Goal: Task Accomplishment & Management: Complete application form

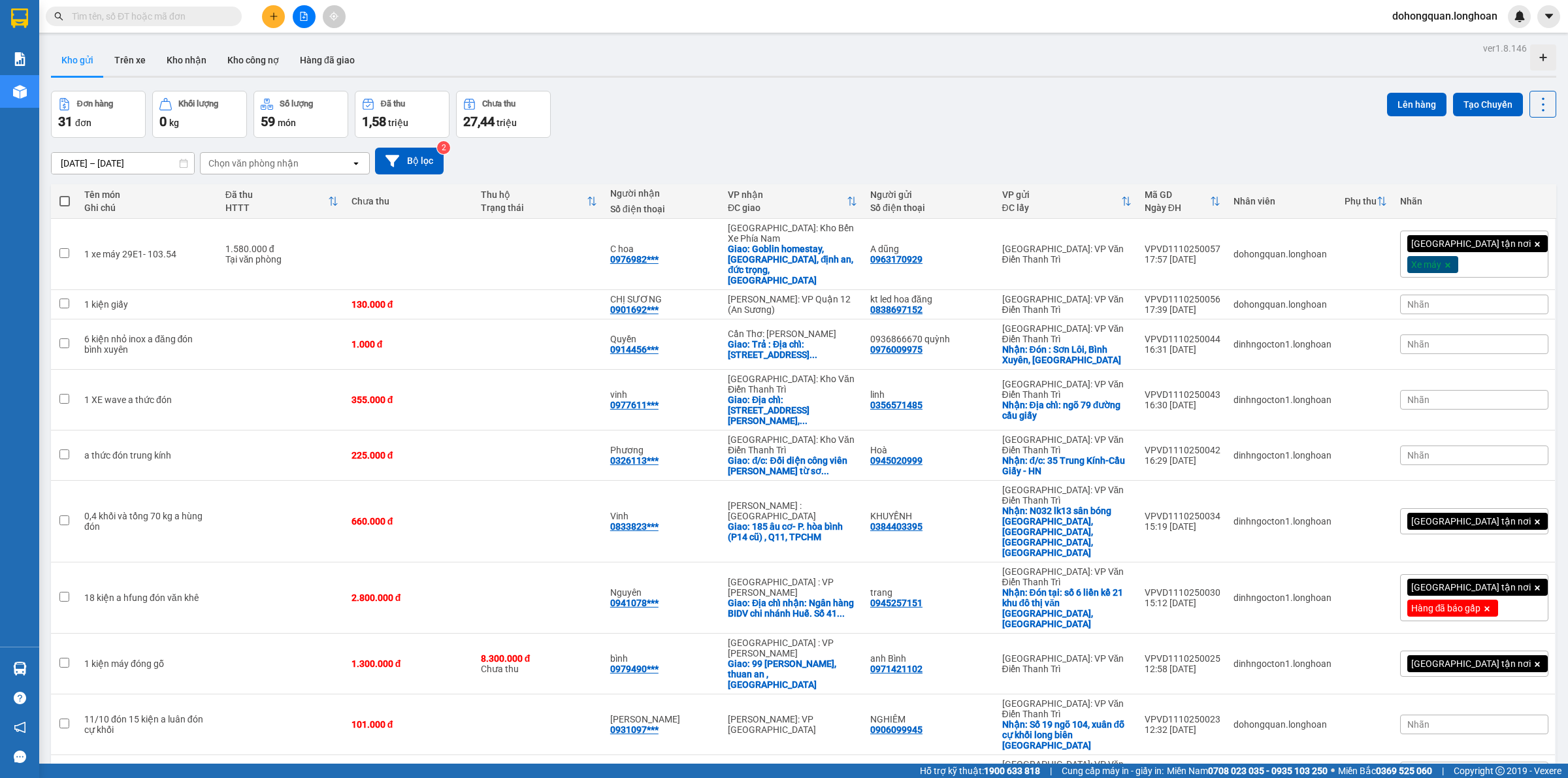
click at [765, 102] on div "Đơn hàng 31 đơn Khối lượng 0 kg Số lượng 59 món Đã thu 1,58 triệu Chưa thu 27,4…" at bounding box center [803, 114] width 1505 height 47
click at [1221, 93] on div "Đơn hàng 31 đơn Khối lượng 0 kg Số lượng 59 món Đã thu 1,58 triệu Chưa thu 27,4…" at bounding box center [803, 114] width 1505 height 47
drag, startPoint x: 702, startPoint y: 147, endPoint x: 255, endPoint y: 85, distance: 451.3
click at [691, 148] on div "[DATE] – [DATE] Press the down arrow key to interact with the calendar and sele…" at bounding box center [803, 162] width 1505 height 27
click at [28, 20] on div at bounding box center [20, 18] width 23 height 23
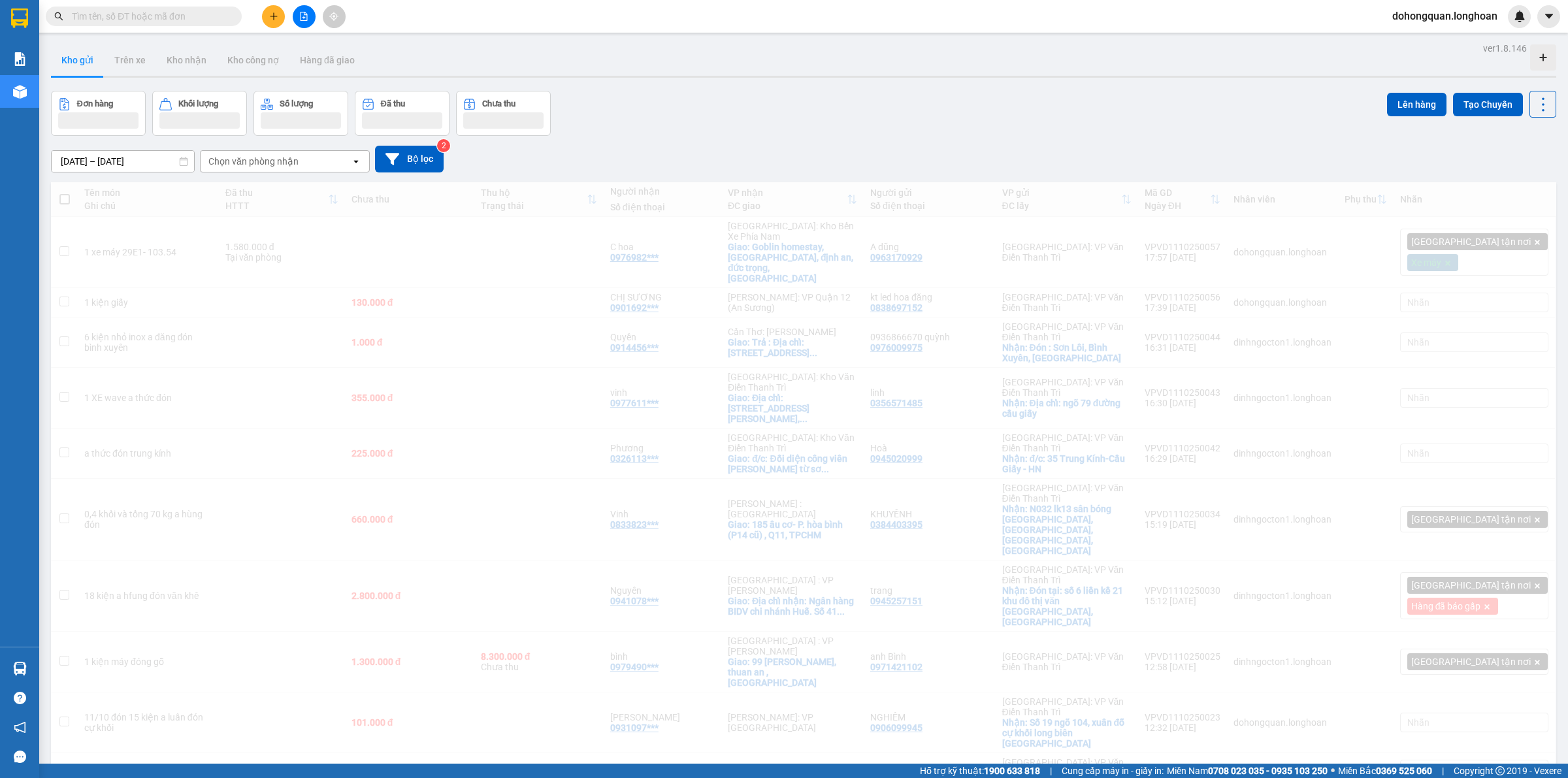
click at [739, 129] on div "Đơn hàng Khối lượng Số lượng Đã thu Chưa thu Lên hàng Tạo Chuyến" at bounding box center [803, 113] width 1505 height 45
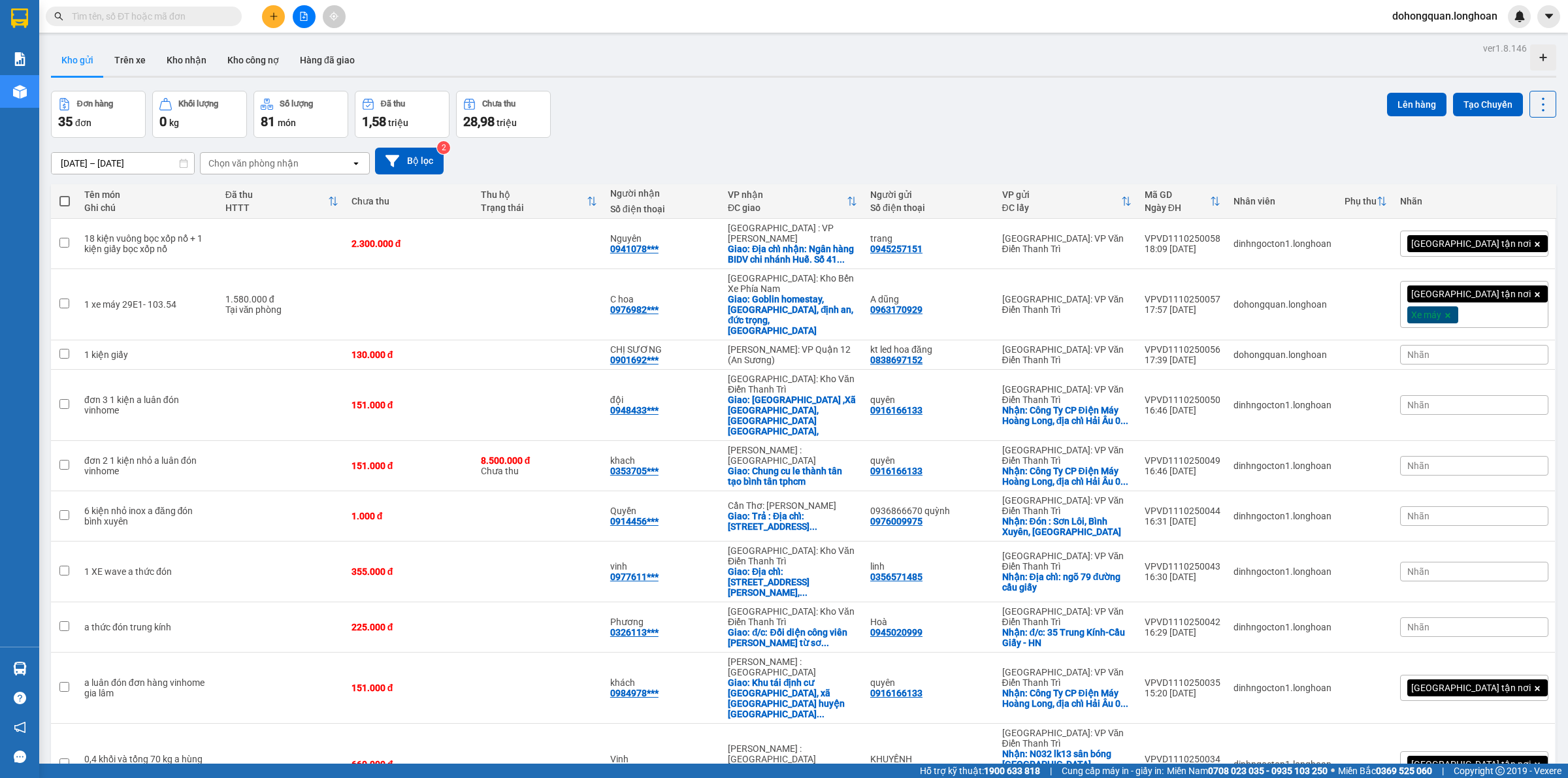
click at [745, 98] on div "Đơn hàng 35 đơn Khối lượng 0 kg Số lượng 81 món Đã thu 1,58 triệu Chưa thu 28,9…" at bounding box center [803, 114] width 1505 height 47
click at [733, 99] on div "Đơn hàng 35 đơn Khối lượng 0 kg Số lượng 81 món Đã thu 1,58 triệu Chưa thu 28,9…" at bounding box center [803, 114] width 1505 height 47
click at [716, 106] on div "Đơn hàng 35 đơn Khối lượng 0 kg Số lượng 81 món Đã thu 1,58 triệu Chưa thu 28,9…" at bounding box center [803, 114] width 1505 height 47
click at [276, 20] on icon "plus" at bounding box center [274, 16] width 10 height 10
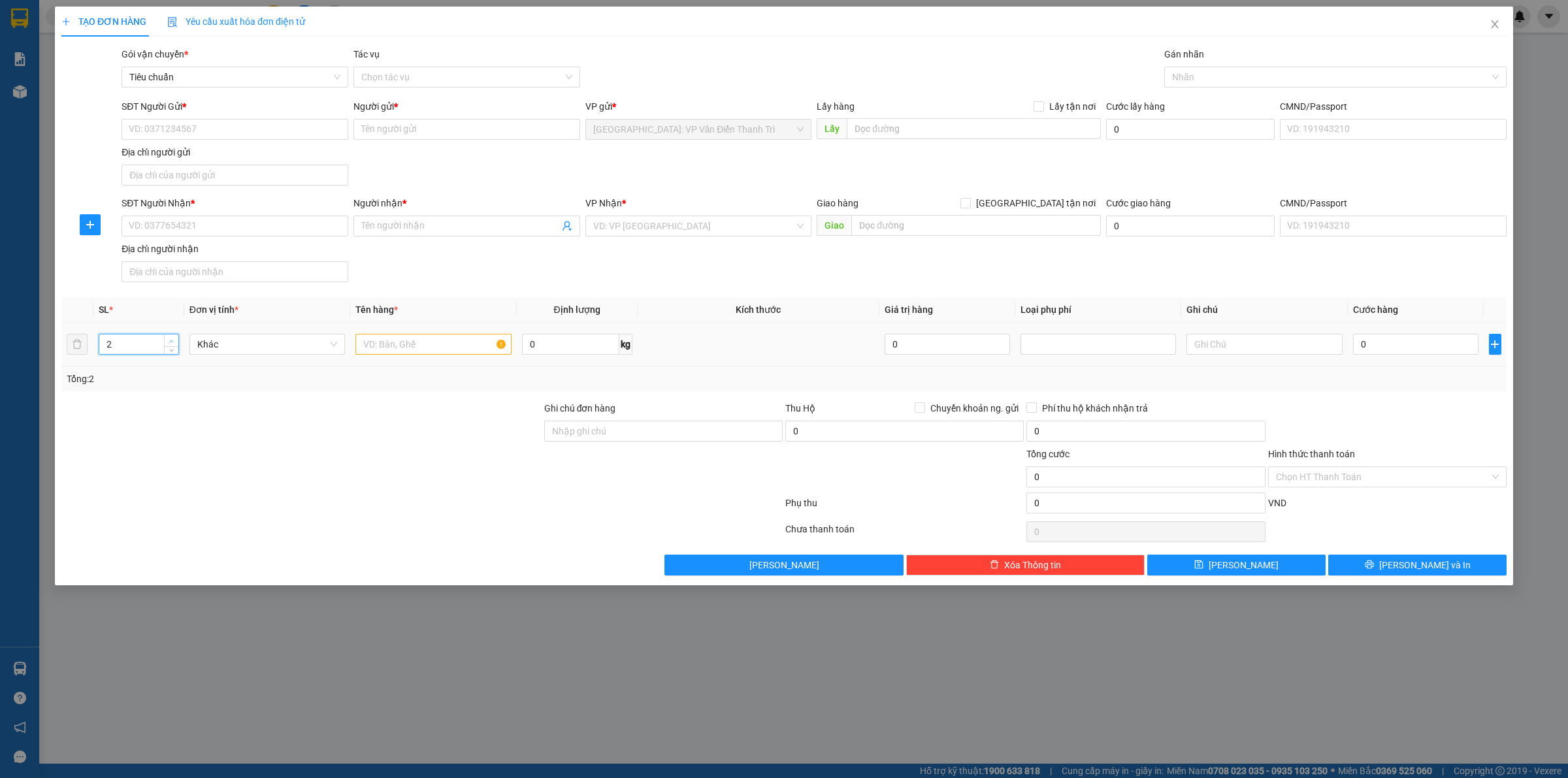
click at [166, 341] on span "Increase Value" at bounding box center [171, 340] width 14 height 11
type input "3"
click at [166, 341] on span "Increase Value" at bounding box center [171, 340] width 14 height 11
click at [406, 350] on input "text" at bounding box center [433, 344] width 156 height 21
type input "3 kiện tranh bọc bìa"
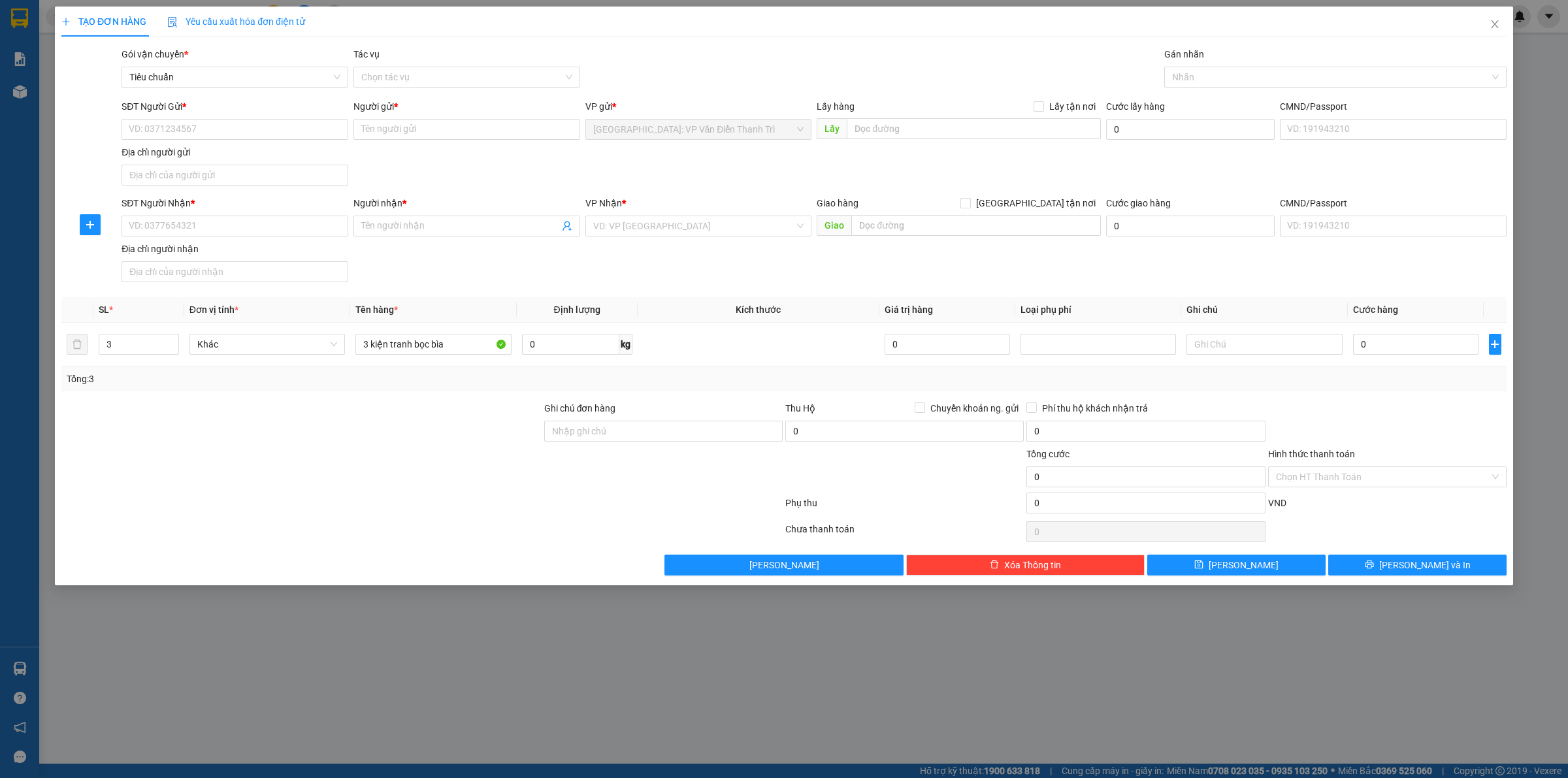
click at [882, 255] on div "SĐT Người Nhận * VD: 0377654321 Người nhận * Tên người nhận VP Nhận * VD: VP Sà…" at bounding box center [813, 242] width 1390 height 92
drag, startPoint x: 550, startPoint y: 258, endPoint x: 315, endPoint y: 196, distance: 243.0
click at [550, 257] on div "SĐT Người Nhận * VD: 0377654321 Người nhận * Tên người nhận VP Nhận * VD: VP Sà…" at bounding box center [813, 242] width 1390 height 92
click at [207, 143] on div "SĐT Người Gửi * VD: 0371234567" at bounding box center [234, 122] width 226 height 46
click at [207, 140] on div "SĐT Người Gửi * VD: 0371234567" at bounding box center [234, 122] width 226 height 46
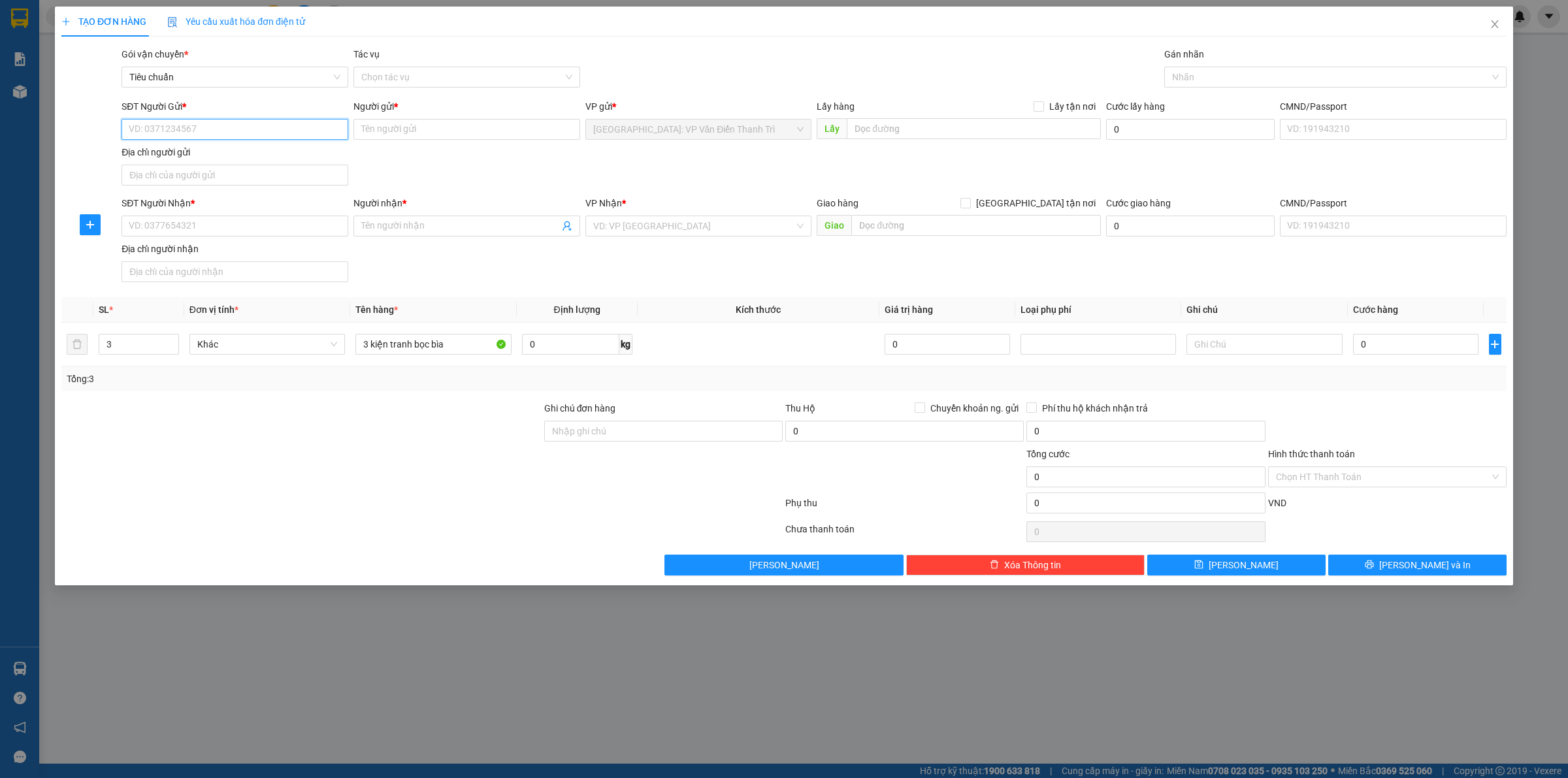
click at [207, 131] on input "SĐT Người Gửi *" at bounding box center [234, 129] width 226 height 21
click at [196, 154] on div "0921018668 - in uv" at bounding box center [234, 156] width 211 height 14
type input "0921018668"
type input "in uv"
type input "0921018668"
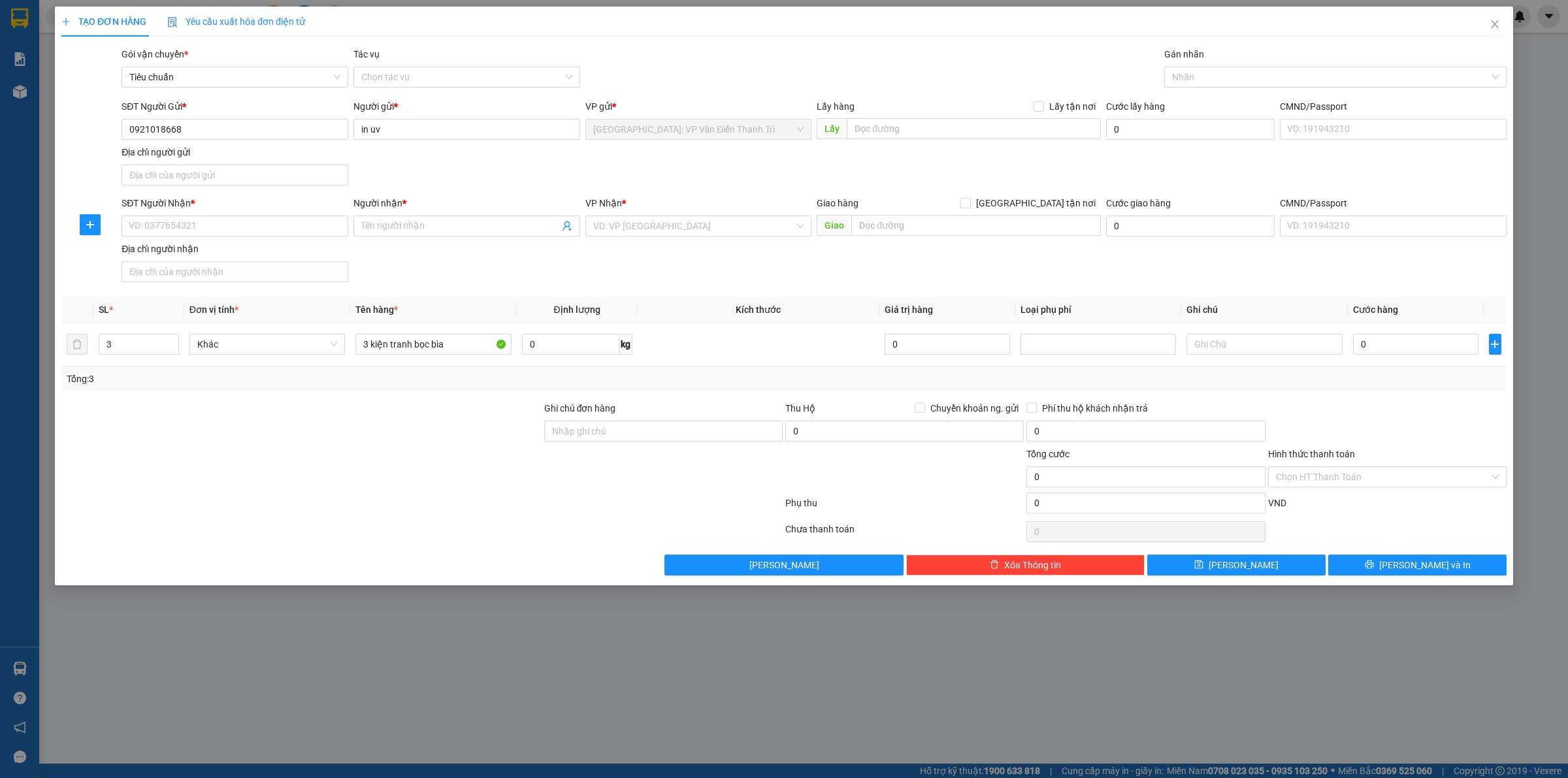
click at [508, 162] on div "SĐT Người Gửi * 0921018668 Người gửi * in uv VP gửi * Hà Nội: VP Văn Điển Thanh…" at bounding box center [813, 145] width 1390 height 92
click at [243, 220] on input "SĐT Người Nhận *" at bounding box center [234, 227] width 226 height 21
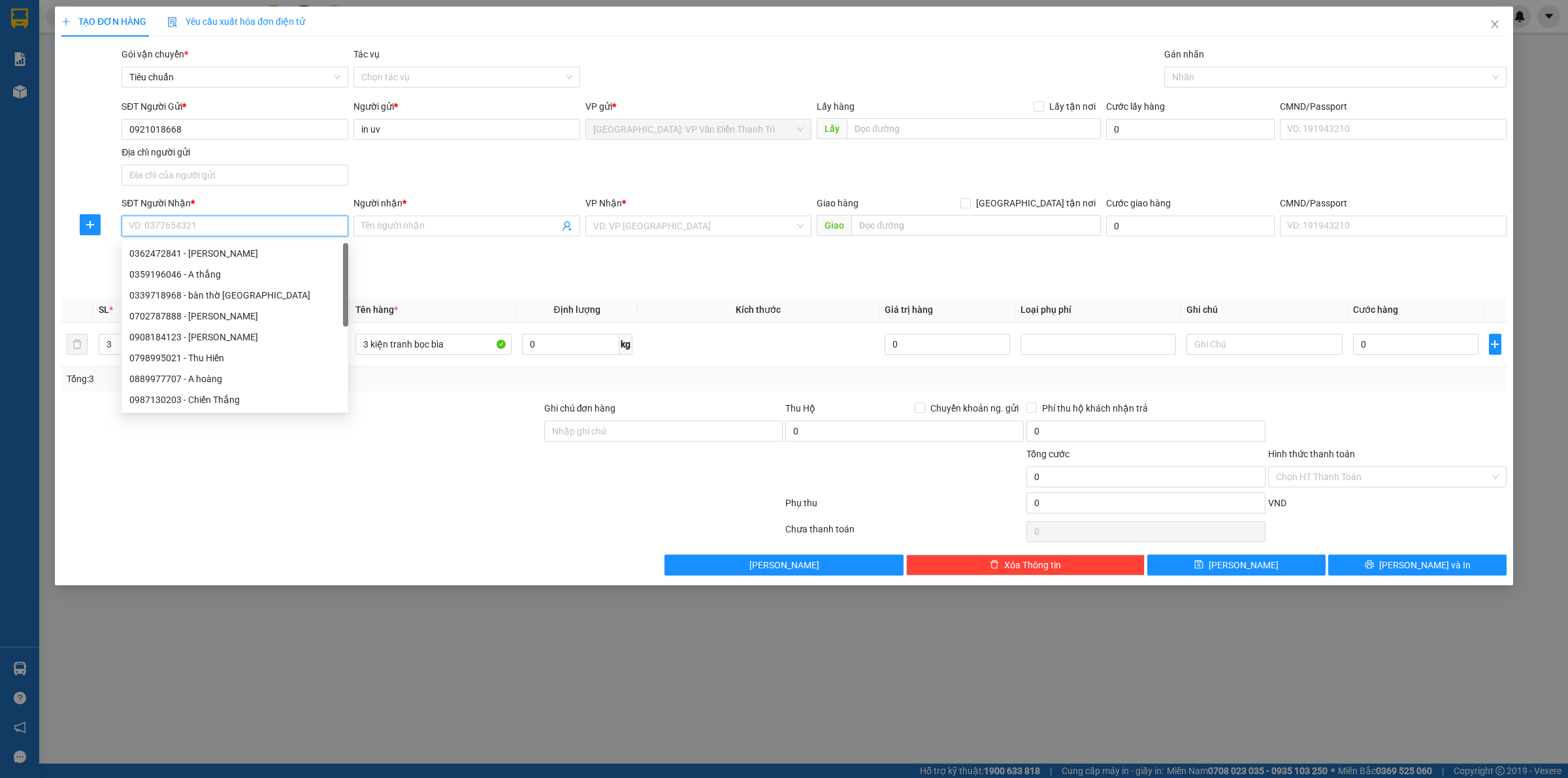
click at [245, 220] on input "SĐT Người Nhận *" at bounding box center [234, 227] width 226 height 21
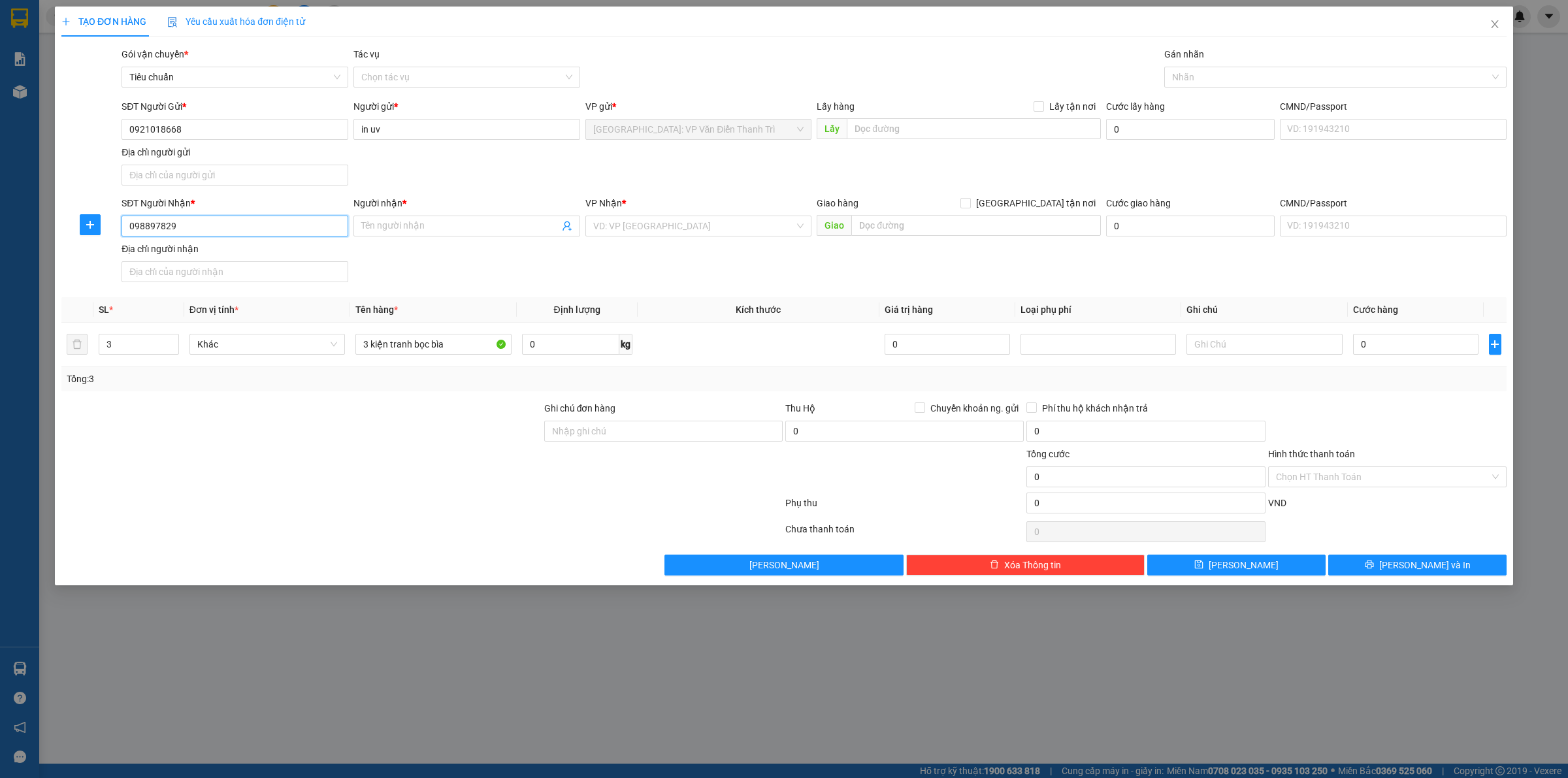
type input "0988978299"
click at [226, 258] on div "0988978299 - A Duẫn" at bounding box center [234, 253] width 211 height 14
type input "A Duẫn"
checkbox input "true"
type input "130 Đô Lương P 11 TP Vũng tàu"
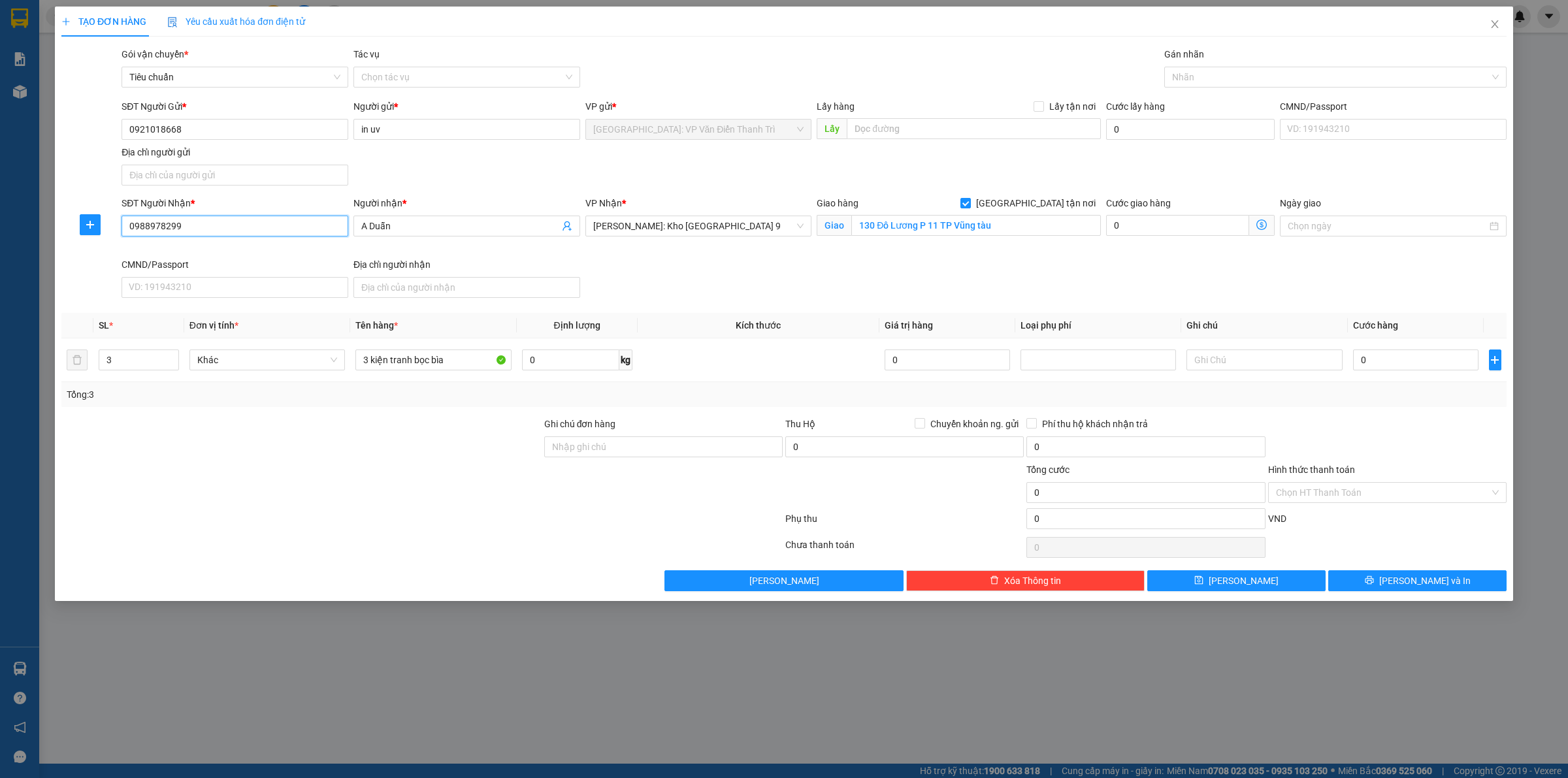
type input "0988978299"
click at [818, 272] on div "SĐT Người Nhận * 0988978299 0988978299 Người nhận * A Duẫn VP Nhận * Hồ Chí Min…" at bounding box center [813, 249] width 1390 height 107
click at [687, 227] on span "Hồ Chí Minh: Kho Thủ Đức & Quận 9" at bounding box center [698, 226] width 211 height 20
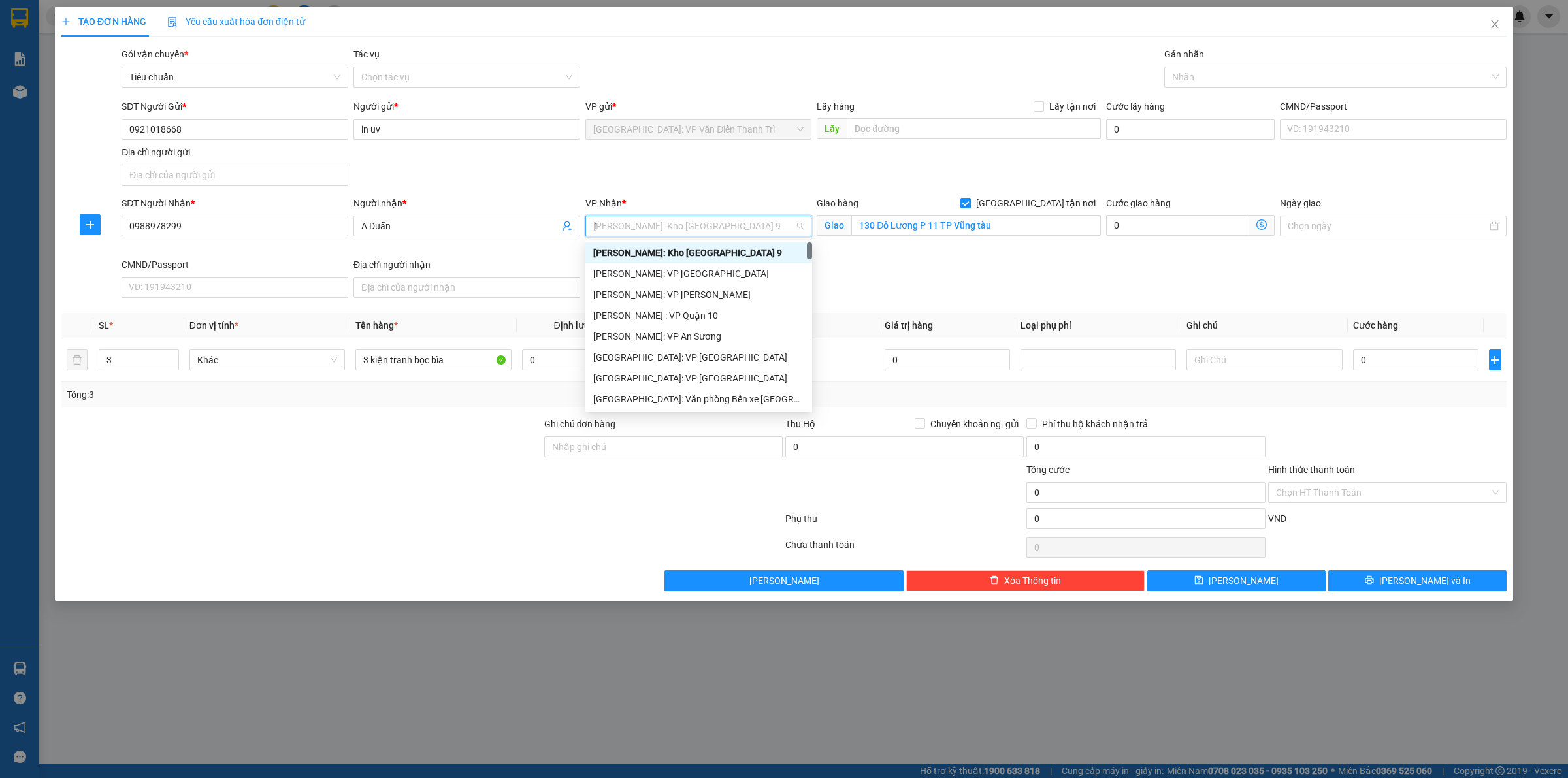
type input "12"
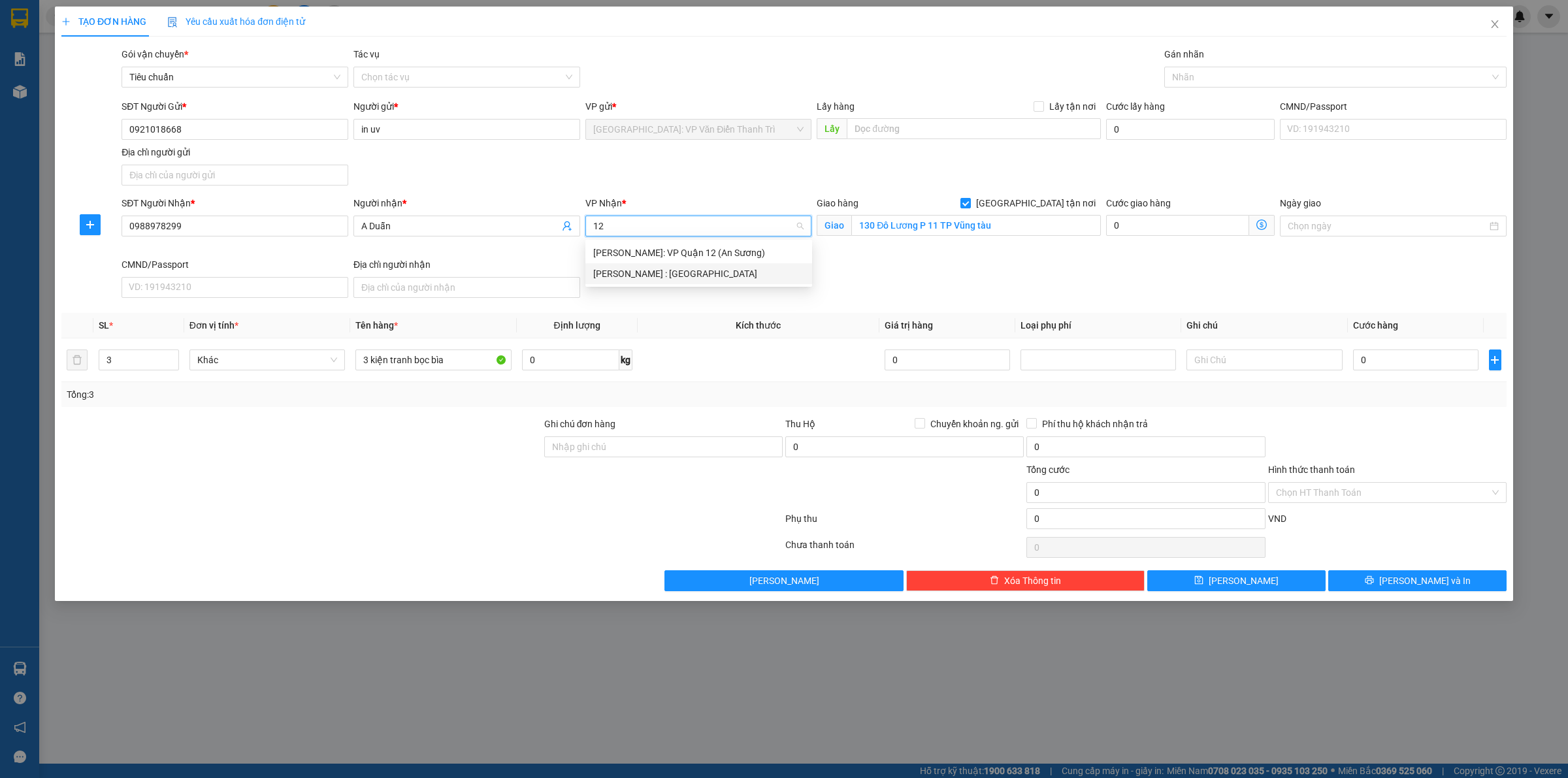
click at [687, 271] on div "[PERSON_NAME] : [GEOGRAPHIC_DATA]" at bounding box center [698, 273] width 211 height 14
drag, startPoint x: 1052, startPoint y: 286, endPoint x: 1144, endPoint y: 181, distance: 139.6
click at [1054, 286] on div "SĐT Người Nhận * 0988978299 Người nhận * A Duẫn VP Nhận * Hồ Chí Minh : Kho Quậ…" at bounding box center [813, 249] width 1390 height 107
click at [1204, 83] on div at bounding box center [1329, 76] width 323 height 15
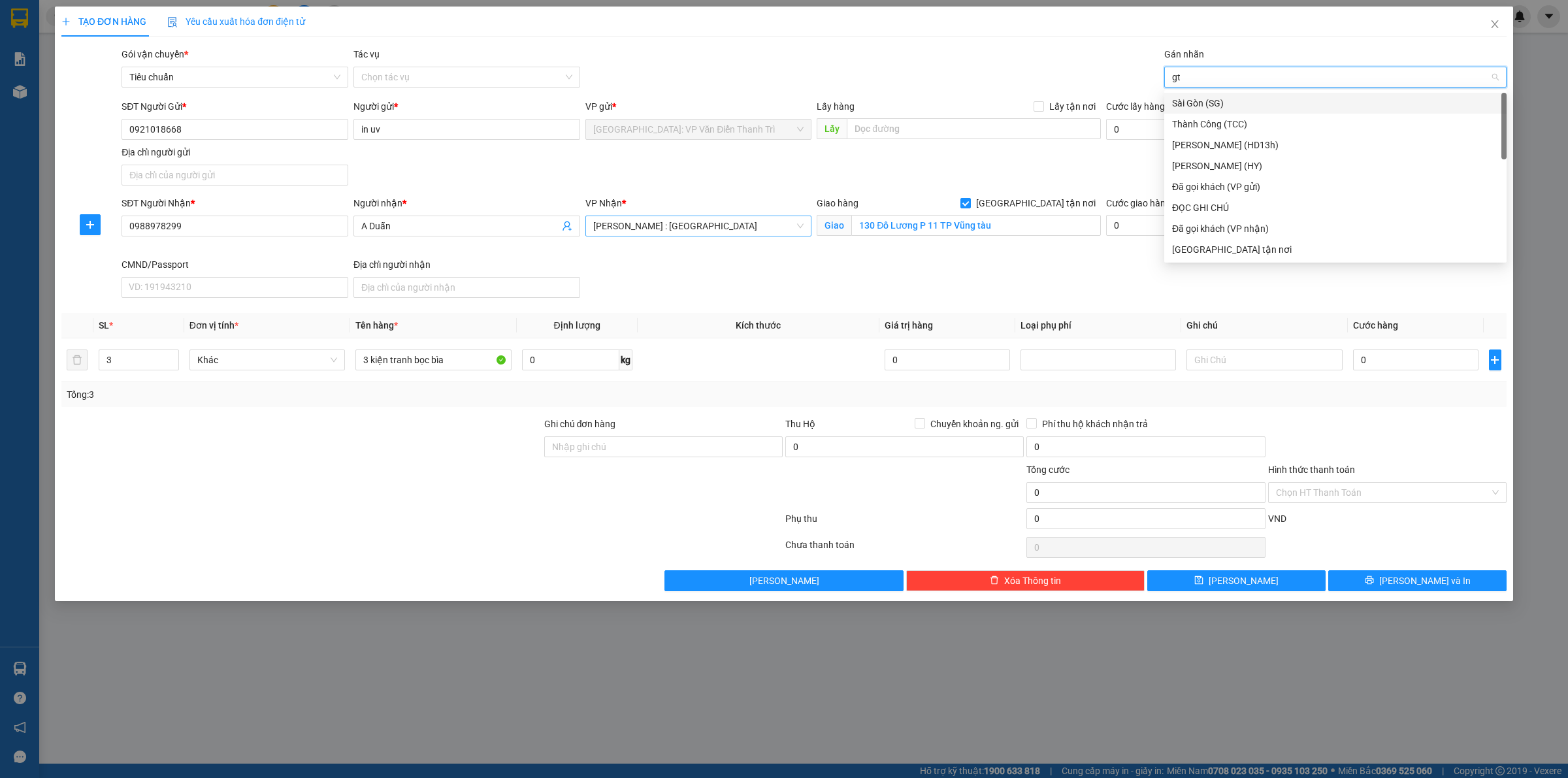
type input "gtn"
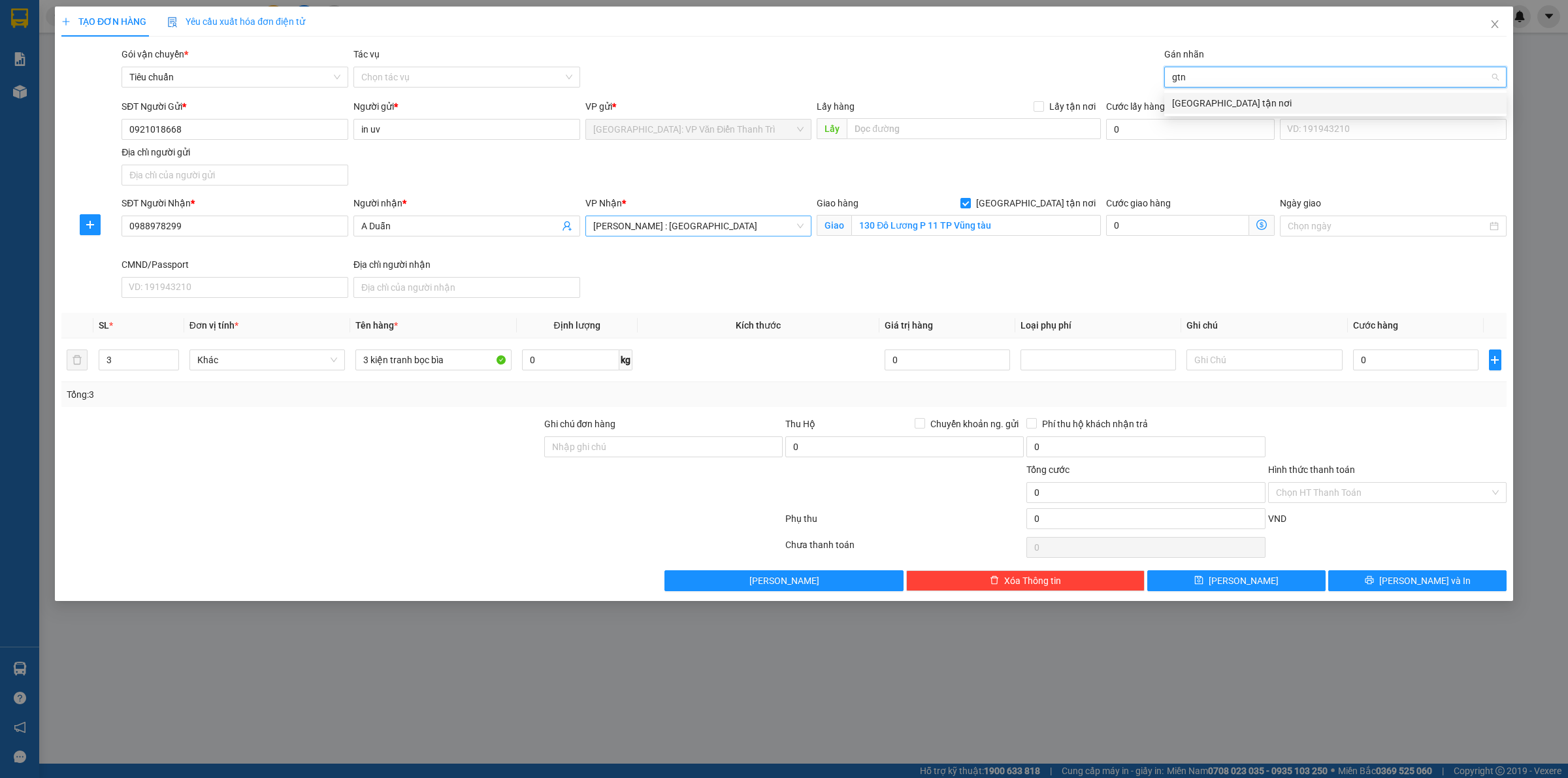
click at [1195, 102] on div "[GEOGRAPHIC_DATA] tận nơi" at bounding box center [1335, 102] width 327 height 14
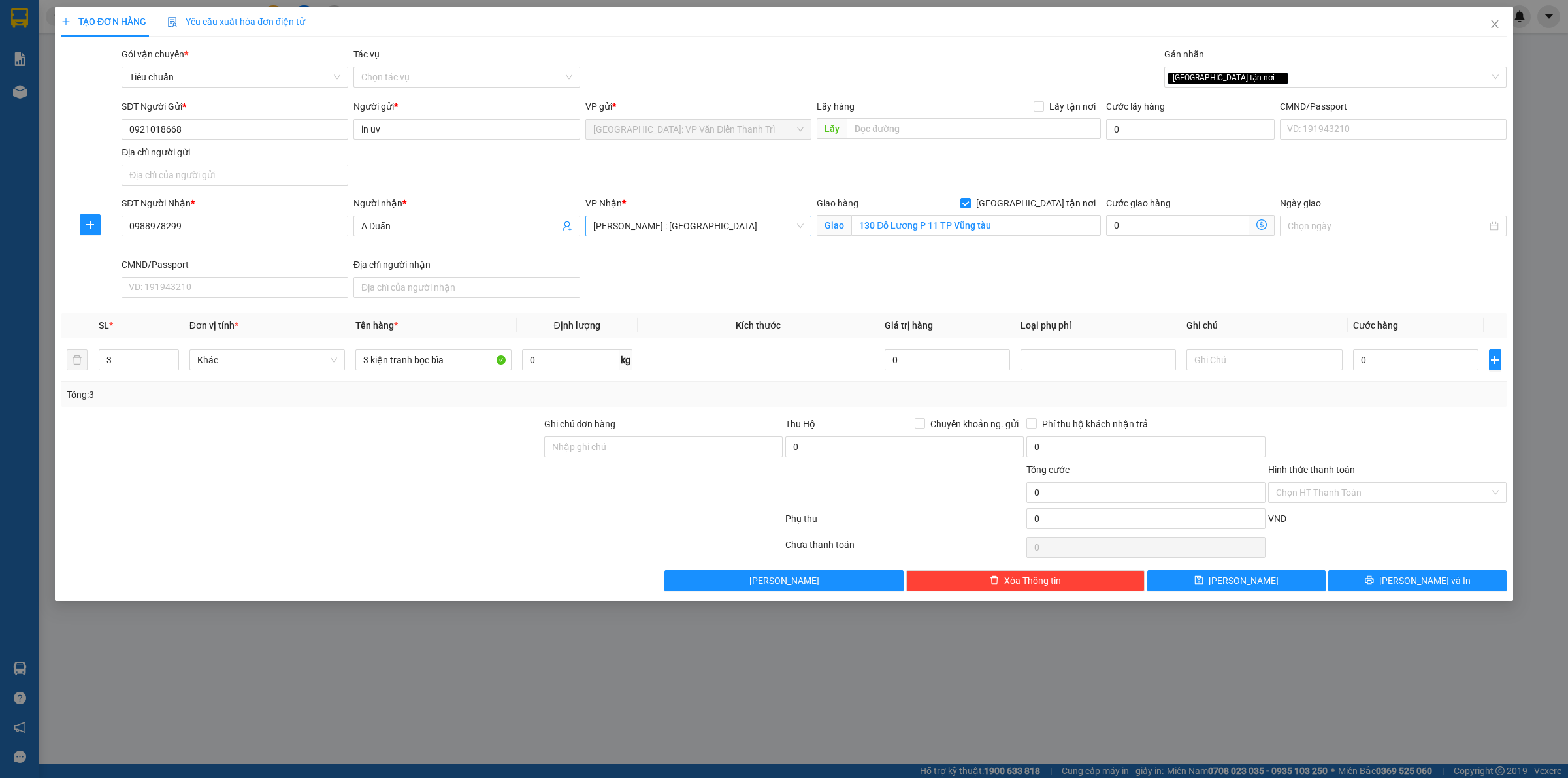
click at [1068, 281] on div "SĐT Người Nhận * 0988978299 Người nhận * A Duẫn VP Nhận * Hồ Chí Minh : Kho Quậ…" at bounding box center [813, 249] width 1390 height 107
click at [940, 263] on div "SĐT Người Nhận * 0988978299 Người nhận * A Duẫn VP Nhận * Hồ Chí Minh : Kho Quậ…" at bounding box center [813, 249] width 1390 height 107
click at [214, 224] on input "0988978299" at bounding box center [234, 227] width 226 height 21
click at [1383, 360] on input "0" at bounding box center [1415, 360] width 125 height 21
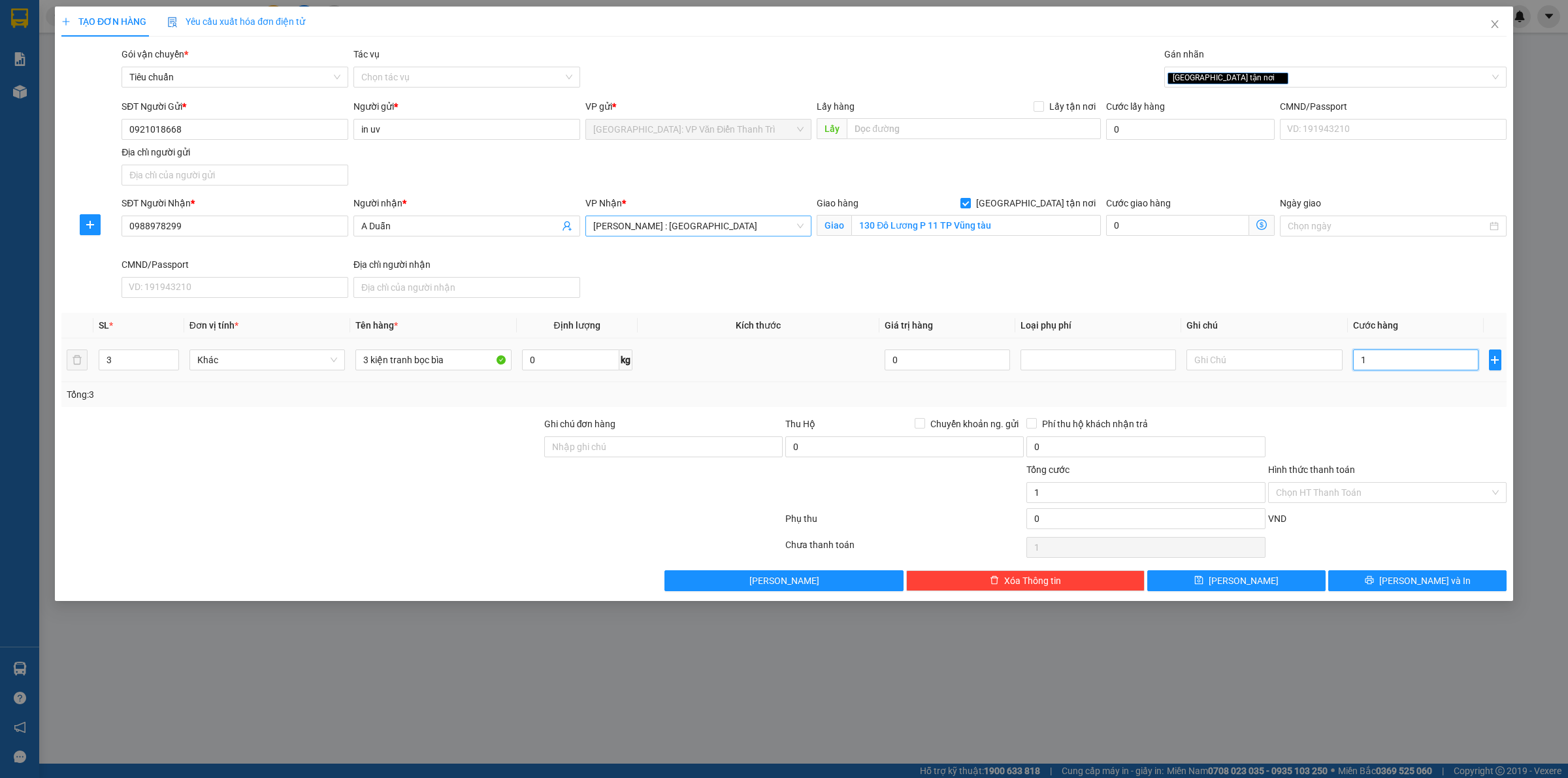
type input "1"
type input "10"
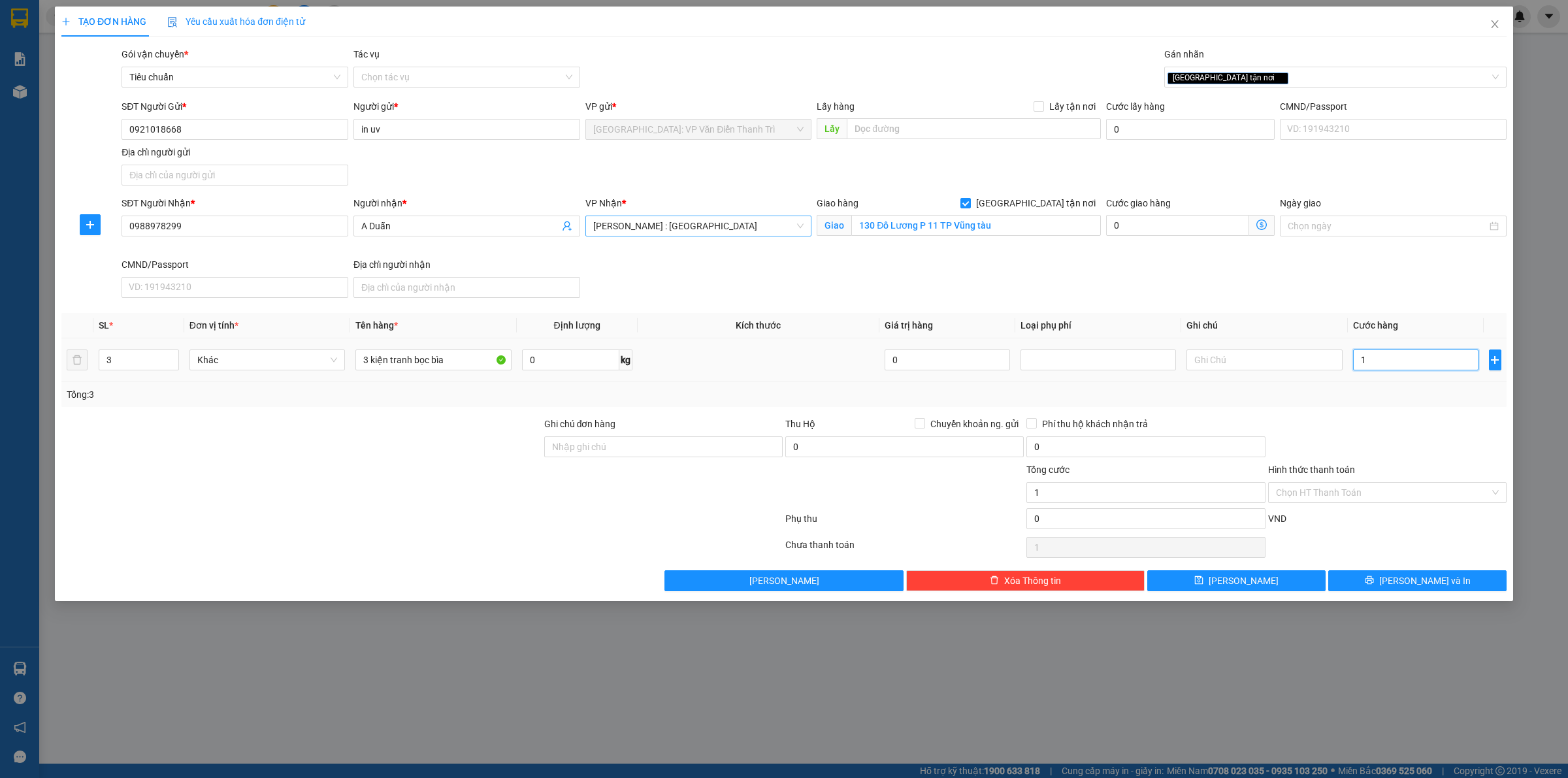
type input "10"
type input "100"
type input "1.000"
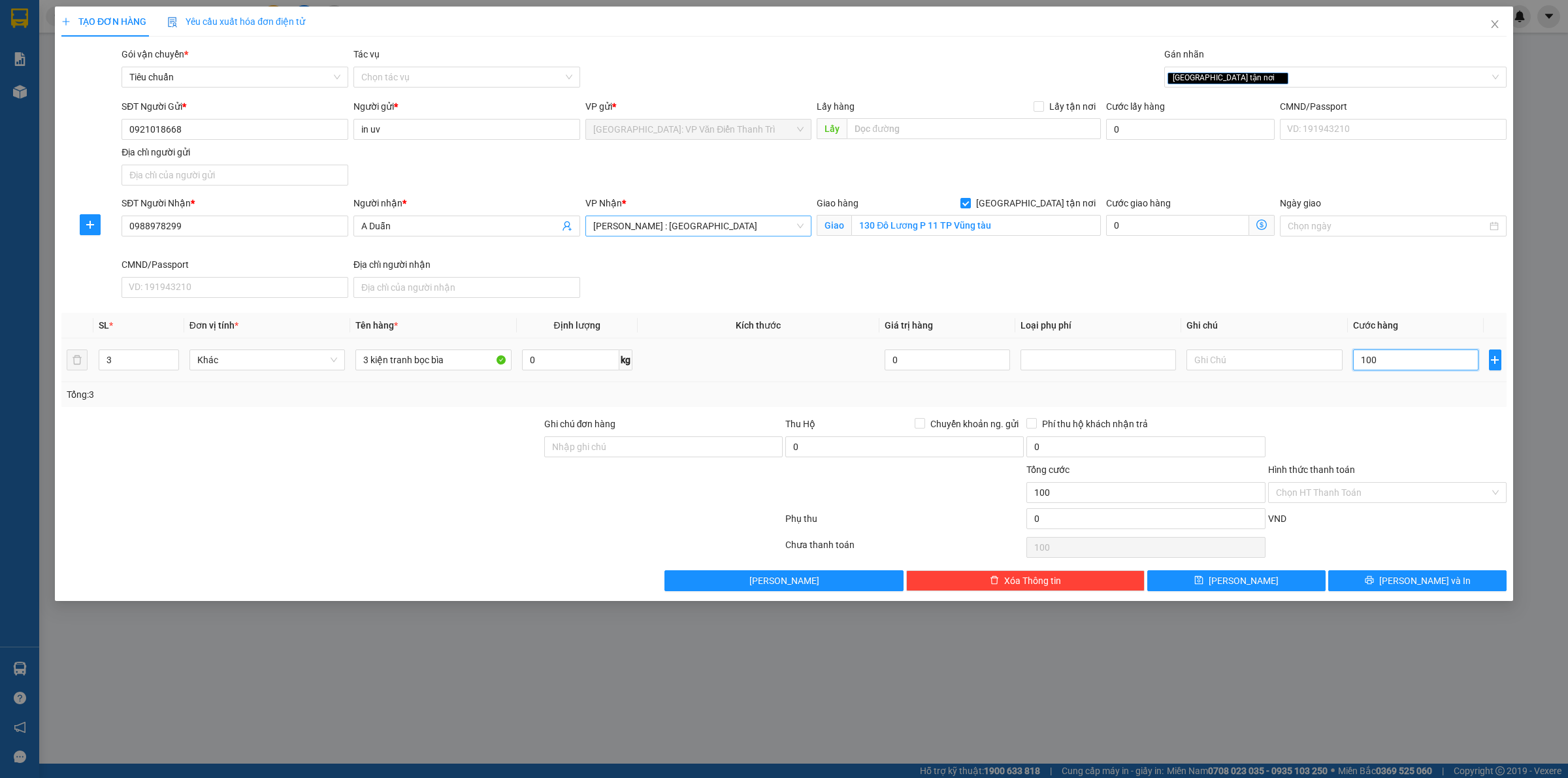
type input "1.000"
type input "10.000"
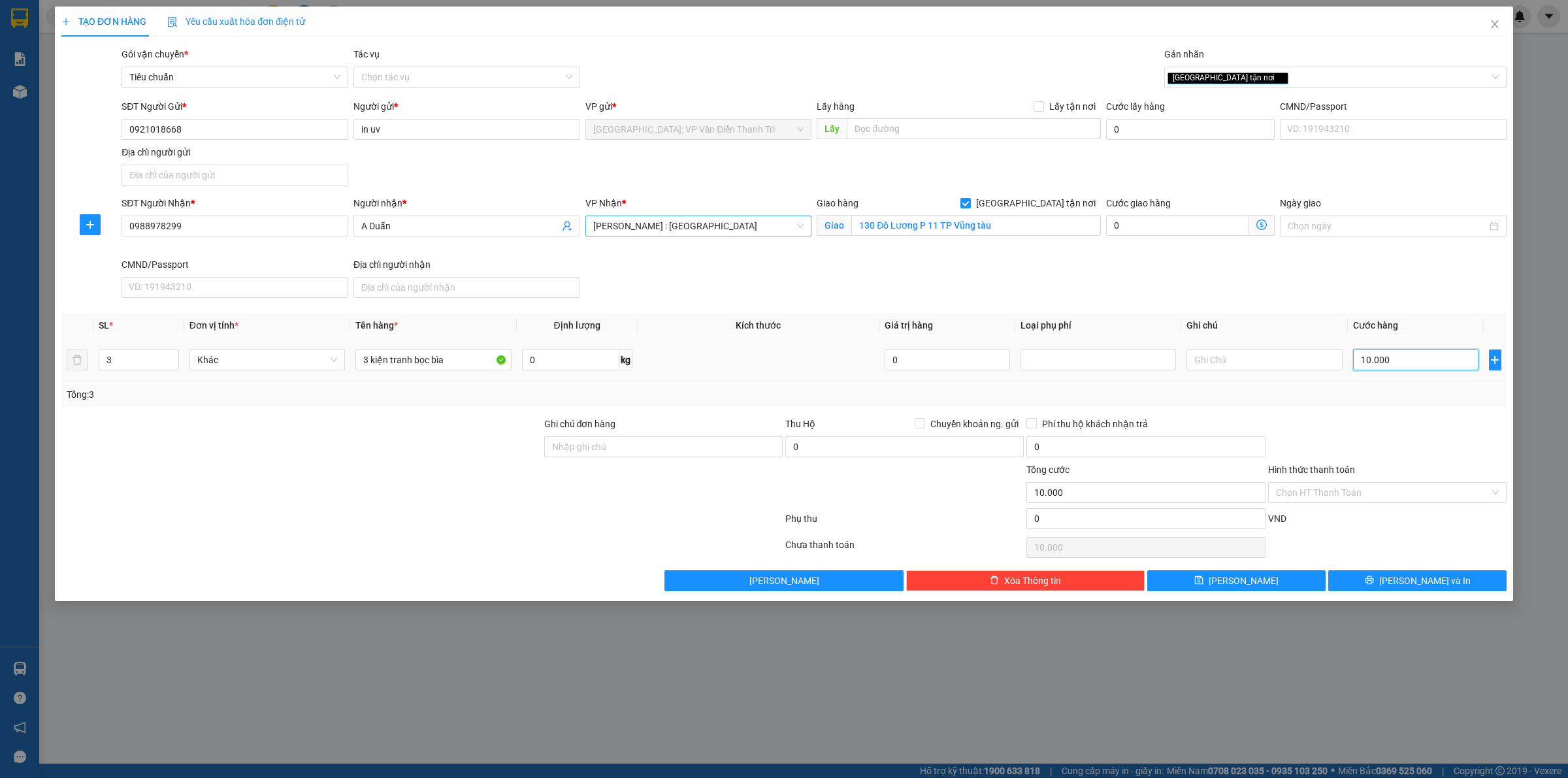
type input "100.000"
type input "1.000.000"
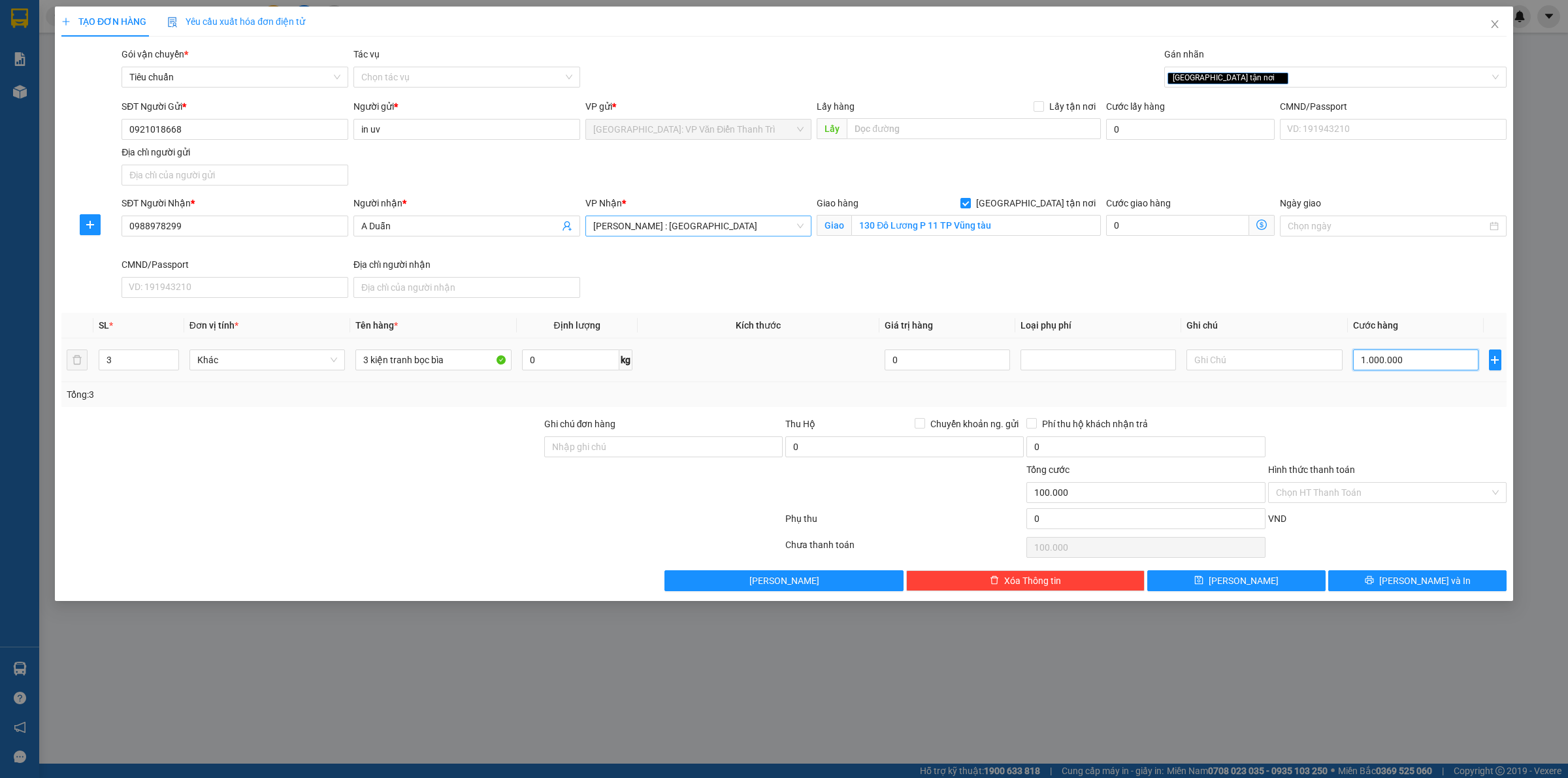
type input "1.000.000"
click at [1362, 455] on div at bounding box center [1387, 440] width 241 height 46
click at [1386, 578] on button "[PERSON_NAME] và In" at bounding box center [1417, 581] width 179 height 21
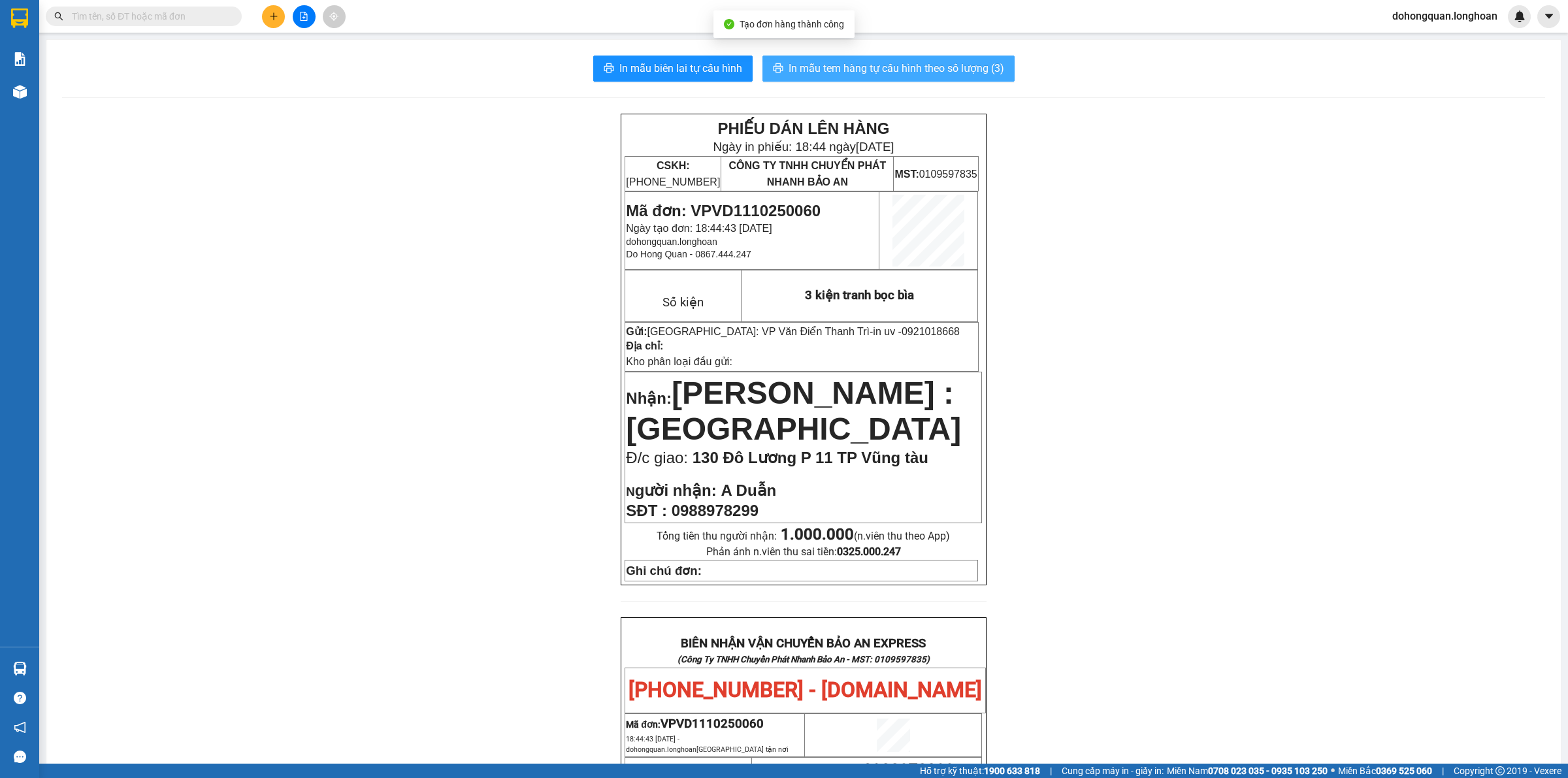
click at [910, 69] on span "In mẫu tem hàng tự cấu hình theo số lượng (3)" at bounding box center [896, 68] width 216 height 16
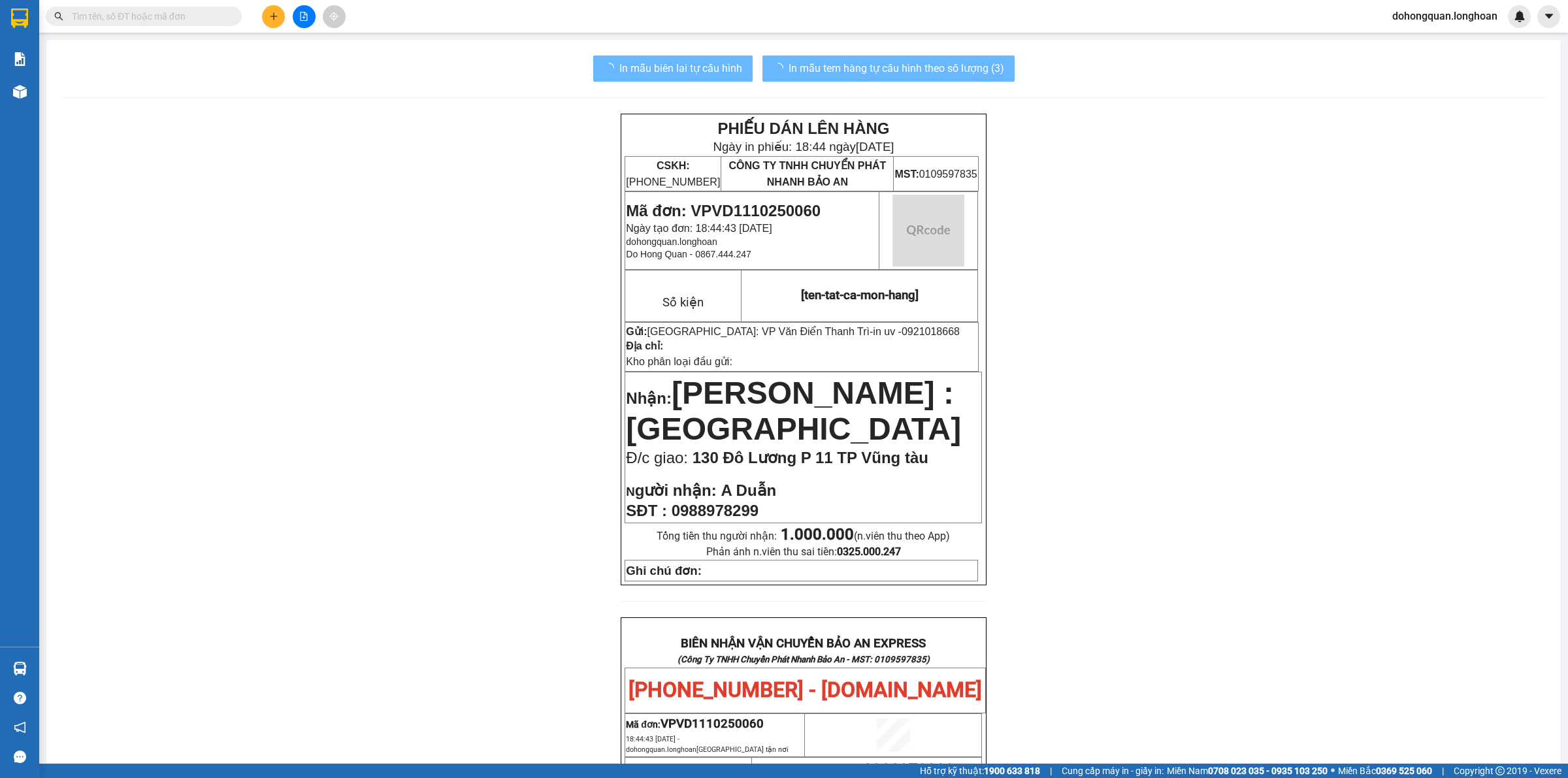
drag, startPoint x: 1349, startPoint y: 505, endPoint x: 926, endPoint y: 353, distance: 449.5
click at [1347, 502] on div "PHIẾU DÁN LÊN HÀNG Ngày in phiếu: 18:44 ngày 11-10-2025 CSKH: 1900.06.88.33 CÔN…" at bounding box center [804, 716] width 1483 height 1205
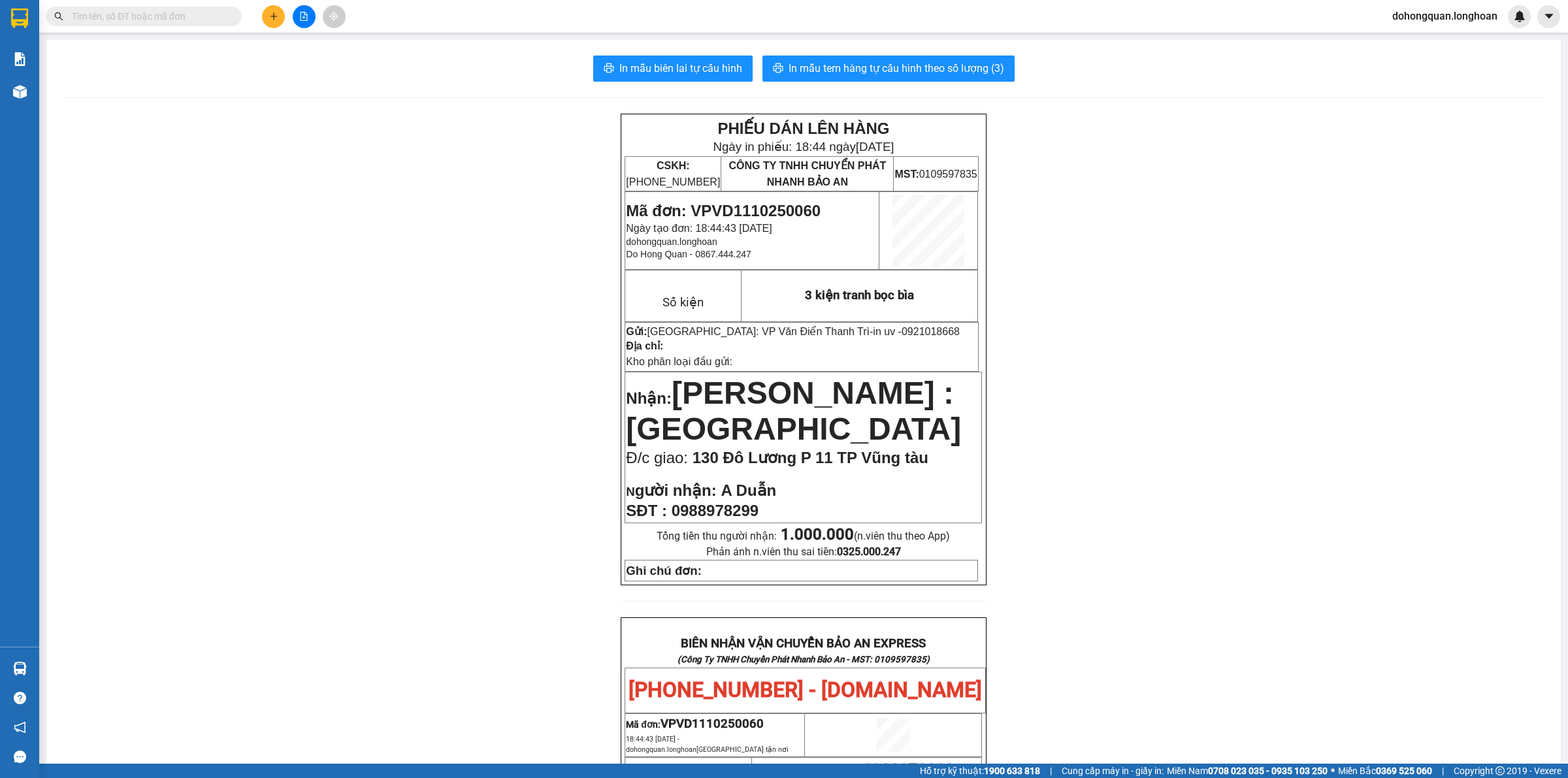
click at [901, 334] on span "0921018668" at bounding box center [930, 332] width 58 height 11
copy span "0921018668"
click at [271, 16] on icon "plus" at bounding box center [273, 15] width 8 height 1
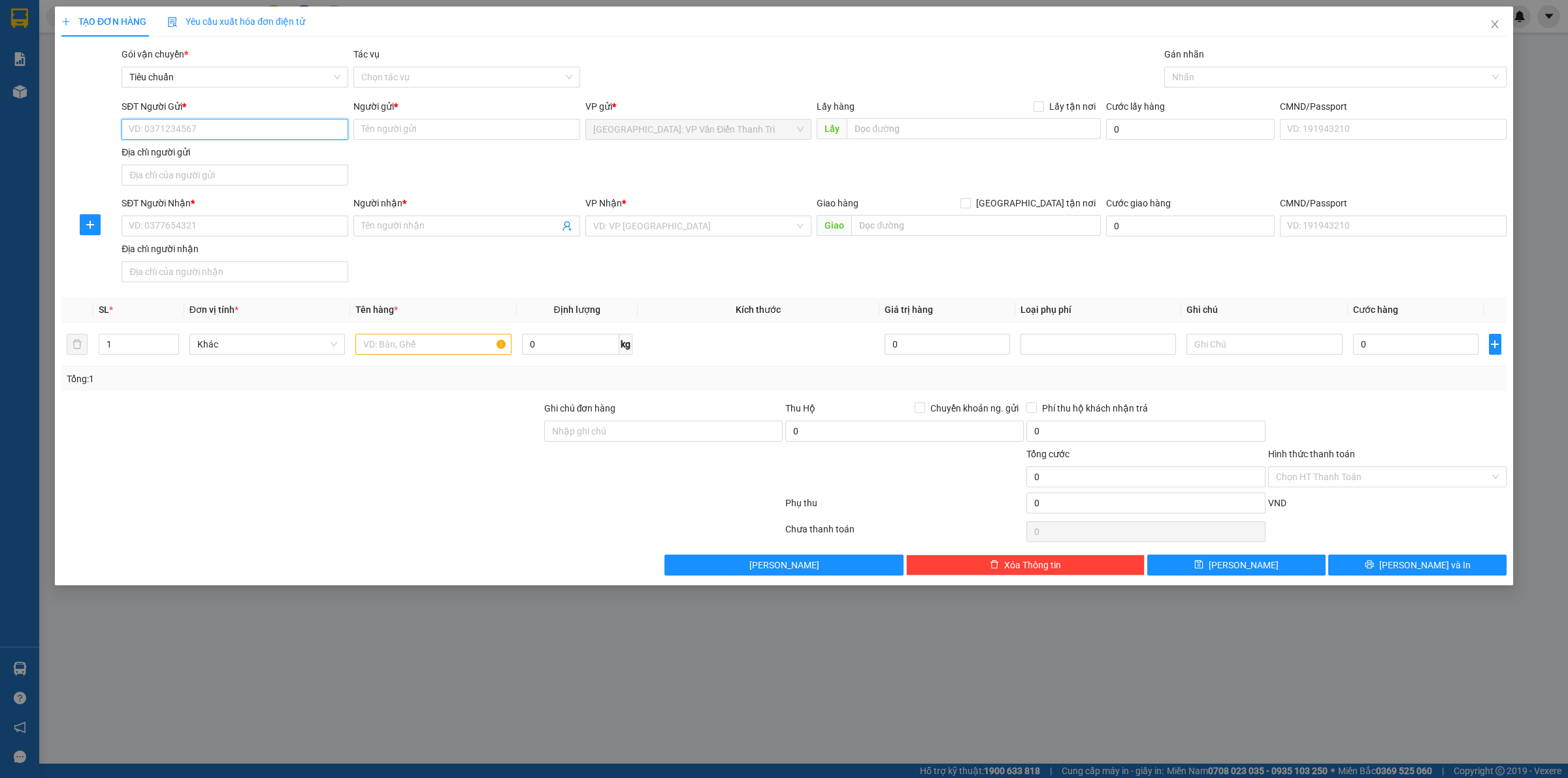
click at [175, 132] on input "SĐT Người Gửi *" at bounding box center [234, 129] width 226 height 21
paste input "0921018668"
type input "0921018668"
click at [191, 159] on div "0921018668 - in uv" at bounding box center [234, 156] width 211 height 14
type input "in uv"
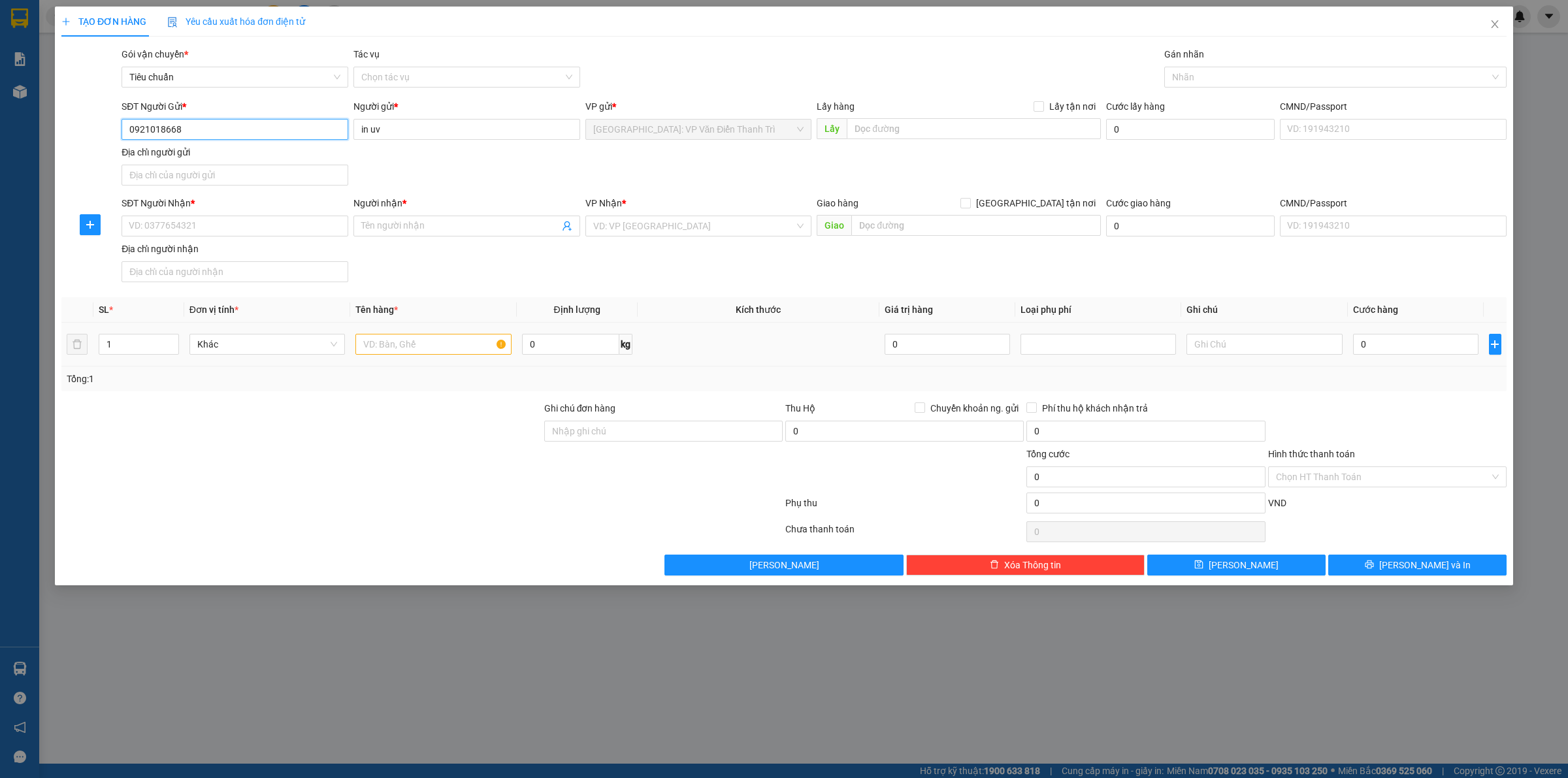
type input "0921018668"
click at [373, 345] on input "text" at bounding box center [433, 344] width 156 height 21
type input "1 kiện tranh bọc bìa"
click at [197, 227] on input "SĐT Người Nhận *" at bounding box center [234, 227] width 226 height 21
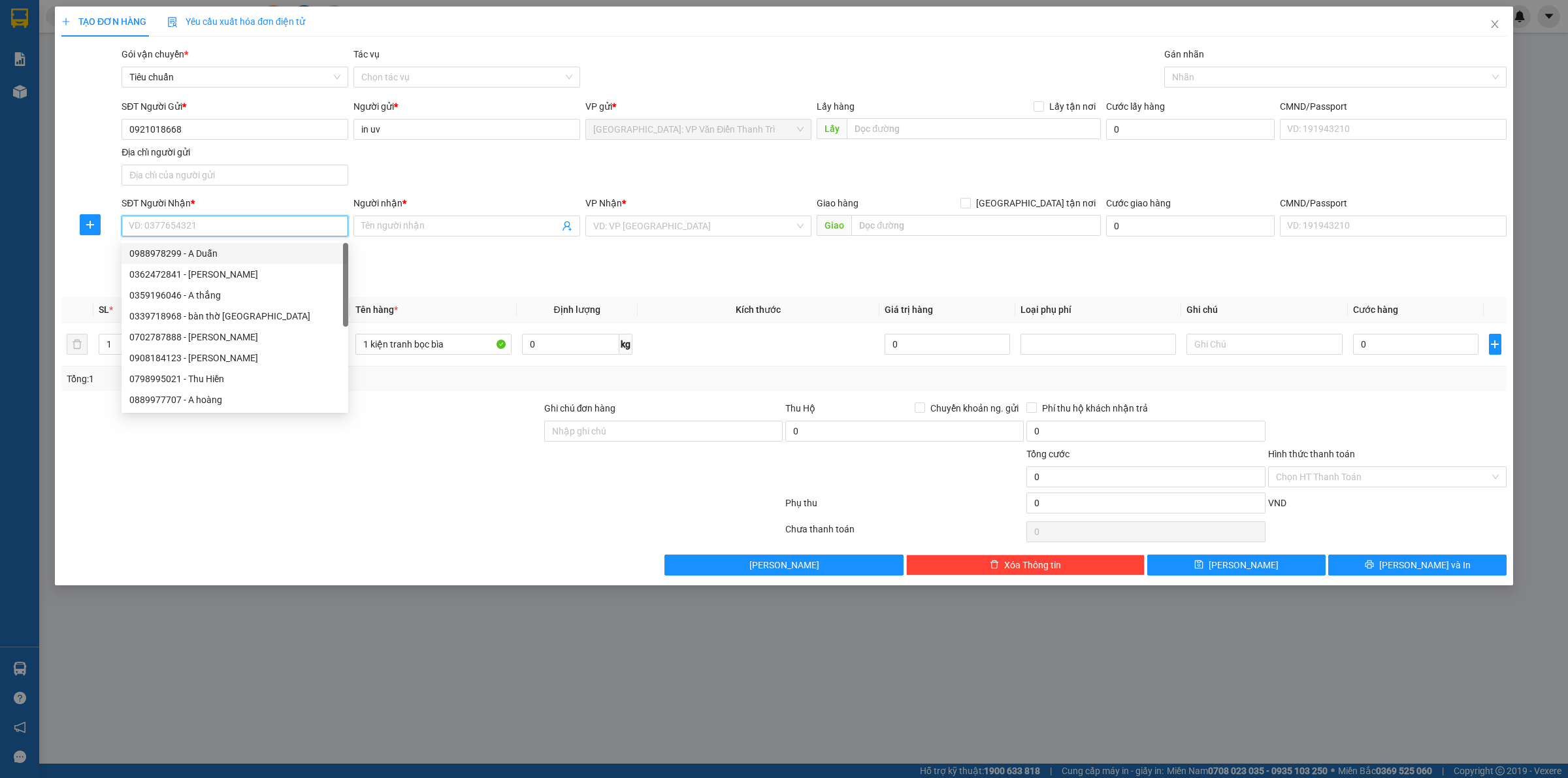
click at [193, 224] on input "SĐT Người Nhận *" at bounding box center [234, 227] width 226 height 21
click at [190, 227] on input "SĐT Người Nhận *" at bounding box center [234, 227] width 226 height 21
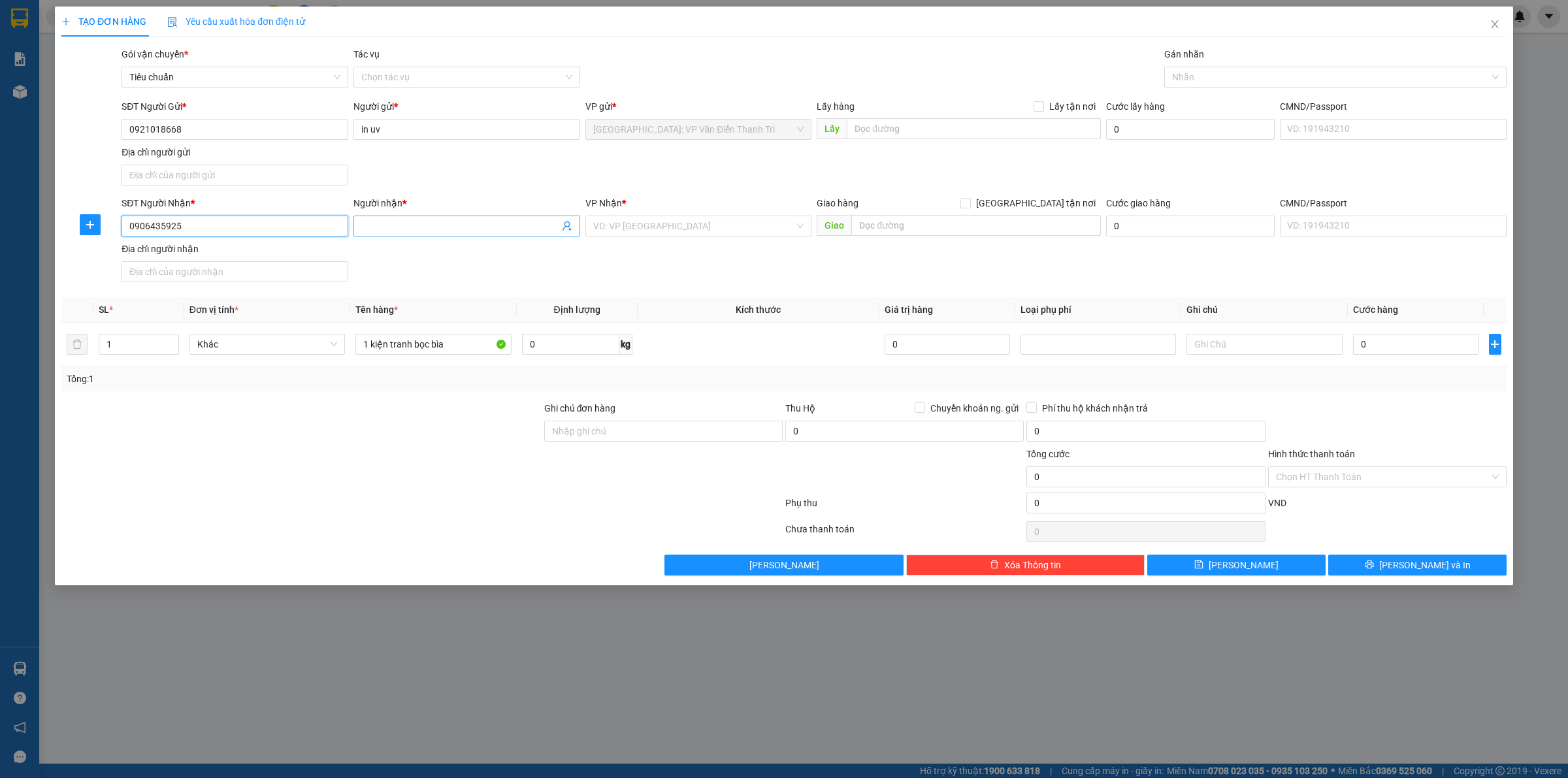
type input "0906435925"
click at [421, 233] on input "Người nhận *" at bounding box center [460, 226] width 198 height 14
type input "0935703079"
click at [655, 228] on input "search" at bounding box center [694, 226] width 202 height 20
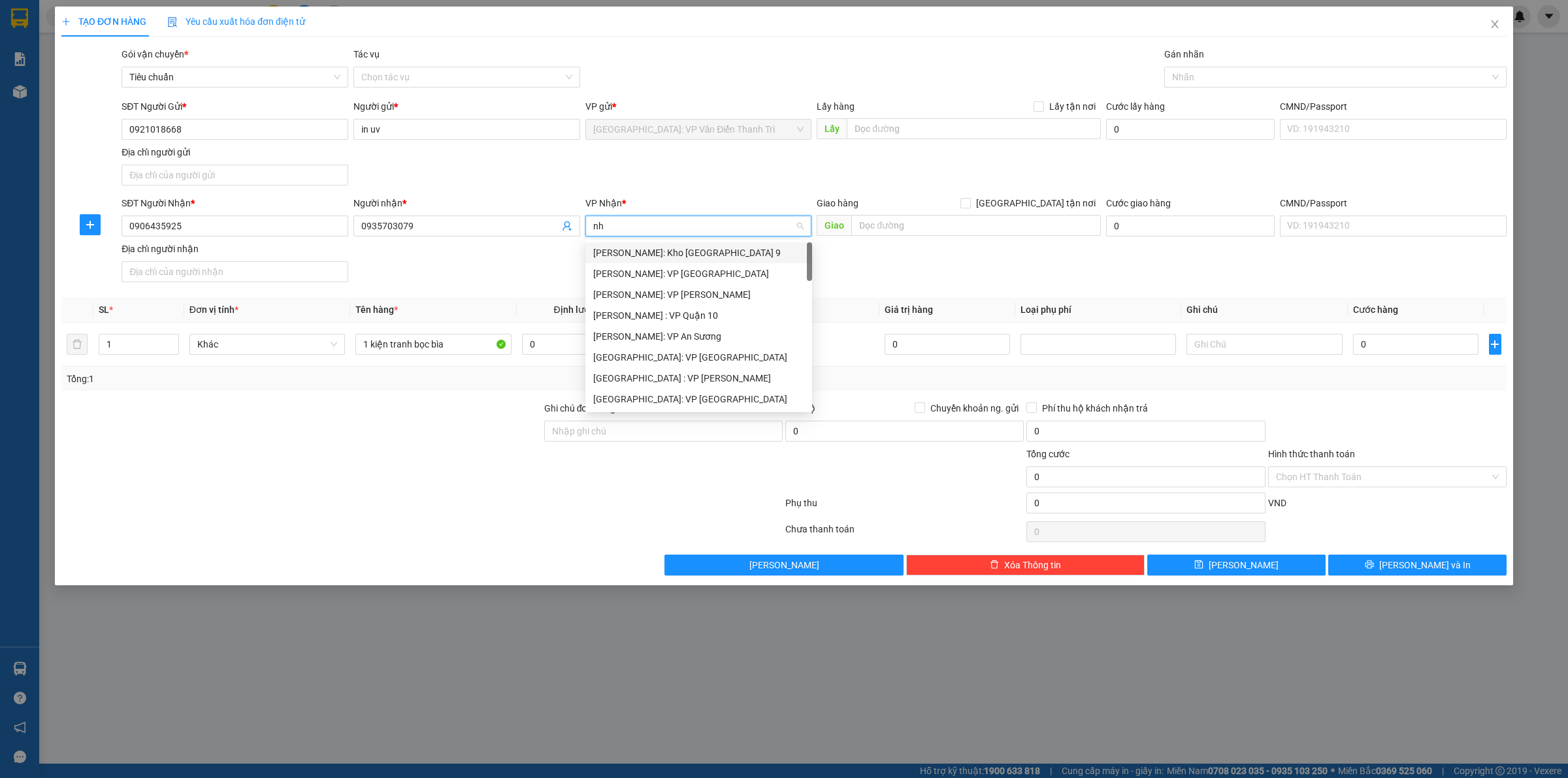
type input "nha"
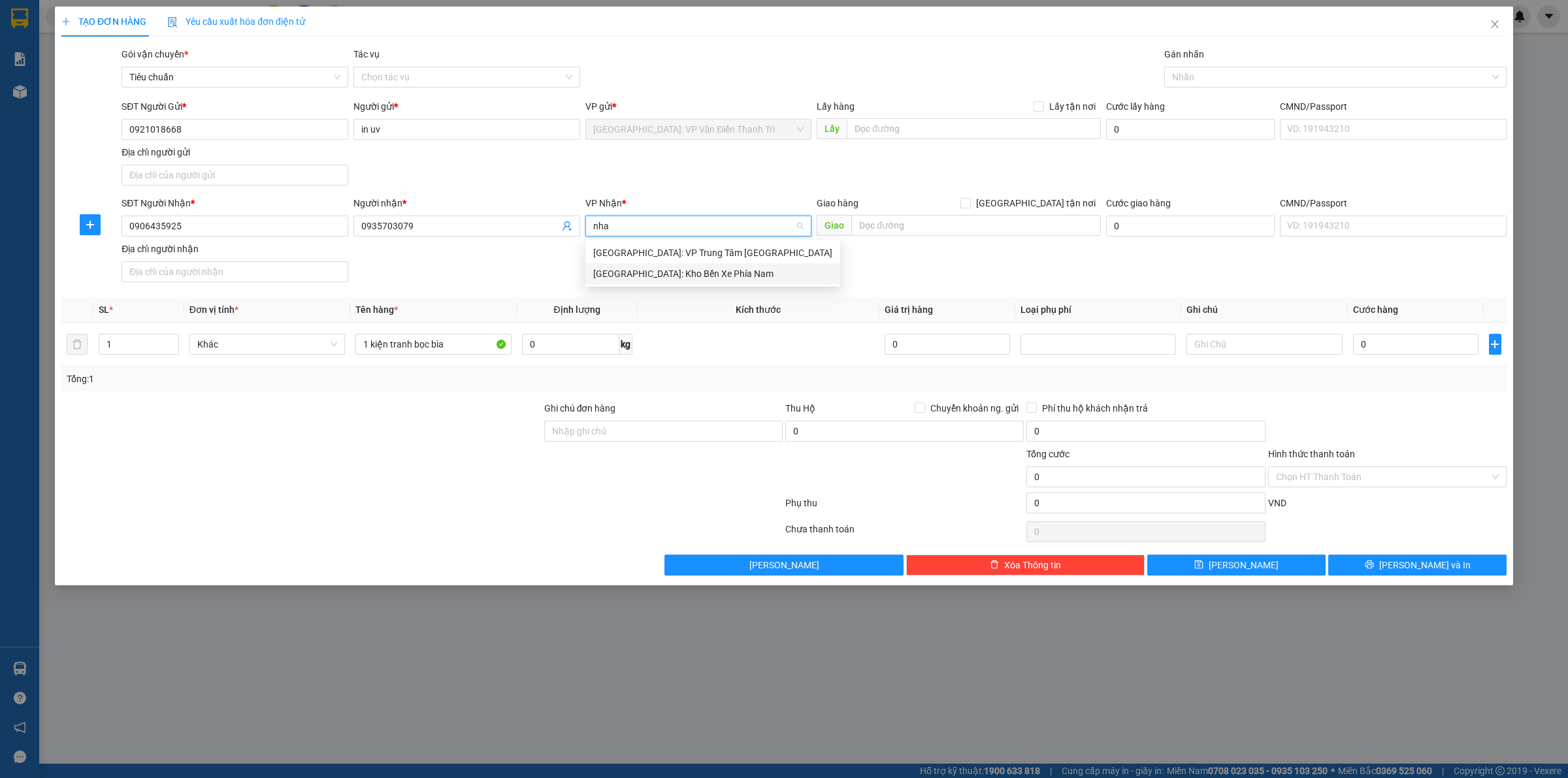
click at [677, 275] on div "[GEOGRAPHIC_DATA]: Kho Bến Xe Phía Nam" at bounding box center [713, 273] width 239 height 14
drag, startPoint x: 916, startPoint y: 259, endPoint x: 945, endPoint y: 226, distance: 43.9
click at [920, 255] on div "SĐT Người Nhận * 0906435925 Người nhận * 0935703079 VP Nhận * Nha Trang: Kho Bế…" at bounding box center [813, 242] width 1390 height 92
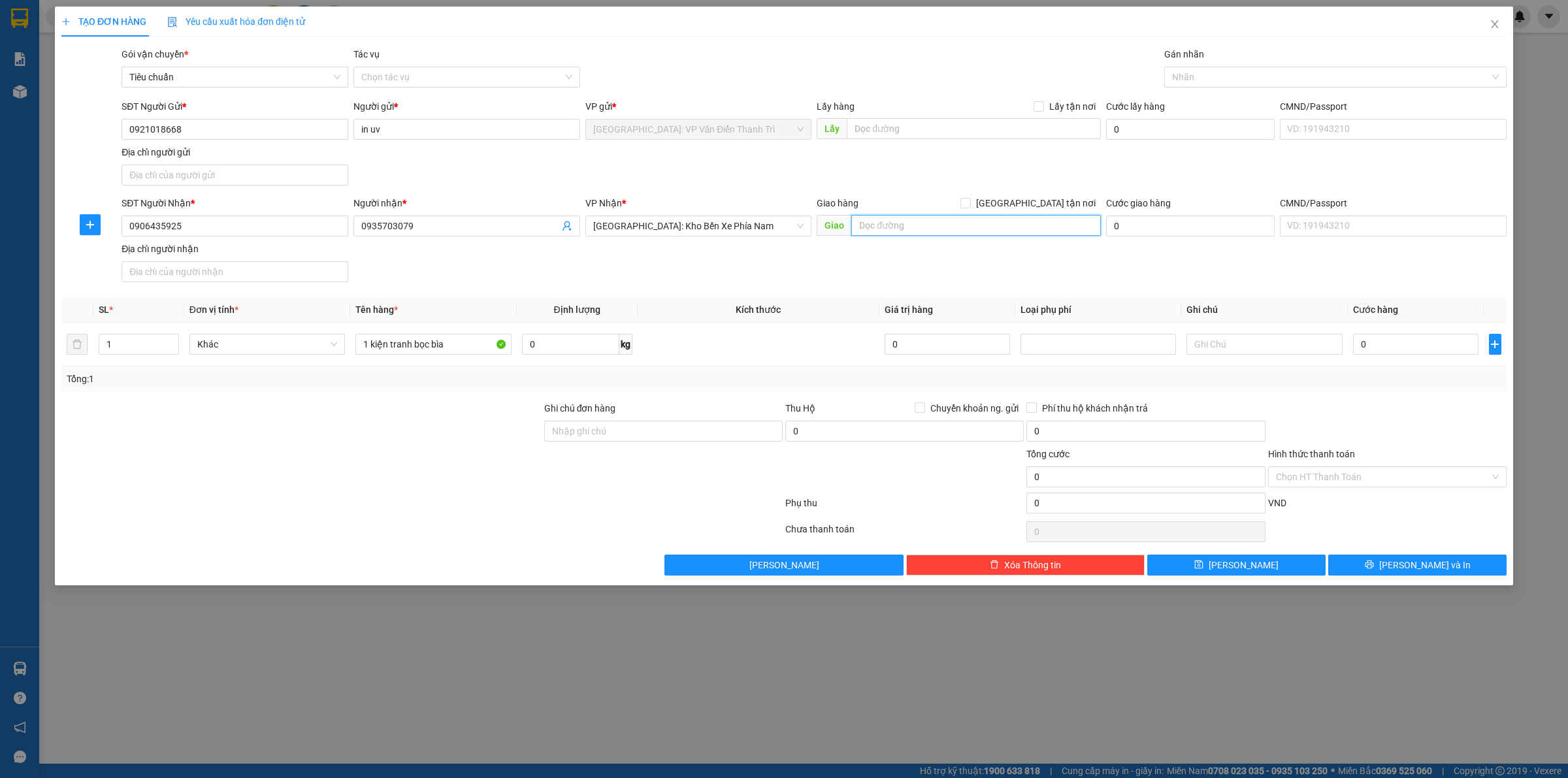
click at [945, 226] on input "text" at bounding box center [976, 226] width 249 height 21
type input "h"
type input "thôn võ cạnh, phường tây , nha trang"
click at [971, 207] on span at bounding box center [965, 203] width 11 height 11
click at [1229, 152] on div "SĐT Người Gửi * 0921018668 Người gửi * in uv VP gửi * Hà Nội: VP Văn Điển Thanh…" at bounding box center [813, 145] width 1390 height 92
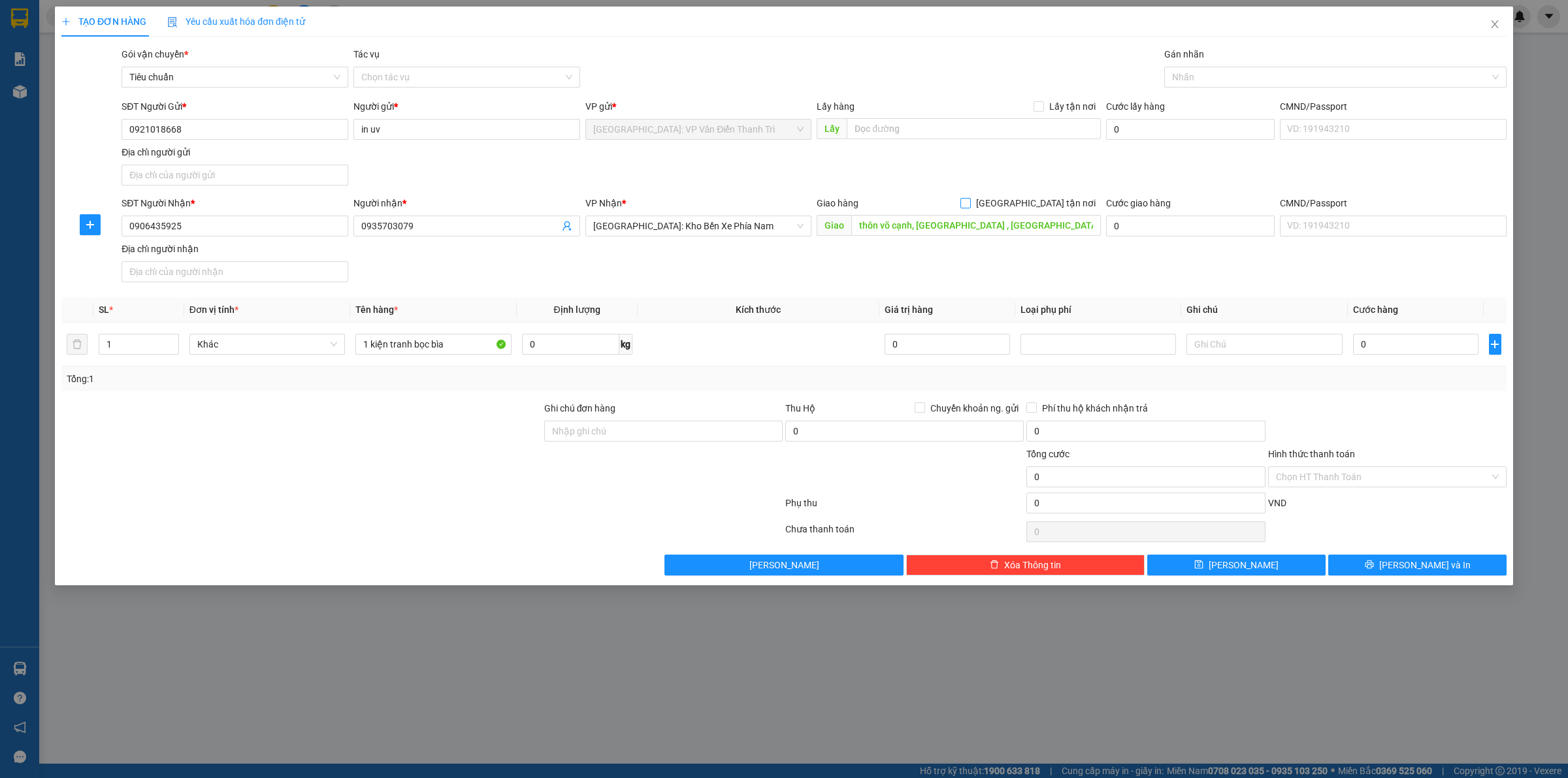
click at [970, 202] on input "[GEOGRAPHIC_DATA] tận nơi" at bounding box center [965, 203] width 10 height 10
checkbox input "true"
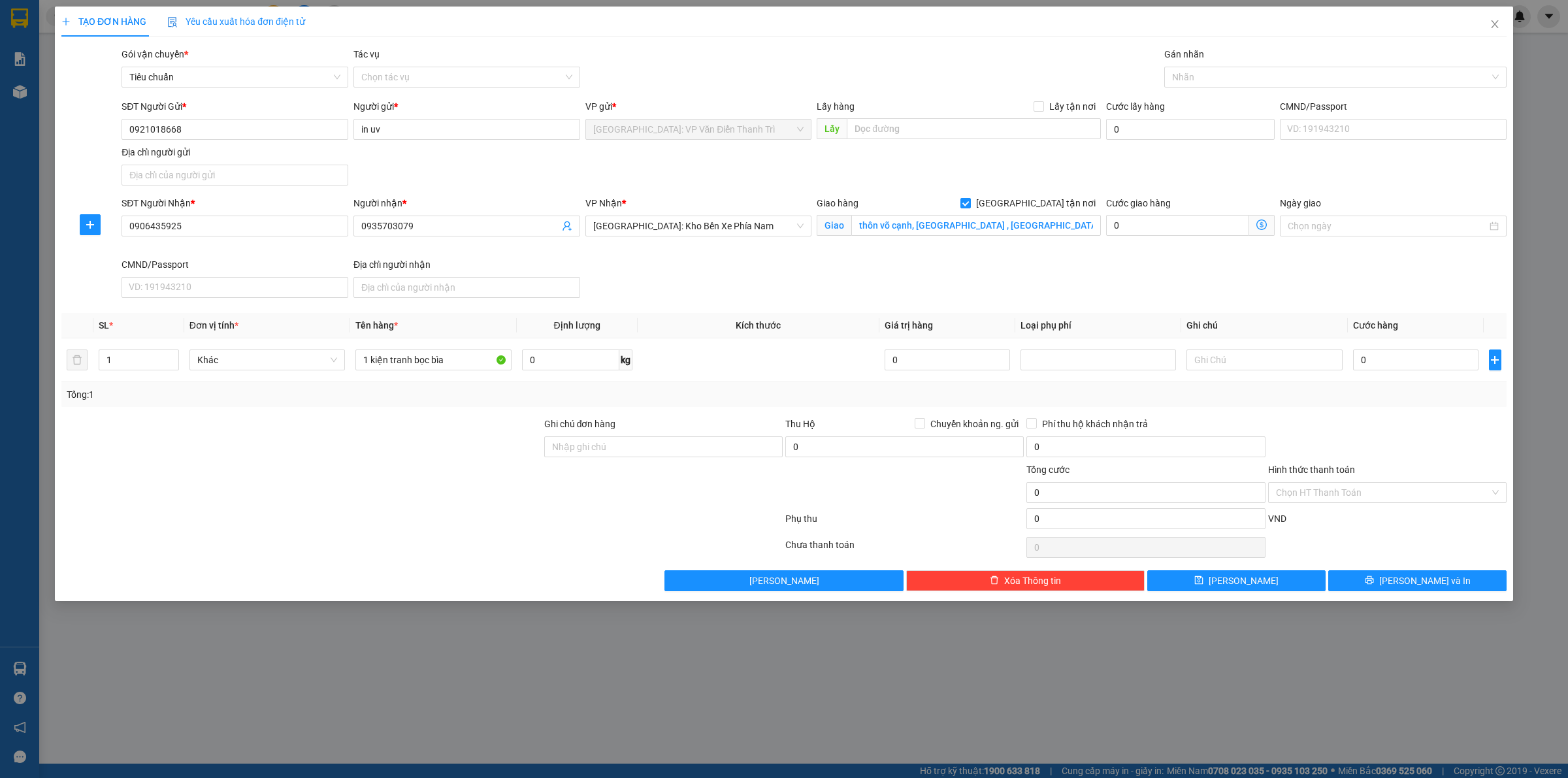
drag, startPoint x: 1182, startPoint y: 159, endPoint x: 1196, endPoint y: 94, distance: 66.5
click at [1184, 155] on div "SĐT Người Gửi * 0921018668 Người gửi * in uv VP gửi * Hà Nội: VP Văn Điển Thanh…" at bounding box center [813, 145] width 1390 height 92
click at [1201, 73] on div at bounding box center [1329, 76] width 323 height 15
type input "gt"
click at [1202, 98] on div "[GEOGRAPHIC_DATA] tận nơi" at bounding box center [1335, 102] width 327 height 14
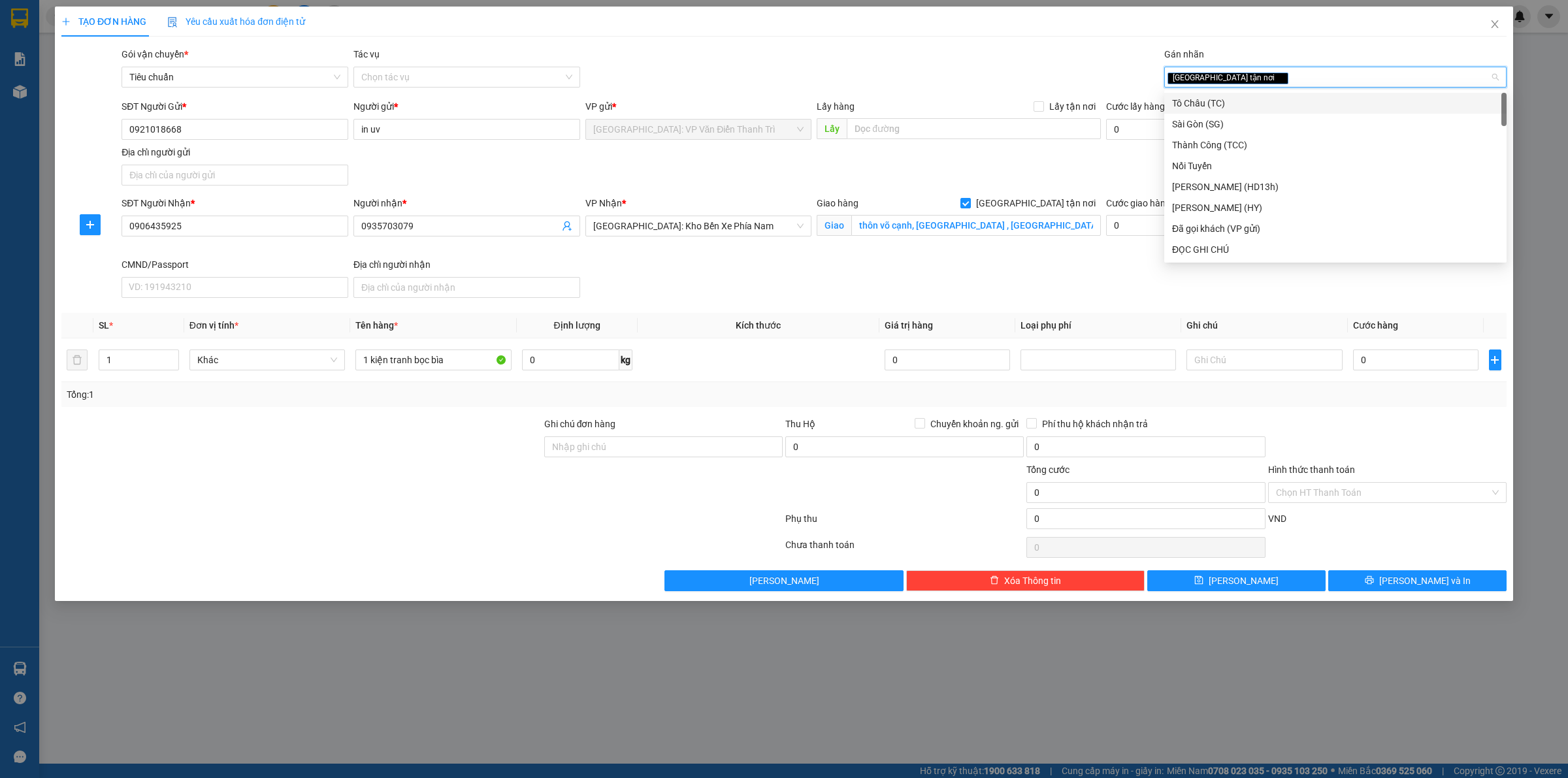
click at [1124, 168] on div "SĐT Người Gửi * 0921018668 Người gửi * in uv VP gửi * Hà Nội: VP Văn Điển Thanh…" at bounding box center [813, 145] width 1390 height 92
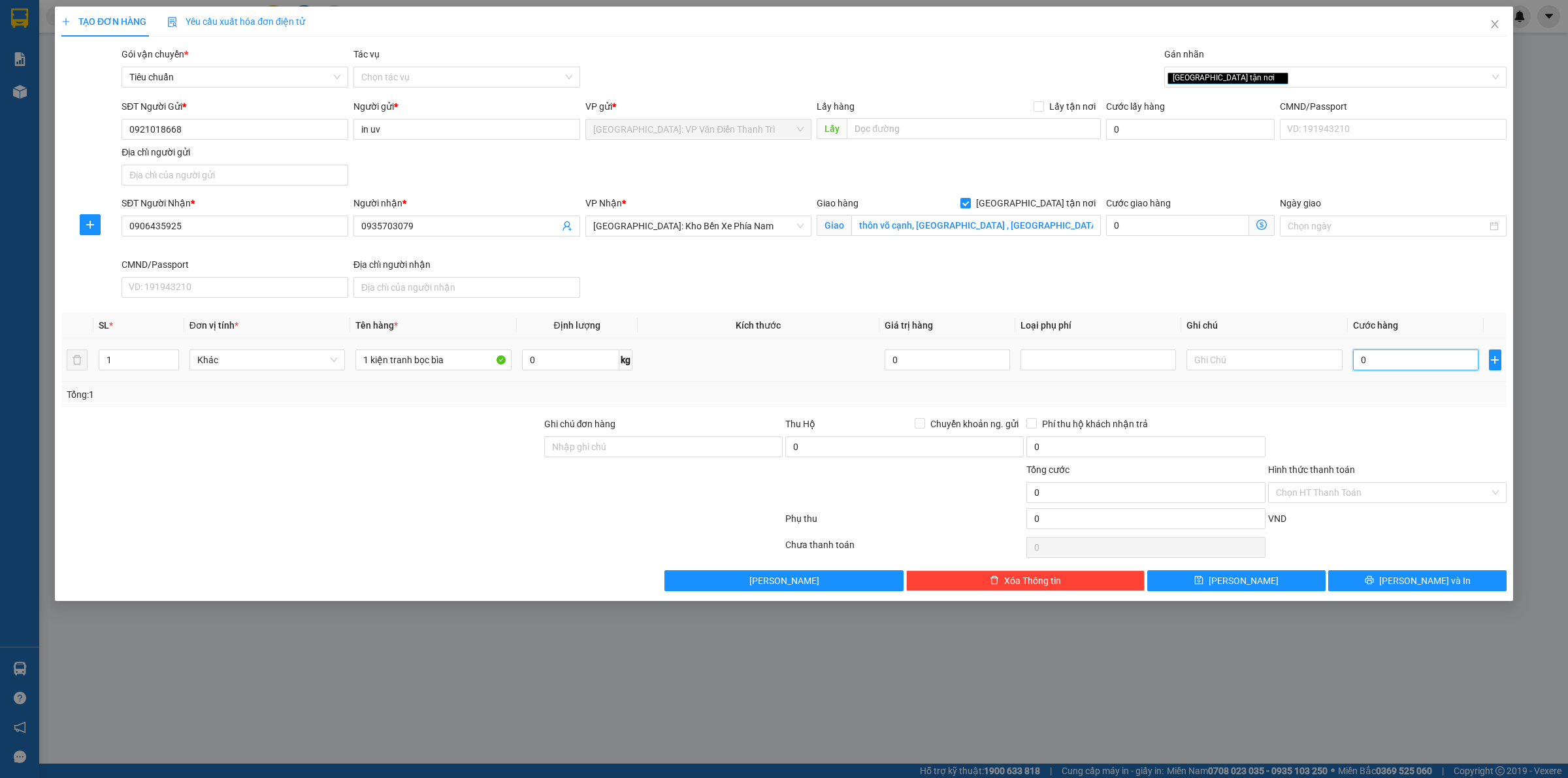
click at [1409, 366] on input "0" at bounding box center [1415, 360] width 125 height 21
type input "5"
type input "54"
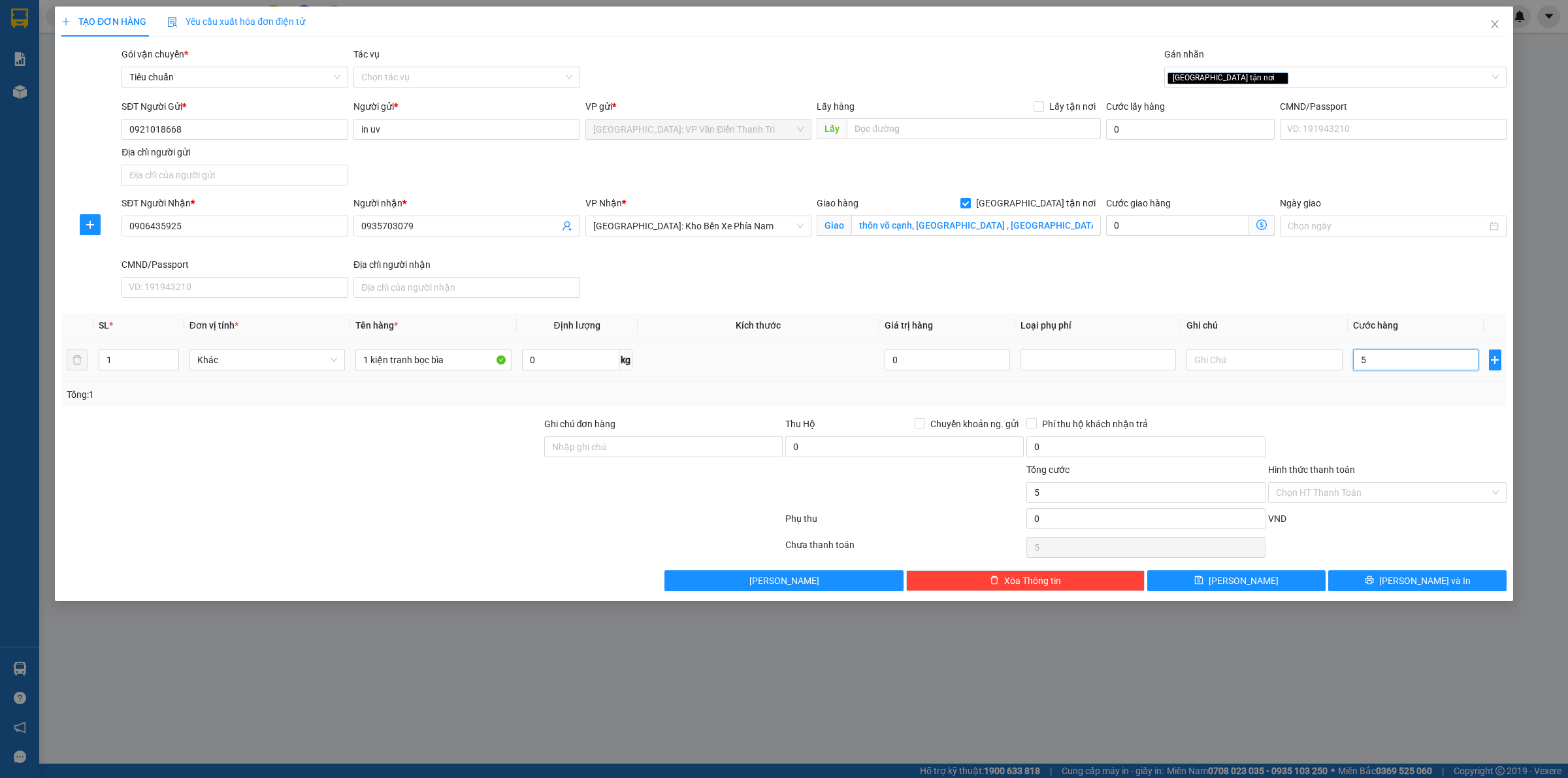
type input "54"
drag, startPoint x: 1399, startPoint y: 358, endPoint x: 1364, endPoint y: 355, distance: 35.1
click at [1364, 355] on input "54" at bounding box center [1415, 360] width 125 height 21
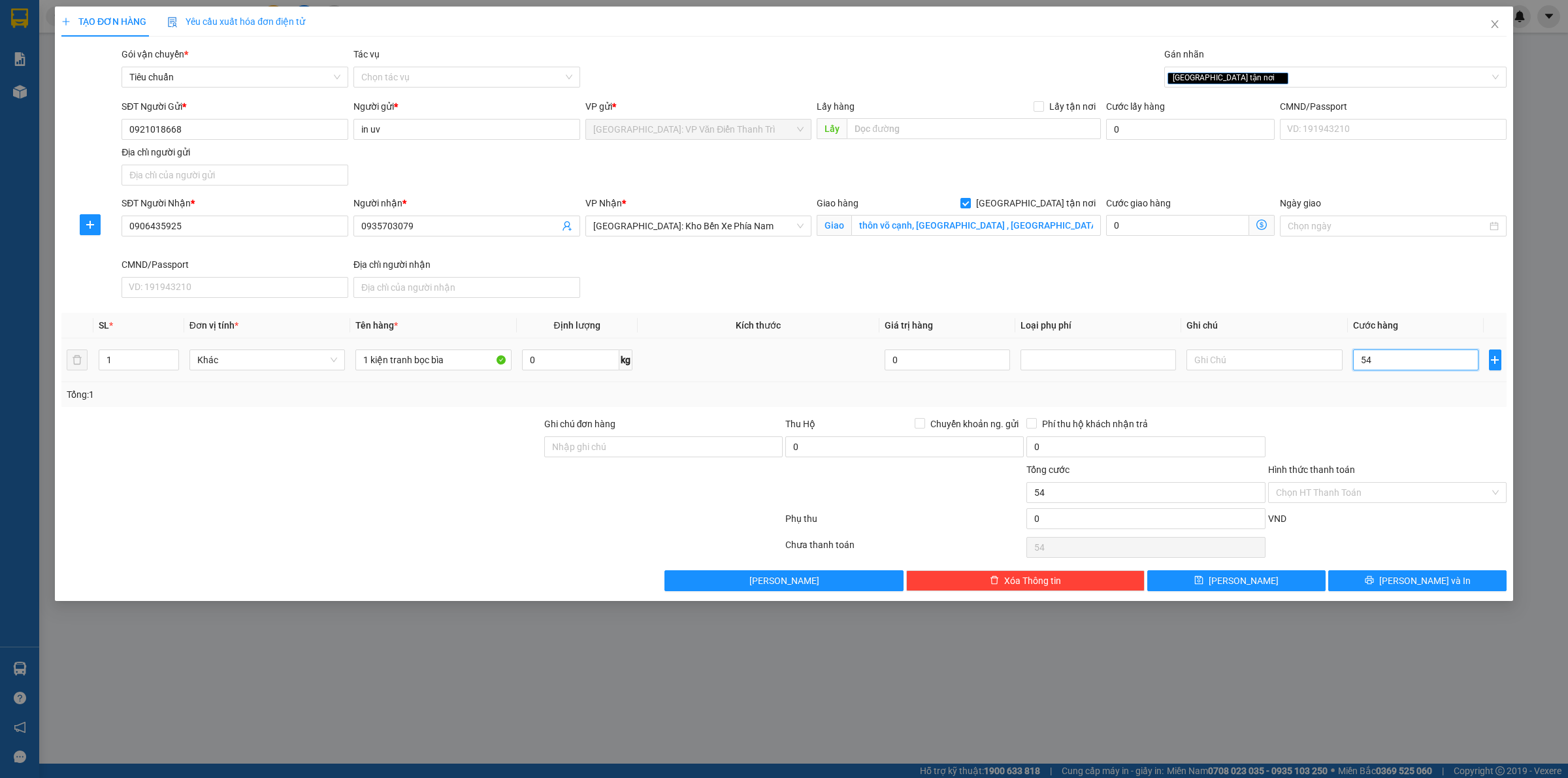
click at [1364, 355] on input "54" at bounding box center [1415, 360] width 125 height 21
type input "4"
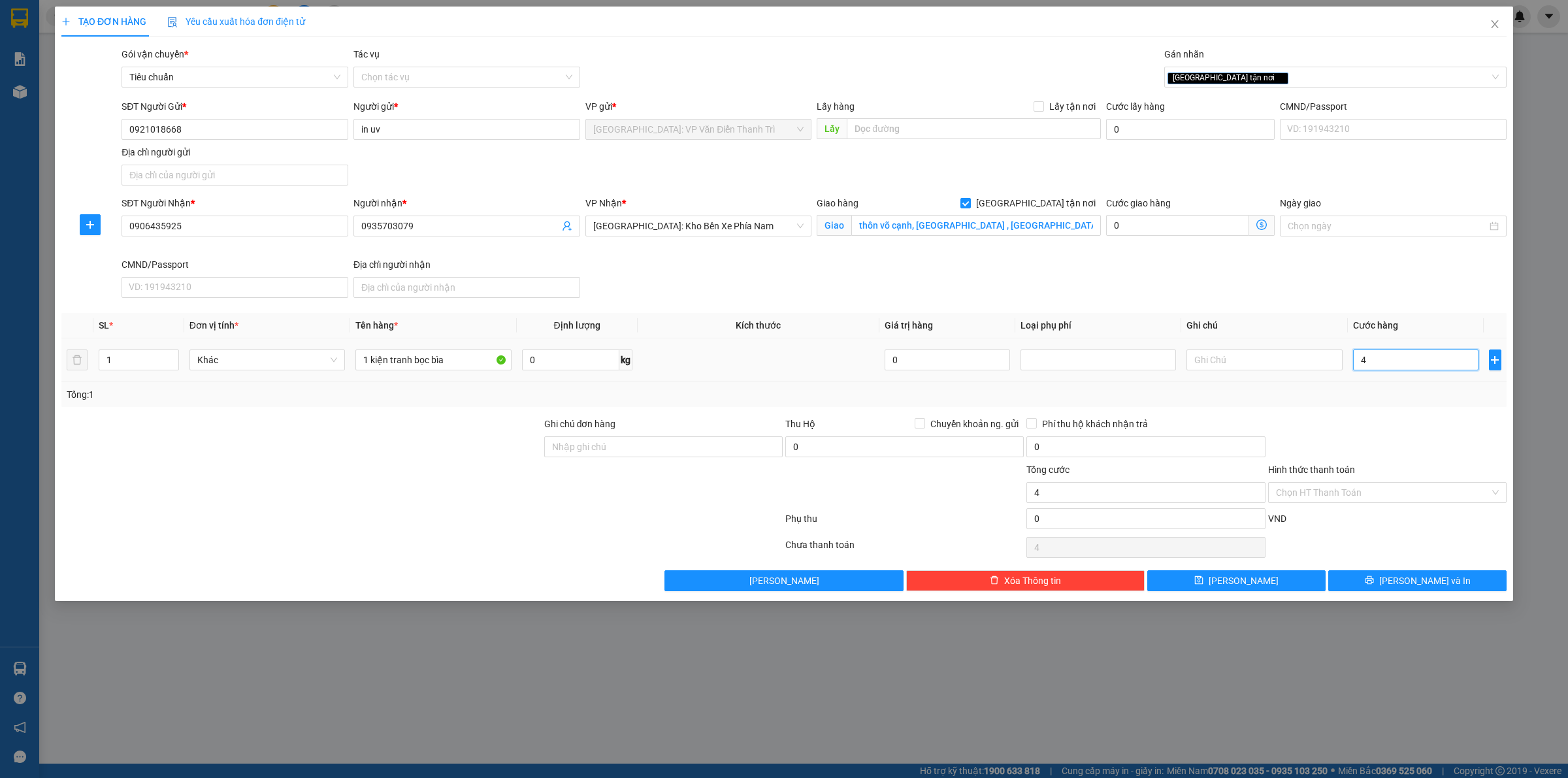
type input "45"
type input "450"
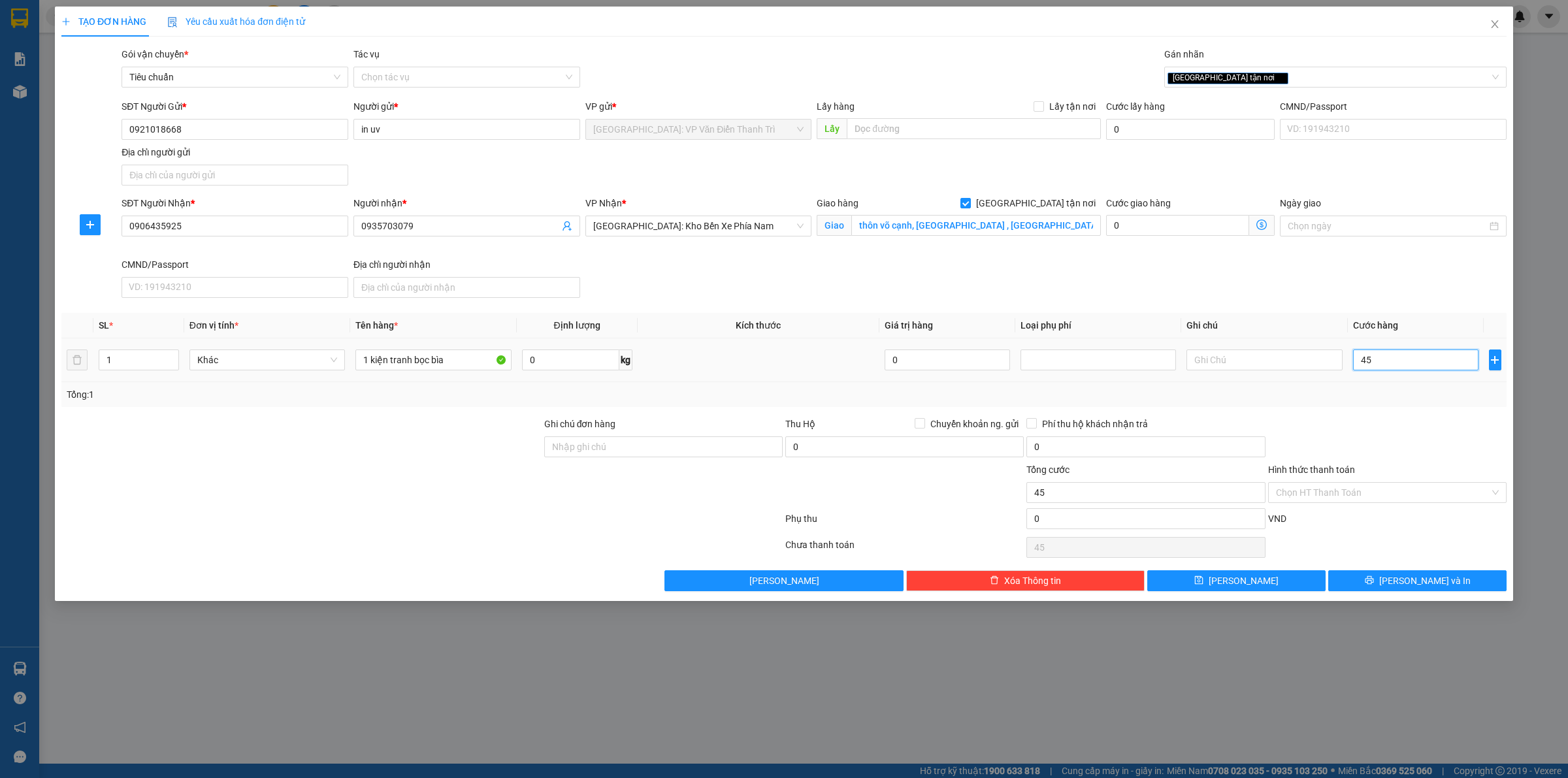
type input "450"
type input "4.500"
type input "45.000"
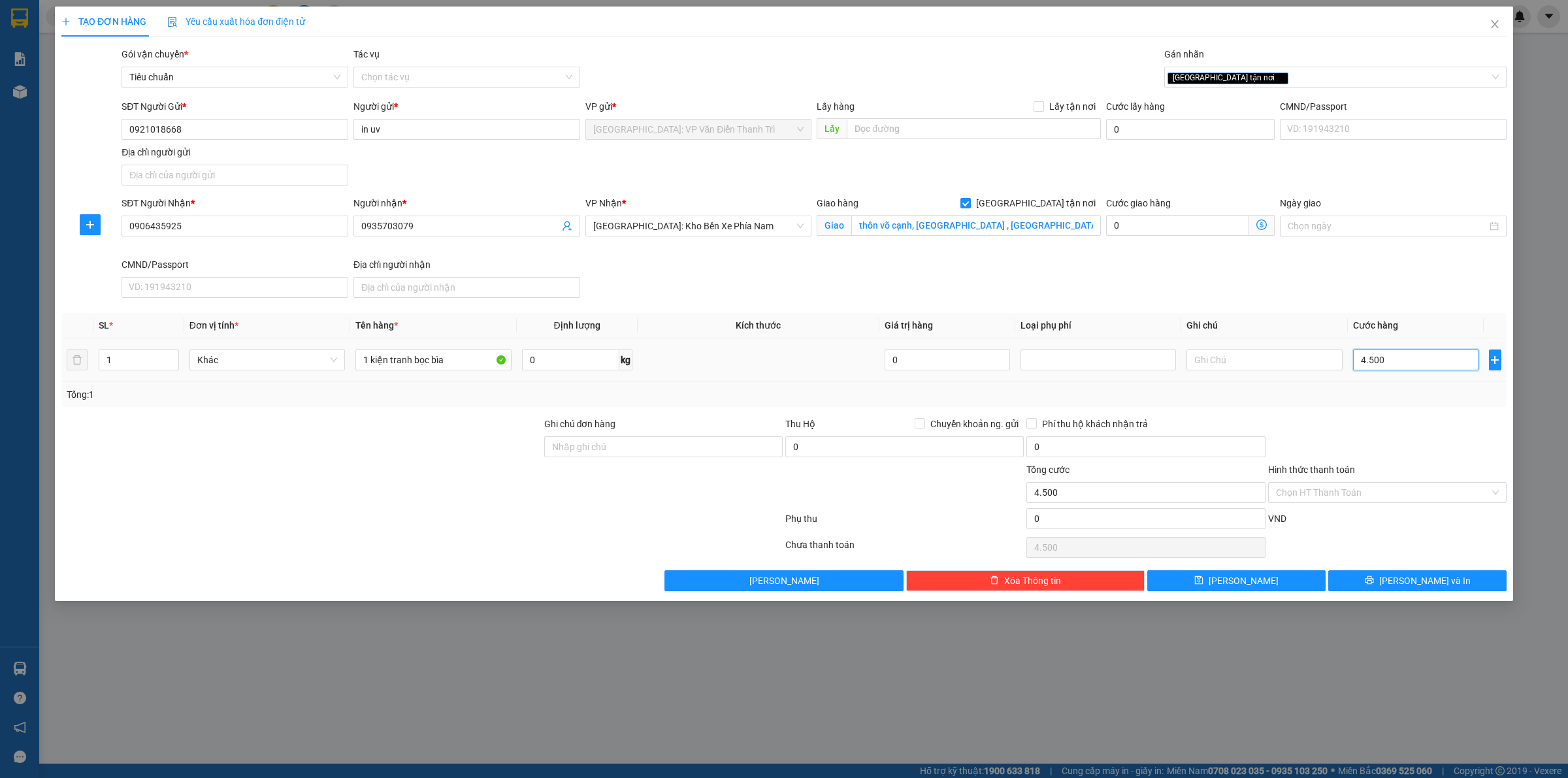
type input "45.000"
type input "450.000"
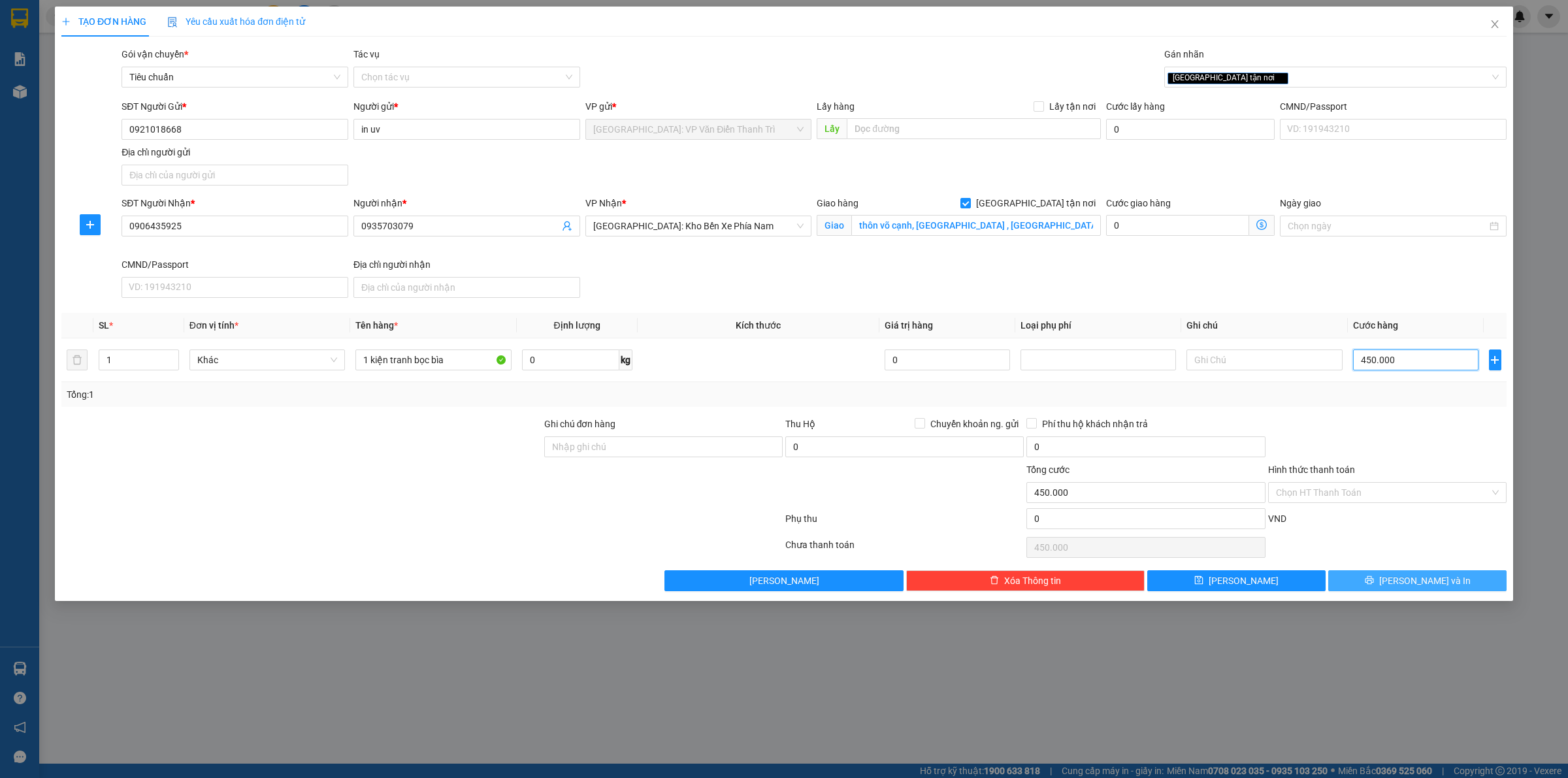
type input "450.000"
click at [1401, 585] on button "[PERSON_NAME] và In" at bounding box center [1417, 581] width 179 height 21
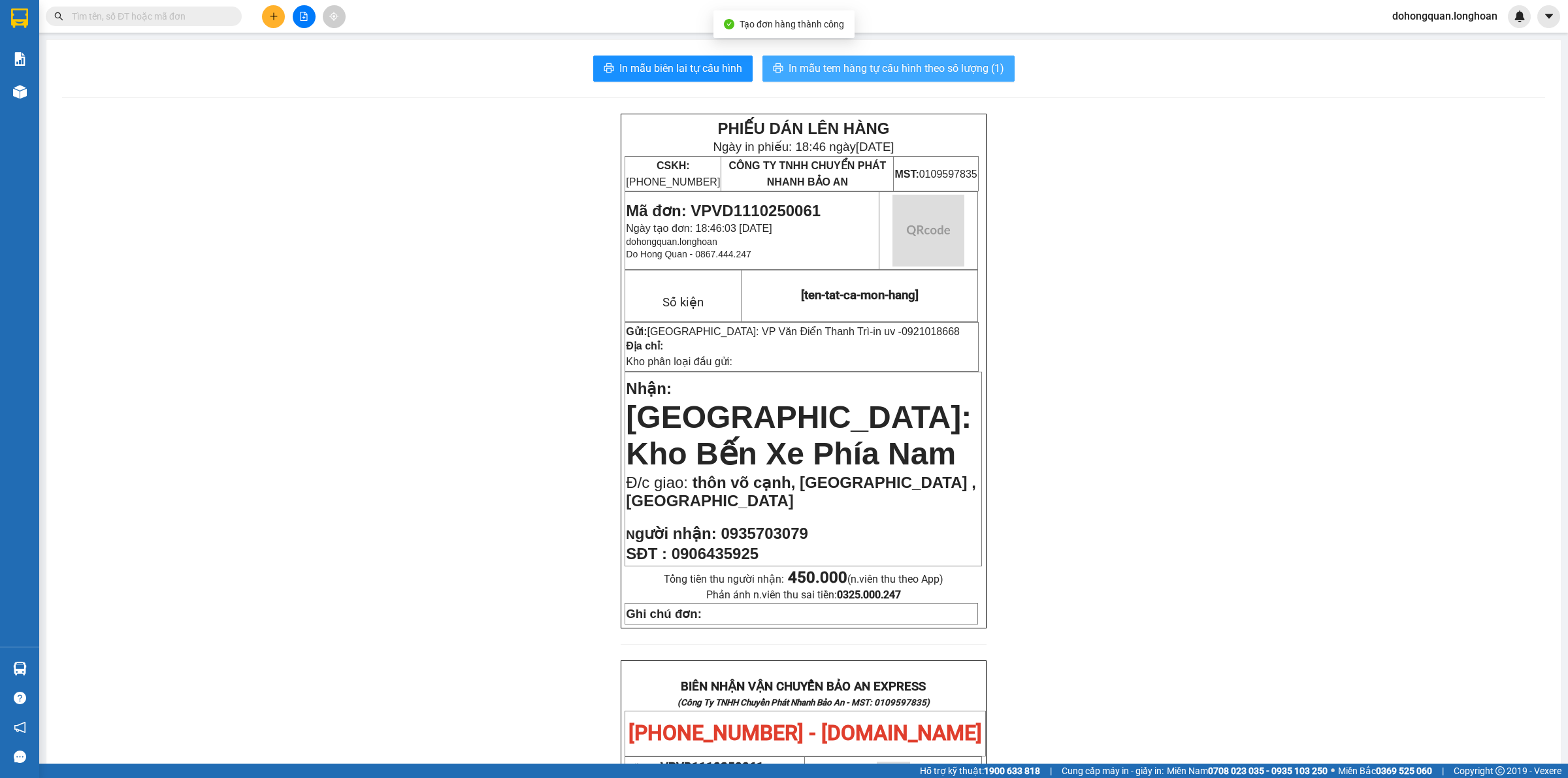
click at [930, 56] on button "In mẫu tem hàng tự cấu hình theo số lượng (1)" at bounding box center [889, 68] width 252 height 26
click at [1269, 480] on div "PHIẾU DÁN LÊN HÀNG Ngày in phiếu: 18:46 ngày 11-10-2025 CSKH: 1900.06.88.33 CÔN…" at bounding box center [804, 762] width 1483 height 1296
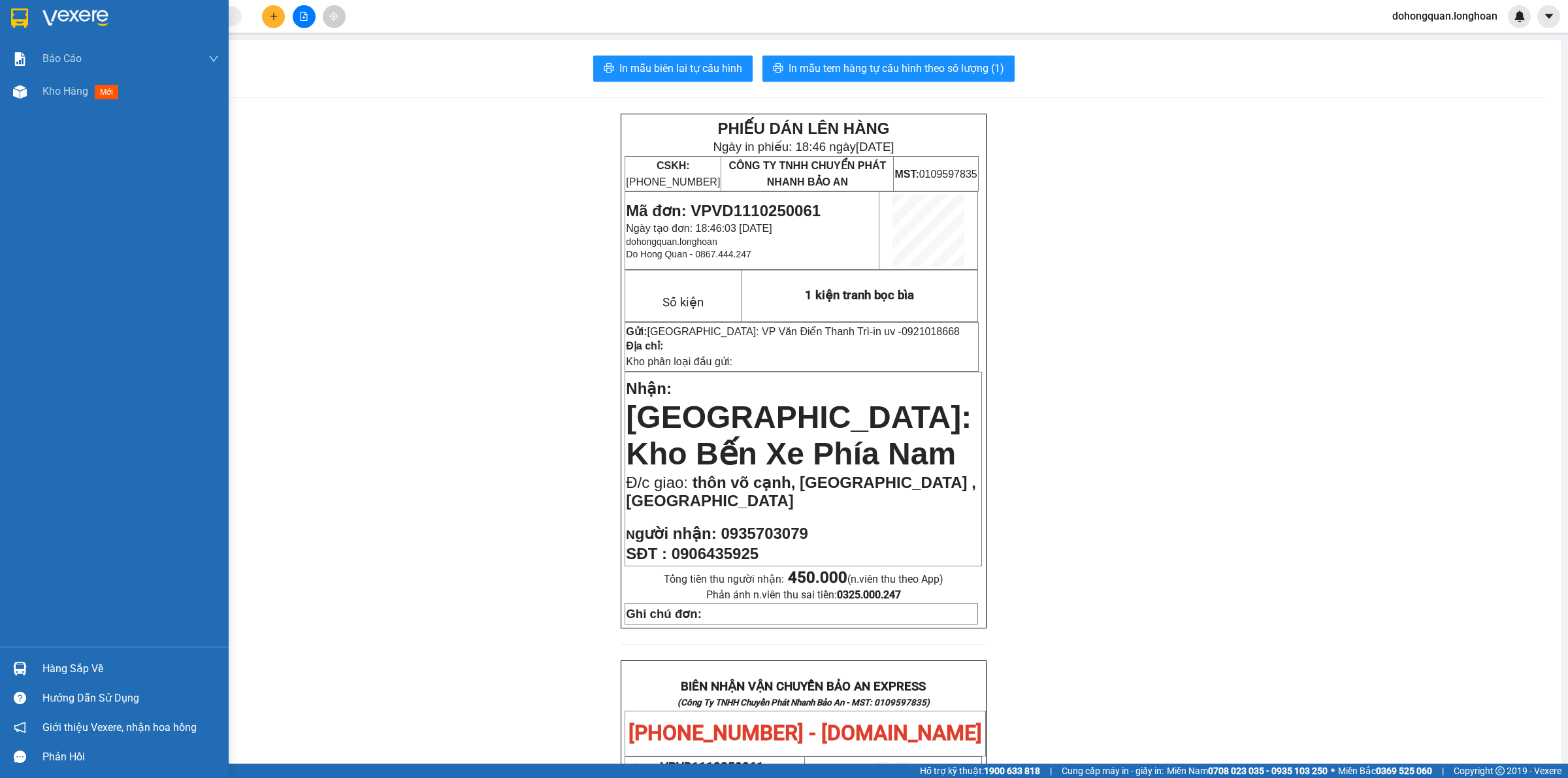
click at [11, 27] on img at bounding box center [20, 18] width 17 height 20
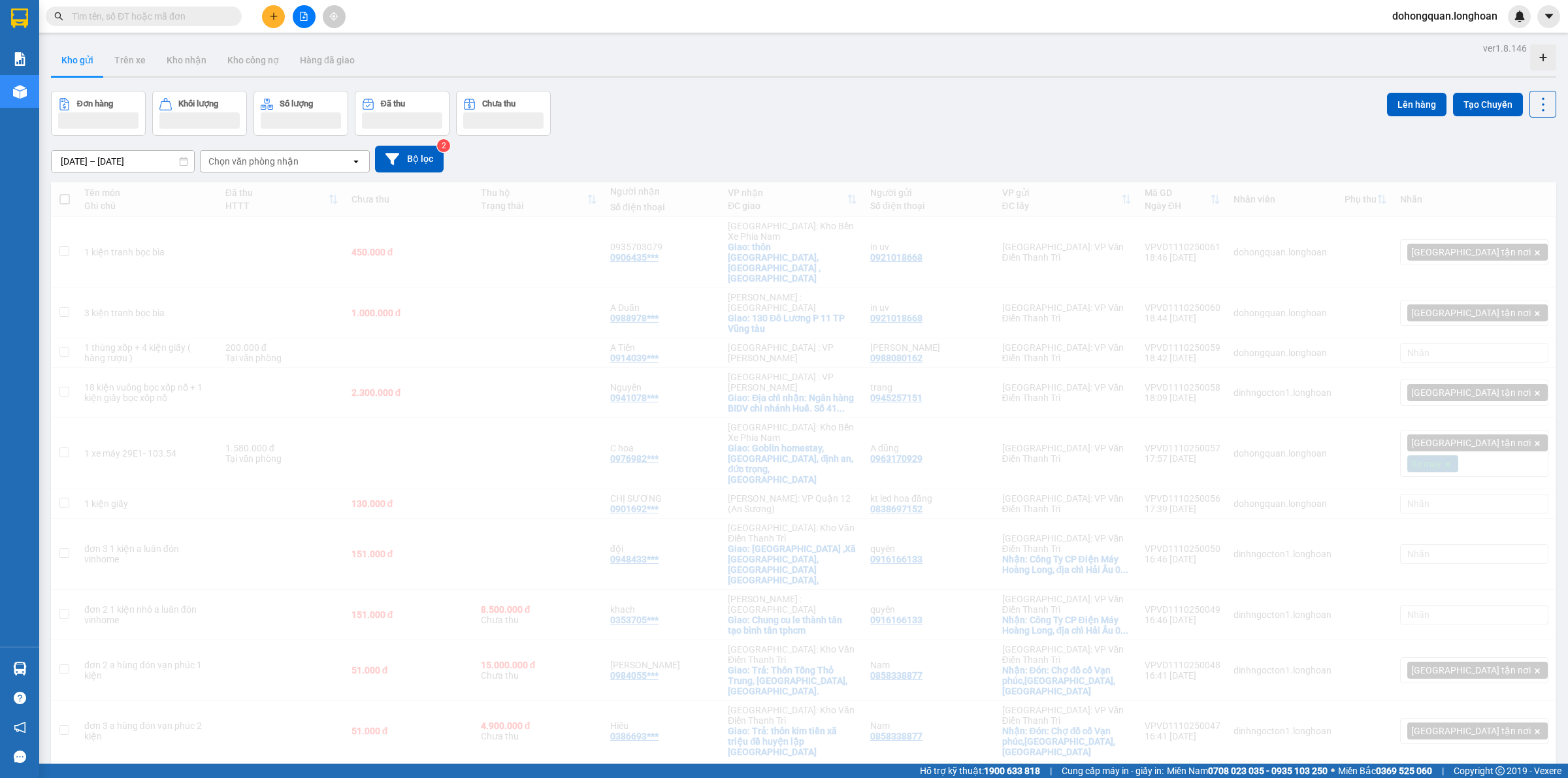
click at [716, 115] on div "Đơn hàng Khối lượng Số lượng Đã thu Chưa thu Lên hàng Tạo Chuyến" at bounding box center [803, 113] width 1505 height 45
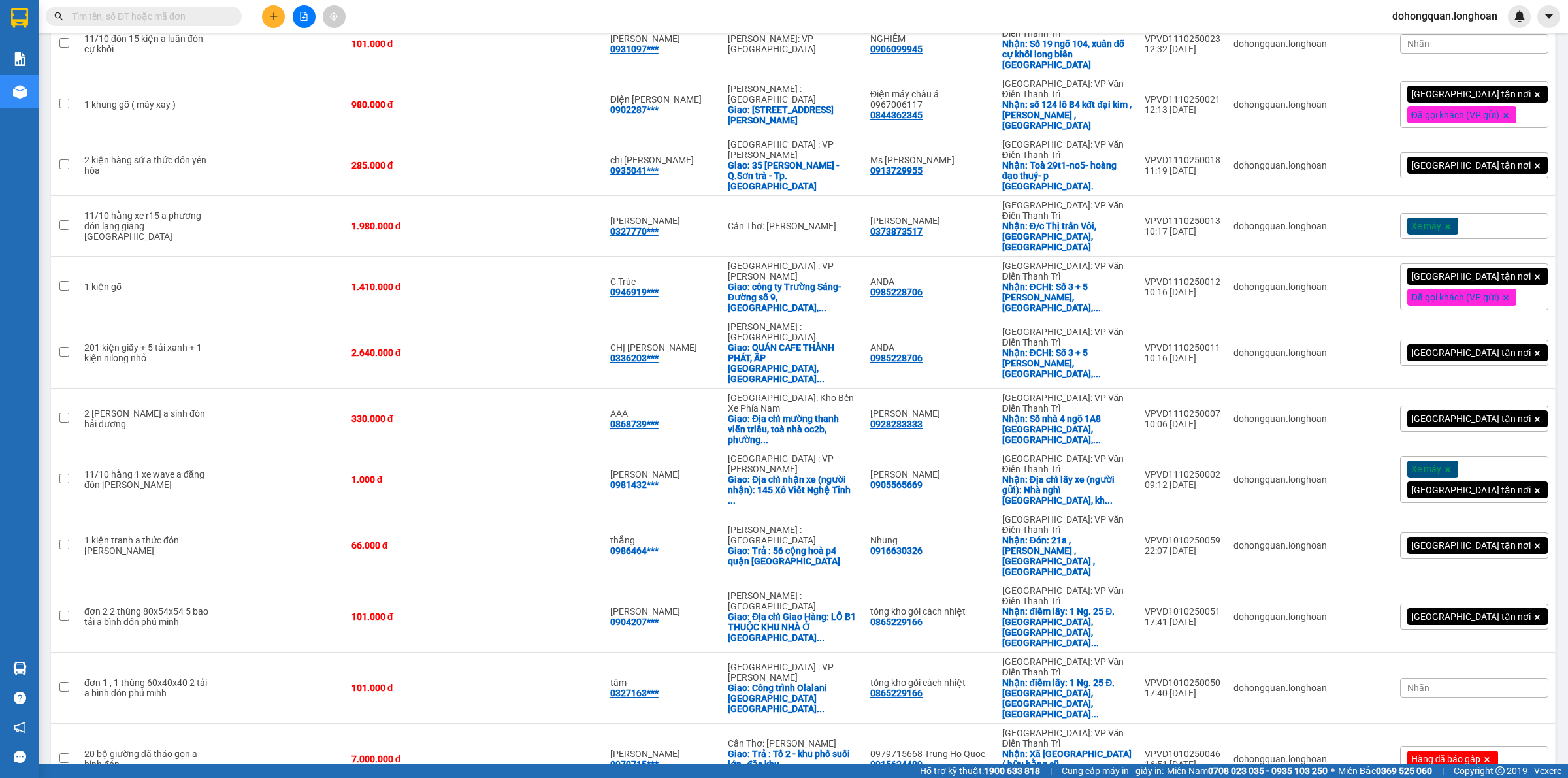
scroll to position [1502, 0]
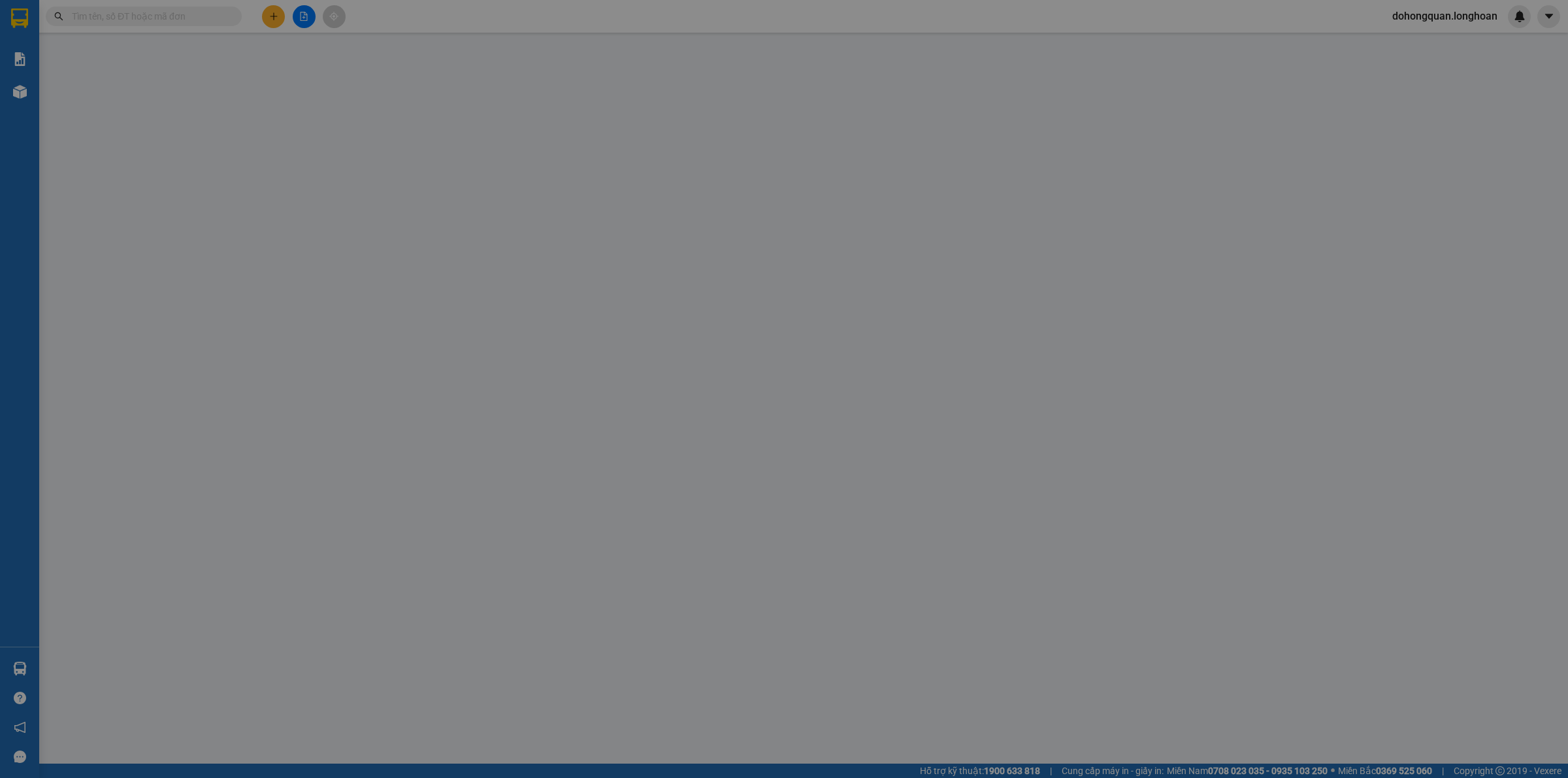
type input "0915522227"
type input "Khánh"
checkbox input "true"
type input "Địa chỉ gửi : nhà 29 ngõ 64 Phan Đình Giót, Thanh Xuân Hà Nội"
type input "0906012125"
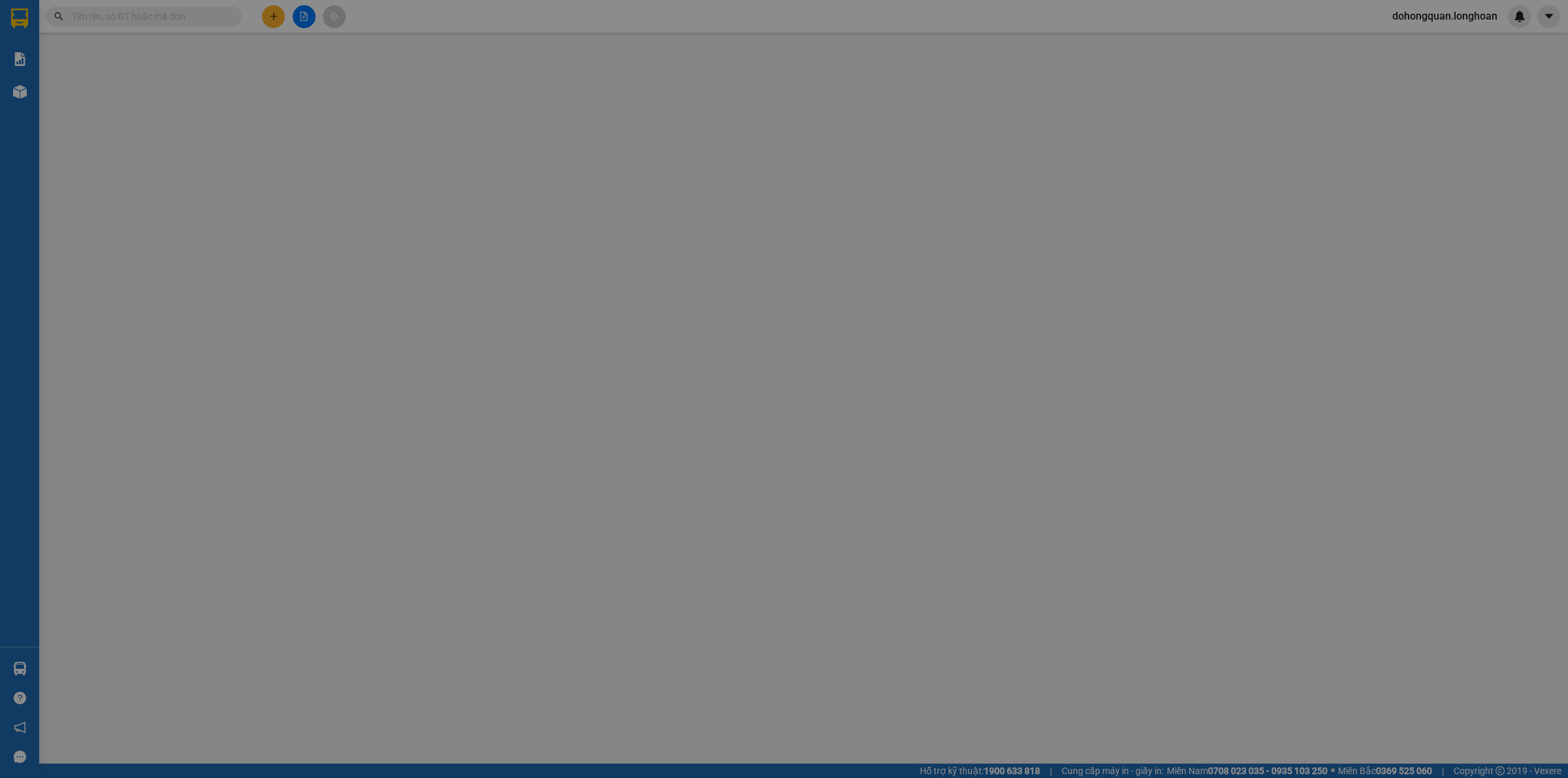
type input "phước"
checkbox input "true"
type input "Địa chỉ nhận : bệnh viện nhân dân 115 - 527sư vạn hạnh p.12 quận 10"
type input "có vat"
type input "0"
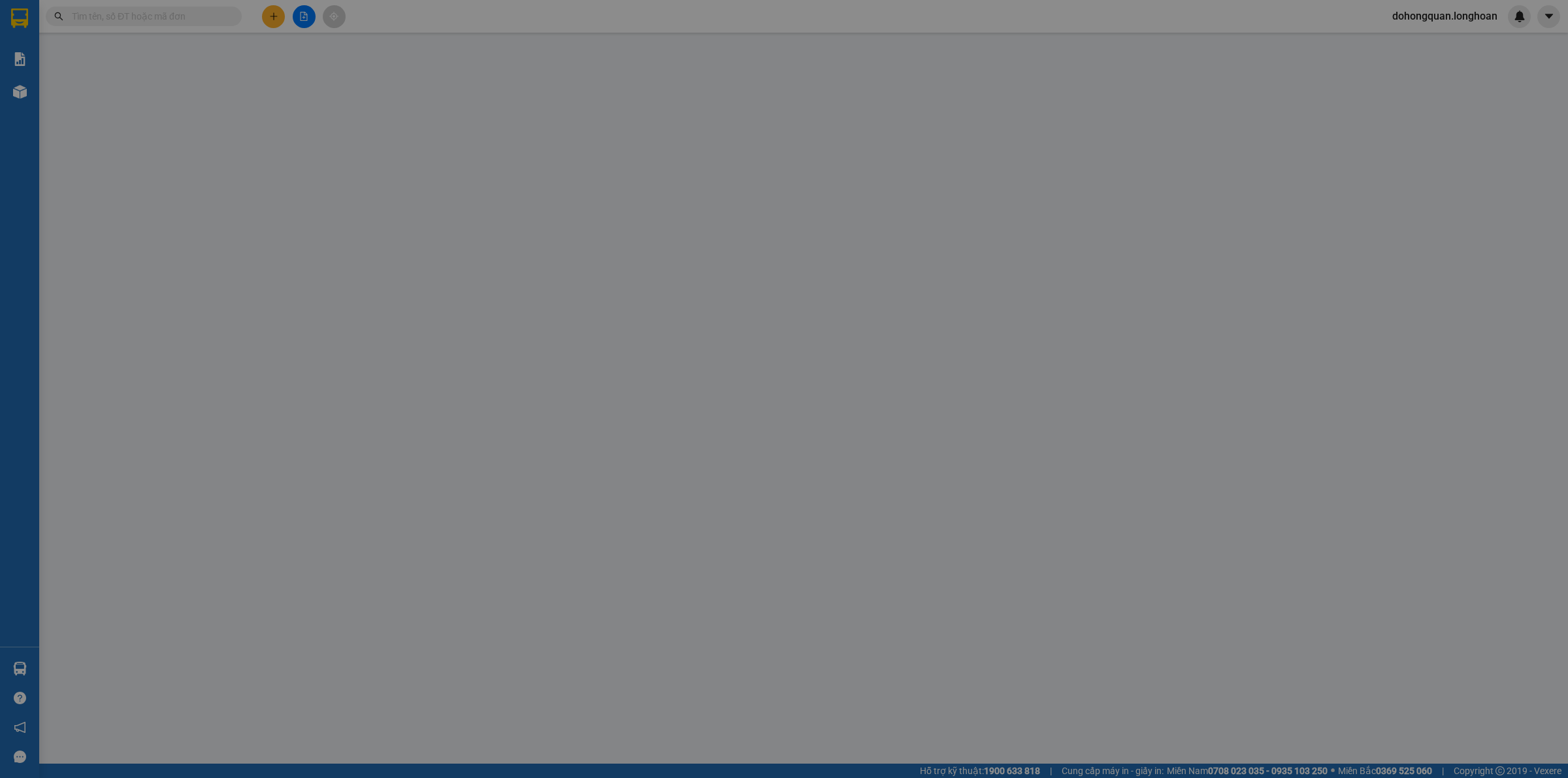
type input "101.000"
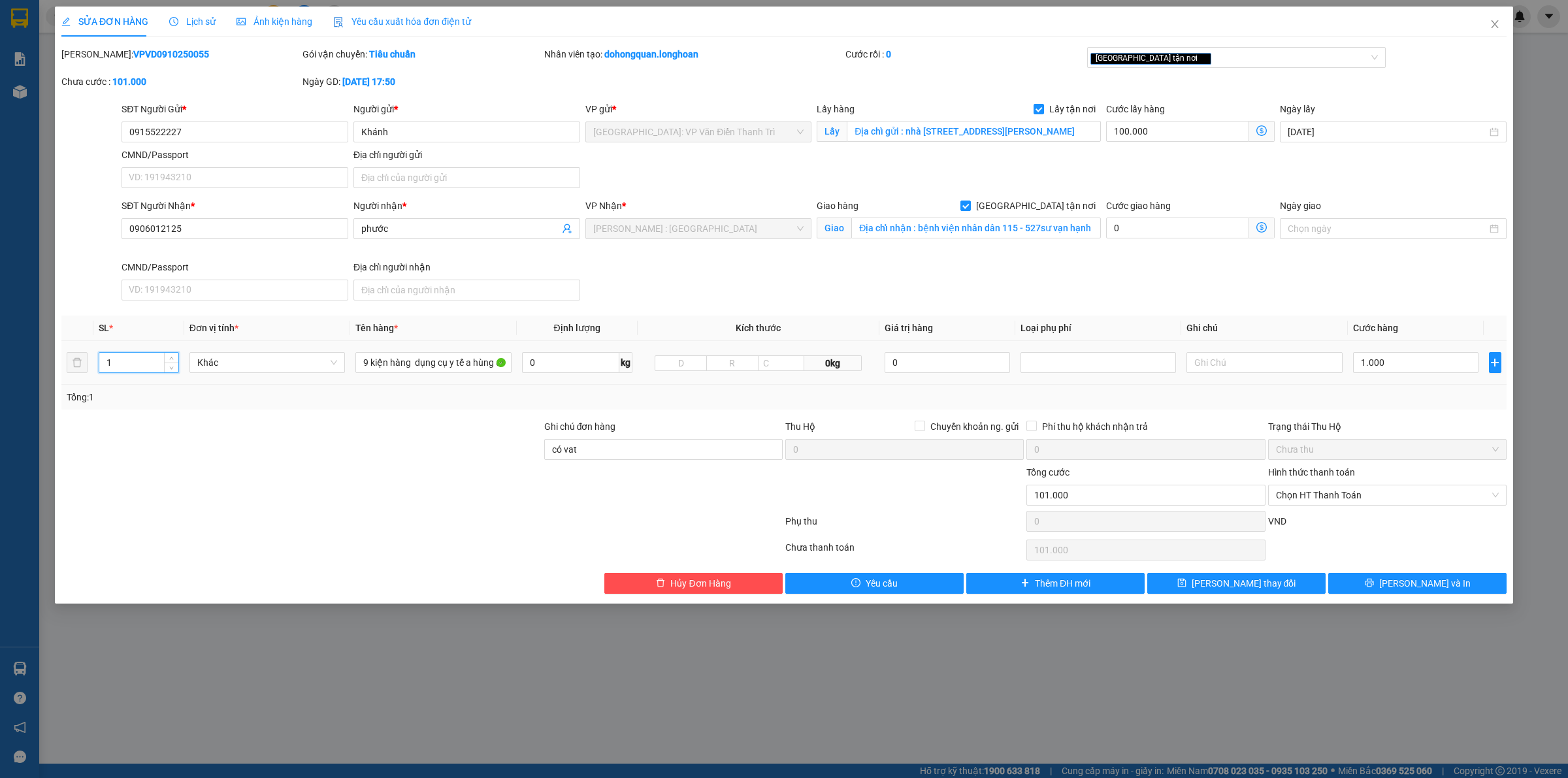
click at [161, 364] on input "1" at bounding box center [139, 362] width 79 height 20
drag, startPoint x: 160, startPoint y: 363, endPoint x: 166, endPoint y: 359, distance: 7.2
click at [160, 362] on input "1" at bounding box center [139, 362] width 79 height 20
click at [166, 358] on span "Increase Value" at bounding box center [171, 358] width 14 height 11
click at [168, 358] on span "up" at bounding box center [172, 359] width 8 height 8
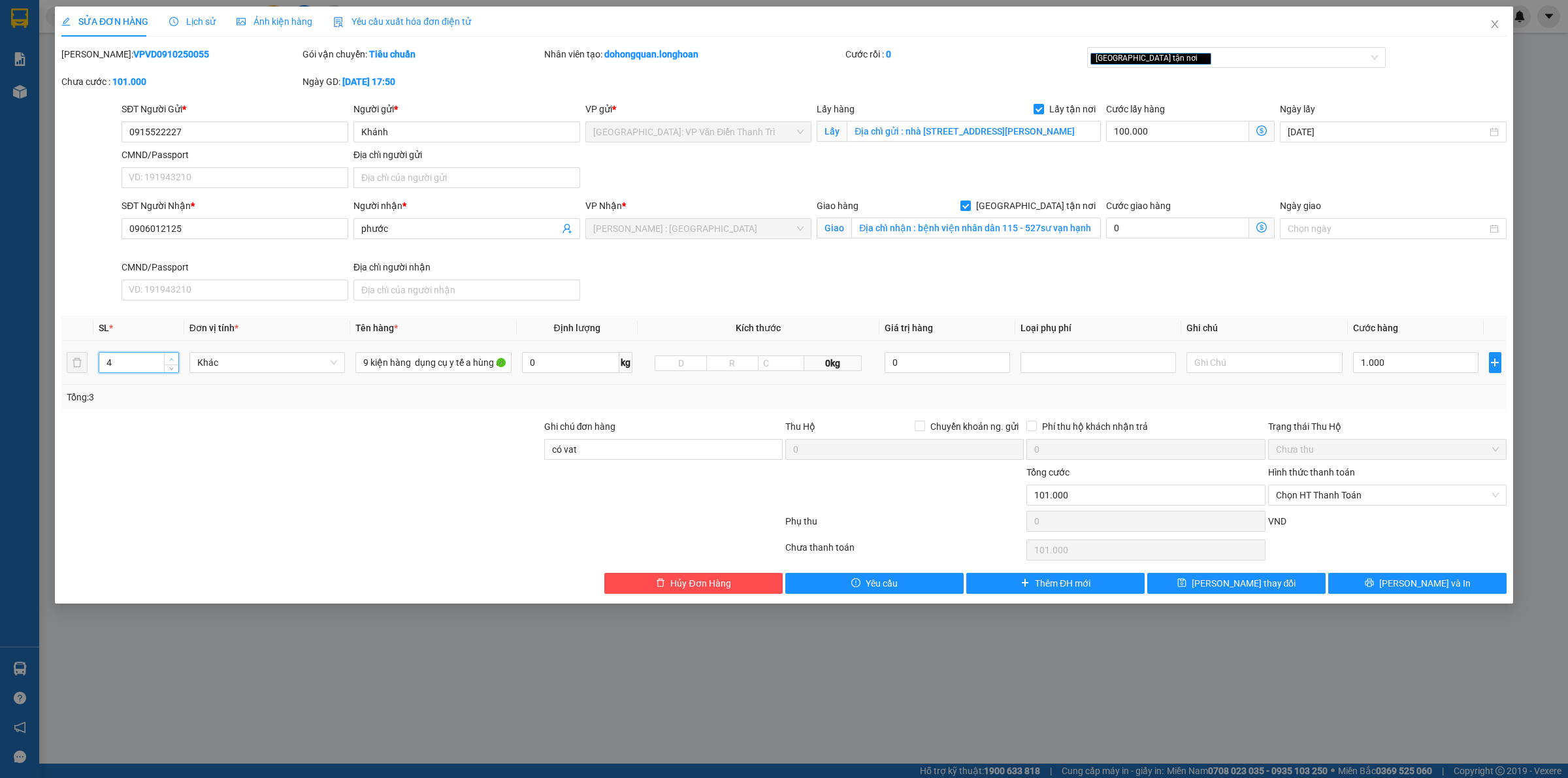
click at [168, 358] on span "up" at bounding box center [172, 359] width 8 height 8
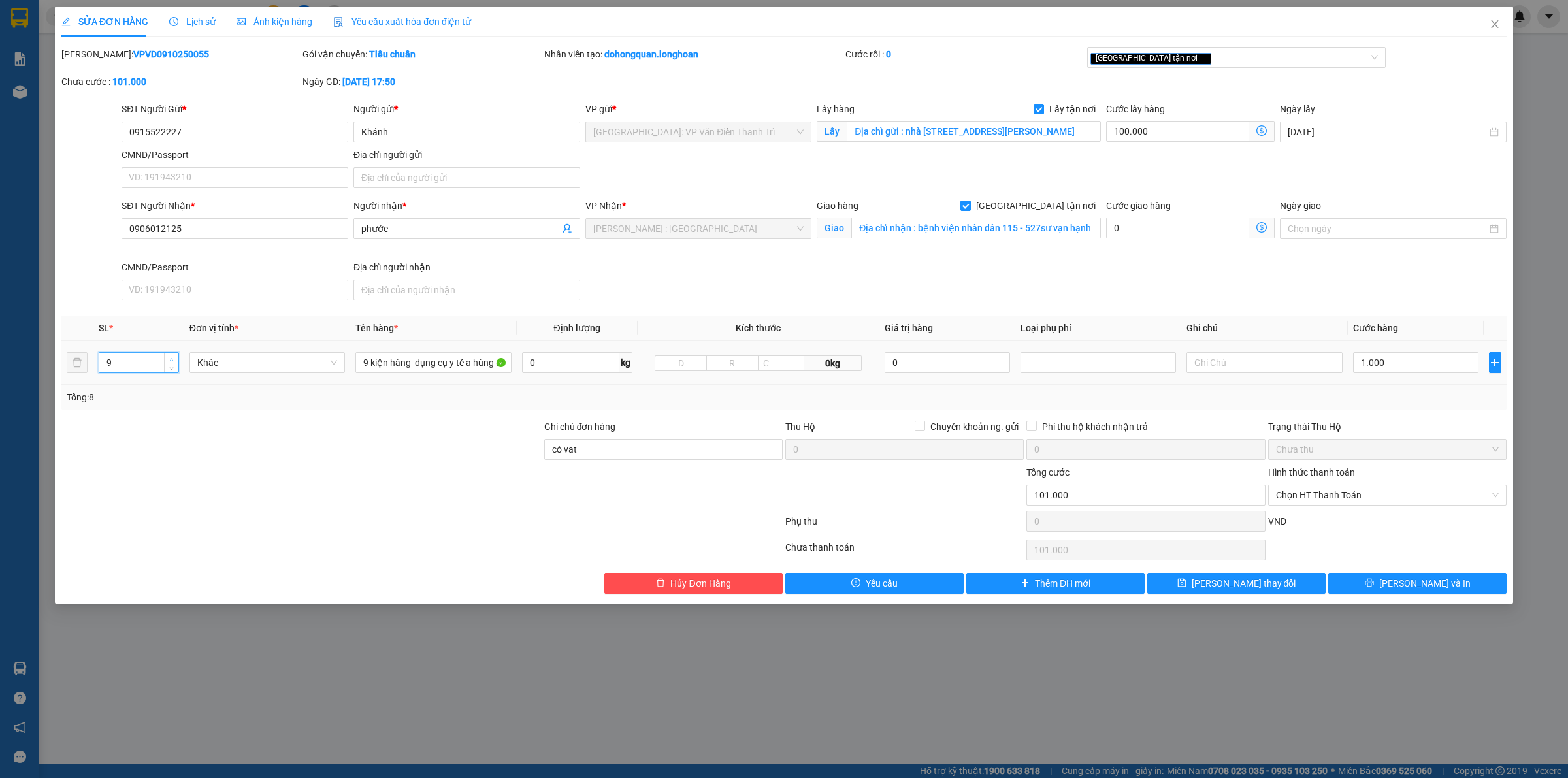
click at [168, 358] on span "up" at bounding box center [172, 359] width 8 height 8
type input "10"
click at [168, 358] on span "up" at bounding box center [172, 359] width 8 height 8
click at [474, 364] on input "9 kiện hàng dụng cụ y tế a hùng đón phan đình giót" at bounding box center [433, 362] width 156 height 21
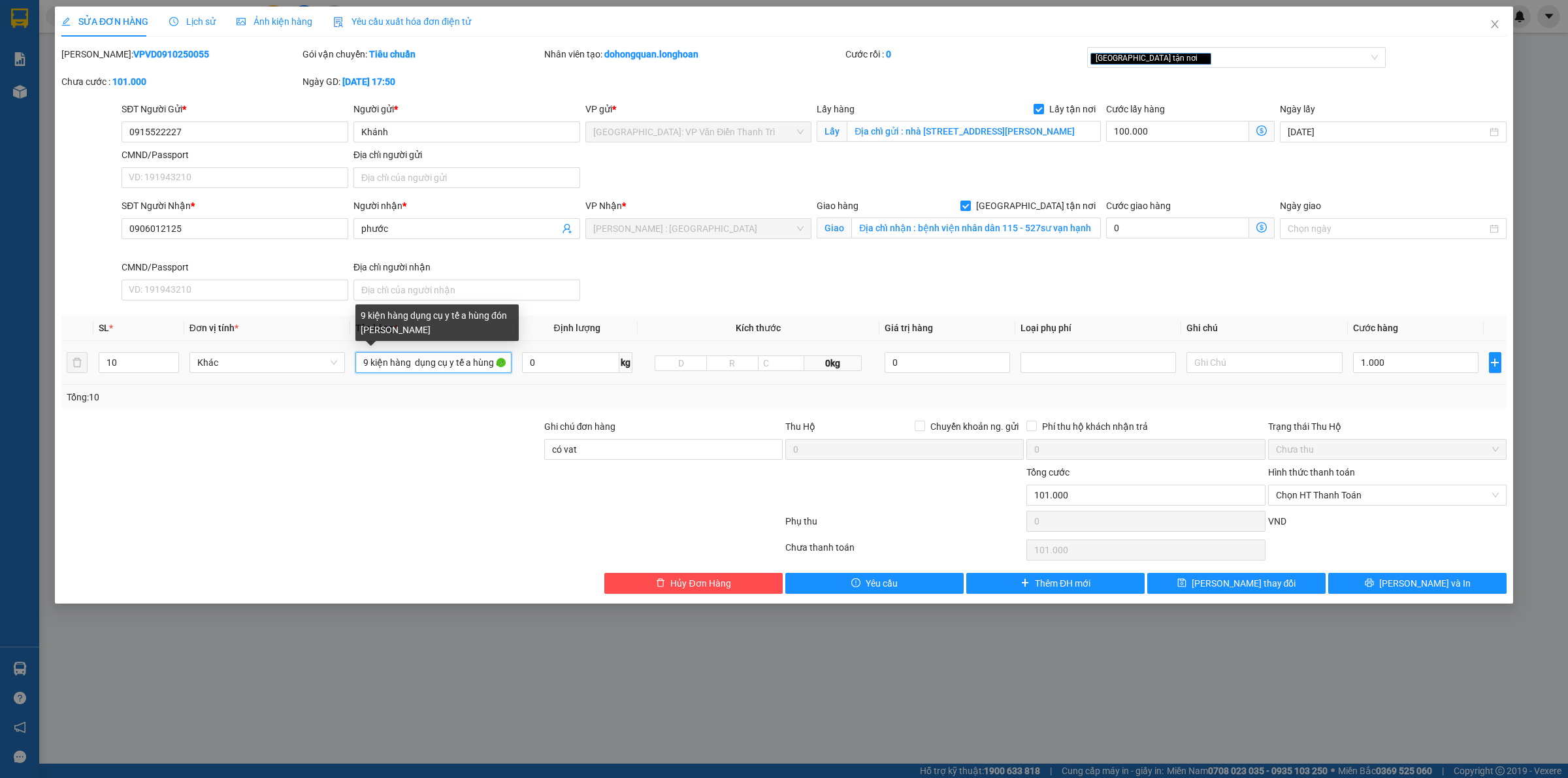
click at [474, 364] on input "9 kiện hàng dụng cụ y tế a hùng đón phan đình giót" at bounding box center [433, 362] width 156 height 21
type input "0"
type input "9 kiện giấy giống nhau + 1 kiện giấy xanh nhỏ"
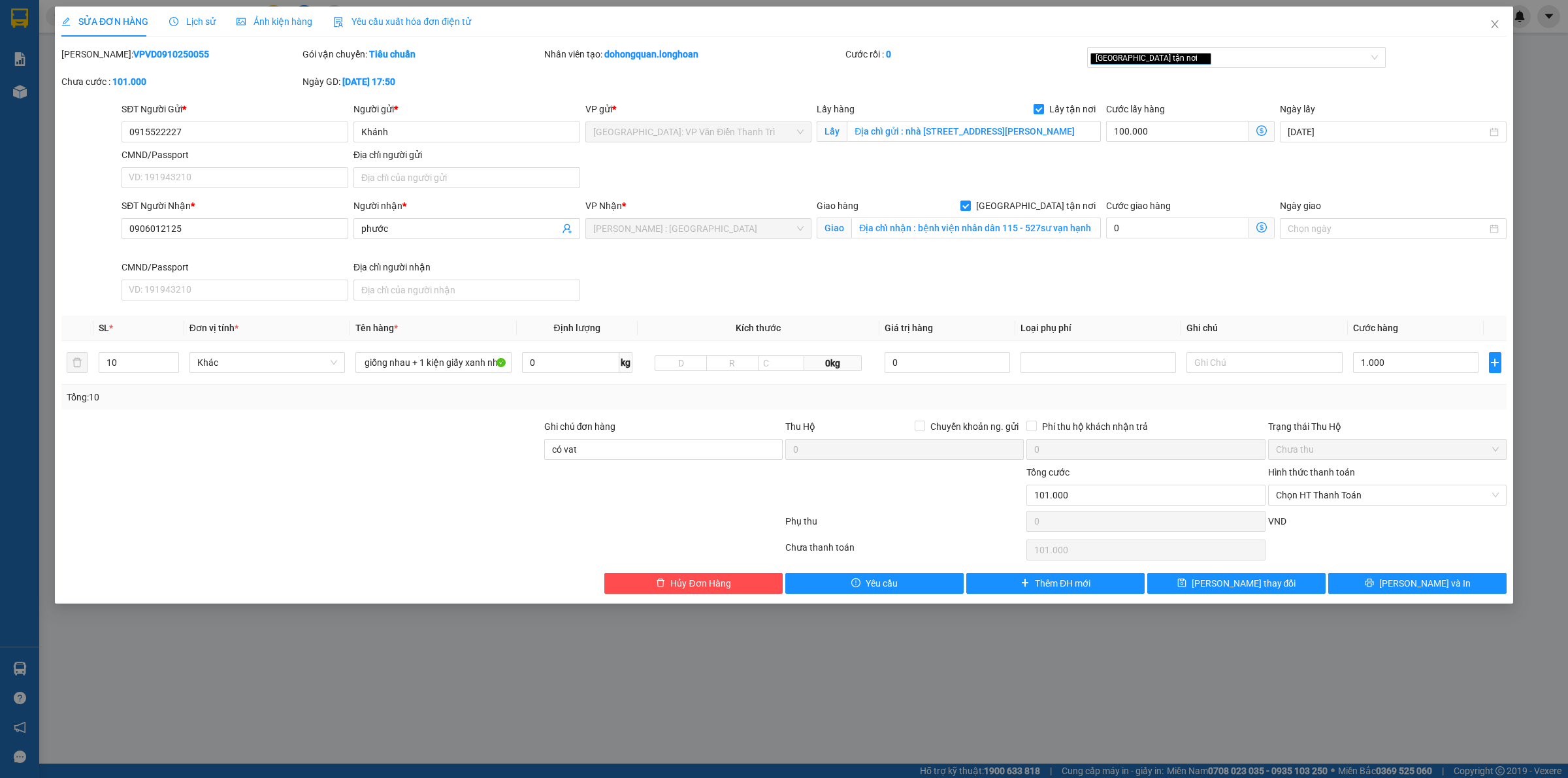
drag, startPoint x: 949, startPoint y: 267, endPoint x: 1151, endPoint y: 168, distance: 225.0
click at [961, 263] on div "SĐT Người Nhận * 0906012125 Người nhận * phước VP Nhận * Hồ Chí Minh : Kho Quận…" at bounding box center [813, 252] width 1390 height 107
click at [1242, 76] on div "Mã ĐH: VPVD0910250055 Gói vận chuyển: Tiêu chuẩn Nhân viên tạo: dohongquan.long…" at bounding box center [784, 74] width 1448 height 54
click at [1230, 47] on div "[GEOGRAPHIC_DATA] tận nơi" at bounding box center [1236, 57] width 299 height 21
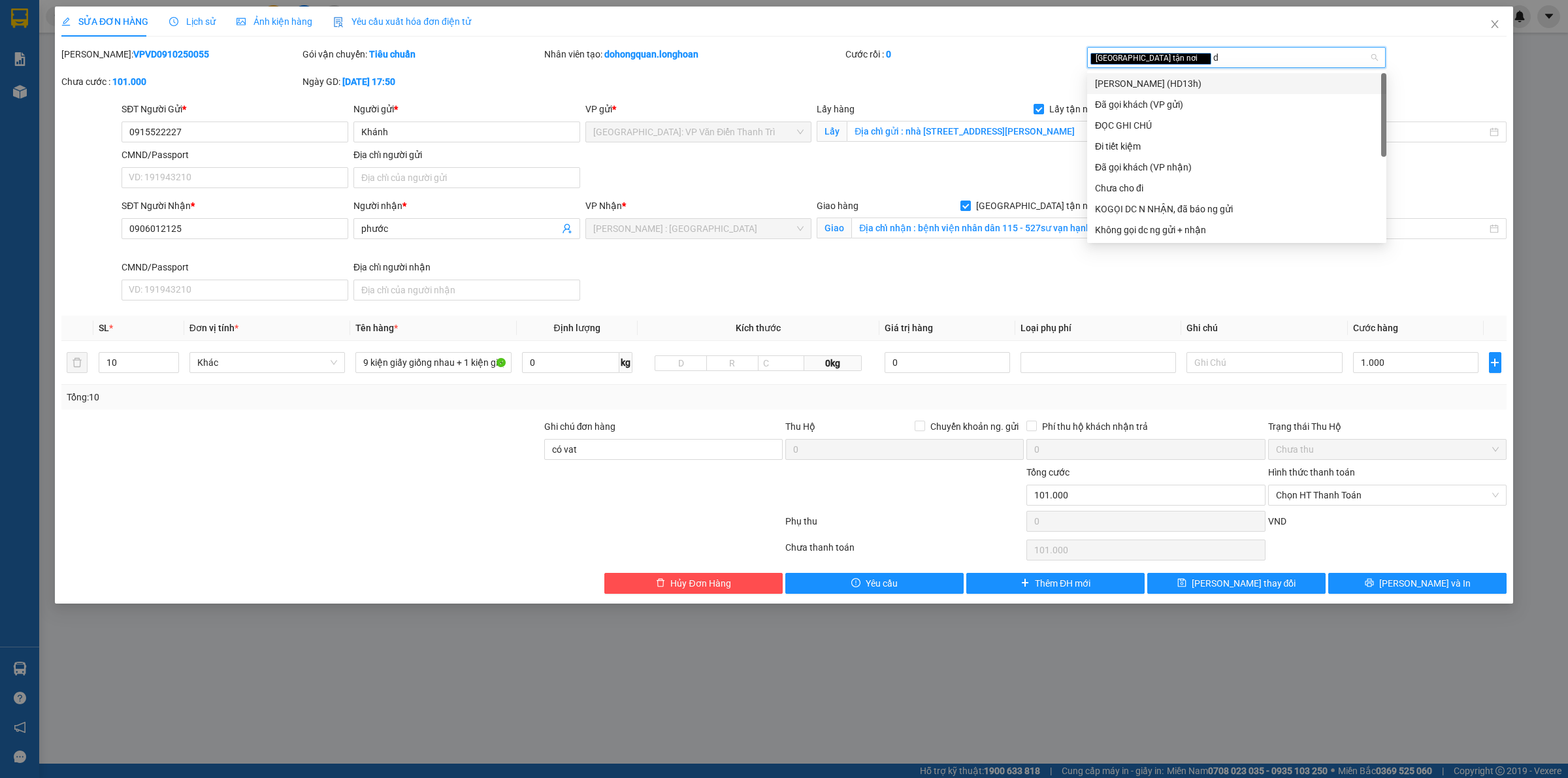
type input "da"
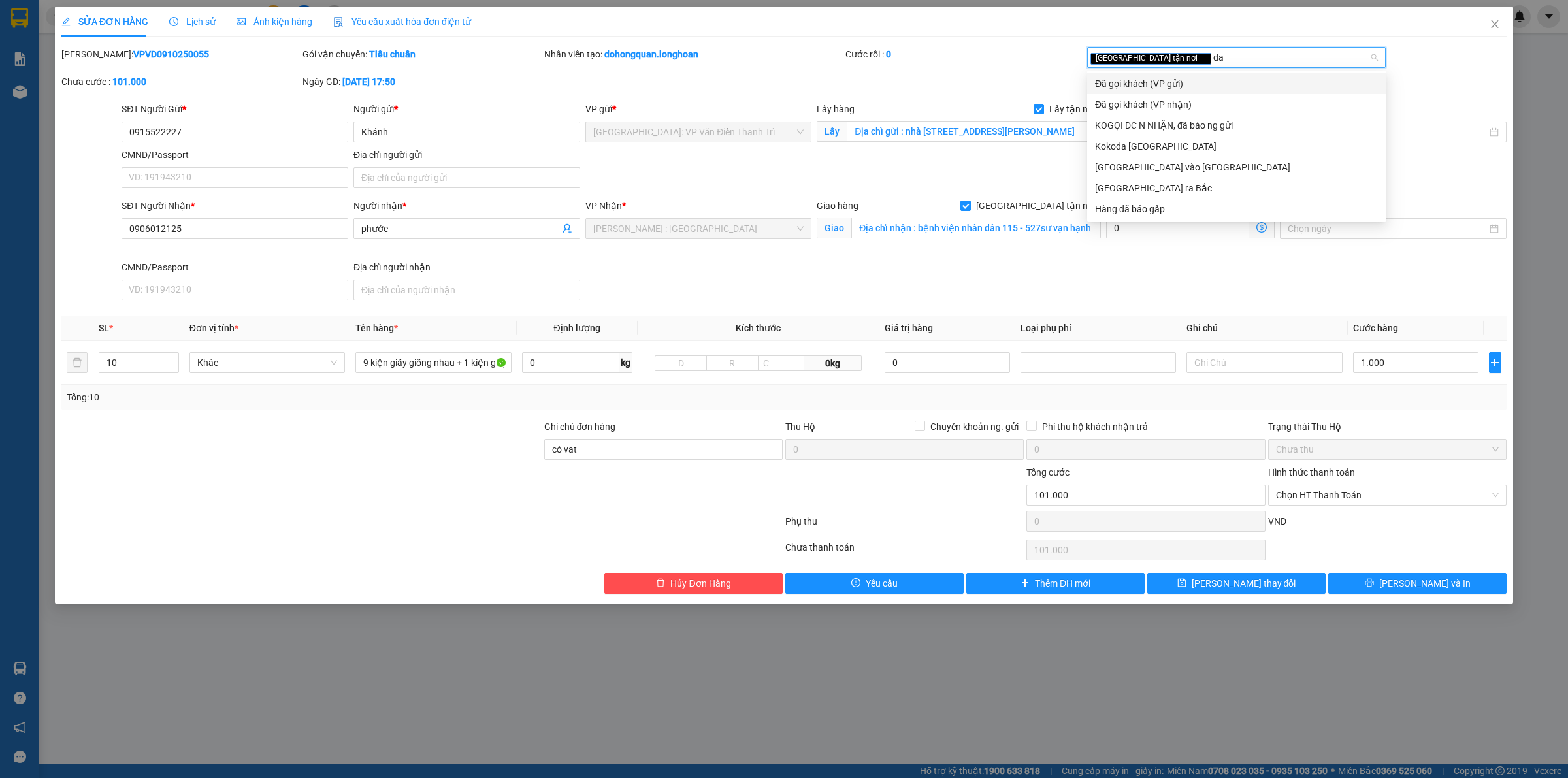
drag, startPoint x: 1193, startPoint y: 79, endPoint x: 992, endPoint y: 93, distance: 201.5
click at [1188, 83] on div "Đã gọi khách (VP gửi)" at bounding box center [1236, 83] width 284 height 14
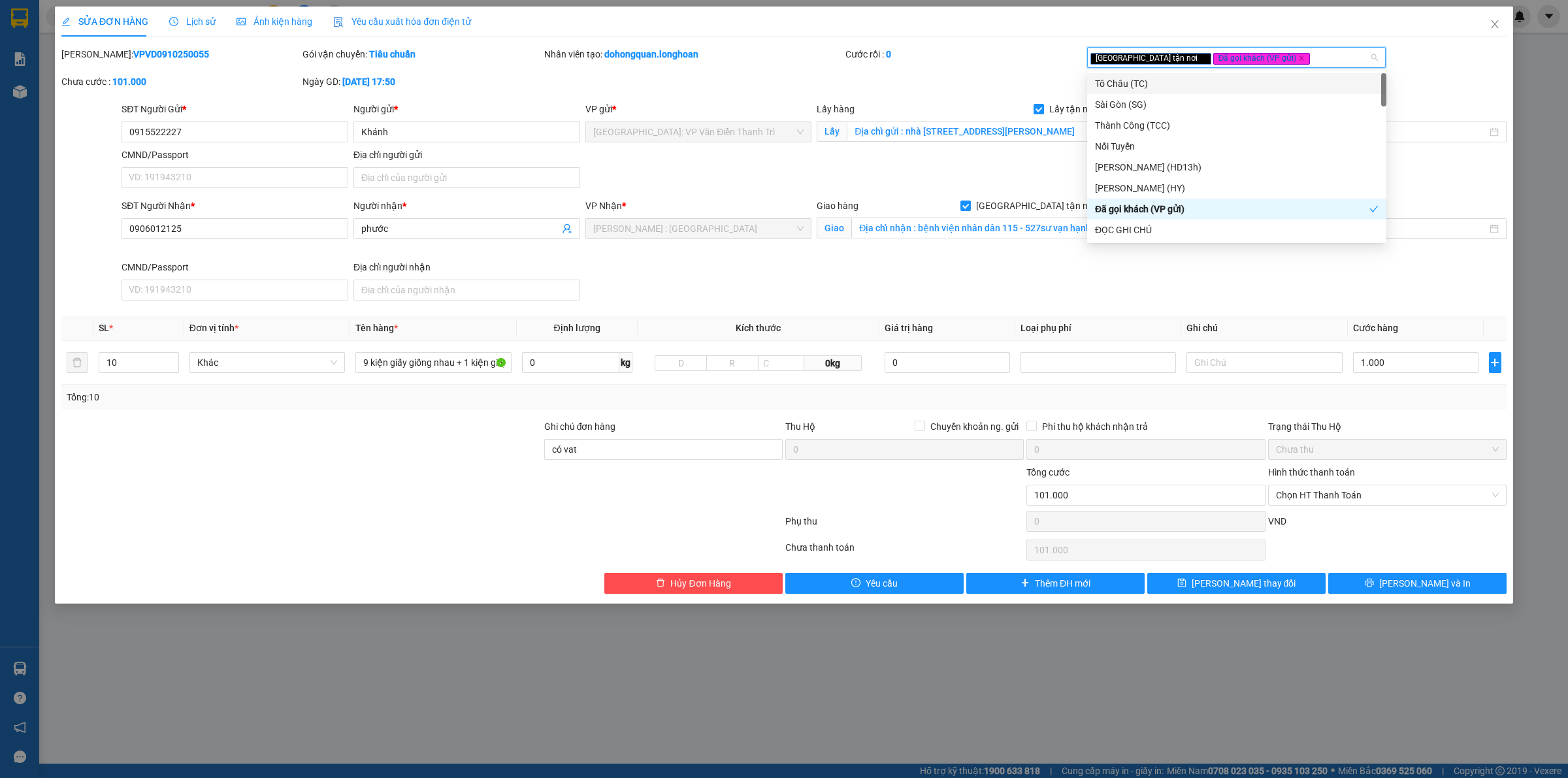
click at [960, 93] on div "Mã ĐH: VPVD0910250055 Gói vận chuyển: Tiêu chuẩn Nhân viên tạo: dohongquan.long…" at bounding box center [784, 74] width 1448 height 54
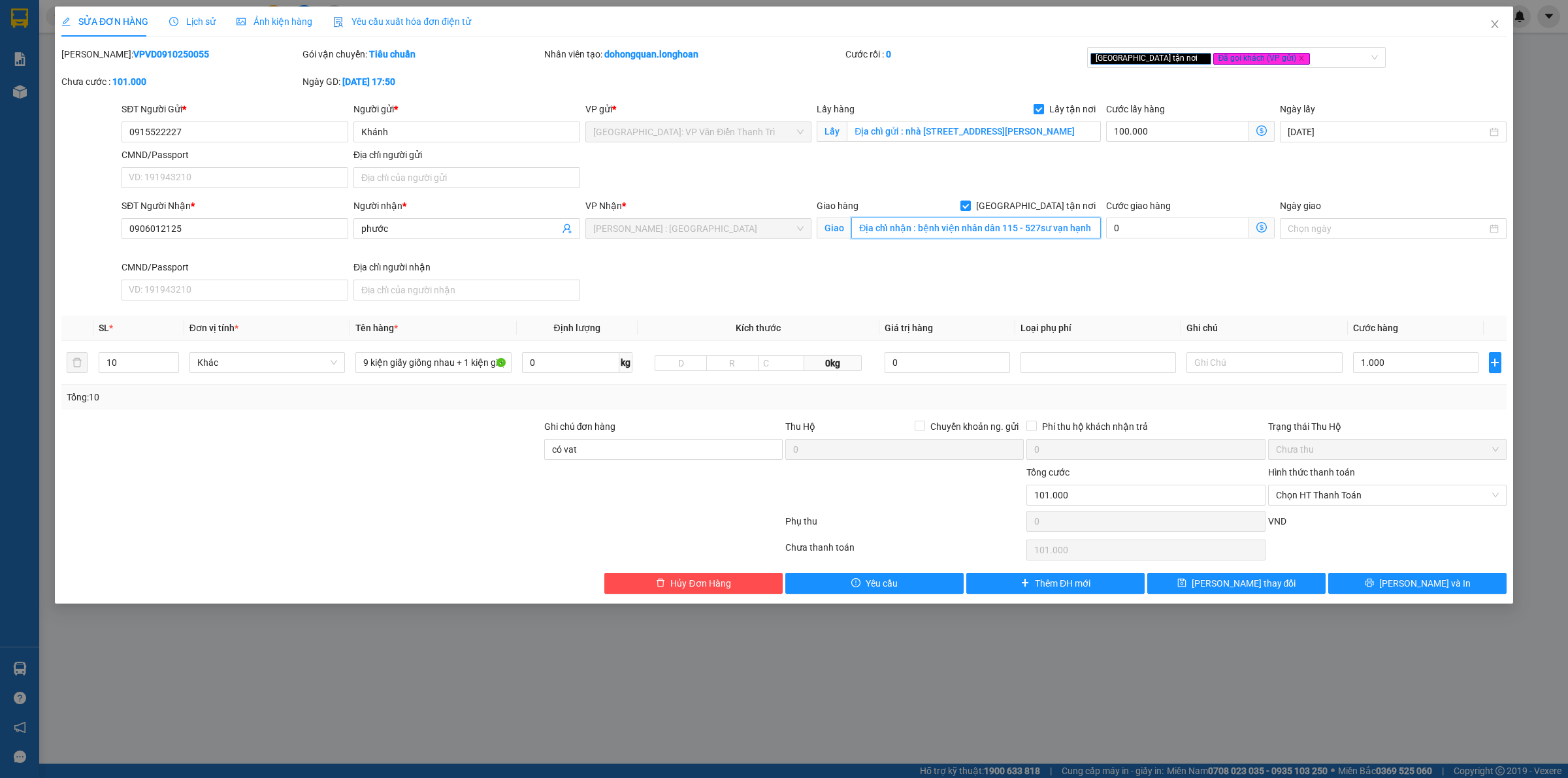
click at [867, 228] on input "Địa chỉ nhận : bệnh viện nhân dân 115 - 527sư vạn hạnh p.12 quận 10" at bounding box center [976, 228] width 249 height 21
click at [689, 292] on div "SĐT Người Nhận * 0906012125 Người nhận * phước VP Nhận * Hồ Chí Minh : Kho Quận…" at bounding box center [813, 252] width 1390 height 107
click at [637, 451] on input "có vat" at bounding box center [663, 449] width 239 height 21
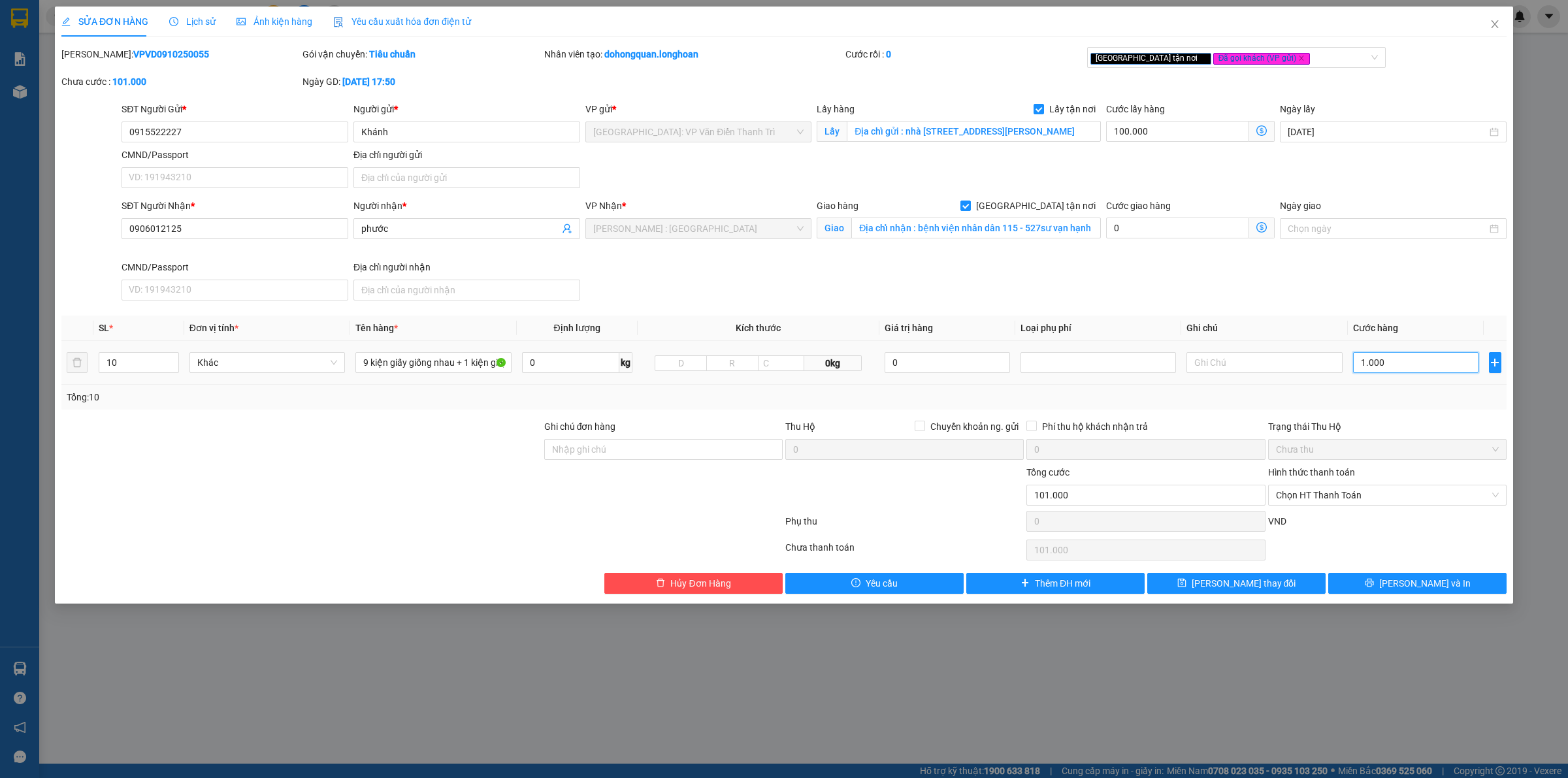
click at [1448, 363] on input "1.000" at bounding box center [1415, 362] width 125 height 21
type input "100.009"
type input "9"
type input "100.090"
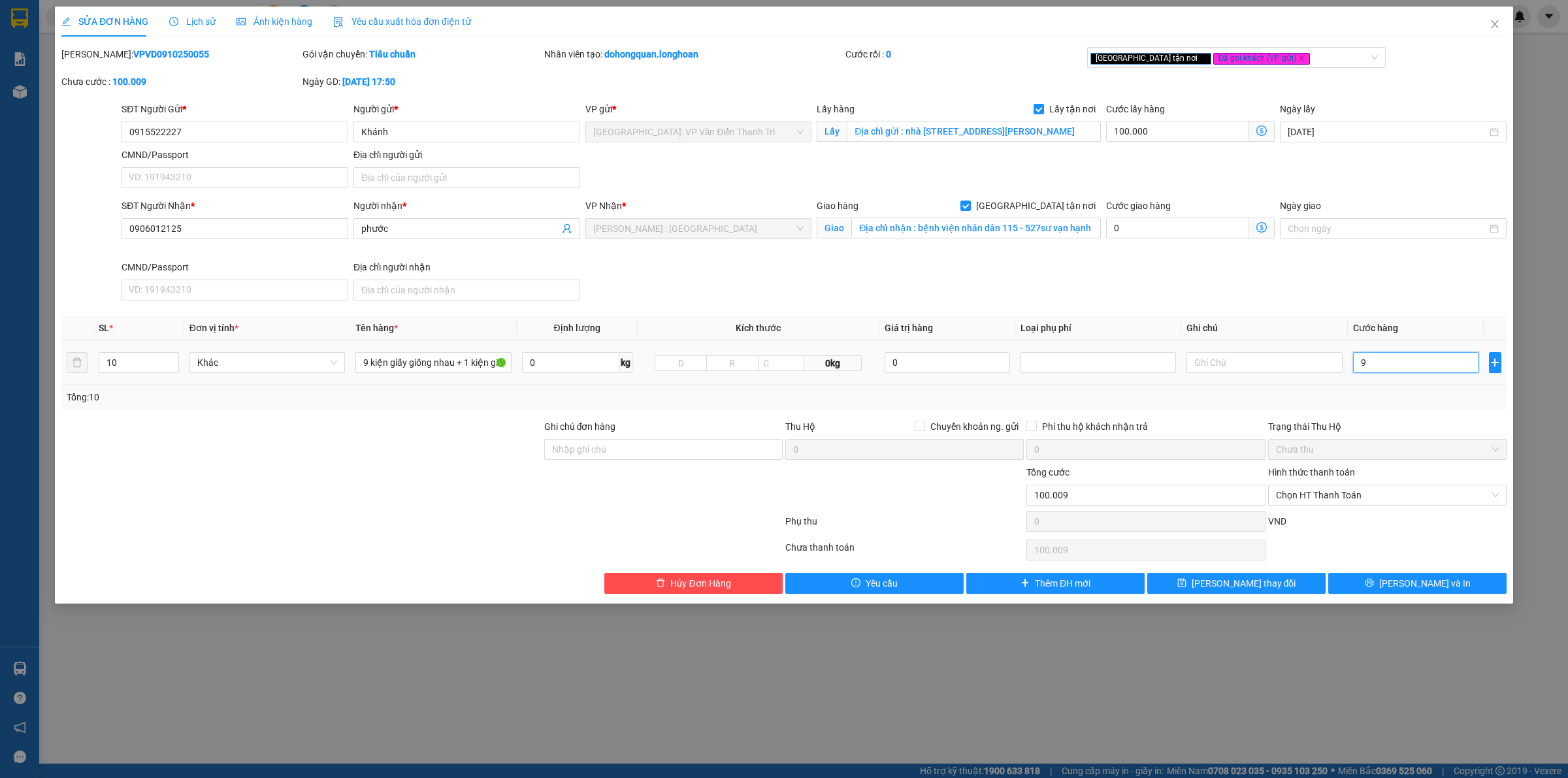
type input "100.090"
type input "90"
type input "100.900"
type input "900"
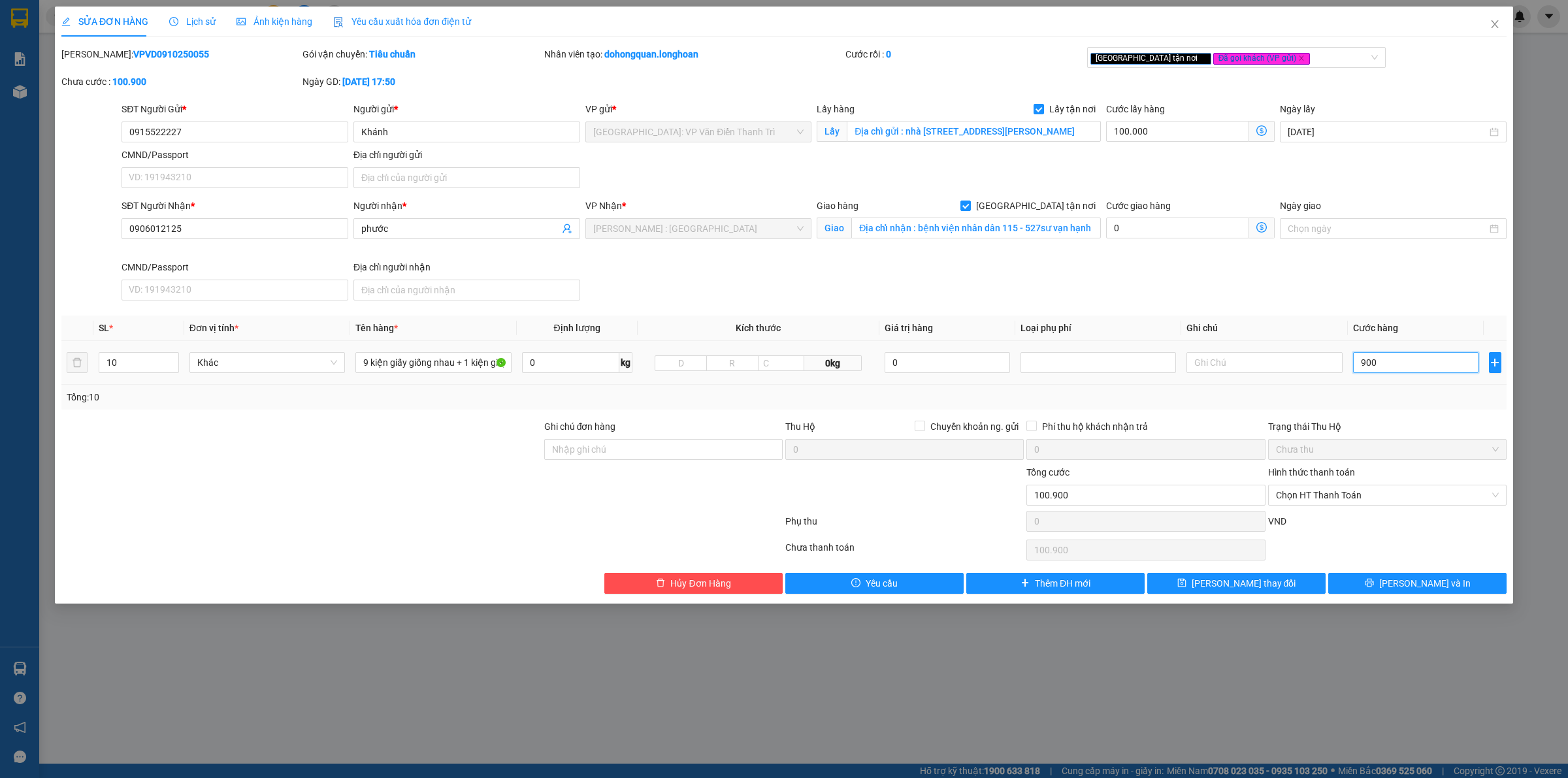
type input "109.000"
type input "90.000"
type input "190.000"
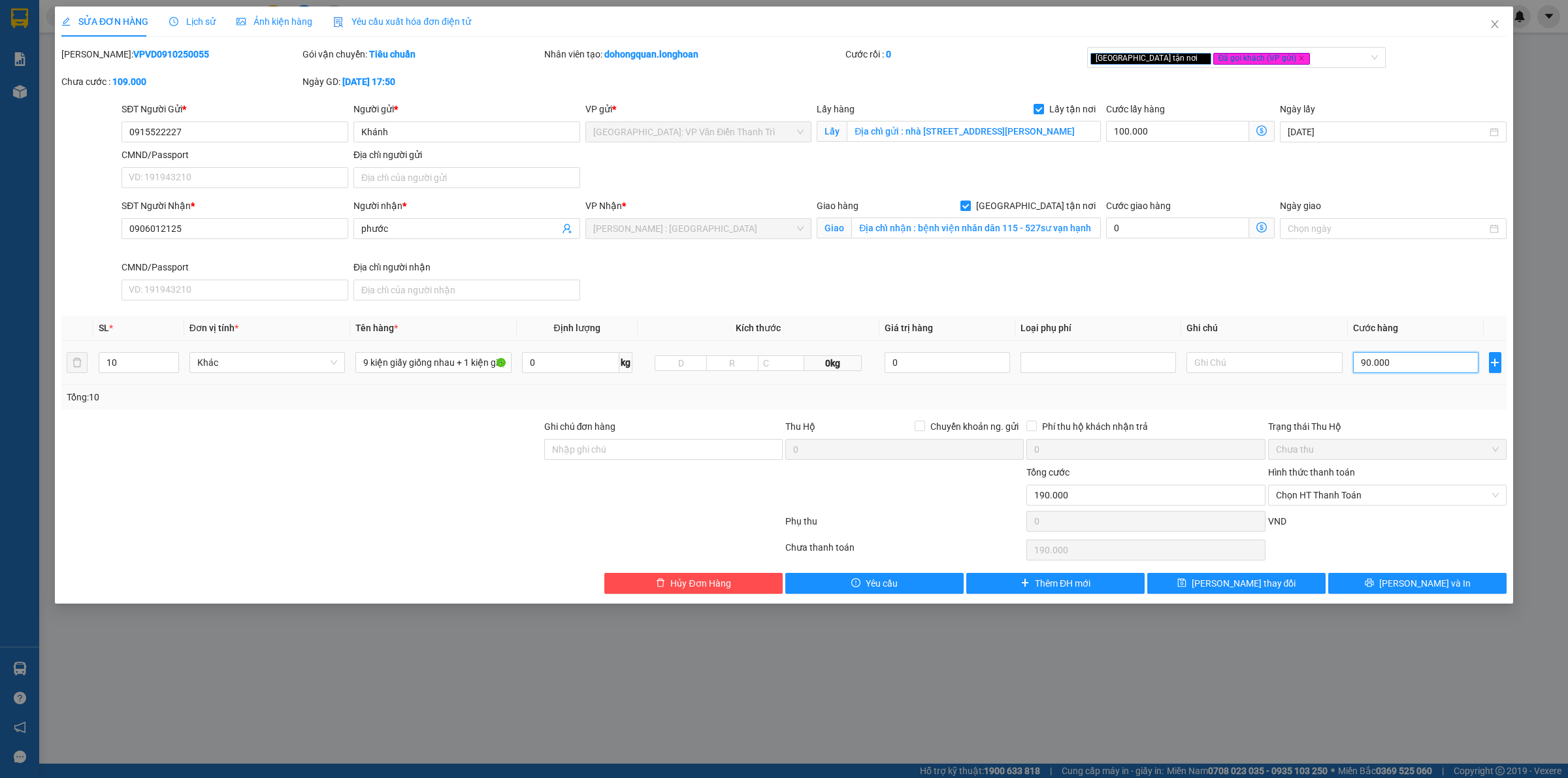
type input "1.000.000"
type input "900.000"
click at [178, 128] on input "0915522227" at bounding box center [234, 132] width 226 height 21
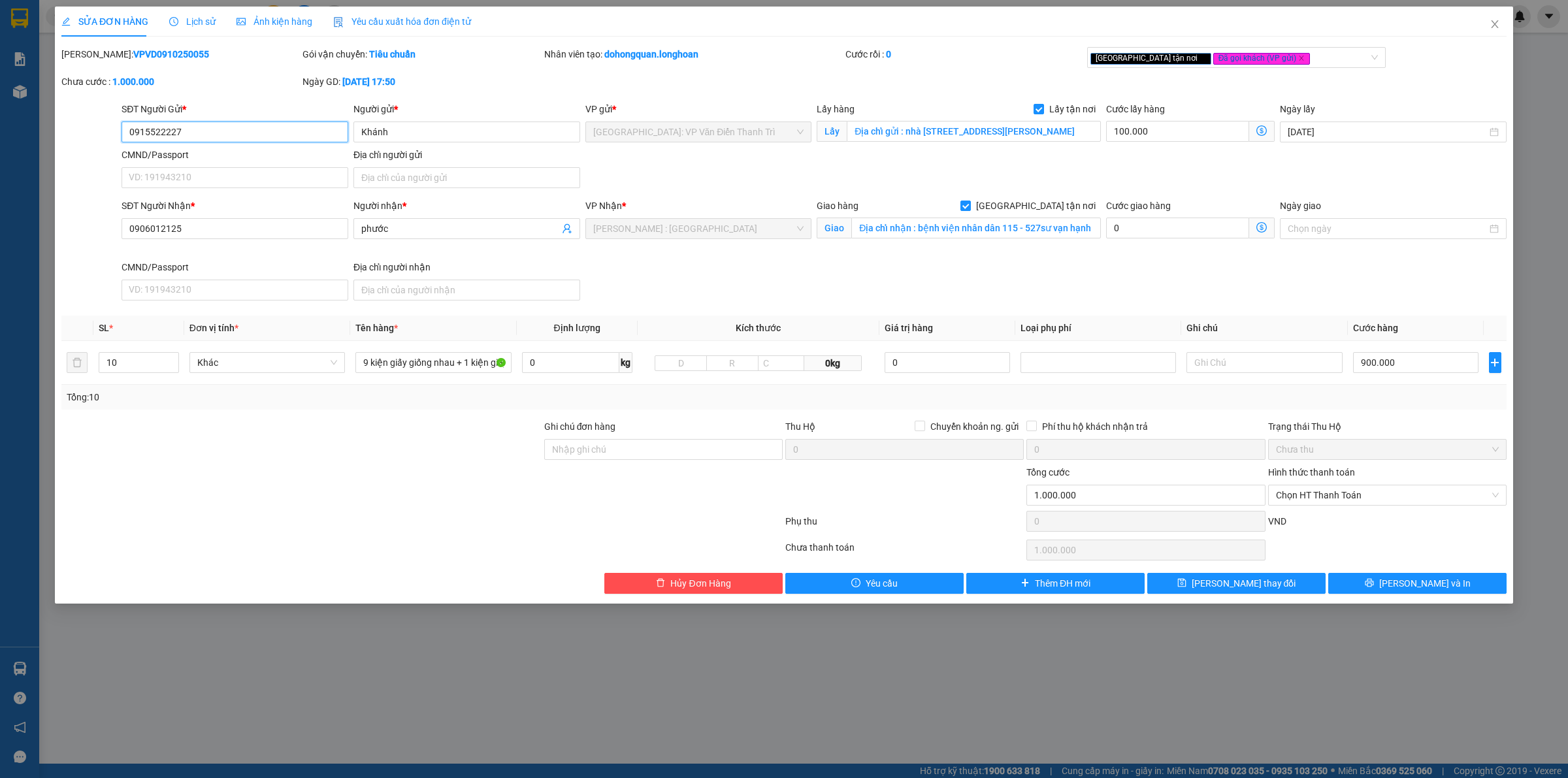
click at [178, 128] on input "0915522227" at bounding box center [234, 132] width 226 height 21
click at [965, 138] on input "Địa chỉ gửi : nhà 29 ngõ 64 Phan Đình Giót, Thanh Xuân Hà Nội" at bounding box center [974, 131] width 254 height 21
click at [926, 180] on div "SĐT Người Gửi * 0915522227 Người gửi * Khánh VP gửi * Hà Nội: VP Văn Điển Thanh…" at bounding box center [813, 148] width 1390 height 92
click at [957, 228] on input "Địa chỉ nhận : bệnh viện nhân dân 115 - 527sư vạn hạnh p.12 quận 10" at bounding box center [976, 228] width 249 height 21
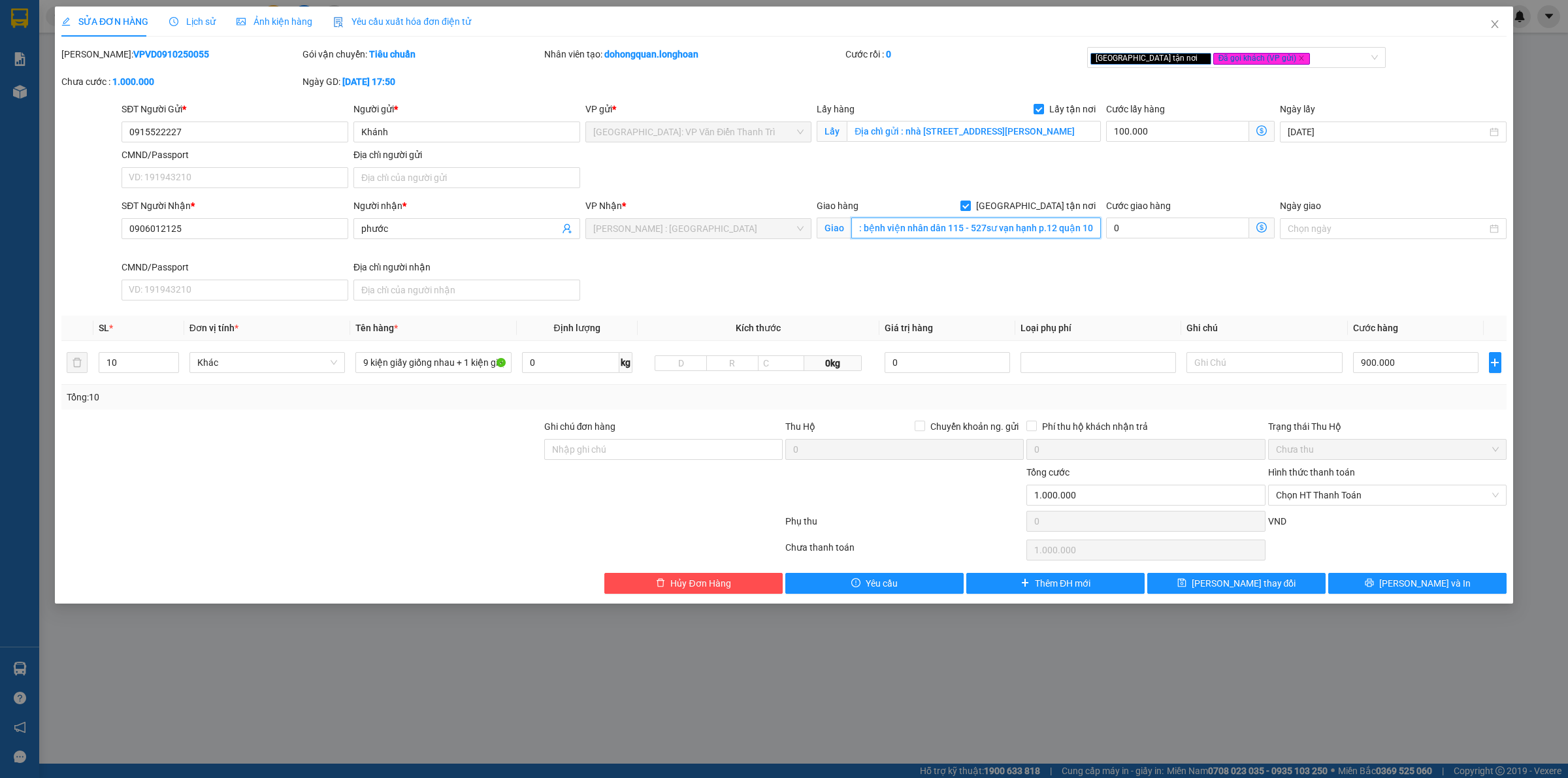
click at [1020, 221] on input "Địa chỉ nhận : bệnh viện nhân dân 115 - 527sư vạn hạnh p.12 quận 10" at bounding box center [976, 228] width 249 height 21
click at [1095, 227] on input "Địa chỉ nhận : bệnh viện nhân dân 115 - 527sư vạn hạnh p.12 quận 10" at bounding box center [976, 228] width 249 height 21
type input "Địa chỉ nhận : bệnh viện nhân dân 115 - 527sư vạn hạnh p.12 quận 10,"
click at [206, 133] on input "0915522227" at bounding box center [234, 132] width 226 height 21
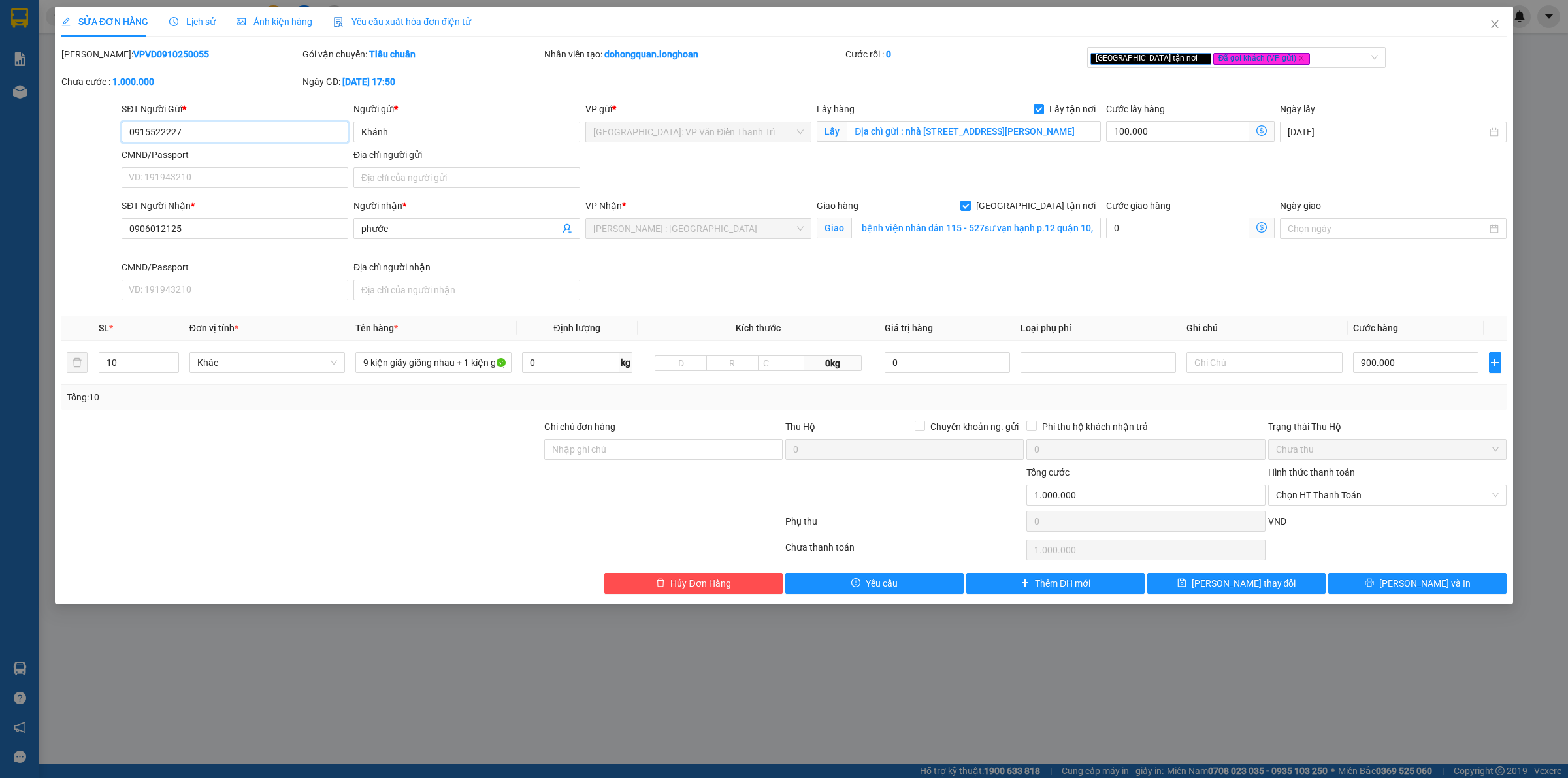
scroll to position [0, 0]
click at [206, 133] on input "0915522227" at bounding box center [234, 132] width 226 height 21
click at [195, 140] on input "0915522227" at bounding box center [234, 132] width 226 height 21
click at [579, 460] on input "Ghi chú đơn hàng" at bounding box center [663, 449] width 239 height 21
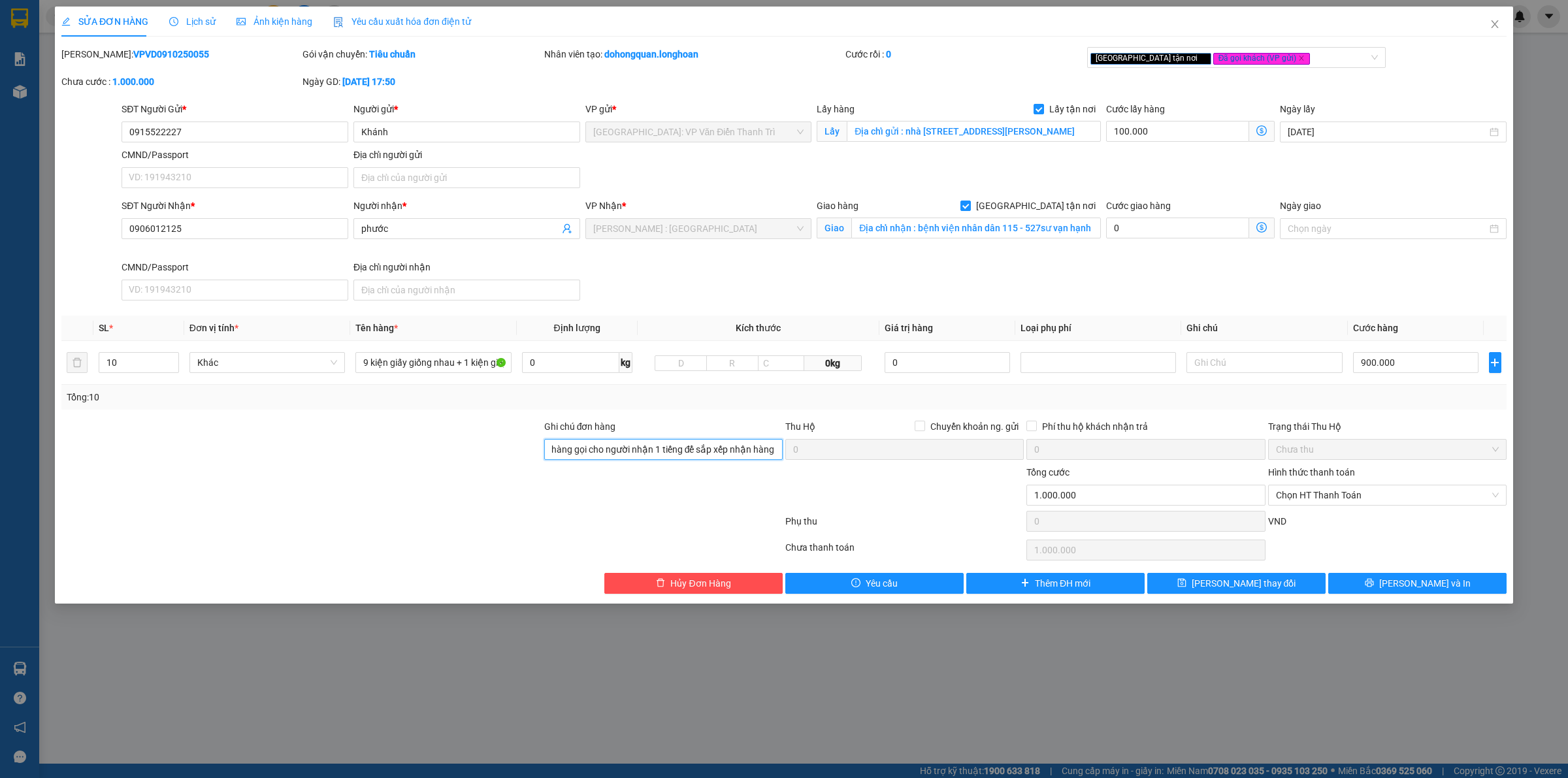
type input "trước khi giao hàng gọi cho người nhận 1 tiếng để sắp xếp nhận hàng"
click at [1439, 573] on div "Total Paid Fee 0 Total UnPaid Fee 101.000 Cash Collection Total Fee Mã ĐH: VPVD…" at bounding box center [784, 320] width 1445 height 547
click at [1438, 580] on span "[PERSON_NAME] và In" at bounding box center [1425, 583] width 92 height 14
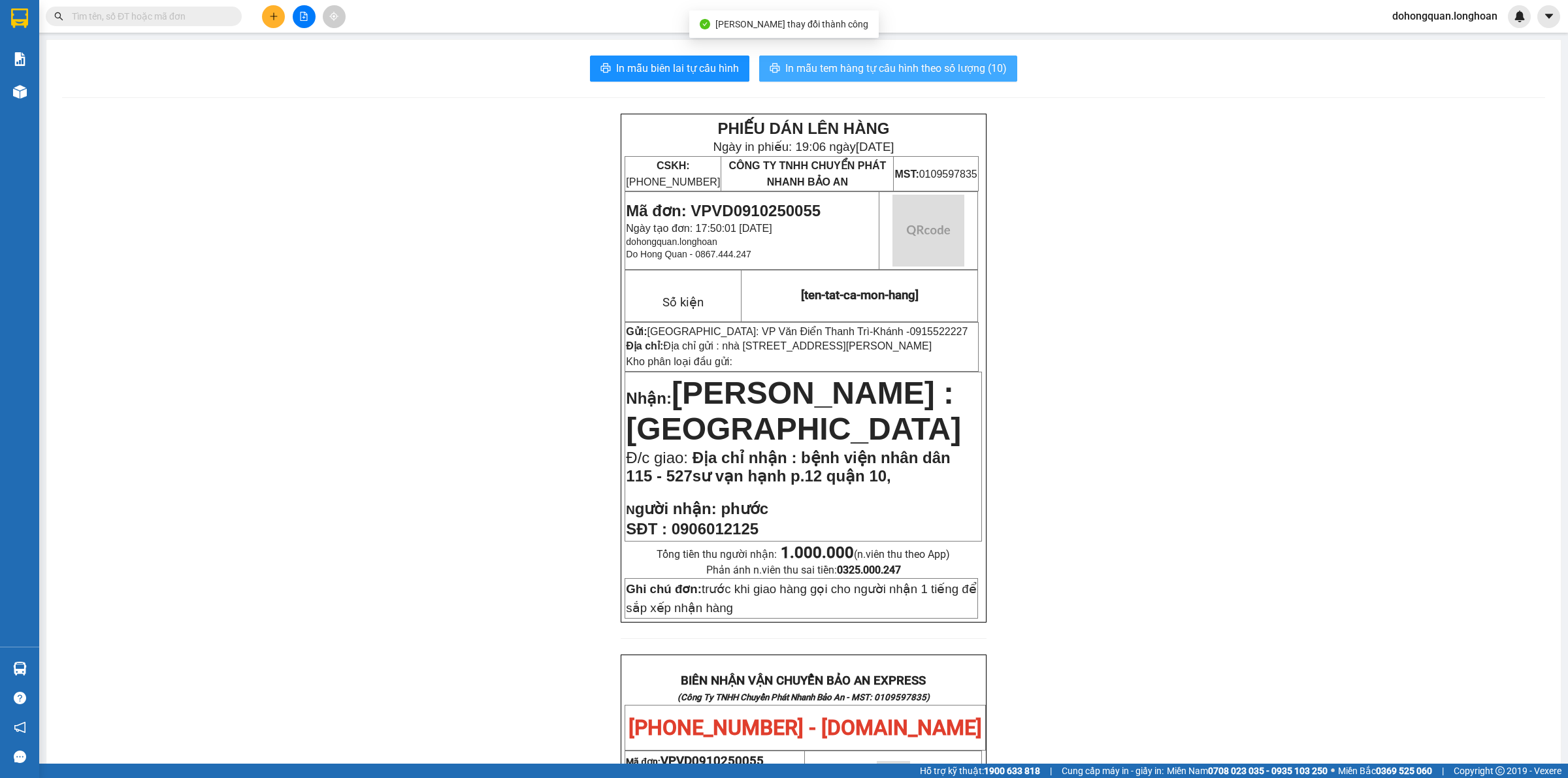
click at [922, 63] on span "In mẫu tem hàng tự cấu hình theo số lượng (10)" at bounding box center [896, 68] width 222 height 16
drag, startPoint x: 1370, startPoint y: 433, endPoint x: 1382, endPoint y: 406, distance: 29.5
click at [1370, 428] on div "PHIẾU DÁN LÊN HÀNG Ngày in phiếu: 19:06 ngày 11-10-2025 CSKH: 1900.06.88.33 CÔN…" at bounding box center [804, 753] width 1483 height 1279
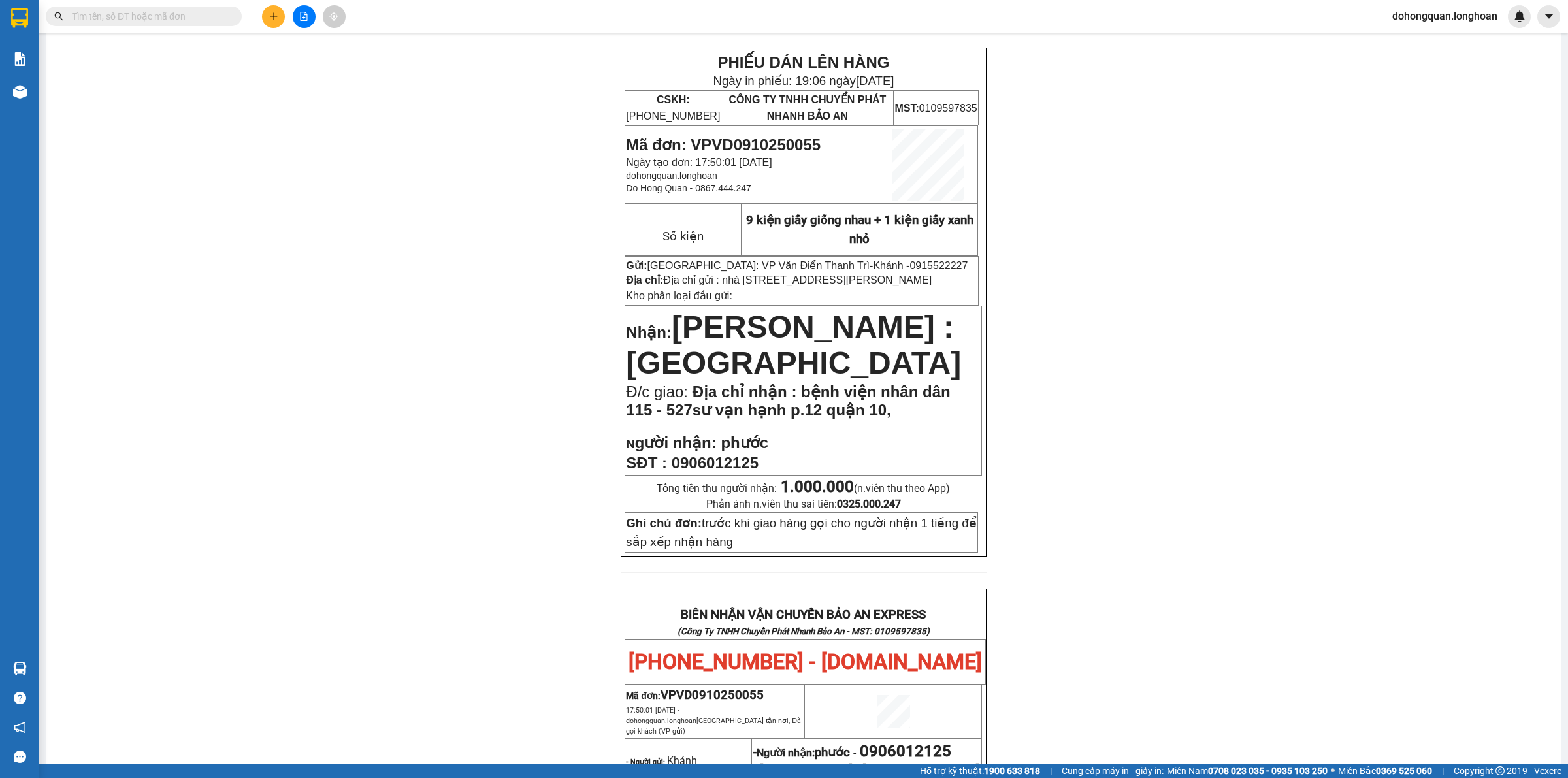
scroll to position [28, 0]
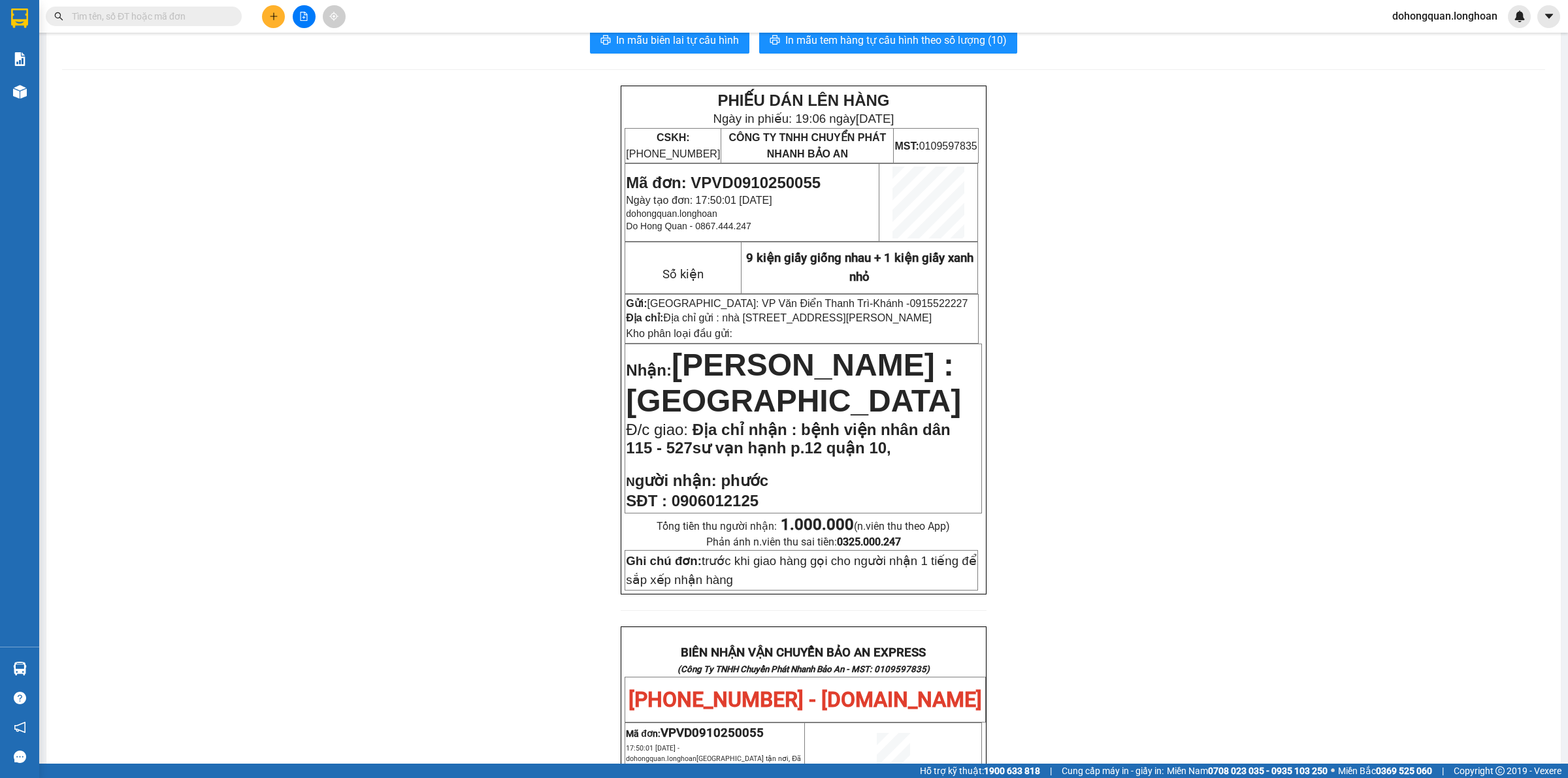
click at [910, 298] on span "0915522227" at bounding box center [938, 304] width 58 height 11
copy span "0915522227"
click at [736, 177] on span "Mã đơn: VPVD0910250055" at bounding box center [723, 183] width 195 height 17
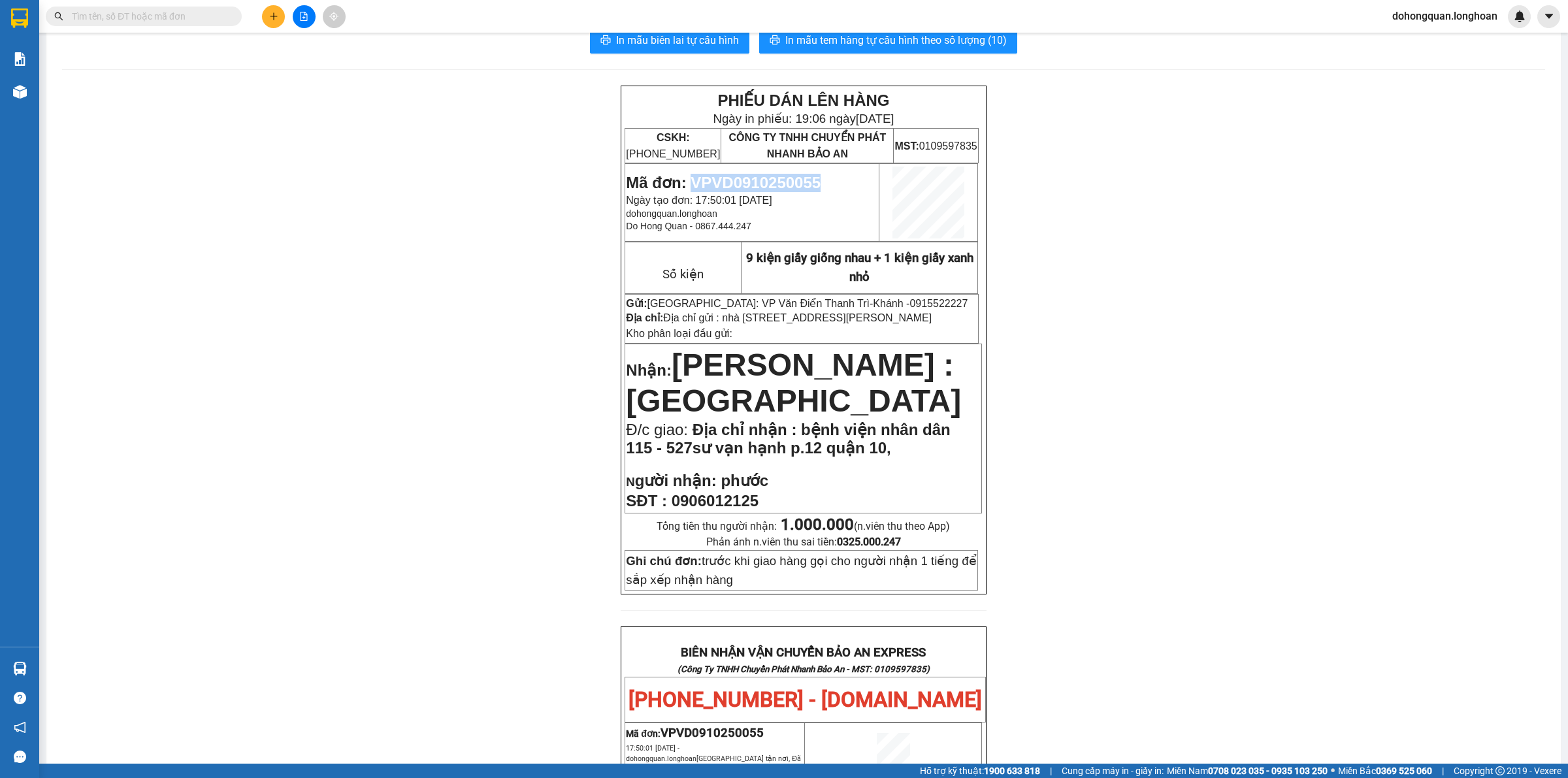
copy span "VPVD0910250055"
click at [910, 298] on span "0915522227" at bounding box center [938, 304] width 58 height 11
copy span "0915522227"
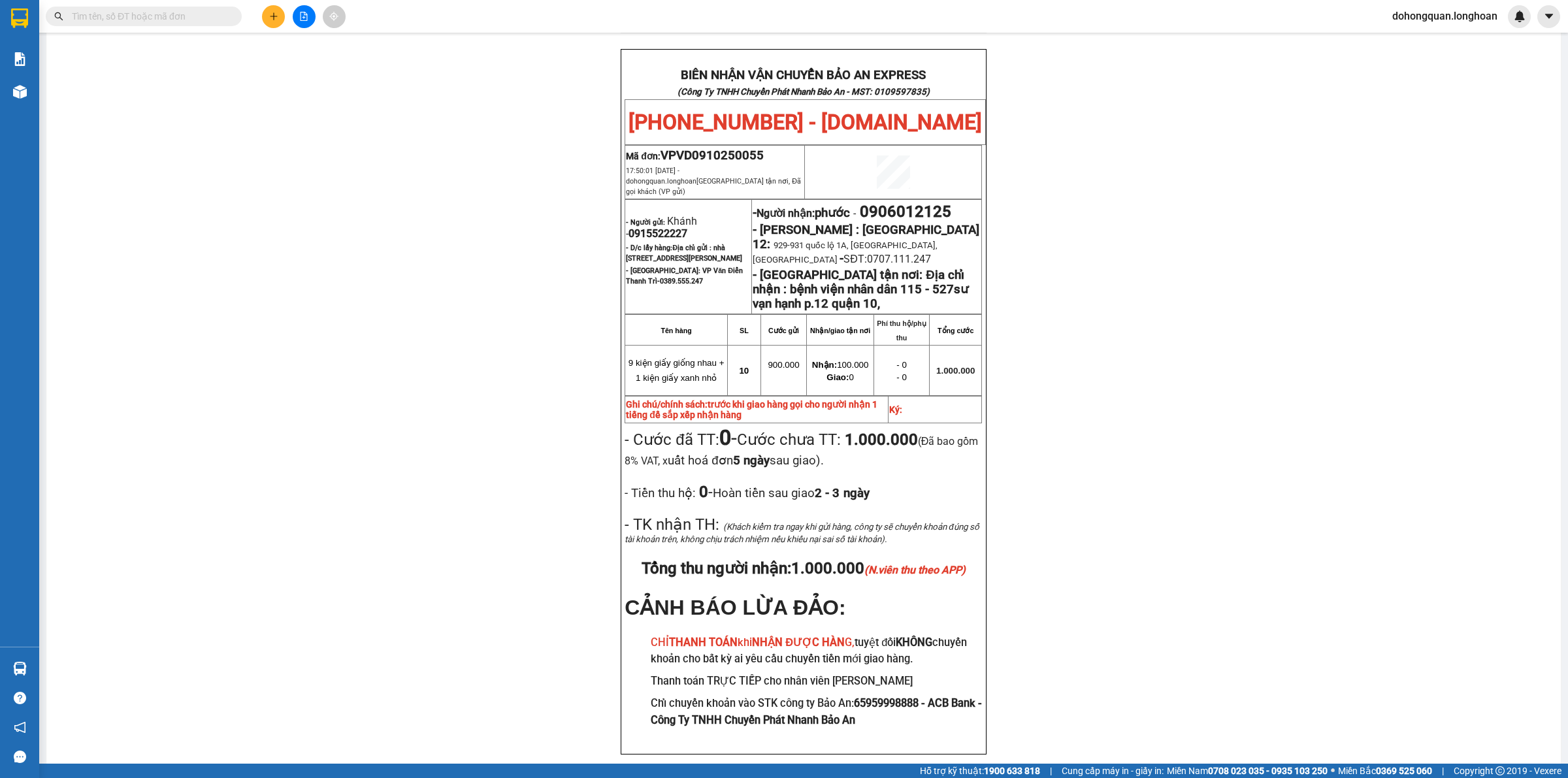
scroll to position [628, 0]
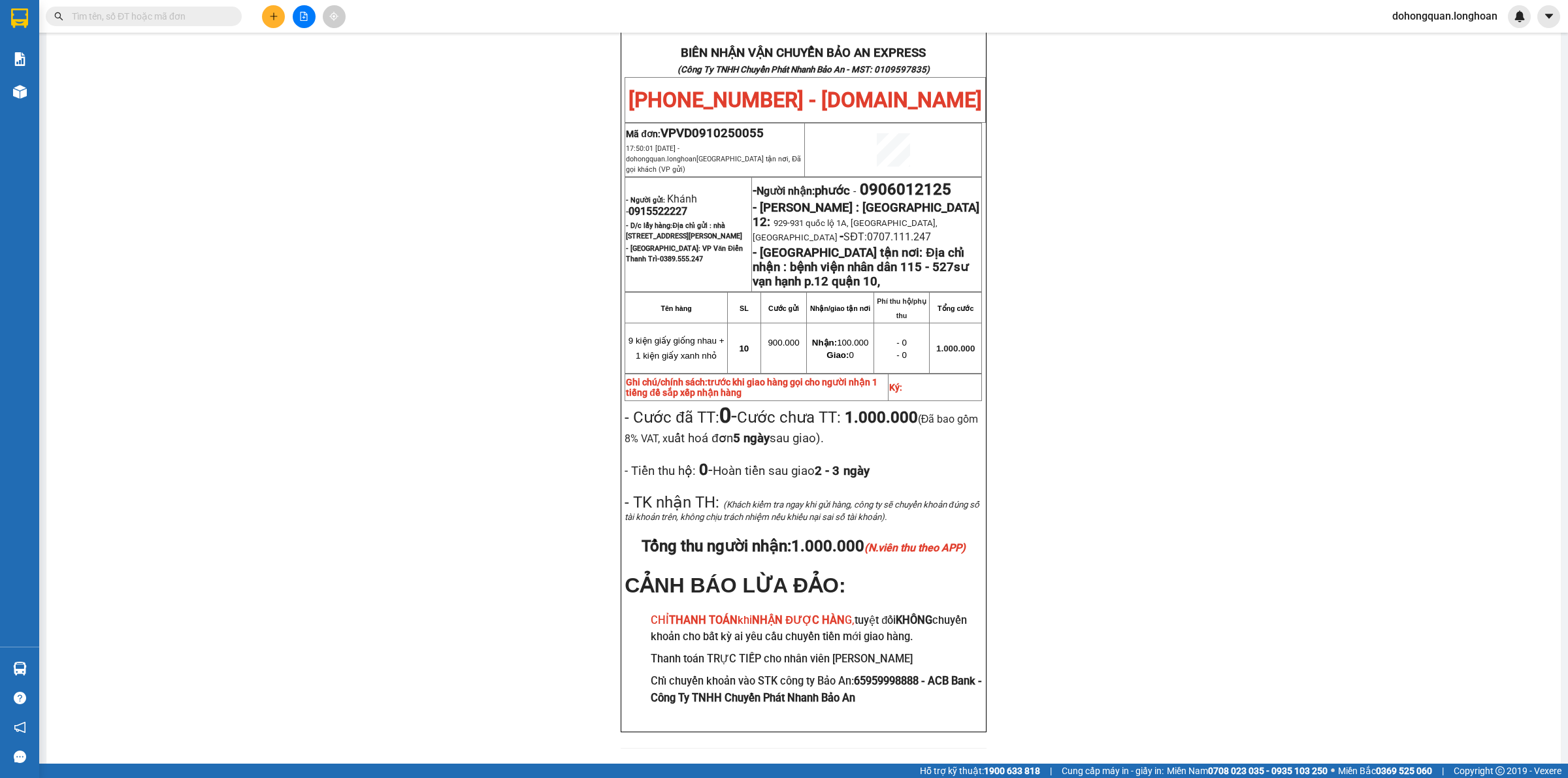
click at [17, 14] on img at bounding box center [20, 18] width 17 height 20
click at [3, 20] on div at bounding box center [19, 21] width 39 height 42
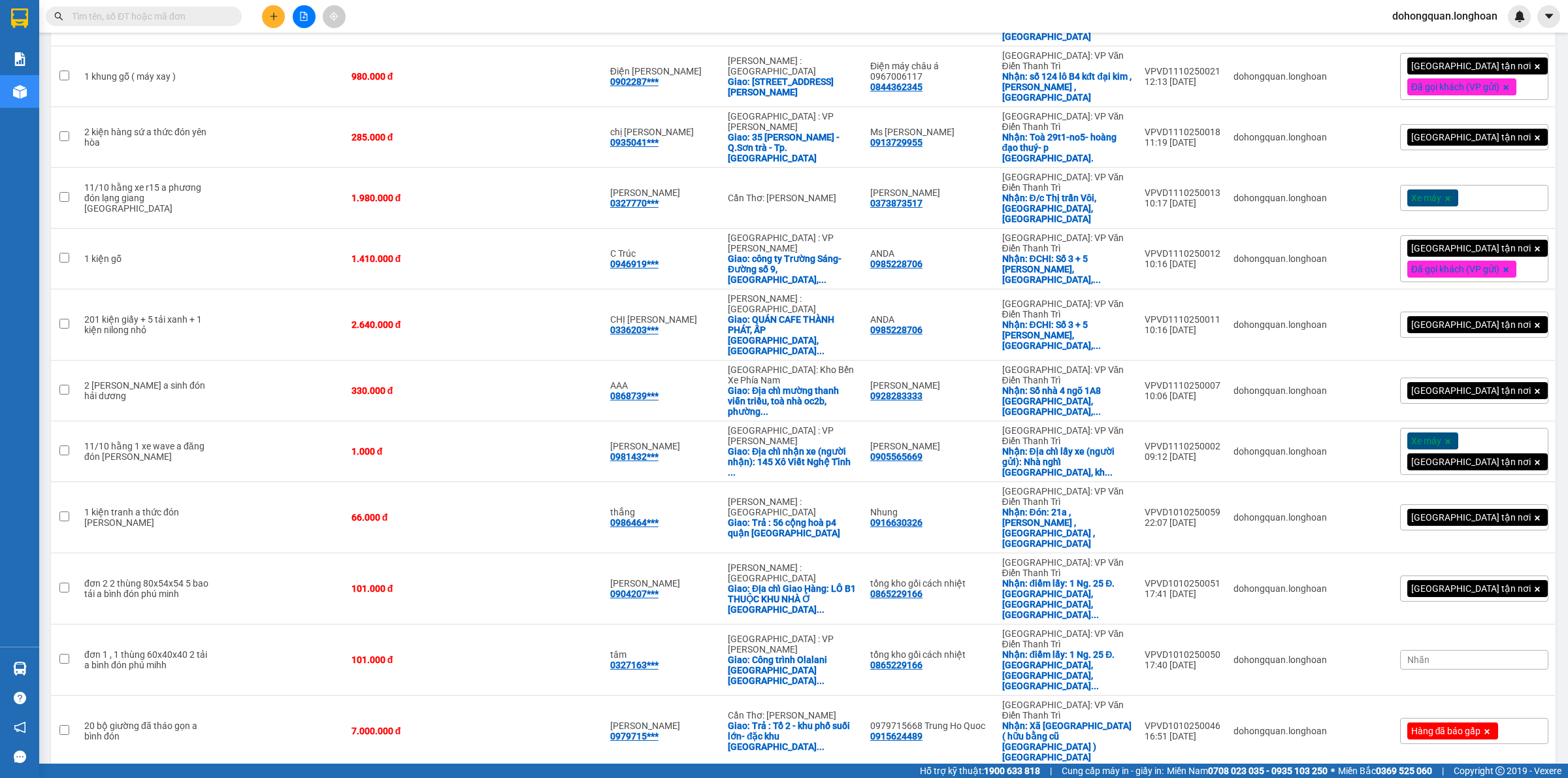
scroll to position [1343, 0]
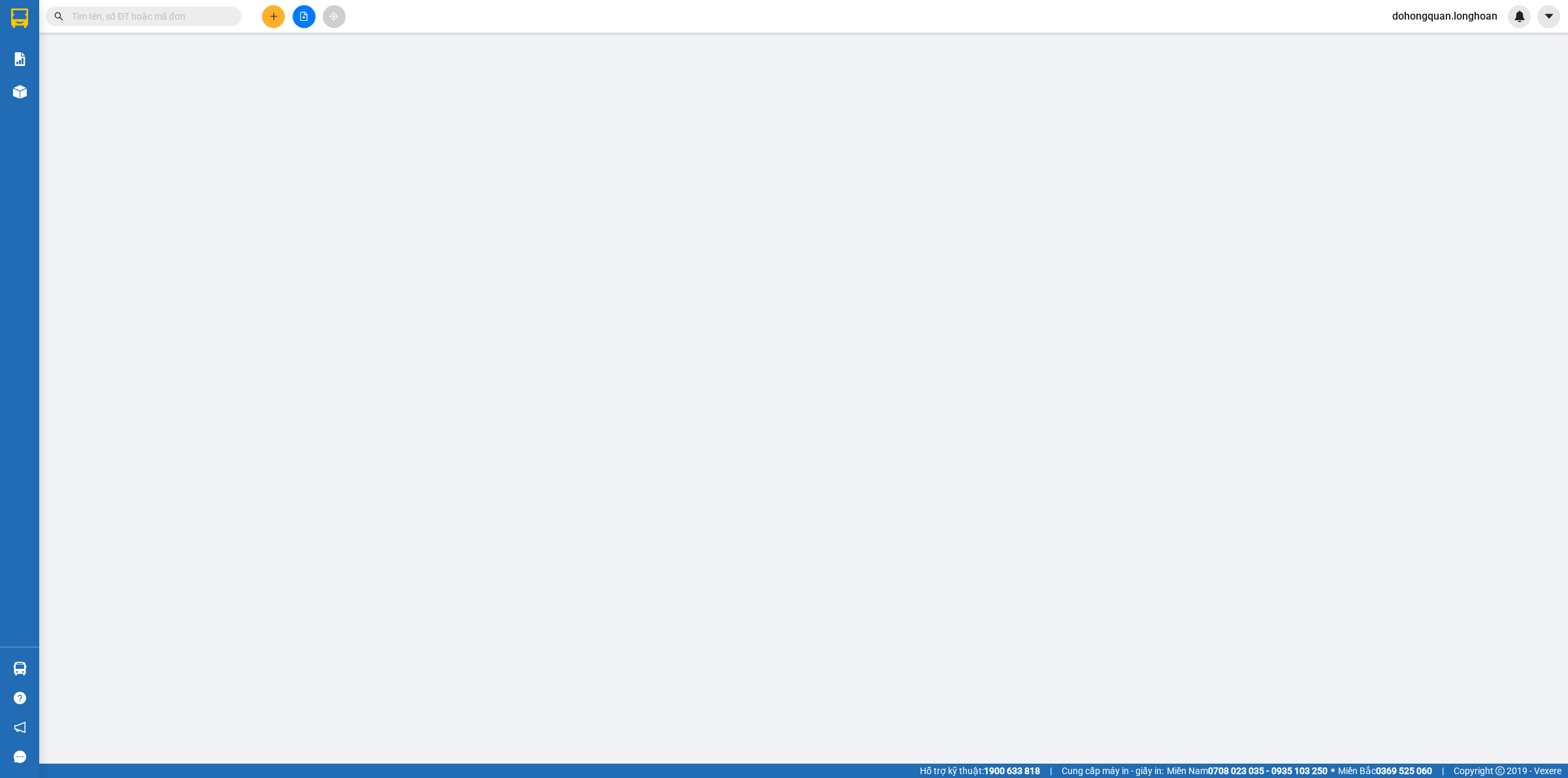
type input "0962046562"
type input "AAA"
checkbox input "true"
type input "Số 1 ngõ 88 chiến thắng, văn quán, hà đông, hn"
type input "0975893589"
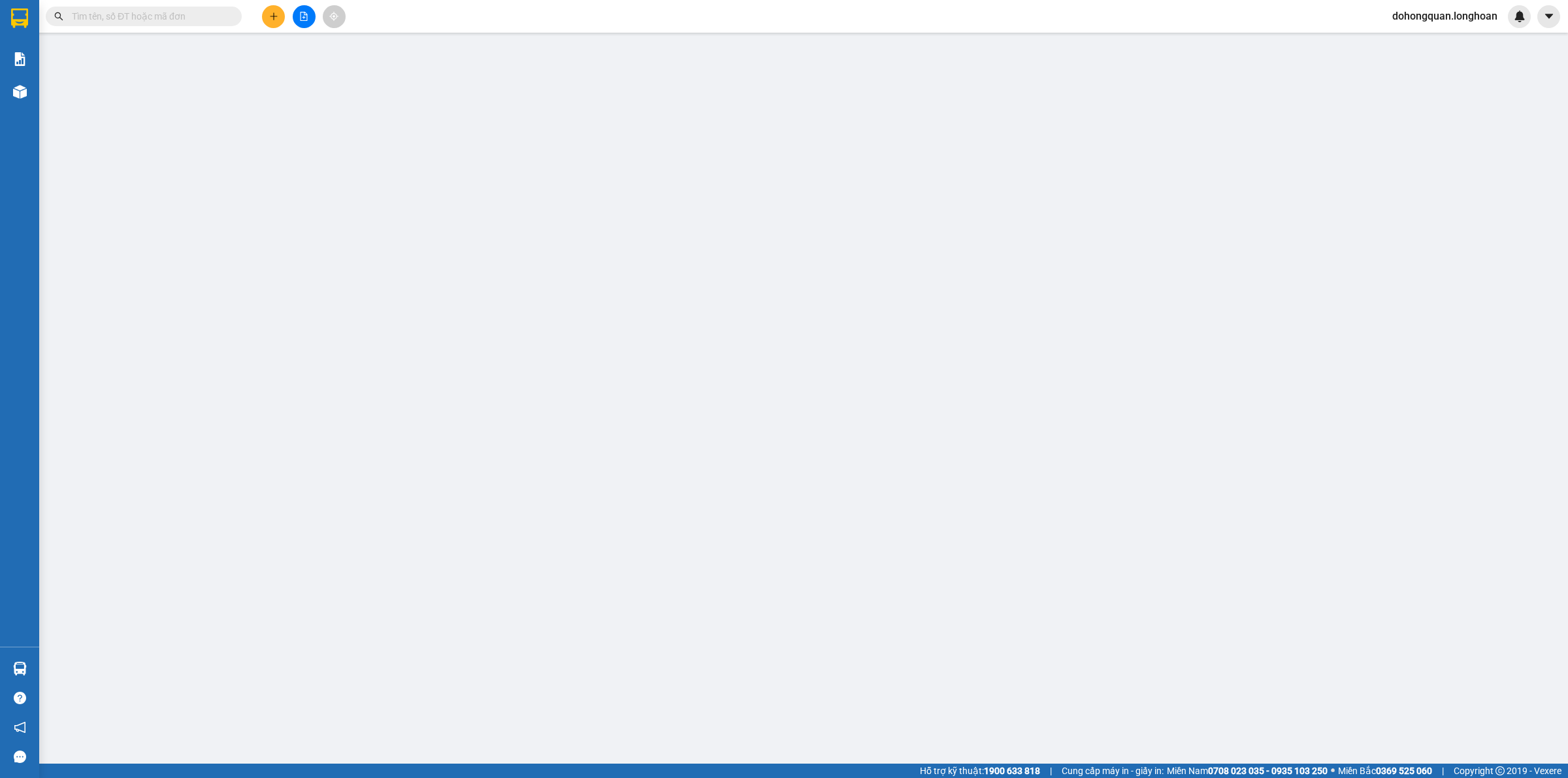
type input "[PERSON_NAME]"
checkbox input "true"
type input "Panorama, Le Thị Chợ, P phú Thuận, Q7, tp hcm"
type input "0"
type input "66.000"
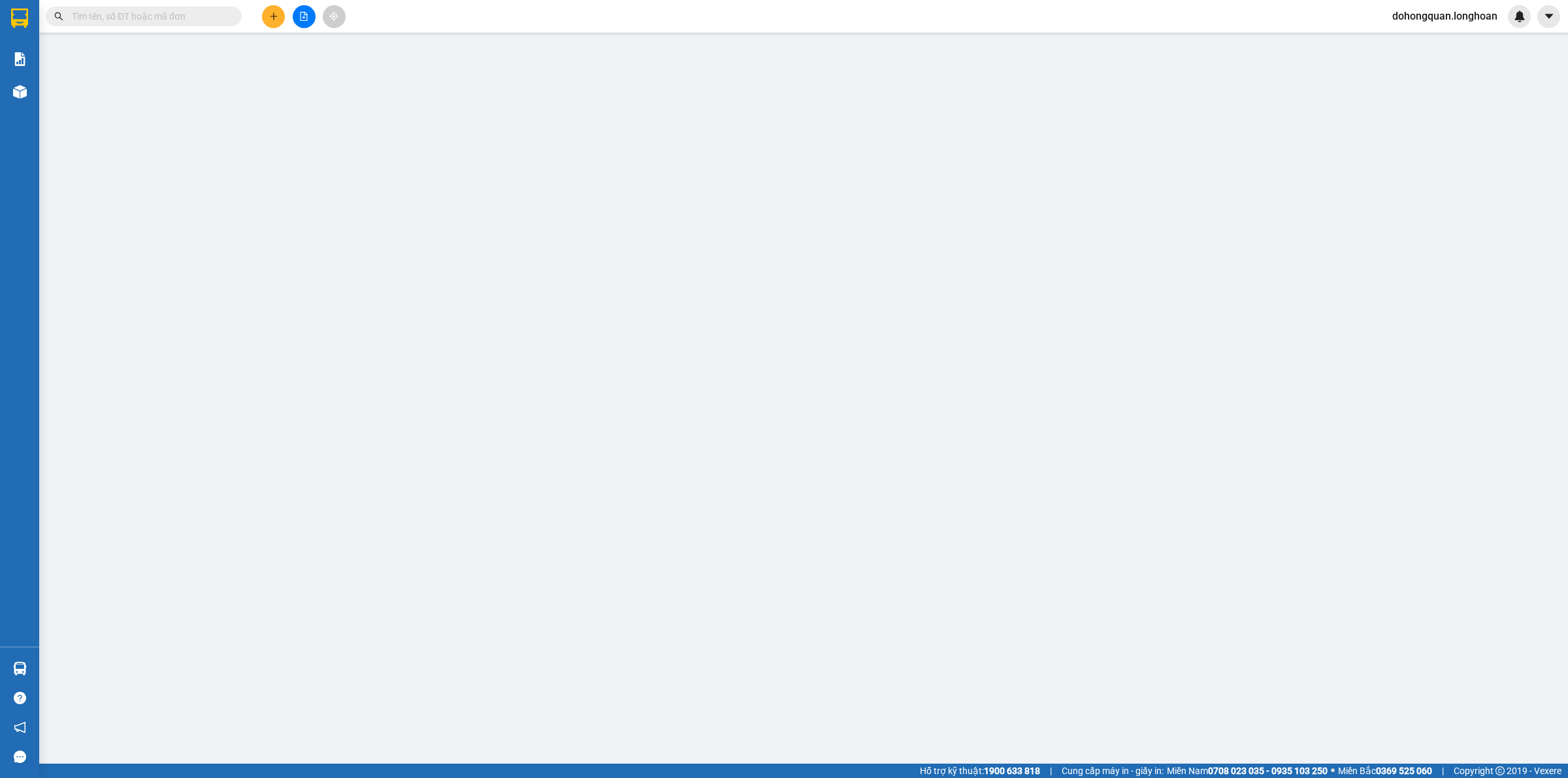
type input "66.000"
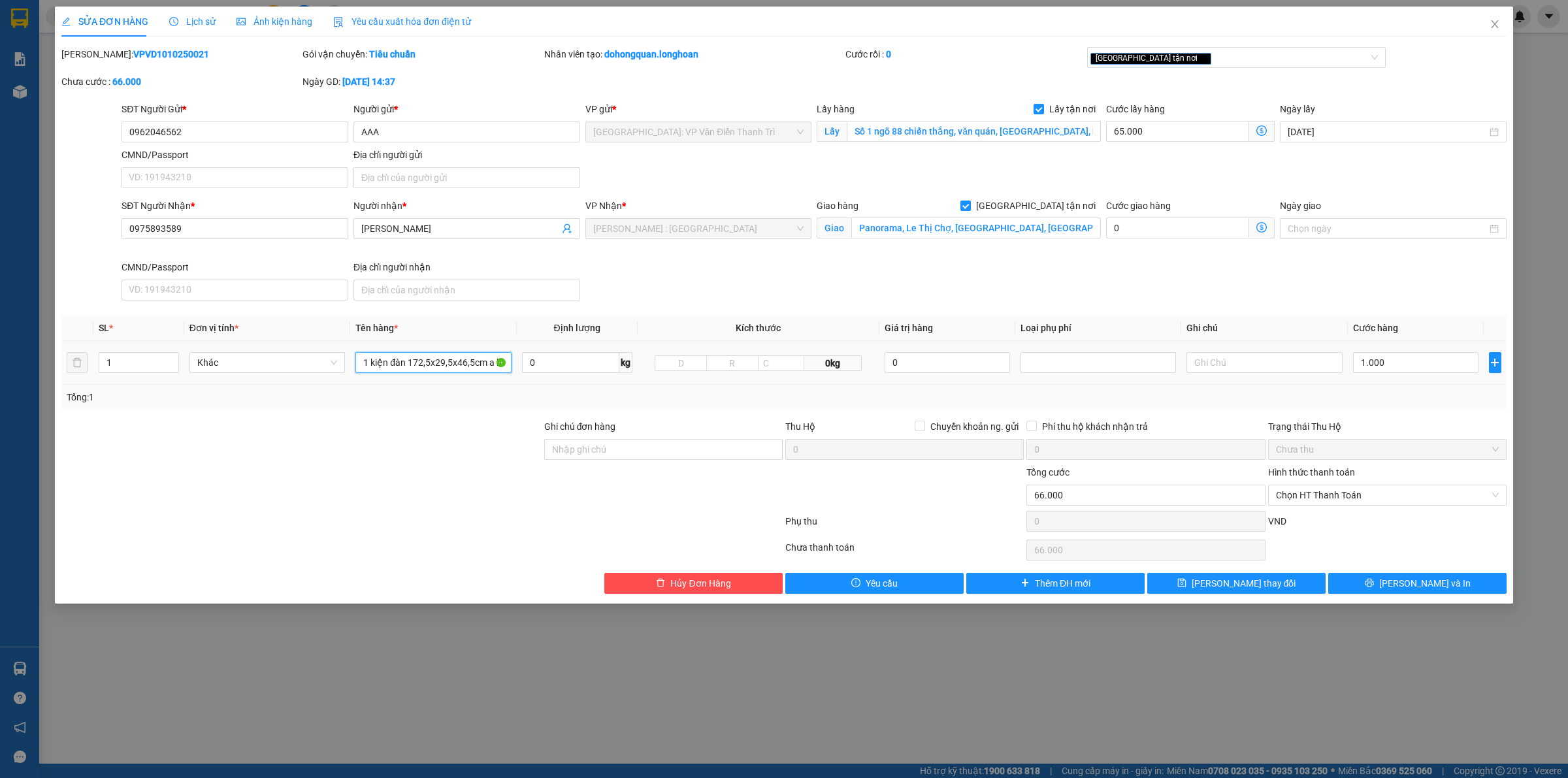
click at [420, 359] on input "1 kiện đàn 172,5x29,5x46,5cm a hùng đón chiến thắng" at bounding box center [433, 362] width 156 height 21
click at [849, 297] on div "SĐT Người Nhận * 0975893589 Người nhận * Lynn VP Nhận * Hồ Chí Minh : Kho Quận …" at bounding box center [813, 252] width 1390 height 107
click at [220, 133] on input "0962046562" at bounding box center [234, 132] width 226 height 21
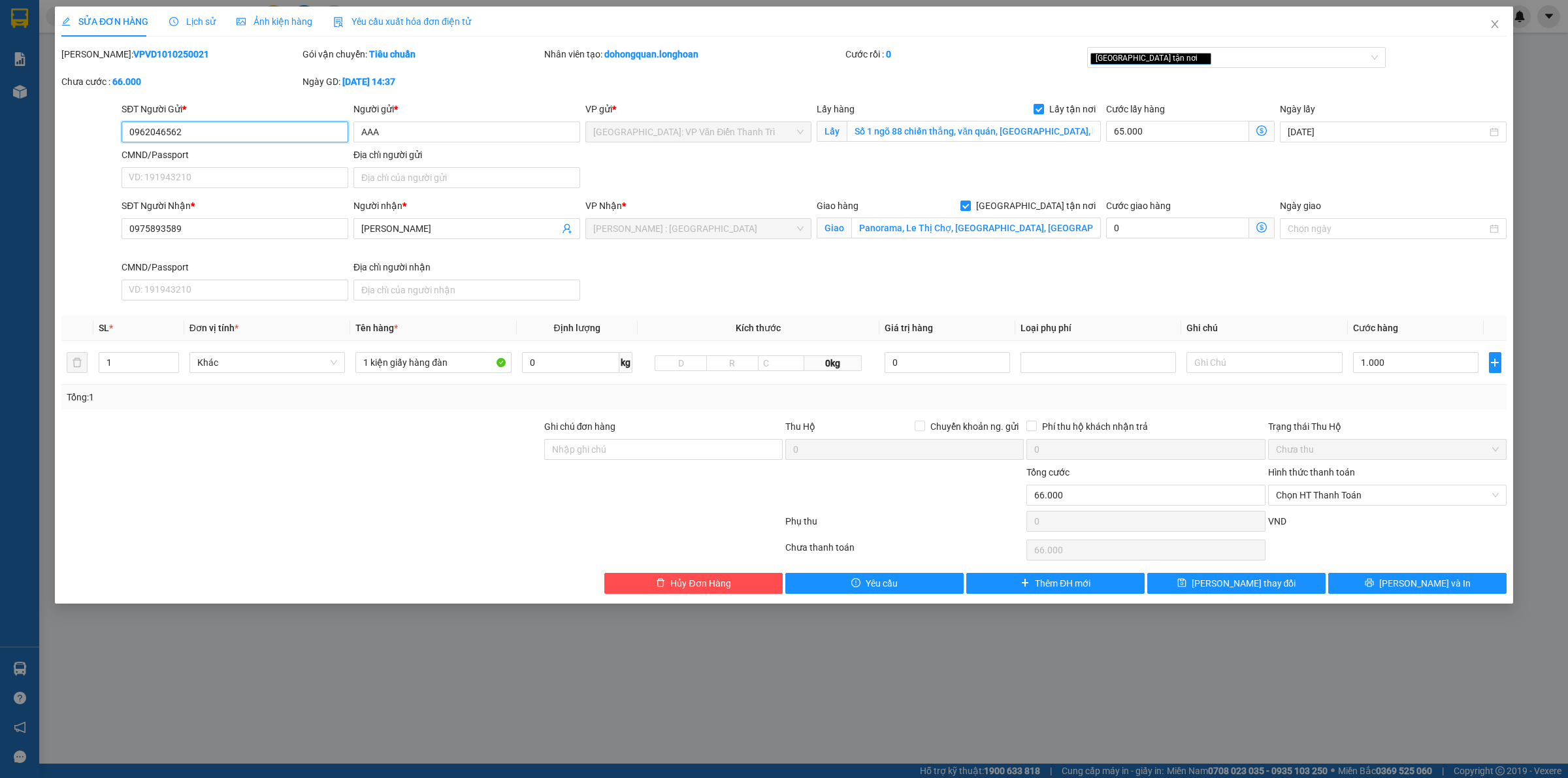
click at [220, 133] on input "0962046562" at bounding box center [234, 132] width 226 height 21
click at [214, 126] on input "0962046562" at bounding box center [234, 132] width 226 height 21
click at [212, 126] on input "0962046562" at bounding box center [234, 132] width 226 height 21
click at [476, 363] on input "1 kiện giấy hàng đàn" at bounding box center [433, 362] width 156 height 21
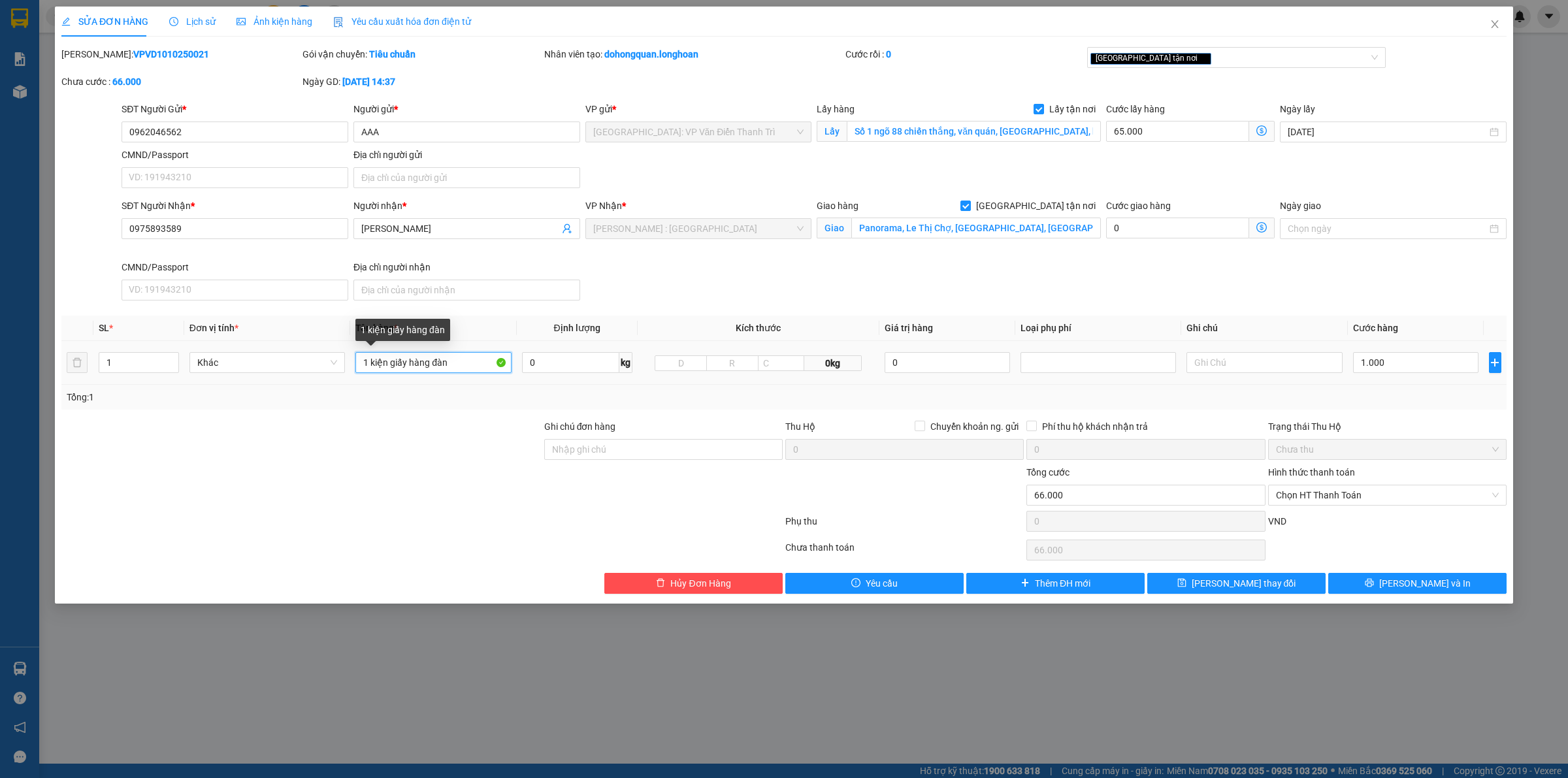
click at [409, 366] on input "1 kiện giấy hàng đàn" at bounding box center [433, 362] width 156 height 21
click at [1218, 55] on div "[GEOGRAPHIC_DATA] tận nơi" at bounding box center [1230, 57] width 280 height 15
type input "1 kiện giấy ( hàng đàn )"
type input "da"
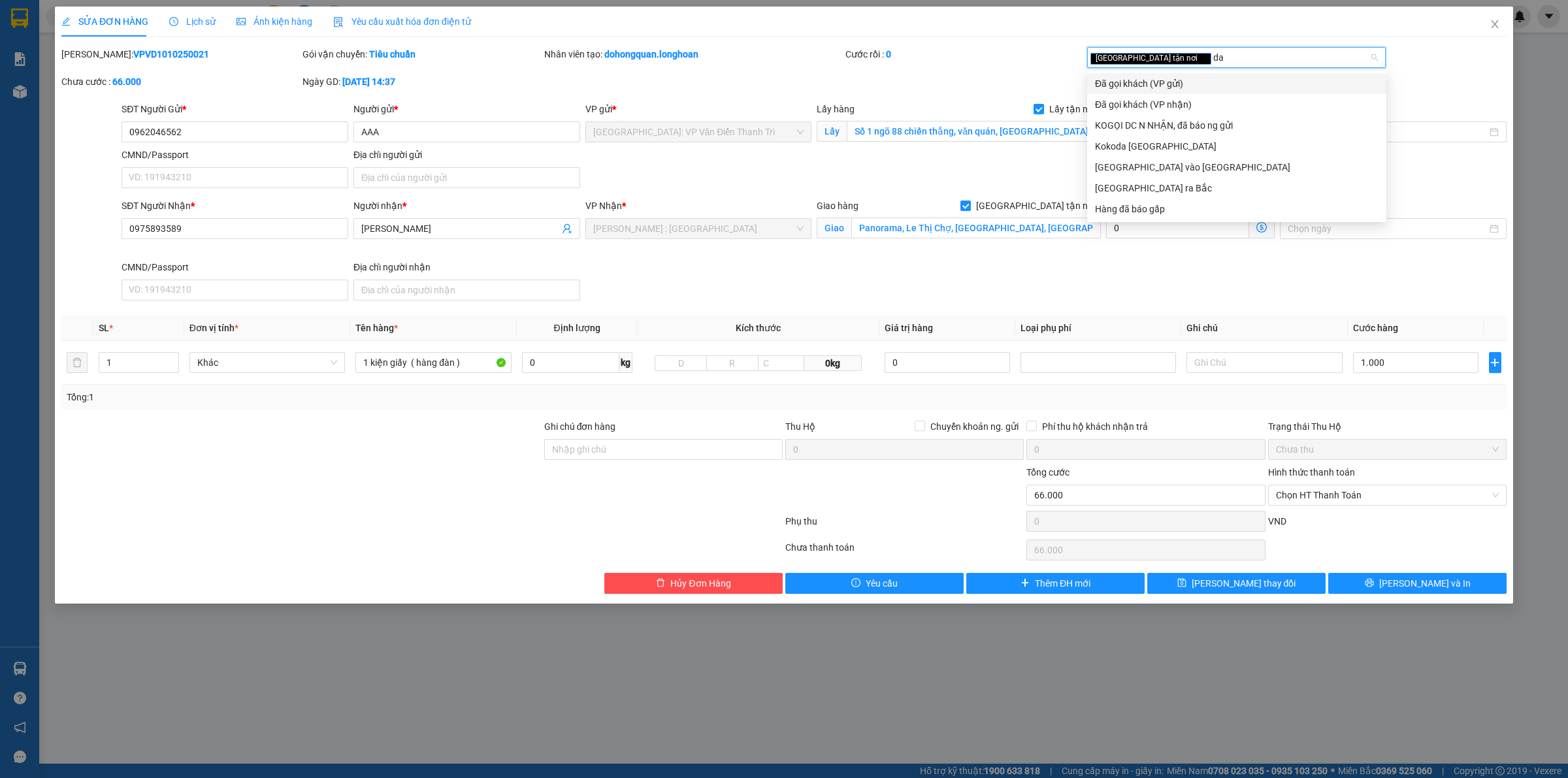
click at [1181, 85] on div "Đã gọi khách (VP gửi)" at bounding box center [1236, 83] width 284 height 14
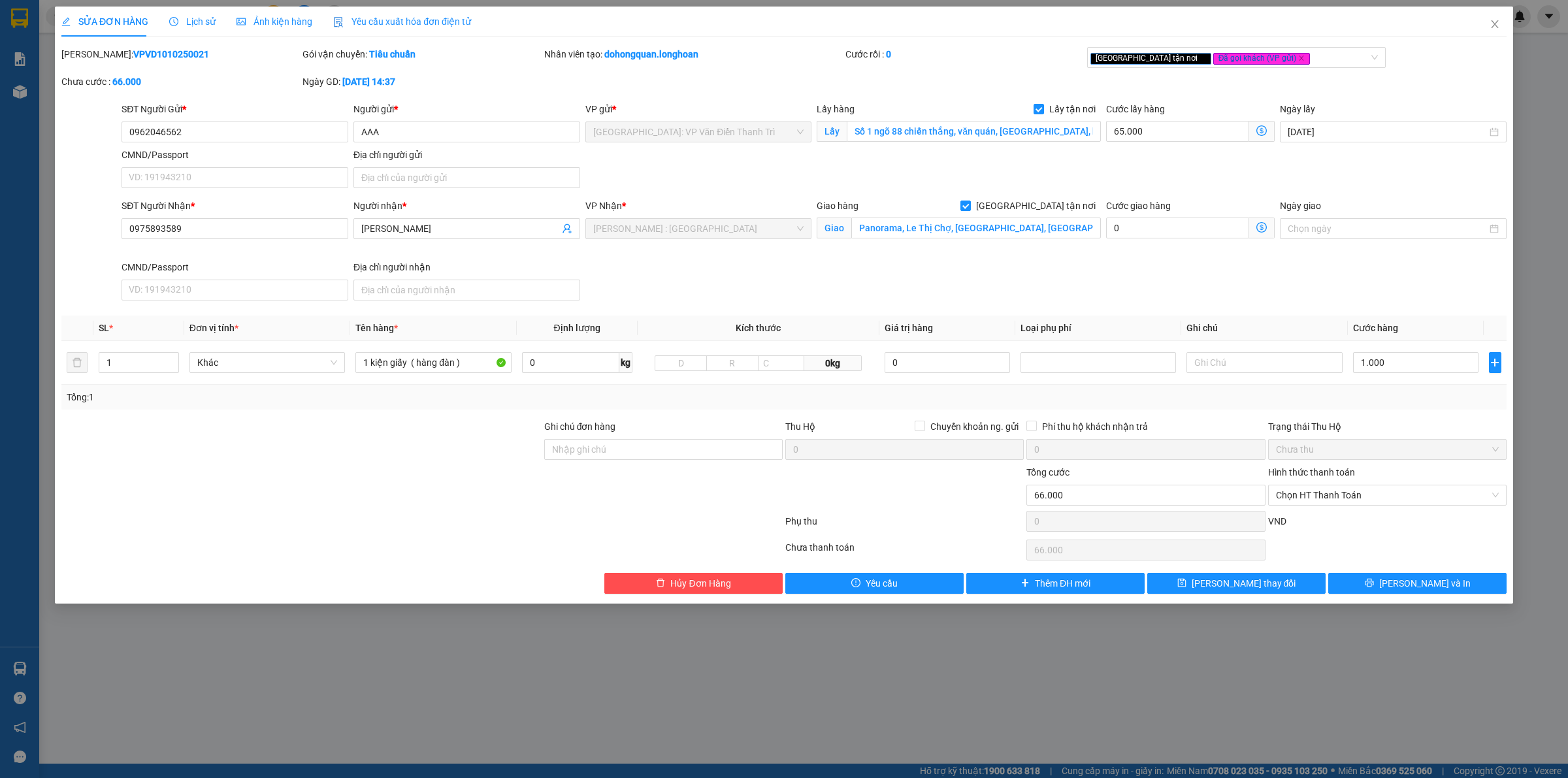
click at [1006, 275] on div "SĐT Người Nhận * 0975893589 Người nhận * Lynn VP Nhận * Hồ Chí Minh : Kho Quận …" at bounding box center [813, 252] width 1390 height 107
click at [1405, 364] on input "1.000" at bounding box center [1415, 362] width 125 height 21
type input "65.003"
type input "3"
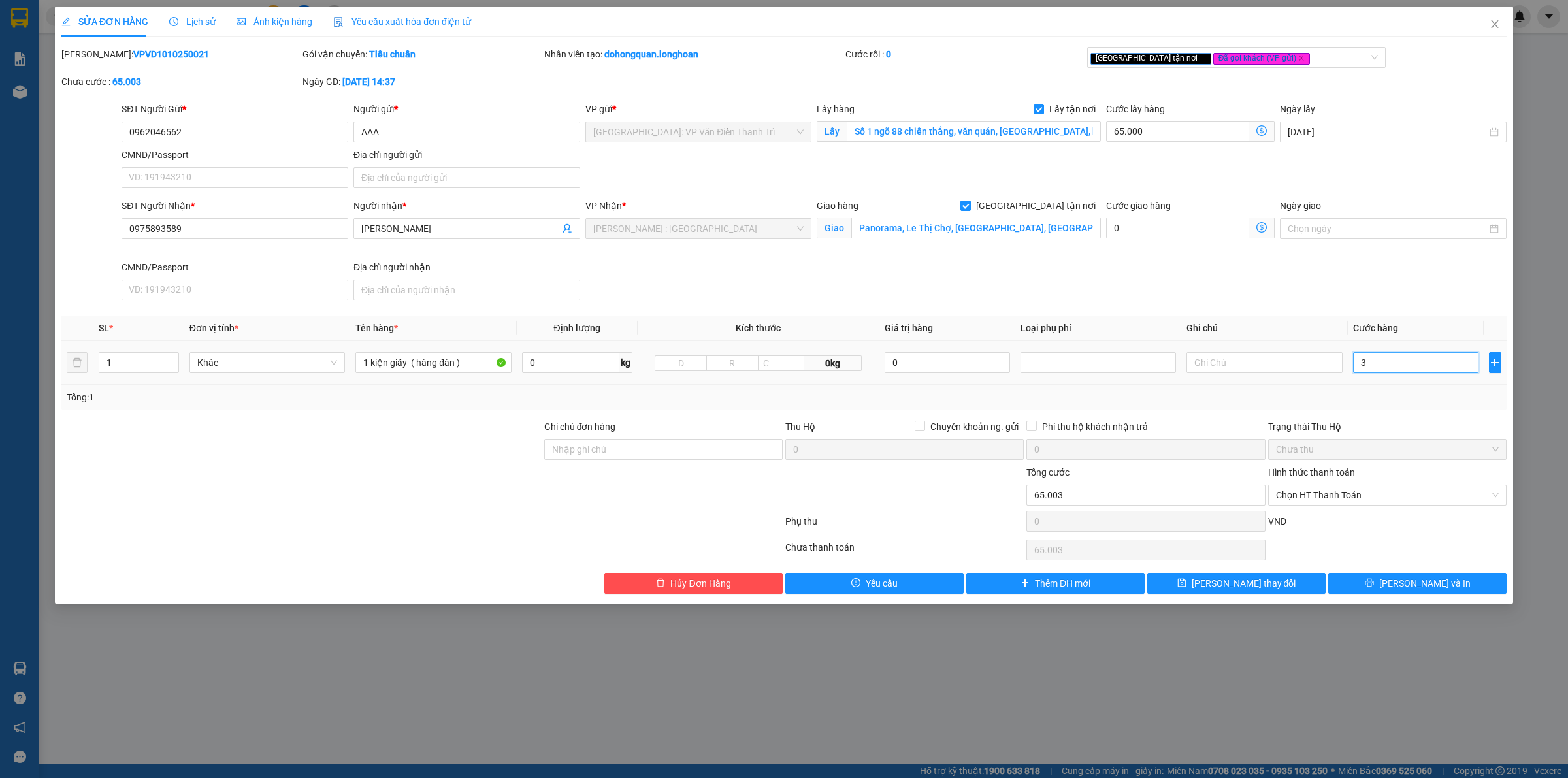
type input "65.036"
type input "36"
type input "65.365"
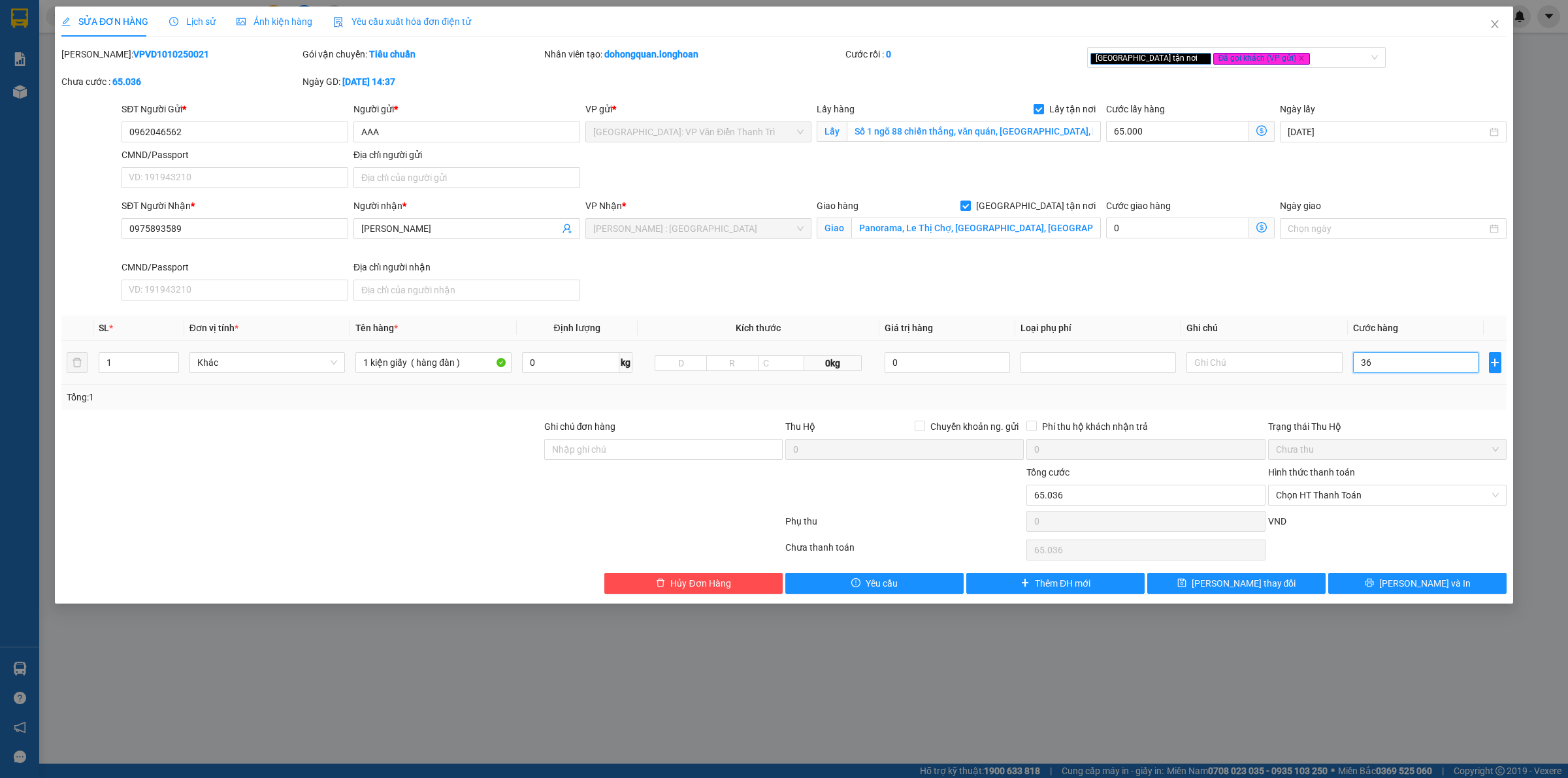
type input "365"
type input "68.650"
type input "3.650"
type input "101.500"
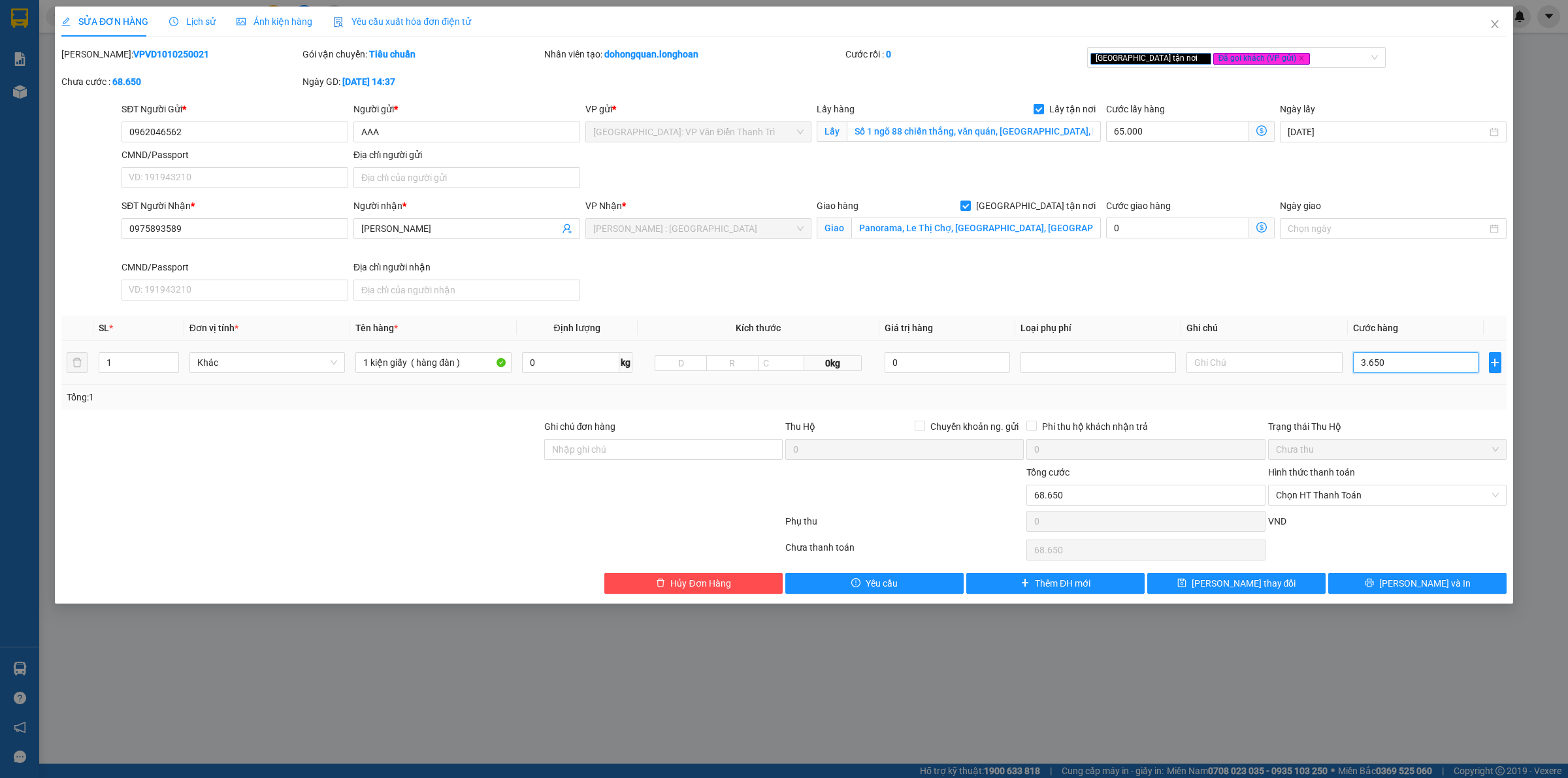
type input "101.500"
type input "36.500"
type input "430.000"
type input "365.000"
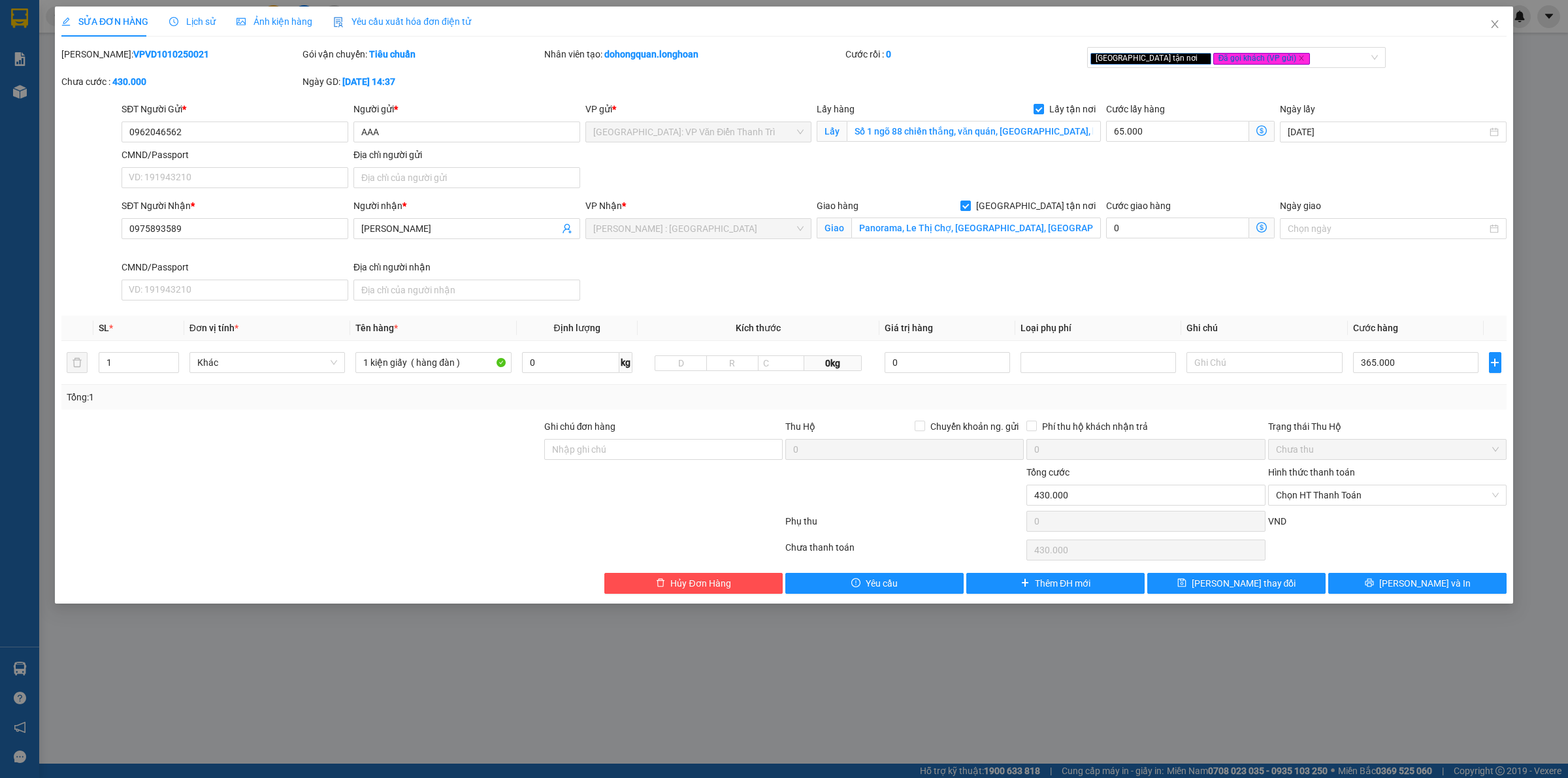
click at [967, 274] on div "SĐT Người Nhận * 0975893589 Người nhận * Lynn VP Nhận * Hồ Chí Minh : Kho Quận …" at bounding box center [813, 252] width 1390 height 107
click at [961, 274] on div "SĐT Người Nhận * 0975893589 Người nhận * Lynn VP Nhận * Hồ Chí Minh : Kho Quận …" at bounding box center [813, 252] width 1390 height 107
click at [713, 296] on div "SĐT Người Nhận * 0975893589 Người nhận * Lynn VP Nhận * Hồ Chí Minh : Kho Quận …" at bounding box center [813, 252] width 1390 height 107
click at [590, 449] on input "Ghi chú đơn hàng" at bounding box center [663, 449] width 239 height 21
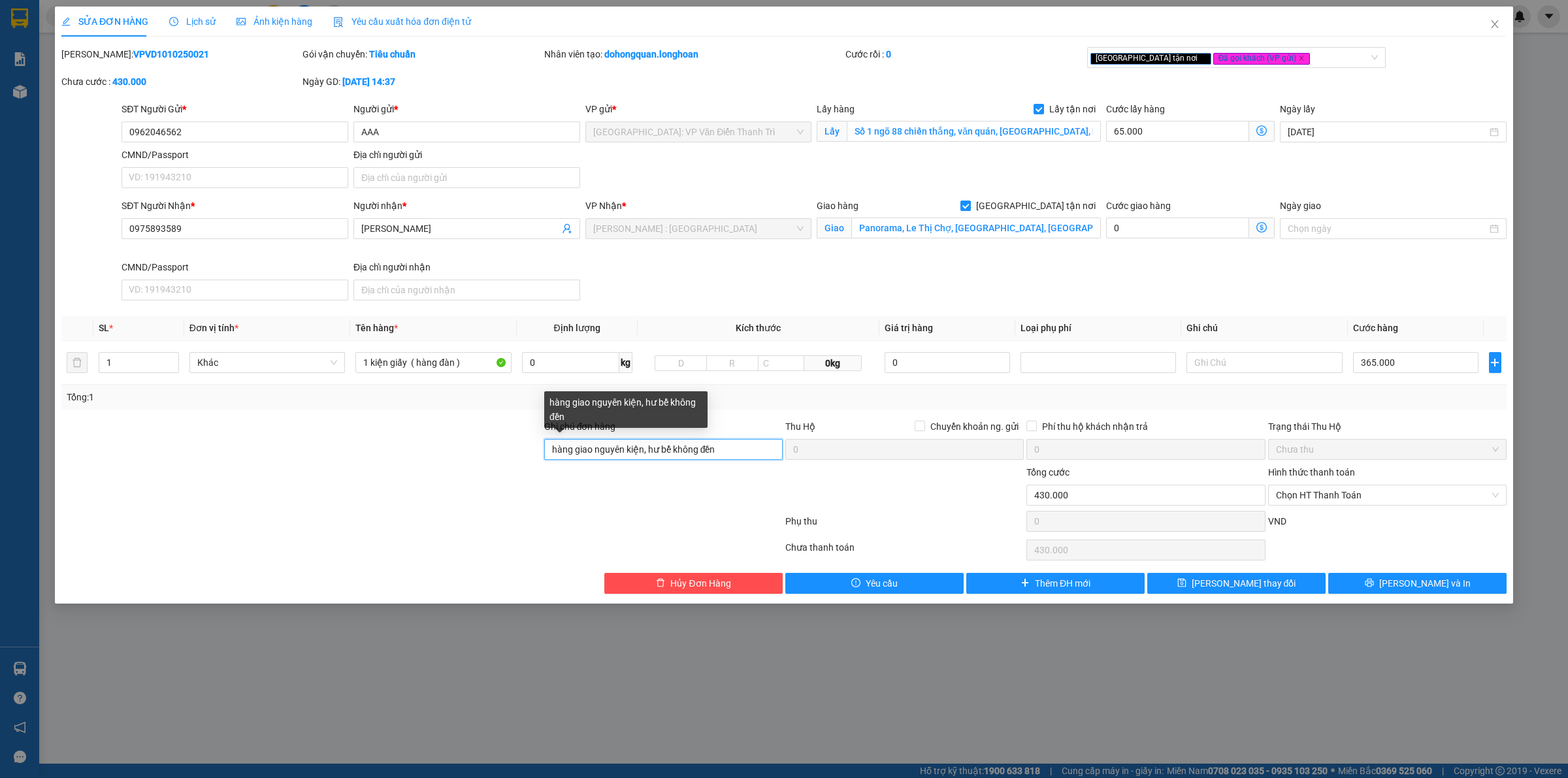
type input "hàng giao nguyên kiện, hư bể không đền"
click at [723, 288] on div "SĐT Người Nhận * 0975893589 Người nhận * Lynn VP Nhận * Hồ Chí Minh : Kho Quận …" at bounding box center [813, 252] width 1390 height 107
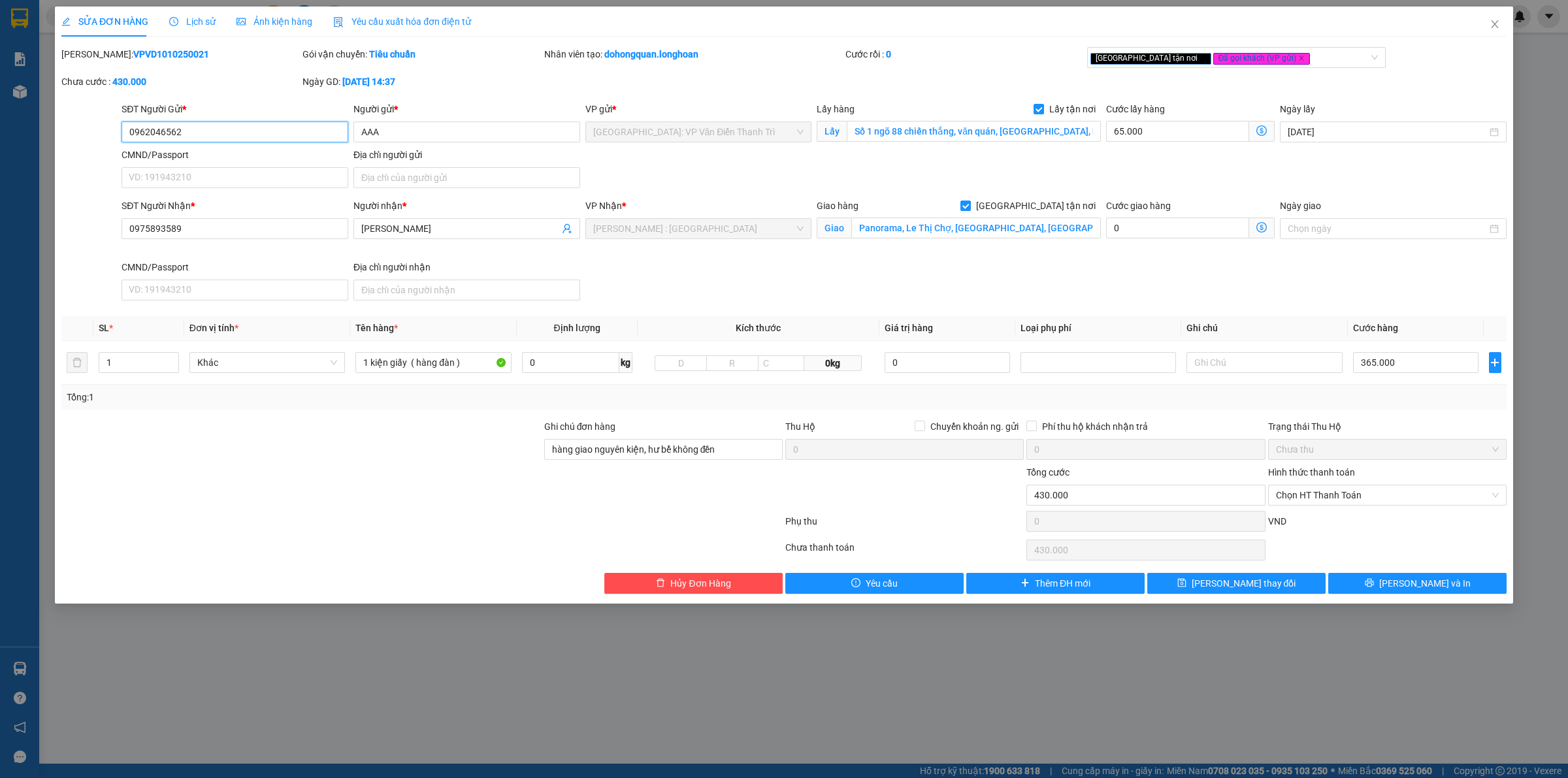
click at [200, 131] on input "0962046562" at bounding box center [234, 132] width 226 height 21
click at [1242, 272] on div "SĐT Người Nhận * 0975893589 Người nhận * Lynn VP Nhận * Hồ Chí Minh : Kho Quận …" at bounding box center [813, 252] width 1390 height 107
click at [1401, 589] on button "[PERSON_NAME] và In" at bounding box center [1417, 584] width 179 height 21
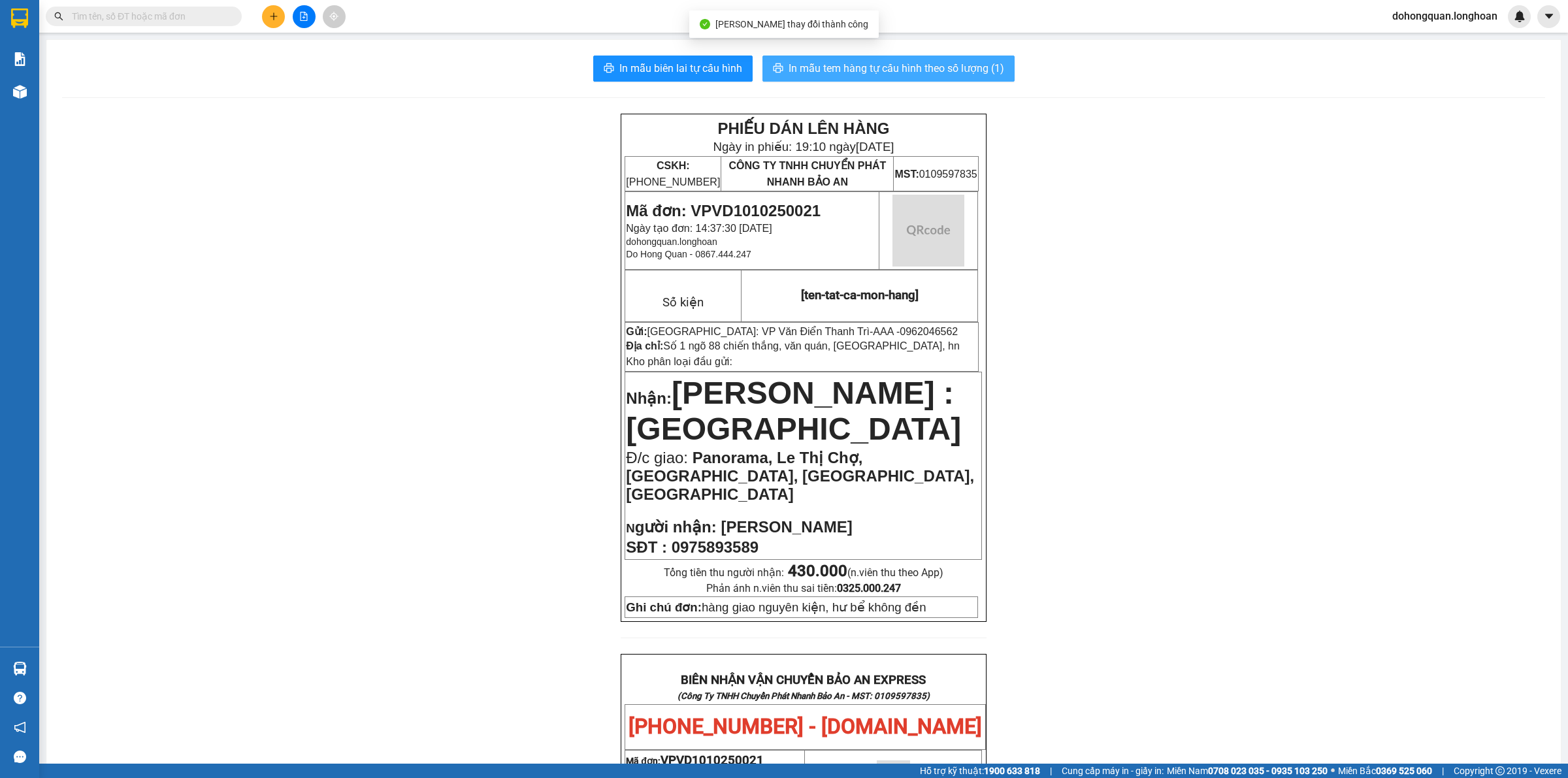
click at [922, 73] on span "In mẫu tem hàng tự cấu hình theo số lượng (1)" at bounding box center [896, 68] width 216 height 16
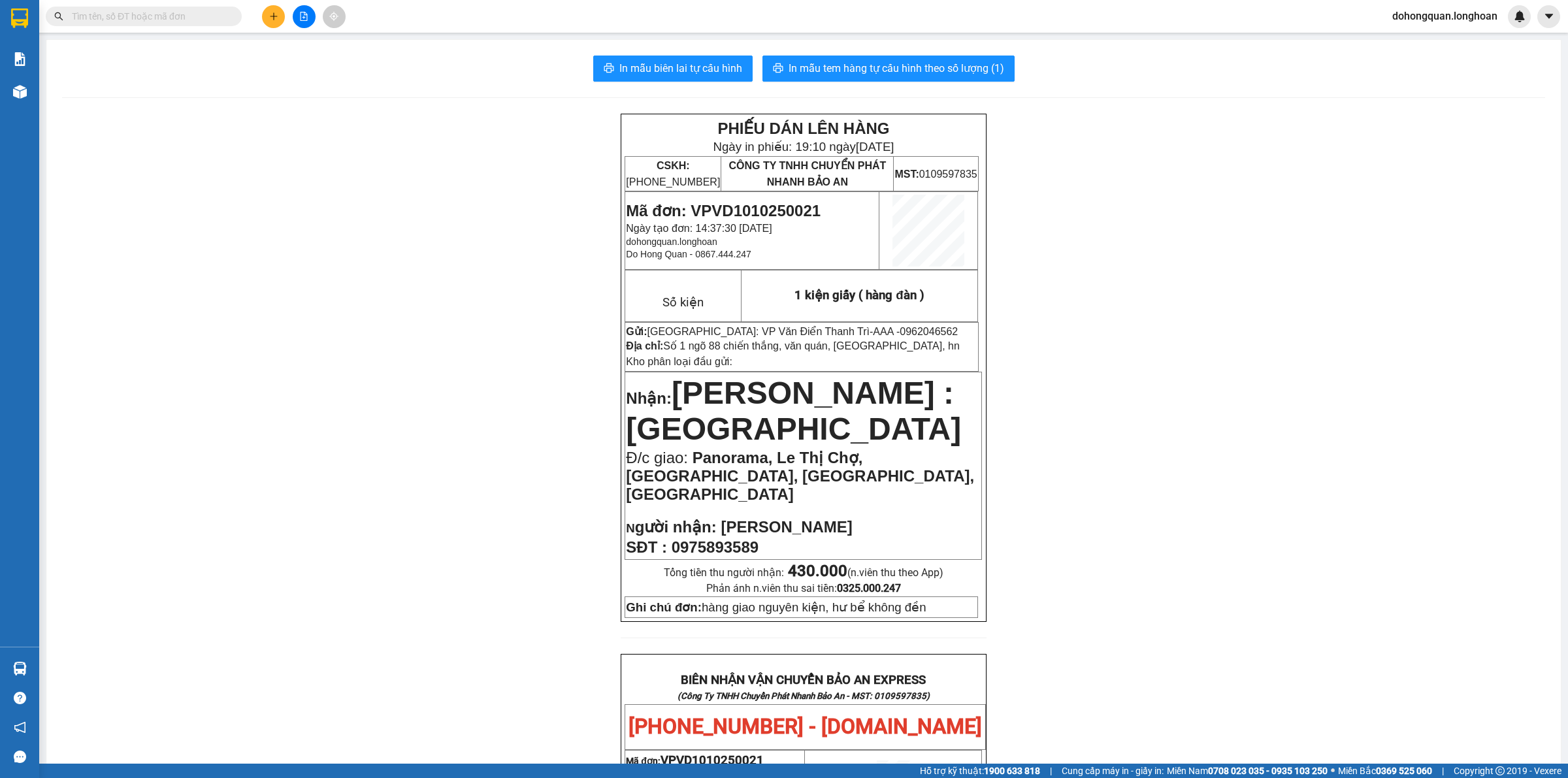
click at [723, 211] on span "Mã đơn: VPVD1010250021" at bounding box center [723, 210] width 195 height 17
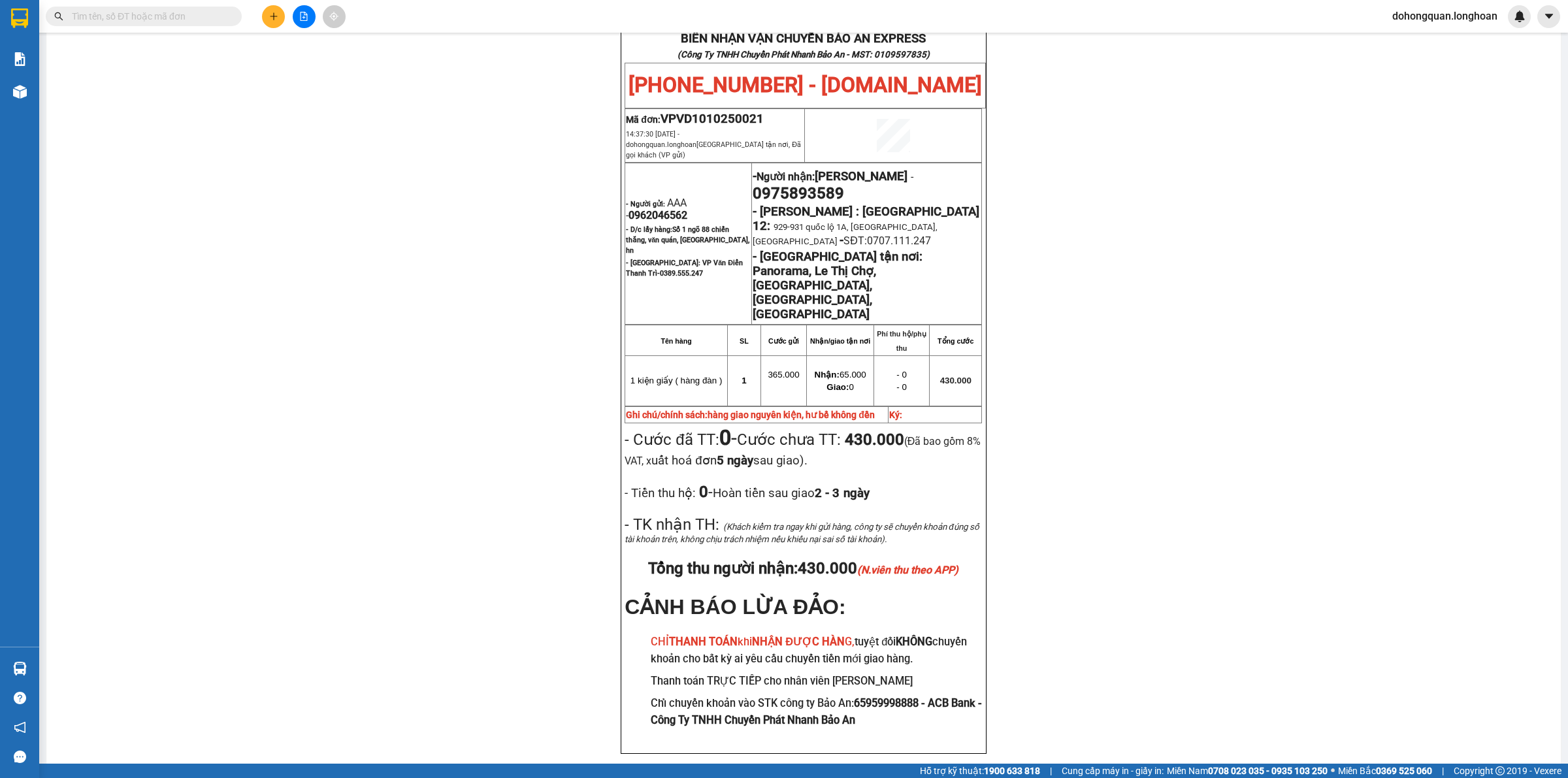
scroll to position [643, 0]
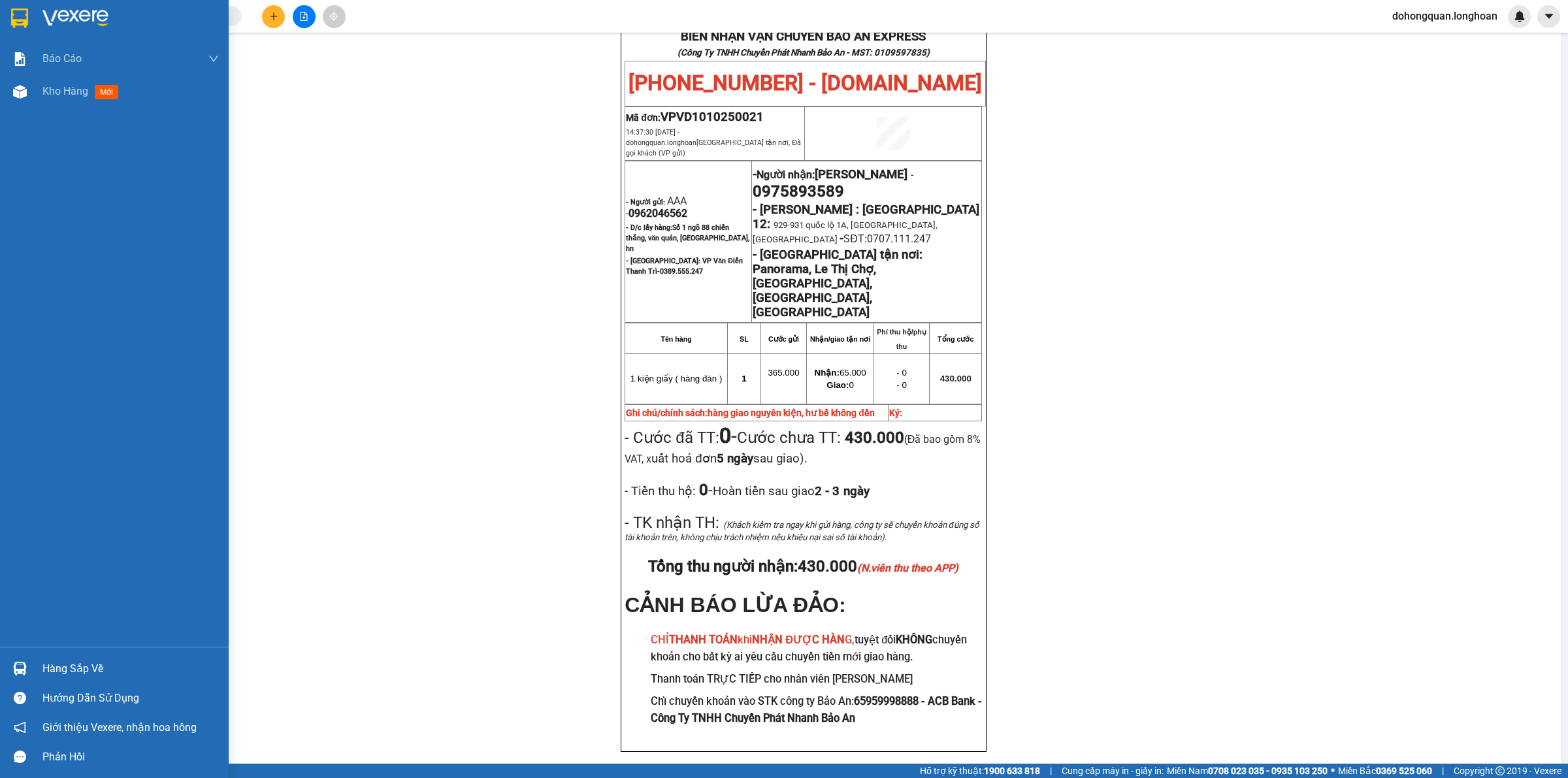
click at [17, 20] on img at bounding box center [20, 18] width 17 height 20
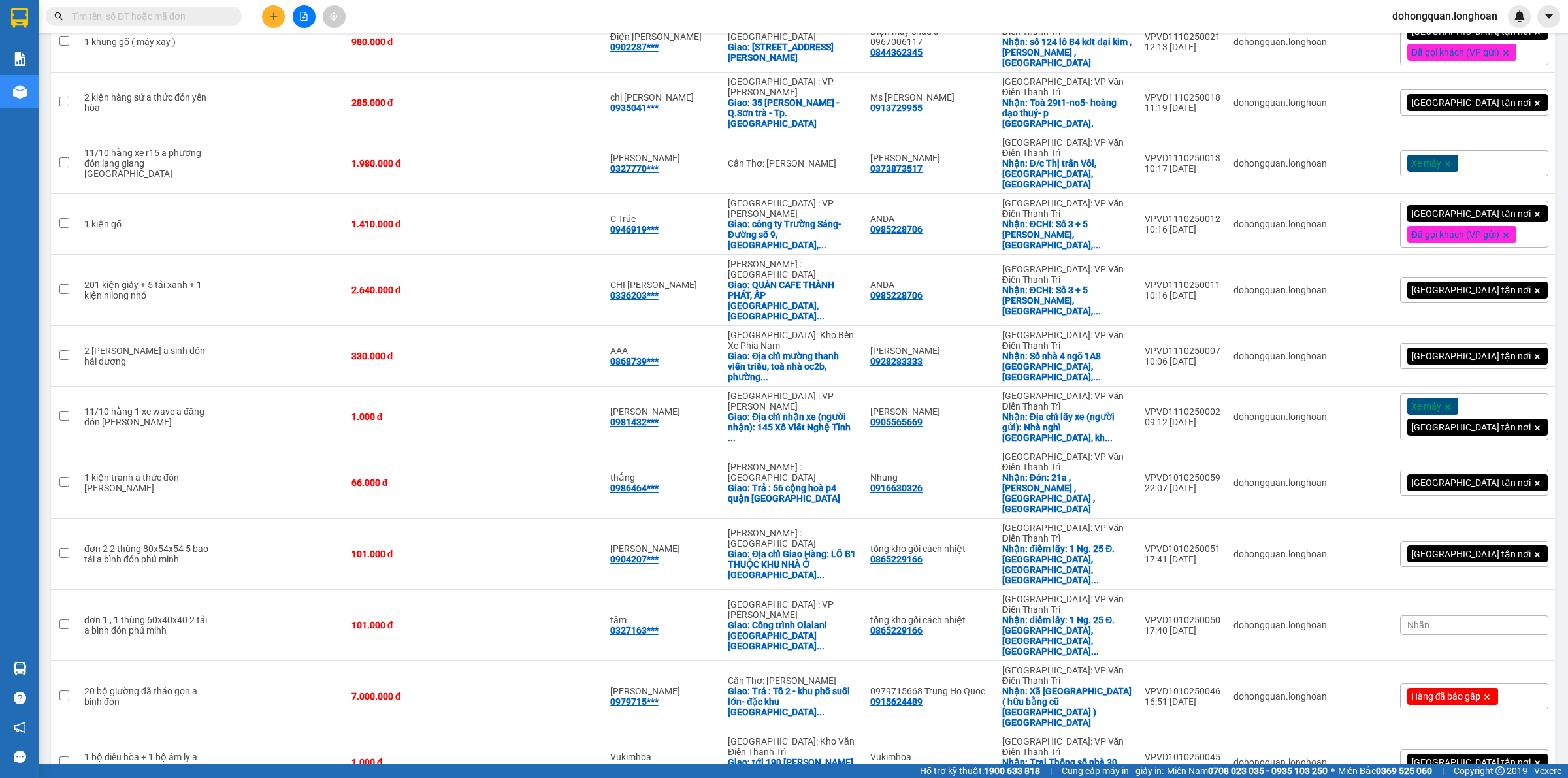
scroll to position [1521, 0]
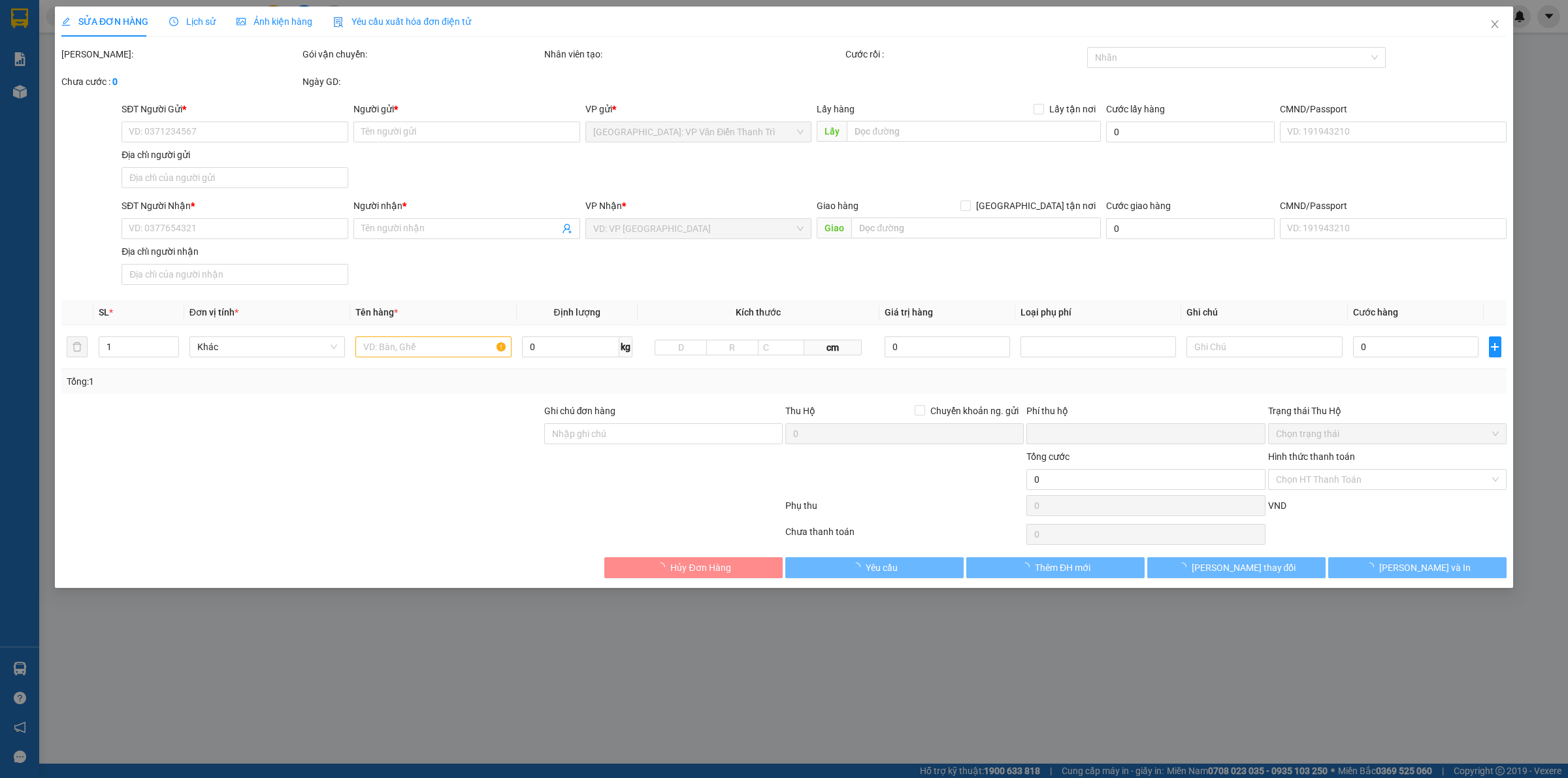
type input "0978969083"
type input "cường"
checkbox input "true"
type input "Địa chỉ 246 Ỷ La dương nội hà đông"
type input "0366179670"
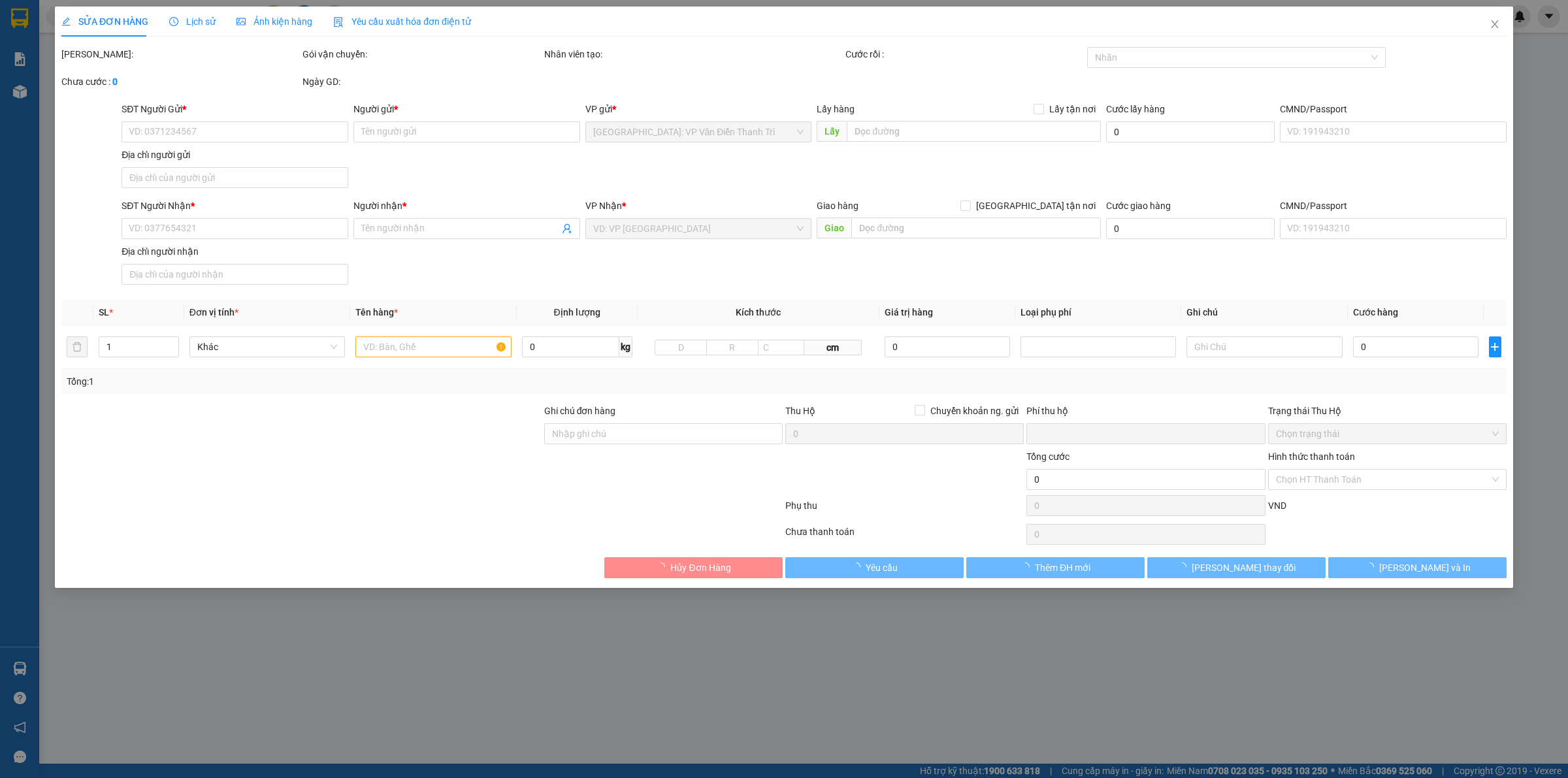
type input "Long"
checkbox input "true"
type input "Người nhận:Tổ 80 ấp liên hiệp 1. Xã xà bang. Huyện Châu Đức. BRVT"
type input "cước và phí thu hộ bên gửi thanh toán"
type input "66.000"
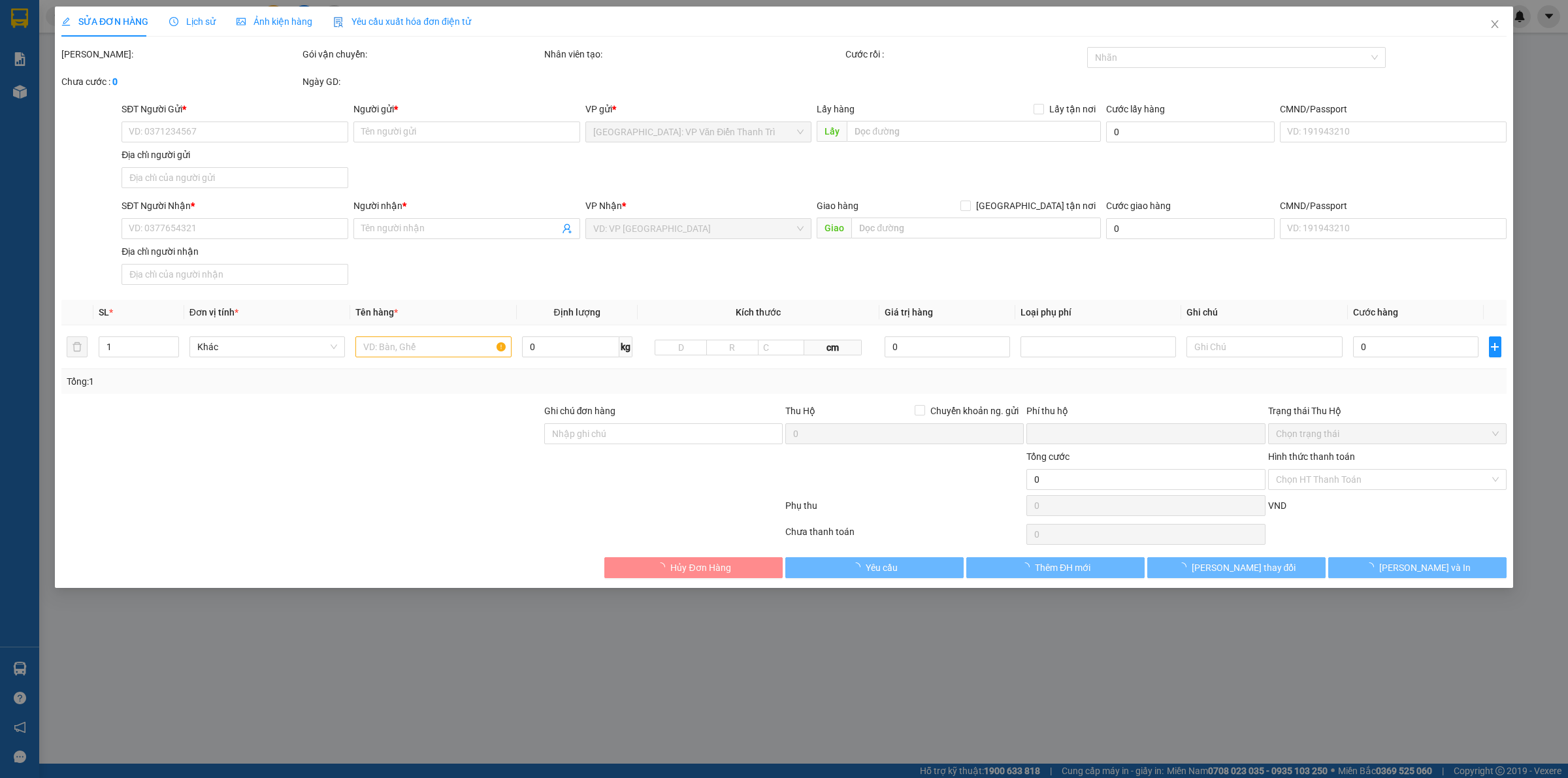
type input "66.000"
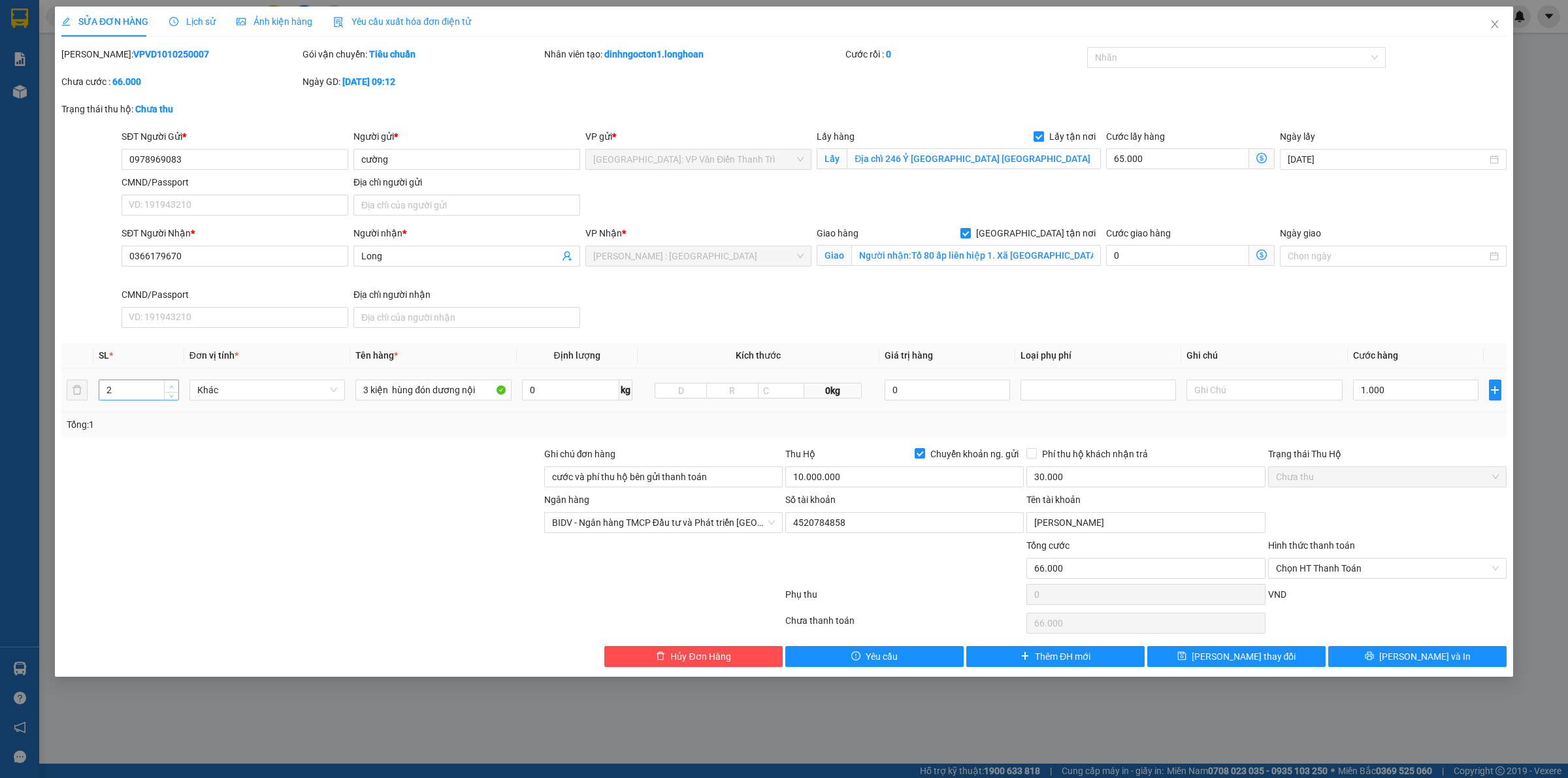
click at [172, 386] on icon "up" at bounding box center [171, 387] width 5 height 5
type input "3"
click at [172, 386] on icon "up" at bounding box center [171, 387] width 5 height 5
click at [393, 402] on div "3 kiện hùng đón dương nội" at bounding box center [433, 389] width 156 height 26
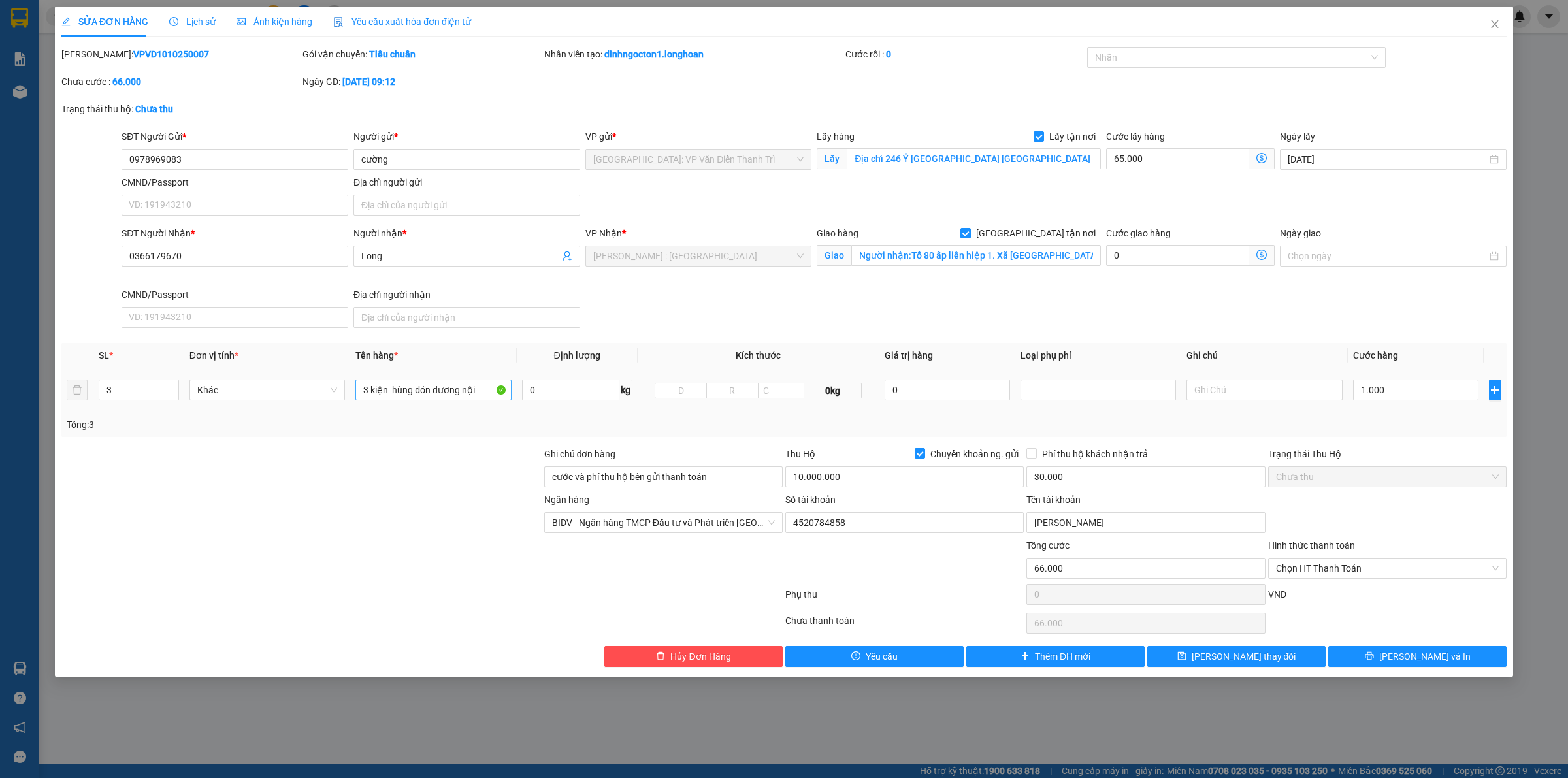
click at [393, 394] on input "3 kiện hùng đón dương nội" at bounding box center [433, 390] width 156 height 21
click at [393, 393] on input "3 kiện hùng đón dương nội" at bounding box center [433, 390] width 156 height 21
type input "2 kiện đóng gỗ + 1 kiện dài bọc niong"
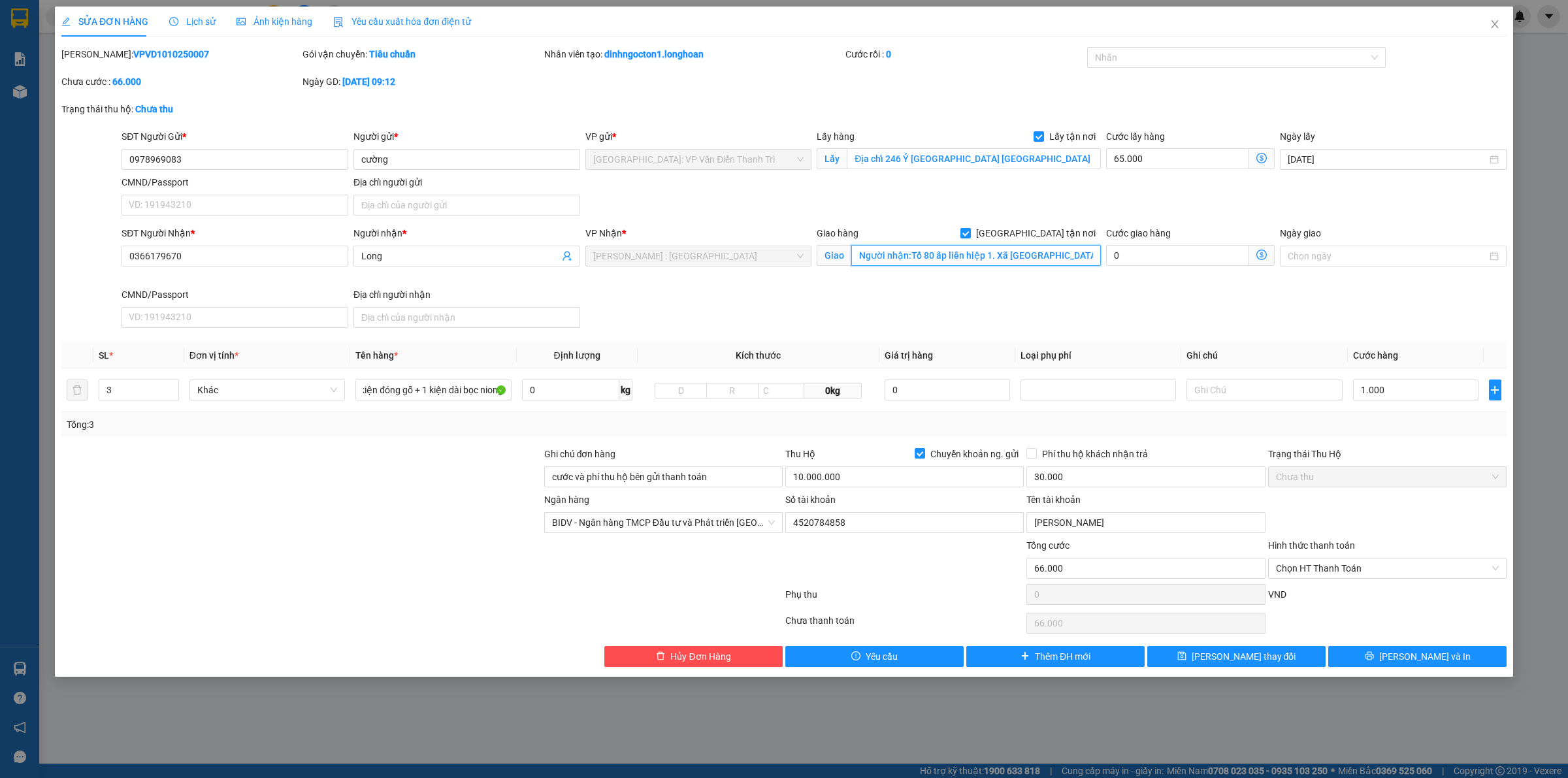
scroll to position [0, 0]
click at [1032, 266] on input "Người nhận:Tổ 80 ấp liên hiệp 1. Xã xà bang. Huyện Châu Đức. BRVT" at bounding box center [976, 255] width 249 height 21
click at [1049, 289] on div "SĐT Người Nhận * 0366179670 Người nhận * Long VP Nhận * Hồ Chí Minh : Kho Quận …" at bounding box center [813, 280] width 1390 height 107
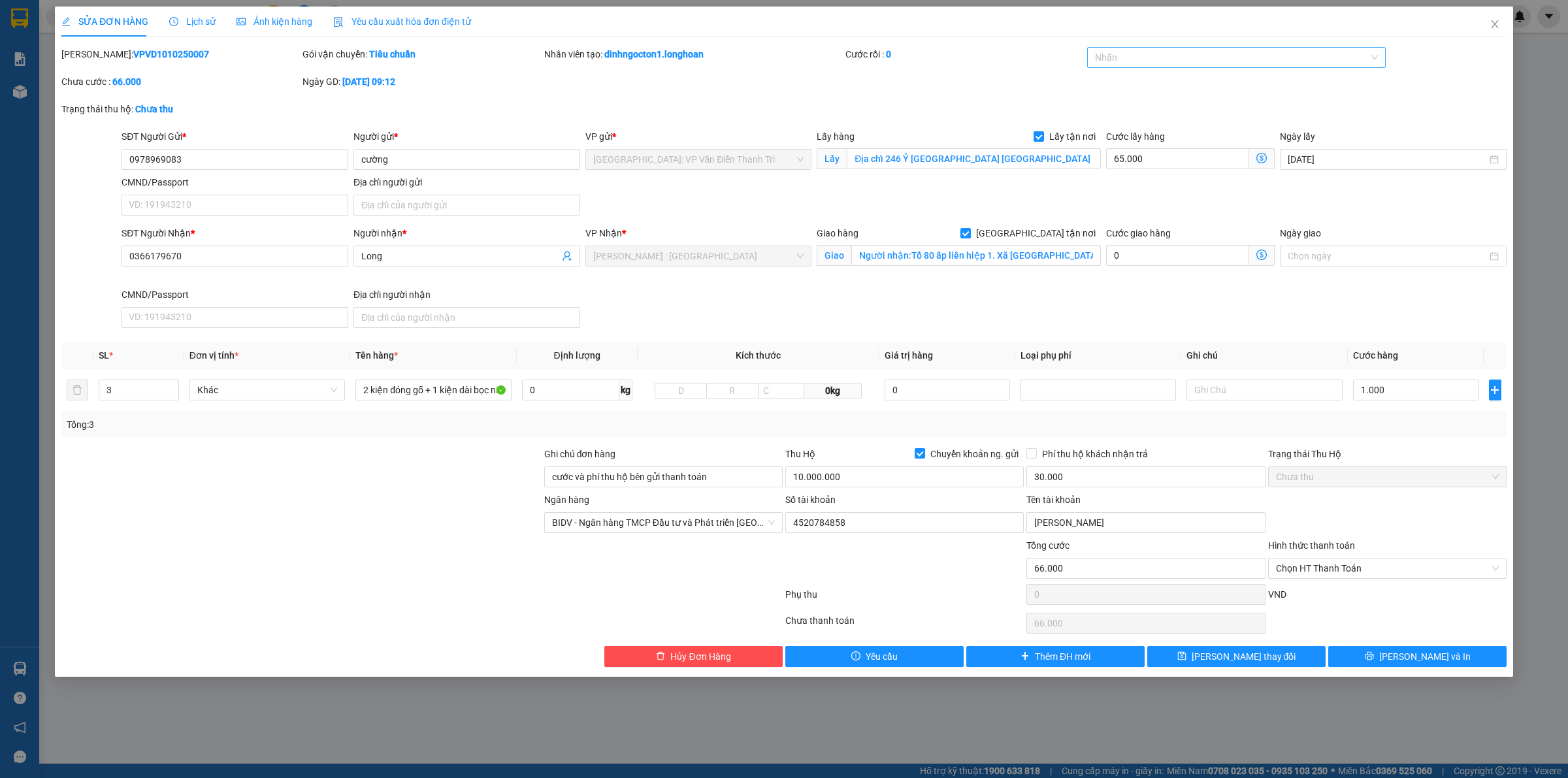
click at [1118, 61] on div at bounding box center [1230, 57] width 280 height 15
type input "gt"
click at [1119, 83] on div "[GEOGRAPHIC_DATA] tận nơi" at bounding box center [1236, 83] width 284 height 14
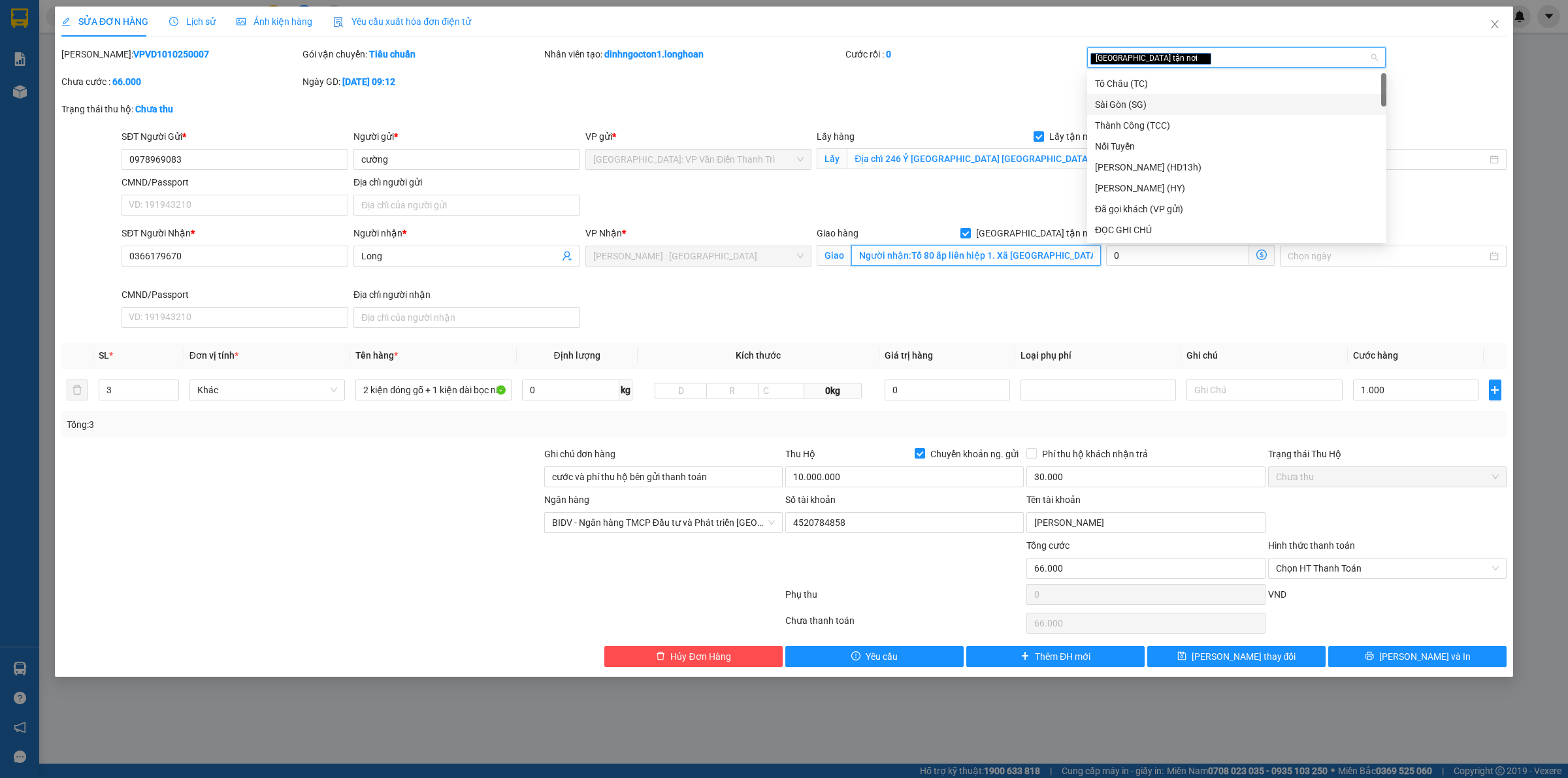
click at [1021, 259] on input "Người nhận:Tổ 80 ấp liên hiệp 1. Xã xà bang. Huyện Châu Đức. BRVT" at bounding box center [976, 255] width 249 height 21
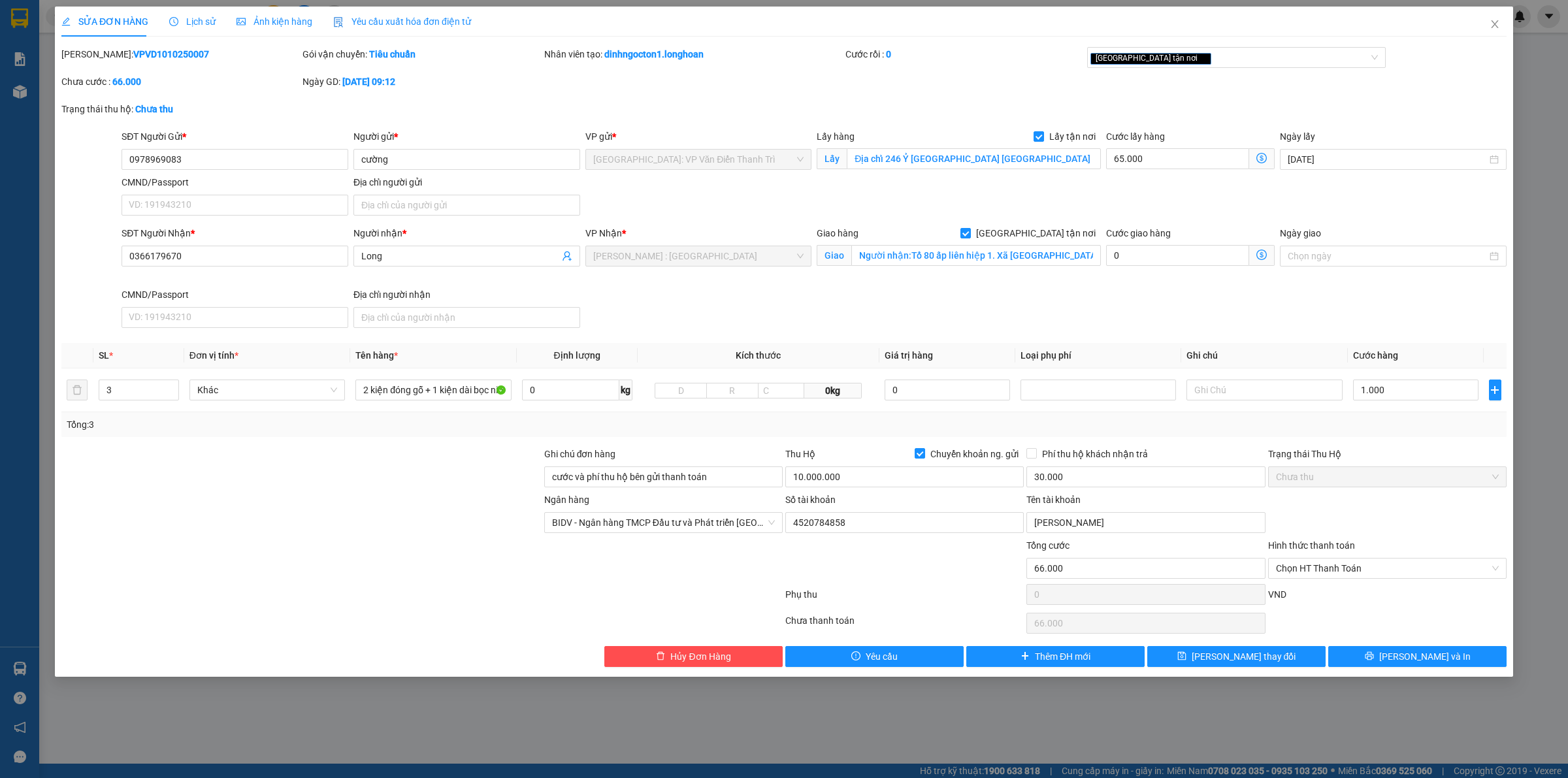
drag, startPoint x: 1023, startPoint y: 285, endPoint x: 714, endPoint y: 20, distance: 407.1
click at [984, 264] on div "Giao hàng Giao tận nơi Giao Người nhận:Tổ 80 ấp liên hiệp 1. Xã xà bang. Huyện …" at bounding box center [958, 257] width 290 height 61
click at [1429, 383] on input "1.000" at bounding box center [1415, 390] width 125 height 21
type input "65.001"
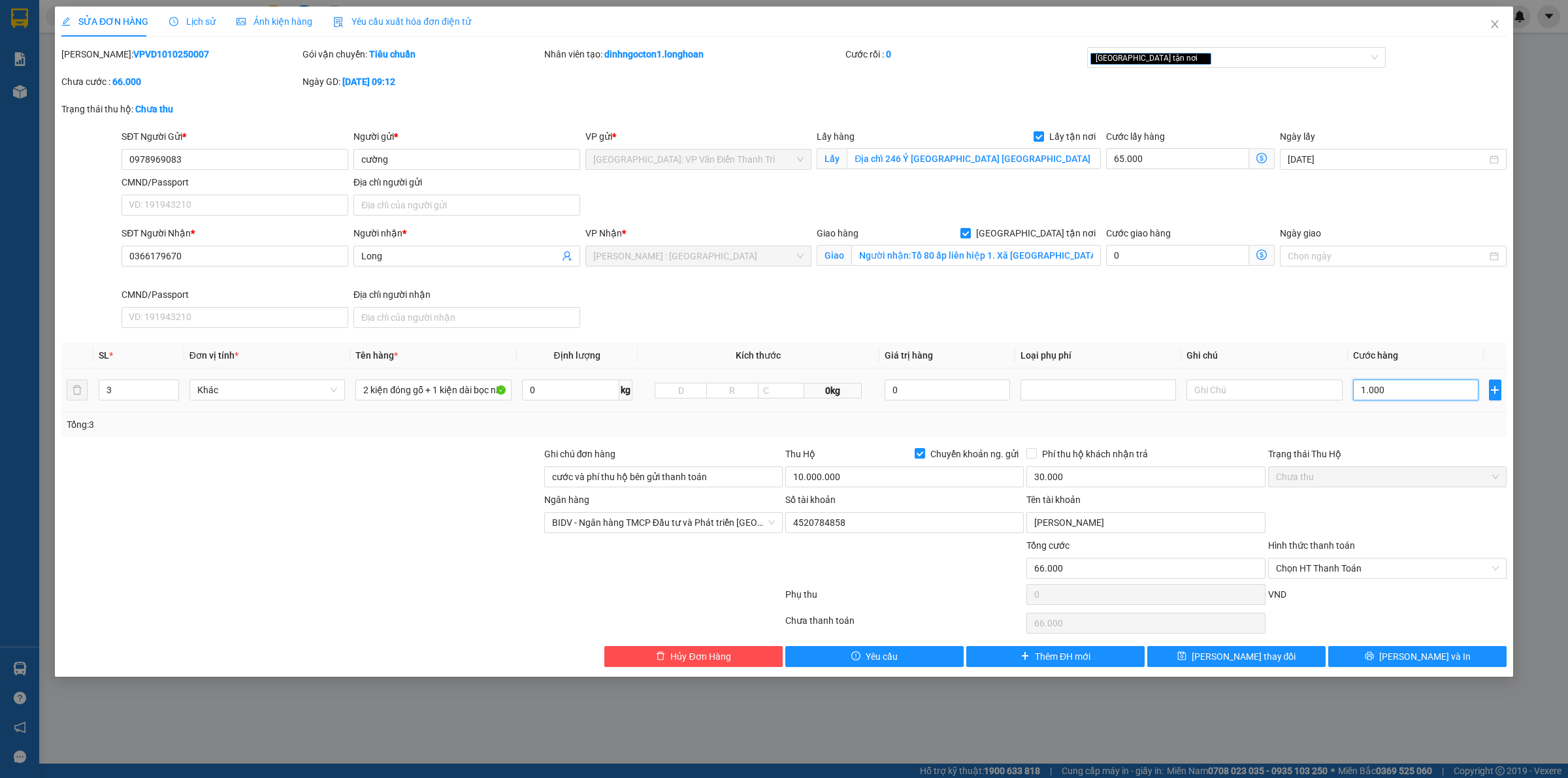
type input "1"
type input "65.010"
type input "10"
type input "65.105"
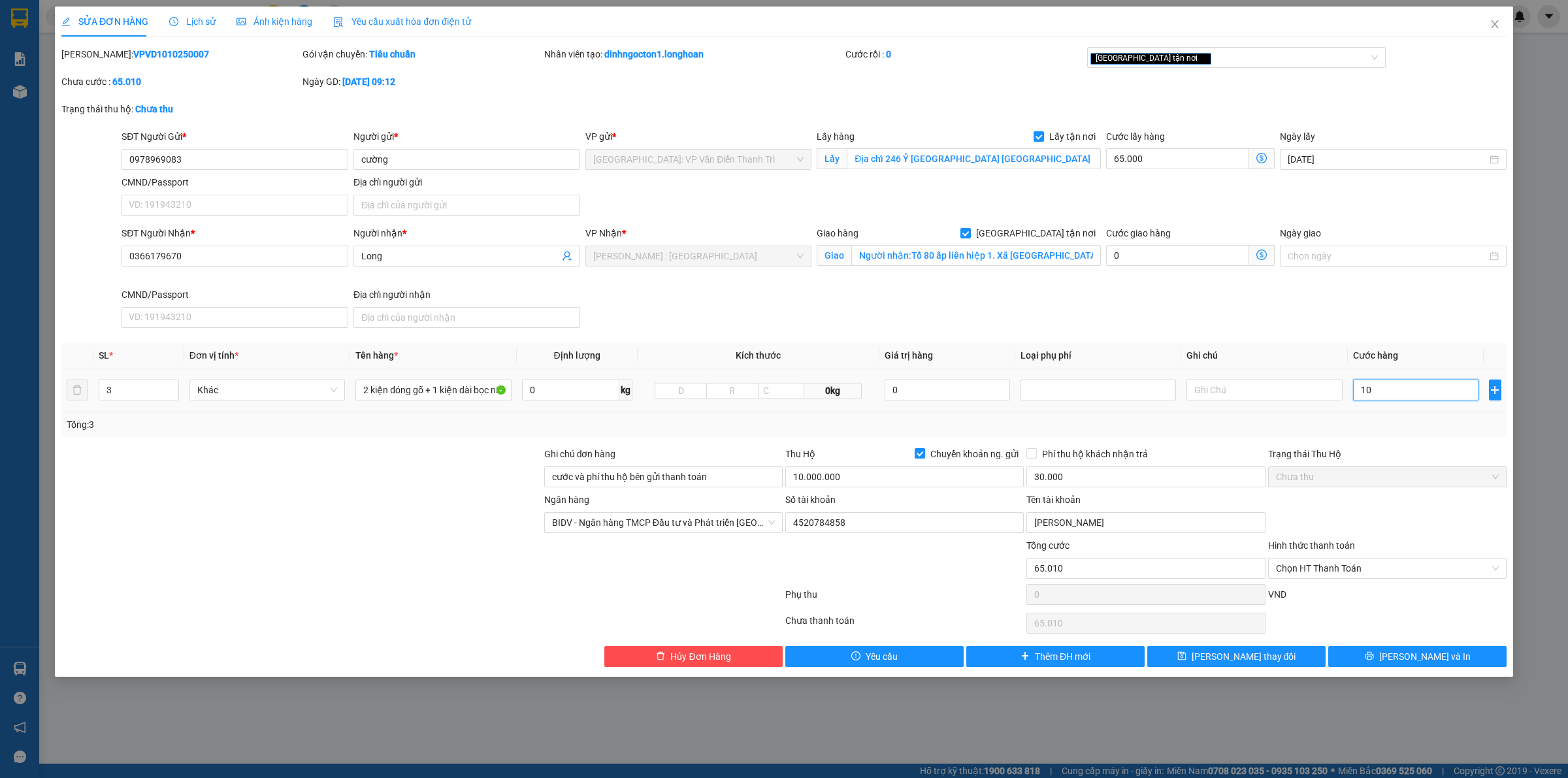
type input "65.105"
type input "105"
type input "66.050"
type input "1.050"
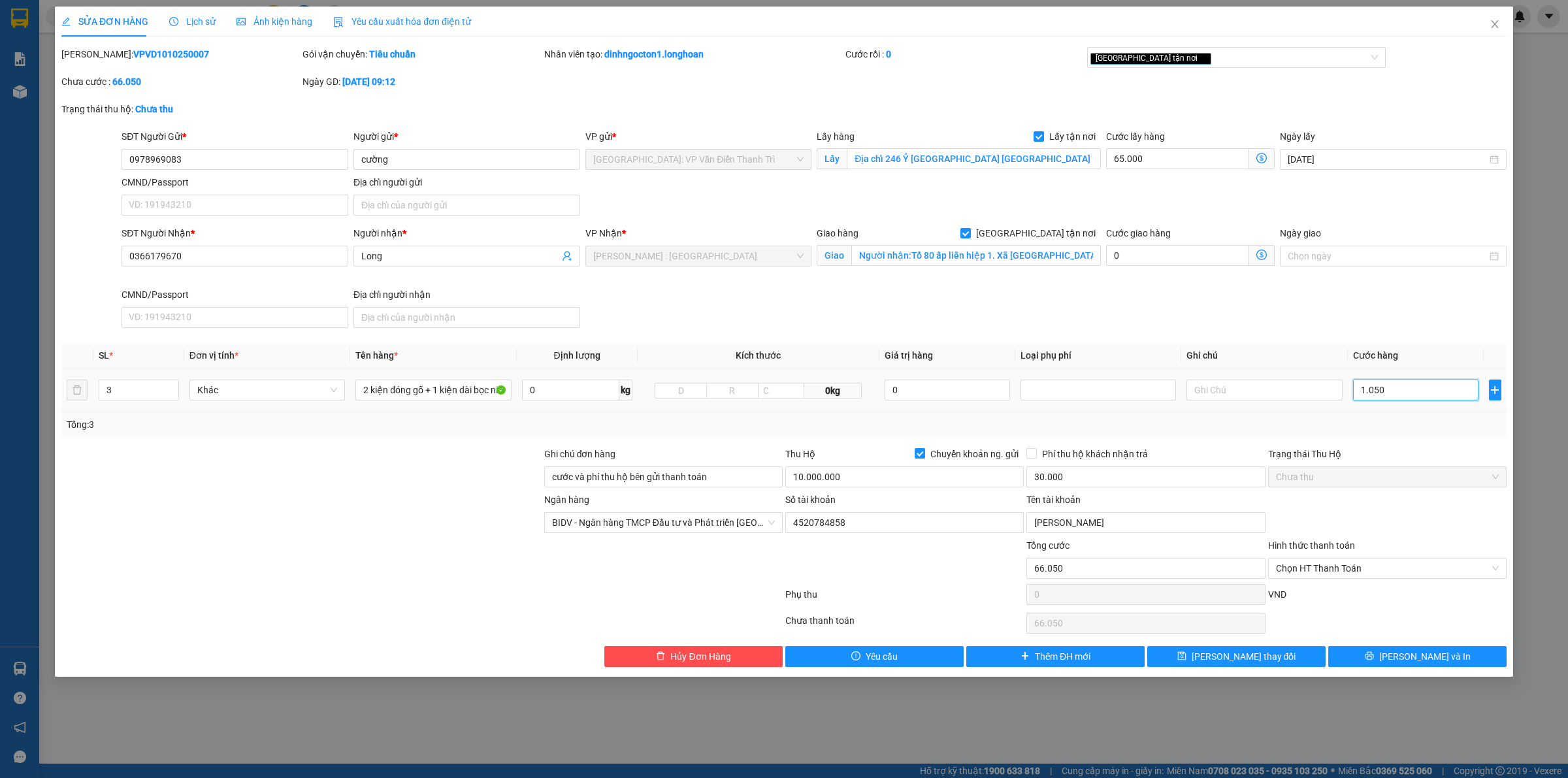
type input "75.500"
type input "10.500"
type input "170.000"
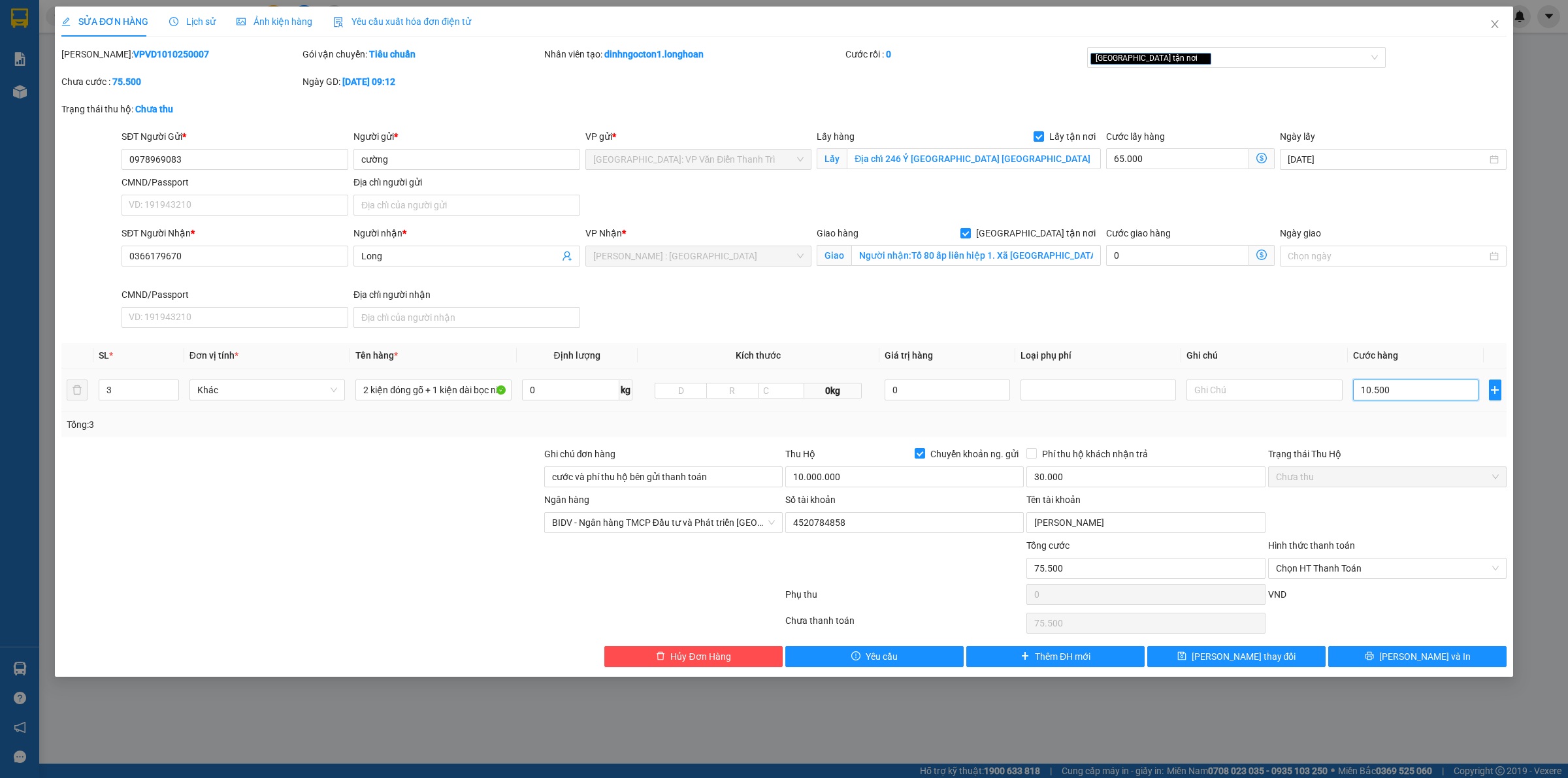
type input "105.000"
type input "1.115.000"
type input "1.050.000"
click at [1424, 381] on input "1.050.000" at bounding box center [1415, 390] width 125 height 21
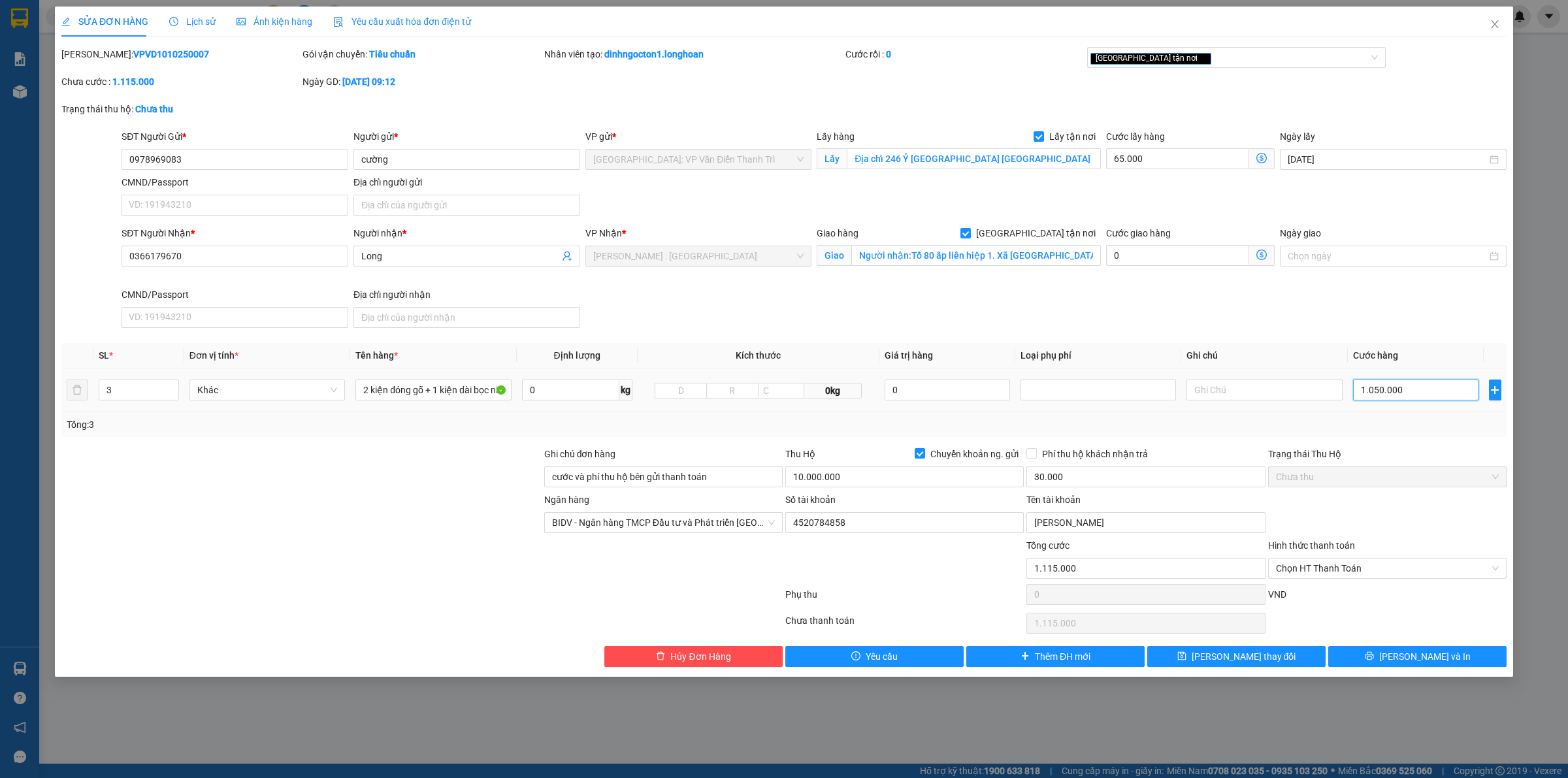
click at [1424, 381] on input "1.050.000" at bounding box center [1415, 390] width 125 height 21
type input "65.001"
type input "1"
type input "65.010"
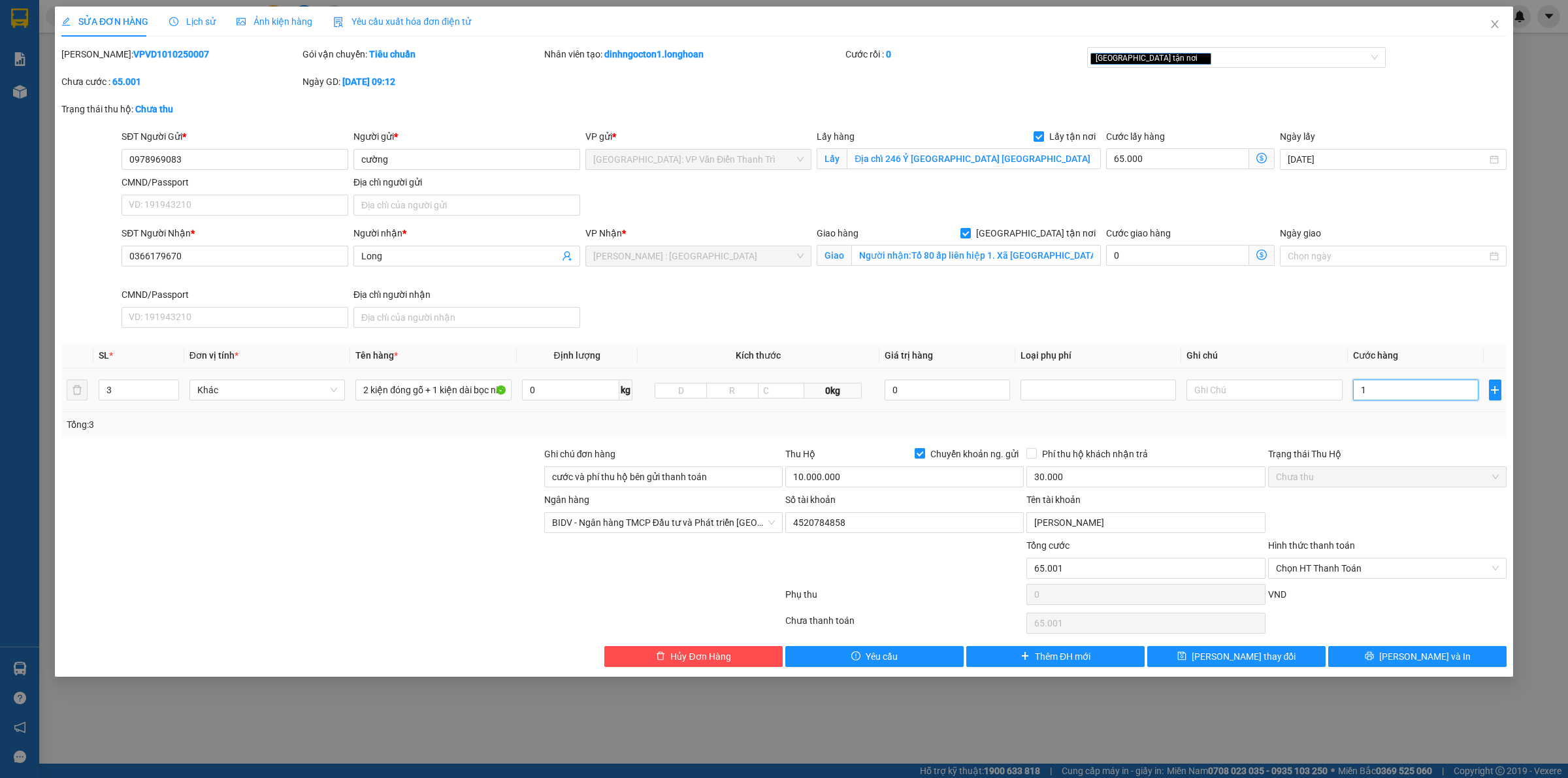
type input "65.010"
type input "10"
type input "65.107"
type input "107"
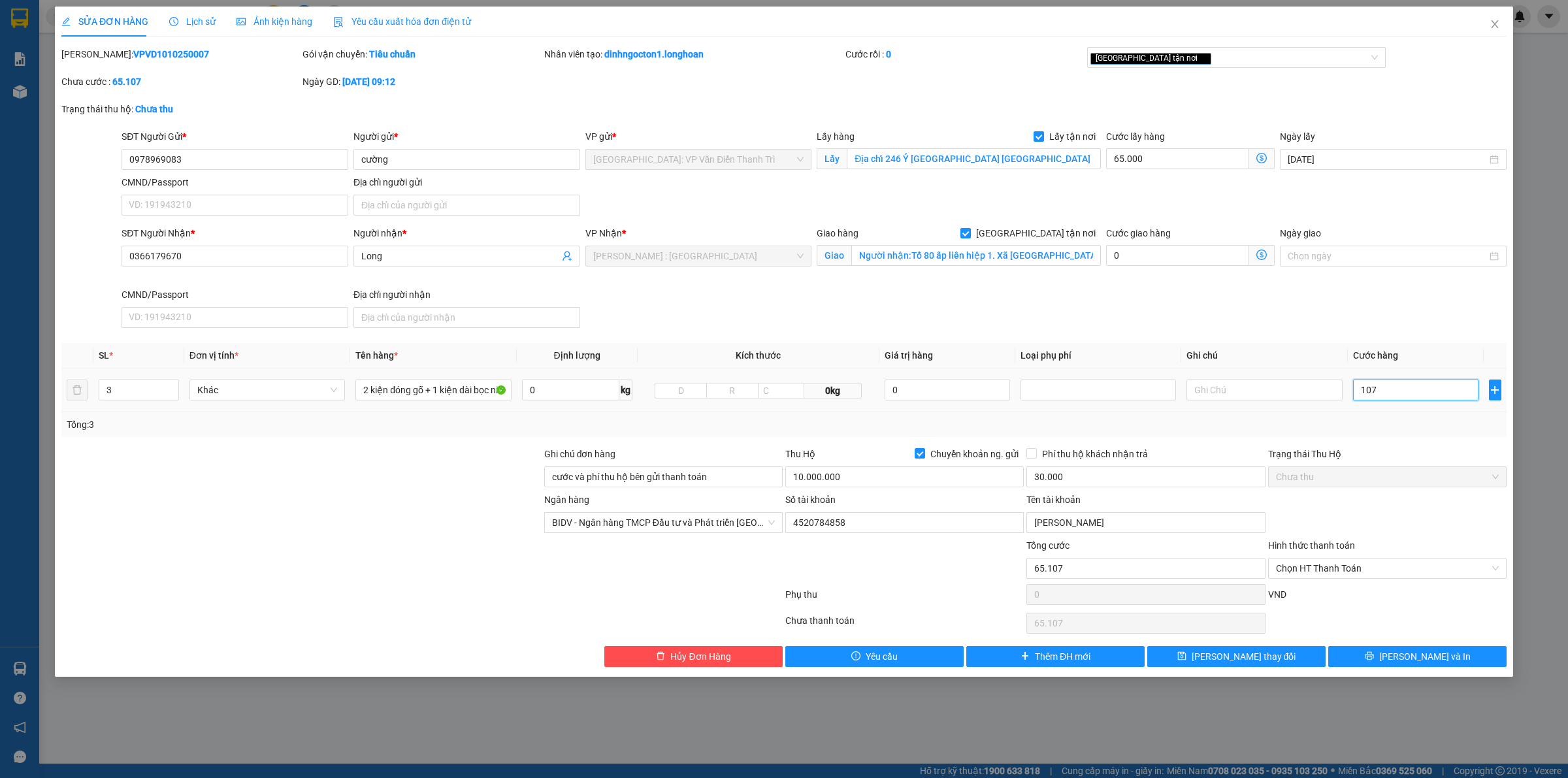
type input "66.070"
type input "1.070"
type input "75.700"
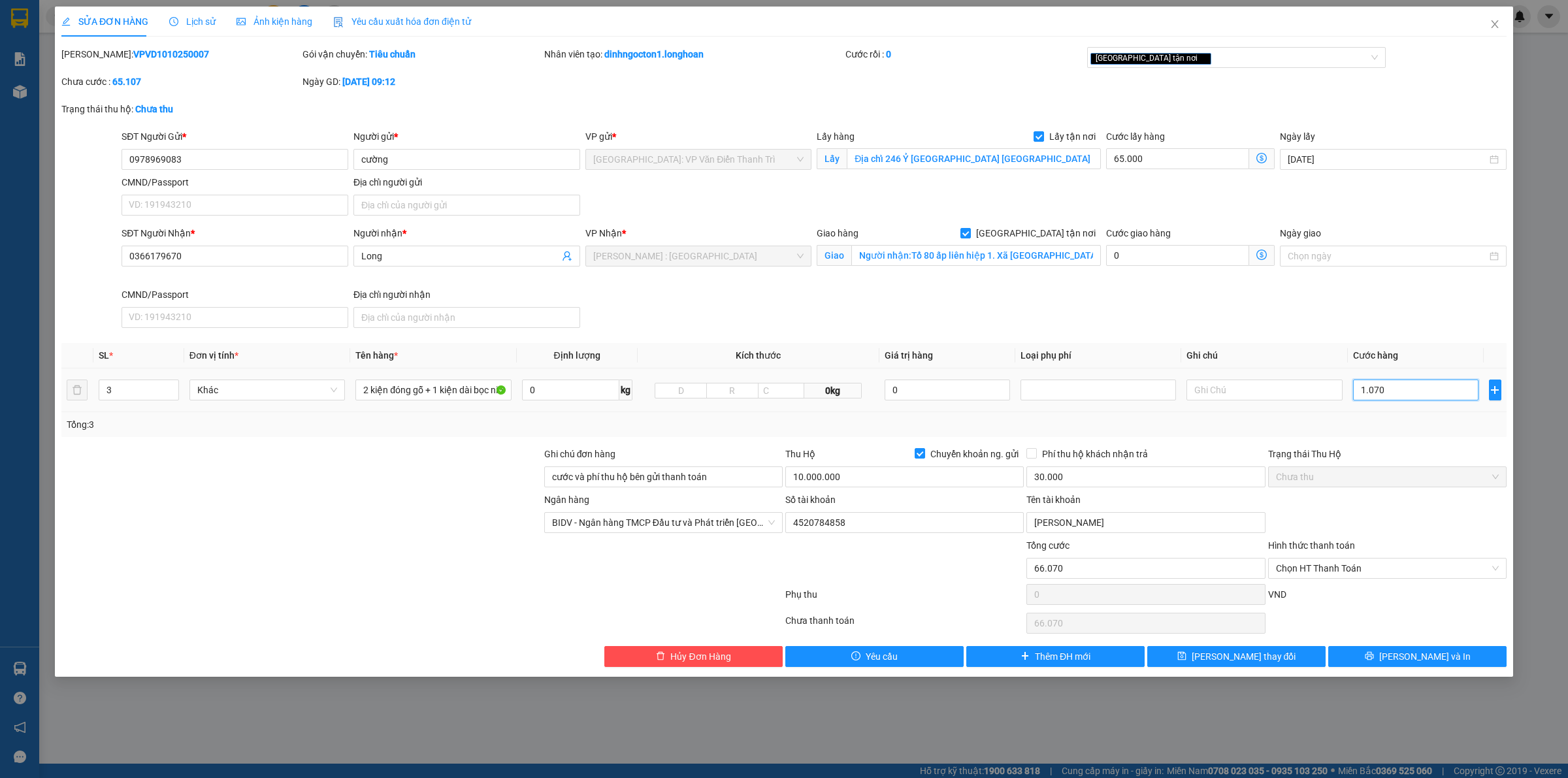
type input "10.700"
type input "172.000"
type input "107.000"
type input "1.135.000"
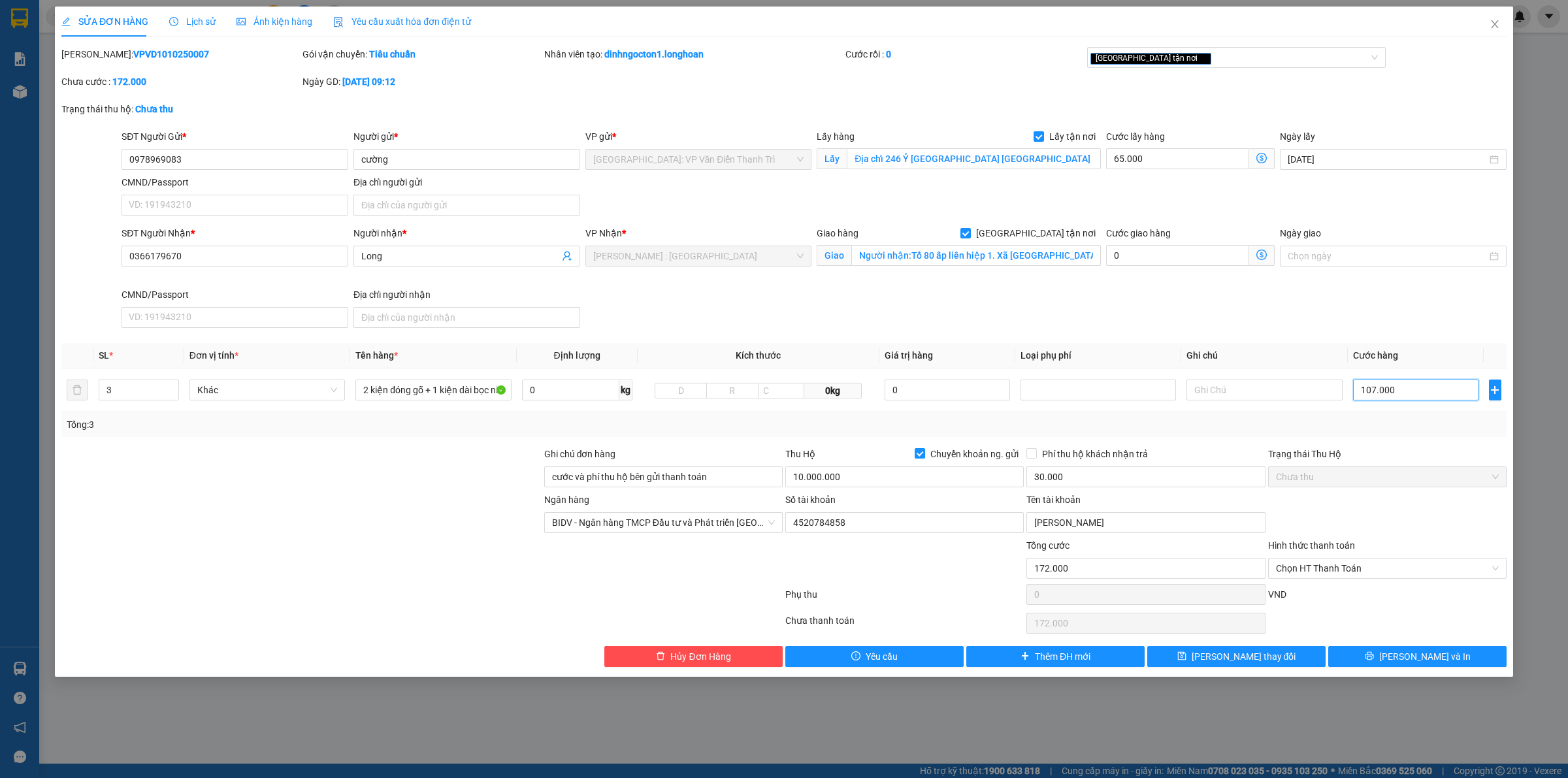
type input "1.135.000"
click at [1379, 305] on div "SĐT Người Nhận * 0366179670 Người nhận * Long VP Nhận * Hồ Chí Minh : Kho Quận …" at bounding box center [813, 280] width 1390 height 107
click at [1164, 288] on div "SĐT Người Nhận * 0366179670 Người nhận * Long VP Nhận * Hồ Chí Minh : Kho Quận …" at bounding box center [813, 280] width 1390 height 107
click at [233, 164] on input "0978969083" at bounding box center [234, 160] width 226 height 21
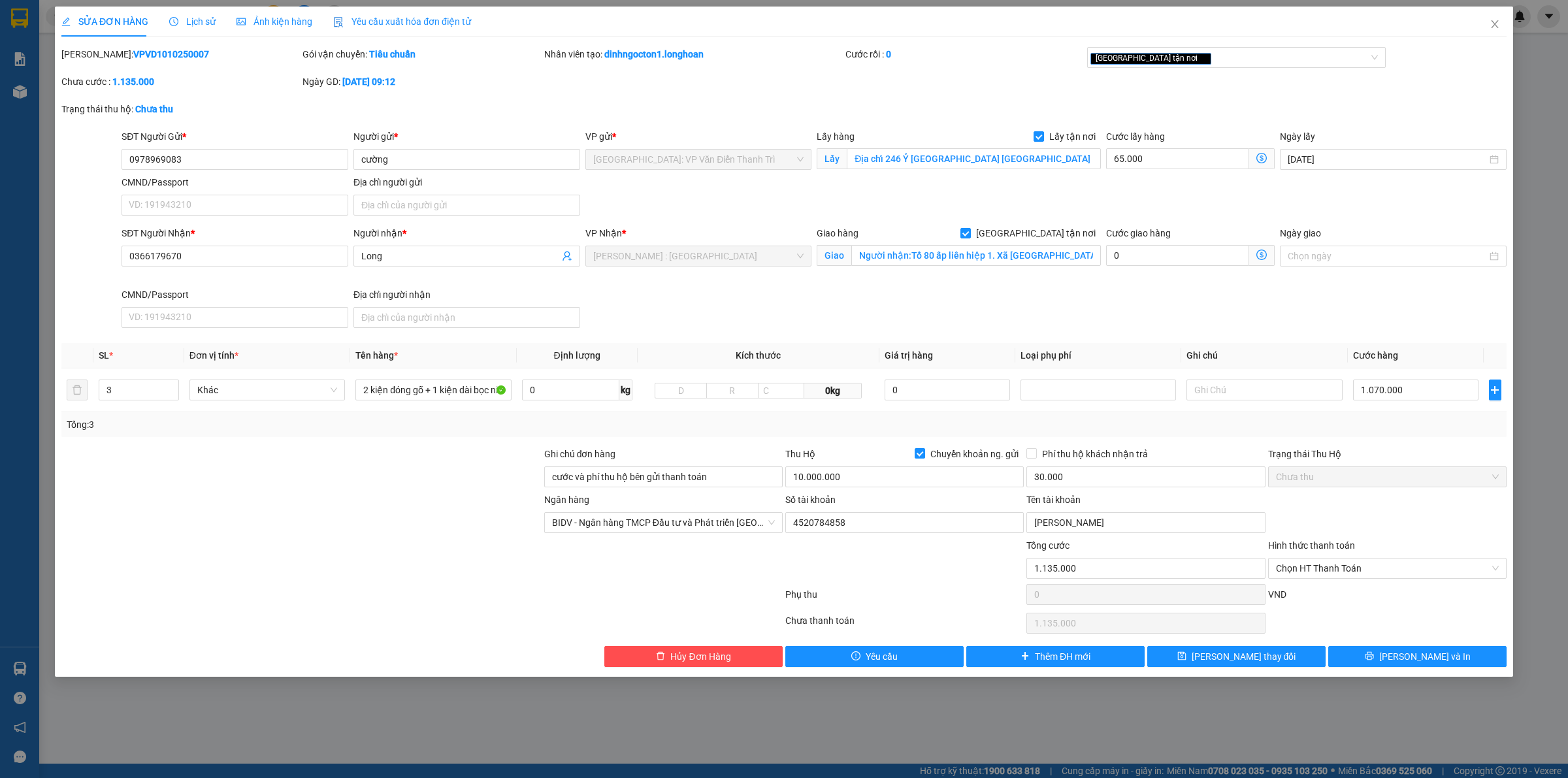
click at [1119, 304] on div "SĐT Người Nhận * 0366179670 Người nhận * Long VP Nhận * Hồ Chí Minh : Kho Quận …" at bounding box center [813, 280] width 1390 height 107
click at [1398, 383] on input "1.070.000" at bounding box center [1415, 390] width 125 height 21
click at [193, 258] on input "0366179670" at bounding box center [234, 256] width 226 height 21
click at [196, 164] on input "0978969083" at bounding box center [234, 160] width 226 height 21
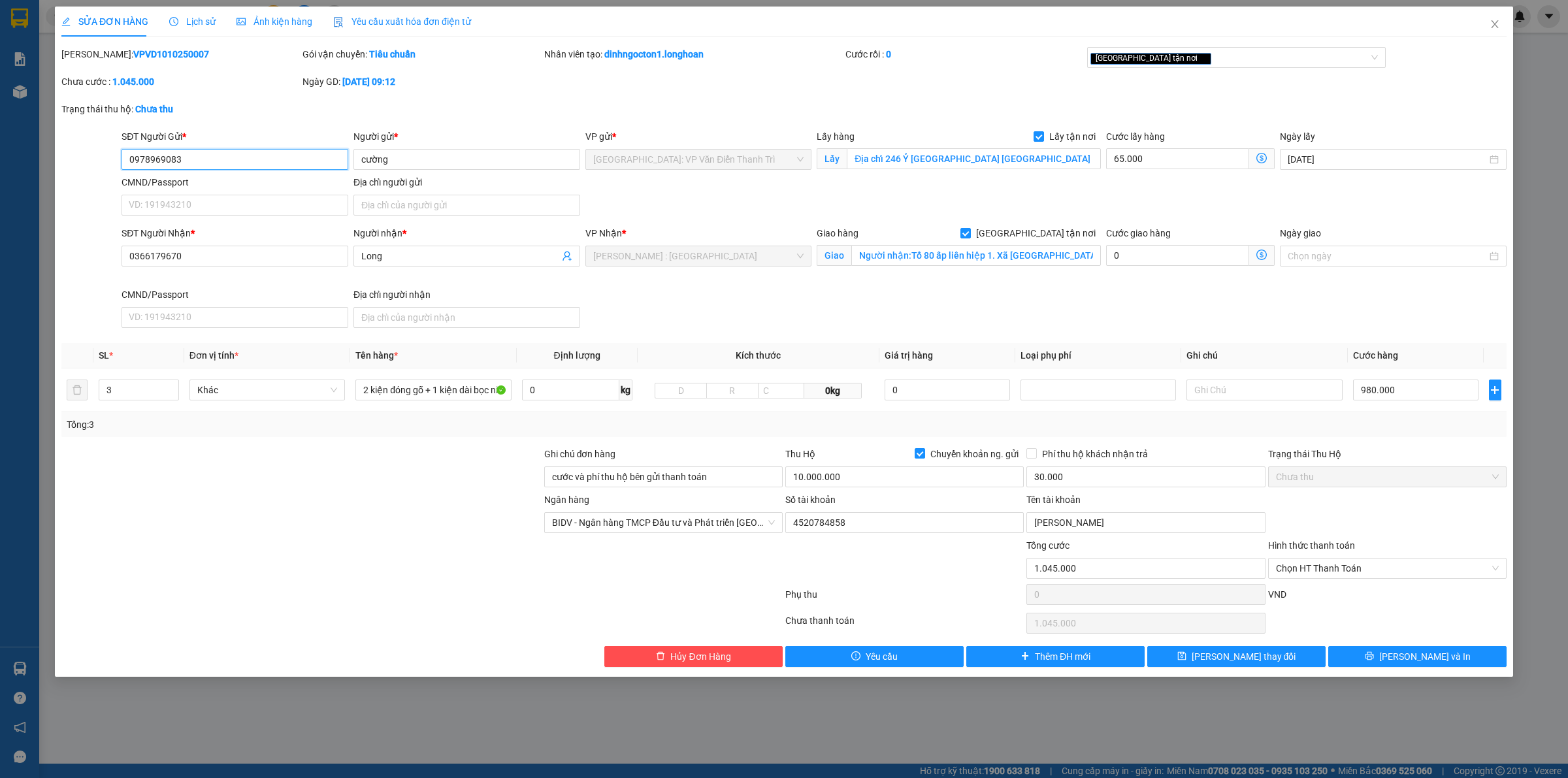
click at [196, 161] on input "0978969083" at bounding box center [234, 160] width 226 height 21
click at [210, 158] on input "0978969083" at bounding box center [234, 160] width 226 height 21
click at [1107, 285] on div "Cước giao hàng 0" at bounding box center [1191, 257] width 174 height 61
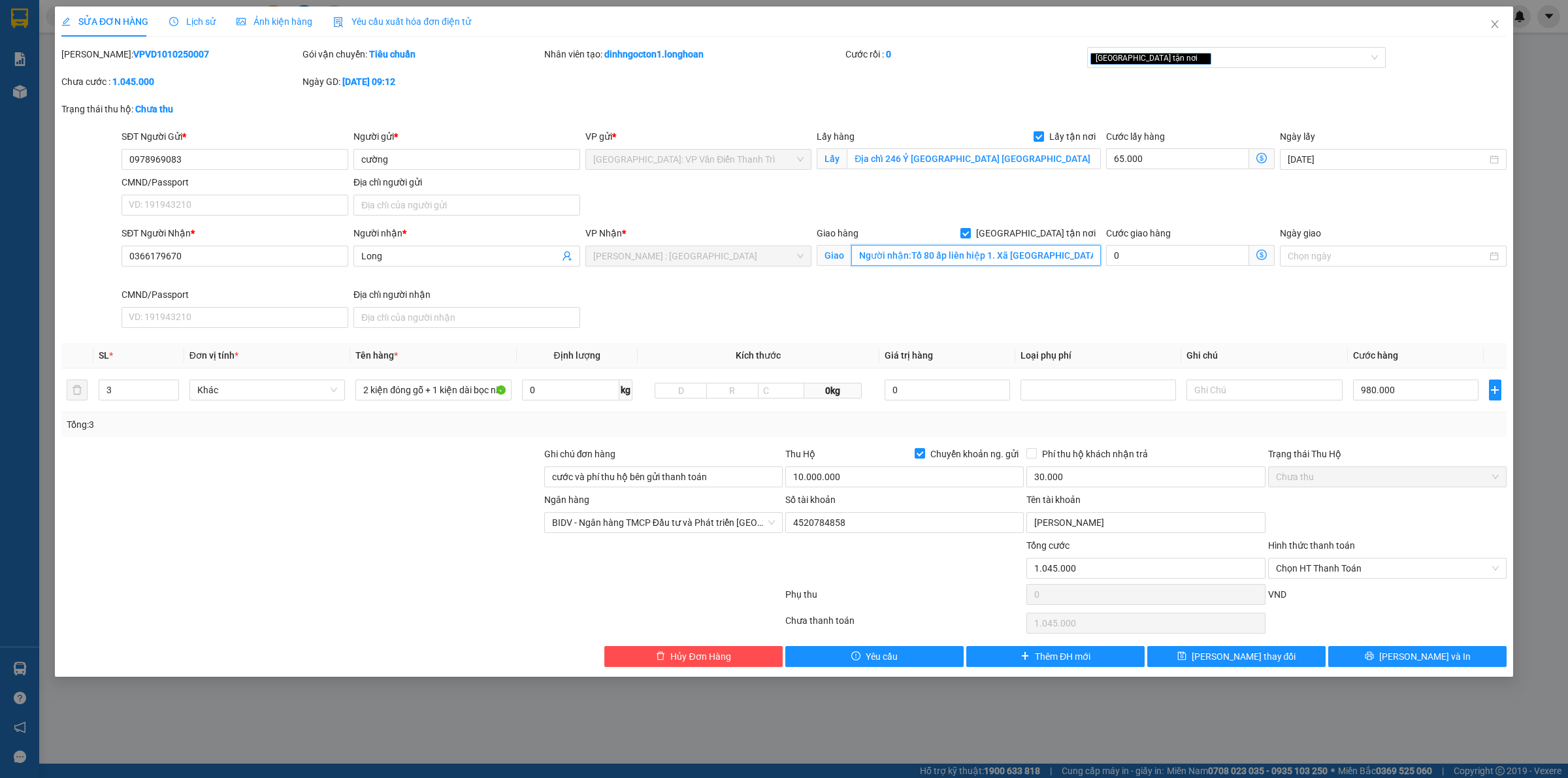
click at [1056, 255] on input "Người nhận:Tổ 80 ấp liên hiệp 1. Xã xà bang. Huyện Châu Đức. BRVT" at bounding box center [976, 255] width 249 height 21
click at [1054, 298] on div "SĐT Người Nhận * 0366179670 Người nhận * Long VP Nhận * Hồ Chí Minh : Kho Quận …" at bounding box center [813, 280] width 1390 height 107
click at [714, 476] on input "cước và phí thu hộ bên gửi thanh toán" at bounding box center [663, 477] width 239 height 21
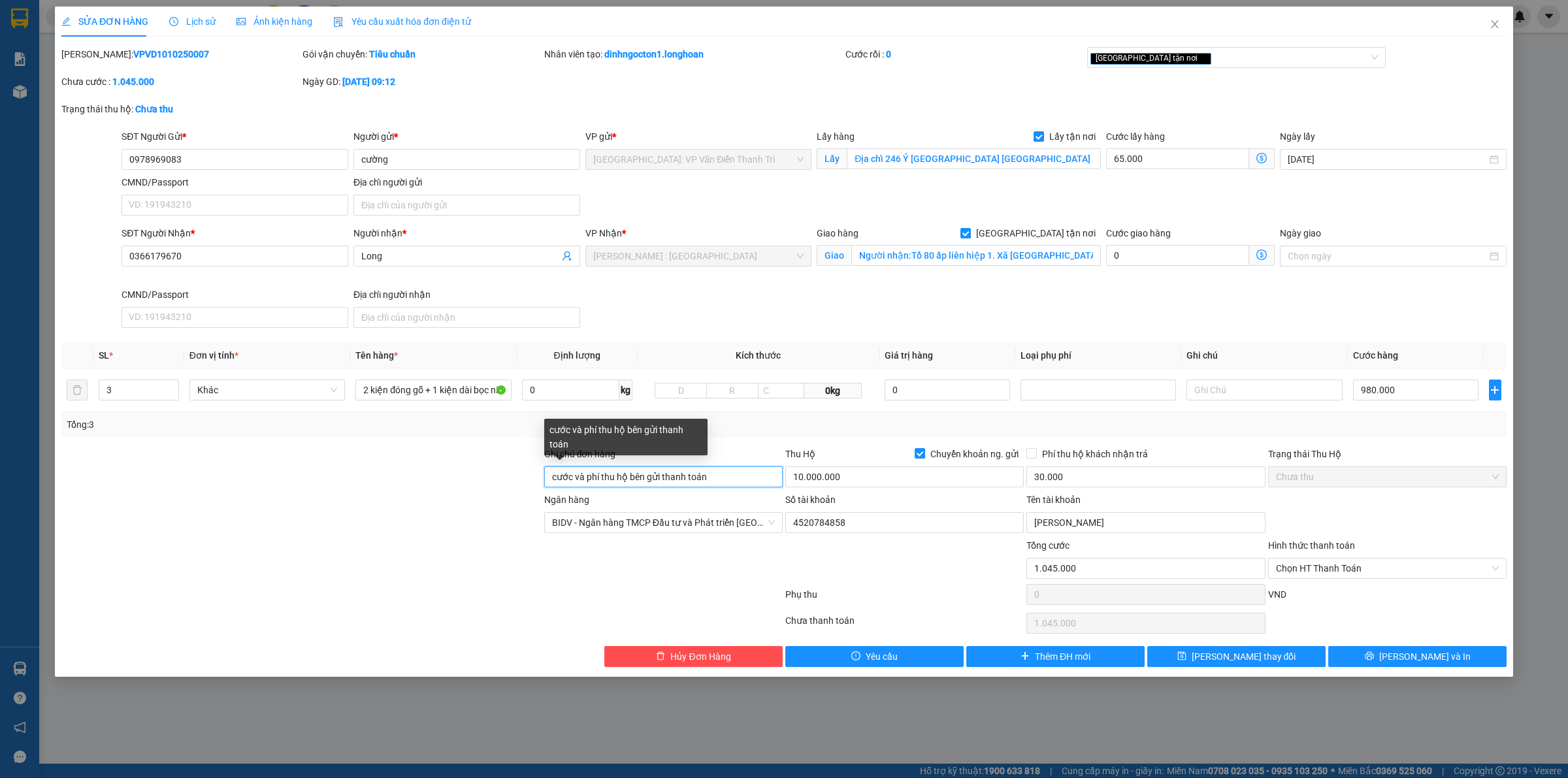
click at [714, 476] on input "cước và phí thu hộ bên gửi thanh toán" at bounding box center [663, 477] width 239 height 21
click at [1165, 64] on div "[GEOGRAPHIC_DATA] tận nơi" at bounding box center [1236, 57] width 299 height 21
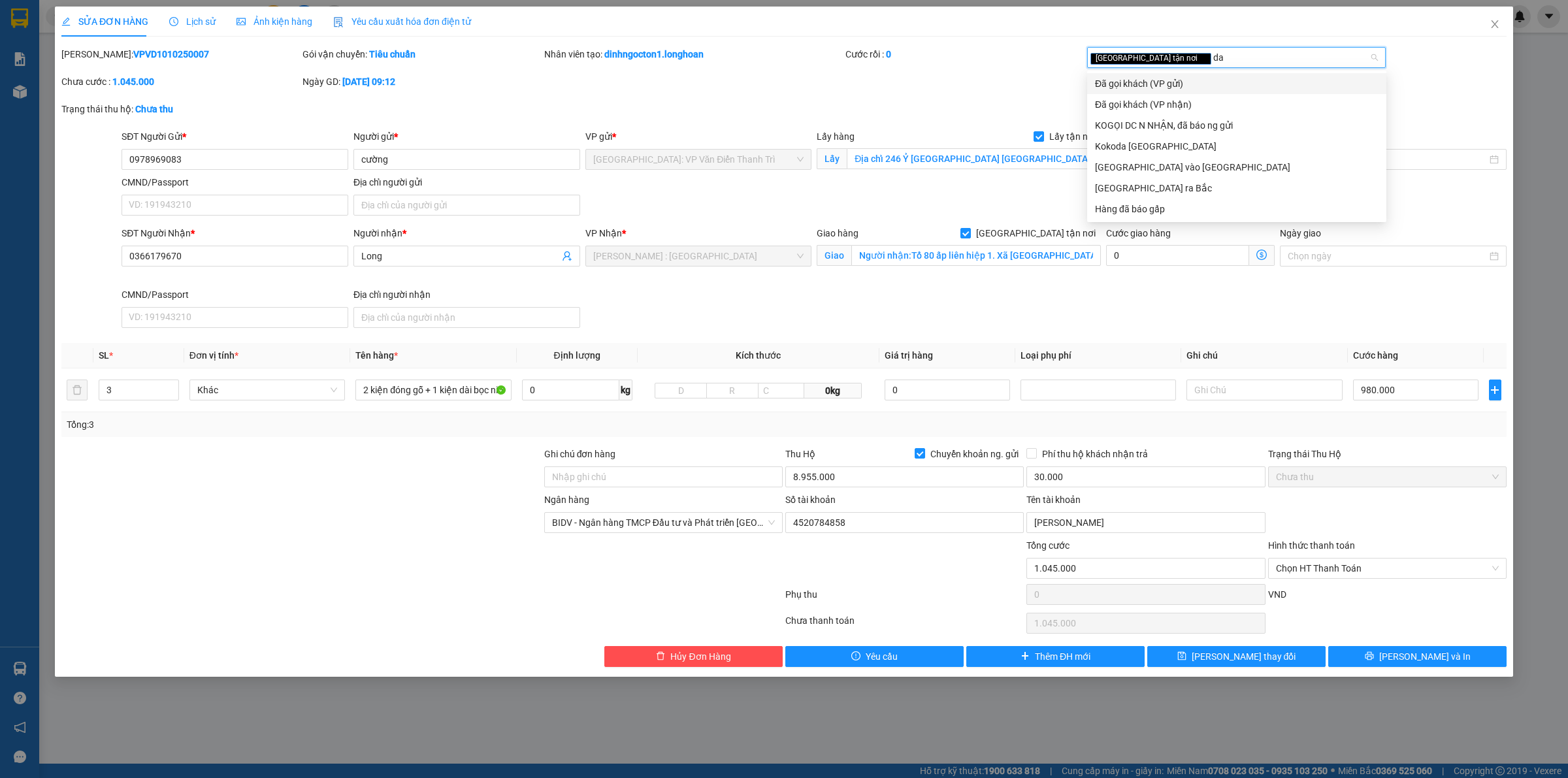
click at [1139, 86] on div "Đã gọi khách (VP gửi)" at bounding box center [1236, 83] width 284 height 14
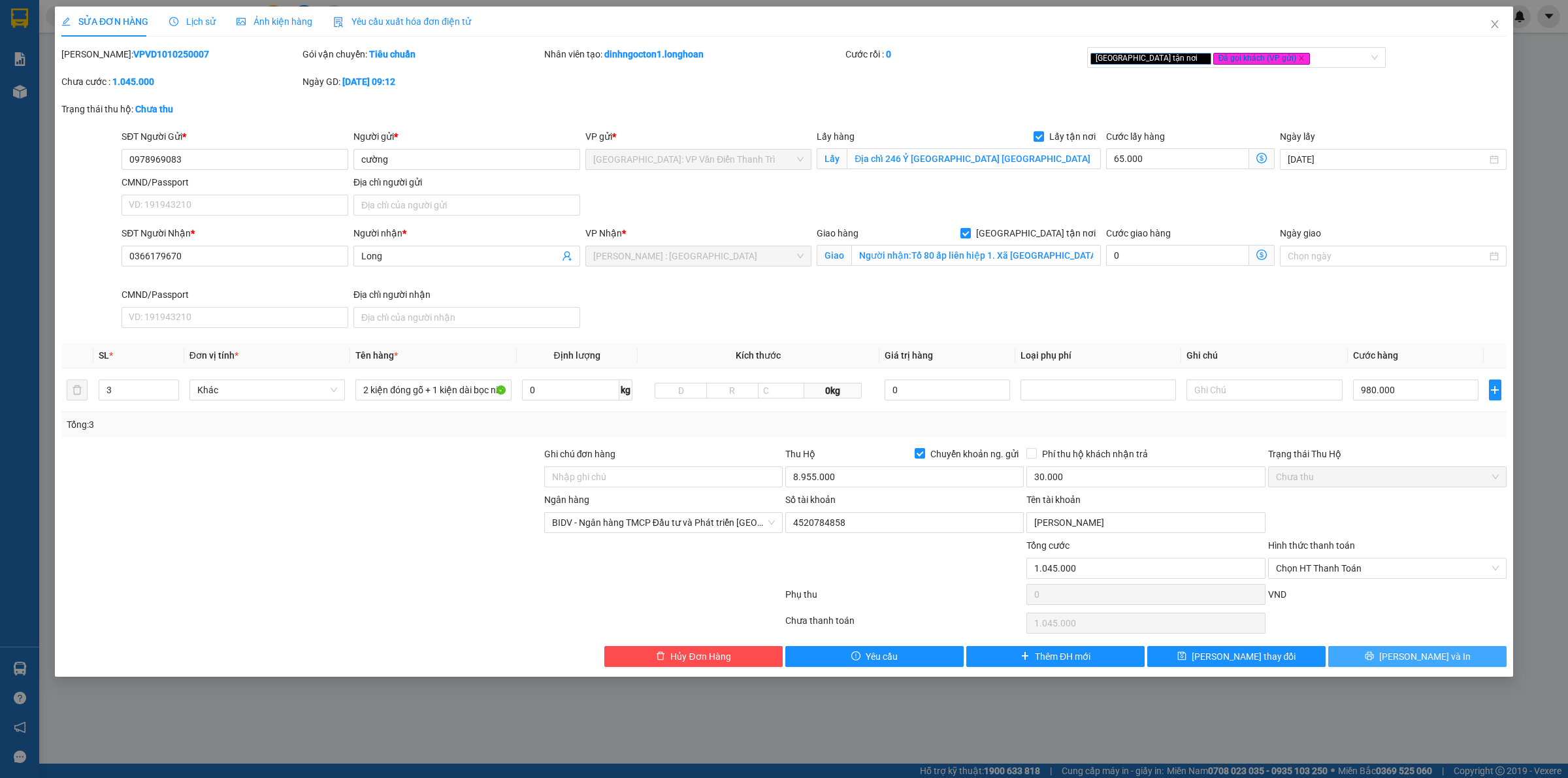
click at [1374, 660] on icon "printer" at bounding box center [1369, 657] width 10 height 10
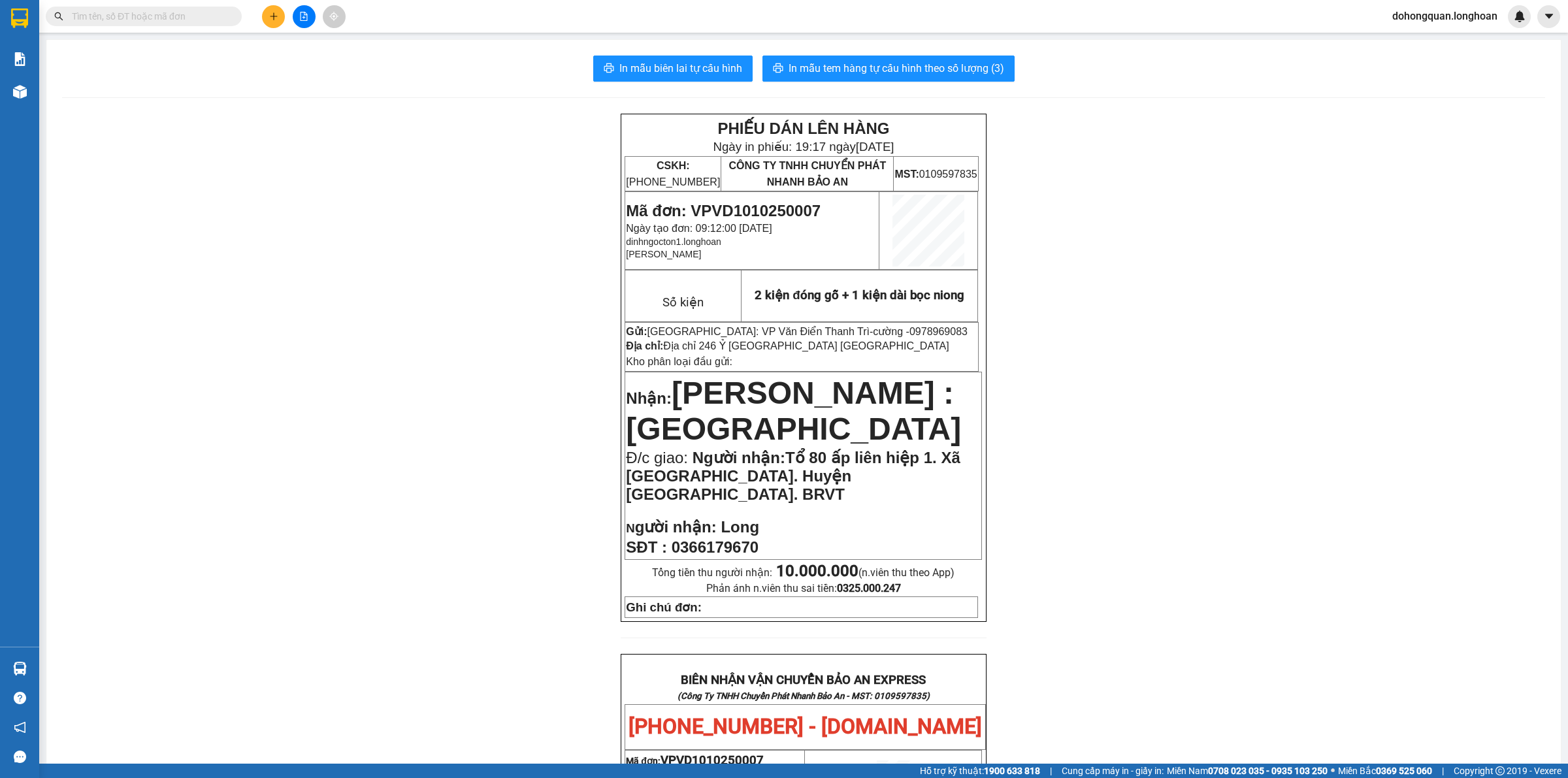
click at [910, 332] on span "0978969083" at bounding box center [938, 332] width 58 height 11
copy span "0978969083"
click at [876, 73] on span "In mẫu tem hàng tự cấu hình theo số lượng (3)" at bounding box center [896, 68] width 216 height 16
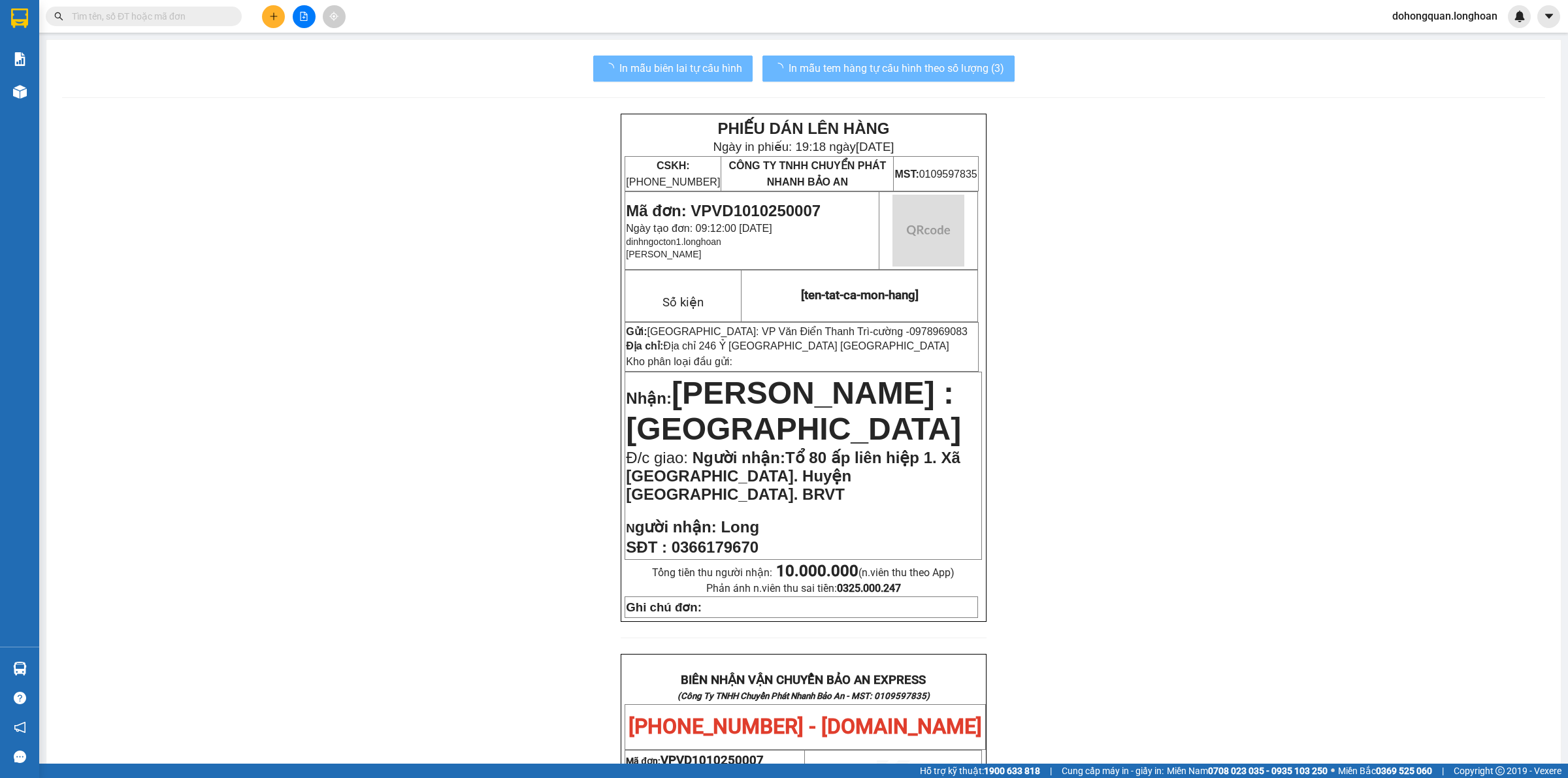
drag, startPoint x: 1267, startPoint y: 433, endPoint x: 1255, endPoint y: 422, distance: 16.3
click at [1255, 422] on div "PHIẾU DÁN LÊN HÀNG Ngày in phiếu: 19:18 ngày 11-10-2025 CSKH: 1900.06.88.33 CÔN…" at bounding box center [804, 764] width 1483 height 1300
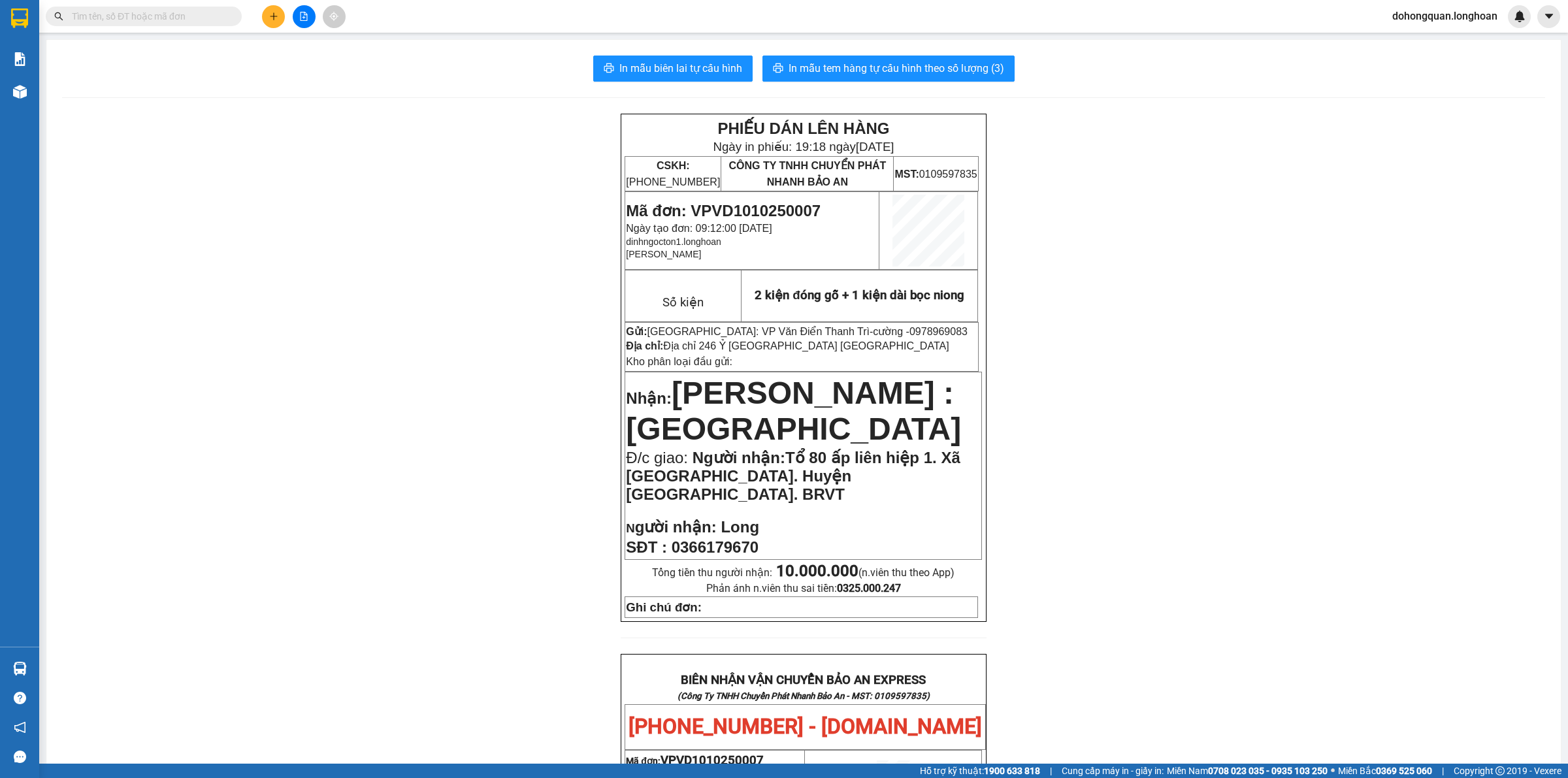
click at [910, 334] on span "0978969083" at bounding box center [938, 332] width 58 height 11
copy span "0978969083"
click at [757, 210] on span "Mã đơn: VPVD1010250007" at bounding box center [723, 210] width 195 height 17
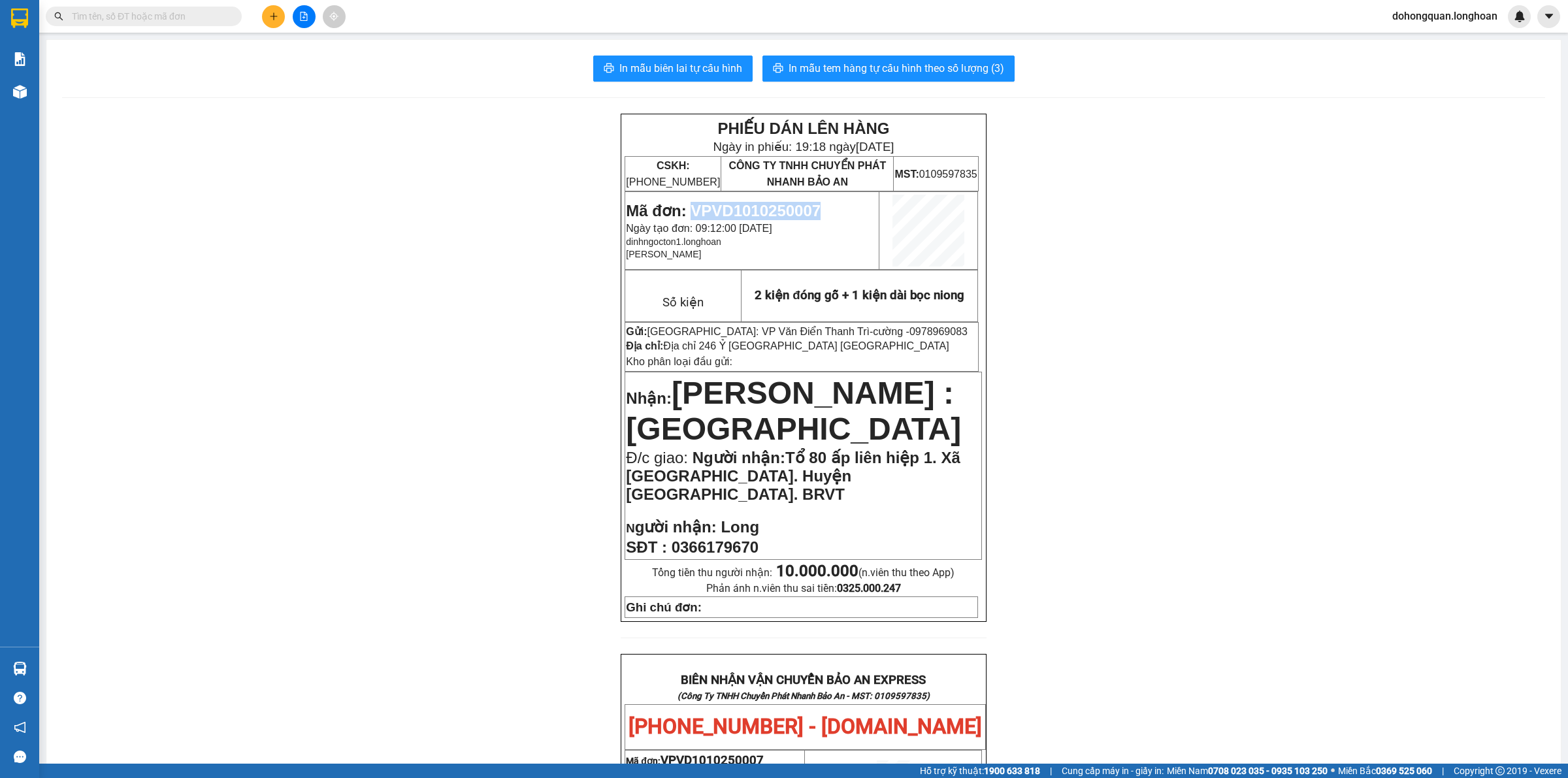
copy span "VPVD1010250007"
click at [32, 17] on div at bounding box center [19, 21] width 39 height 42
click at [11, 14] on img at bounding box center [20, 18] width 17 height 20
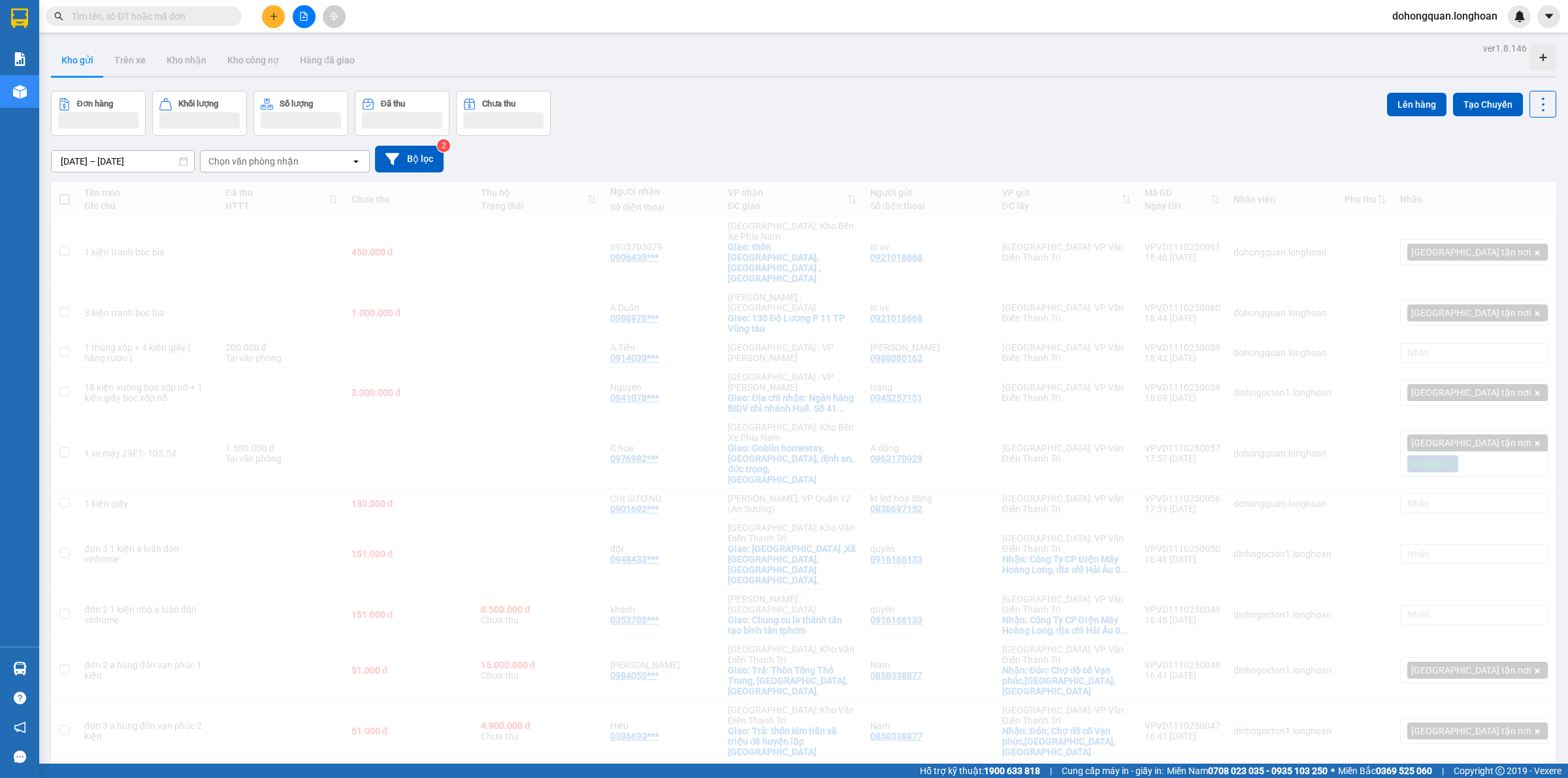
click at [13, 18] on img at bounding box center [20, 18] width 17 height 20
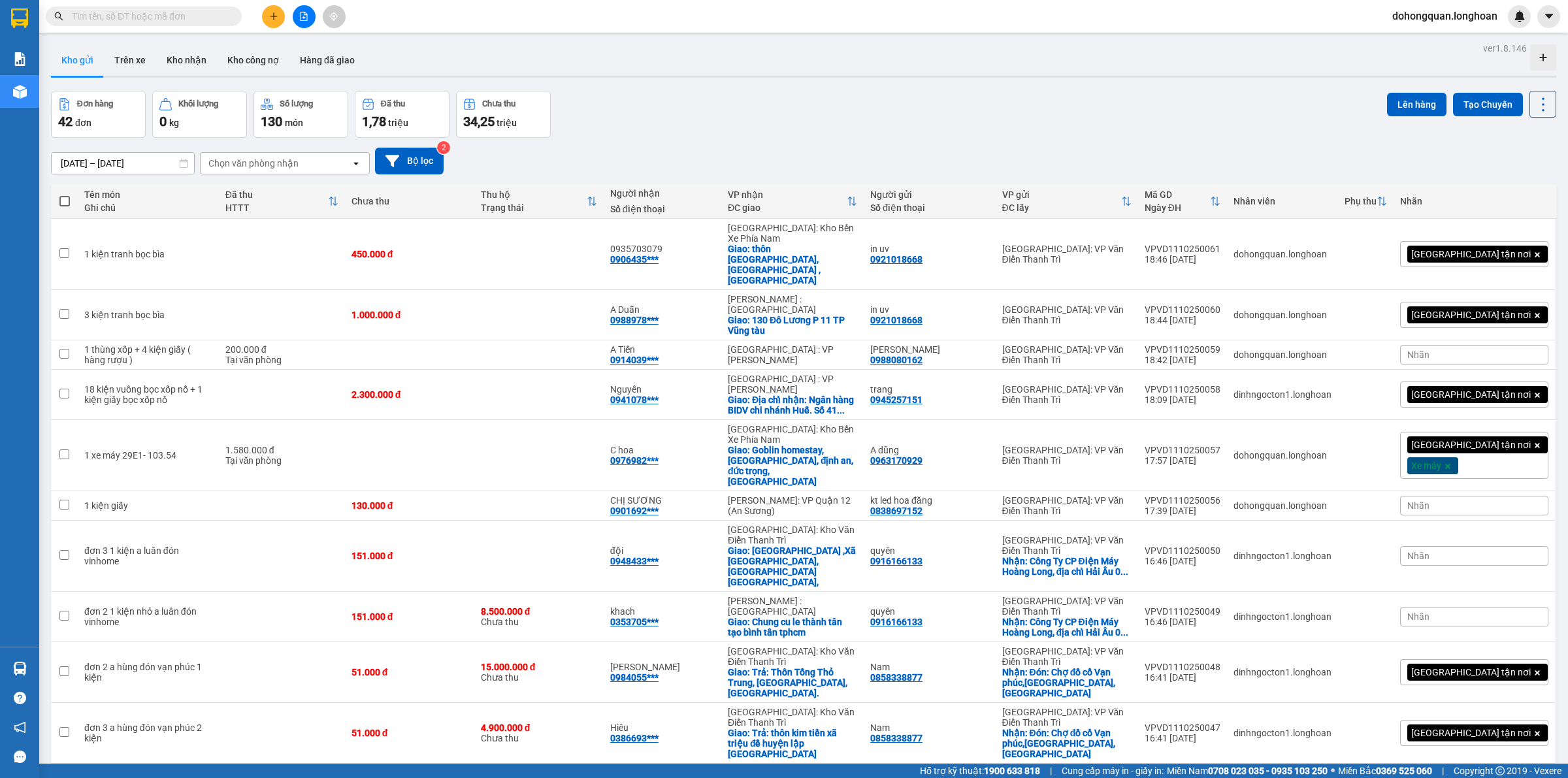
drag, startPoint x: 773, startPoint y: 86, endPoint x: 859, endPoint y: 76, distance: 86.6
click at [1300, 17] on div "Kết quả tìm kiếm ( 1 ) Bộ lọc Mã ĐH Trạng thái Món hàng Thu hộ Tổng cước Chưa c…" at bounding box center [784, 16] width 1568 height 32
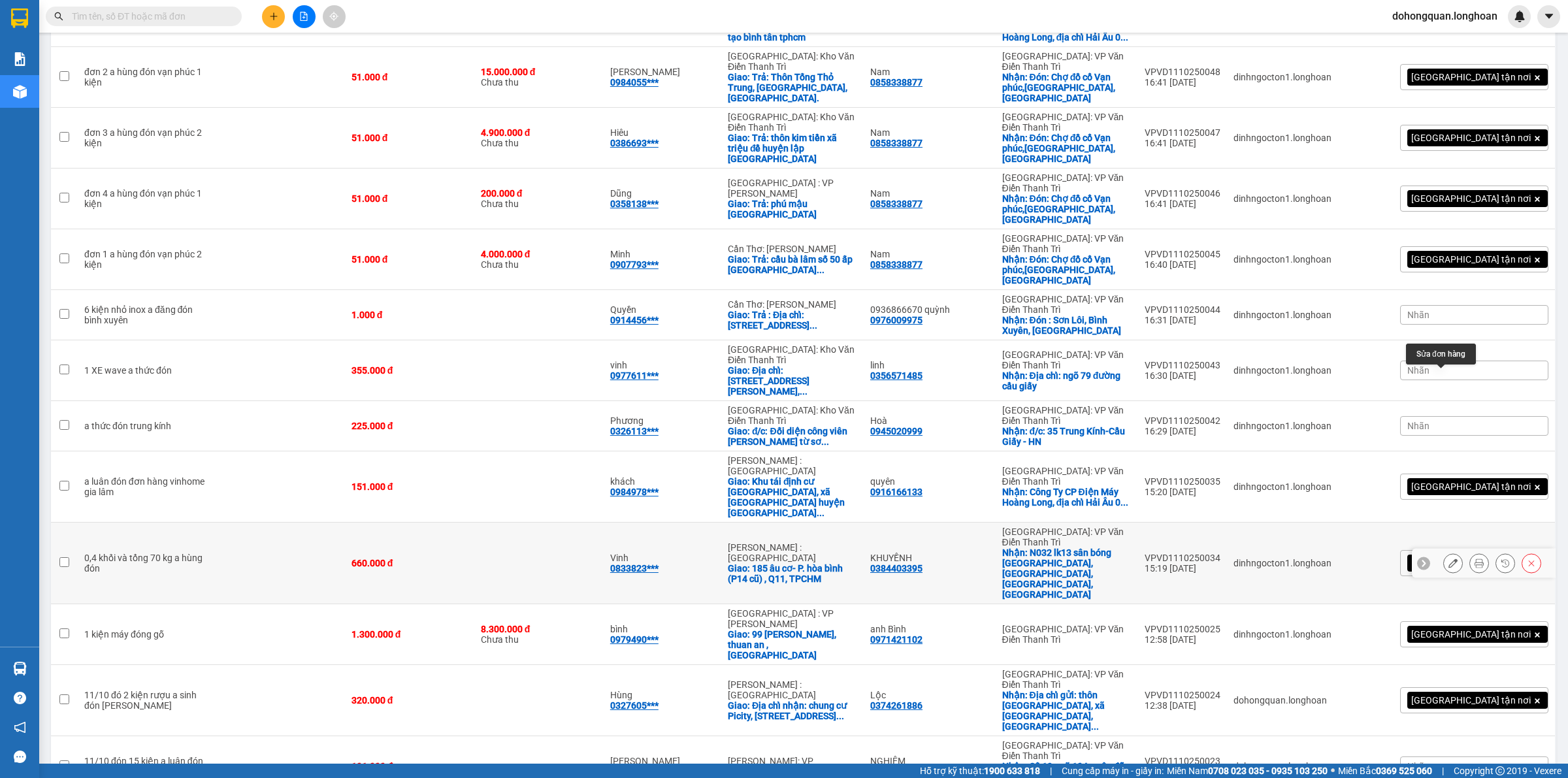
click at [1449, 559] on icon at bounding box center [1453, 564] width 10 height 10
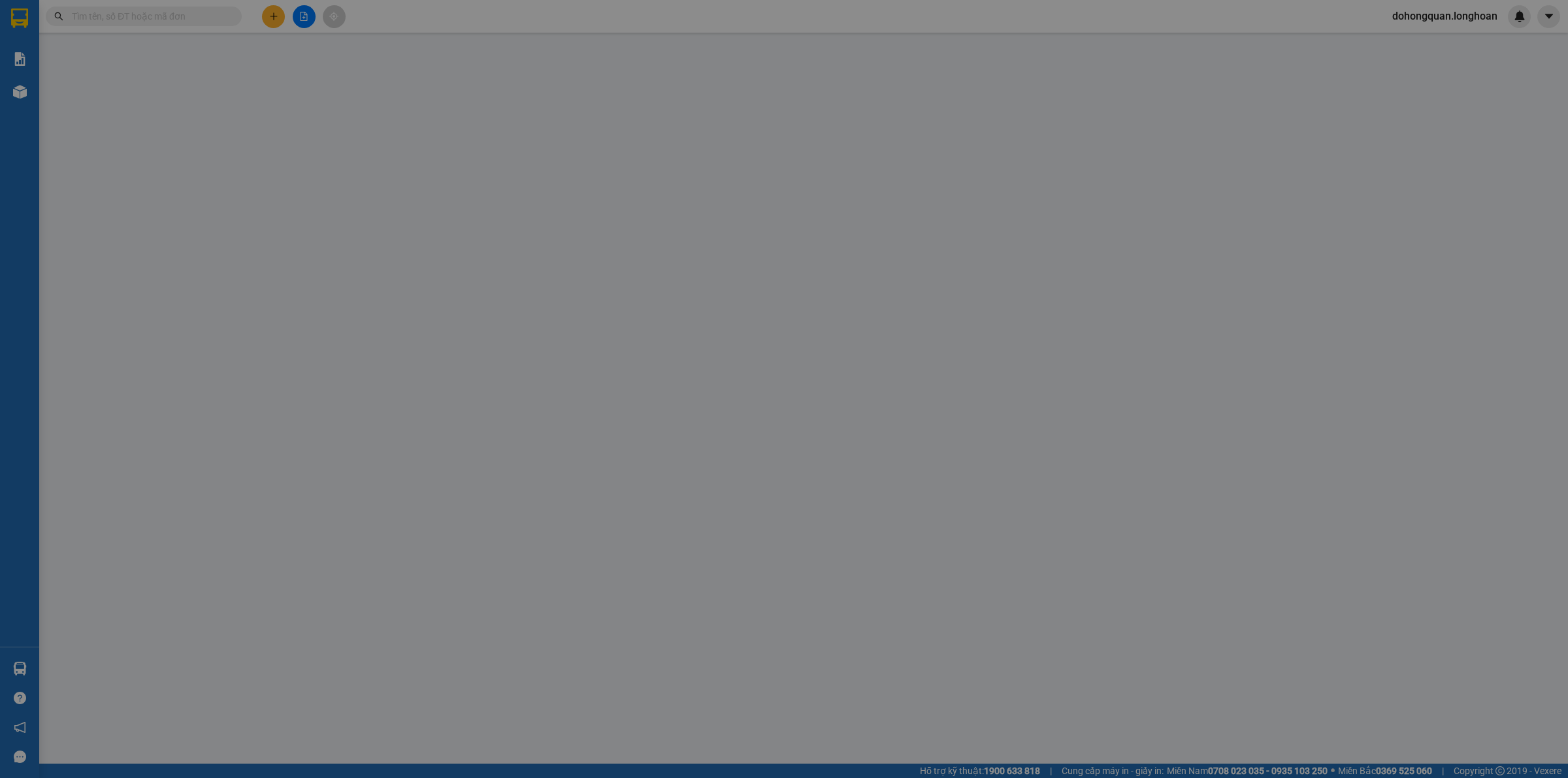
type input "0384403395"
type input "KHUYỀNH"
checkbox input "true"
type input "N032 lk13 sân bóng hà trì, hà cầu, hà đông, hà nội"
type input "0833823639"
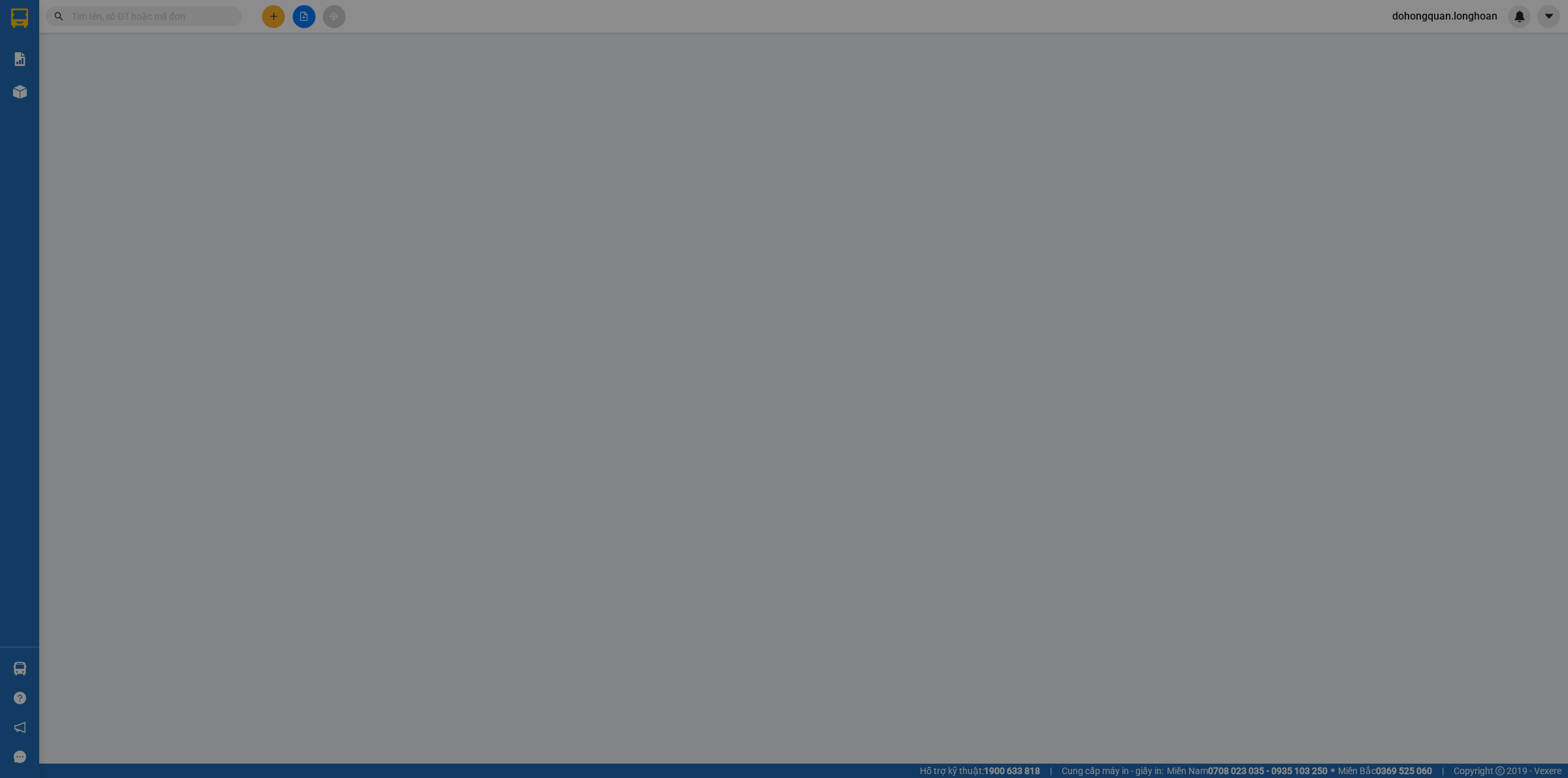
type input "Vinh"
checkbox input "true"
type input "185 âu cơ- P. hòa bình (P14 cũ) , Q11, TPCHM"
type input "0"
type input "660.000"
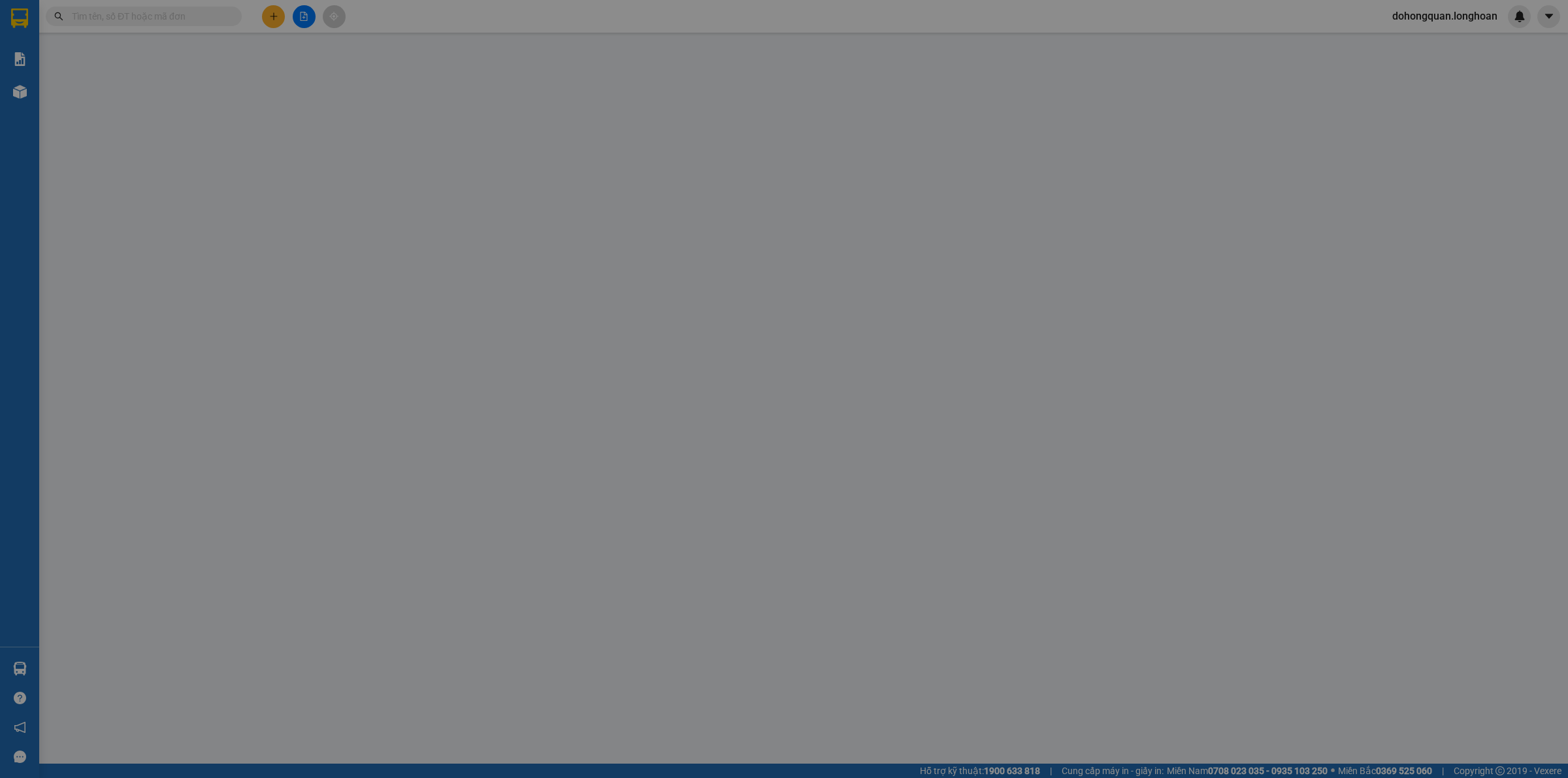
type input "660.000"
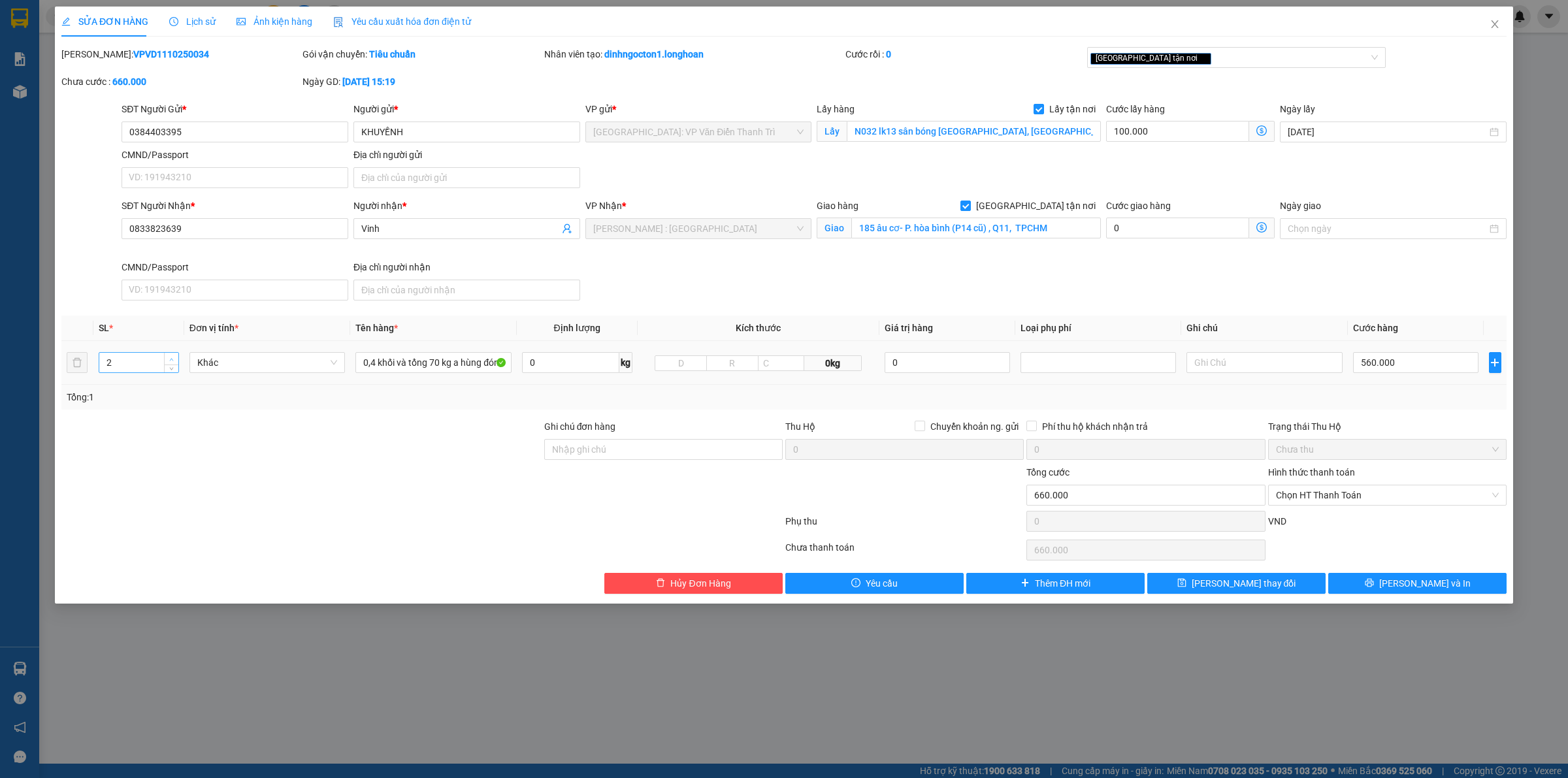
click at [165, 359] on span "Increase Value" at bounding box center [171, 358] width 14 height 11
type input "5"
click at [171, 355] on span "Increase Value" at bounding box center [171, 358] width 14 height 11
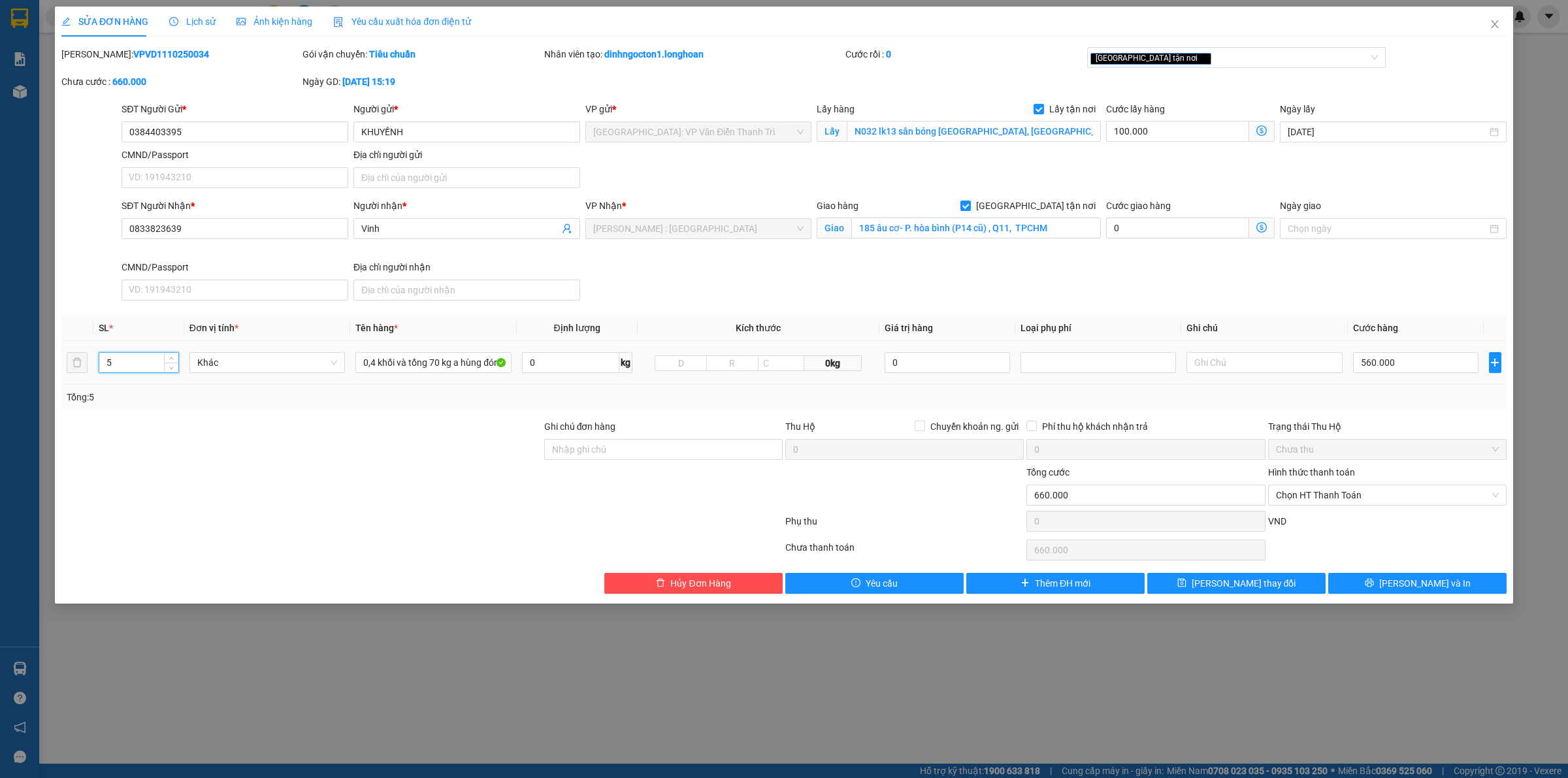
click at [281, 436] on div at bounding box center [301, 443] width 483 height 46
click at [419, 379] on td "0,4 khối và tổng 70 kg a hùng đón" at bounding box center [433, 363] width 166 height 44
click at [421, 367] on input "0,4 khối và tổng 70 kg a hùng đón" at bounding box center [433, 362] width 156 height 21
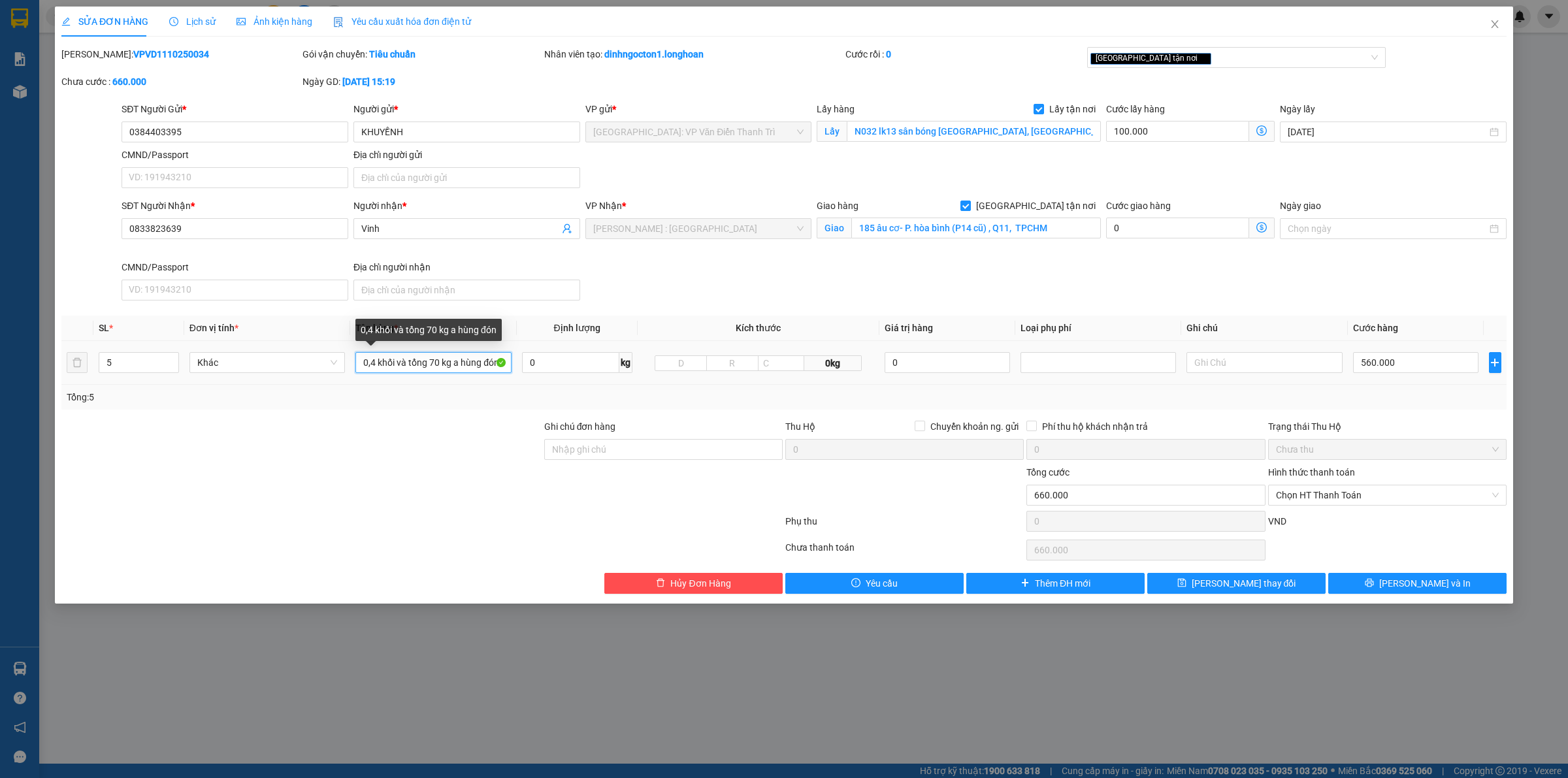
click at [421, 367] on input "0,4 khối và tổng 70 kg a hùng đón" at bounding box center [433, 362] width 156 height 21
type input "4 kiện giấy giống nhau + 1 kiện giấy lẻ"
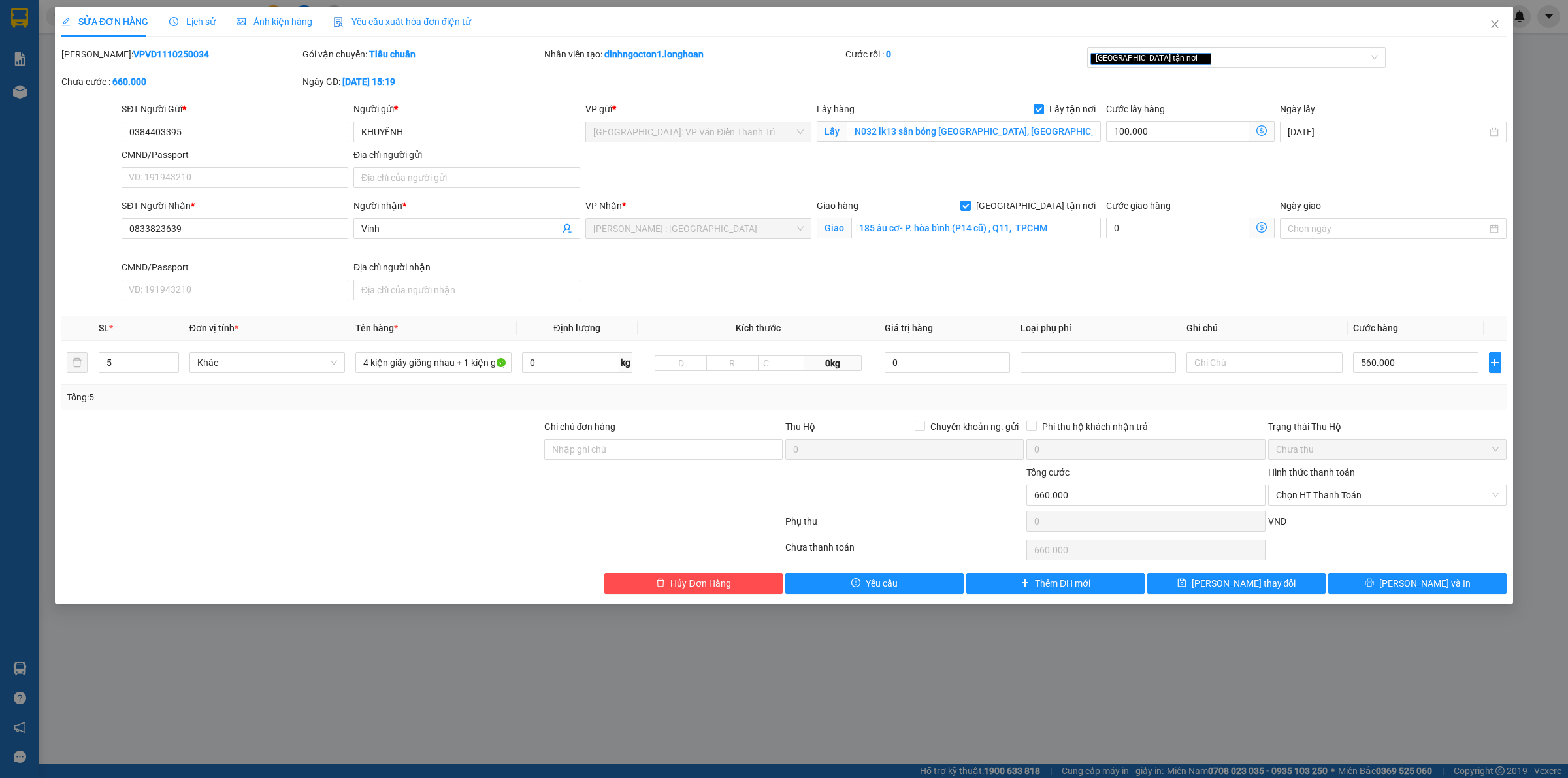
click at [965, 288] on div "SĐT Người Nhận * 0833823639 Người nhận * Vinh VP Nhận * Hồ Chí Minh : Kho Quận …" at bounding box center [813, 252] width 1390 height 107
click at [1385, 364] on input "560.000" at bounding box center [1415, 362] width 125 height 21
type input "100.006"
type input "6"
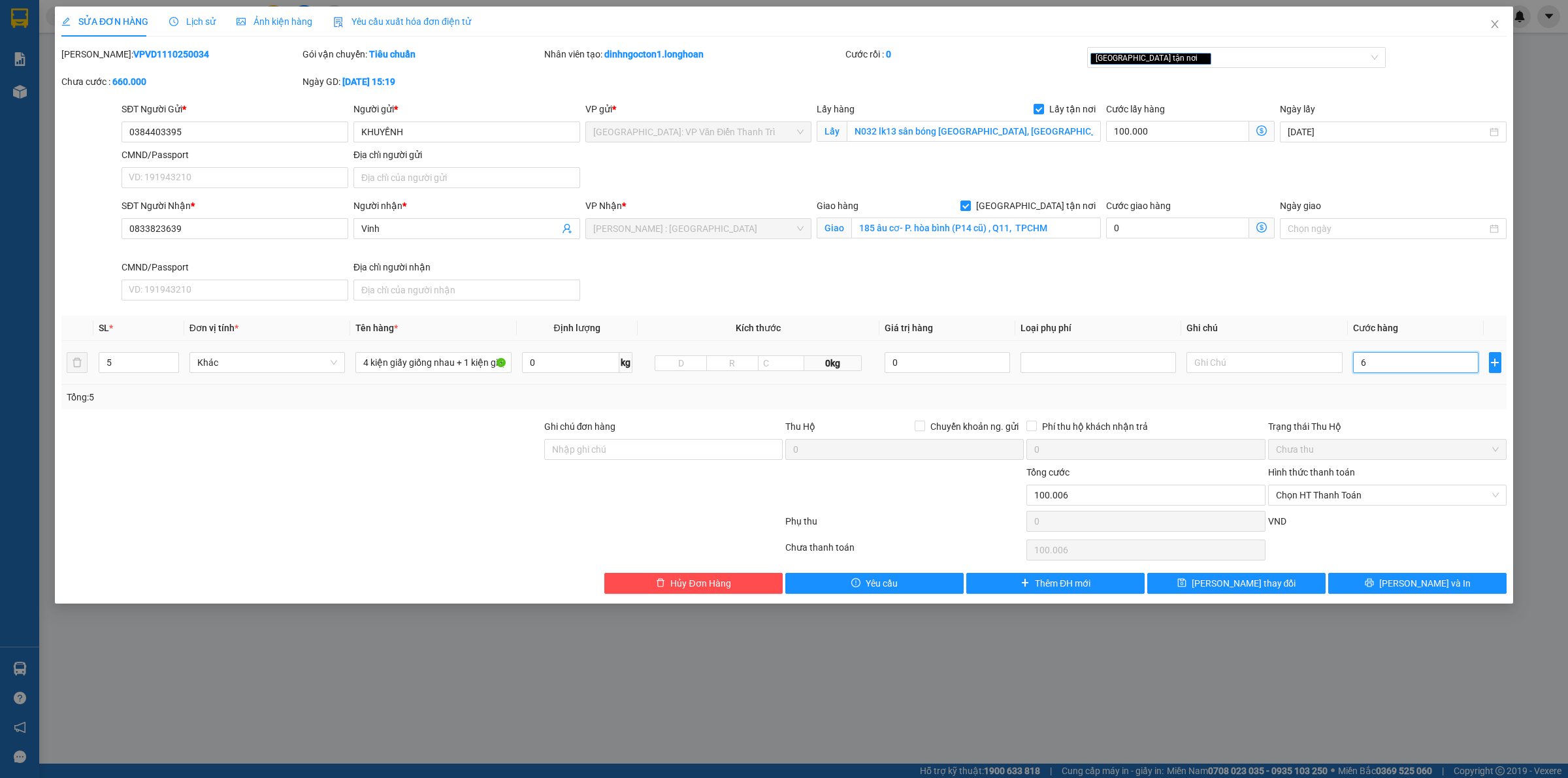
type input "100.065"
type input "65"
type input "100.650"
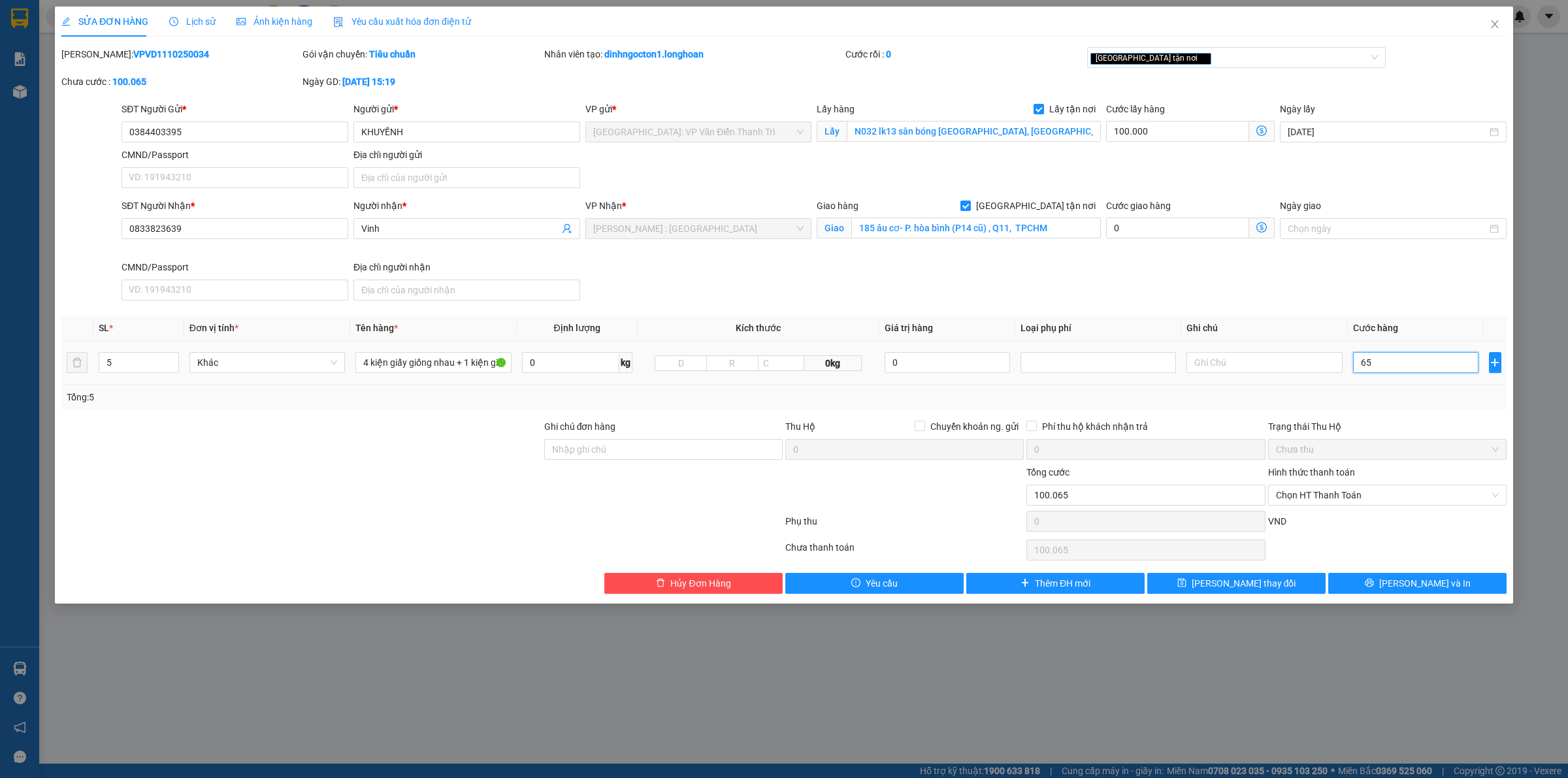
type input "650"
type input "106.500"
type input "6.500"
type input "165.000"
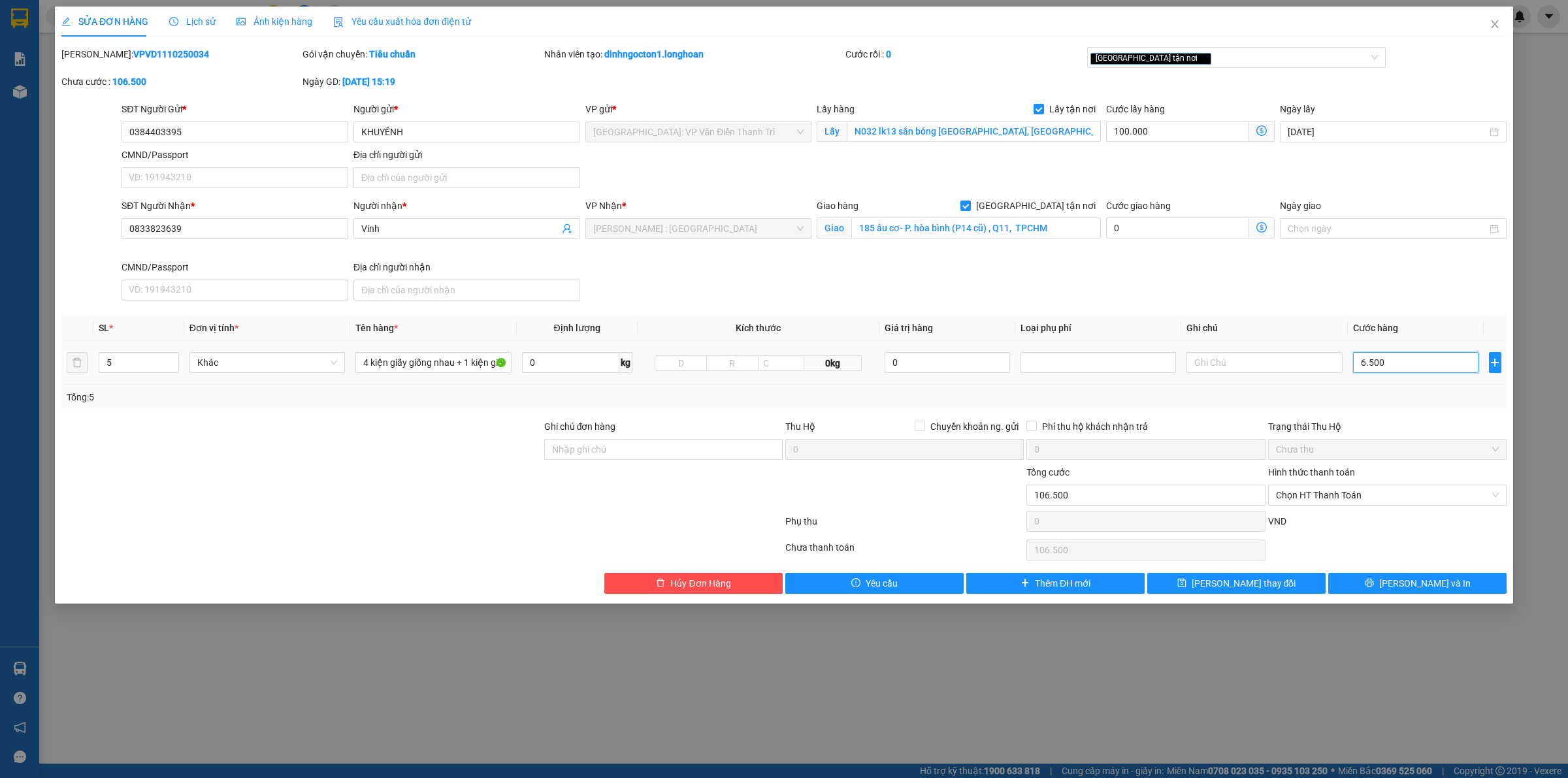
type input "165.000"
type input "65.000"
type input "750.000"
type input "650.000"
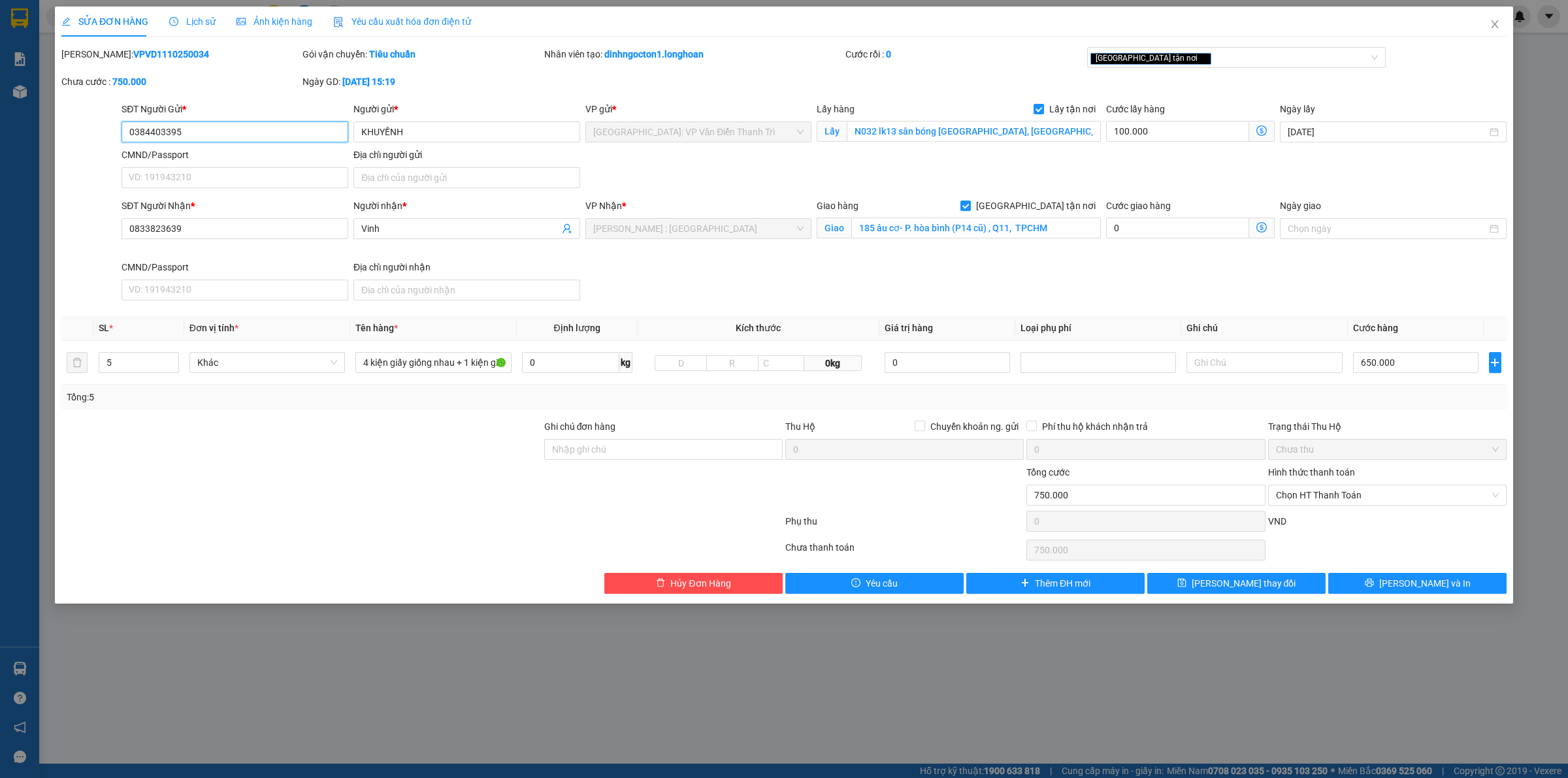
click at [221, 138] on input "0384403395" at bounding box center [234, 132] width 226 height 21
click at [1189, 44] on div "SỬA ĐƠN HÀNG Lịch sử Ảnh kiện hàng Yêu cầu xuất hóa đơn điện tử Total Paid Fee …" at bounding box center [784, 300] width 1445 height 588
click at [1187, 53] on div "[GEOGRAPHIC_DATA] tận nơi" at bounding box center [1230, 57] width 280 height 15
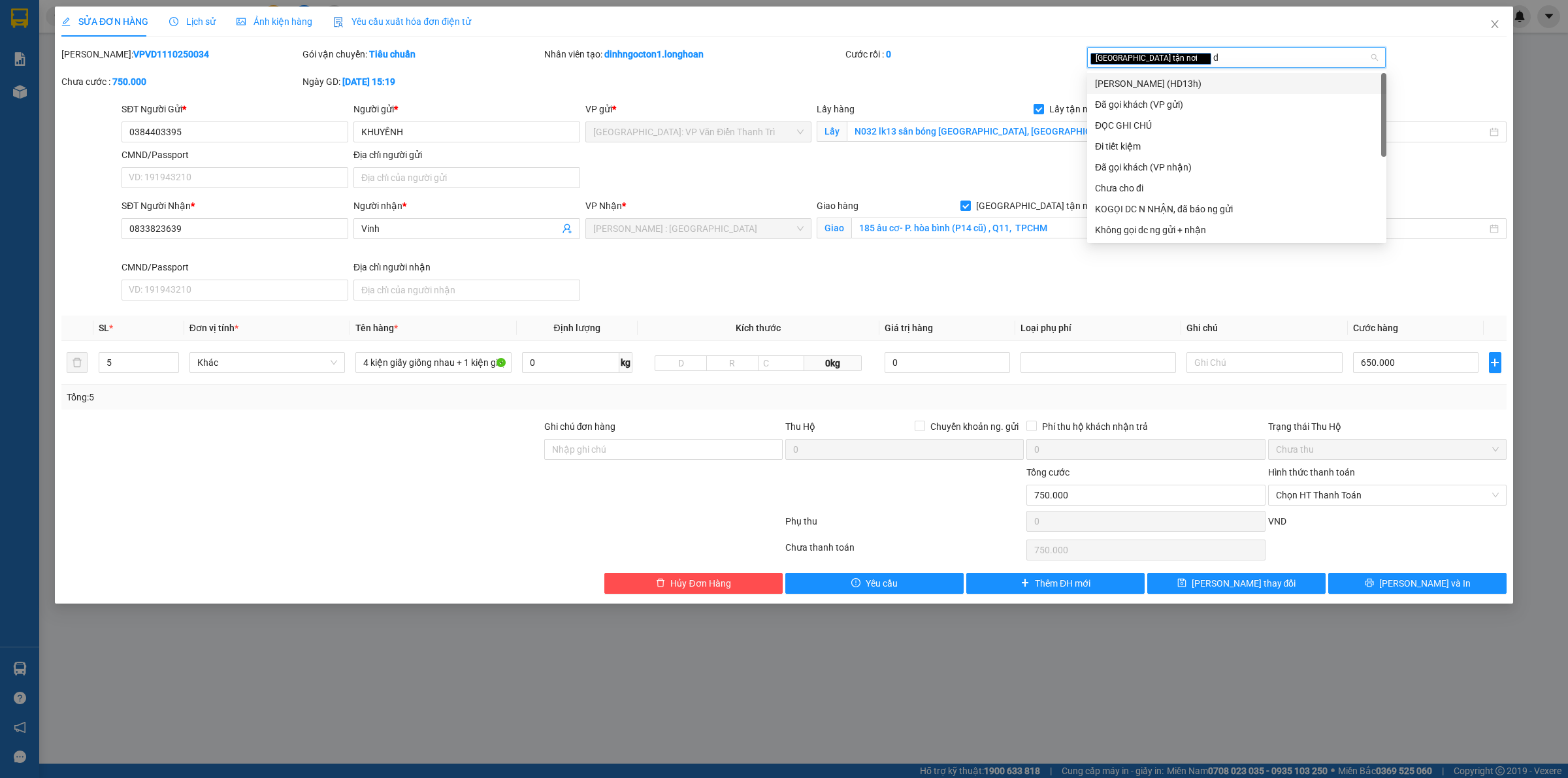
type input "dã"
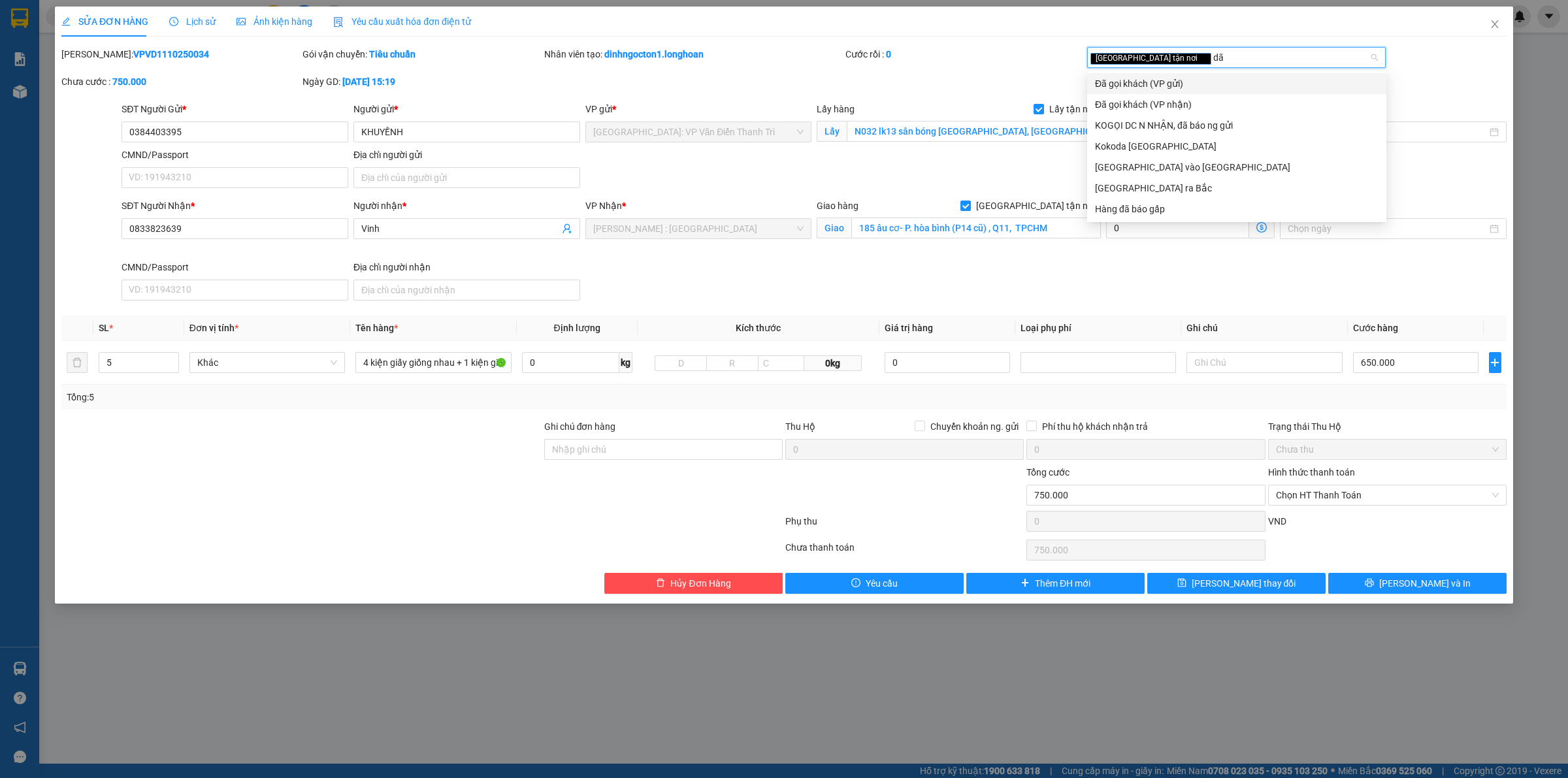
click at [1184, 78] on div "Đã gọi khách (VP gửi)" at bounding box center [1236, 83] width 284 height 14
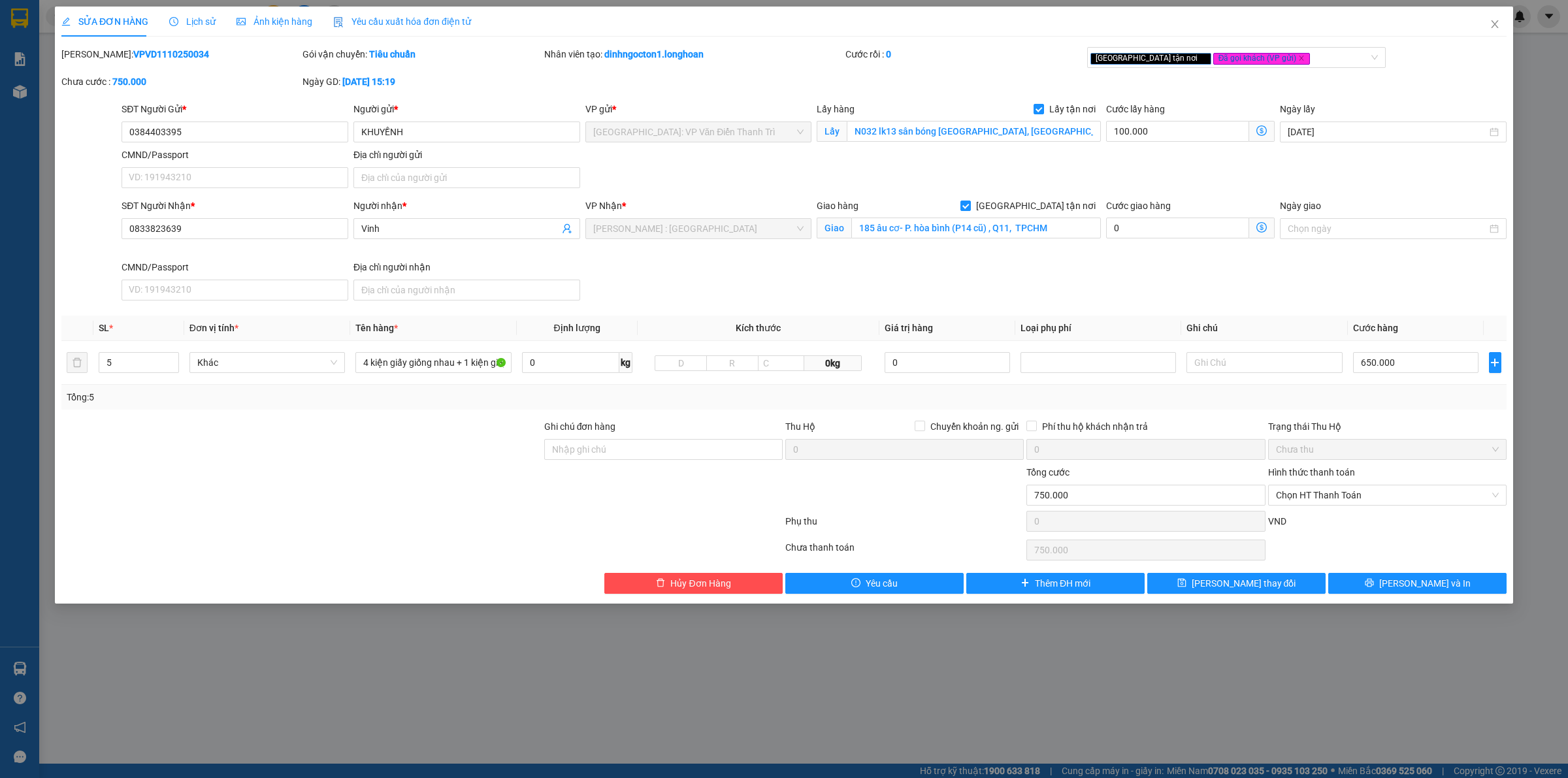
click at [945, 271] on div "SĐT Người Nhận * 0833823639 Người nhận * Vinh VP Nhận * Hồ Chí Minh : Kho Quận …" at bounding box center [813, 252] width 1390 height 107
click at [1386, 584] on button "[PERSON_NAME] và In" at bounding box center [1417, 584] width 179 height 21
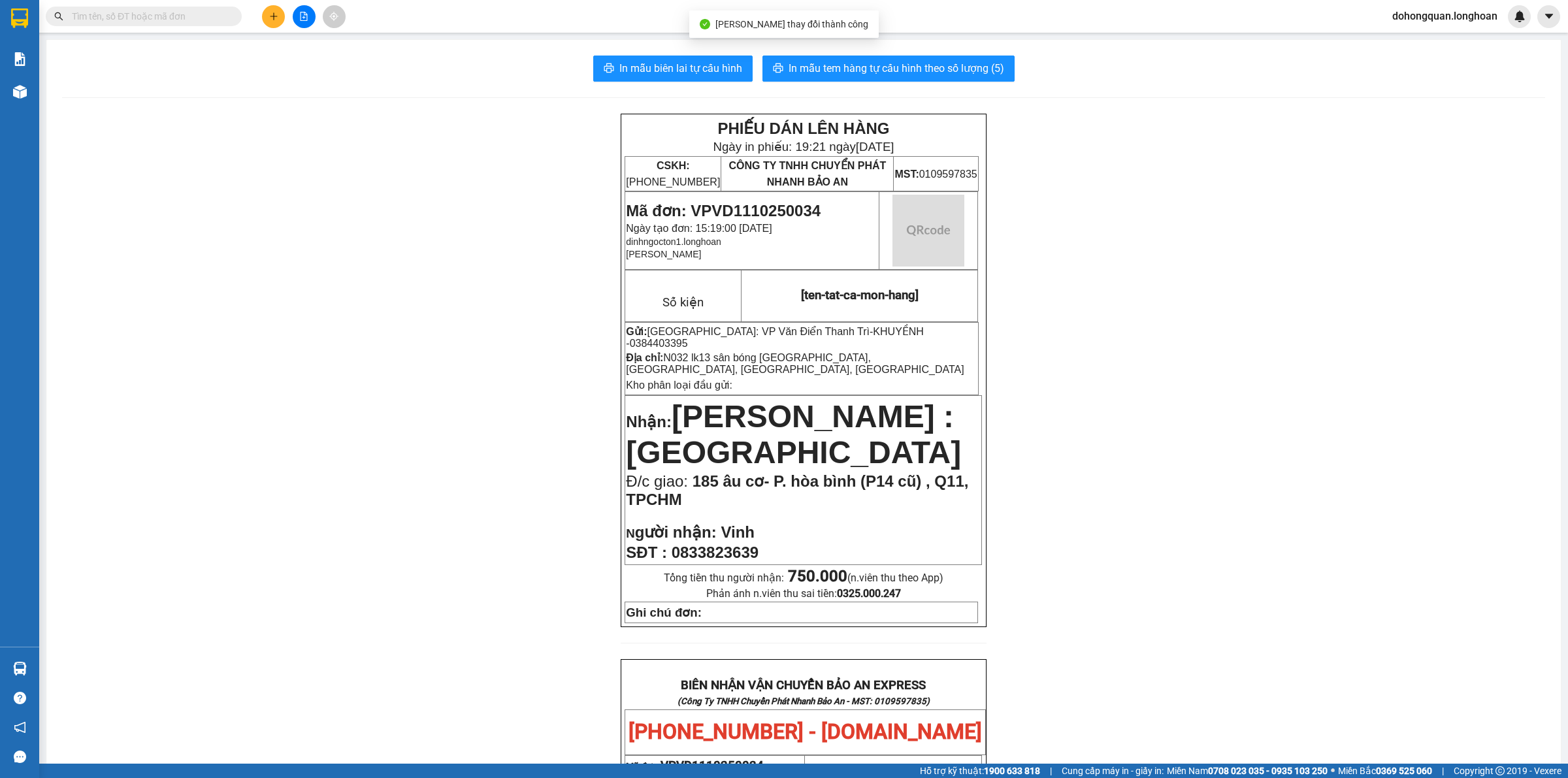
click at [876, 50] on div "In mẫu biên lai tự cấu hình In mẫu tem hàng tự cấu hình theo số lượng (5) PHIẾU…" at bounding box center [804, 724] width 1514 height 1368
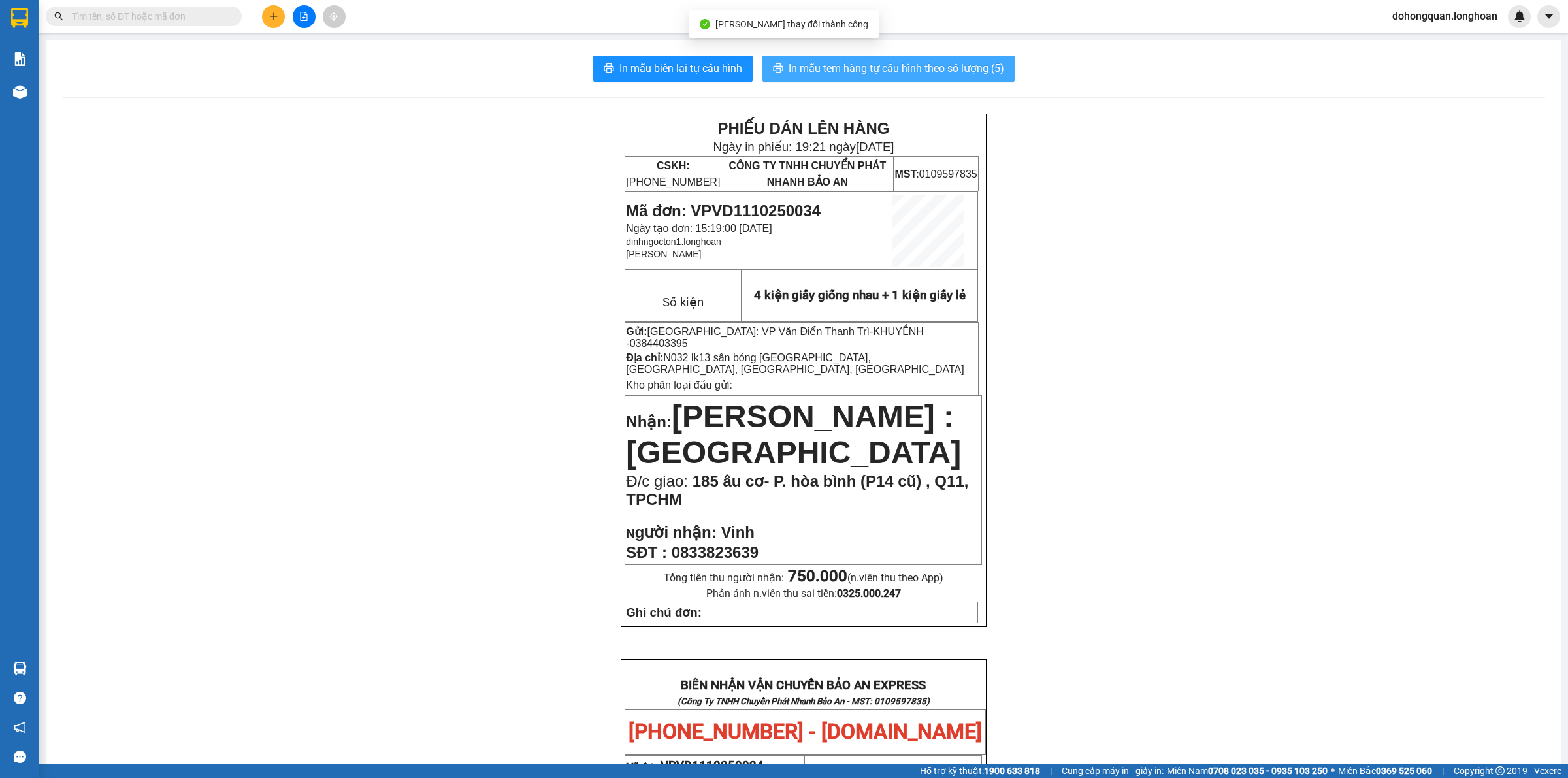
click at [881, 59] on button "In mẫu tem hàng tự cấu hình theo số lượng (5)" at bounding box center [889, 68] width 252 height 26
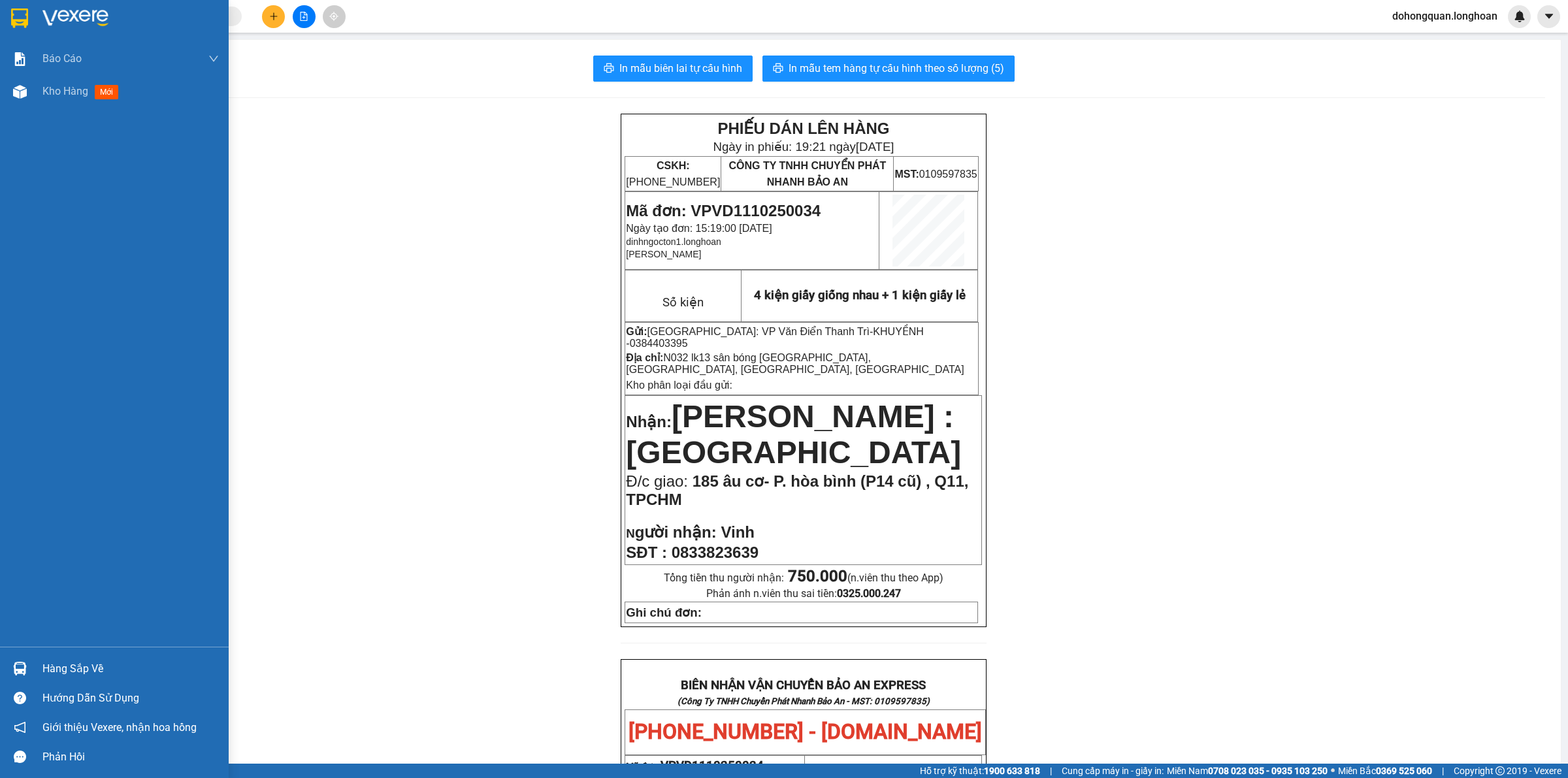
click at [22, 11] on img at bounding box center [20, 18] width 17 height 20
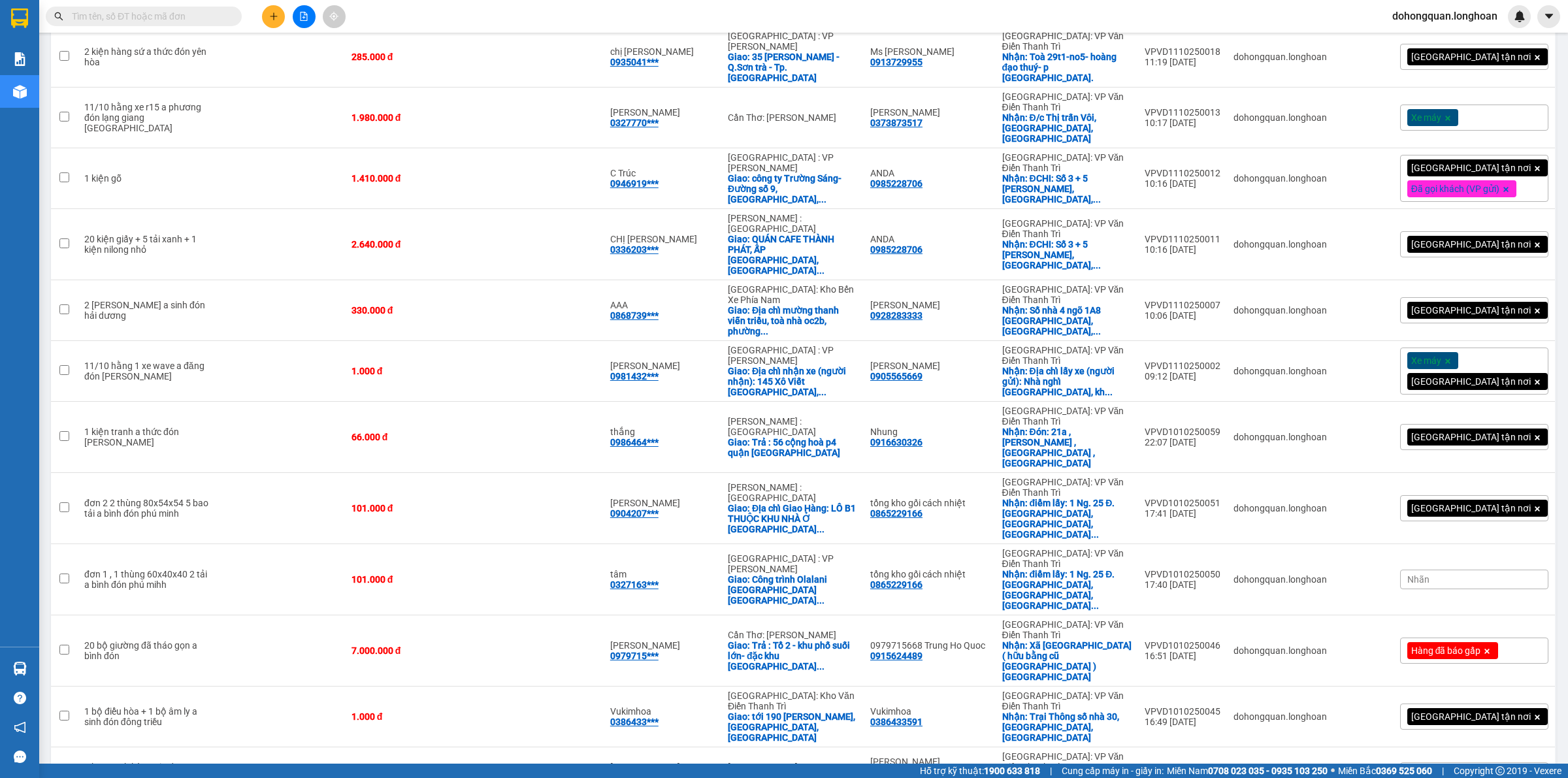
scroll to position [1403, 0]
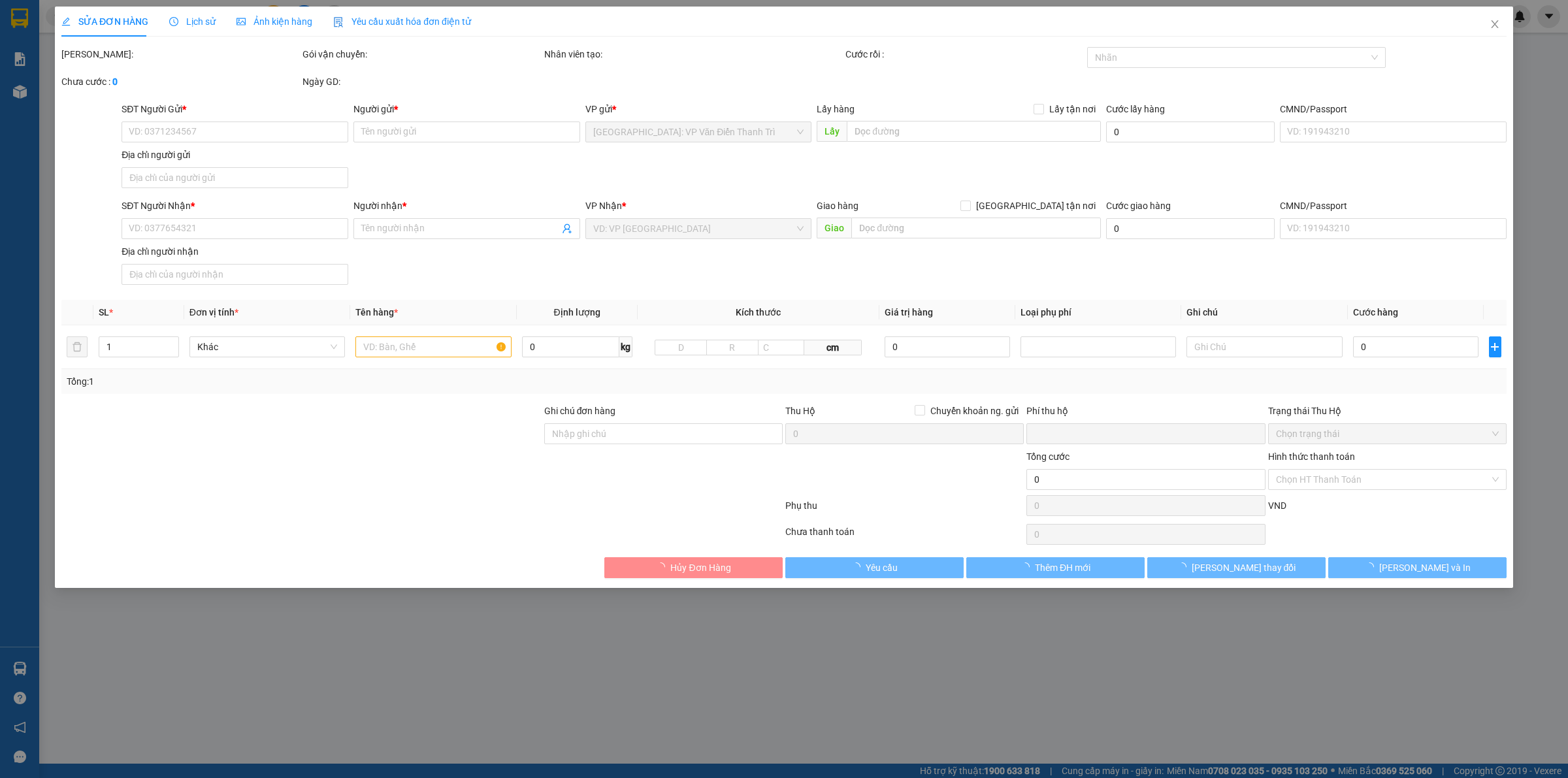
type input "0917570011"
type input "Thủy"
checkbox input "true"
type input "Đc: CT6 Xa La, Kiến Hưng, hà đông"
type input "0917570013"
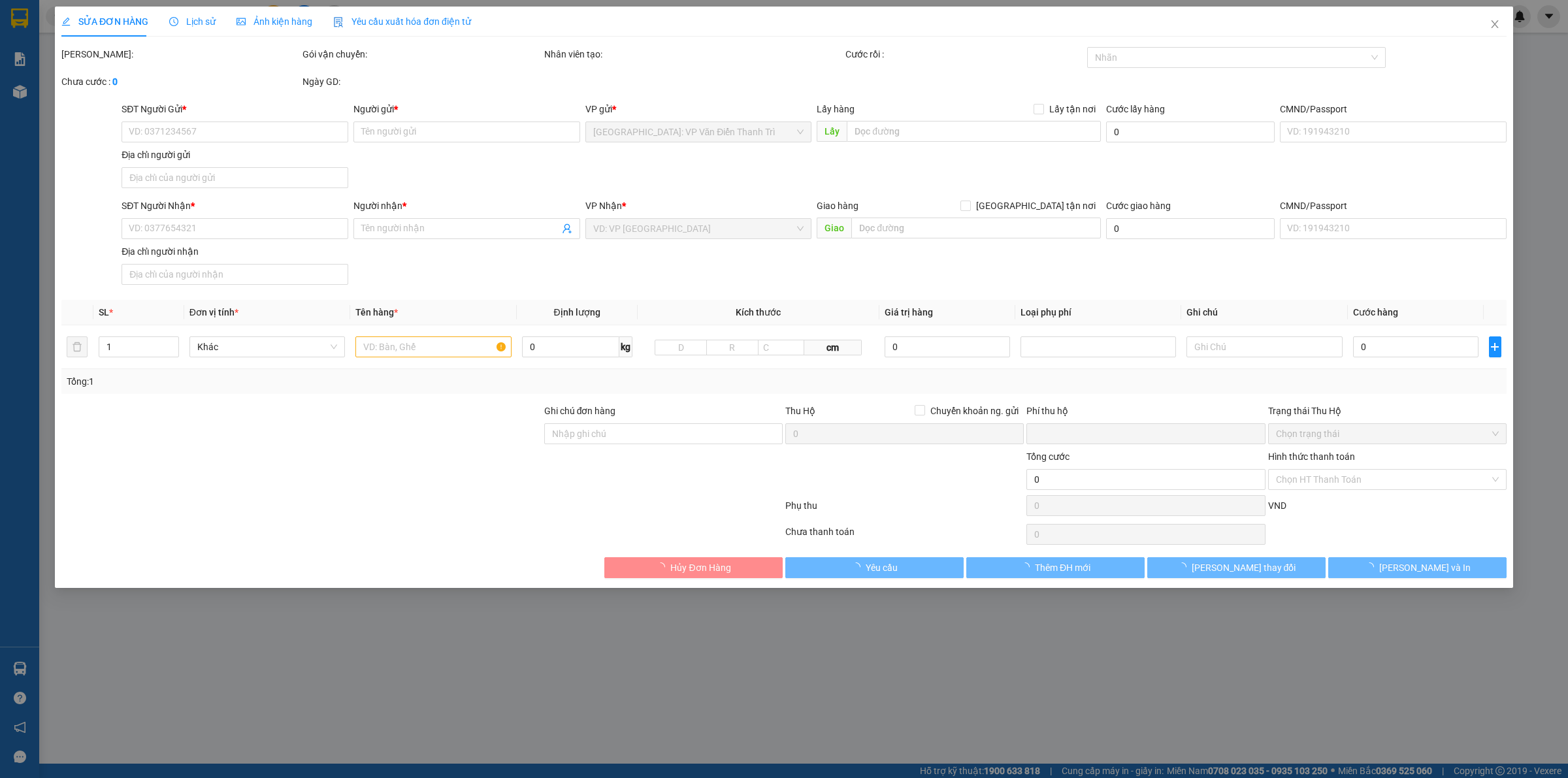
type input "Tú"
checkbox input "true"
type input "Số 32-Đường 23-KDC Bình Chiểu-Thủ Đức-HCM"
type input "có vat"
type input "0"
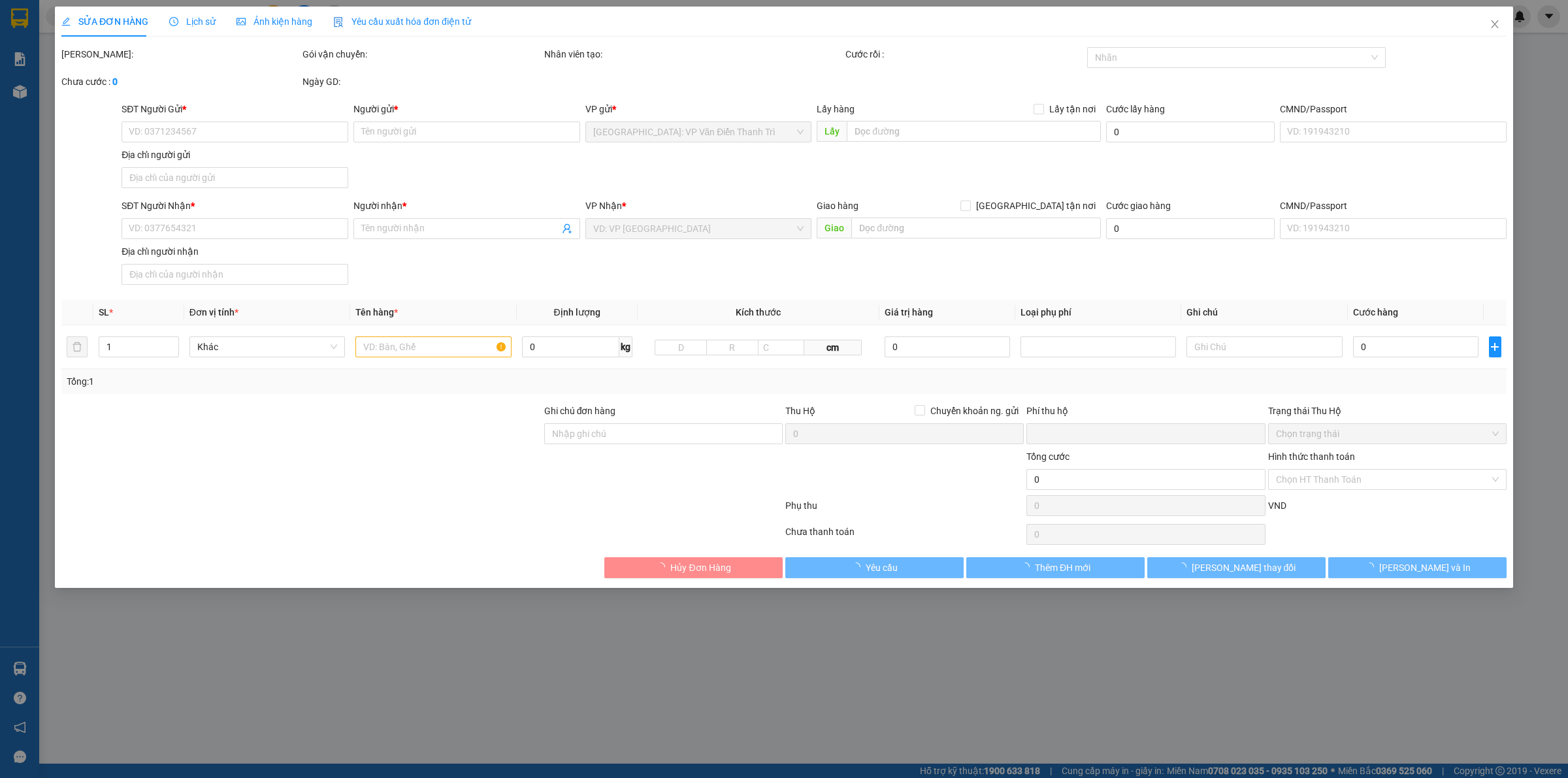
type input "630.000"
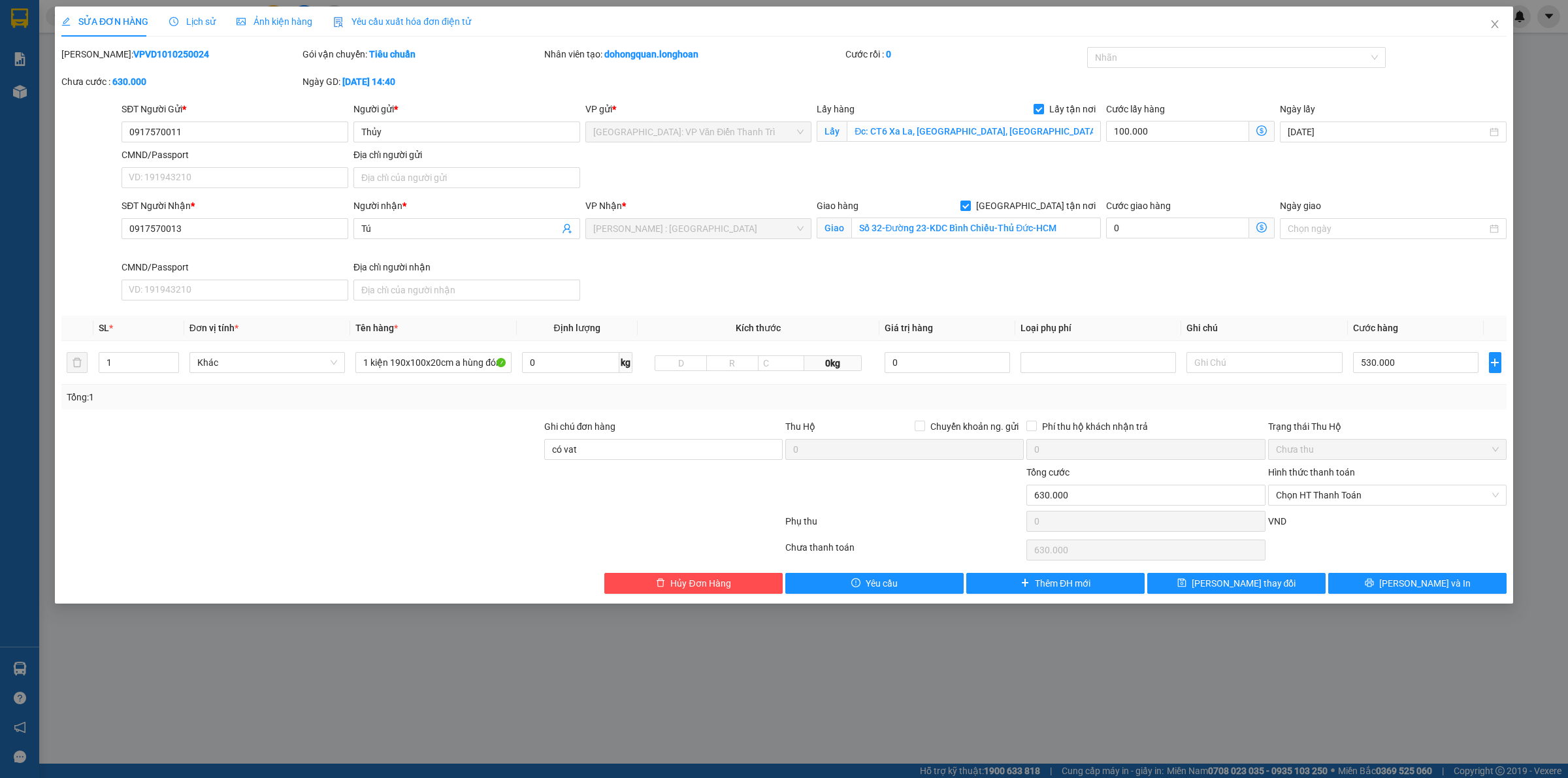
click at [897, 270] on div "SĐT Người Nhận * 0917570013 Người nhận * Tú VP Nhận * Hồ Chí Minh : Kho Quận 12…" at bounding box center [813, 252] width 1390 height 107
click at [398, 368] on input "1 kiện 190x100x20cm a hùng đón kiến hưng" at bounding box center [433, 362] width 156 height 21
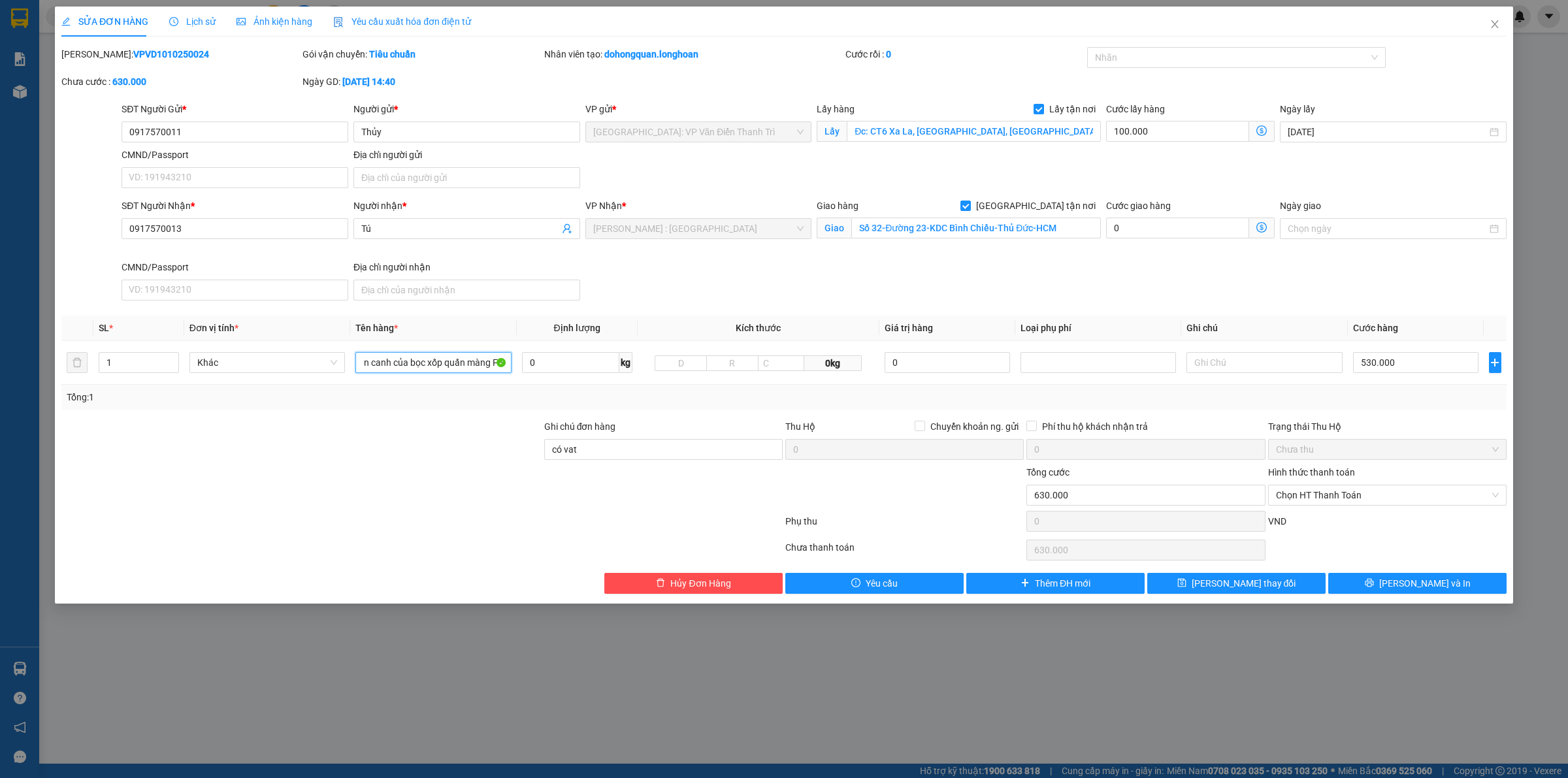
type input "1 kiện canh của bọc xốp quấn màng FE"
drag, startPoint x: 1009, startPoint y: 279, endPoint x: 1041, endPoint y: 249, distance: 43.9
click at [1013, 276] on div "SĐT Người Nhận * 0917570013 Người nhận * Tú VP Nhận * Hồ Chí Minh : Kho Quận 12…" at bounding box center [813, 252] width 1390 height 107
click at [1122, 57] on div at bounding box center [1230, 57] width 280 height 15
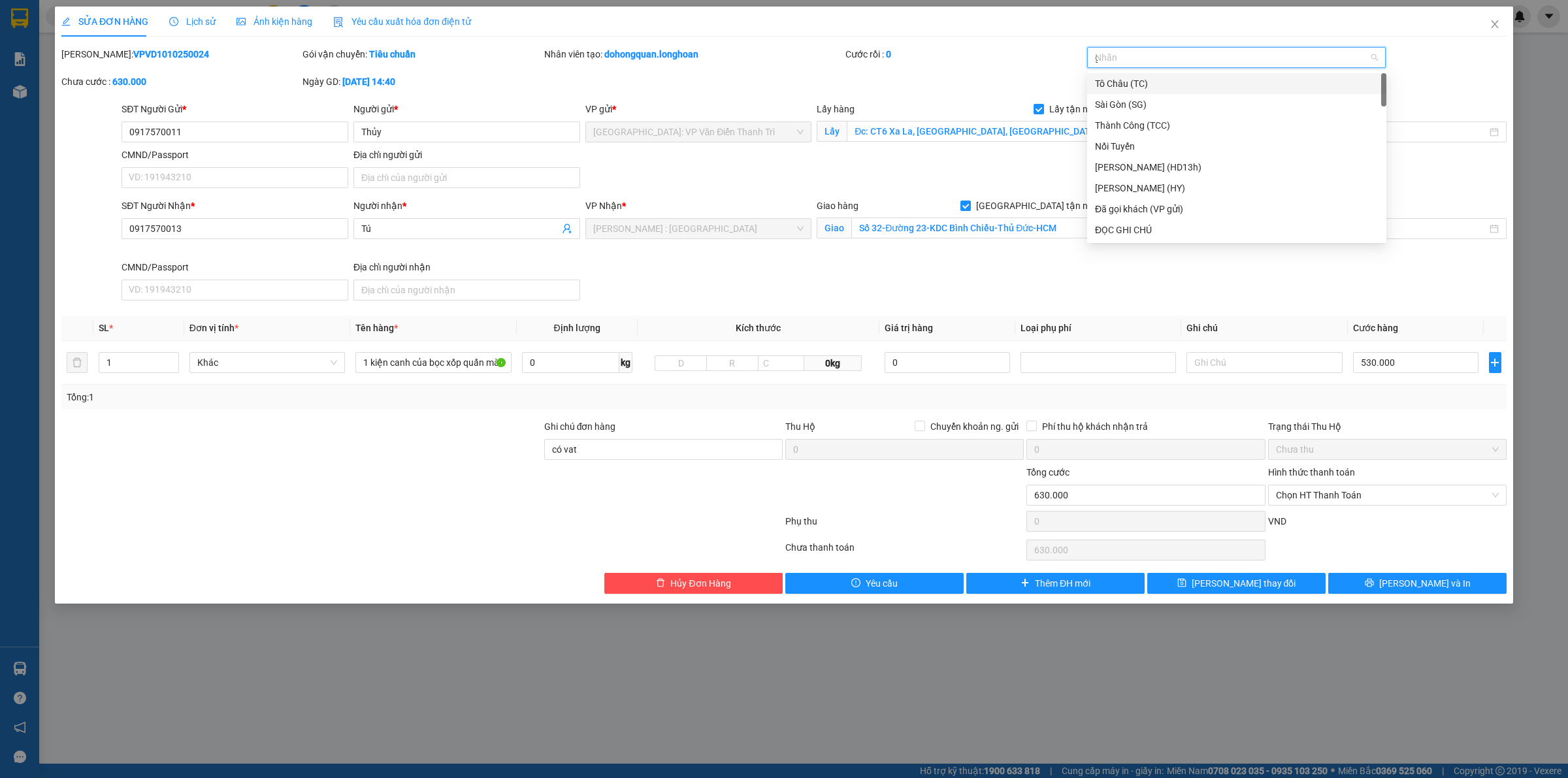
type input "gt"
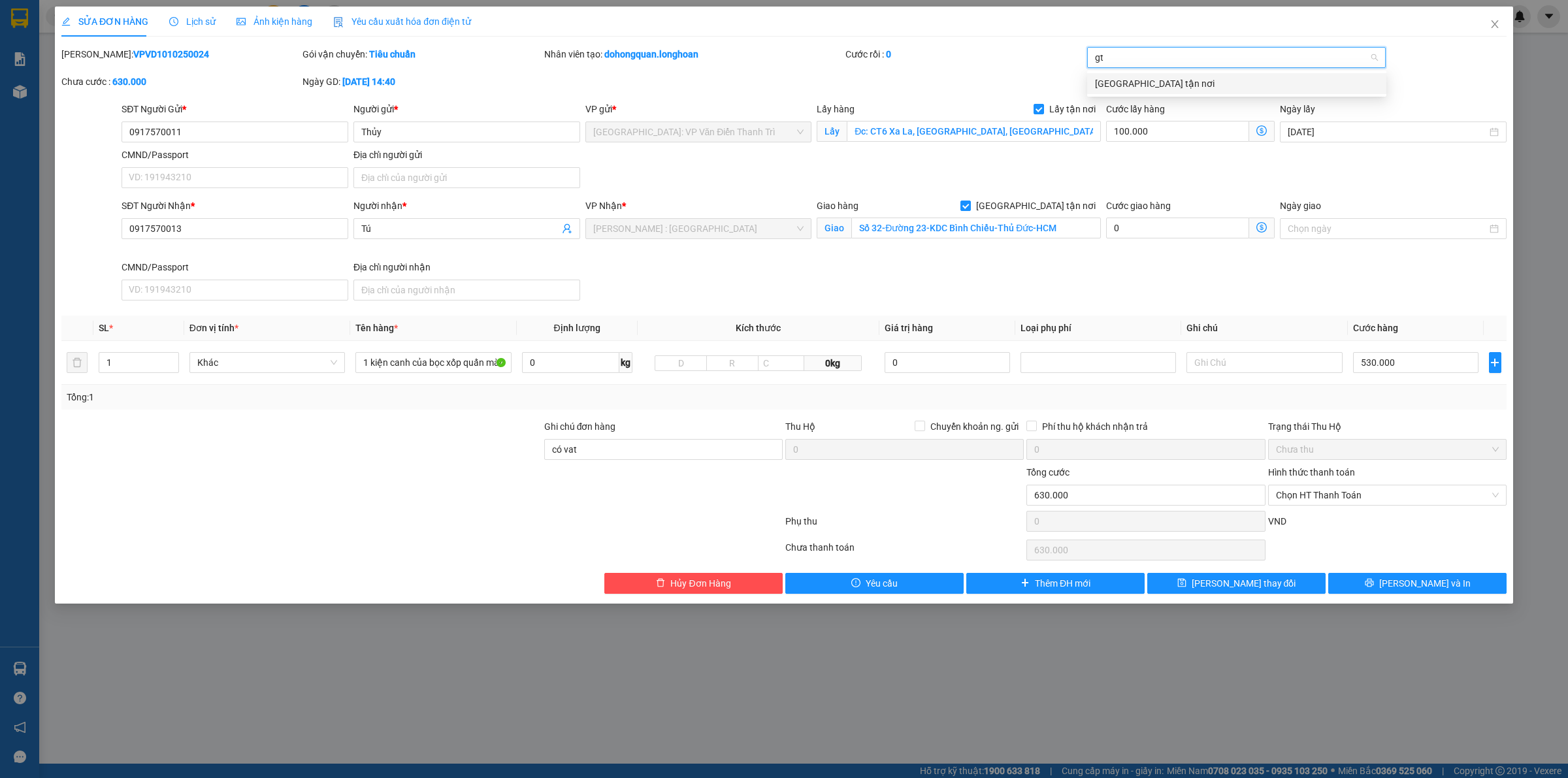
click at [1125, 84] on div "[GEOGRAPHIC_DATA] tận nơi" at bounding box center [1236, 83] width 284 height 14
type input "da"
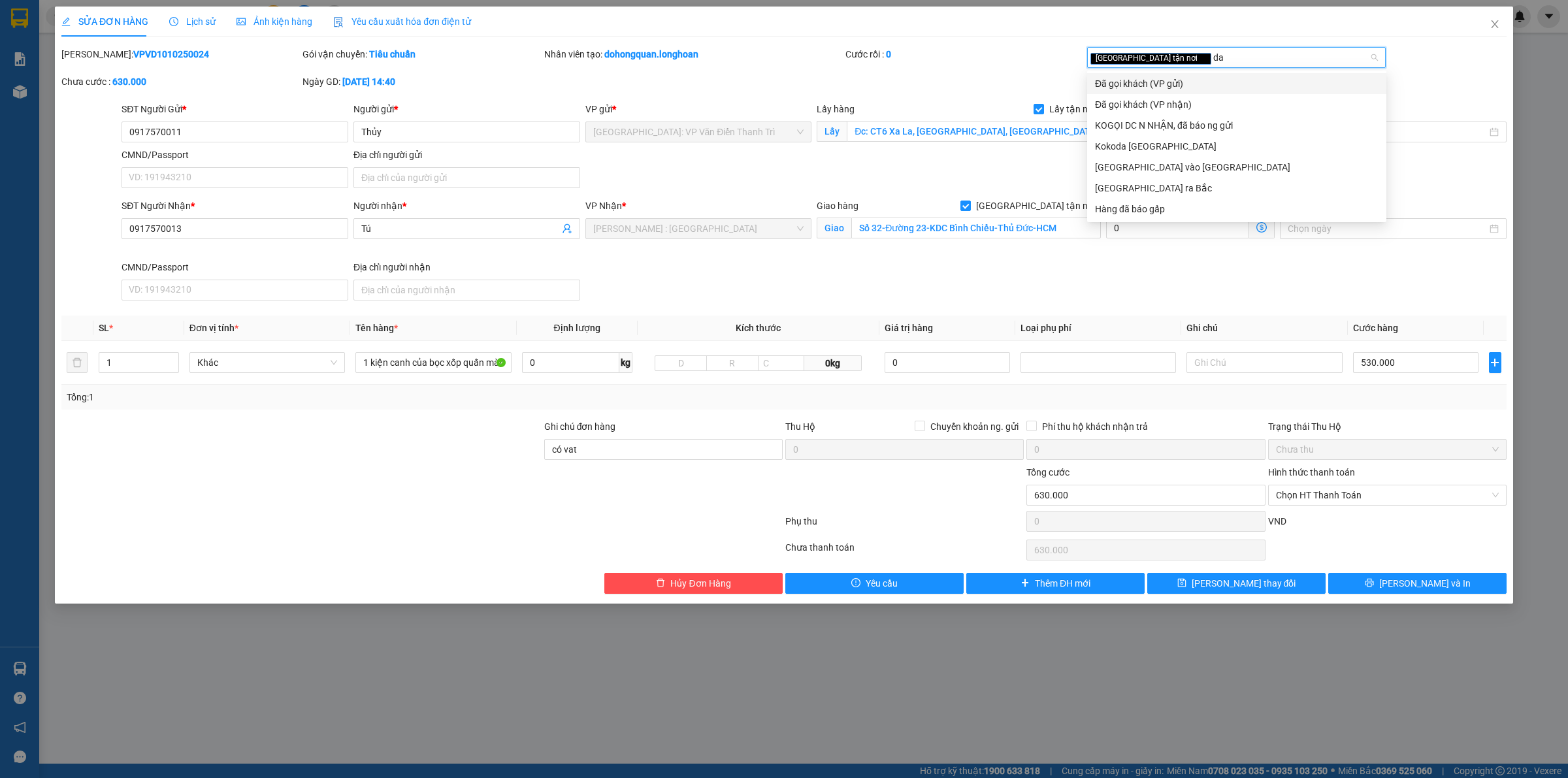
click at [1137, 81] on div "Đã gọi khách (VP gửi)" at bounding box center [1236, 83] width 284 height 14
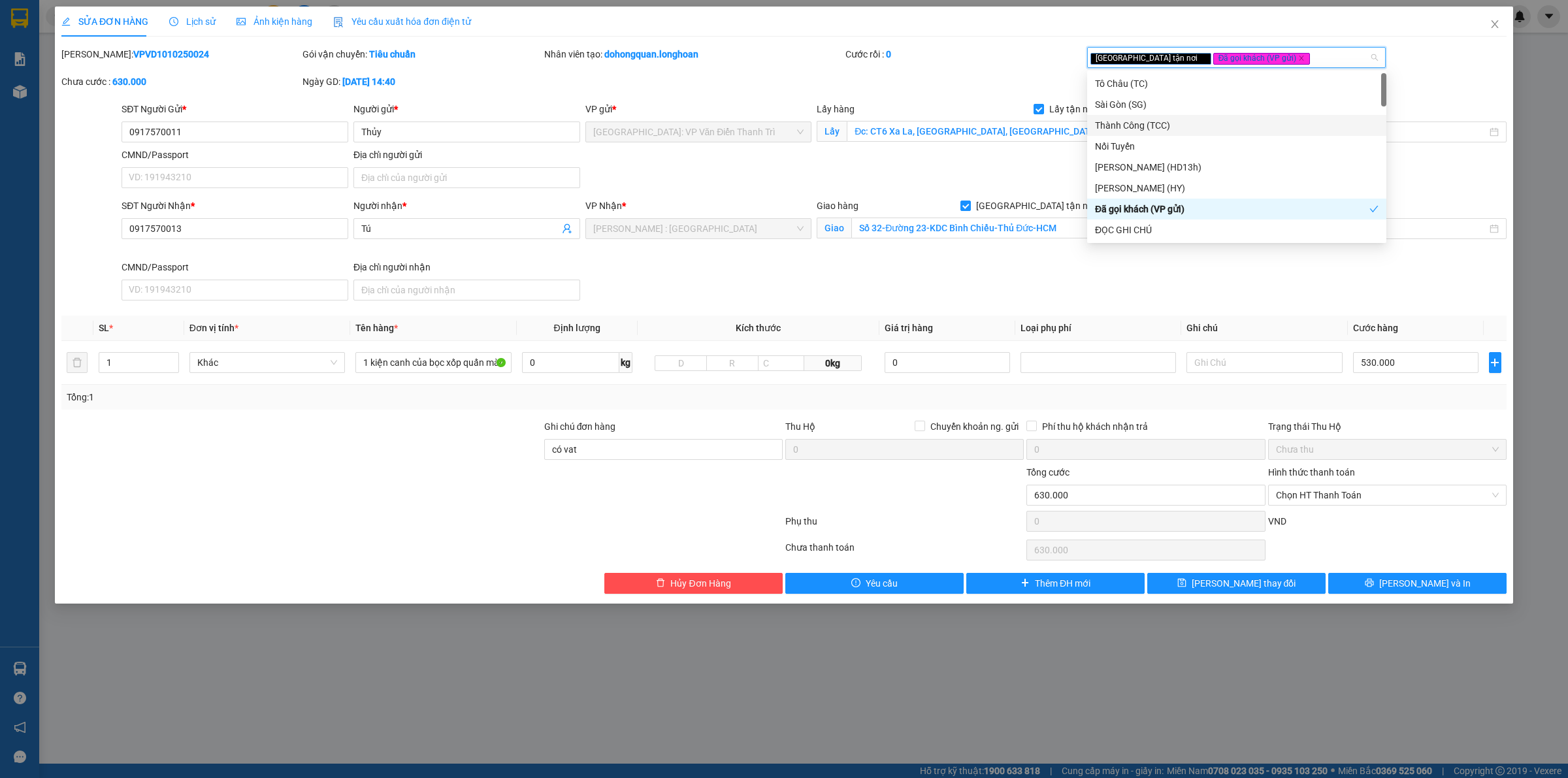
click at [977, 315] on div "Total Paid Fee 0 Total UnPaid Fee 630.000 Cash Collection Total Fee Mã ĐH: VPVD…" at bounding box center [784, 320] width 1445 height 547
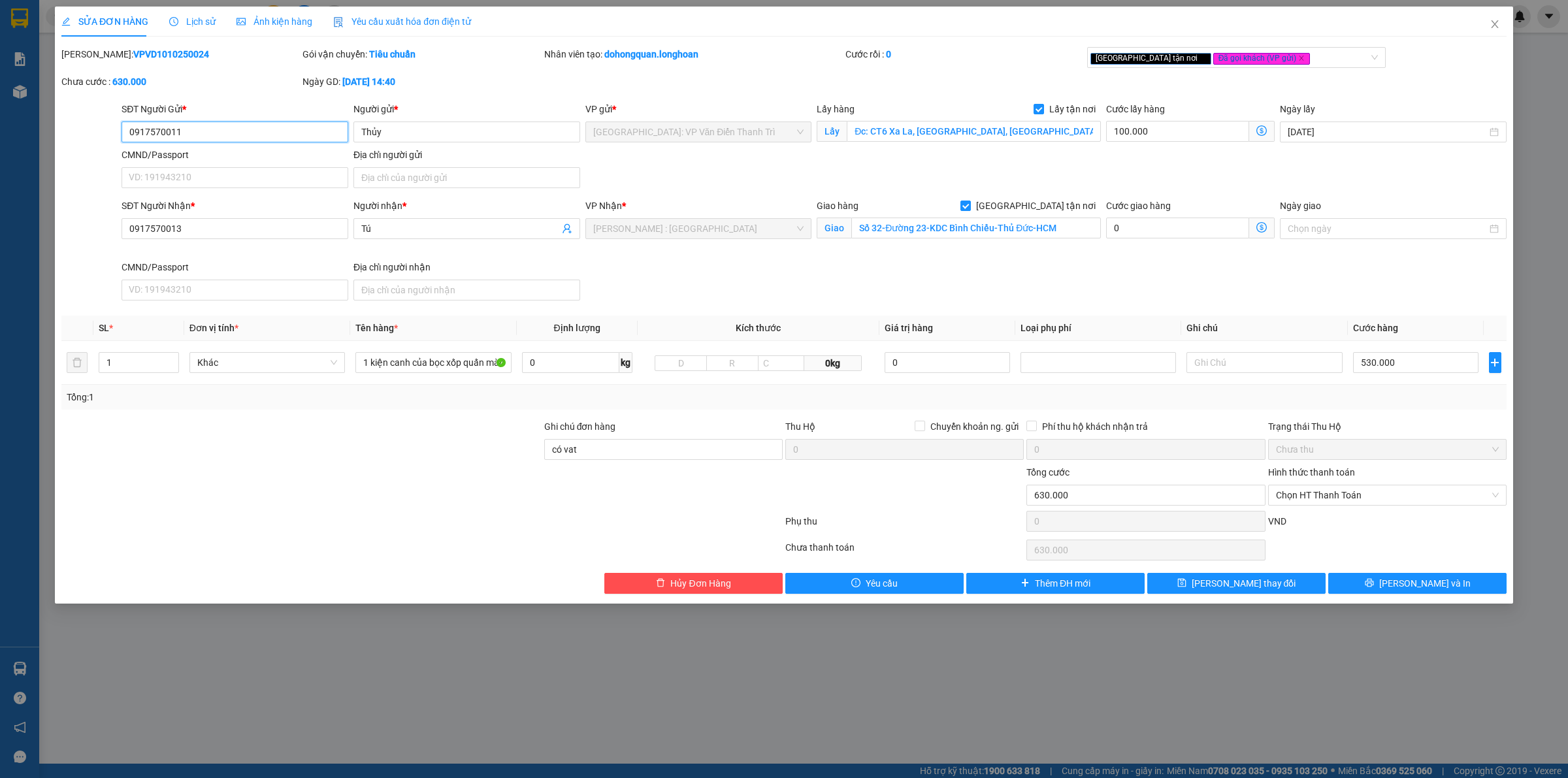
click at [206, 127] on input "0917570011" at bounding box center [234, 132] width 226 height 21
click at [839, 317] on th "Kích thước" at bounding box center [758, 328] width 242 height 26
click at [945, 286] on div "SĐT Người Nhận * 0917570013 Người nhận * Tú VP Nhận * Hồ Chí Minh : Kho Quận 12…" at bounding box center [813, 252] width 1390 height 107
click at [1230, 267] on div "SĐT Người Nhận * 0917570013 Người nhận * Tú VP Nhận * Hồ Chí Minh : Kho Quận 12…" at bounding box center [813, 252] width 1390 height 107
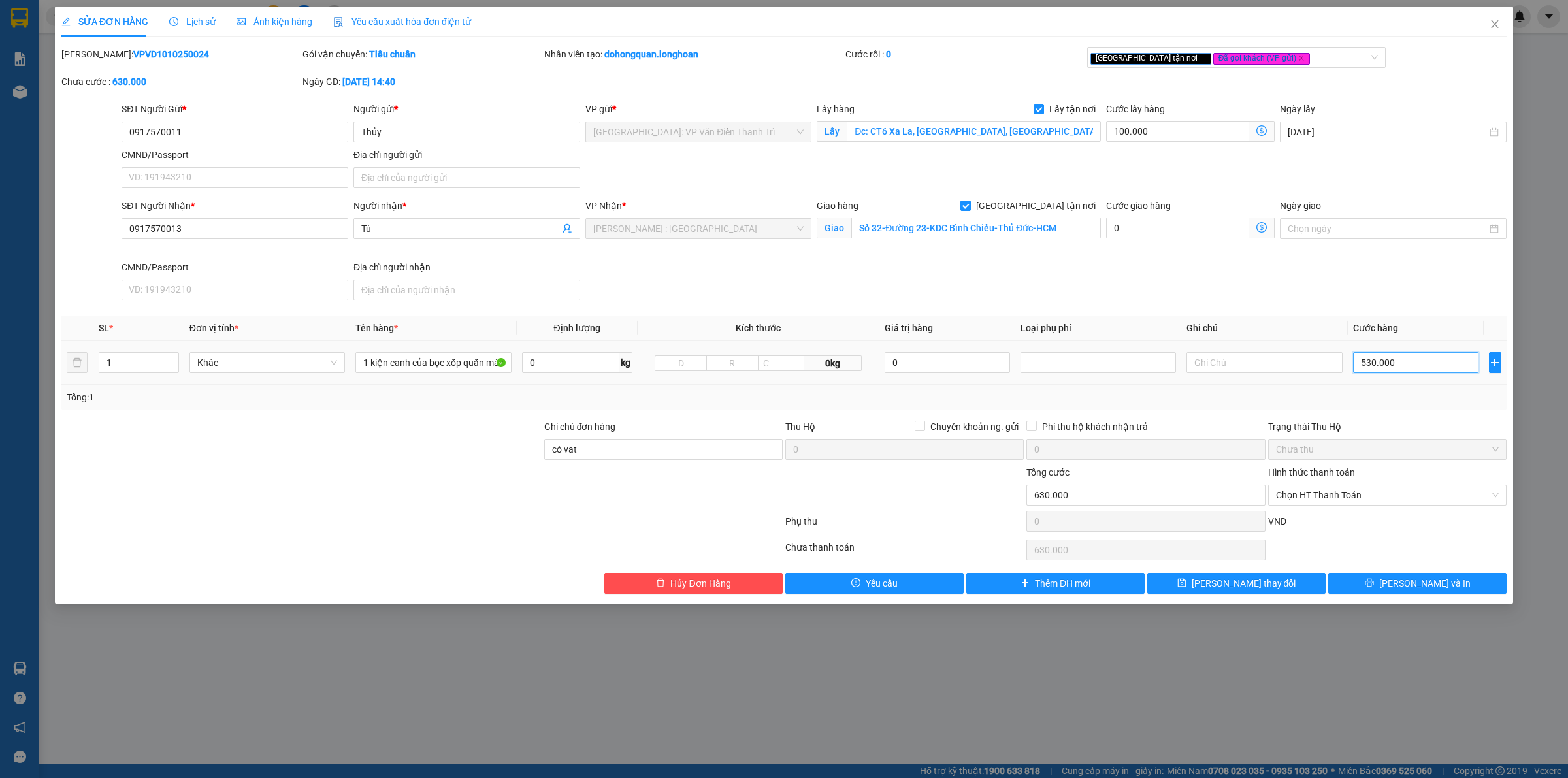
click at [1419, 370] on input "530.000" at bounding box center [1415, 362] width 125 height 21
type input "100.006"
type input "6"
type input "100.065"
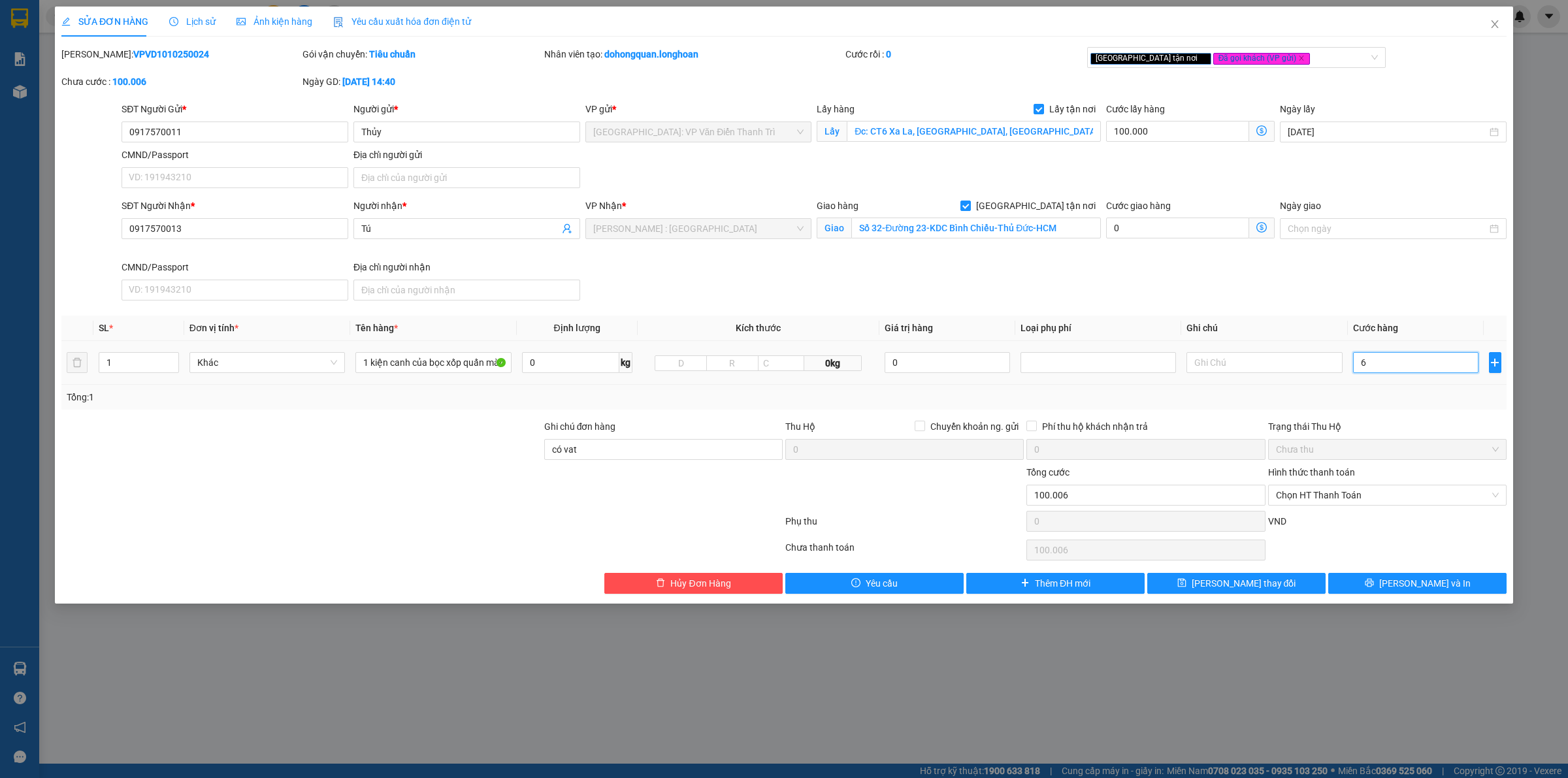
type input "100.065"
type input "65"
type input "100.006"
type input "6"
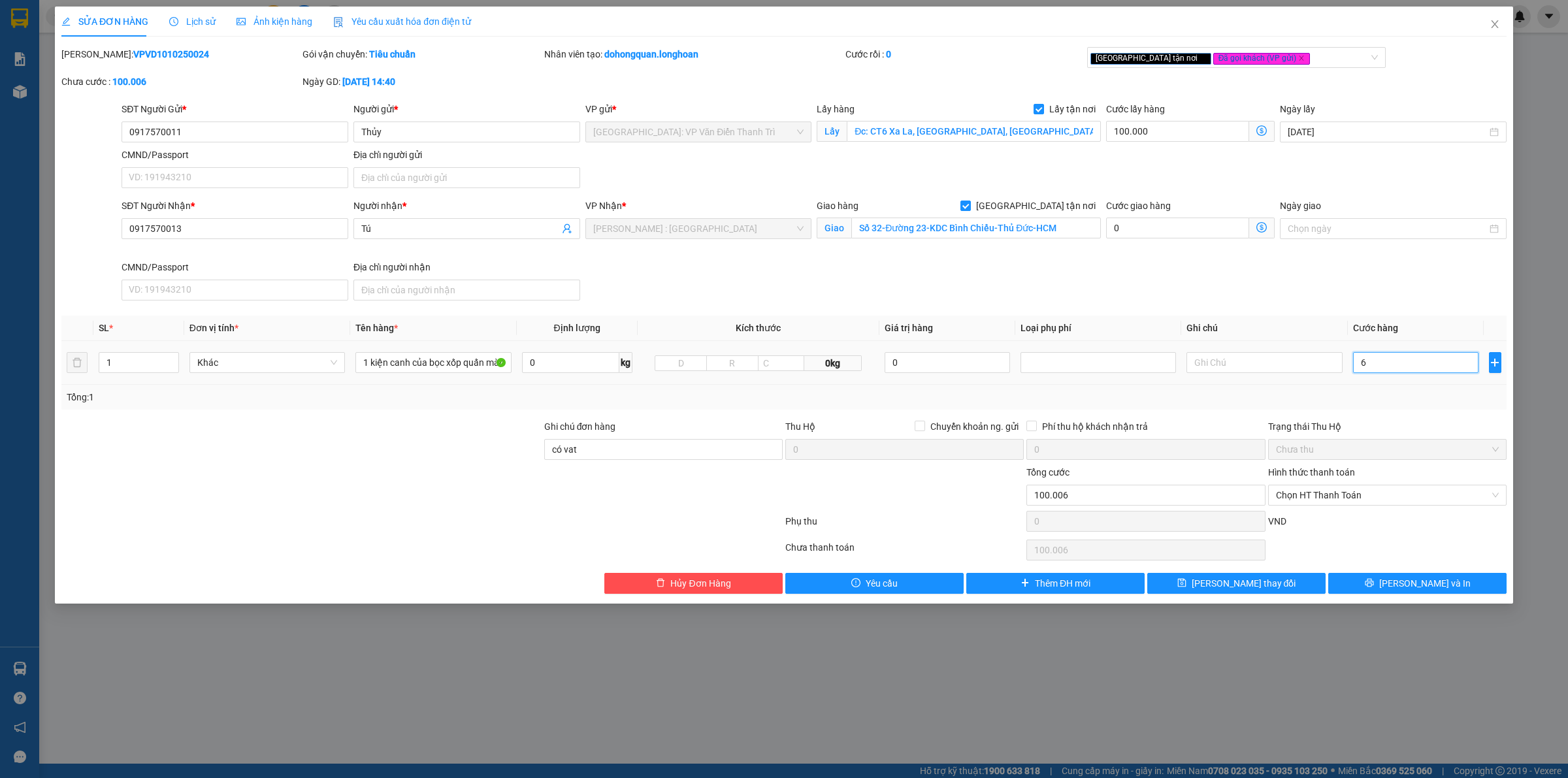
type input "100.066"
type input "66"
type input "100.660"
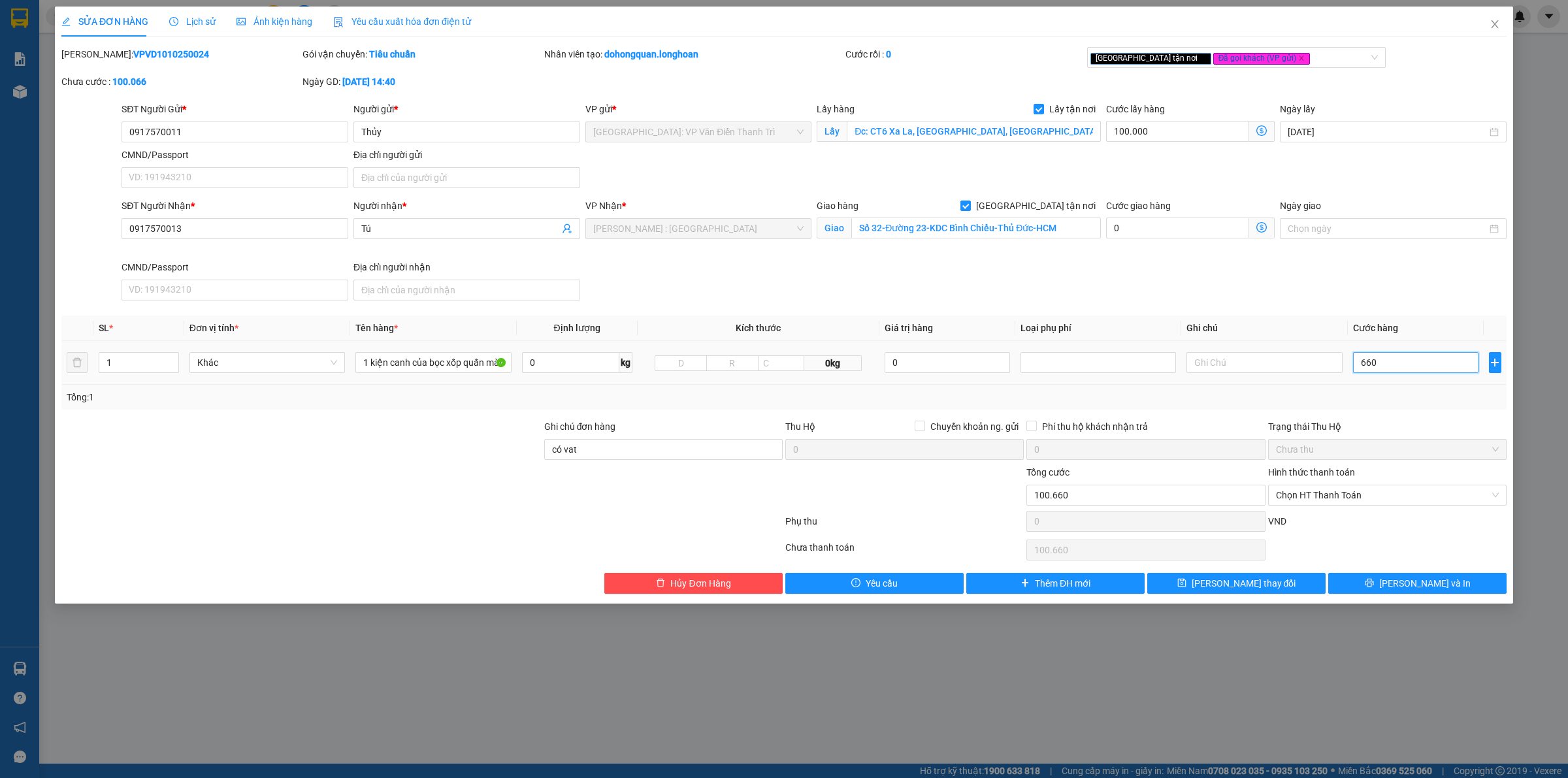
type input "6.600"
type input "106.600"
type input "166.000"
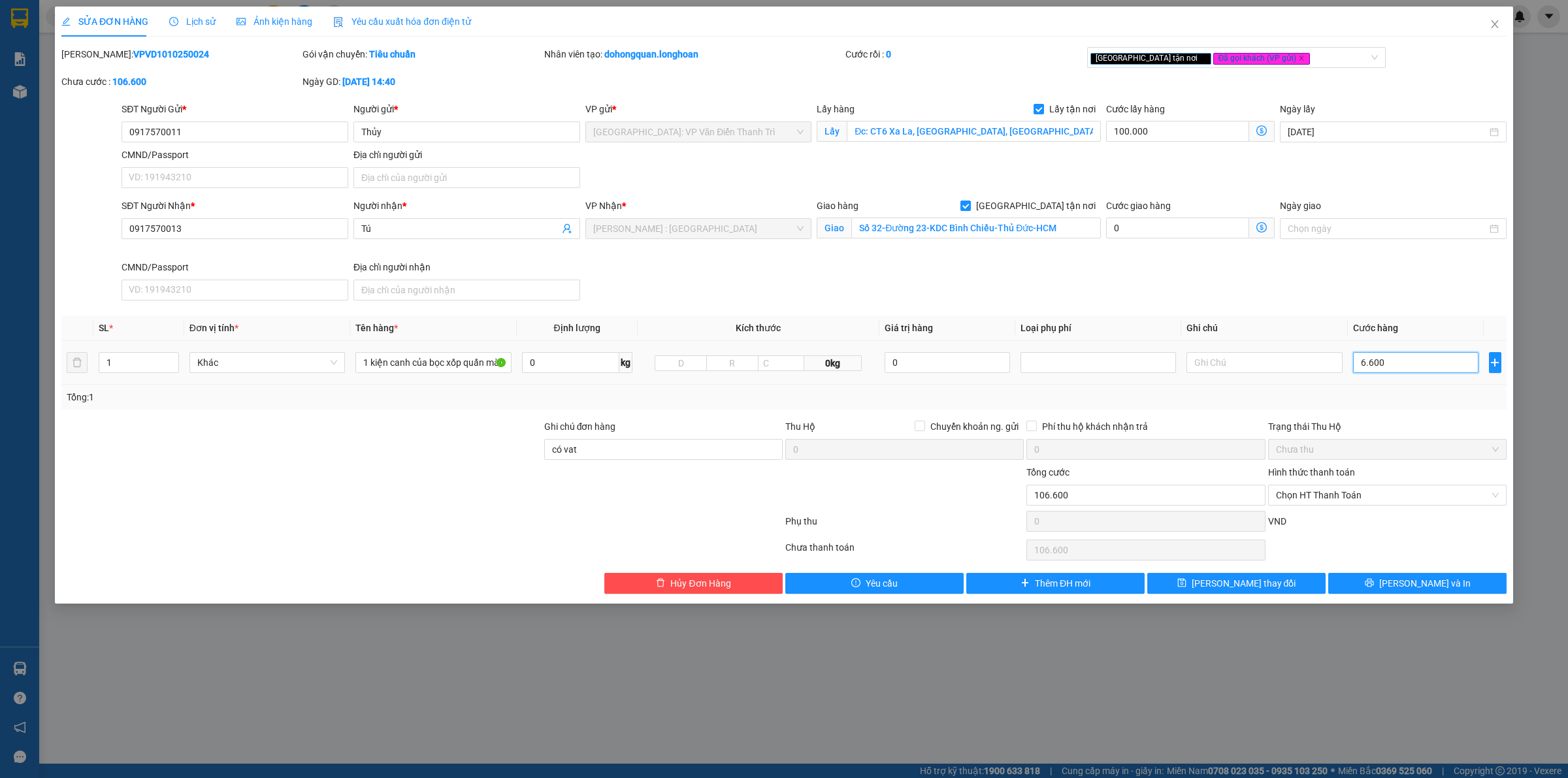
type input "66.000"
type input "760.000"
type input "660.000"
click at [1246, 292] on div "SĐT Người Nhận * 0917570013 Người nhận * Tú VP Nhận * Hồ Chí Minh : Kho Quận 12…" at bounding box center [813, 252] width 1390 height 107
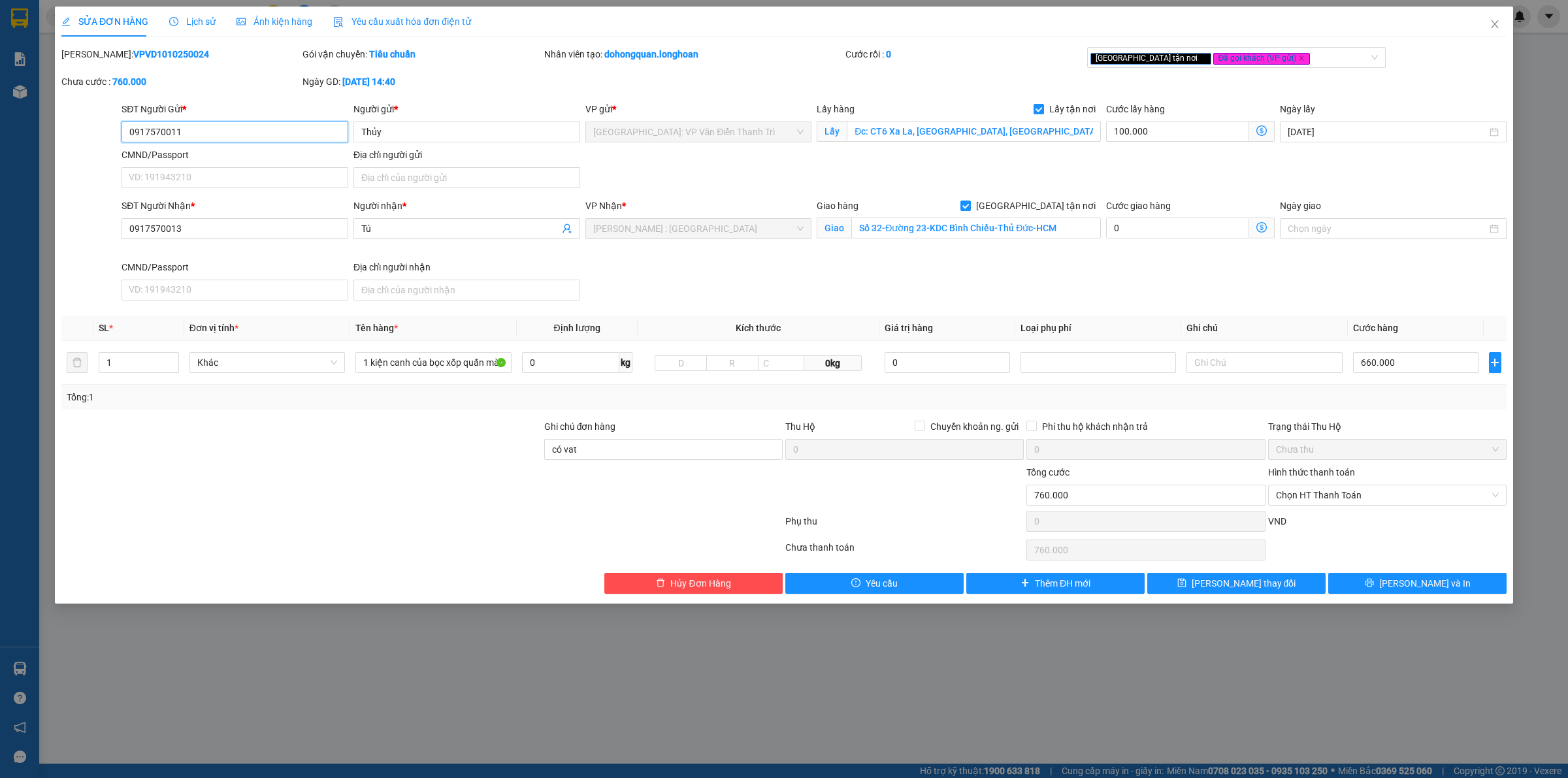
click at [220, 133] on input "0917570011" at bounding box center [234, 132] width 226 height 21
type input "0917570011"
click at [220, 133] on input "0917570011" at bounding box center [234, 132] width 226 height 21
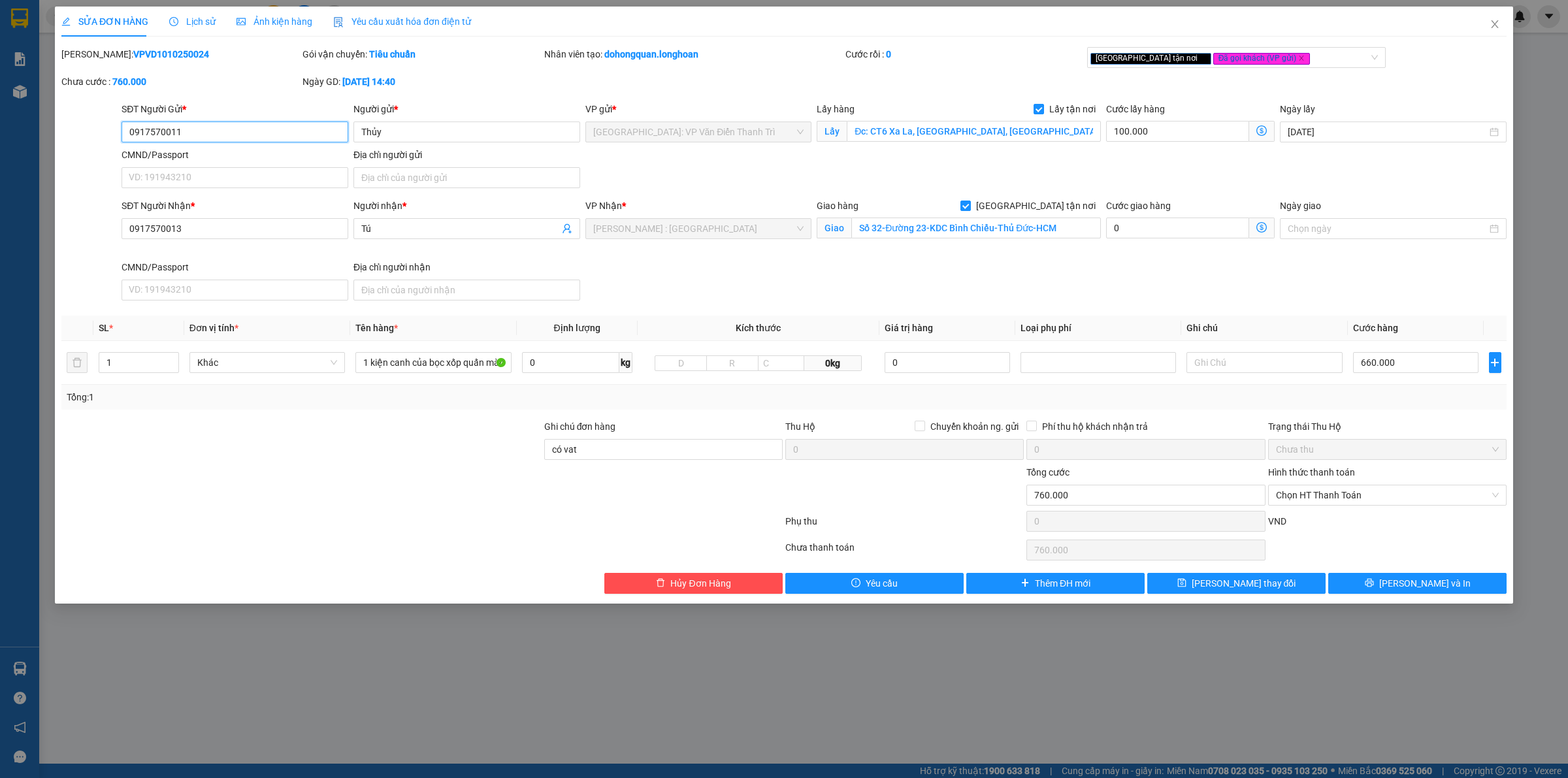
click at [220, 133] on input "0917570011" at bounding box center [234, 132] width 226 height 21
click at [218, 135] on input "0917570011" at bounding box center [234, 132] width 226 height 21
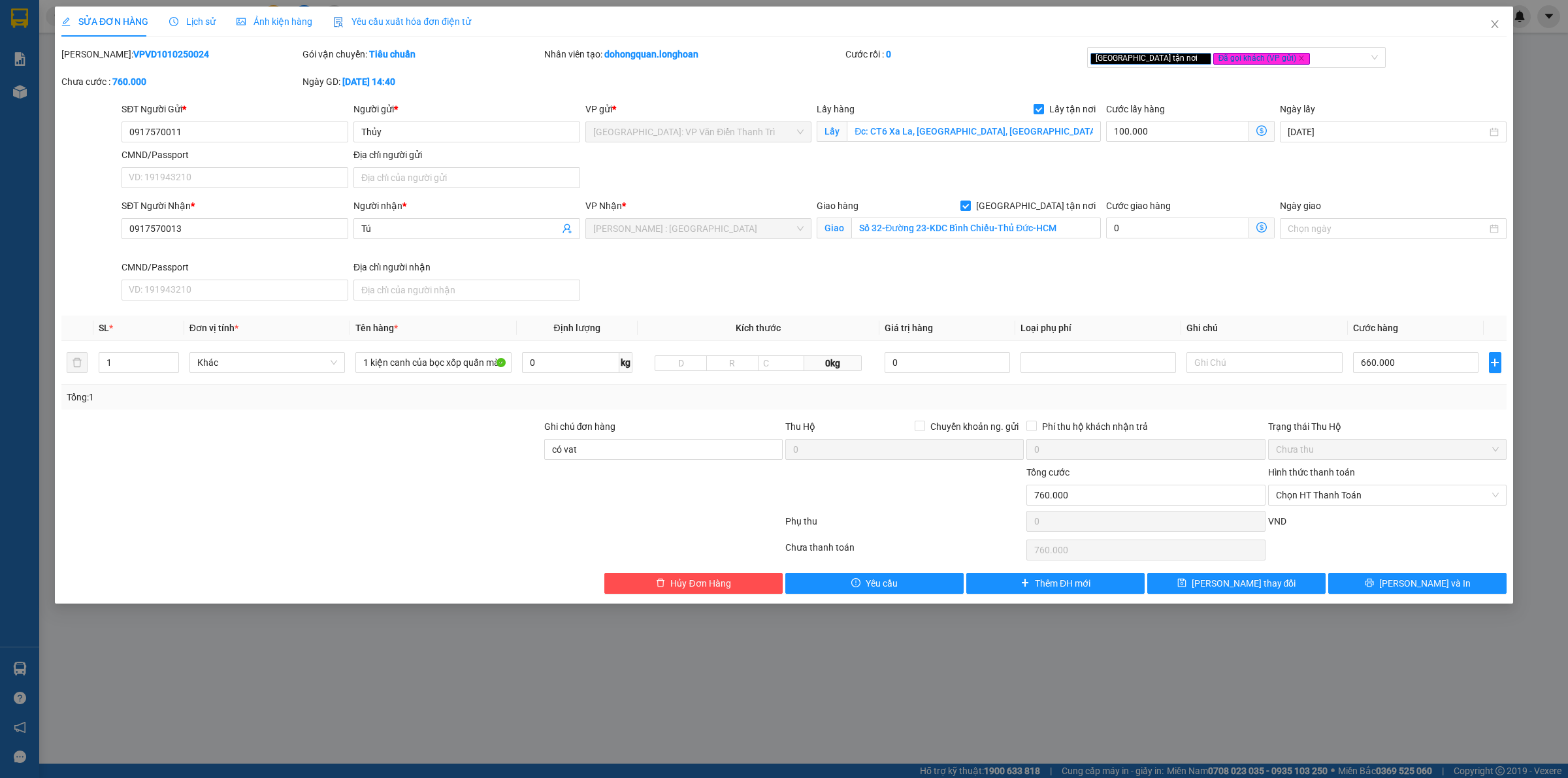
click at [1091, 270] on div "SĐT Người Nhận * 0917570013 Người nhận * Tú VP Nhận * Hồ Chí Minh : Kho Quận 12…" at bounding box center [813, 252] width 1390 height 107
click at [627, 453] on input "có vat" at bounding box center [663, 449] width 239 height 21
click at [625, 453] on input "có vat" at bounding box center [663, 449] width 239 height 21
click at [991, 249] on div "Giao hàng Giao tận nơi Giao Số 32-Đường 23-KDC Bình Chiểu-Thủ Đức-HCM" at bounding box center [958, 229] width 290 height 61
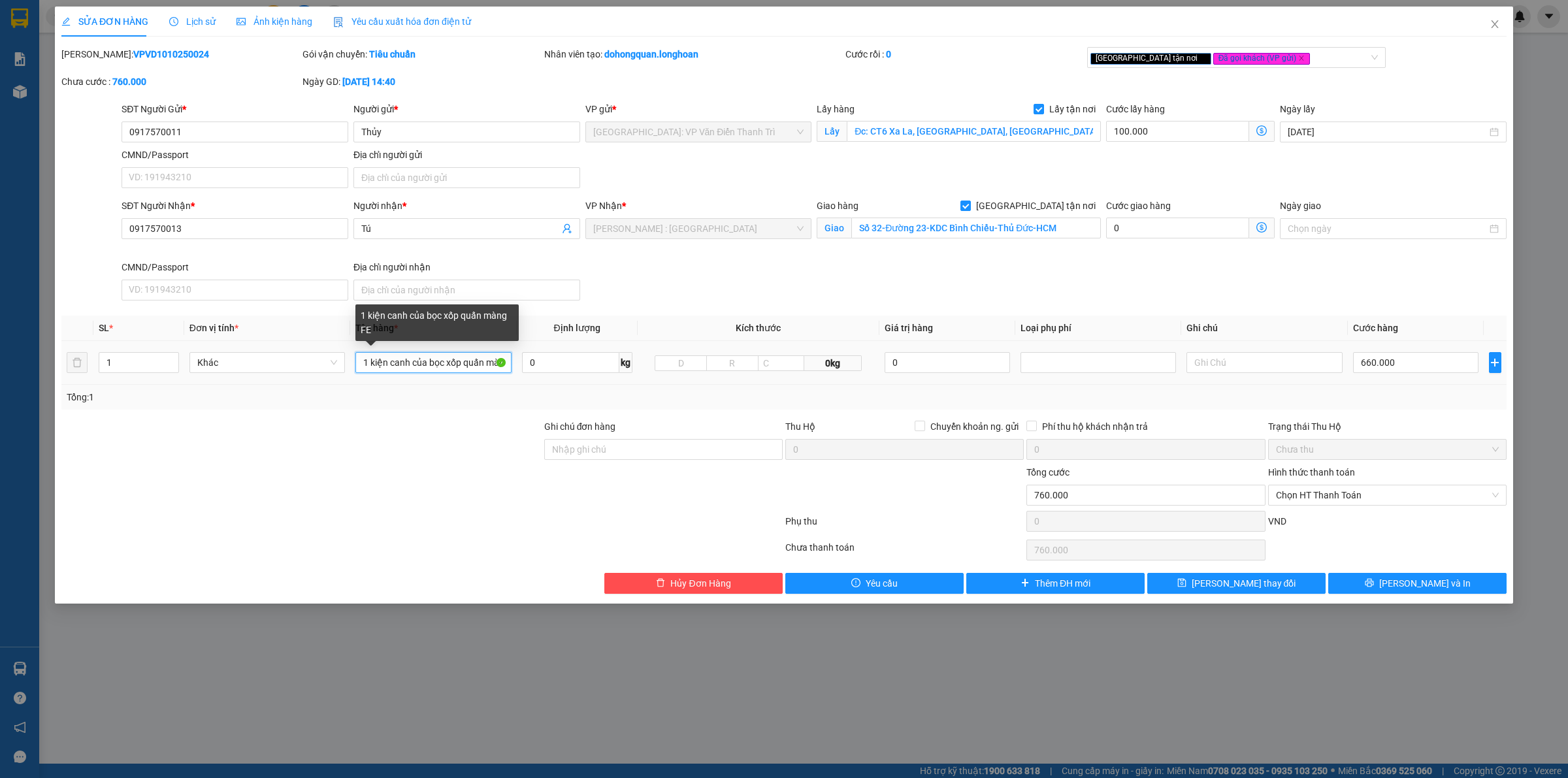
click at [399, 361] on input "1 kiện canh của bọc xốp quấn màng FE" at bounding box center [433, 362] width 156 height 21
type input "1 kiện cánh của bọc xốp quấn màng FE"
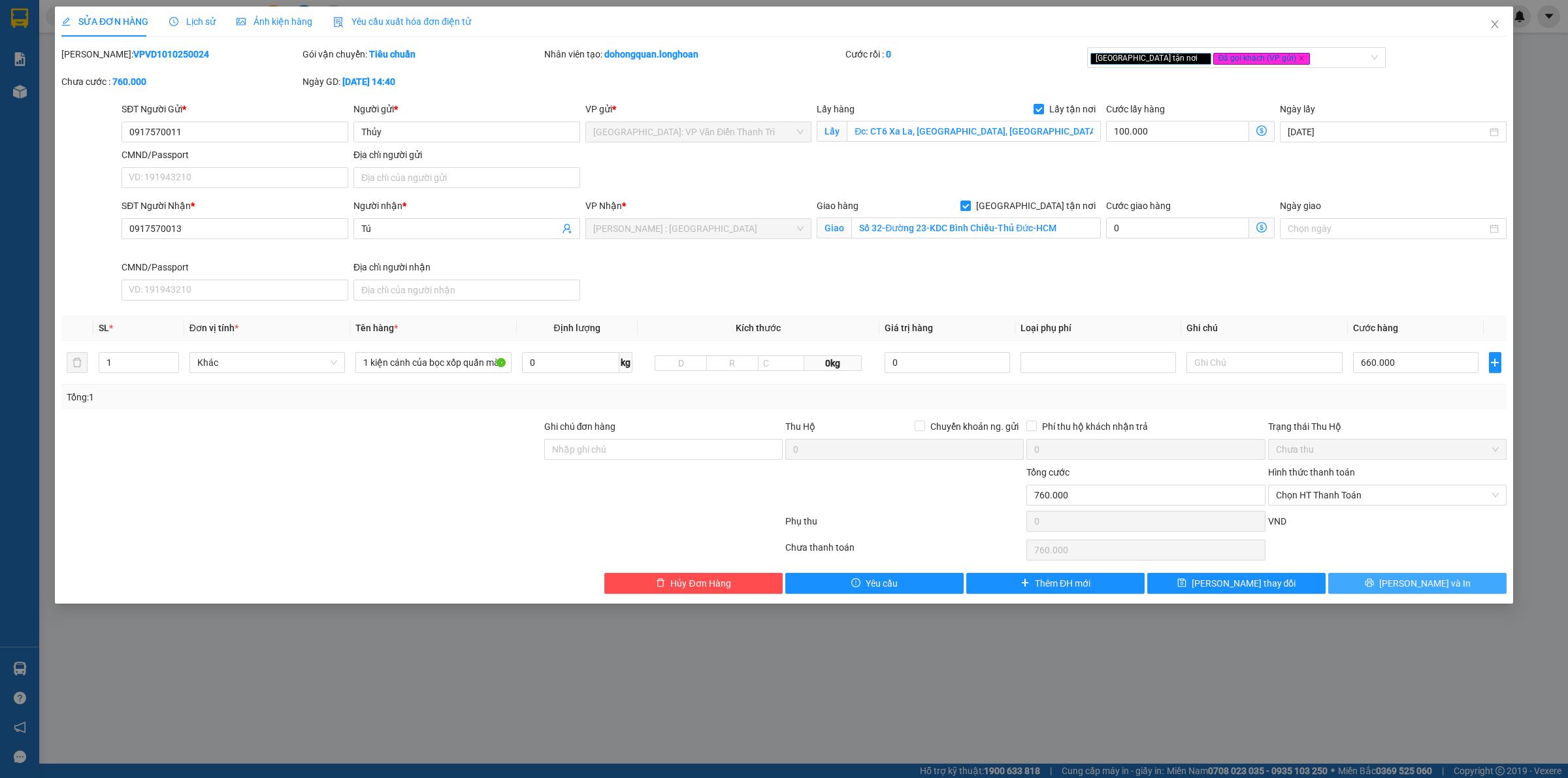
click at [1362, 590] on button "[PERSON_NAME] và In" at bounding box center [1417, 584] width 179 height 21
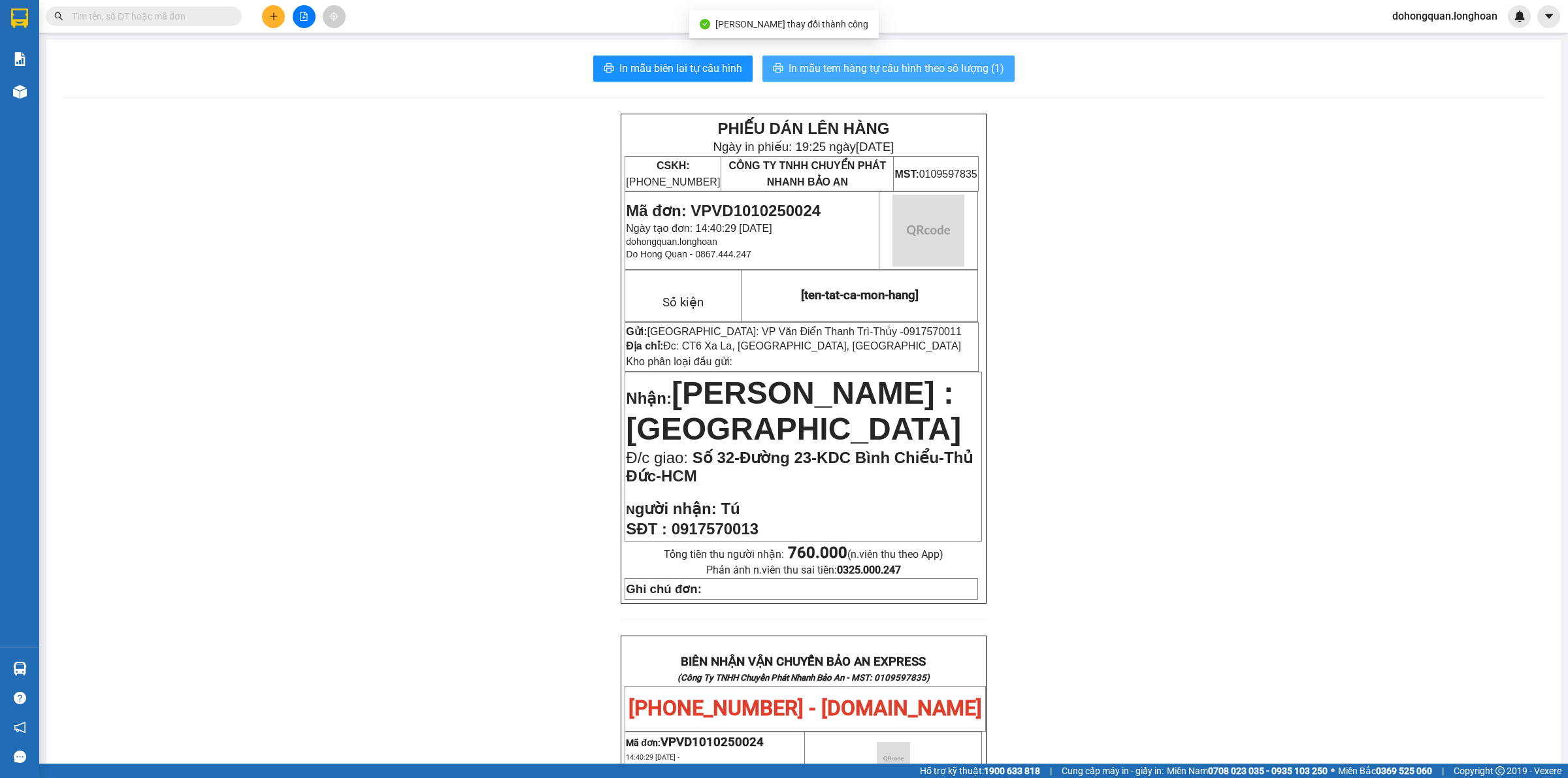
click at [929, 81] on button "In mẫu tem hàng tự cấu hình theo số lượng (1)" at bounding box center [889, 68] width 252 height 26
click at [1213, 454] on div "PHIẾU DÁN LÊN HÀNG Ngày in phiếu: 19:26 ngày 11-10-2025 CSKH: 1900.06.88.33 CÔN…" at bounding box center [804, 730] width 1483 height 1234
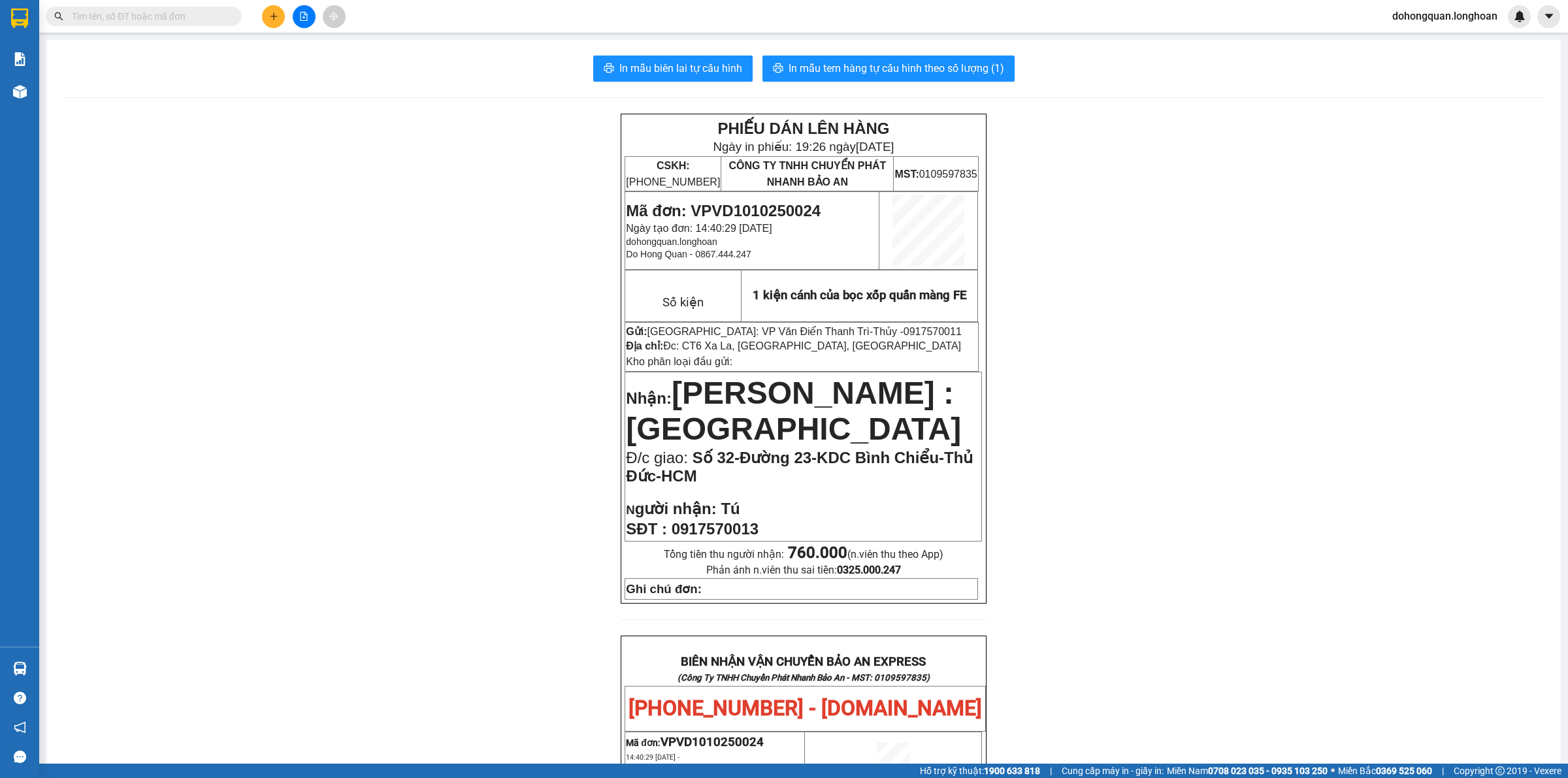
click at [736, 205] on span "Mã đơn: VPVD1010250024" at bounding box center [723, 210] width 195 height 17
copy span "VPVD1010250024"
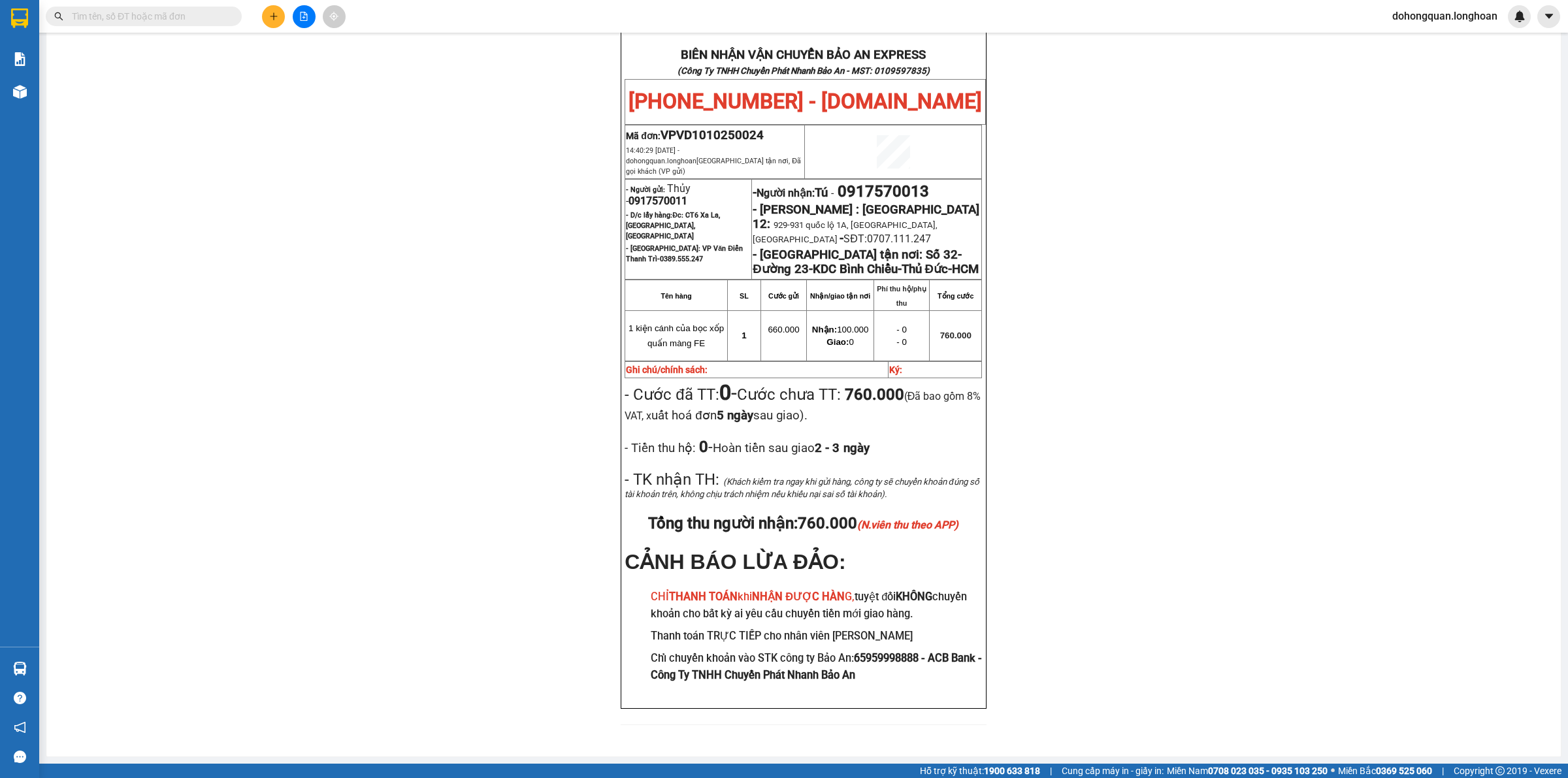
scroll to position [610, 0]
click at [25, 20] on img at bounding box center [20, 18] width 17 height 20
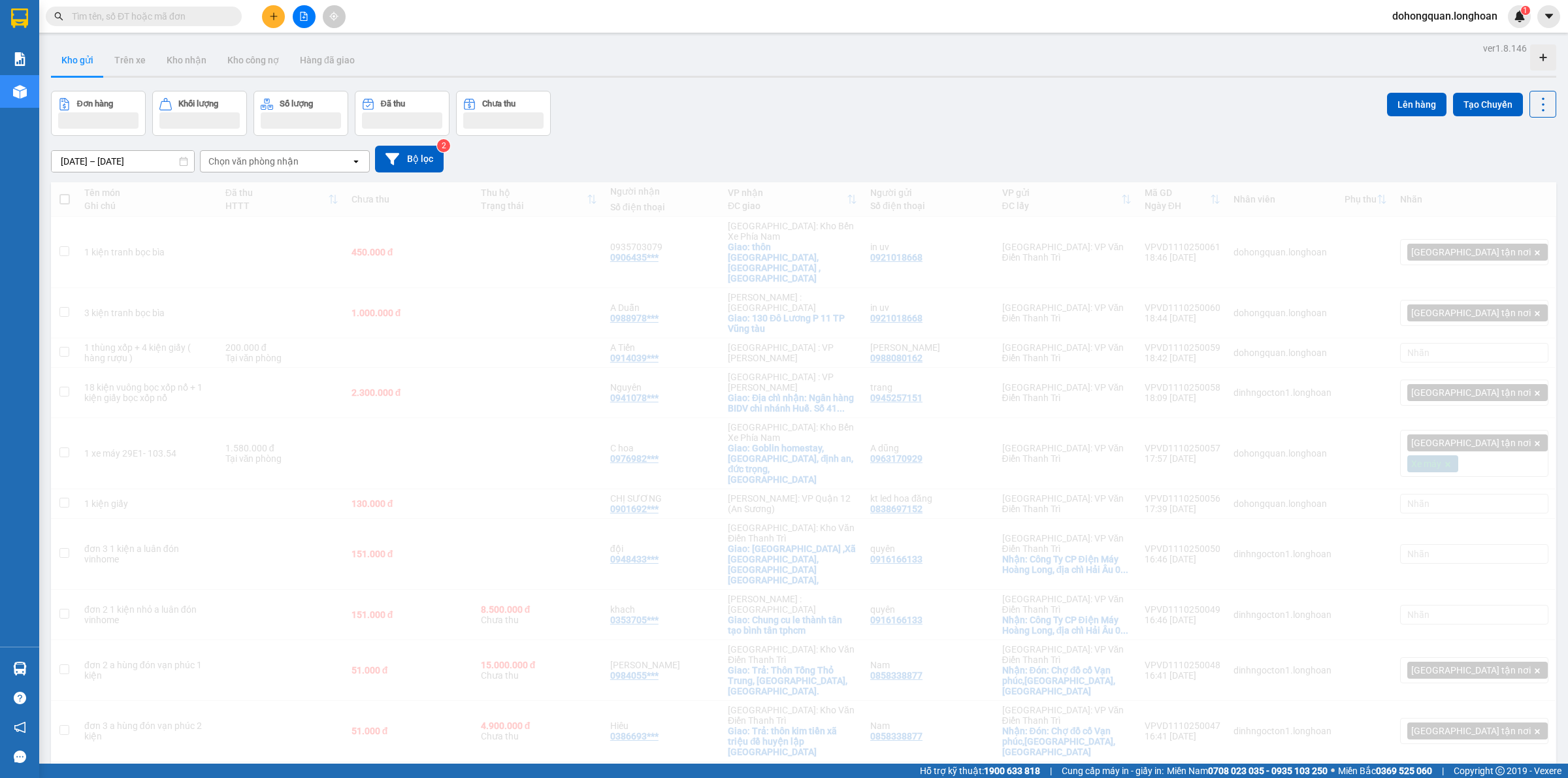
click at [695, 134] on div "Đơn hàng Khối lượng Số lượng Đã thu Chưa thu Lên hàng Tạo Chuyến" at bounding box center [803, 113] width 1505 height 45
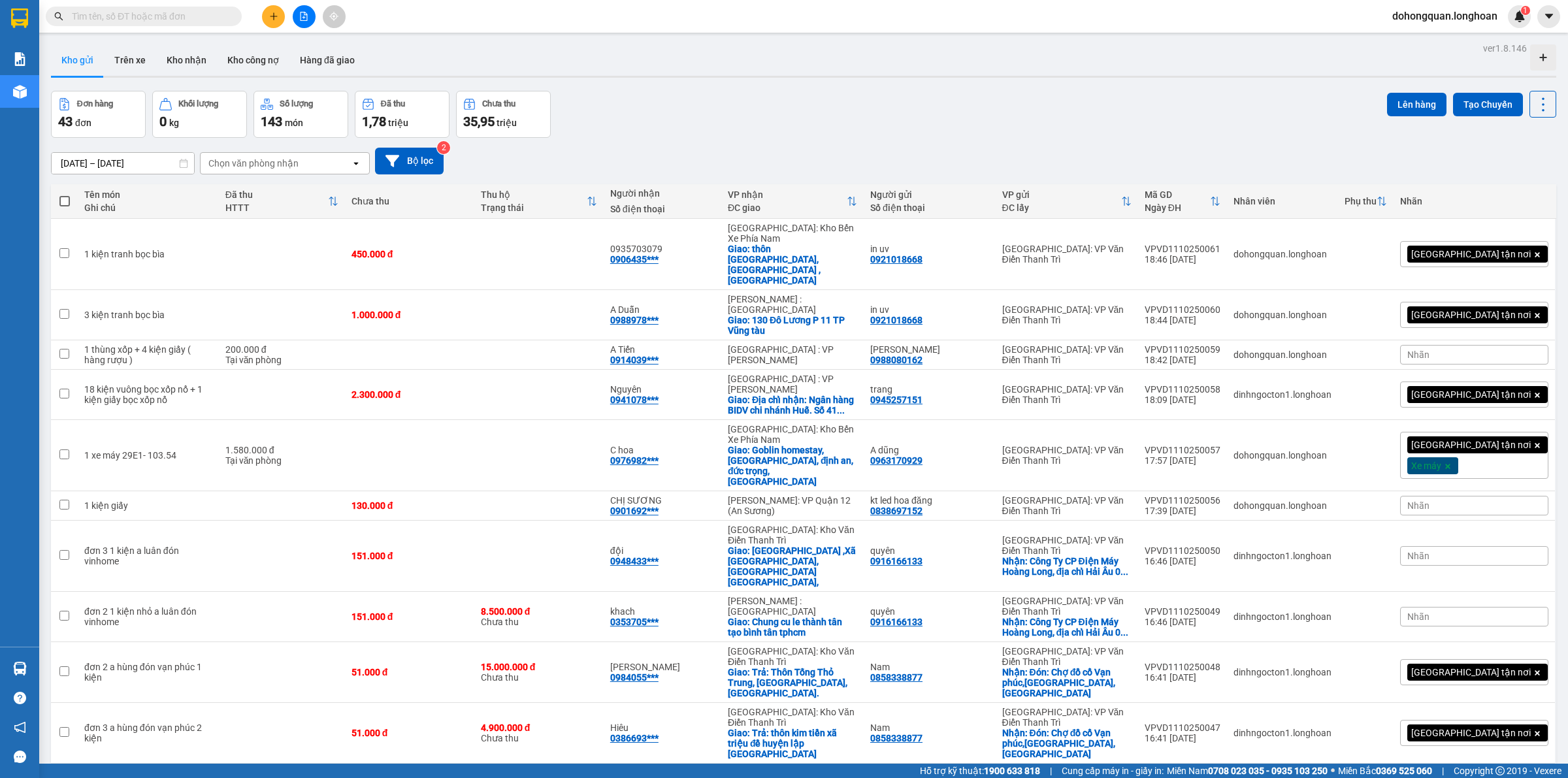
scroll to position [1190, 0]
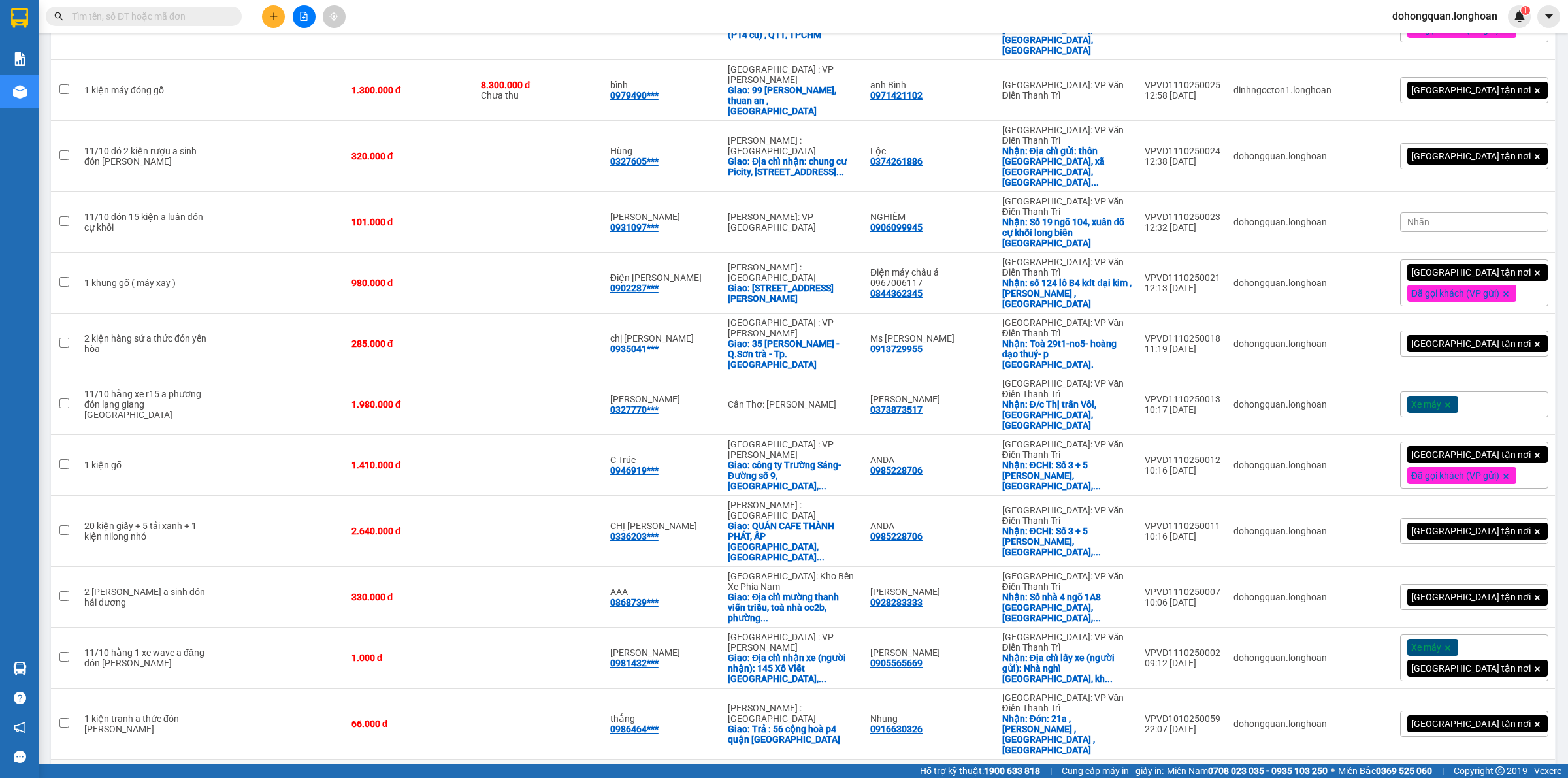
click at [703, 778] on div "[PERSON_NAME]" at bounding box center [662, 789] width 104 height 11
checkbox input "false"
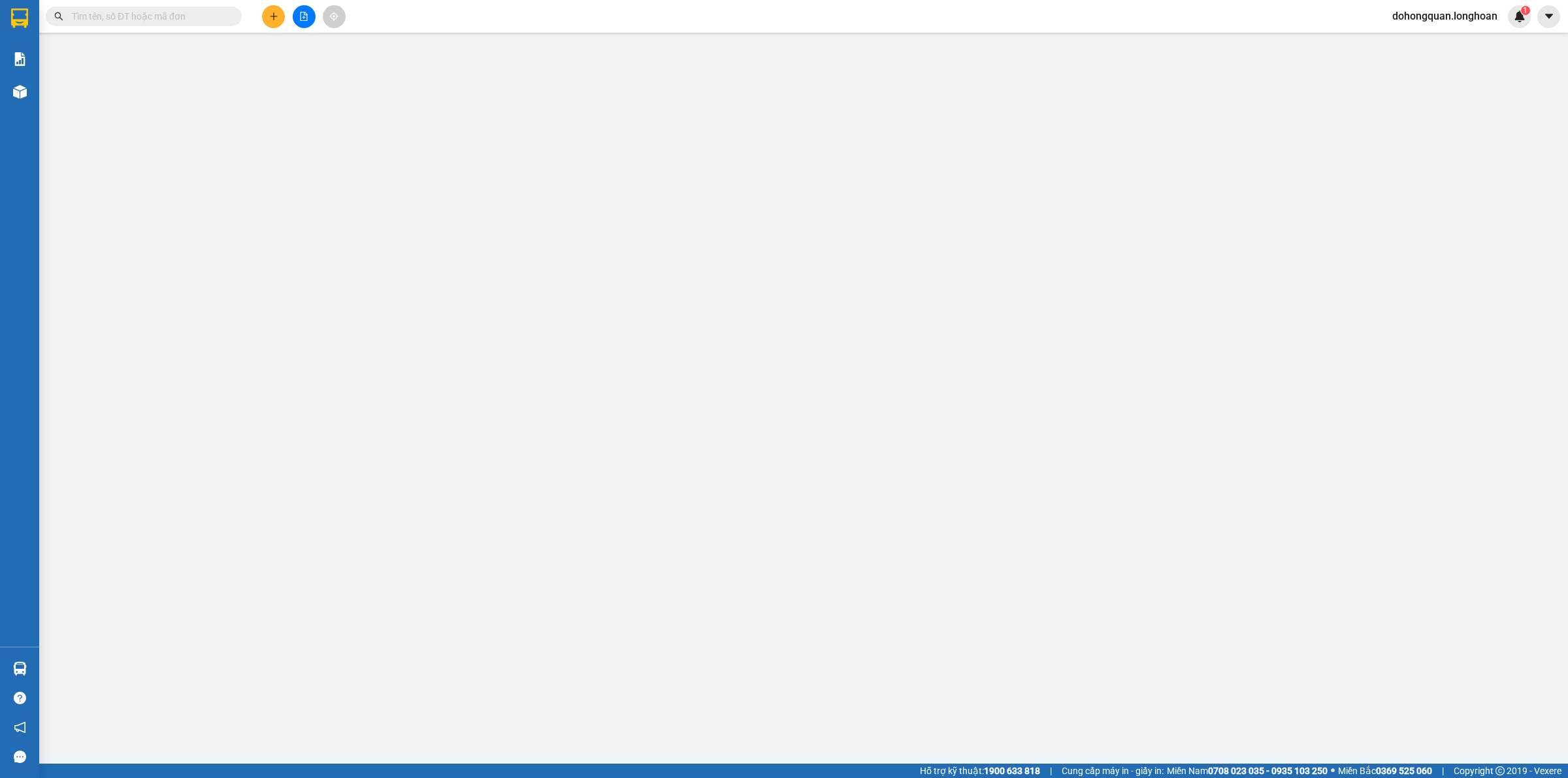
type input "0865229166"
type input "tổng kho gối cách nhiệt"
checkbox input "true"
type input "điểm lấy: 1 Ng. 25 Đ. [GEOGRAPHIC_DATA], [GEOGRAPHIC_DATA], [GEOGRAPHIC_DATA], …"
type input "0904207612"
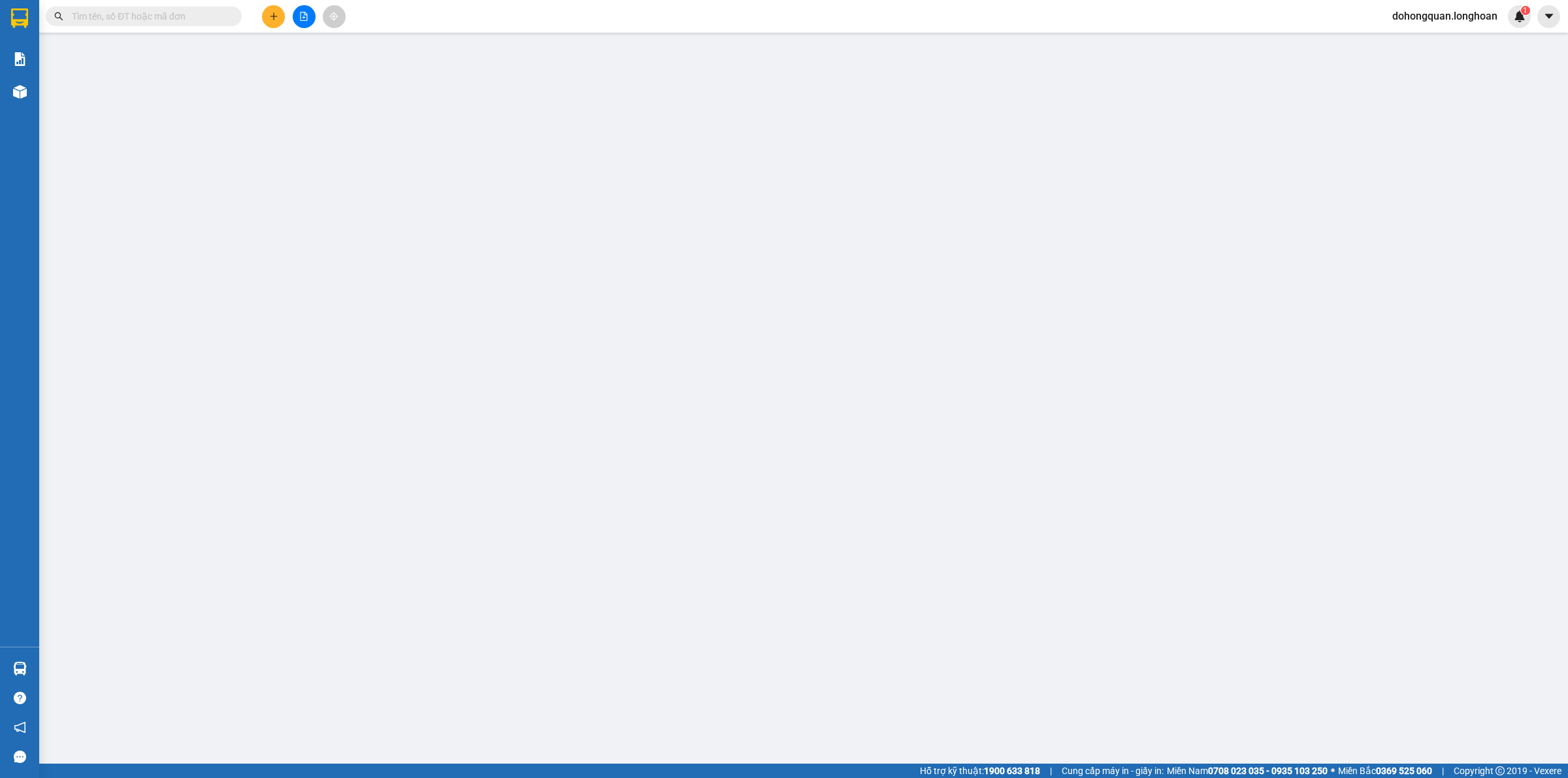
type input "[PERSON_NAME]"
checkbox input "true"
type input "ĐỊa chỉ Giao Hàng: LÔ B1 THUỘC KHU NHÀ Ở [GEOGRAPHIC_DATA], [GEOGRAPHIC_DATA], …"
type input "có vat"
type input "0"
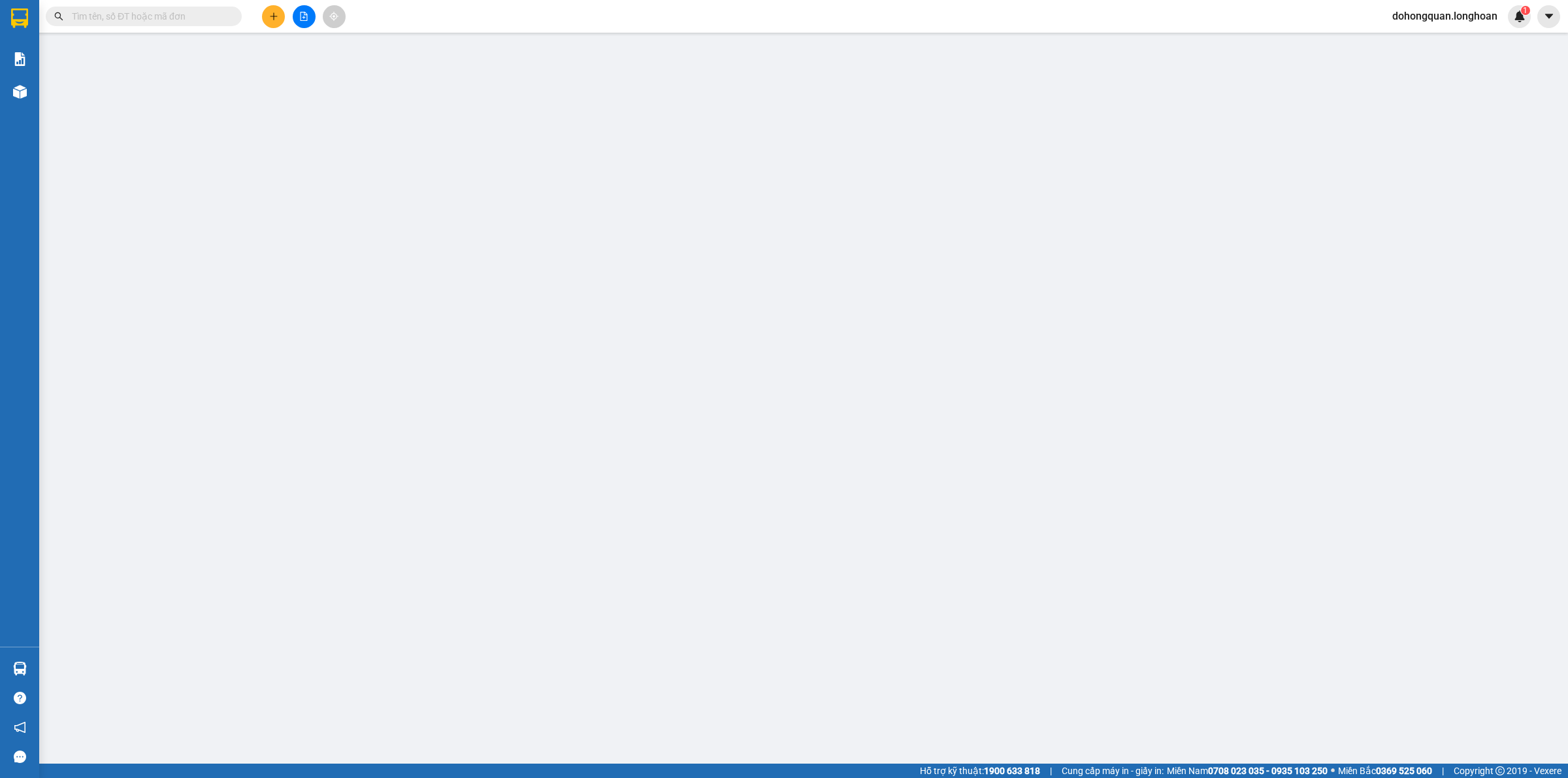
type input "1.190.000"
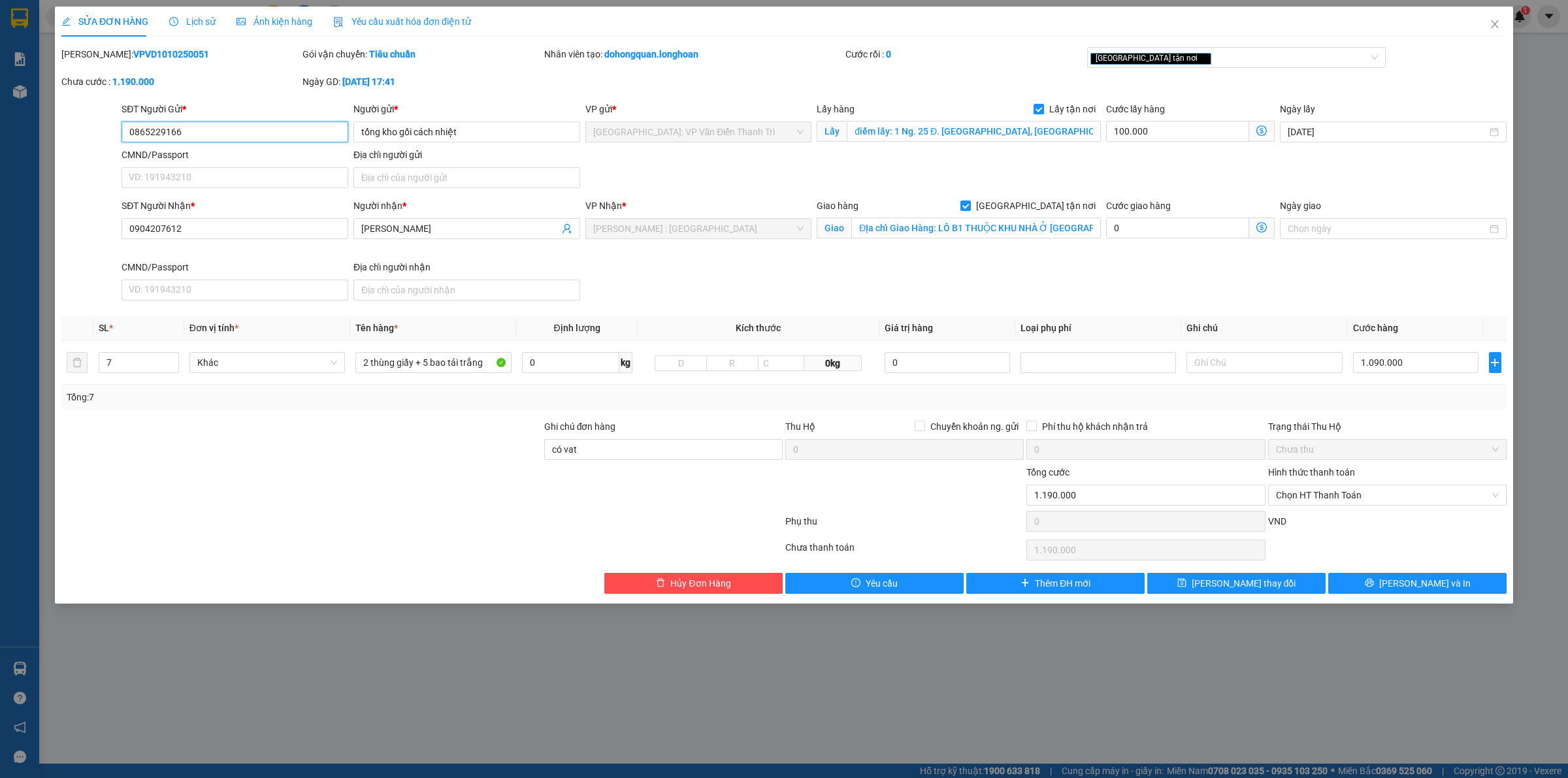
click at [205, 129] on input "0865229166" at bounding box center [234, 132] width 226 height 21
click at [198, 224] on input "0904207612" at bounding box center [234, 228] width 226 height 21
click at [654, 267] on div "SĐT Người Nhận * 0904207612 Người nhận * [PERSON_NAME] VP Nhận * [GEOGRAPHIC_DA…" at bounding box center [813, 252] width 1390 height 107
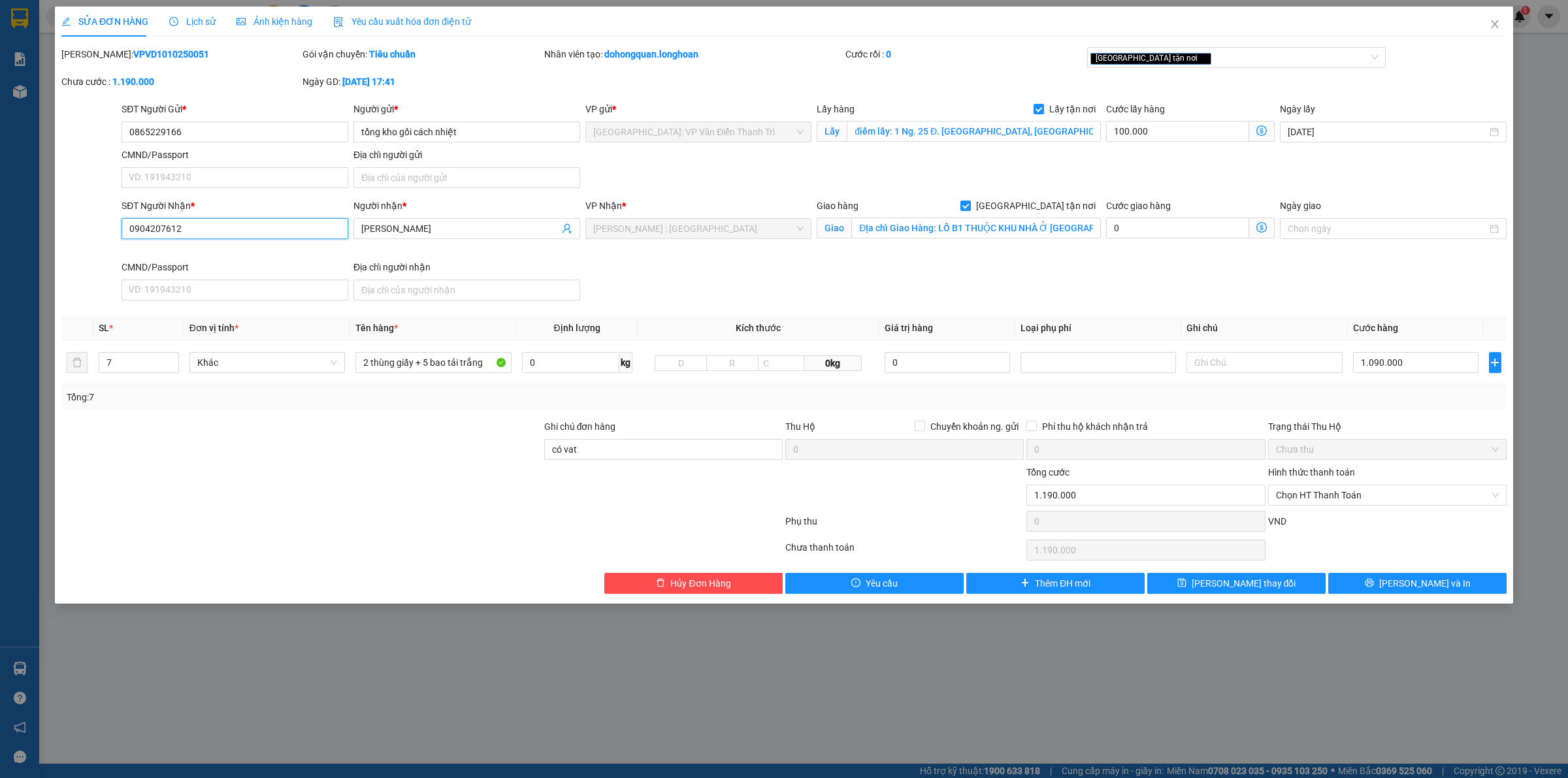
click at [250, 237] on input "0904207612" at bounding box center [234, 228] width 226 height 21
click at [251, 235] on input "0904207612" at bounding box center [234, 228] width 226 height 21
click at [718, 259] on div "VP Nhận * [GEOGRAPHIC_DATA] : [GEOGRAPHIC_DATA] 12" at bounding box center [698, 229] width 232 height 61
click at [272, 224] on input "0904207612" at bounding box center [234, 228] width 226 height 21
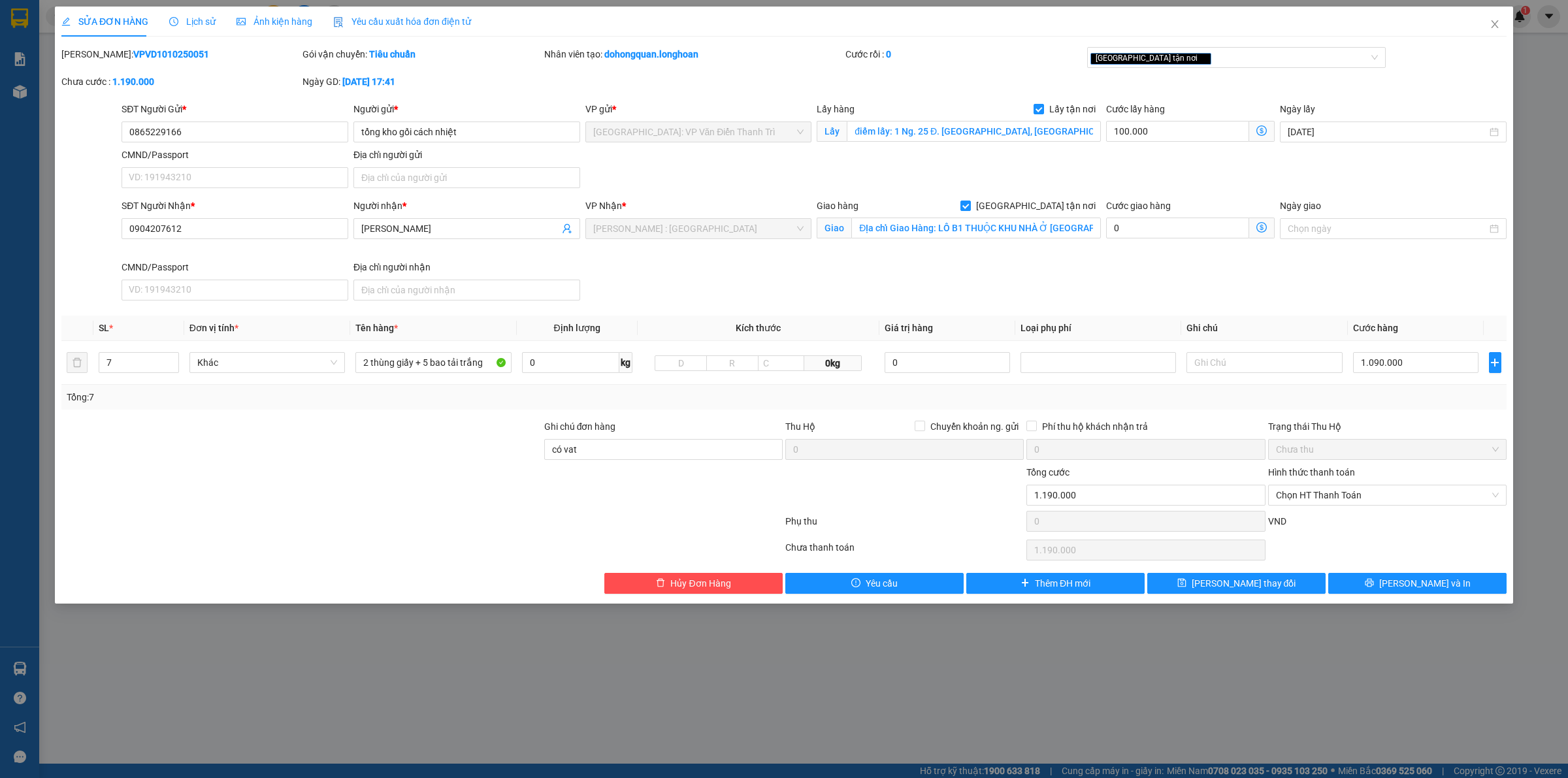
click at [679, 267] on div "SĐT Người Nhận * 0904207612 0904207612 Người nhận * [PERSON_NAME] VP Nhận * [GE…" at bounding box center [813, 252] width 1390 height 107
click at [235, 224] on input "0904207612" at bounding box center [234, 228] width 226 height 21
click at [687, 239] on span "[PERSON_NAME] : [GEOGRAPHIC_DATA]" at bounding box center [698, 228] width 211 height 20
click at [262, 233] on input "0904207612" at bounding box center [234, 228] width 226 height 21
click at [278, 250] on div "SĐT Người Nhận * 0904207612" at bounding box center [234, 229] width 232 height 61
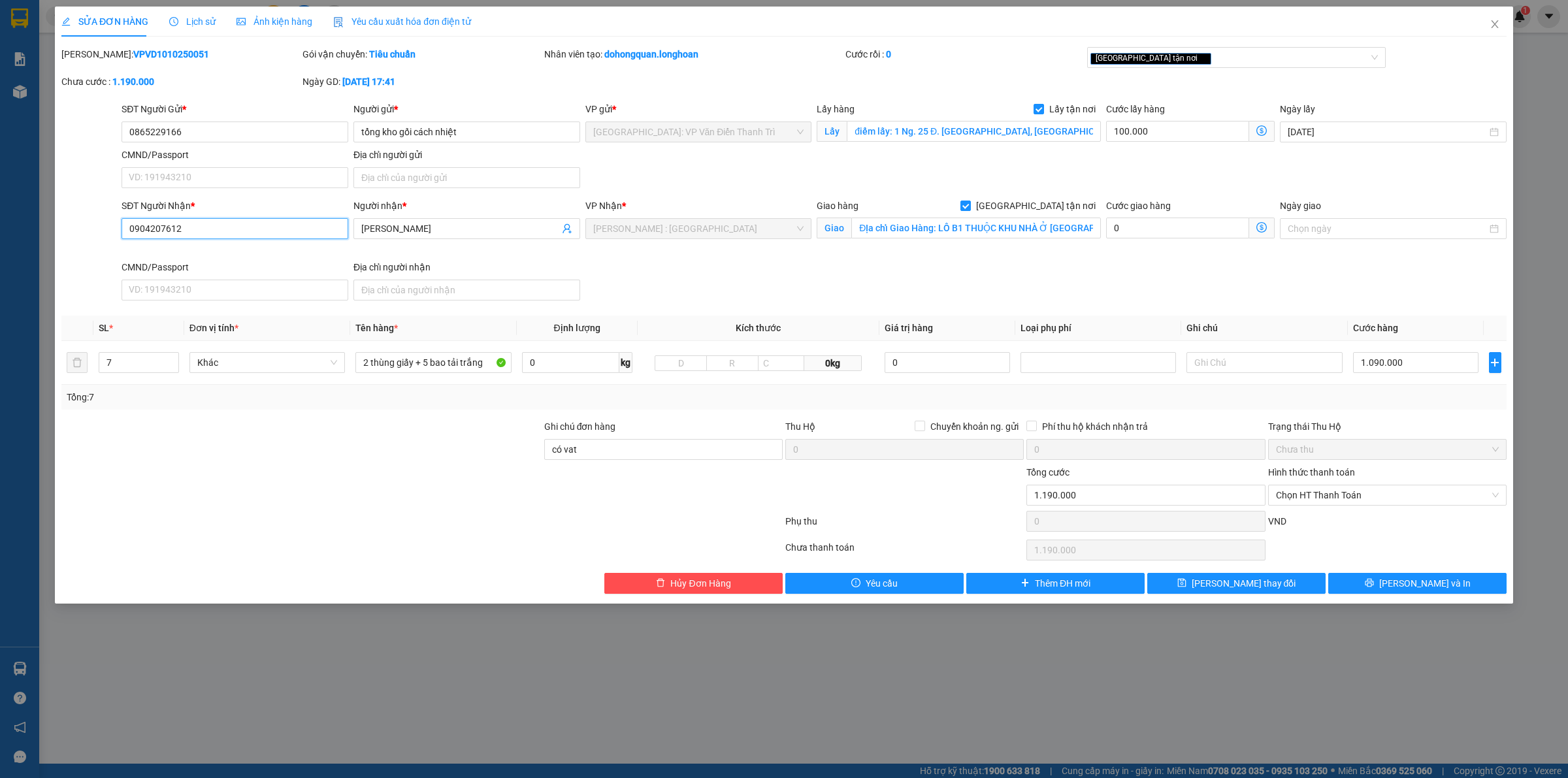
click at [281, 233] on input "0904207612" at bounding box center [234, 228] width 226 height 21
drag, startPoint x: 271, startPoint y: 253, endPoint x: 275, endPoint y: 229, distance: 24.3
click at [271, 249] on div "SĐT Người Nhận * 0904207612" at bounding box center [234, 229] width 232 height 61
drag, startPoint x: 275, startPoint y: 229, endPoint x: 552, endPoint y: 271, distance: 280.2
click at [275, 228] on input "0904207612" at bounding box center [234, 228] width 226 height 21
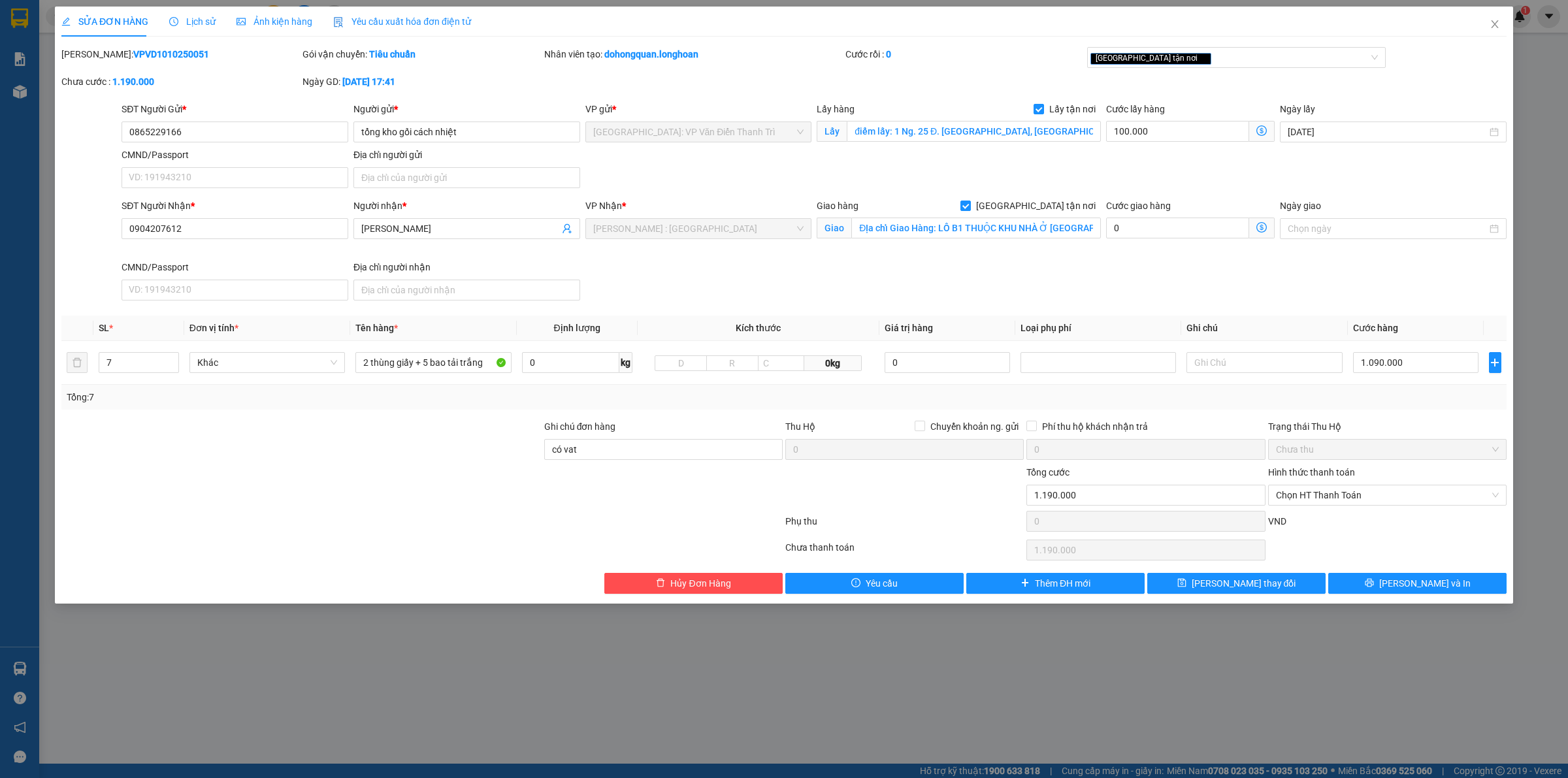
click at [755, 280] on div "SĐT Người Nhận * 0904207612 0904207612 Người nhận * [PERSON_NAME] VP Nhận * [GE…" at bounding box center [813, 252] width 1390 height 107
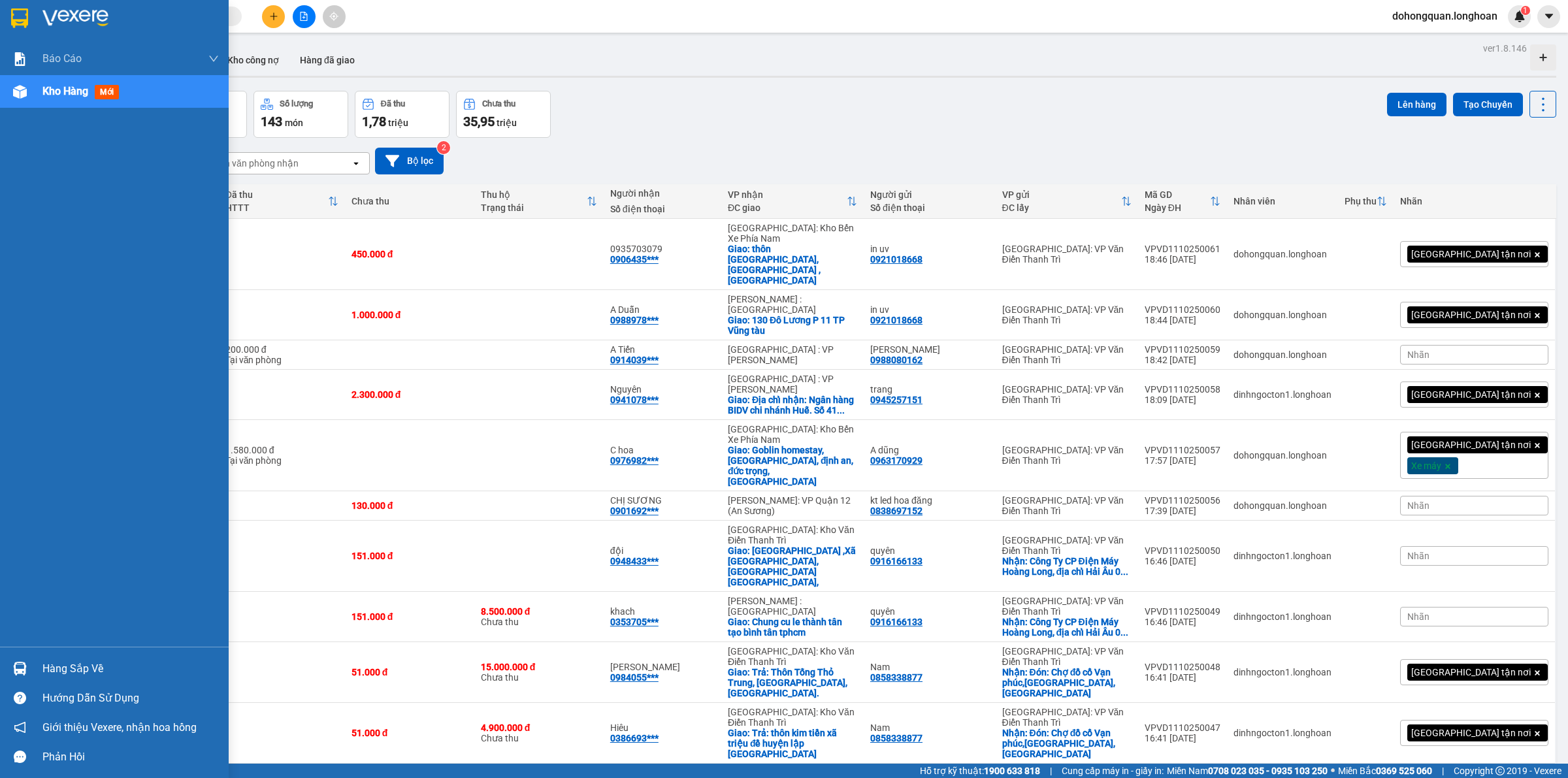
click at [31, 13] on div at bounding box center [114, 21] width 228 height 42
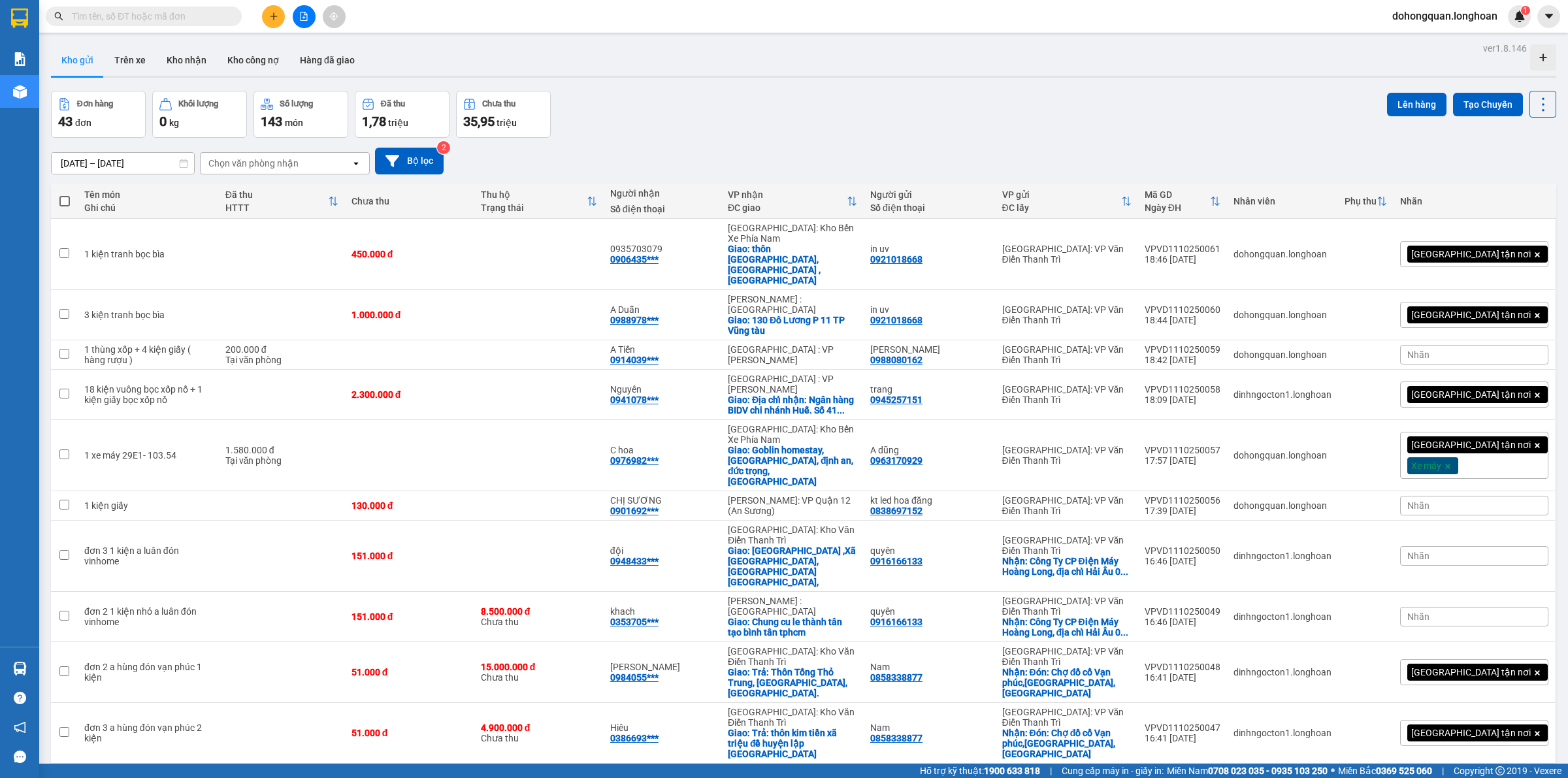
click at [720, 123] on div "Đơn hàng 43 đơn Khối lượng 0 kg Số lượng 143 món Đã thu 1,78 triệu Chưa thu 35,…" at bounding box center [803, 114] width 1505 height 47
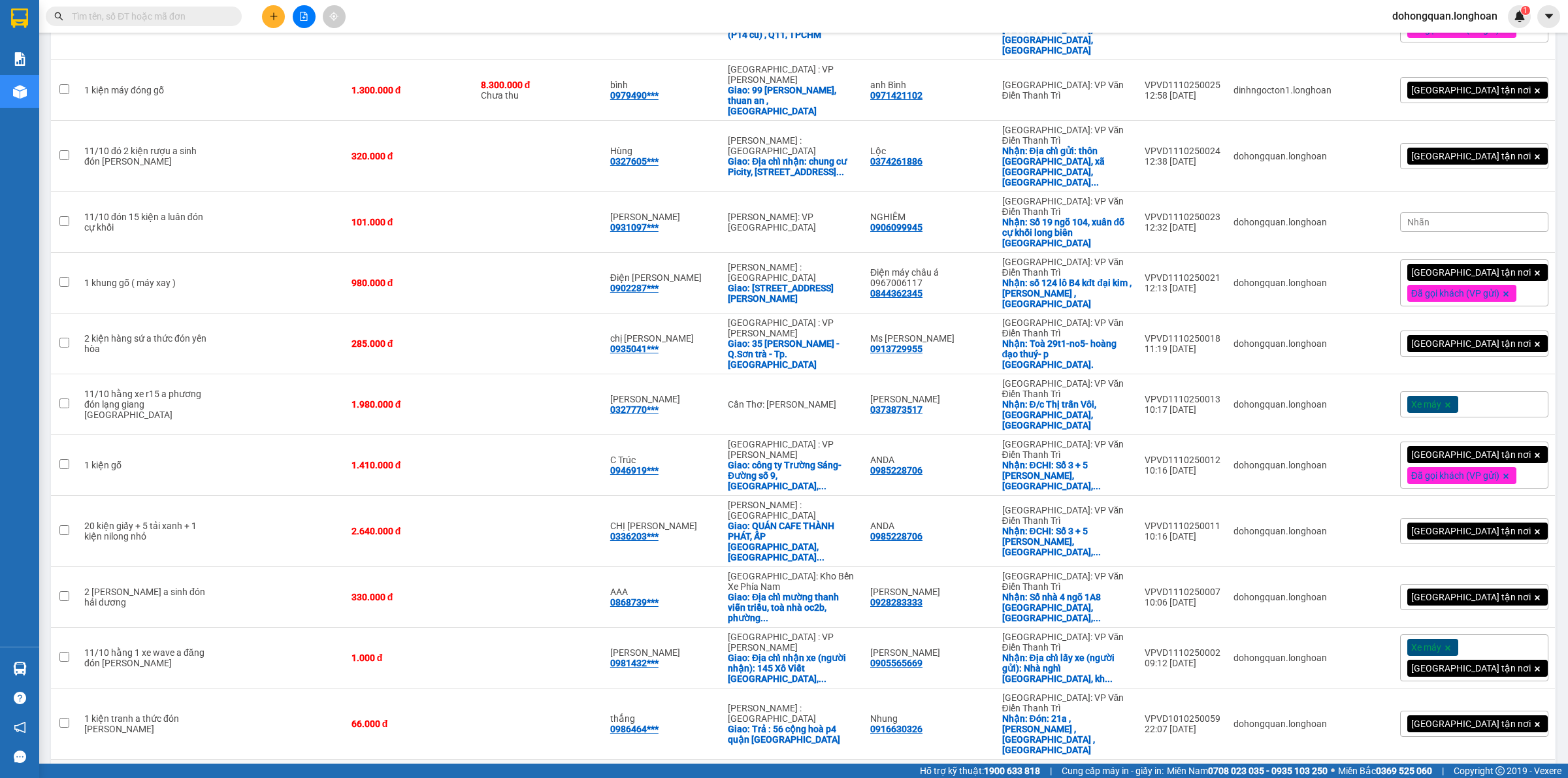
drag, startPoint x: 1071, startPoint y: 383, endPoint x: 1077, endPoint y: 377, distance: 8.5
checkbox input "true"
drag, startPoint x: 1077, startPoint y: 377, endPoint x: 1432, endPoint y: 387, distance: 355.1
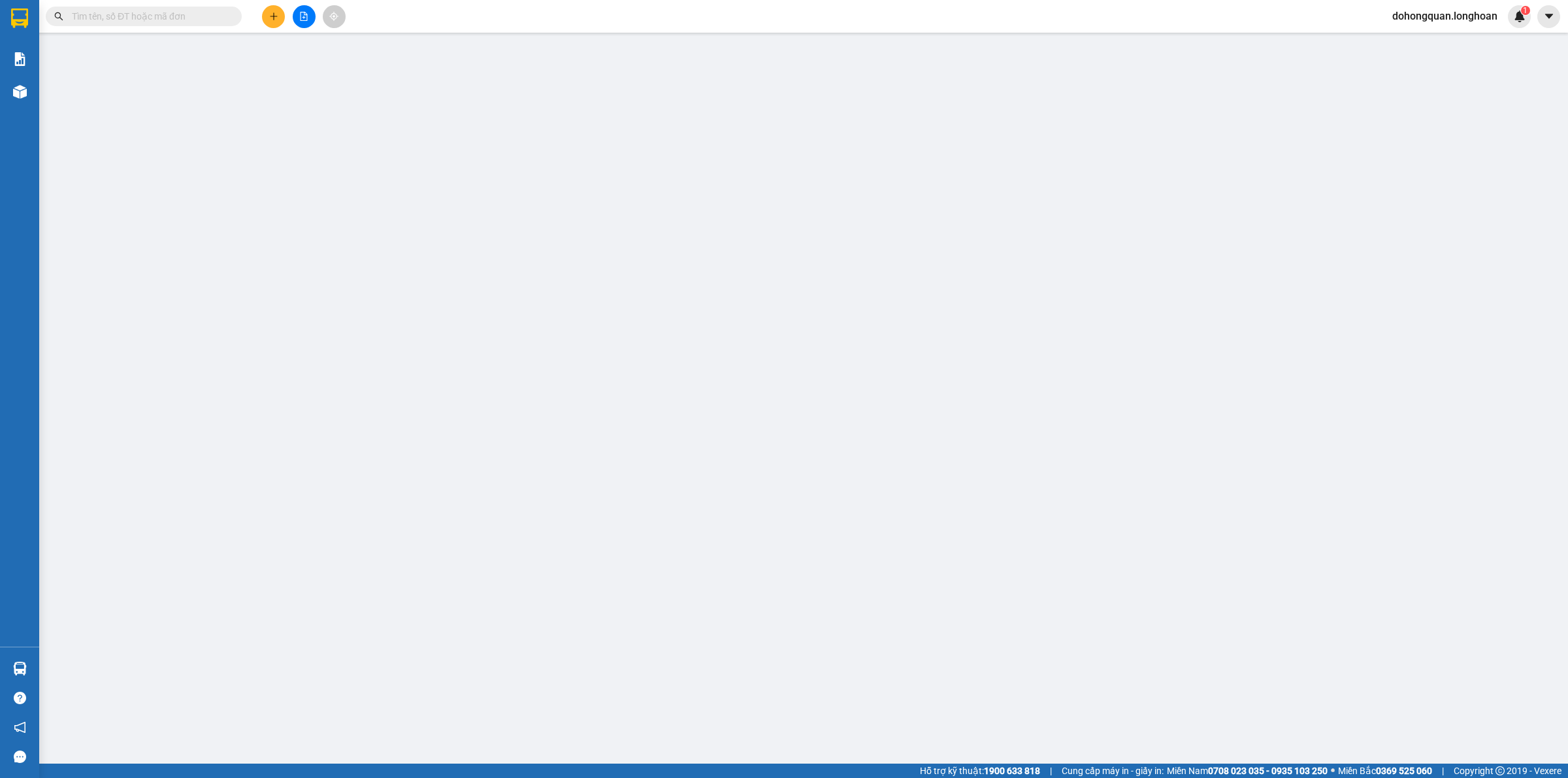
type input "0865229166"
type input "tổng kho gối cách nhiệt"
checkbox input "true"
type input "điểm lấy: 1 Ng. 25 Đ. [GEOGRAPHIC_DATA], [GEOGRAPHIC_DATA], [GEOGRAPHIC_DATA], …"
type input "0904207612"
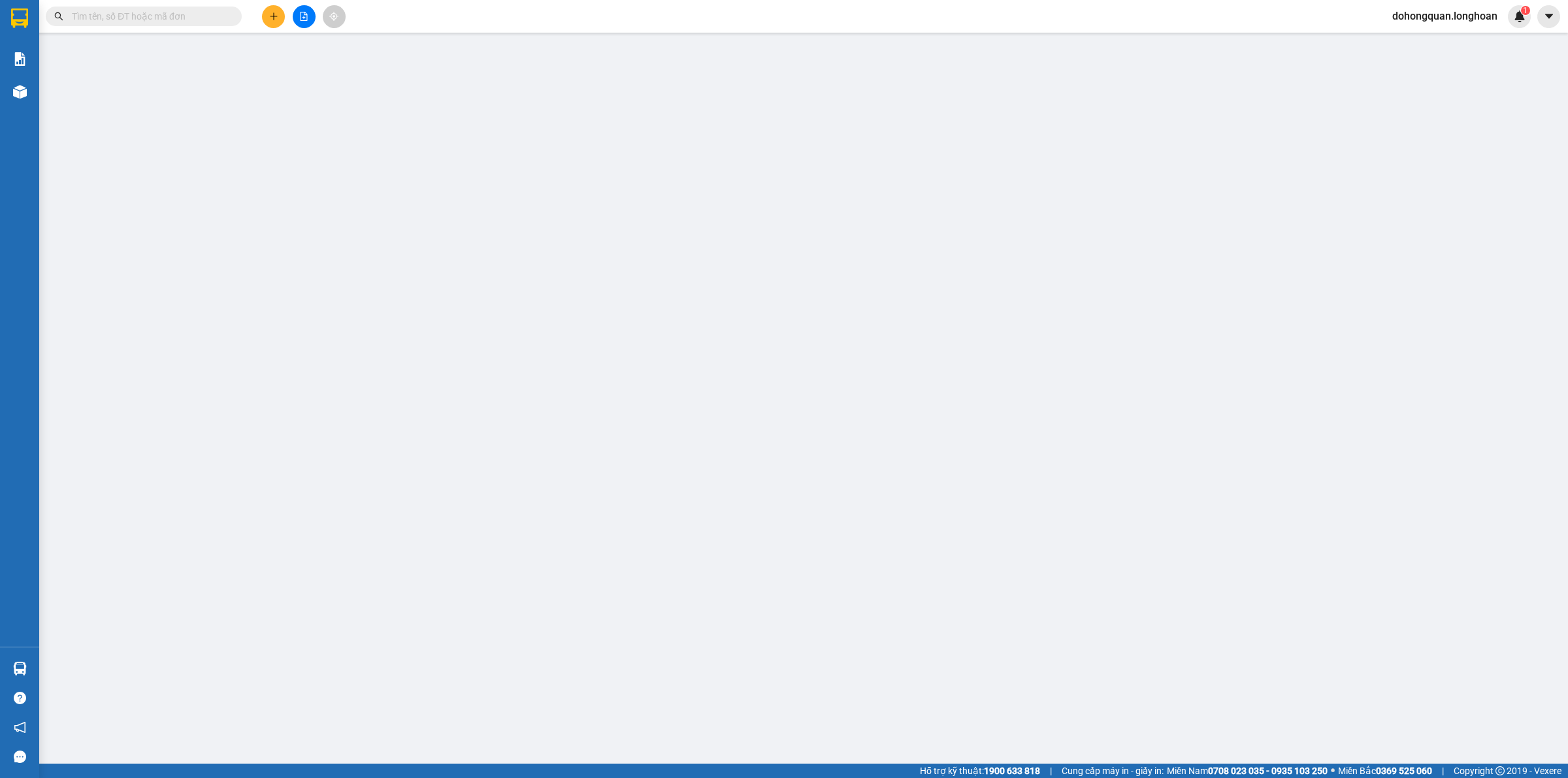
type input "[PERSON_NAME]"
checkbox input "true"
type input "ĐỊa chỉ Giao Hàng: LÔ B1 THUỘC KHU NHÀ Ở [GEOGRAPHIC_DATA], [GEOGRAPHIC_DATA], …"
type input "có vat"
type input "0"
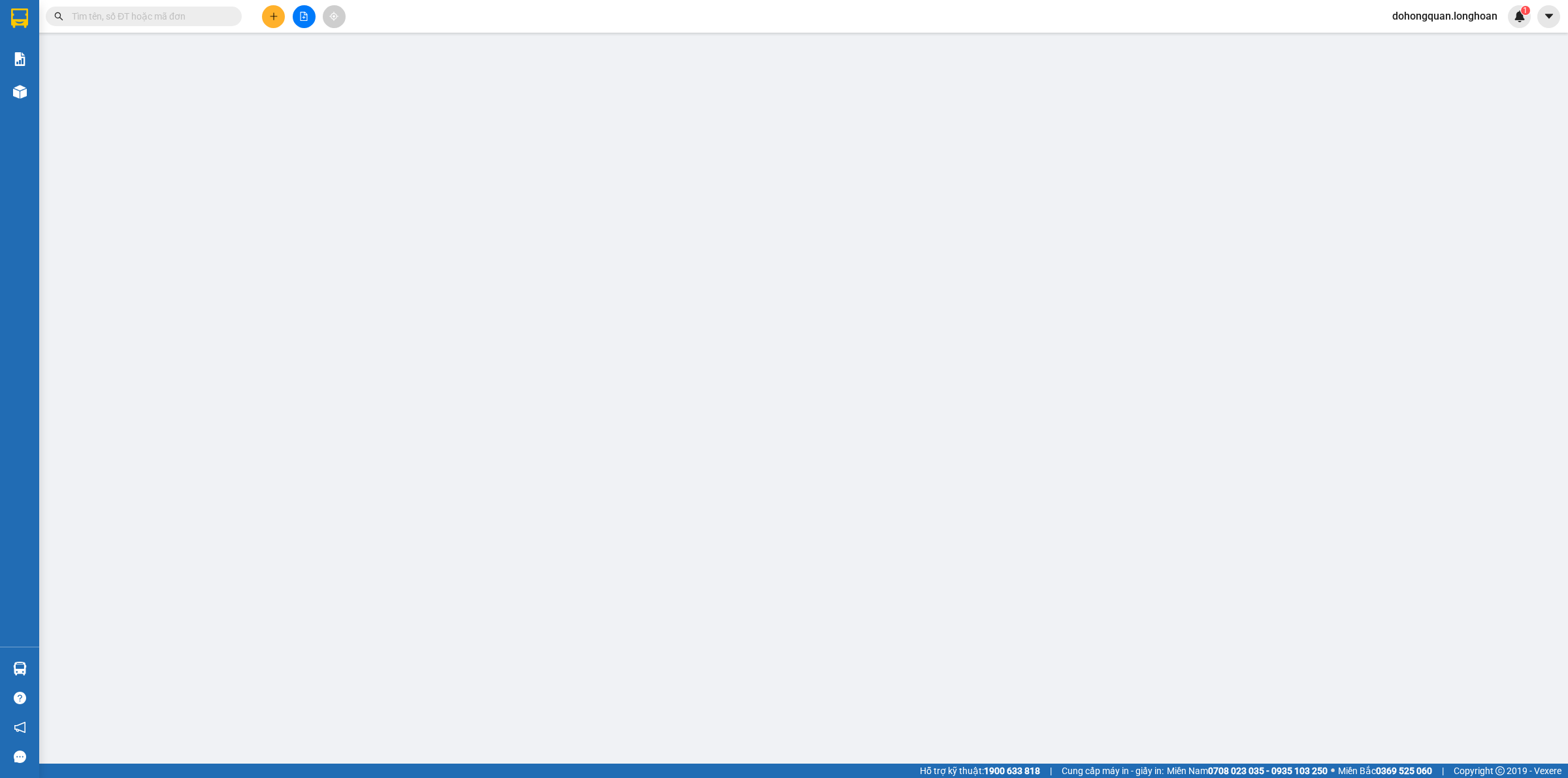
type input "1.190.000"
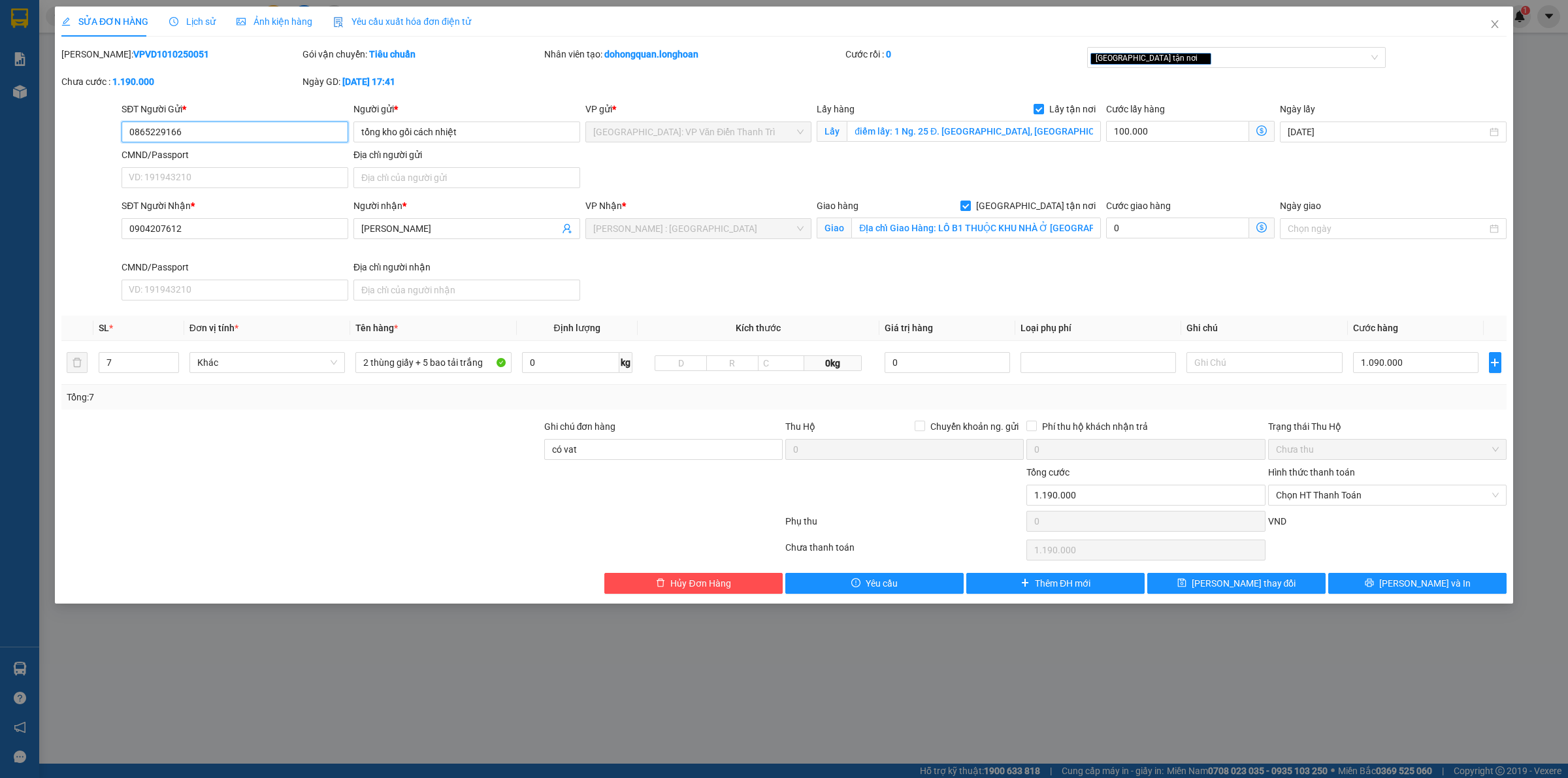
click at [245, 129] on input "0865229166" at bounding box center [234, 132] width 226 height 21
click at [869, 236] on input "ĐỊa chỉ Giao Hàng: LÔ B1 THUỘC KHU NHÀ Ở [GEOGRAPHIC_DATA], [GEOGRAPHIC_DATA], …" at bounding box center [976, 228] width 249 height 21
click at [451, 476] on div at bounding box center [301, 488] width 483 height 46
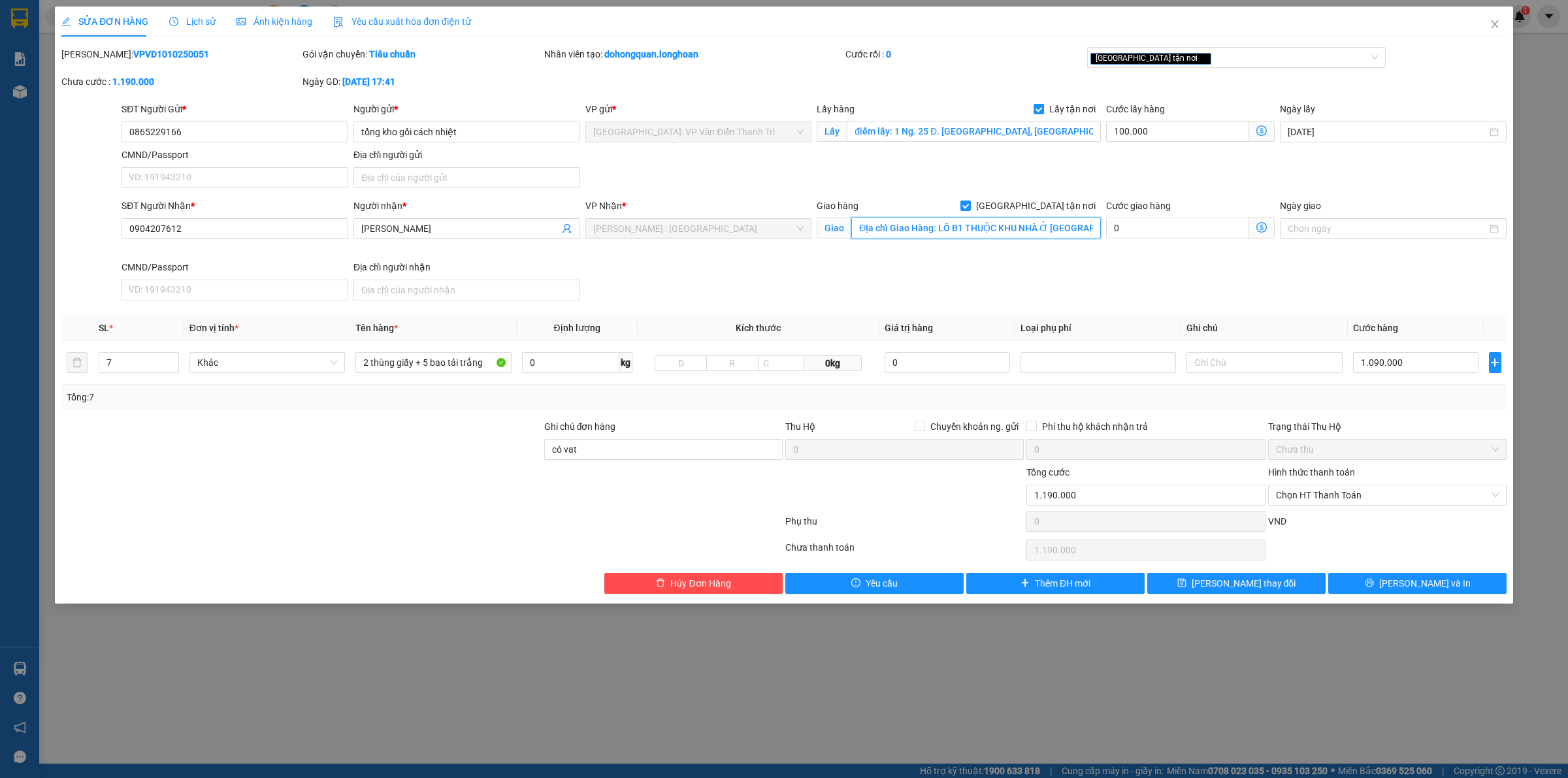
click at [886, 224] on input "ĐỊa chỉ Giao Hàng: LÔ B1 THUỘC KHU NHÀ Ở [GEOGRAPHIC_DATA], [GEOGRAPHIC_DATA], …" at bounding box center [976, 228] width 249 height 21
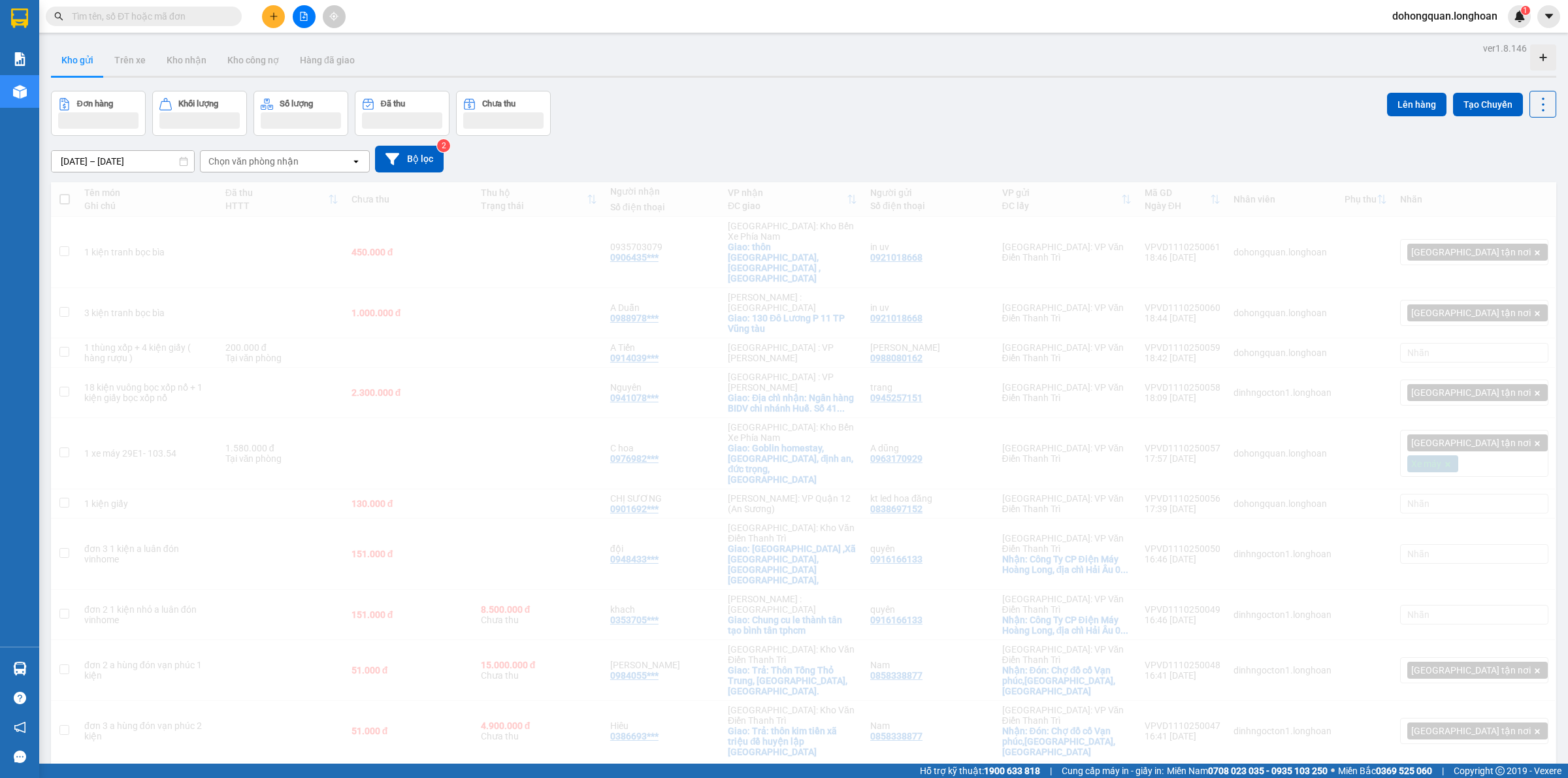
click at [182, 32] on main "ver 1.8.146 Kho gửi Trên xe Kho nhận Kho công nợ Hàng đã giao Đơn hàng Khối lượ…" at bounding box center [784, 381] width 1568 height 764
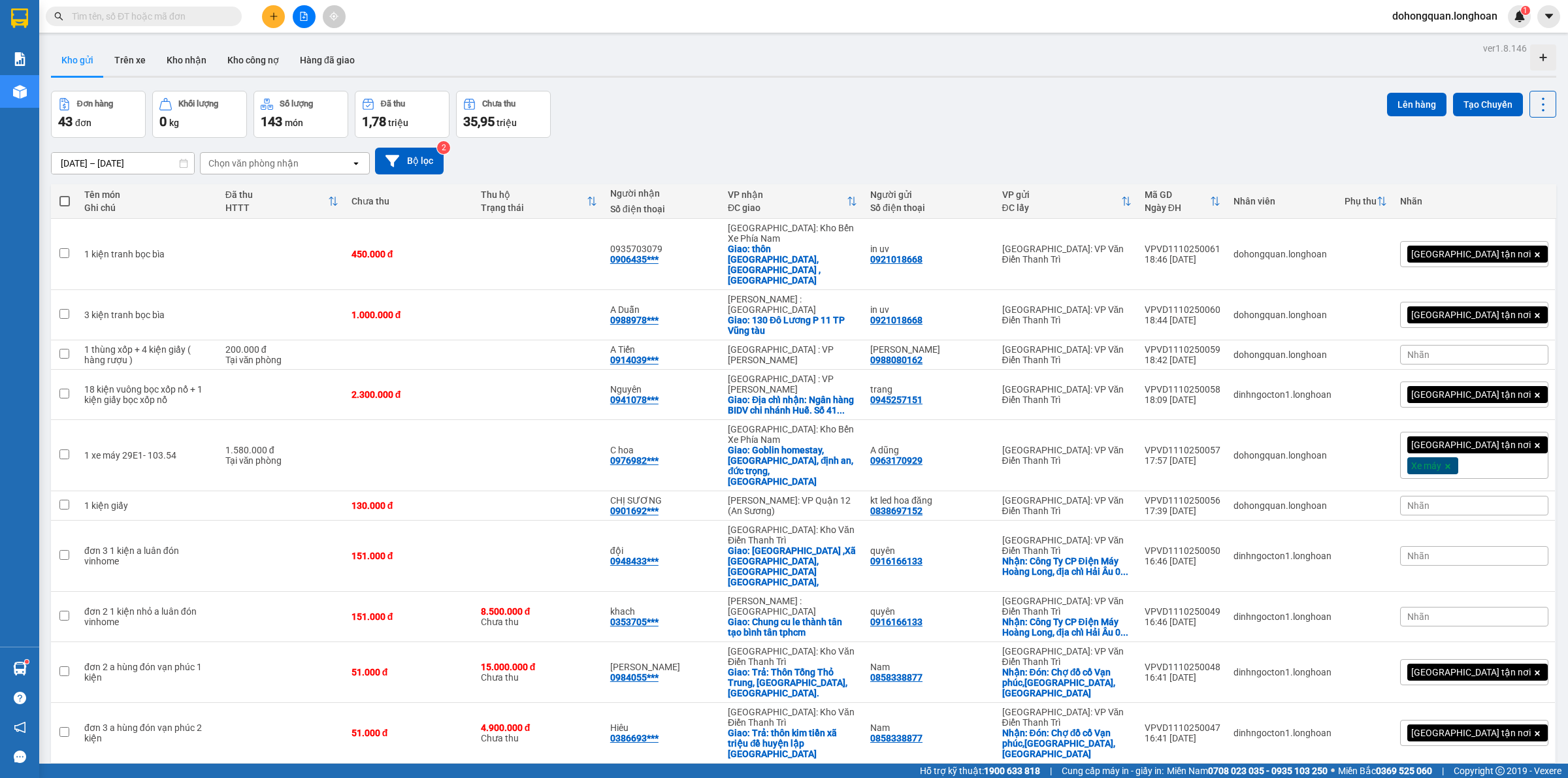
click at [164, 15] on input "text" at bounding box center [148, 16] width 154 height 14
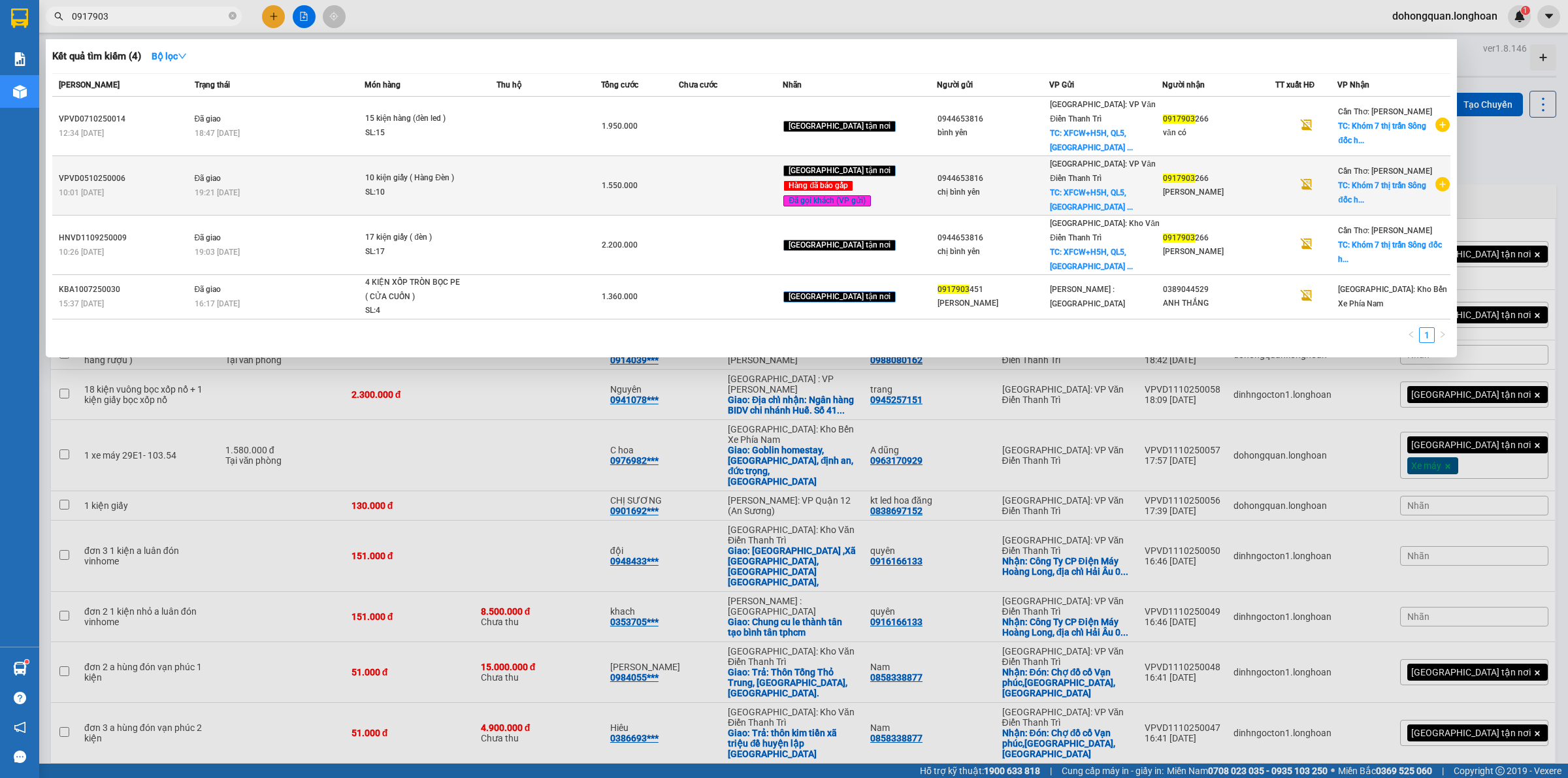
type input "0917903"
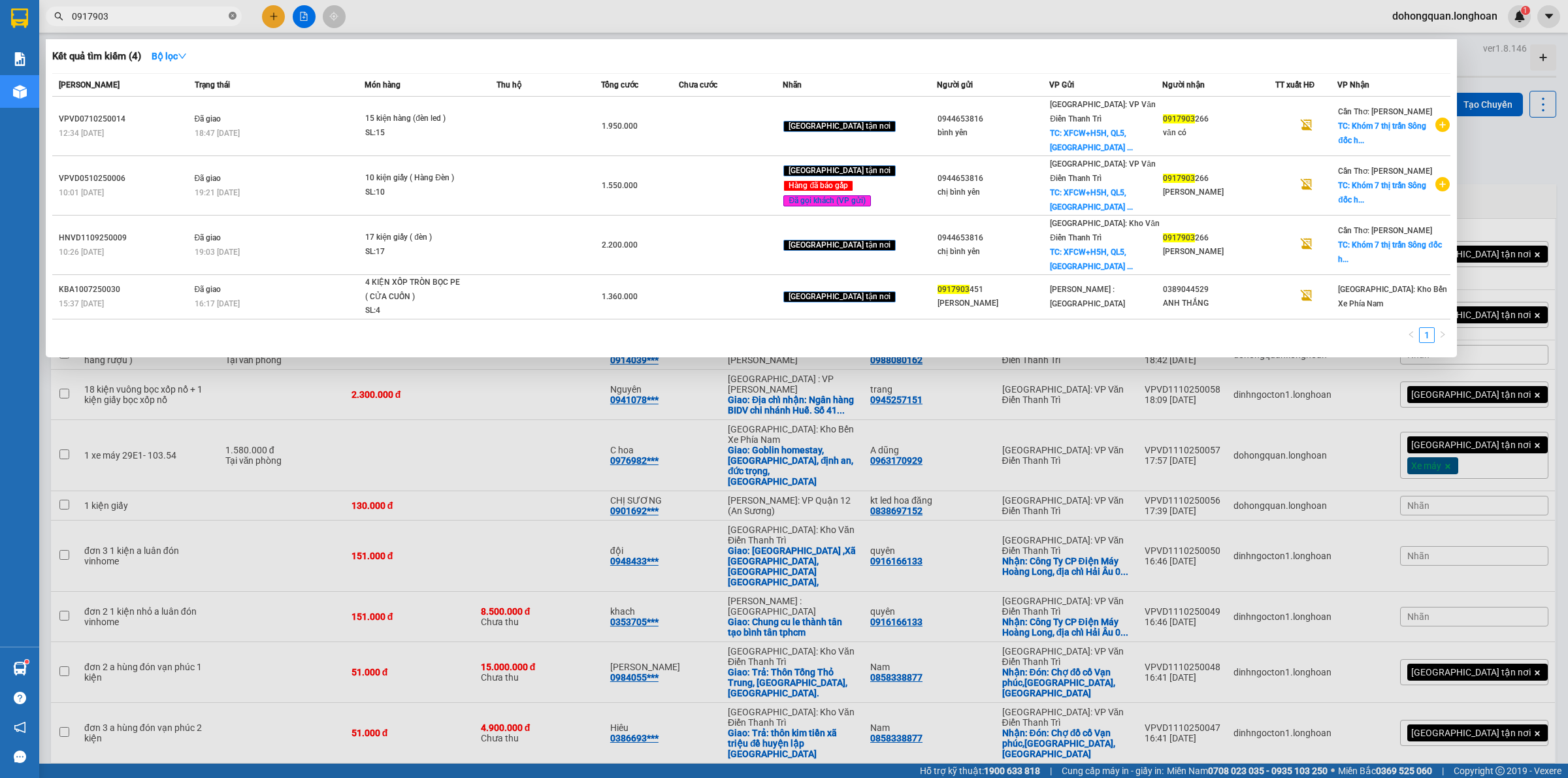
click at [229, 20] on icon "close-circle" at bounding box center [232, 15] width 8 height 8
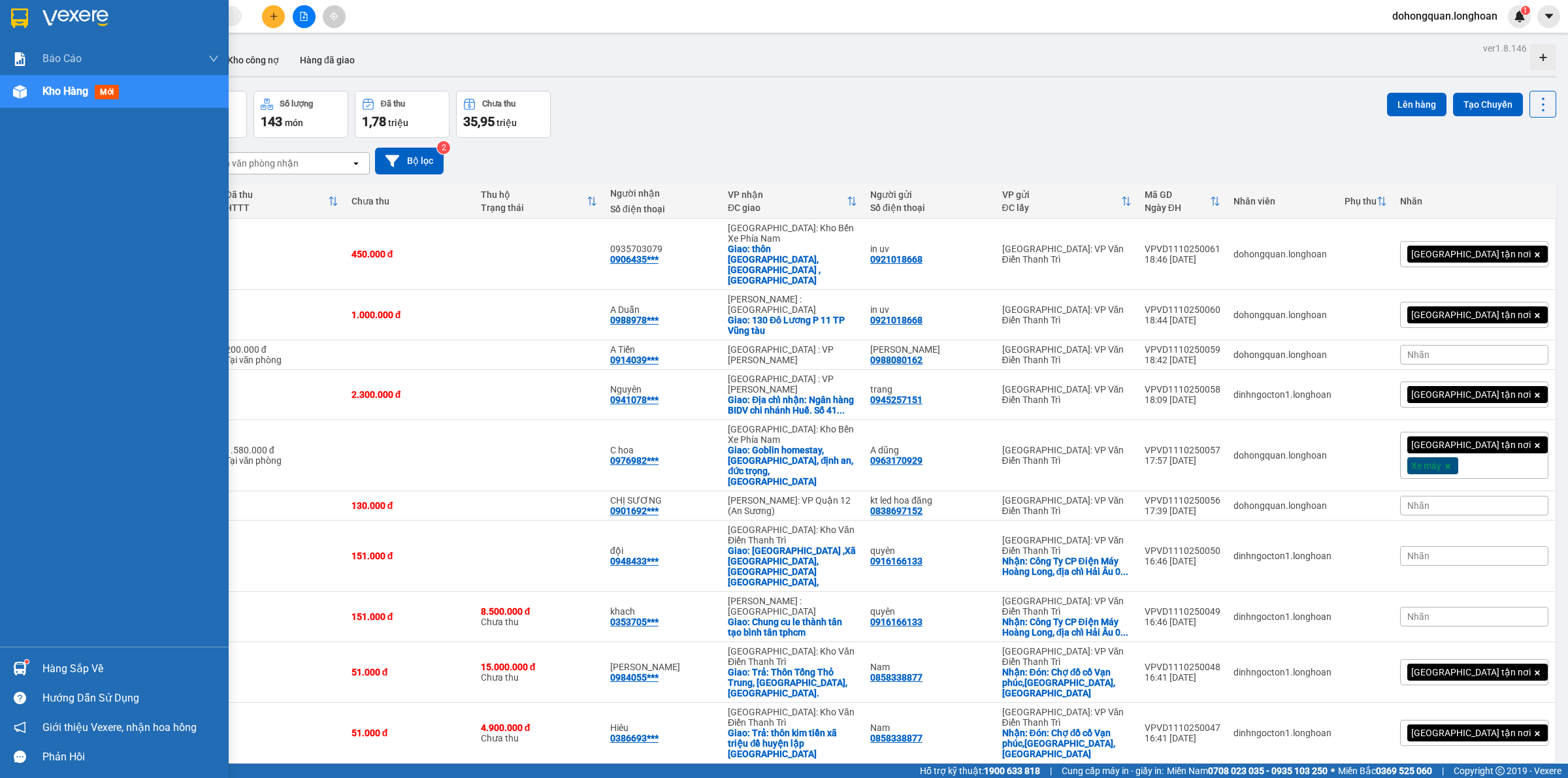
click at [32, 4] on div at bounding box center [114, 21] width 228 height 42
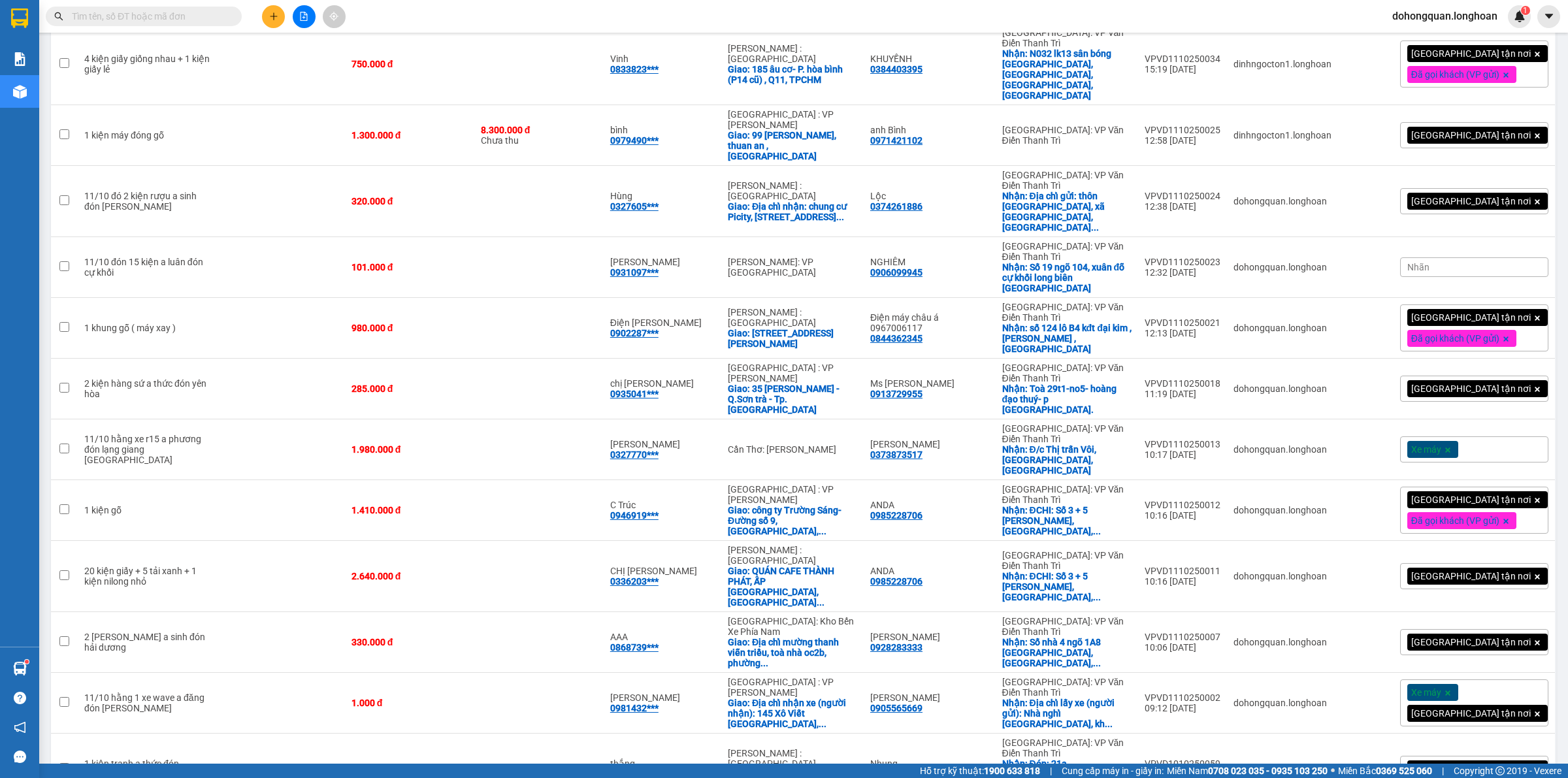
scroll to position [1226, 0]
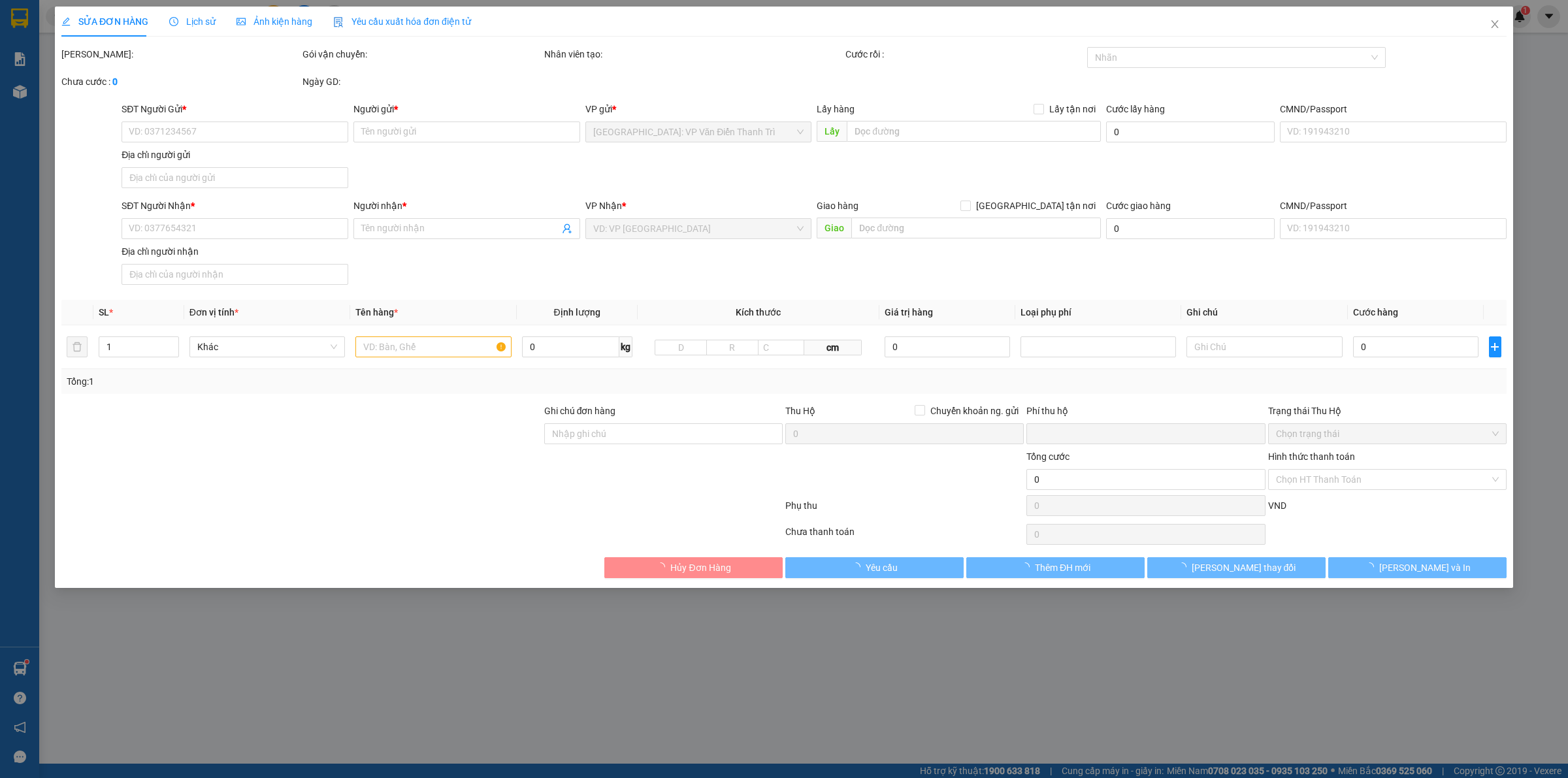
type input "0915624489"
type input "0979715668 Trung Ho Quoc"
checkbox input "true"
type input "Xã [GEOGRAPHIC_DATA] ( hữu bằng cũ [GEOGRAPHIC_DATA] ) [GEOGRAPHIC_DATA]"
type input "0979715668"
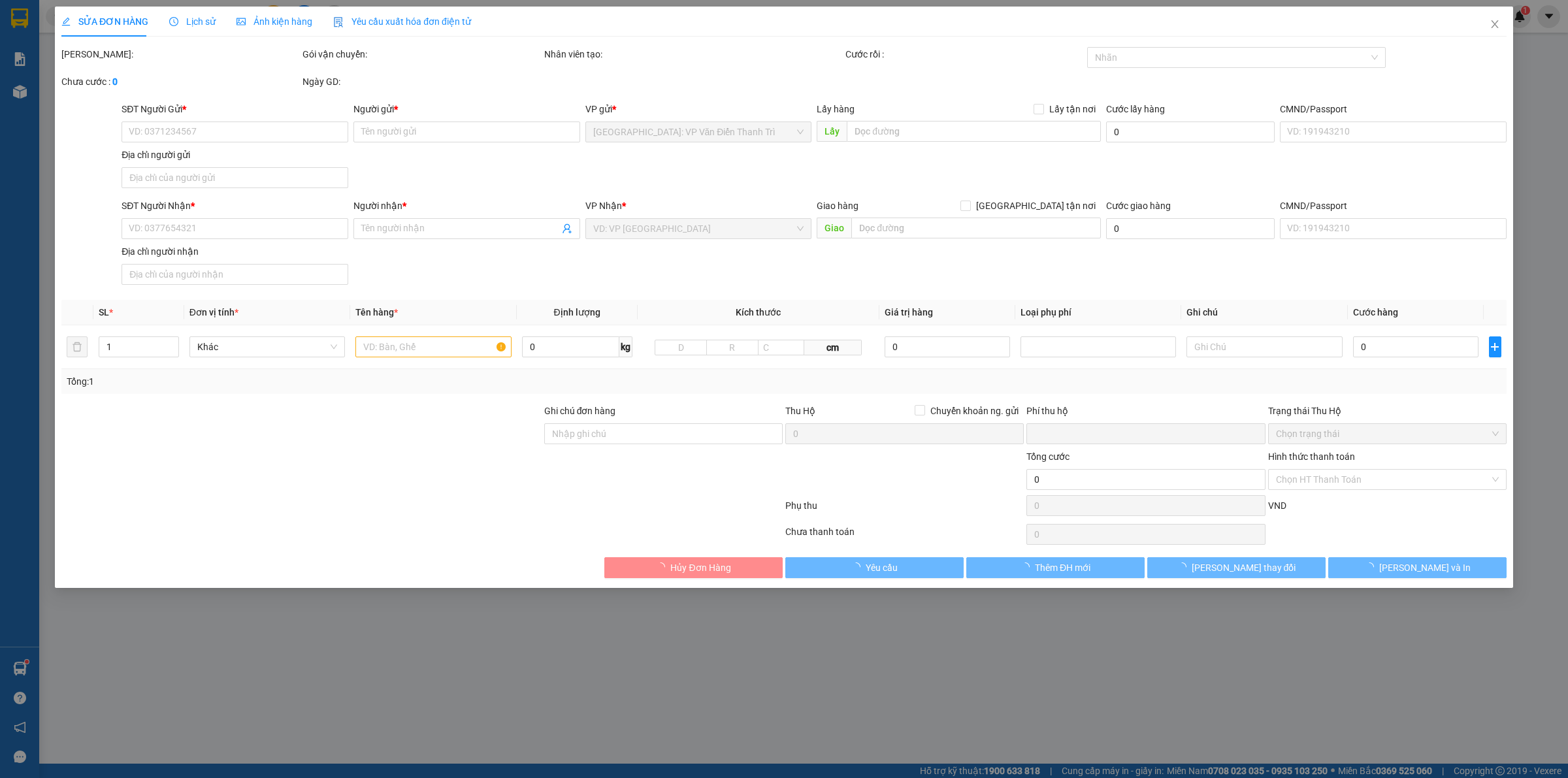
type input "[PERSON_NAME]"
checkbox input "true"
type input "Trả : Tổ 2 - khu phố suối lớn- đặc khu [GEOGRAPHIC_DATA]"
type input "0"
type input "7.000.000"
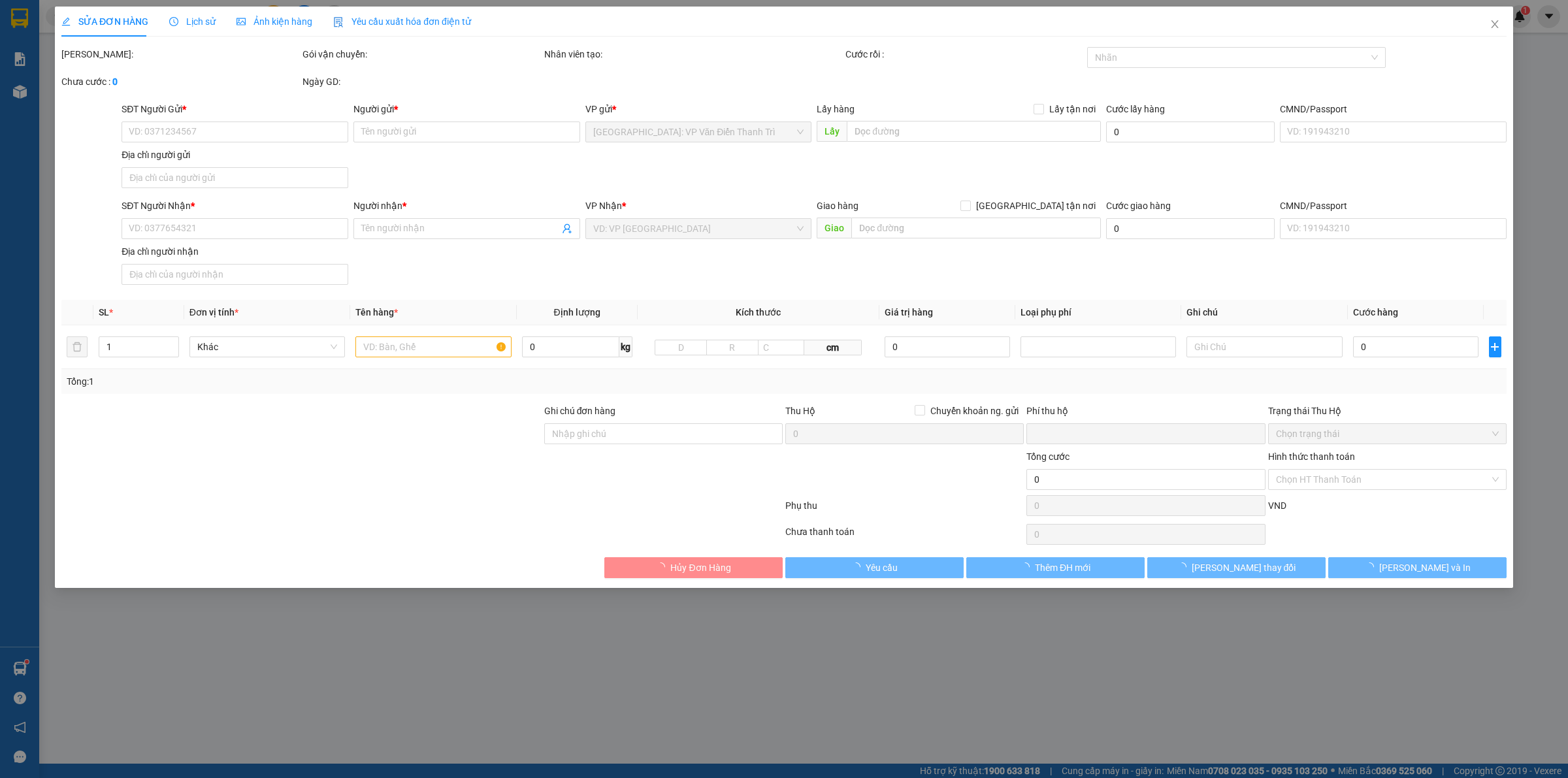
type input "7.000.000"
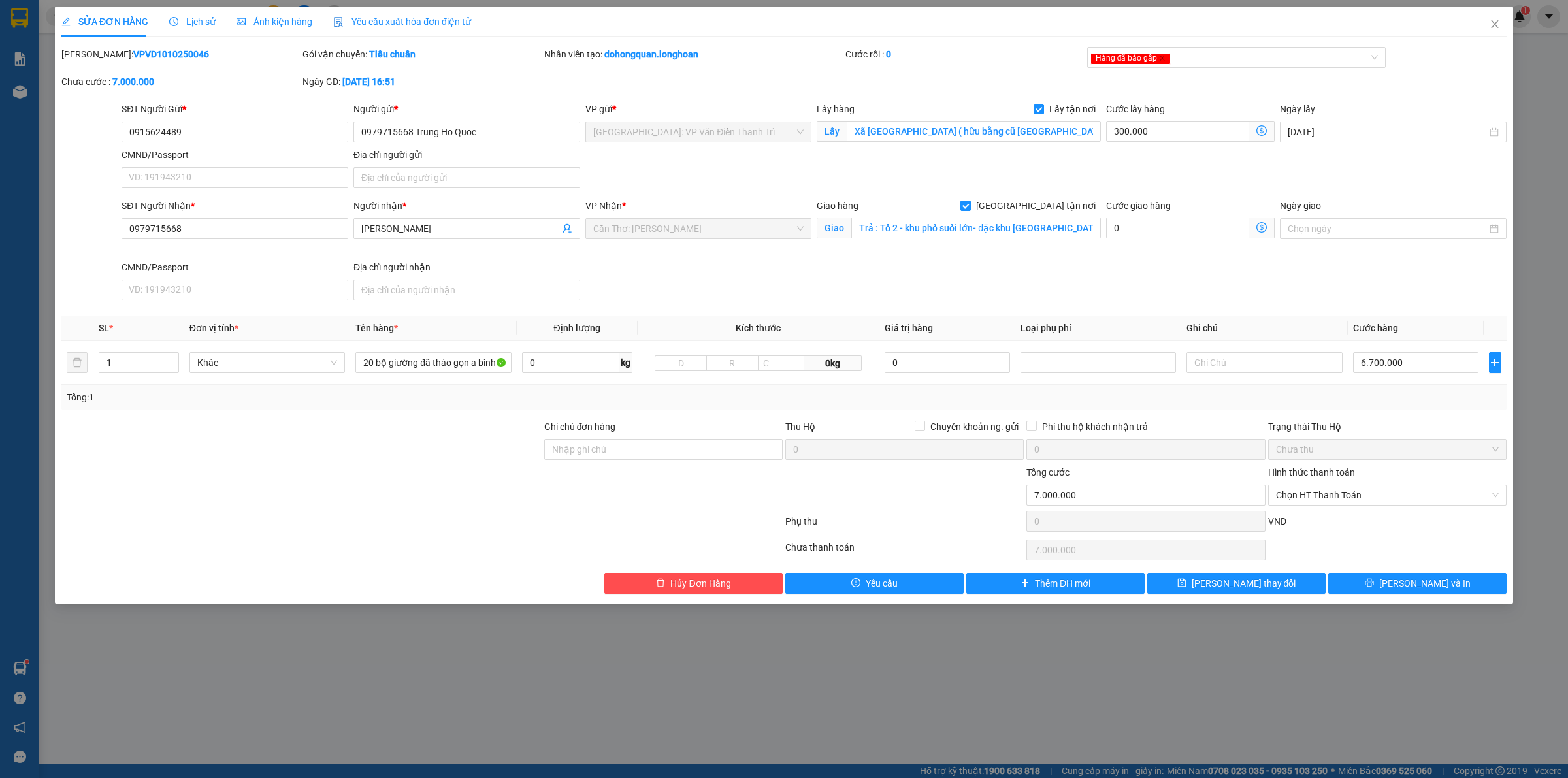
click at [992, 273] on div "SĐT Người Nhận * 0979715668 Người nhận * Đoàn bá trung VP Nhận * [GEOGRAPHIC_DA…" at bounding box center [813, 252] width 1390 height 107
click at [714, 468] on div at bounding box center [663, 488] width 241 height 46
click at [714, 482] on div at bounding box center [663, 488] width 241 height 46
click at [827, 471] on div at bounding box center [904, 488] width 241 height 46
click at [828, 483] on div at bounding box center [904, 488] width 241 height 46
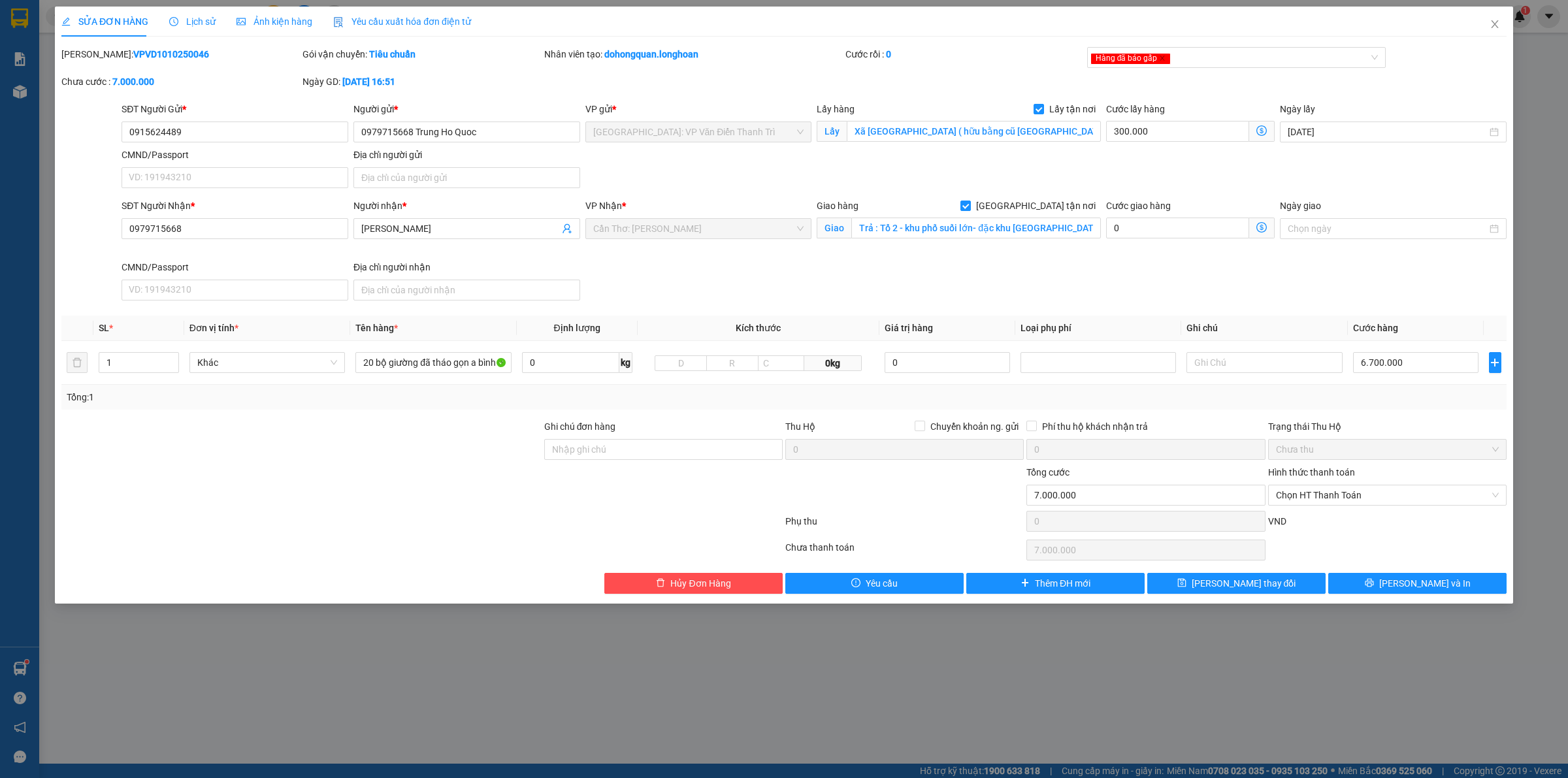
click at [906, 262] on div "SĐT Người Nhận * 0979715668 Người nhận * Đoàn bá trung VP Nhận * [GEOGRAPHIC_DA…" at bounding box center [813, 252] width 1390 height 107
click at [925, 240] on div "Giao hàng [GEOGRAPHIC_DATA] tận nơi Giao Trả : Tổ 2 - khu phố suối lớn- đặc khu…" at bounding box center [958, 222] width 284 height 46
click at [879, 228] on input "Trả : Tổ 2 - khu phố suối lớn- đặc khu [GEOGRAPHIC_DATA]" at bounding box center [976, 228] width 249 height 21
click at [727, 282] on div "SĐT Người Nhận * 0979715668 Người nhận * Đoàn bá trung VP Nhận * [GEOGRAPHIC_DA…" at bounding box center [813, 252] width 1390 height 107
click at [698, 281] on div "SĐT Người Nhận * 0979715668 Người nhận * Đoàn bá trung VP Nhận * [GEOGRAPHIC_DA…" at bounding box center [813, 252] width 1390 height 107
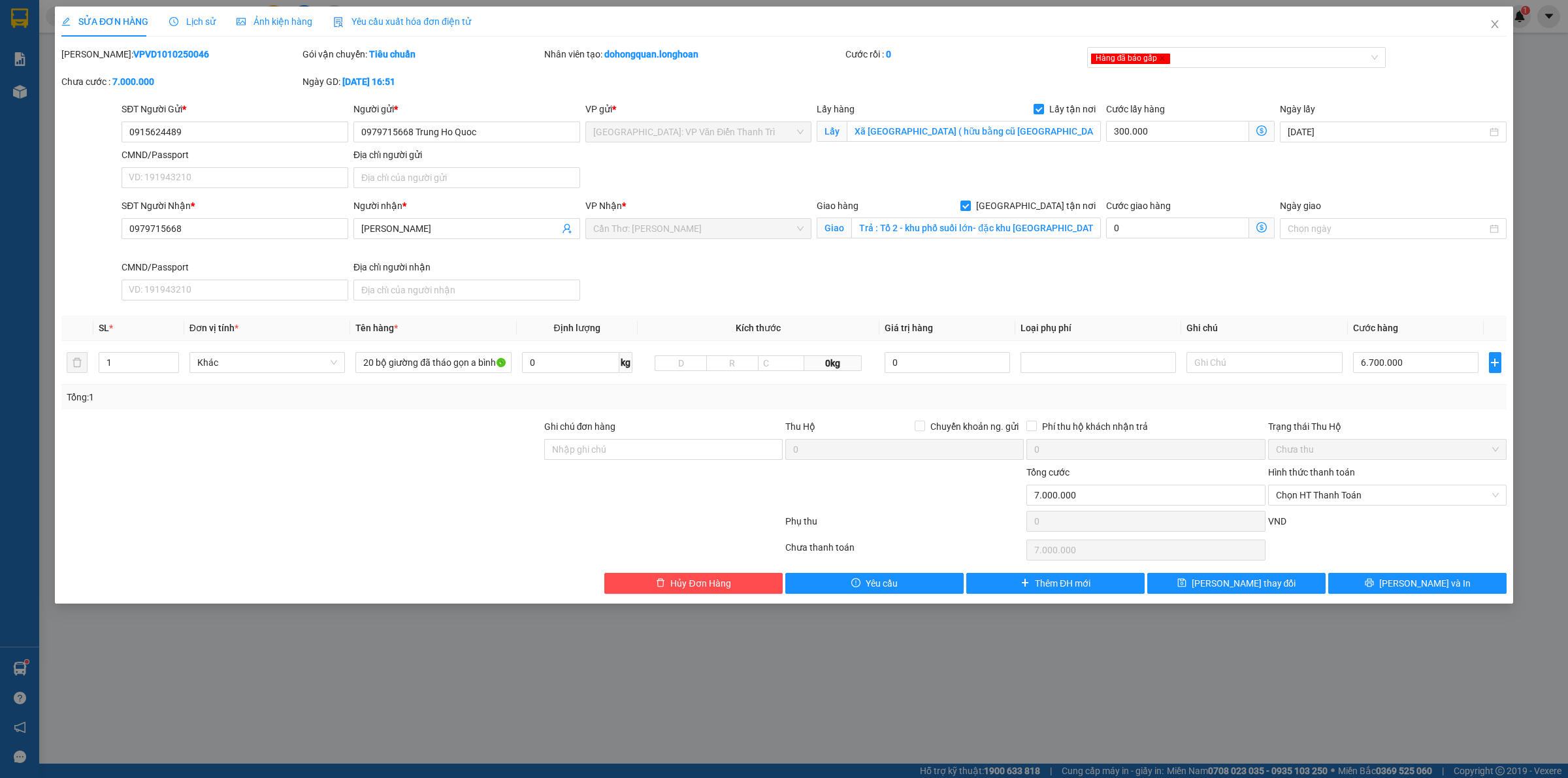
click at [895, 271] on div "SĐT Người Nhận * 0979715668 Người nhận * Đoàn bá trung VP Nhận * [GEOGRAPHIC_DA…" at bounding box center [813, 252] width 1390 height 107
click at [947, 239] on input "Trả : Tổ 2 - khu phố suối lớn- đặc khu [GEOGRAPHIC_DATA]" at bounding box center [976, 228] width 249 height 21
click at [947, 233] on input "Trả : Tổ 2 - khu phố suối lớn- đặc khu [GEOGRAPHIC_DATA]" at bounding box center [976, 228] width 249 height 21
click at [691, 270] on div "SĐT Người Nhận * 0979715668 Người nhận * Đoàn bá trung VP Nhận * [GEOGRAPHIC_DA…" at bounding box center [813, 252] width 1390 height 107
click at [399, 361] on input "20 bộ giường đã tháo gọn a bình đón" at bounding box center [433, 362] width 156 height 21
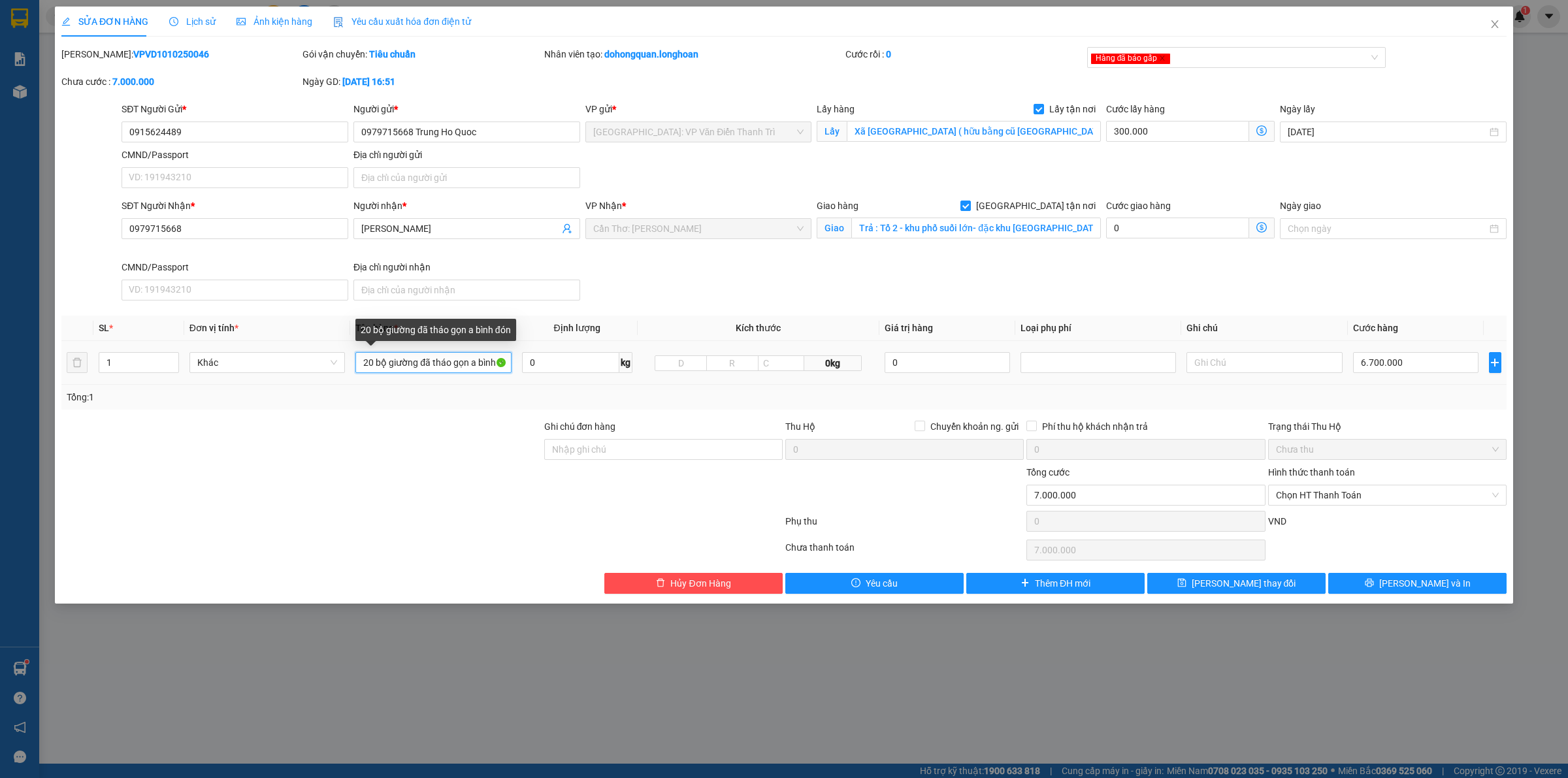
click at [399, 361] on input "20 bộ giường đã tháo gọn a bình đón" at bounding box center [433, 362] width 156 height 21
type input "1 lô gỗ ( 20 bộ giường đã tháo rời )"
click at [761, 249] on div "VP Nhận * Cần Thơ: Kho Ninh Kiều" at bounding box center [698, 229] width 232 height 61
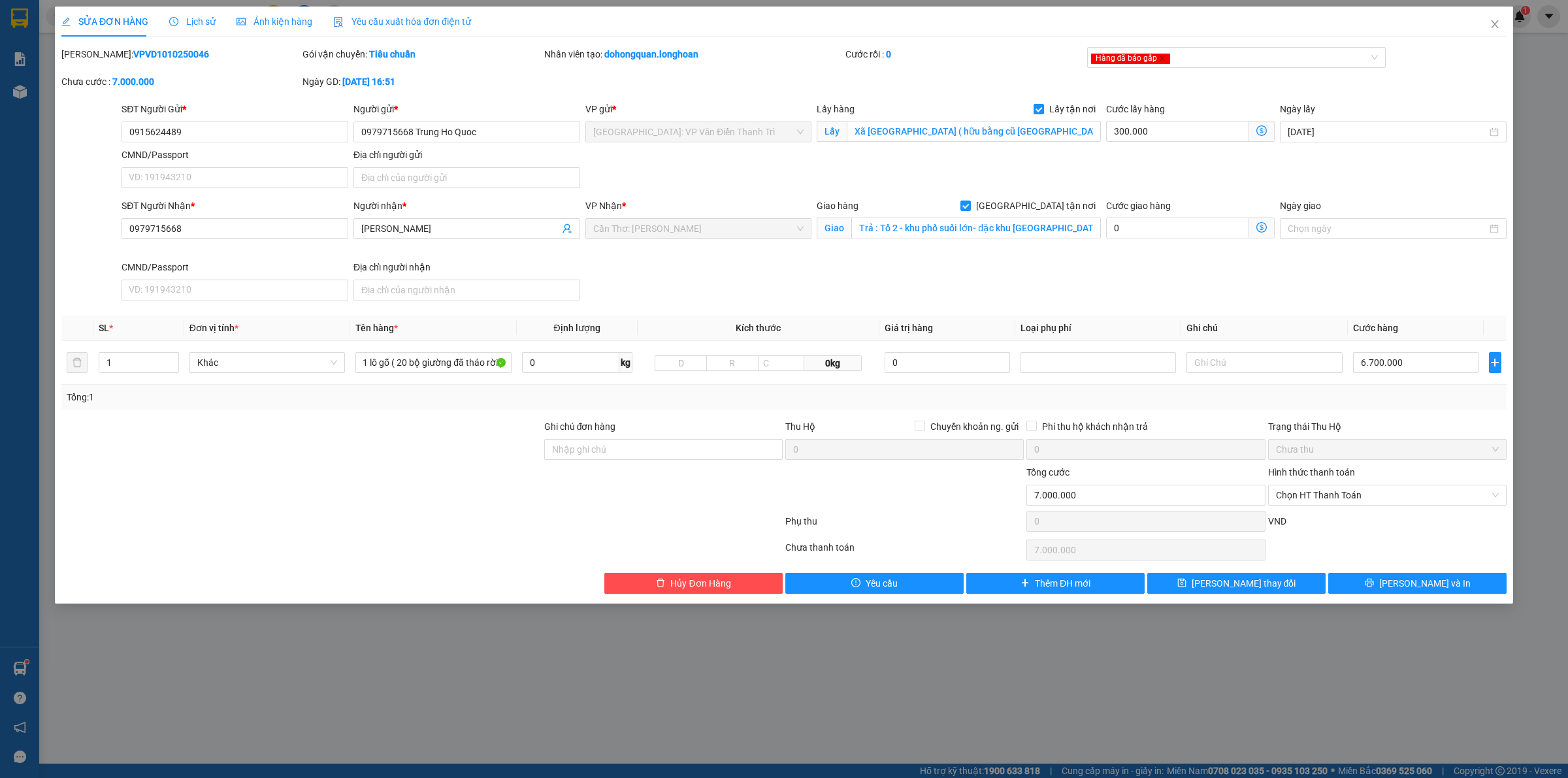
scroll to position [0, 0]
click at [961, 288] on div "SĐT Người Nhận * 0979715668 Người nhận * Đoàn bá trung VP Nhận * [GEOGRAPHIC_DA…" at bounding box center [813, 252] width 1390 height 107
click at [1039, 296] on div "SĐT Người Nhận * 0979715668 Người nhận * Đoàn bá trung VP Nhận * [GEOGRAPHIC_DA…" at bounding box center [813, 252] width 1390 height 107
drag, startPoint x: 1033, startPoint y: 278, endPoint x: 1023, endPoint y: 280, distance: 10.2
click at [1033, 276] on div "SĐT Người Nhận * 0979715668 Người nhận * Đoàn bá trung VP Nhận * [GEOGRAPHIC_DA…" at bounding box center [813, 252] width 1390 height 107
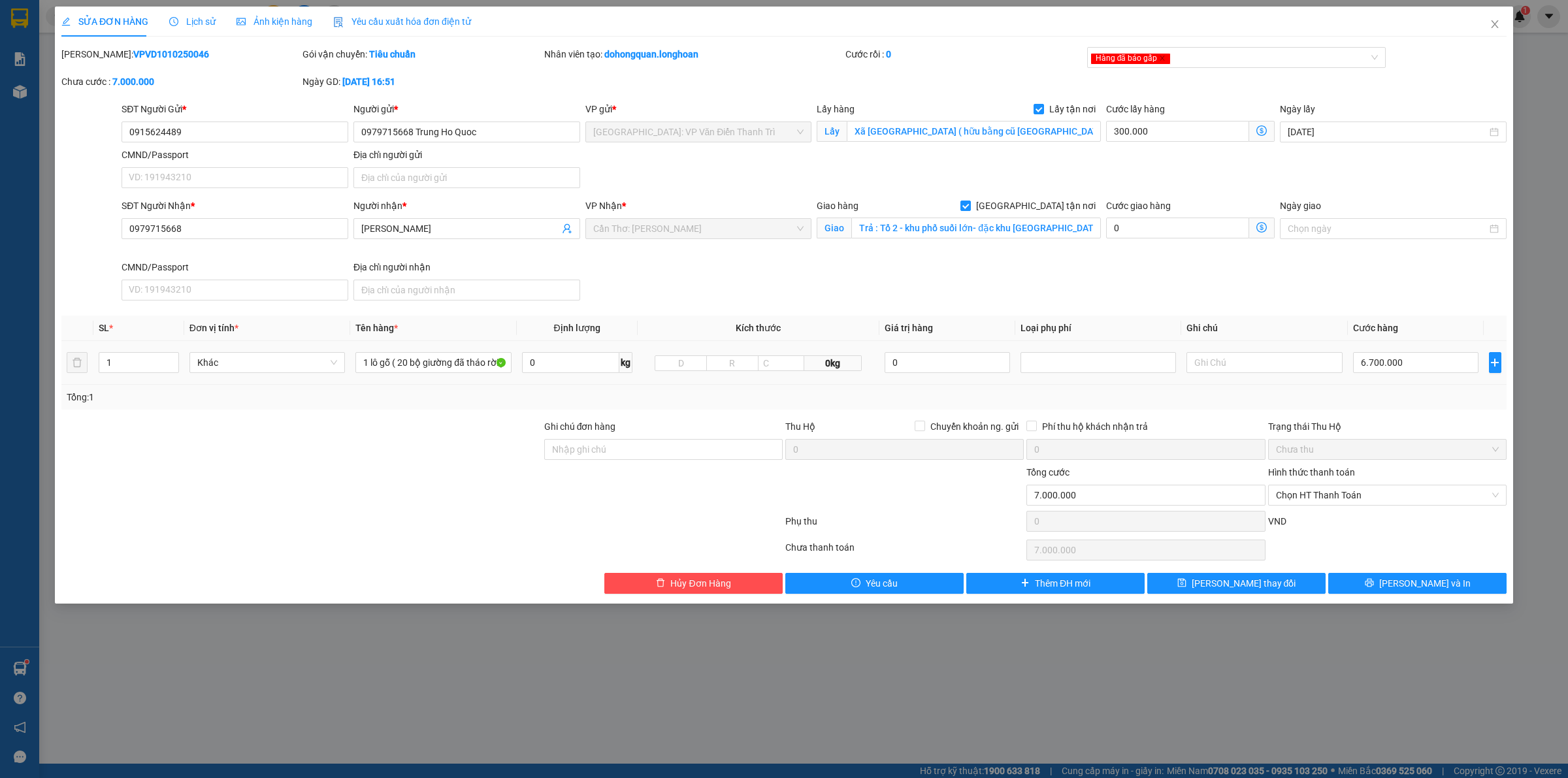
click at [1396, 344] on td "6.700.000" at bounding box center [1415, 363] width 136 height 44
click at [1415, 351] on div "6.700.000" at bounding box center [1415, 362] width 125 height 26
click at [1421, 360] on input "6.700.000" at bounding box center [1415, 362] width 125 height 21
type input "300.009"
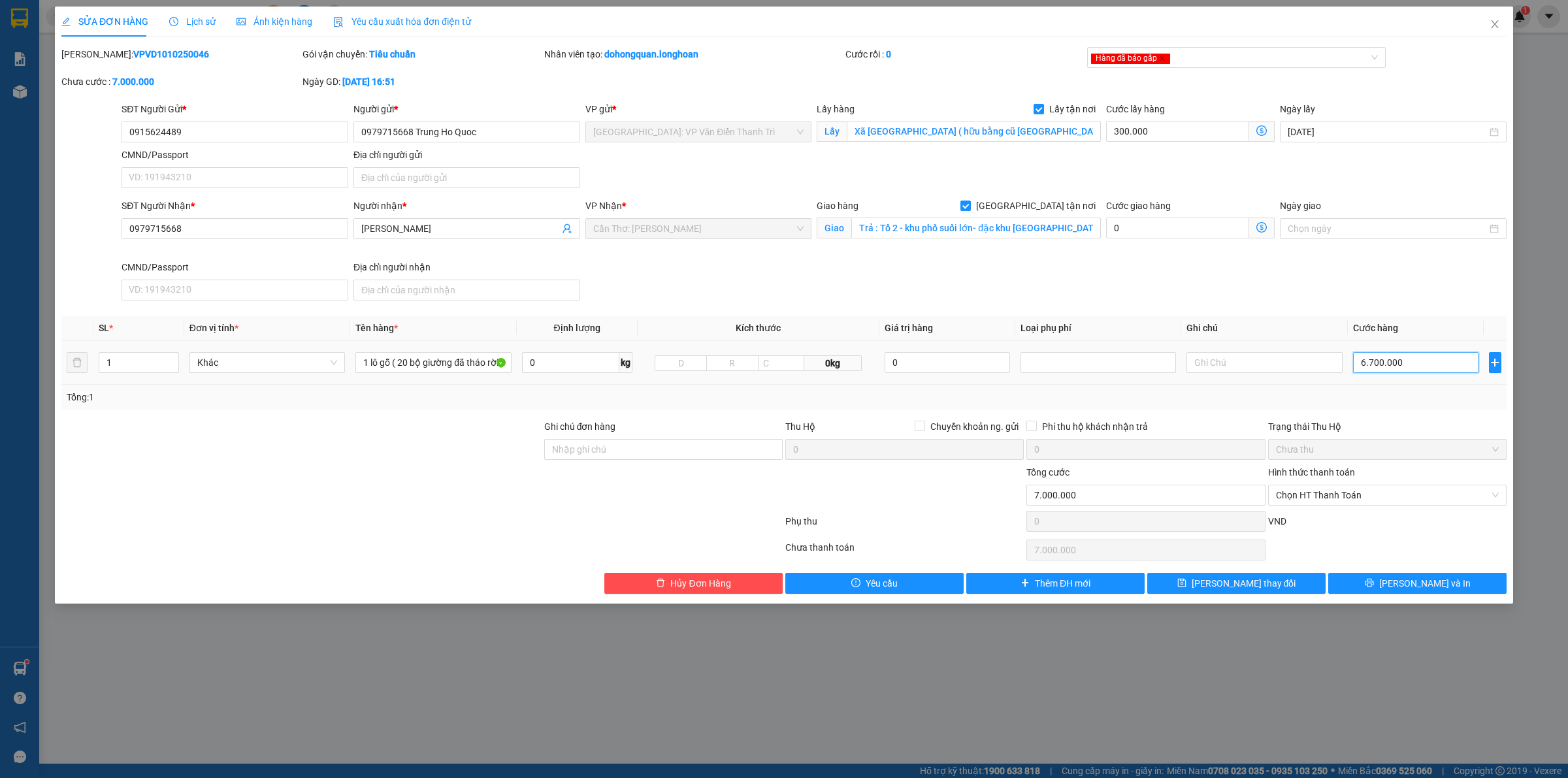
type input "9"
type input "300.099"
type input "99"
type input "300.995"
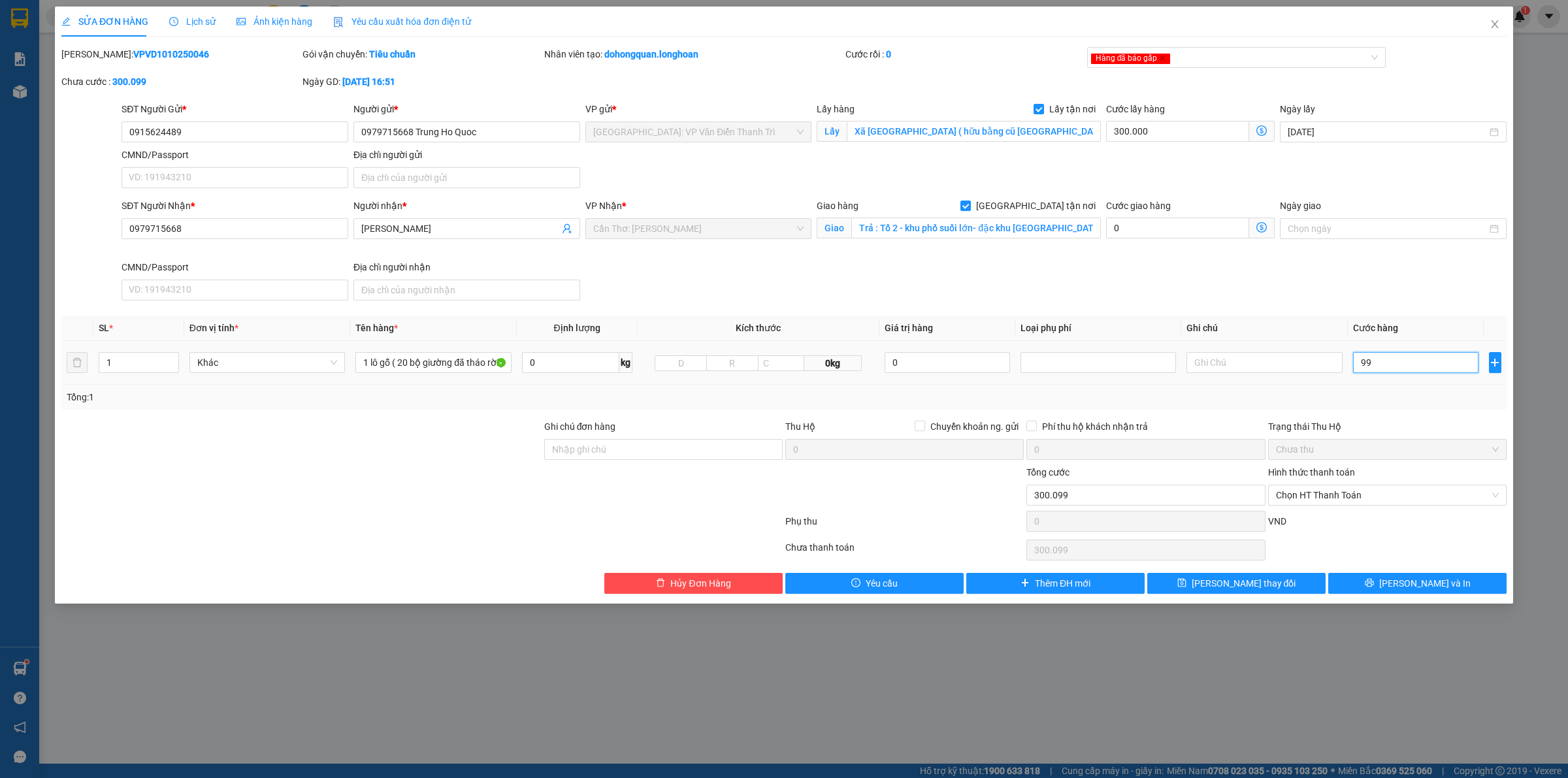
type input "300.995"
type input "995"
type input "309.950"
type input "9.950"
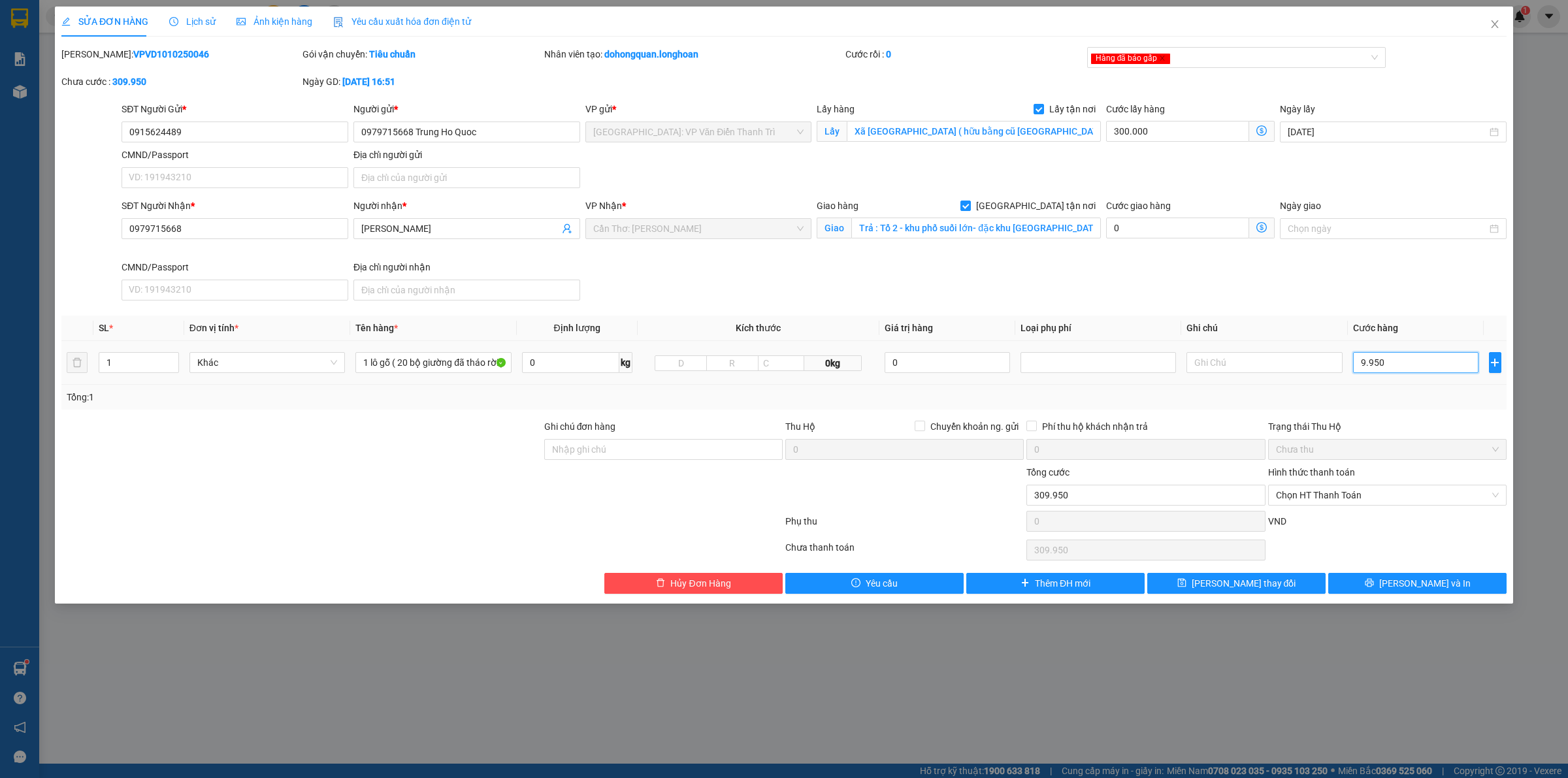
type input "399.500"
type input "995.000"
type input "1.295.000"
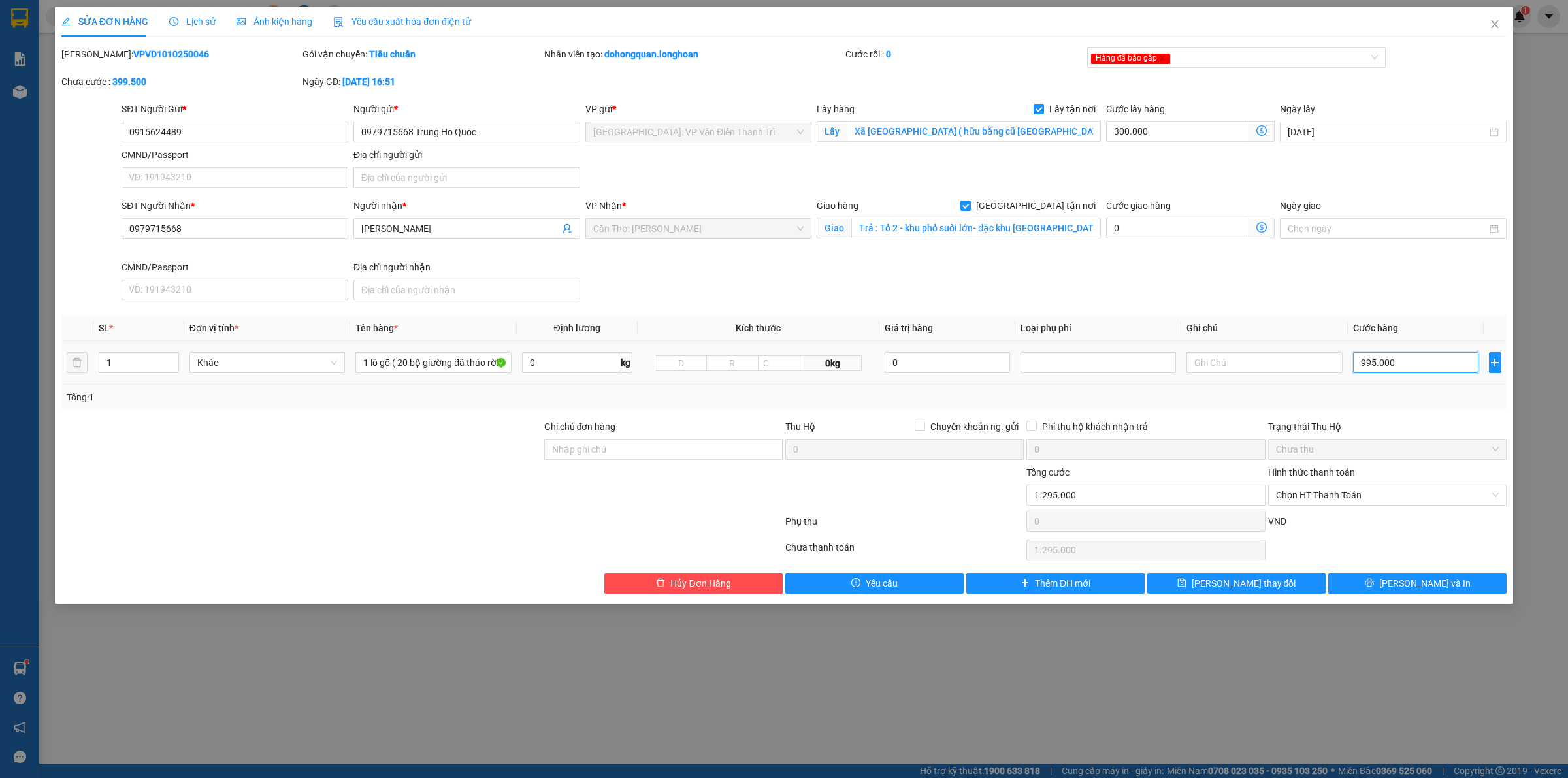
type input "10.250.000"
type input "9.950.000"
click at [789, 264] on div "SĐT Người Nhận * 0979715668 Người nhận * Đoàn bá trung VP Nhận * [GEOGRAPHIC_DA…" at bounding box center [813, 252] width 1390 height 107
drag, startPoint x: 216, startPoint y: 161, endPoint x: 214, endPoint y: 136, distance: 25.1
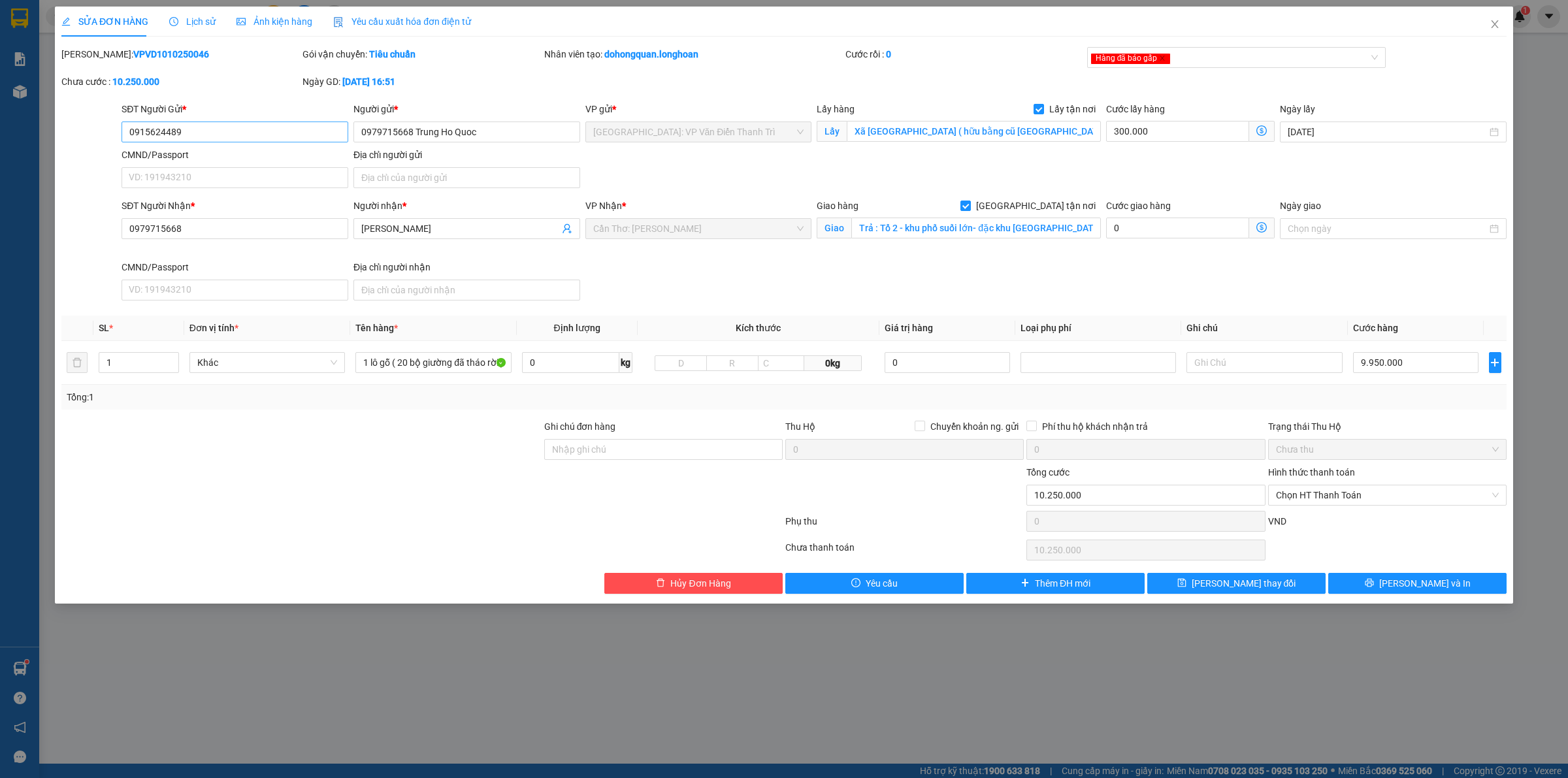
click at [216, 160] on div "CMND/Passport" at bounding box center [234, 155] width 226 height 14
click at [216, 167] on input "CMND/Passport" at bounding box center [234, 178] width 226 height 21
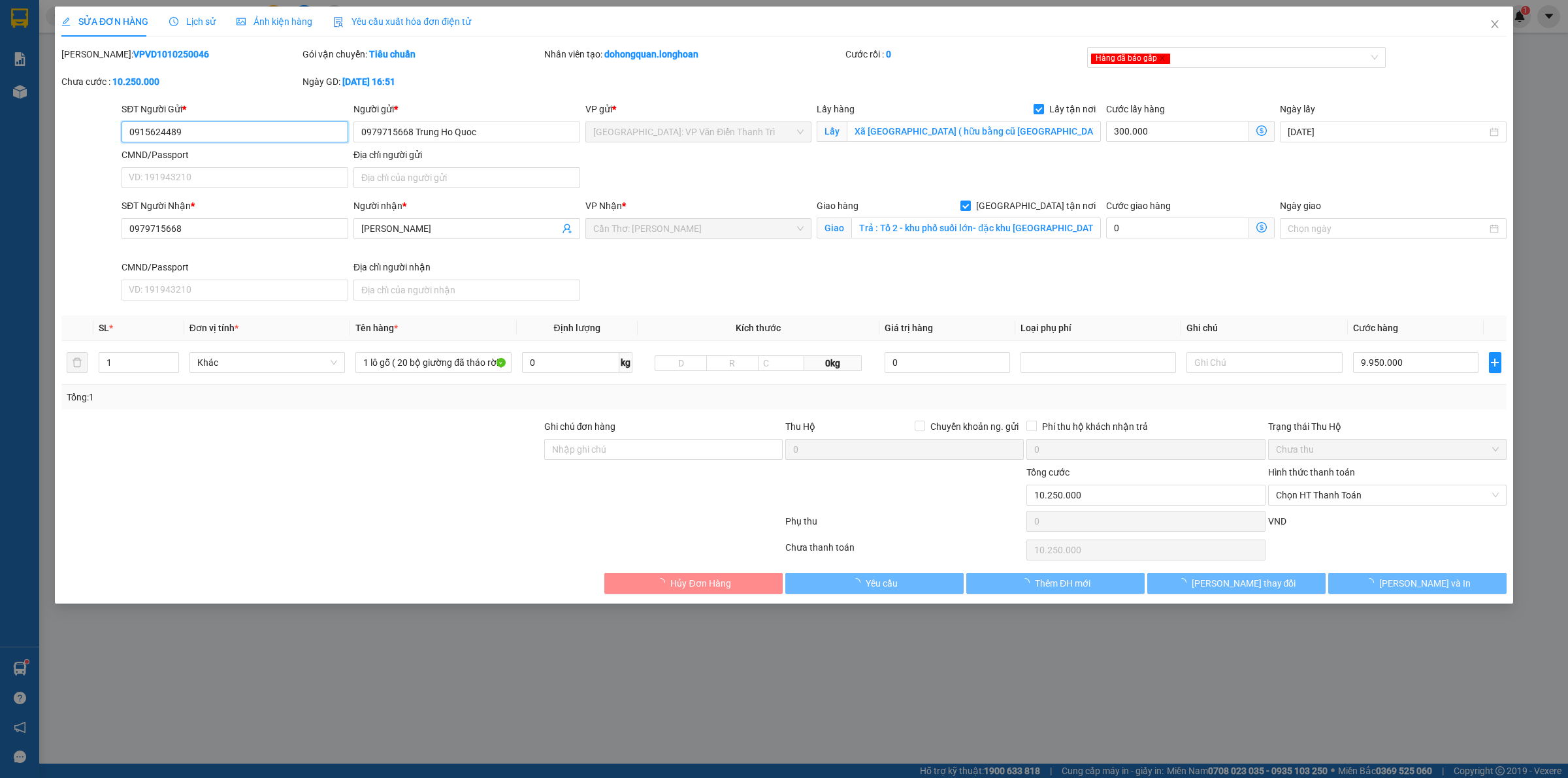
click at [214, 136] on input "0915624489" at bounding box center [234, 132] width 226 height 21
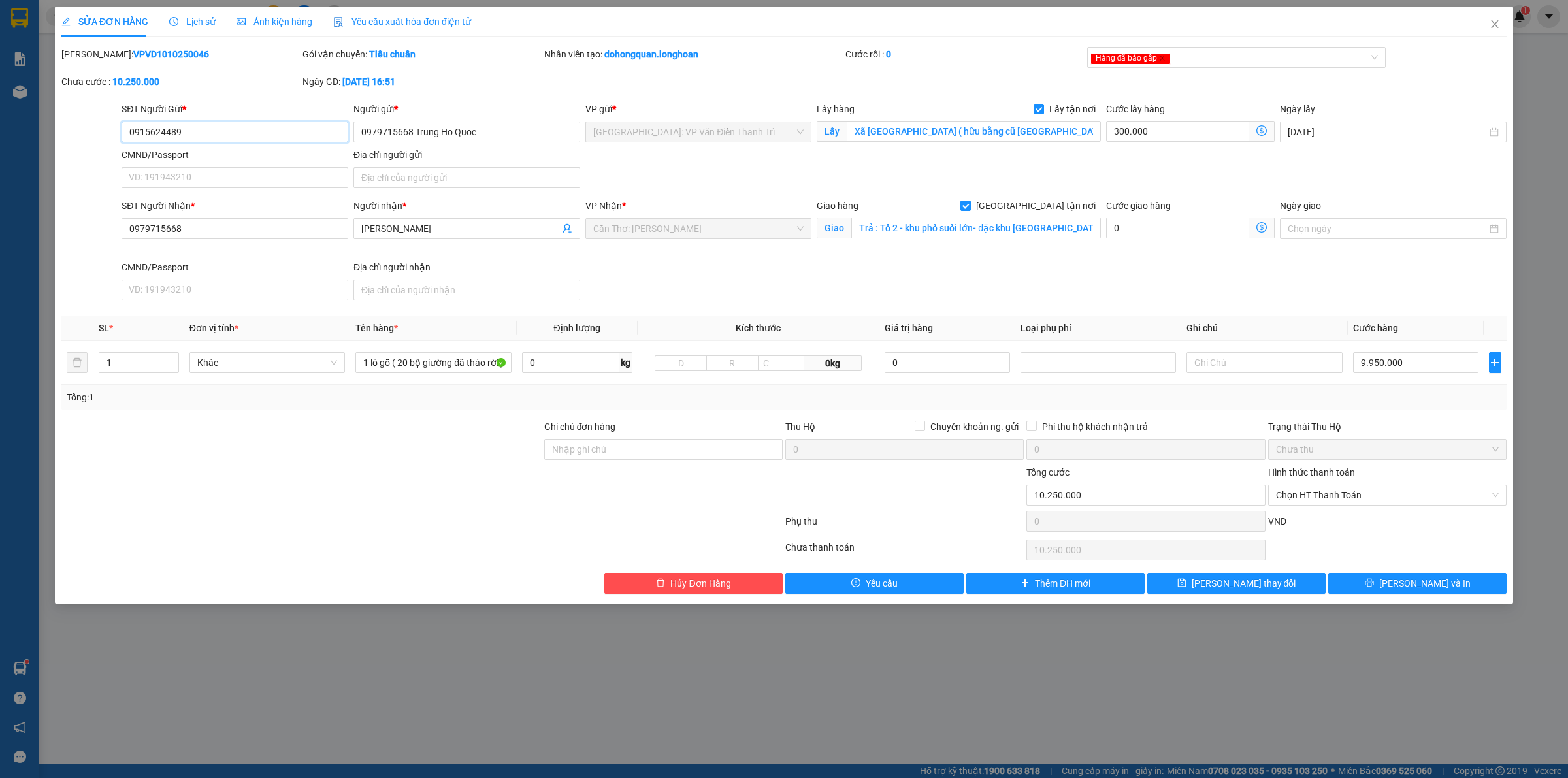
click at [253, 136] on input "0915624489" at bounding box center [234, 132] width 226 height 21
drag, startPoint x: 410, startPoint y: 131, endPoint x: 363, endPoint y: 132, distance: 47.0
click at [363, 132] on input "0979715668 Trung Ho Quoc" at bounding box center [466, 132] width 226 height 21
click at [949, 282] on div "SĐT Người Nhận * 0979715668 Người nhận * Đoàn bá trung VP Nhận * [GEOGRAPHIC_DA…" at bounding box center [813, 252] width 1390 height 107
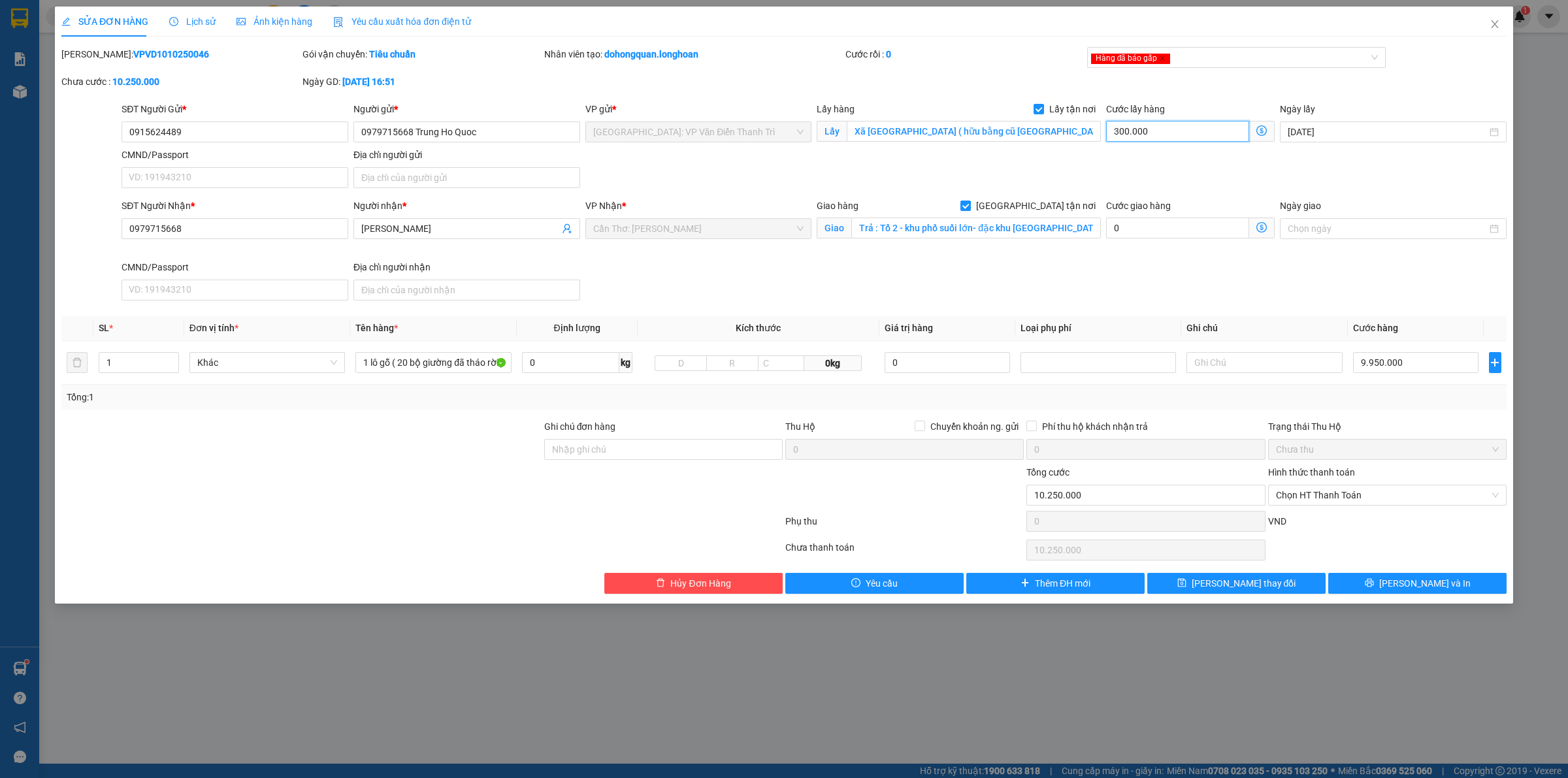
click at [1157, 131] on input "300.000" at bounding box center [1177, 131] width 143 height 21
click at [1258, 162] on div "SĐT Người Gửi * 0915624489 Người gửi * 0979715668 Trung Ho Quoc VP gửi * [GEOGR…" at bounding box center [813, 148] width 1390 height 92
click at [1324, 289] on div "SĐT Người Nhận * 0979715668 Người nhận * Đoàn bá trung VP Nhận * [GEOGRAPHIC_DA…" at bounding box center [813, 252] width 1390 height 107
click at [1233, 298] on div "SĐT Người Nhận * 0979715668 Người nhận * Đoàn bá trung VP Nhận * [GEOGRAPHIC_DA…" at bounding box center [813, 252] width 1390 height 107
drag, startPoint x: 1183, startPoint y: 61, endPoint x: 1170, endPoint y: 61, distance: 13.0
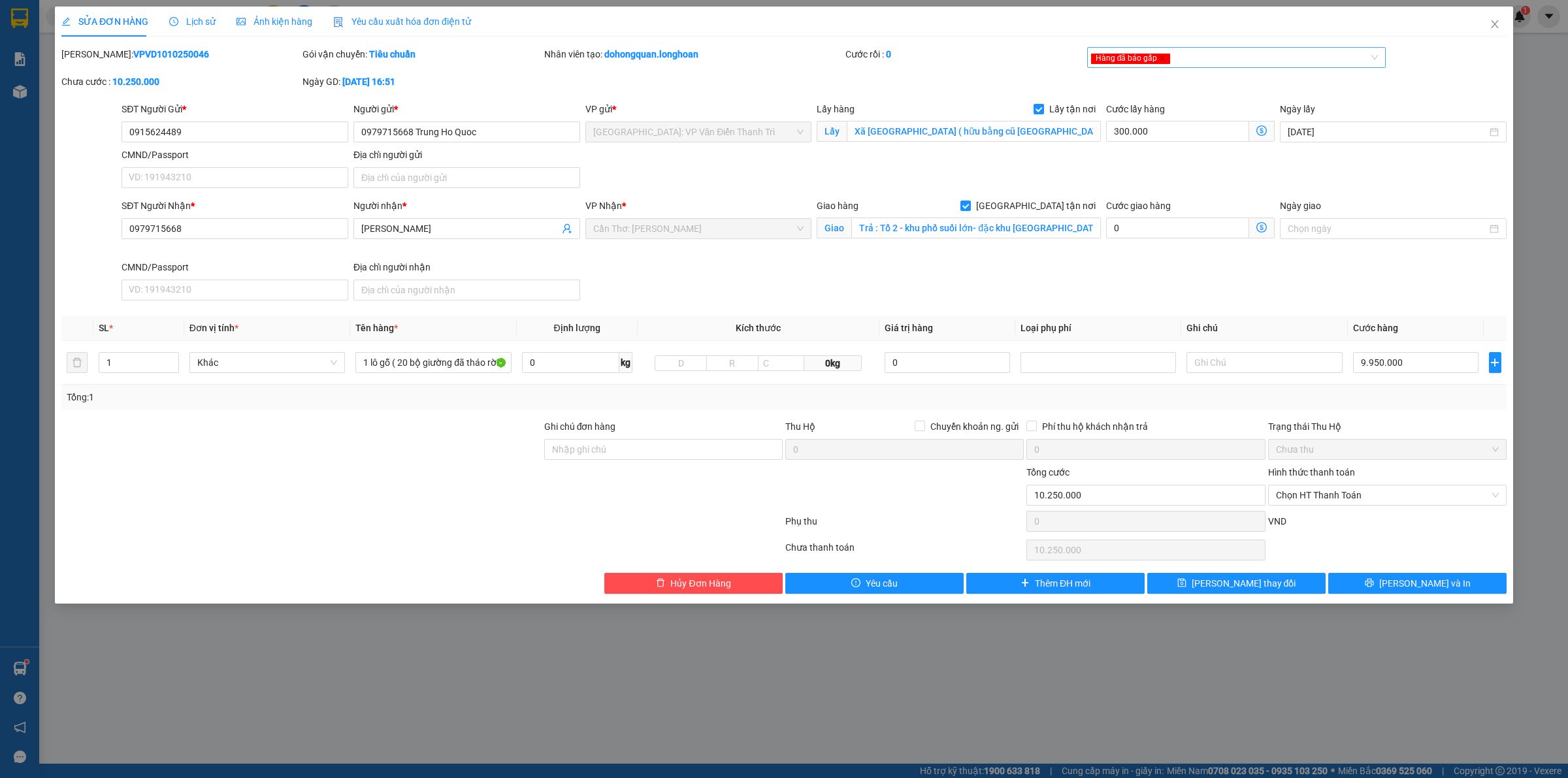
click at [1176, 61] on div "Hàng đã báo gấp" at bounding box center [1230, 57] width 280 height 15
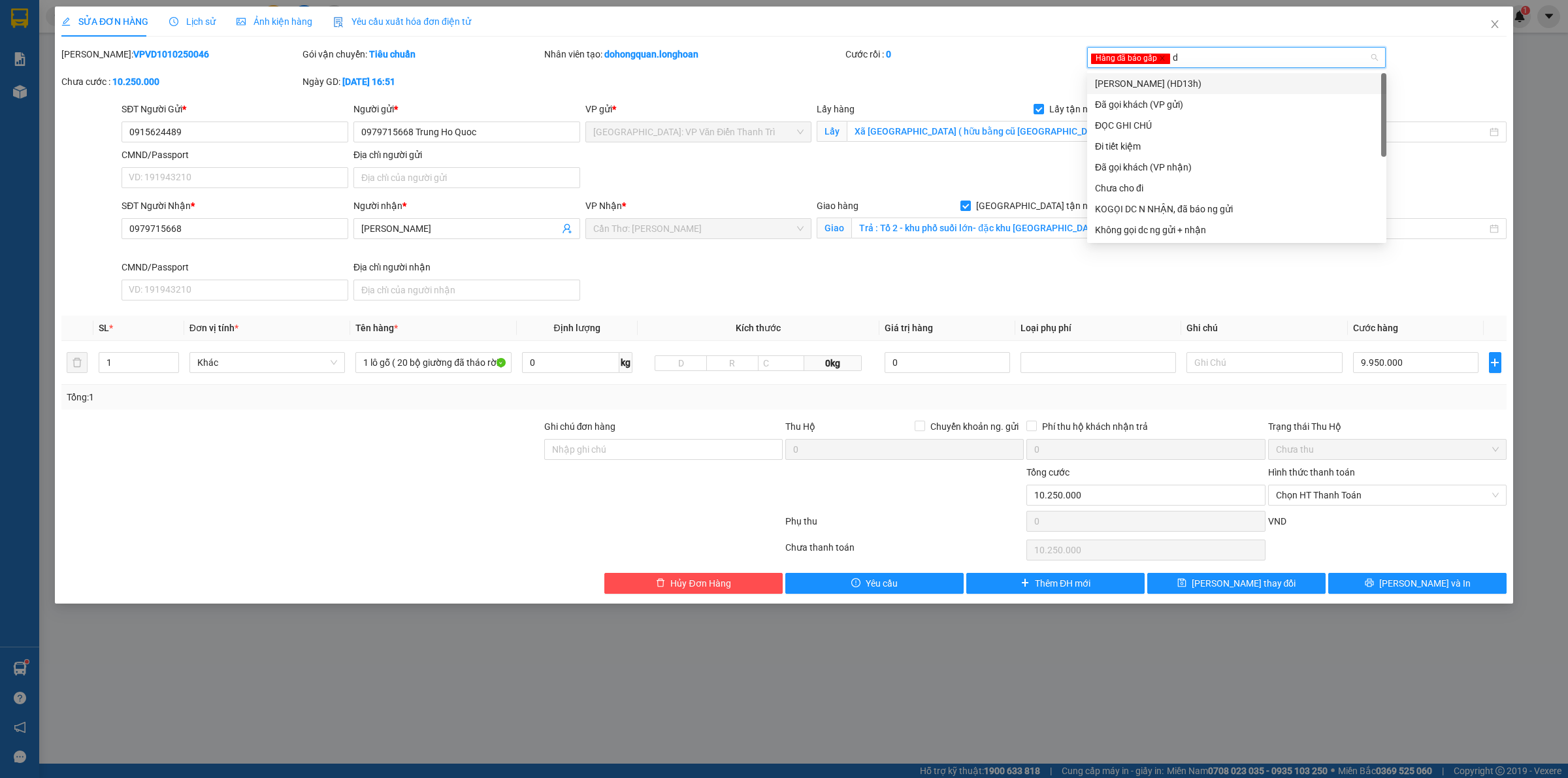
type input "da"
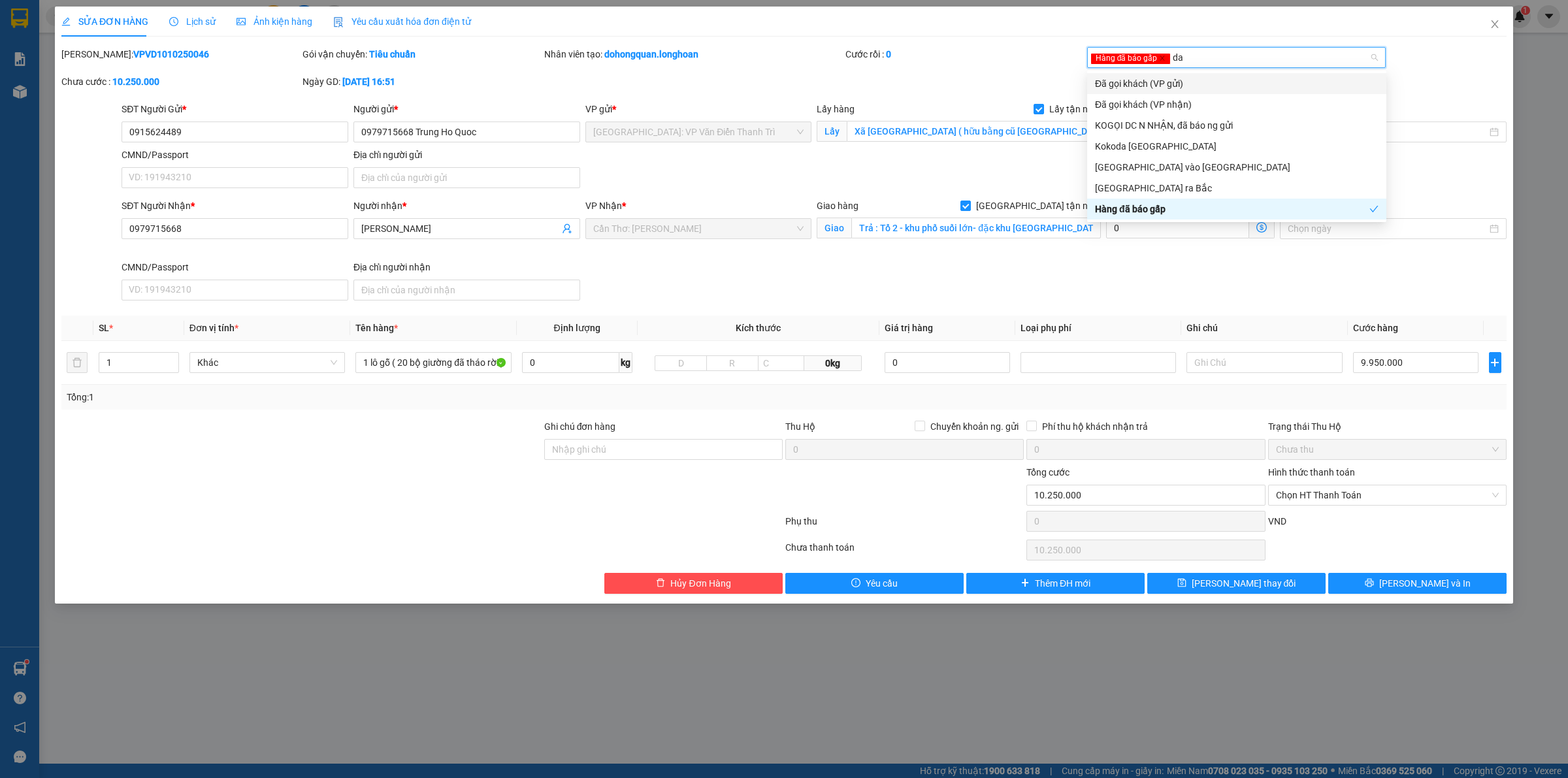
click at [1145, 88] on div "Đã gọi khách (VP gửi)" at bounding box center [1236, 83] width 284 height 14
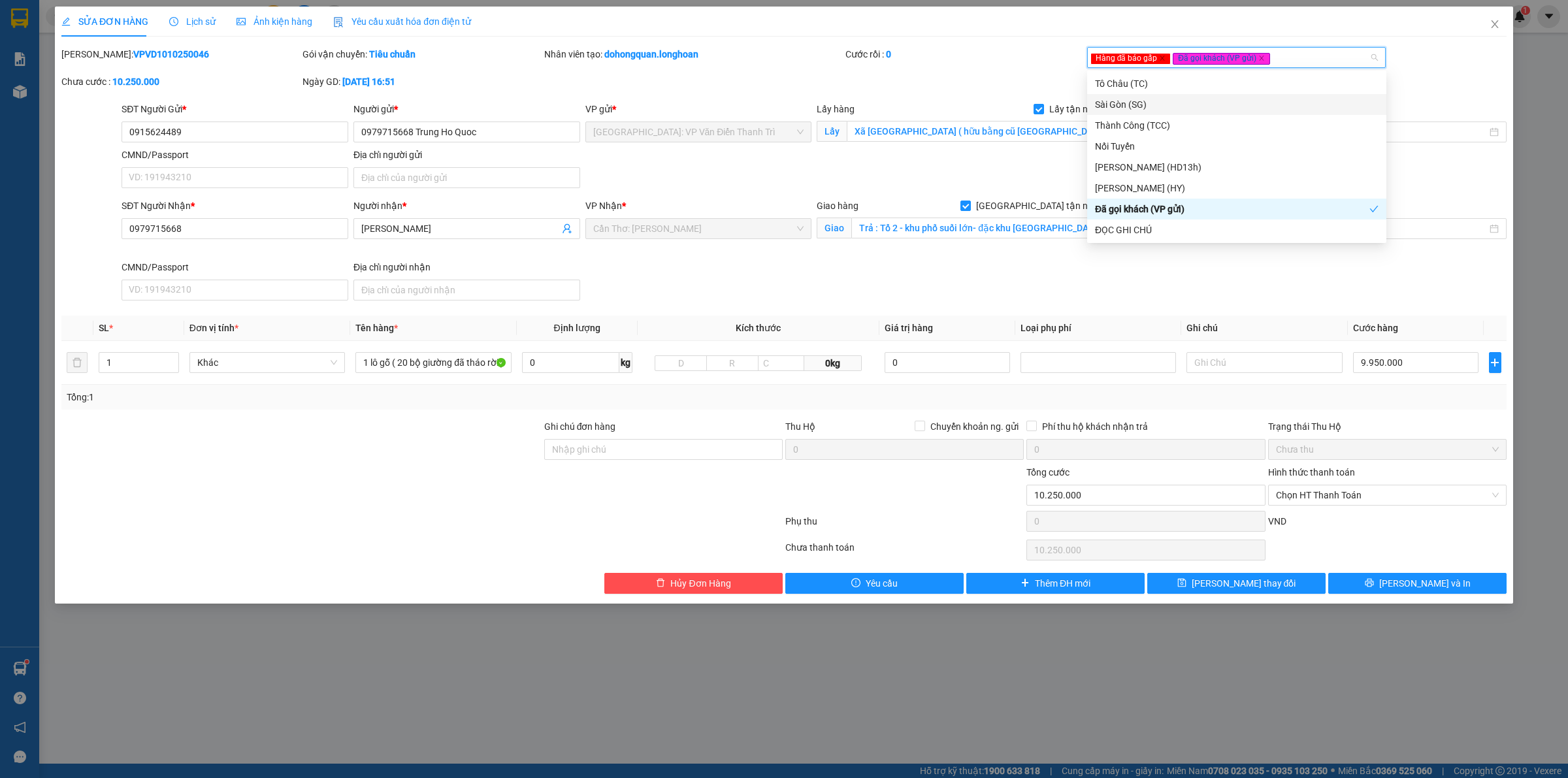
click at [815, 278] on div "SĐT Người Nhận * 0979715668 Người nhận * Đoàn bá trung VP Nhận * [GEOGRAPHIC_DA…" at bounding box center [813, 252] width 1390 height 107
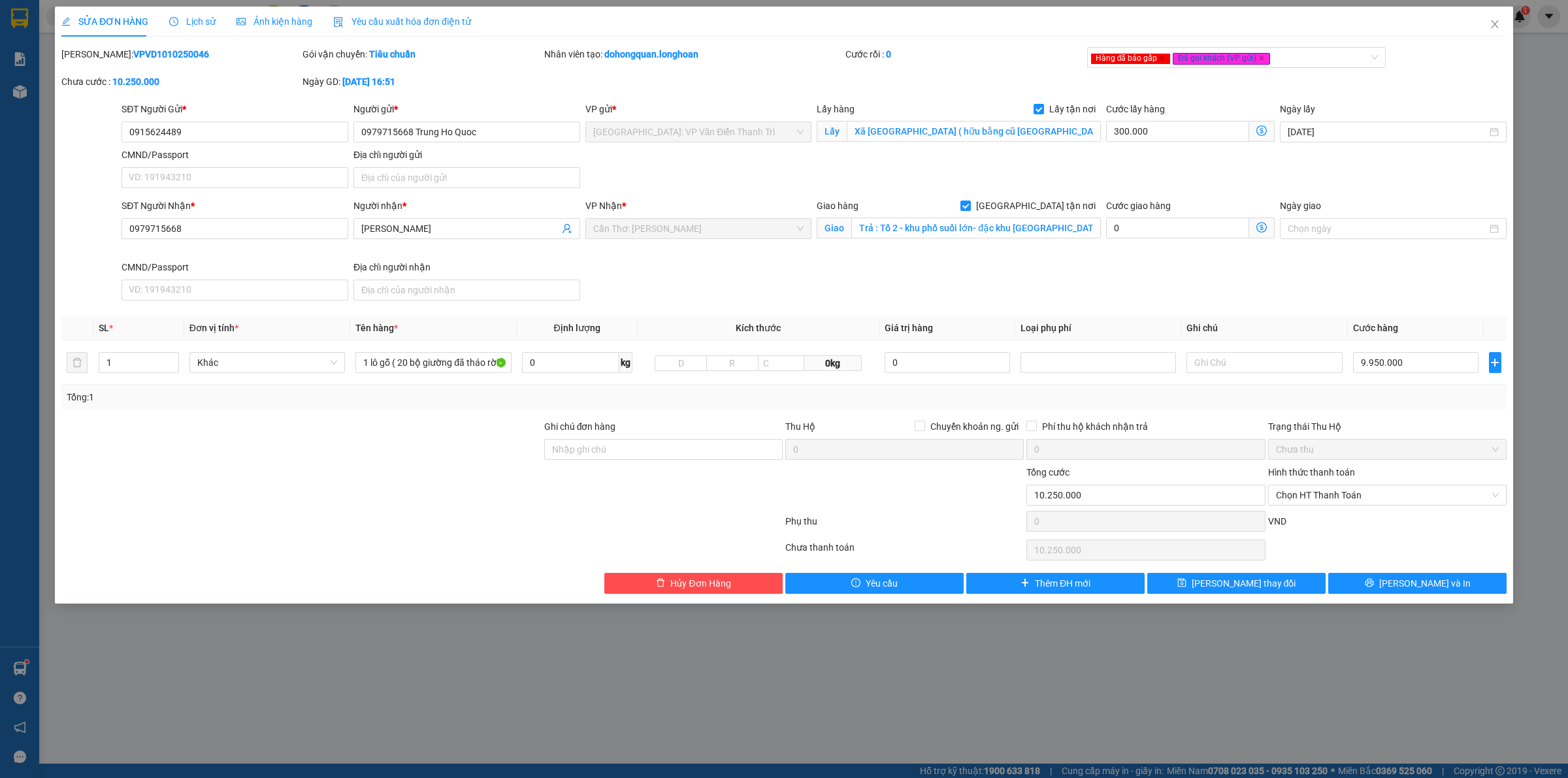
click at [906, 271] on div "SĐT Người Nhận * 0979715668 Người nhận * Đoàn bá trung VP Nhận * [GEOGRAPHIC_DA…" at bounding box center [813, 252] width 1390 height 107
click at [912, 282] on div "SĐT Người Nhận * 0979715668 Người nhận * Đoàn bá trung VP Nhận * [GEOGRAPHIC_DA…" at bounding box center [813, 252] width 1390 height 107
click at [743, 298] on div "SĐT Người Nhận * 0979715668 Người nhận * Đoàn bá trung VP Nhận * [GEOGRAPHIC_DA…" at bounding box center [813, 252] width 1390 height 107
click at [1321, 57] on div "Hàng đã báo gấp Đã gọi khách (VP gửi)" at bounding box center [1230, 57] width 280 height 15
type input "gt"
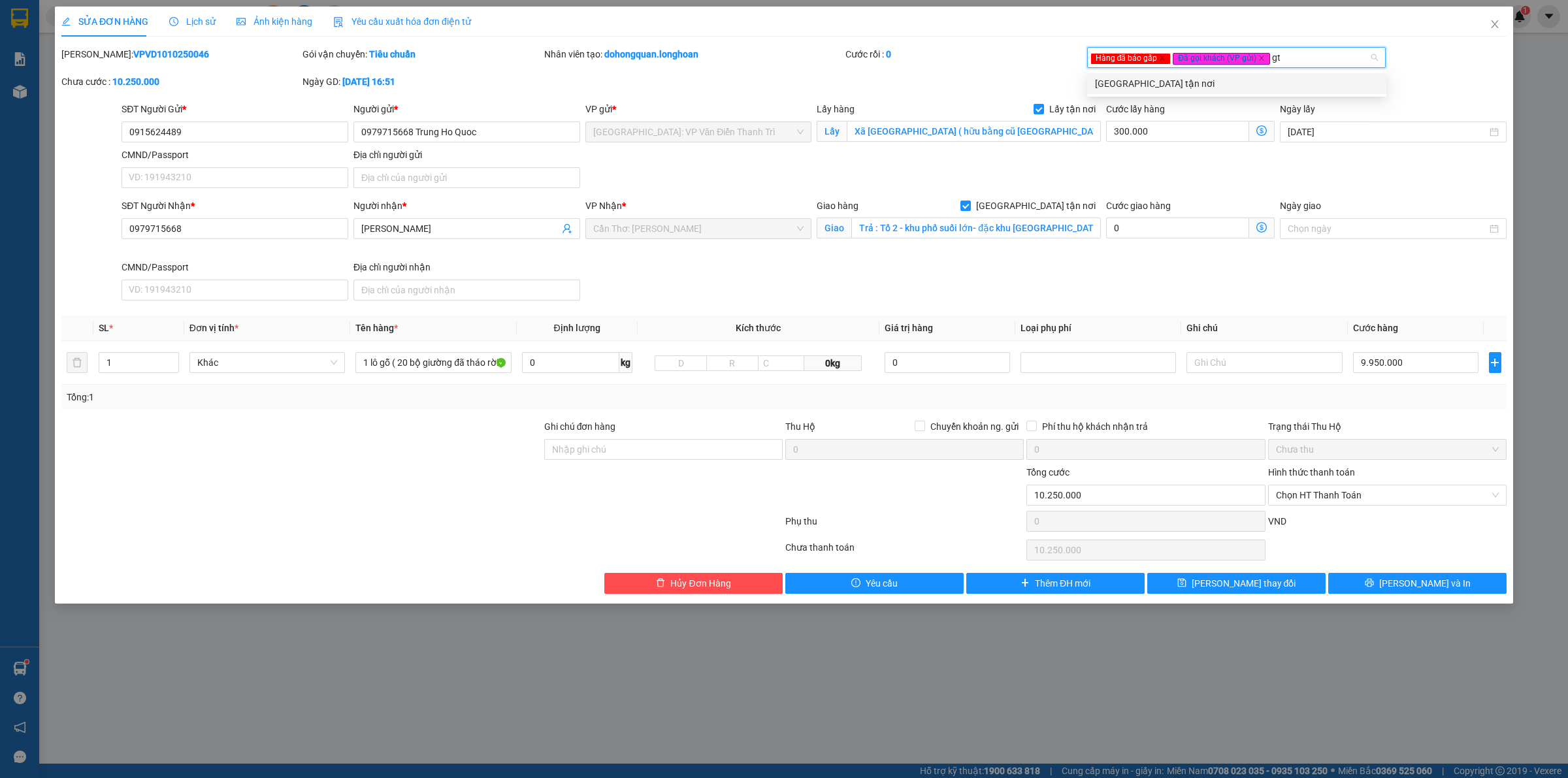
click at [1159, 86] on div "[GEOGRAPHIC_DATA] tận nơi" at bounding box center [1236, 83] width 284 height 14
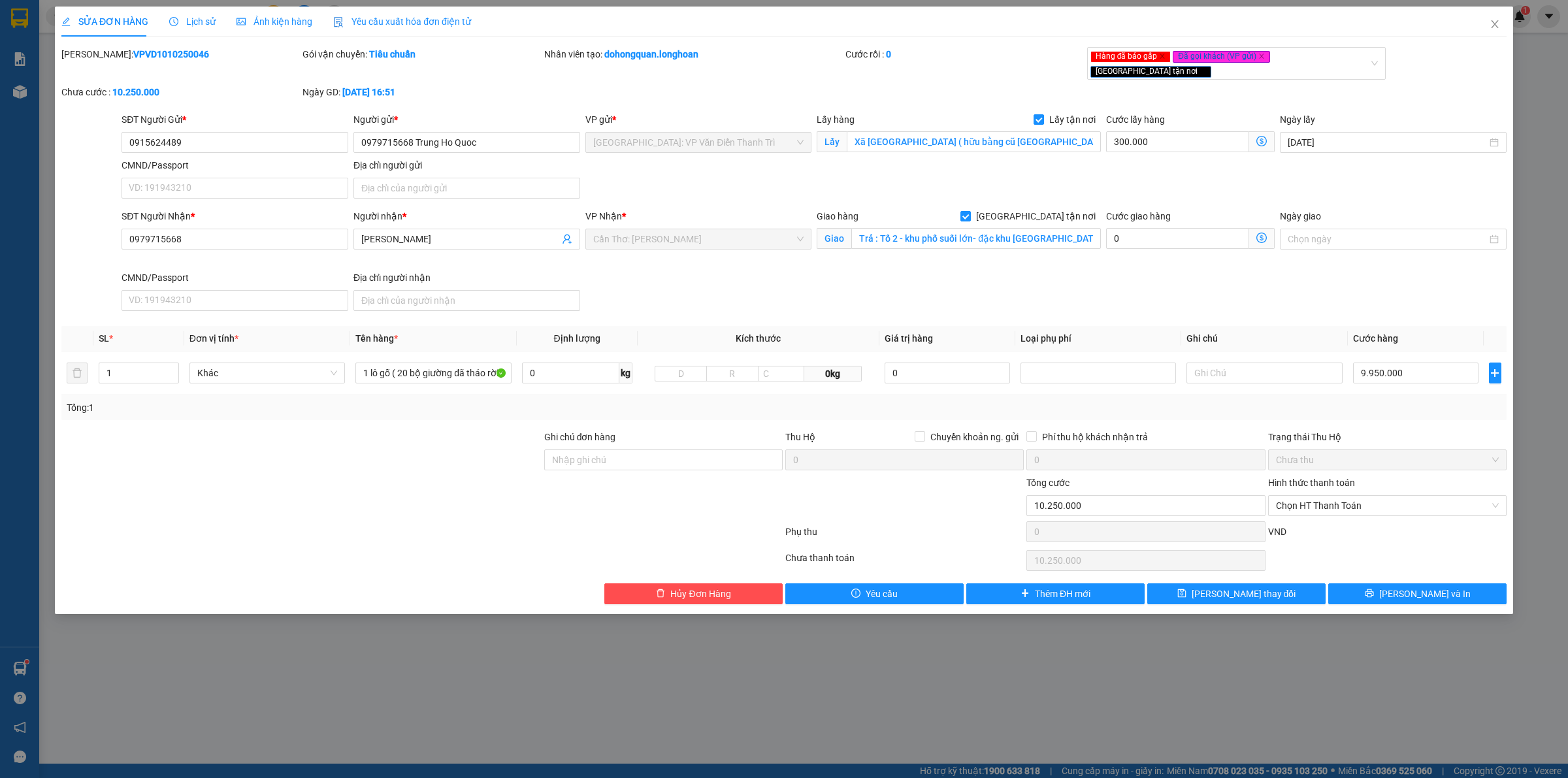
click at [1013, 285] on div "SĐT Người Nhận * 0979715668 Người nhận * Đoàn bá trung VP Nhận * [GEOGRAPHIC_DA…" at bounding box center [813, 263] width 1390 height 107
click at [1154, 294] on div "SĐT Người Nhận * 0979715668 Người nhận * Đoàn bá trung VP Nhận * [GEOGRAPHIC_DA…" at bounding box center [813, 263] width 1390 height 107
click at [391, 362] on input "1 lô gỗ ( 20 bộ giường đã tháo rời )" at bounding box center [433, 373] width 156 height 21
type input "210 kiện gỗ ( 20 bộ giường đã tháo rời )"
click at [354, 438] on div at bounding box center [301, 453] width 483 height 46
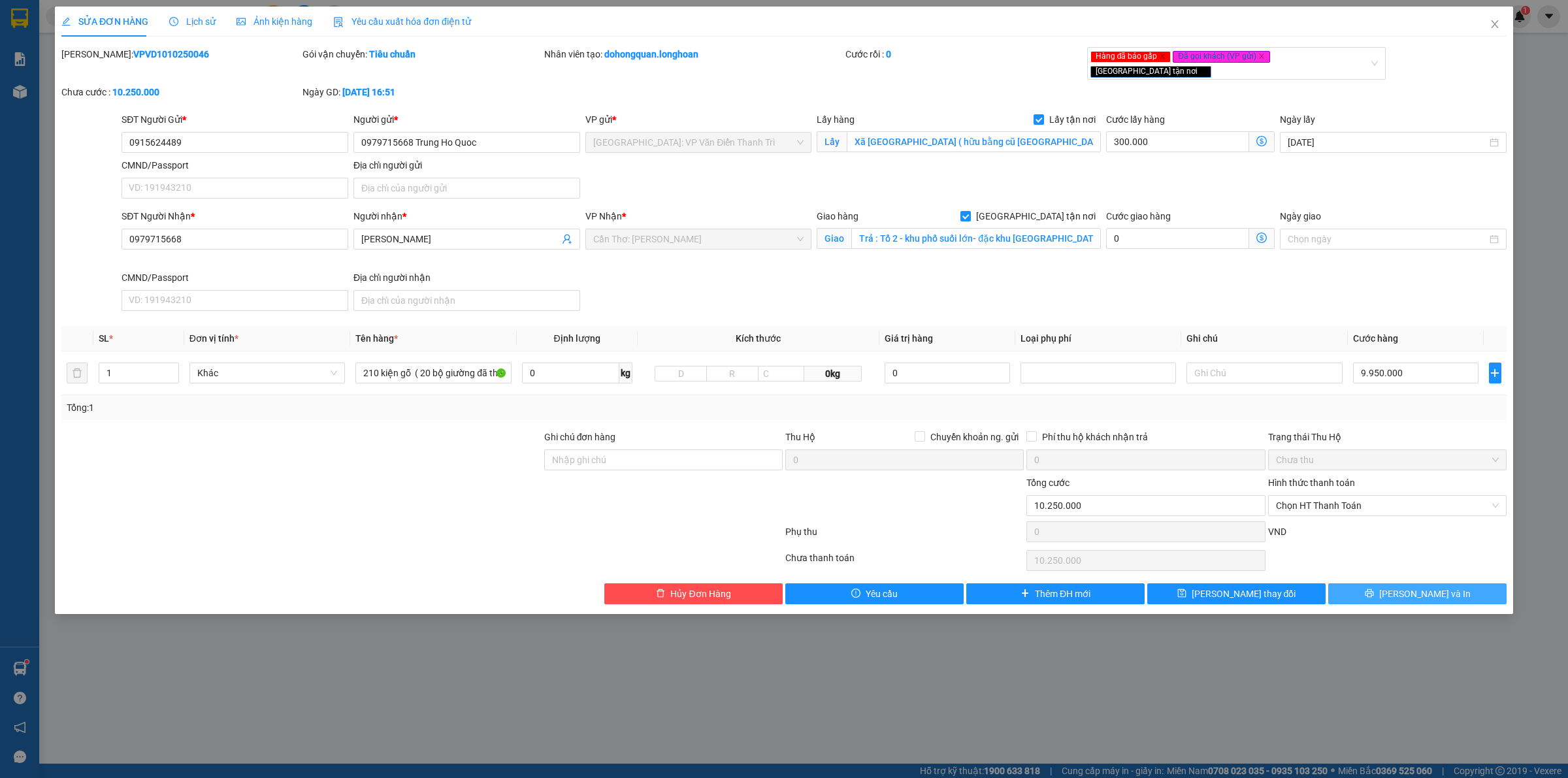
click at [1373, 590] on icon "printer" at bounding box center [1368, 594] width 9 height 9
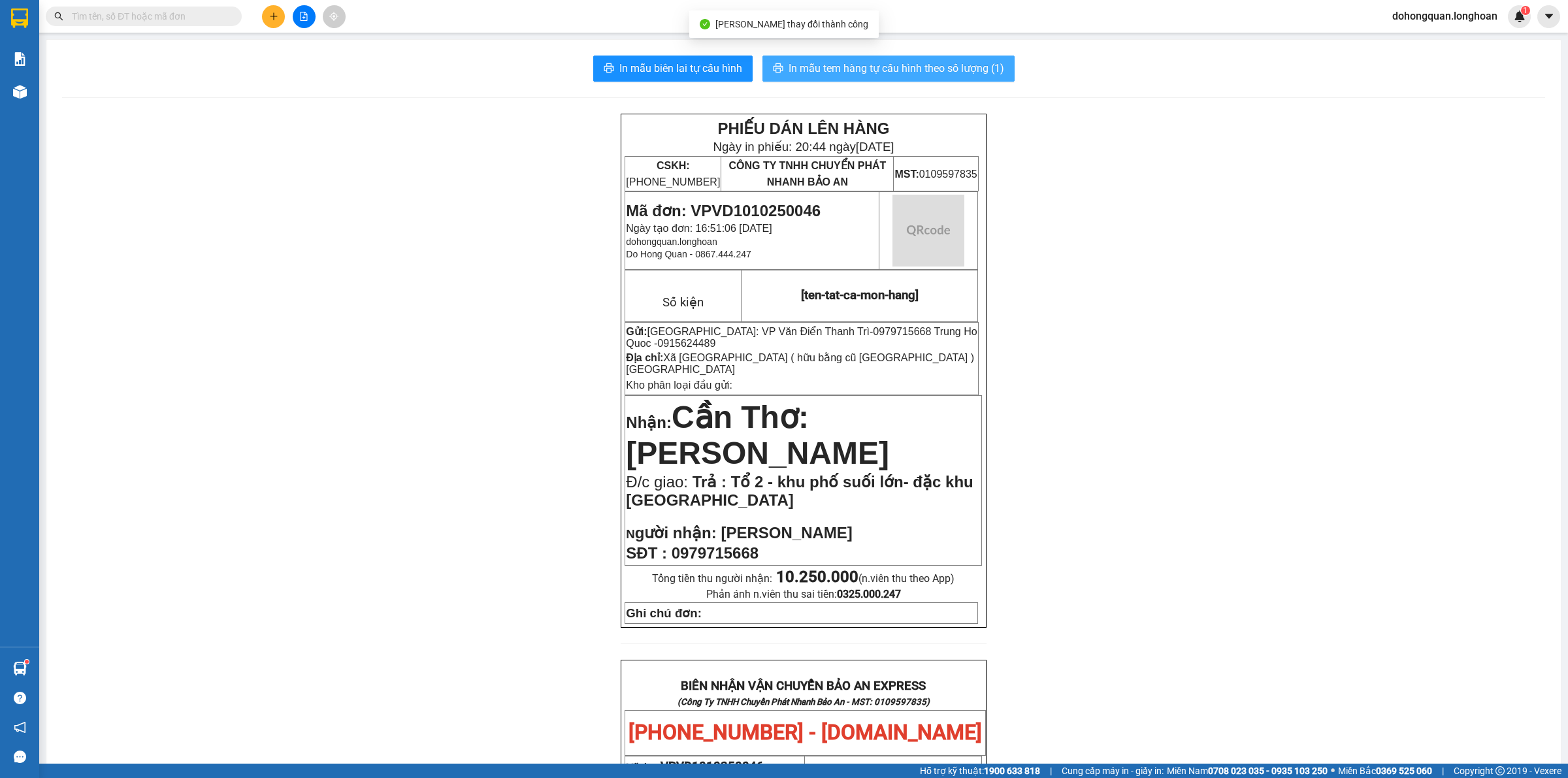
click at [918, 69] on span "In mẫu tem hàng tự cấu hình theo số lượng (1)" at bounding box center [896, 68] width 216 height 16
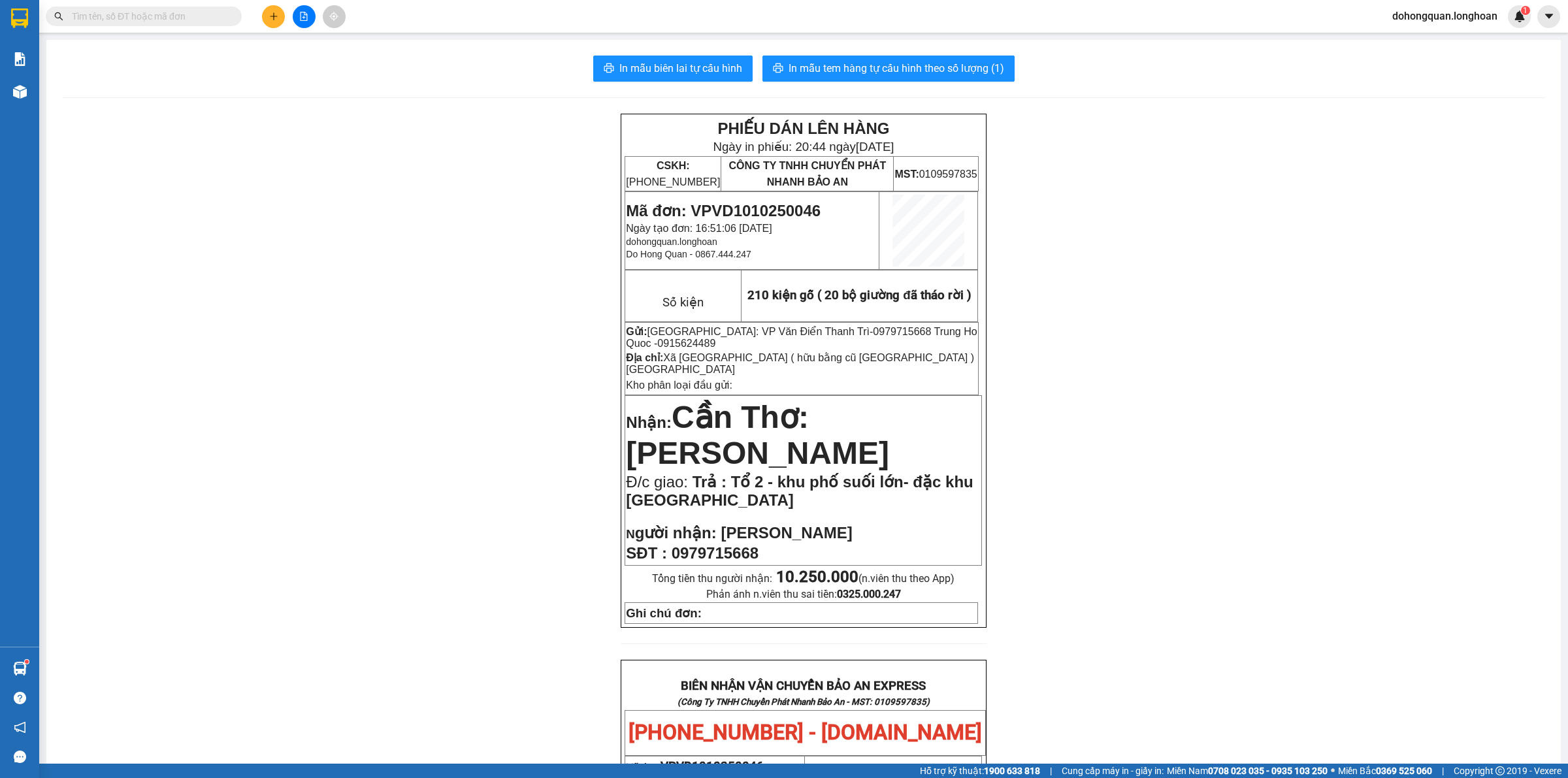
click at [709, 207] on span "Mã đơn: VPVD1010250046" at bounding box center [723, 210] width 195 height 17
click at [710, 207] on span "Mã đơn: VPVD1010250046" at bounding box center [723, 210] width 195 height 17
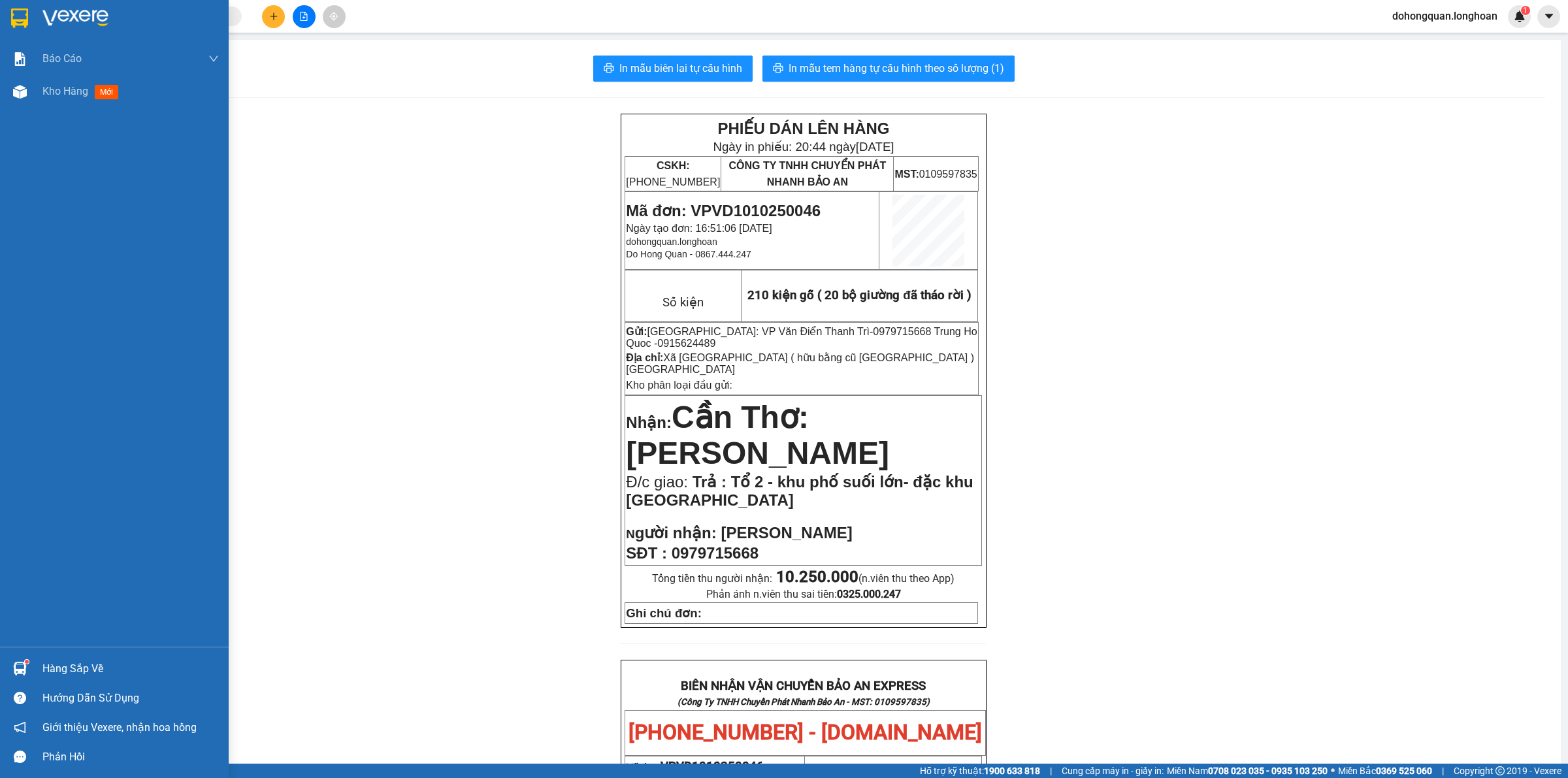
click at [18, 4] on div at bounding box center [114, 21] width 228 height 42
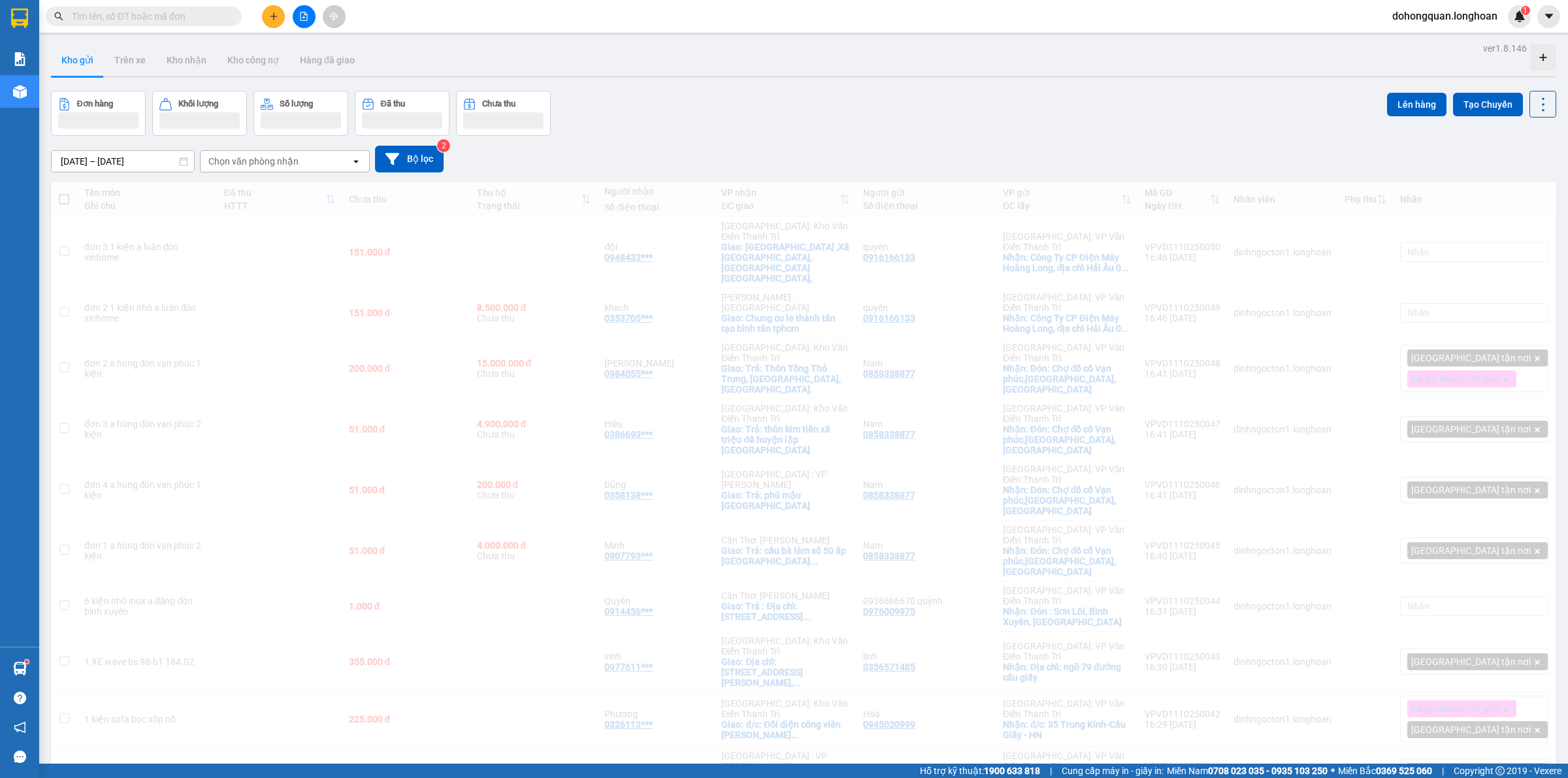
click at [641, 138] on div "[DATE] – [DATE] Press the down arrow key to interact with the calendar and sele…" at bounding box center [803, 159] width 1505 height 47
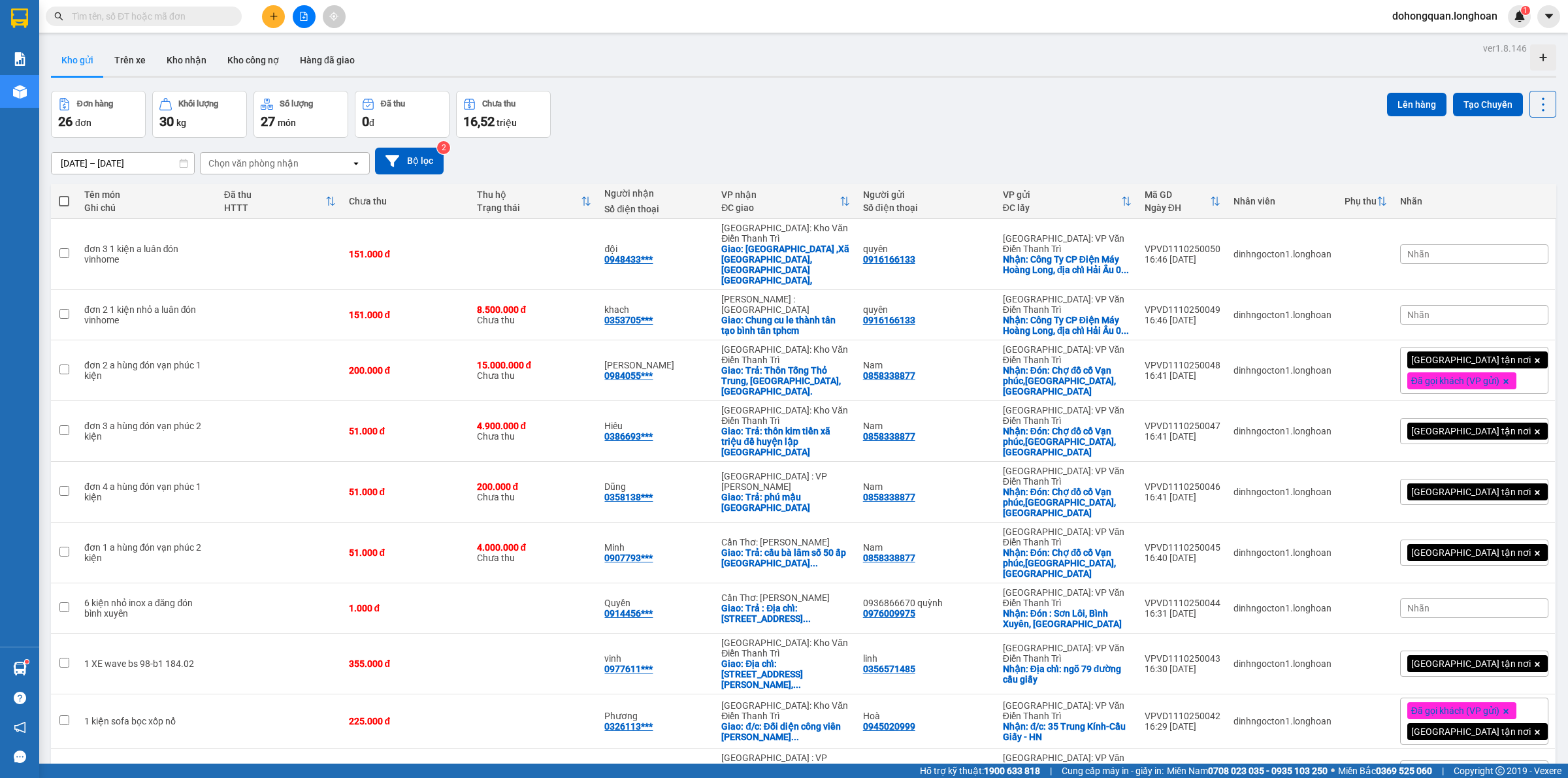
click at [136, 21] on input "text" at bounding box center [148, 16] width 154 height 14
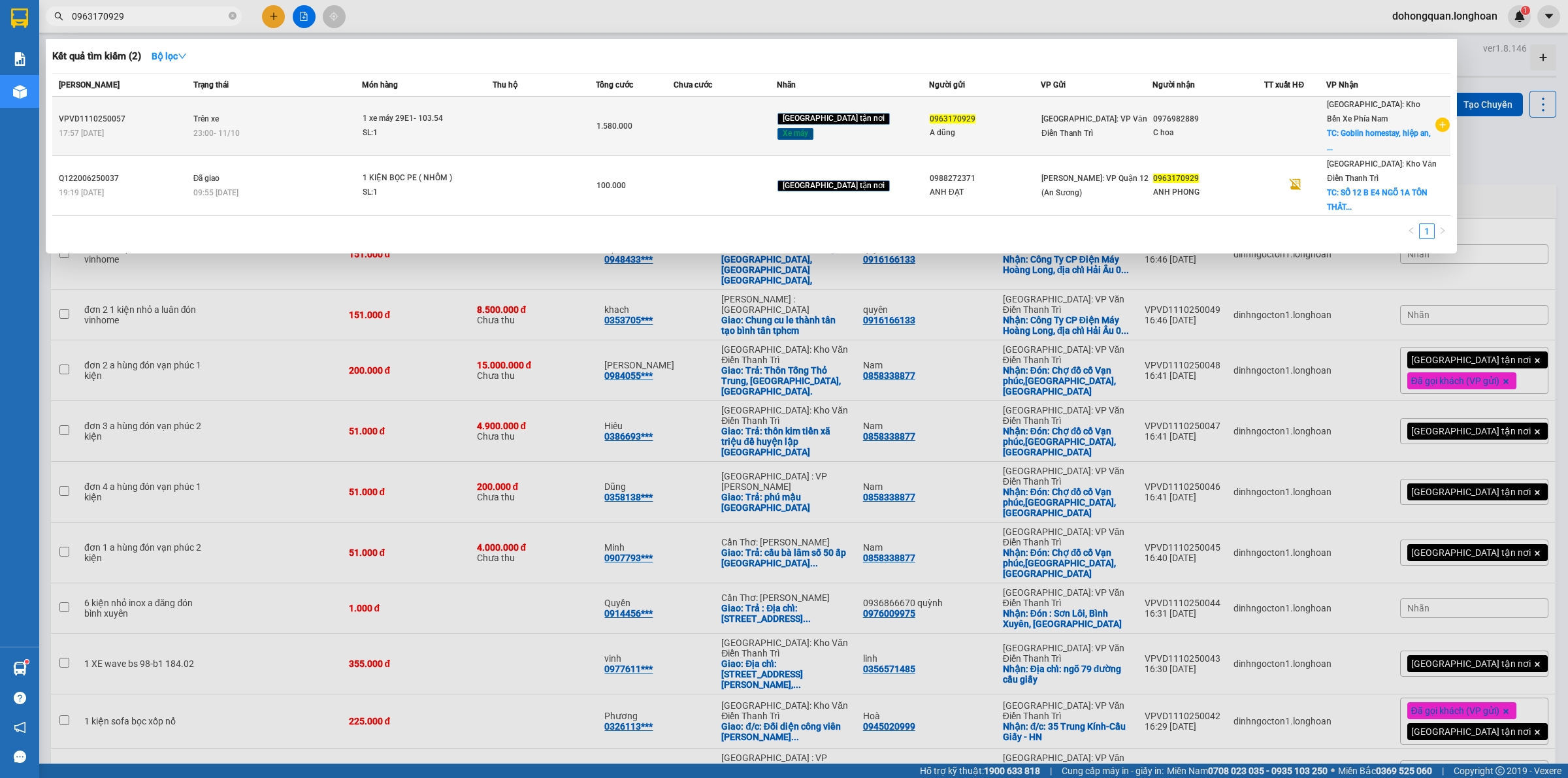
type input "0963170929"
click at [327, 131] on div "23:00 [DATE]" at bounding box center [277, 133] width 168 height 14
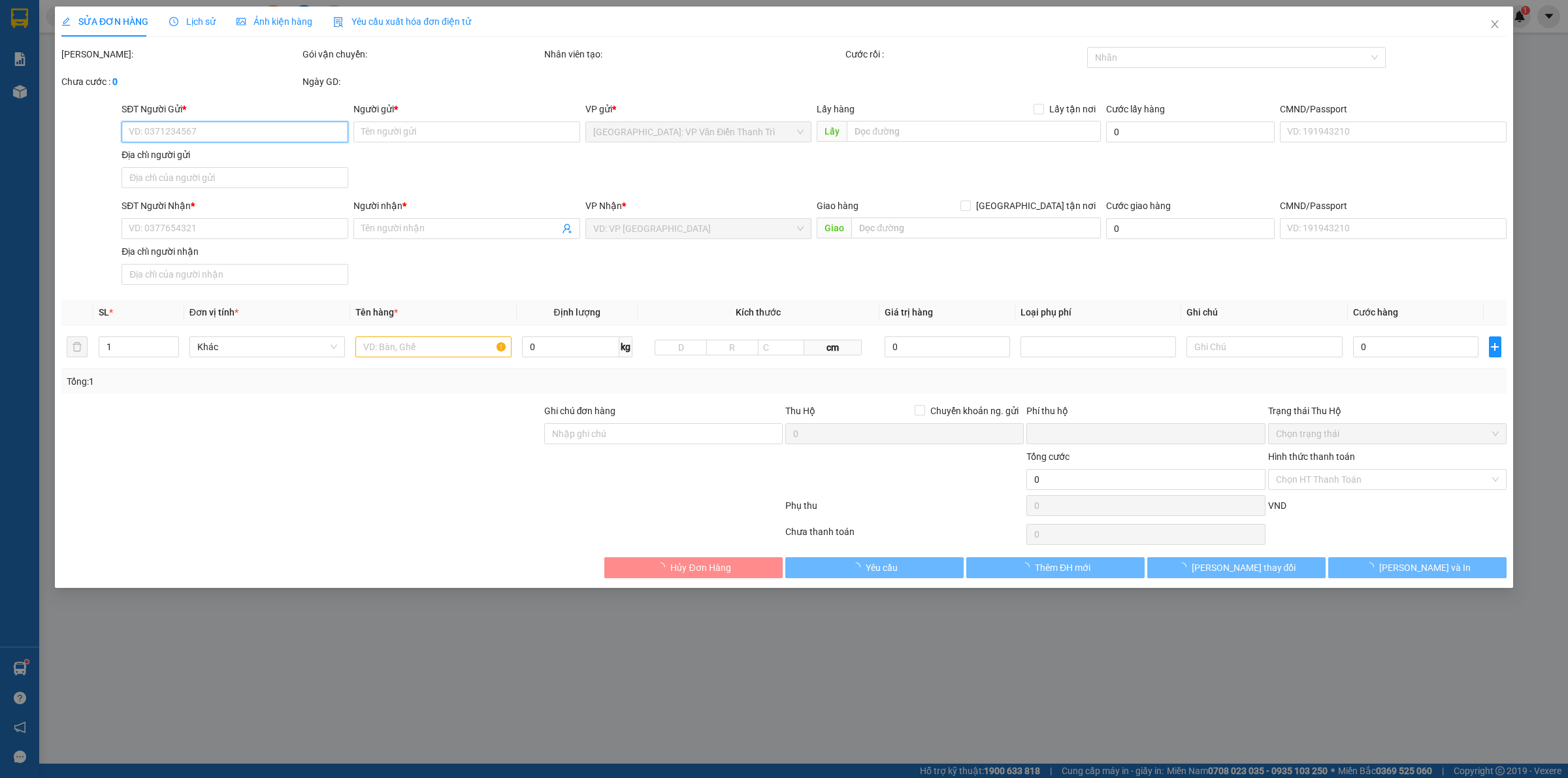
type input "0963170929"
type input "A dũng"
type input "0976982889"
type input "C hoa"
checkbox input "true"
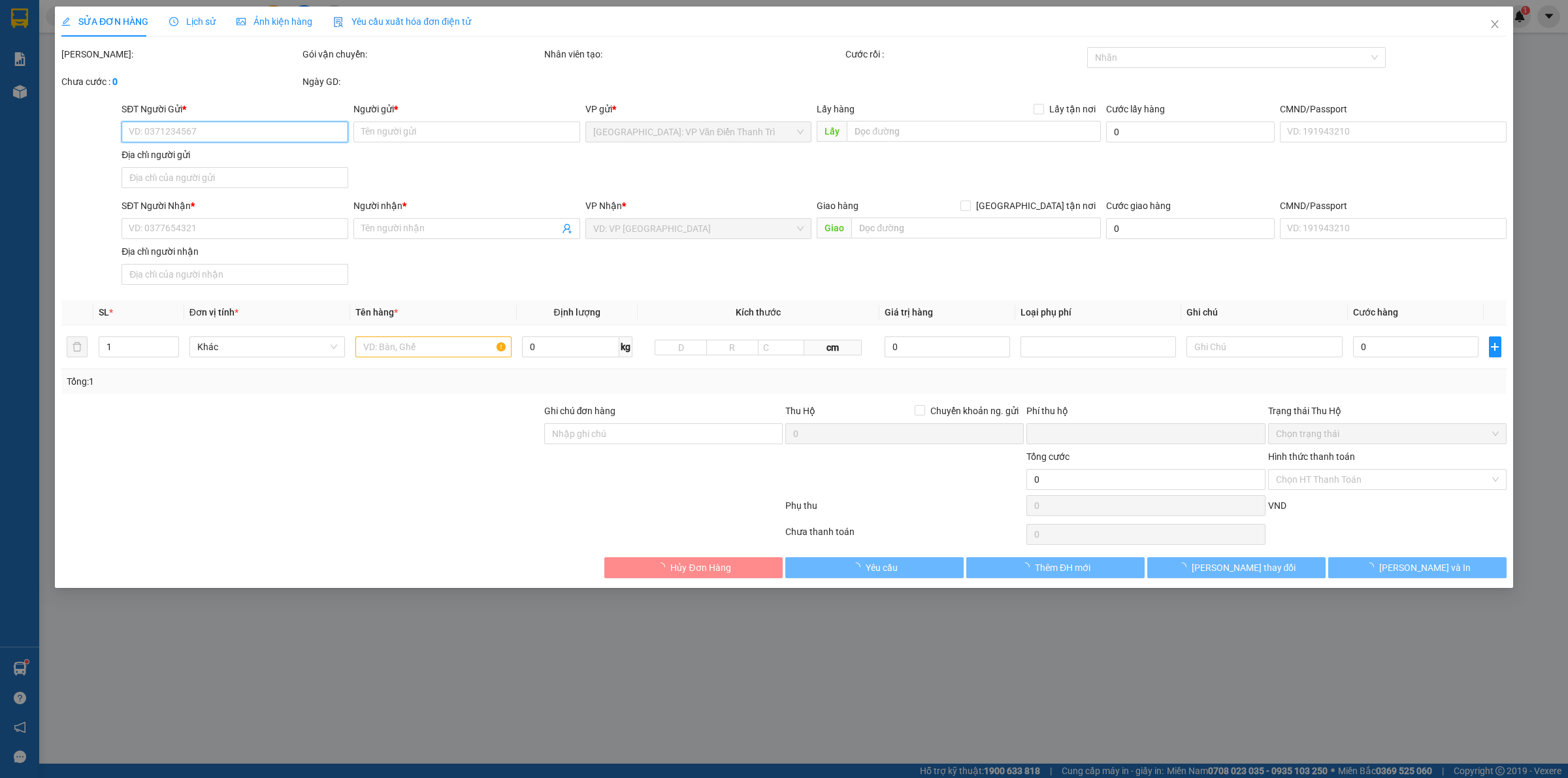
type input "Goblin homestay, [GEOGRAPHIC_DATA], định an, đức trọng, [GEOGRAPHIC_DATA]"
type input "1 chìa khóa, ko đăng ký"
type input "0"
type input "1.580.000"
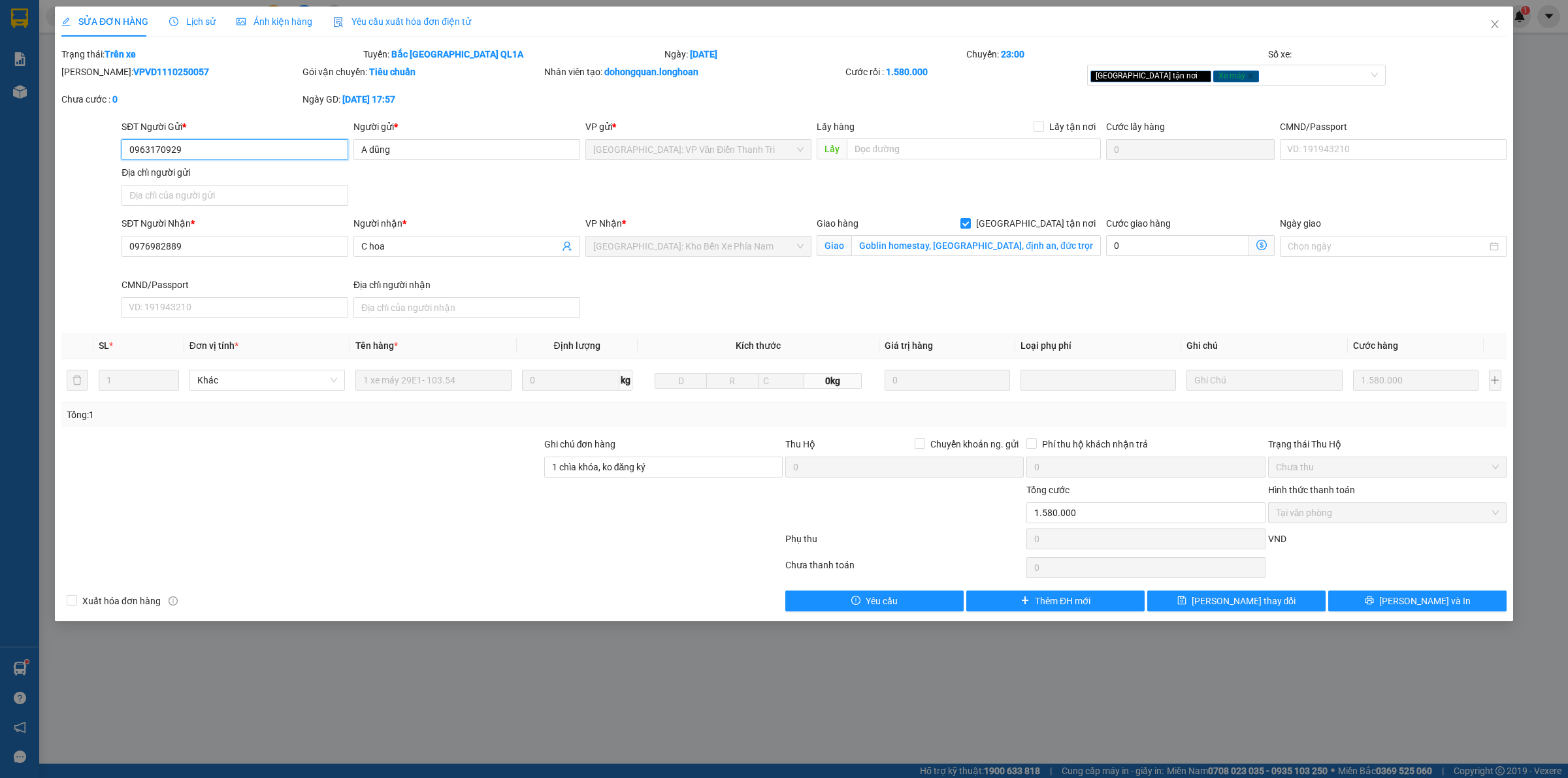
click at [684, 251] on span "[GEOGRAPHIC_DATA]: Kho Bến Xe Phía Nam" at bounding box center [698, 246] width 211 height 20
click at [1496, 21] on icon "close" at bounding box center [1494, 24] width 11 height 11
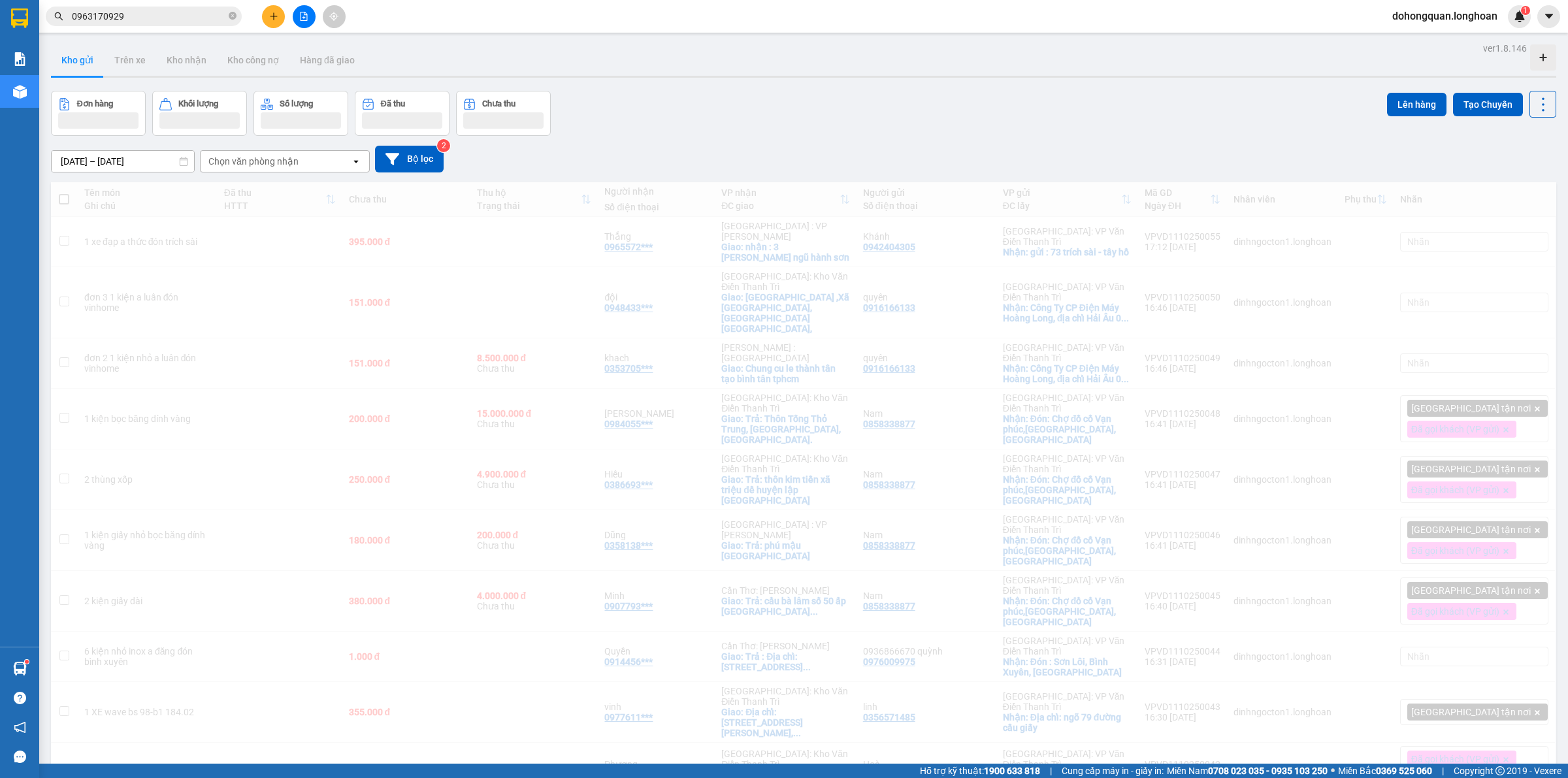
click at [824, 110] on div "Đơn hàng Khối lượng Số lượng Đã thu Chưa thu Lên hàng Tạo Chuyến" at bounding box center [803, 113] width 1505 height 45
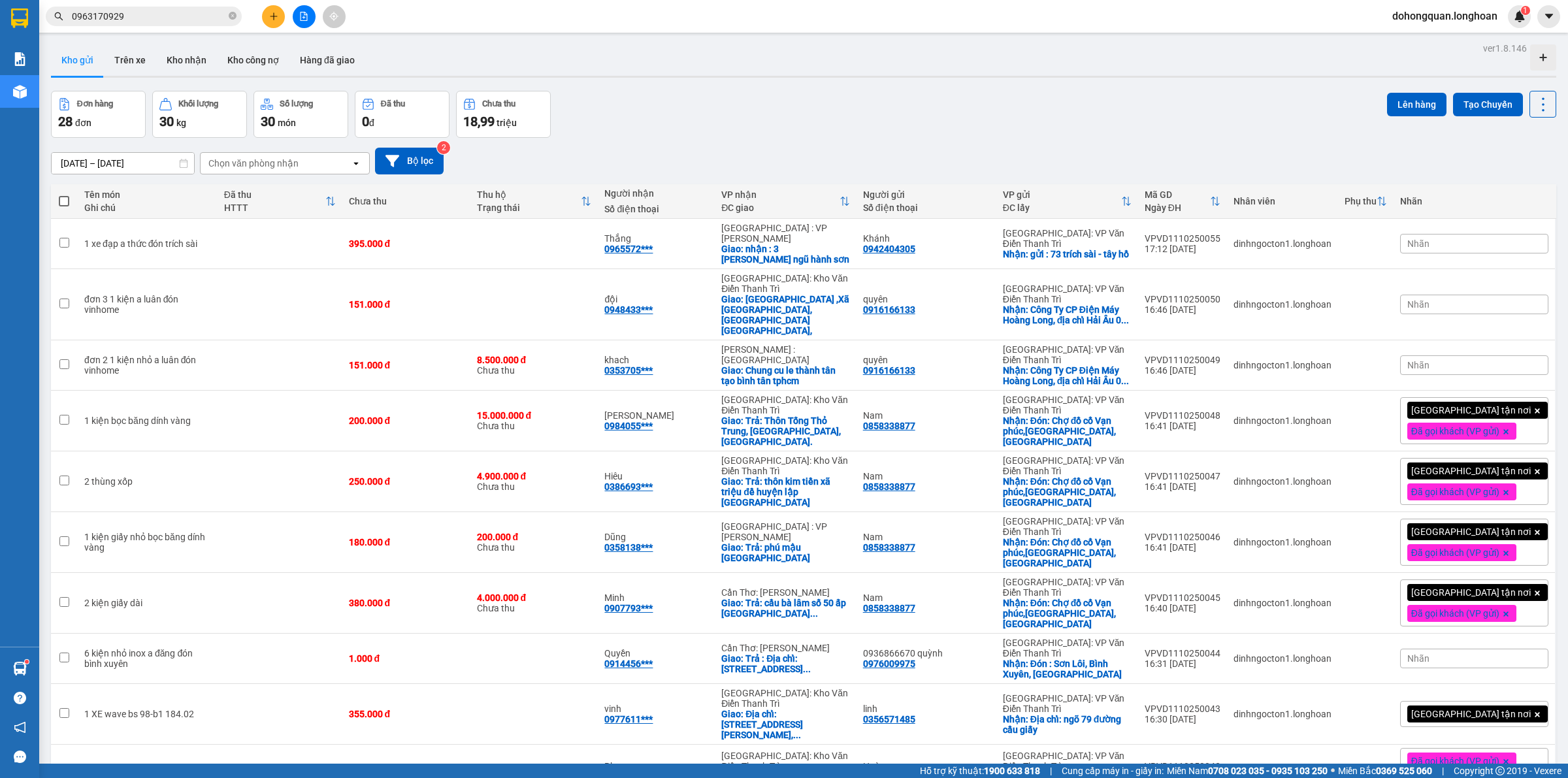
click at [798, 123] on div "Đơn hàng 28 đơn Khối lượng 30 kg Số lượng 30 món Đã thu 0 đ Chưa thu 18,99 [PER…" at bounding box center [803, 114] width 1505 height 47
click at [744, 116] on div "Đơn hàng 28 đơn Khối lượng 30 kg Số lượng 30 món Đã thu 0 đ Chưa thu 18,99 [PER…" at bounding box center [803, 114] width 1505 height 47
click at [261, 13] on div at bounding box center [304, 16] width 98 height 23
click at [269, 15] on icon "plus" at bounding box center [274, 16] width 10 height 10
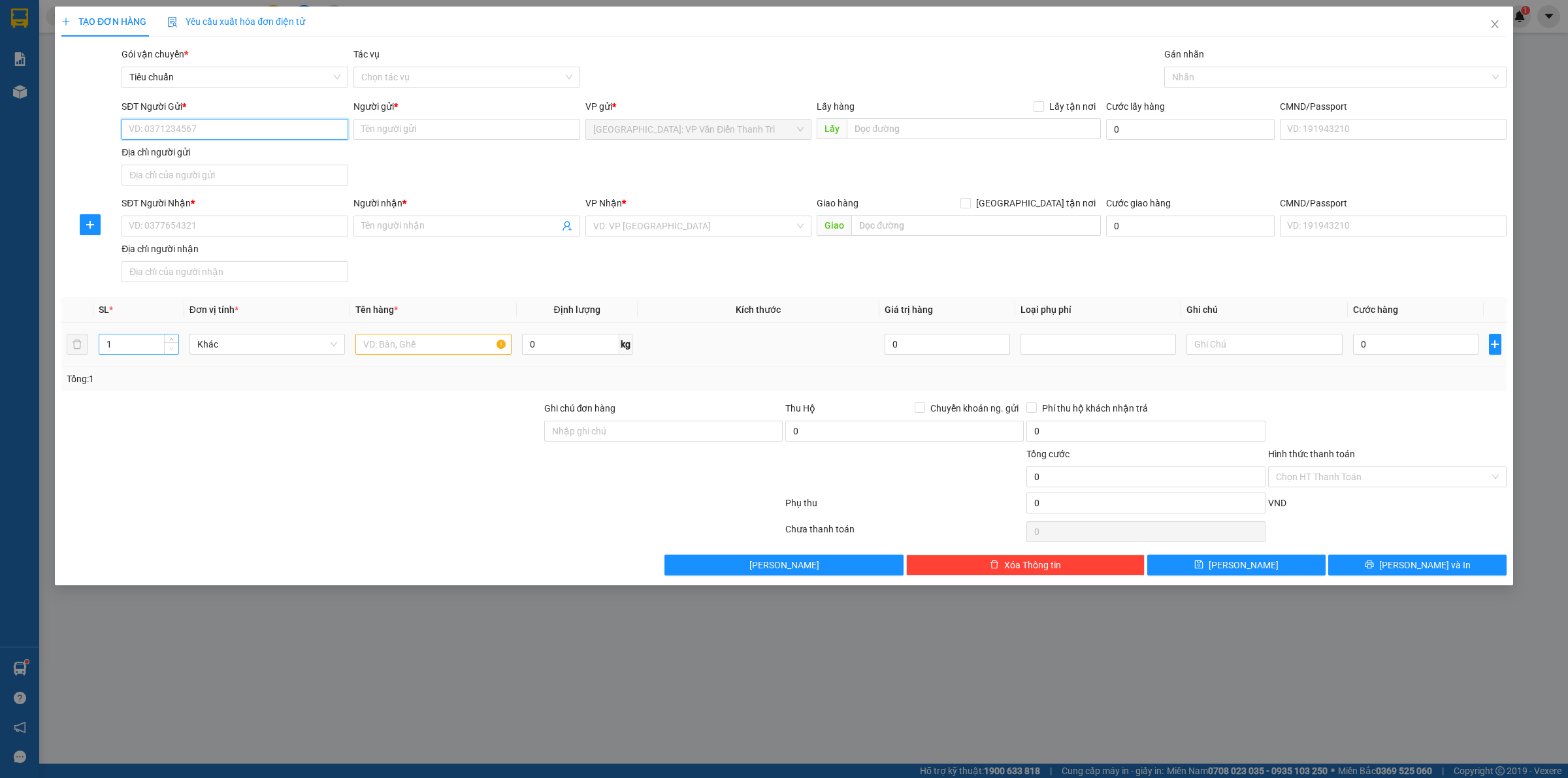
click at [175, 344] on span "Decrease Value" at bounding box center [171, 348] width 14 height 11
click at [173, 343] on span "Decrease Value" at bounding box center [171, 348] width 14 height 11
type input "2"
click at [173, 339] on icon "up" at bounding box center [171, 341] width 5 height 5
drag, startPoint x: 279, startPoint y: 422, endPoint x: 407, endPoint y: 364, distance: 140.5
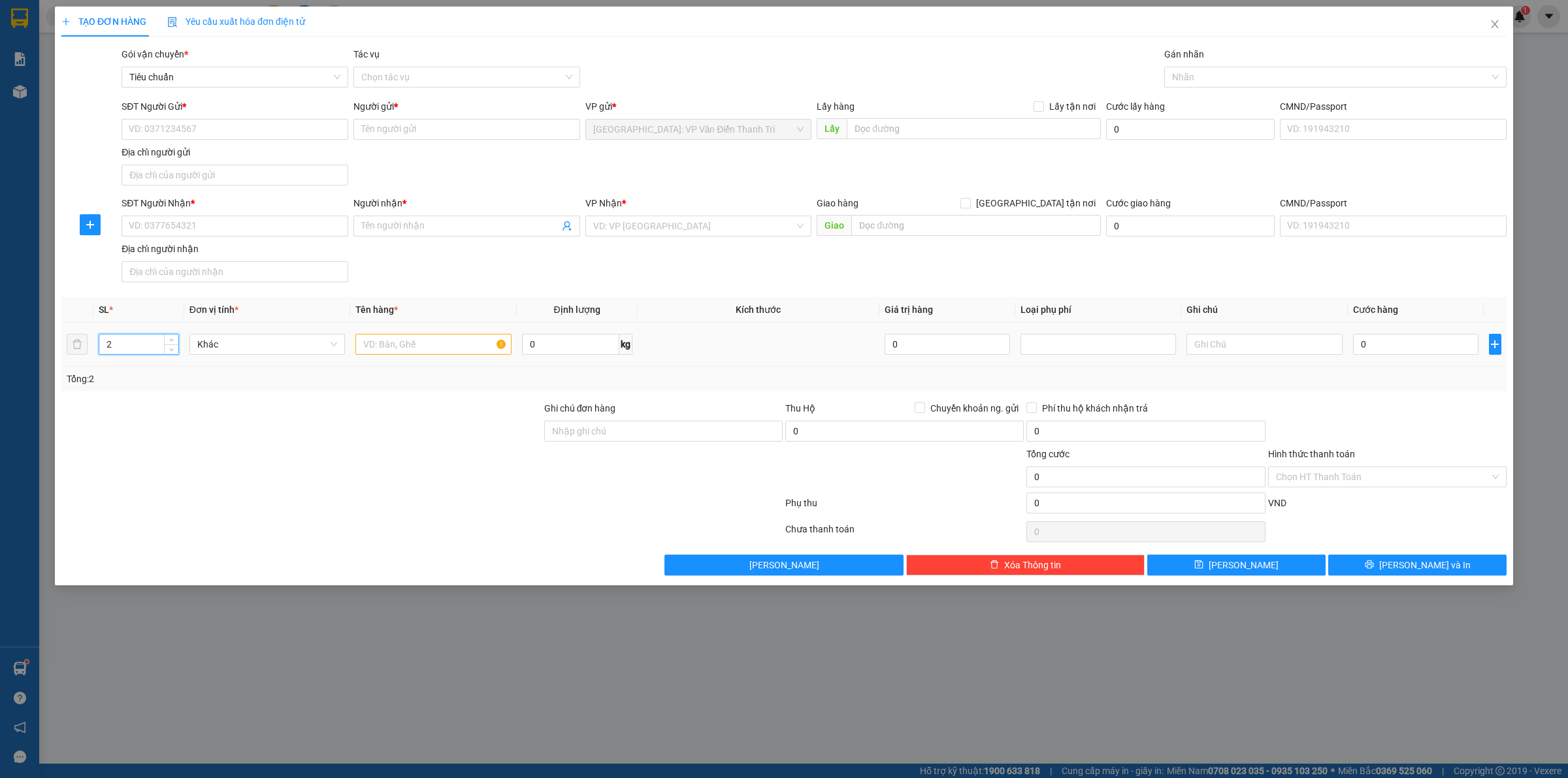
click at [298, 420] on div at bounding box center [301, 424] width 483 height 46
click at [412, 351] on input "text" at bounding box center [433, 344] width 156 height 21
type input "1 kiện tủ to bọc xốp +1 kiện nhỏ"
click at [612, 220] on input "search" at bounding box center [694, 226] width 202 height 20
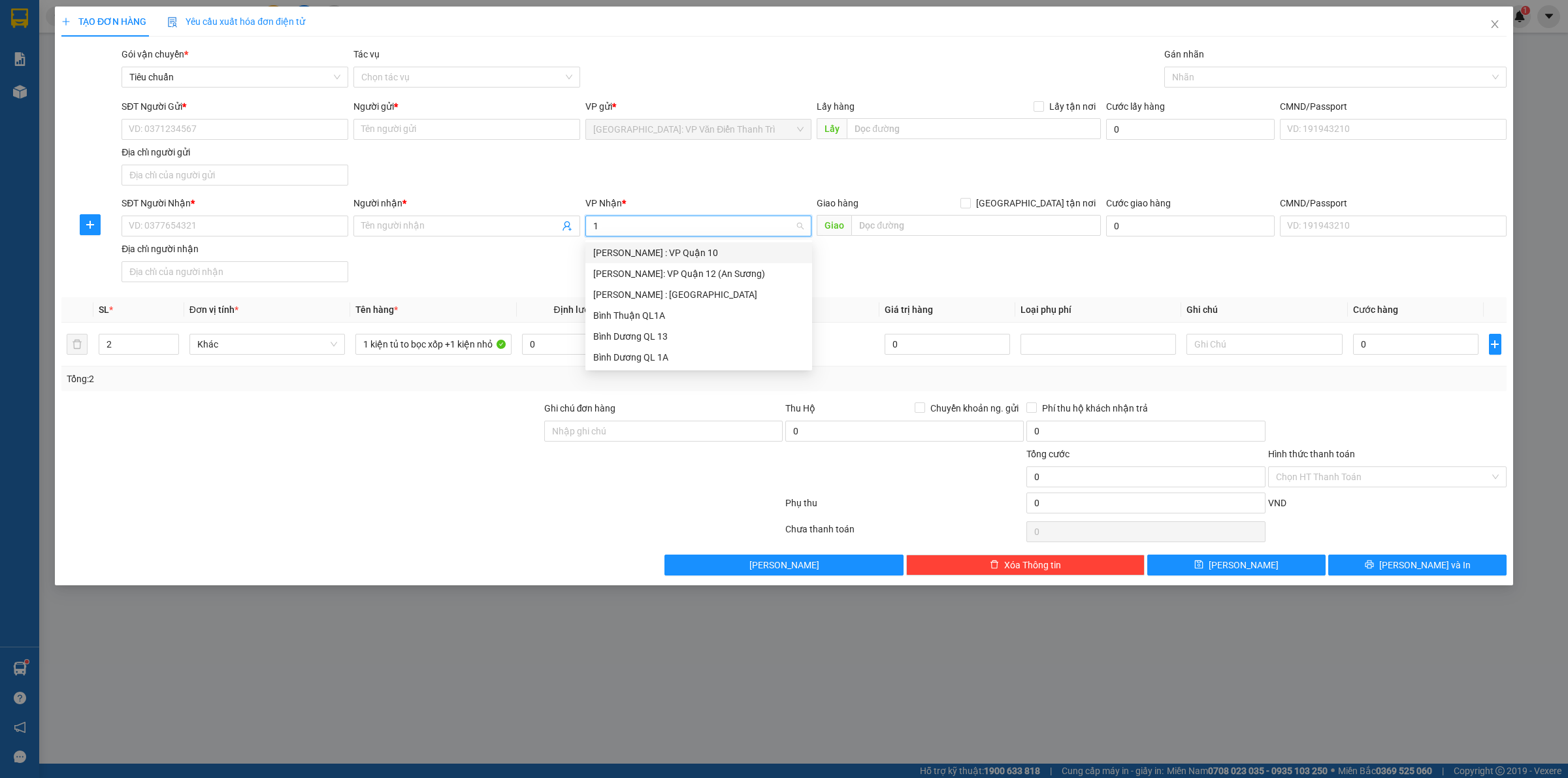
type input "12"
click at [640, 270] on div "[PERSON_NAME] : [GEOGRAPHIC_DATA]" at bounding box center [698, 273] width 211 height 14
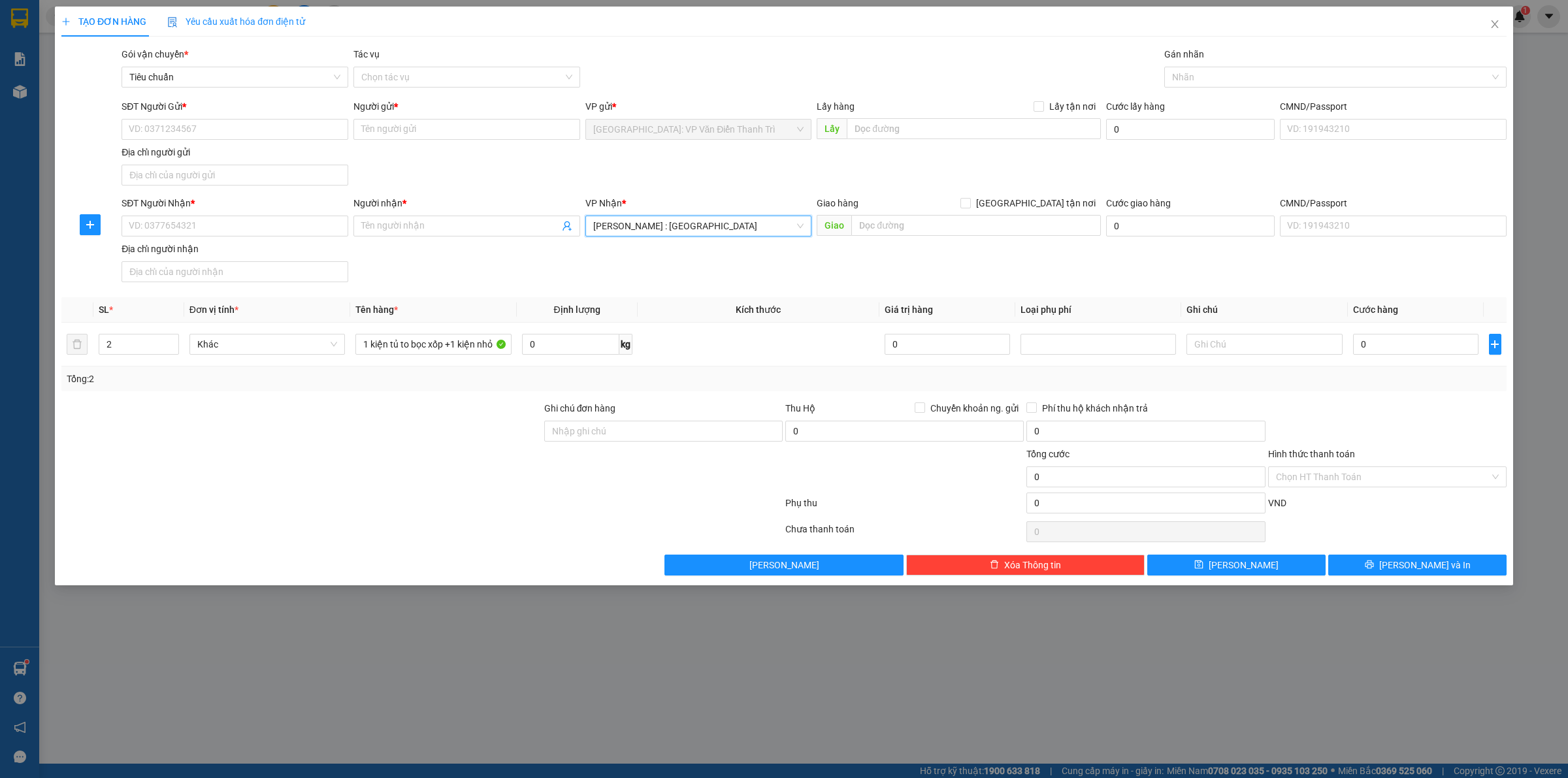
click at [1026, 263] on div "SĐT Người Nhận * VD: 0377654321 Người nhận * Tên người nhận VP Nhận * [GEOGRAPH…" at bounding box center [813, 242] width 1390 height 92
click at [937, 229] on input "text" at bounding box center [976, 226] width 249 height 21
click at [168, 129] on input "SĐT Người Gửi *" at bounding box center [234, 129] width 226 height 21
type input "0833888797"
click at [399, 136] on input "Người gửi *" at bounding box center [466, 129] width 226 height 21
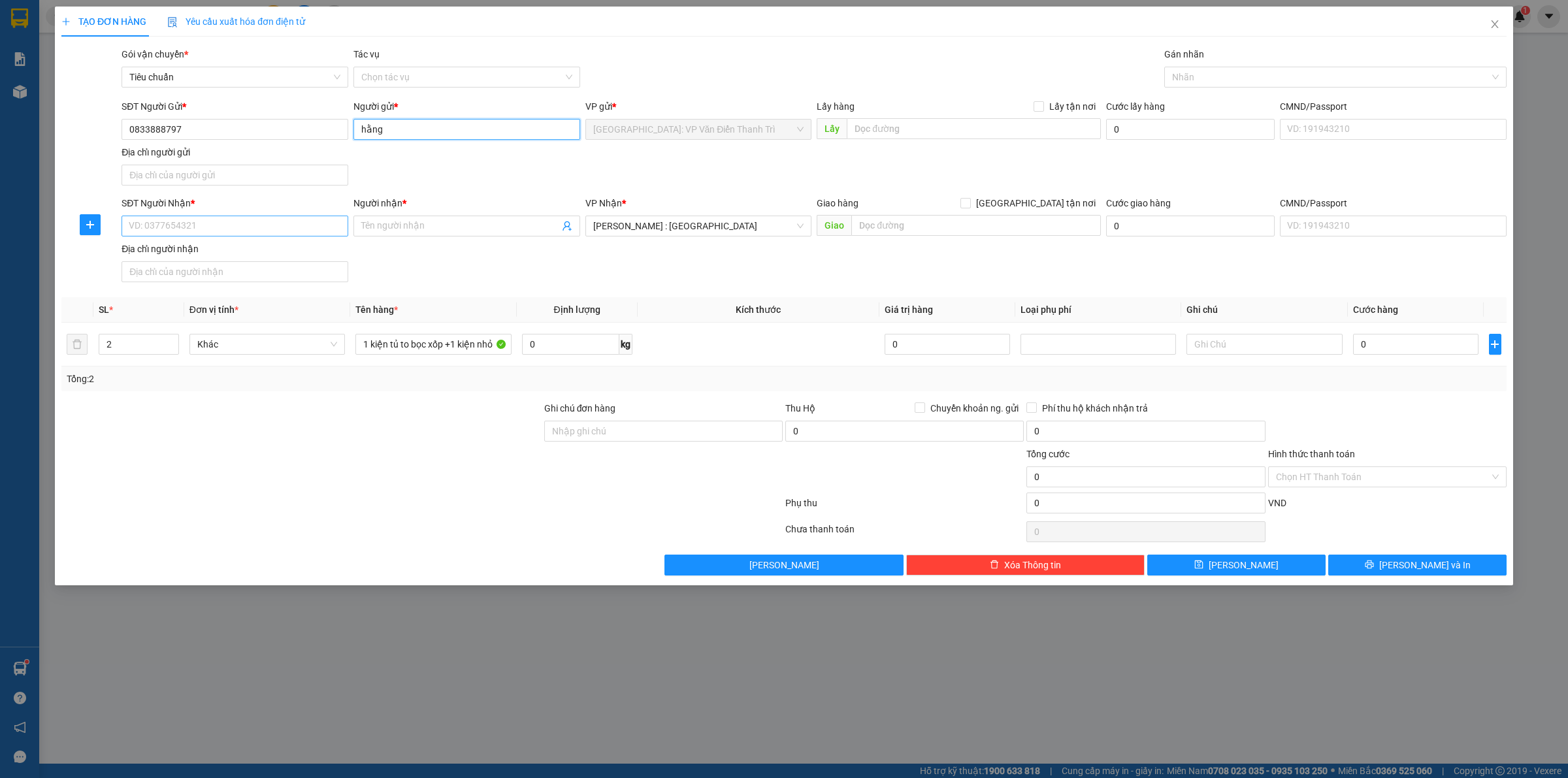
type input "hằng"
click at [220, 236] on input "SĐT Người Nhận *" at bounding box center [234, 227] width 226 height 21
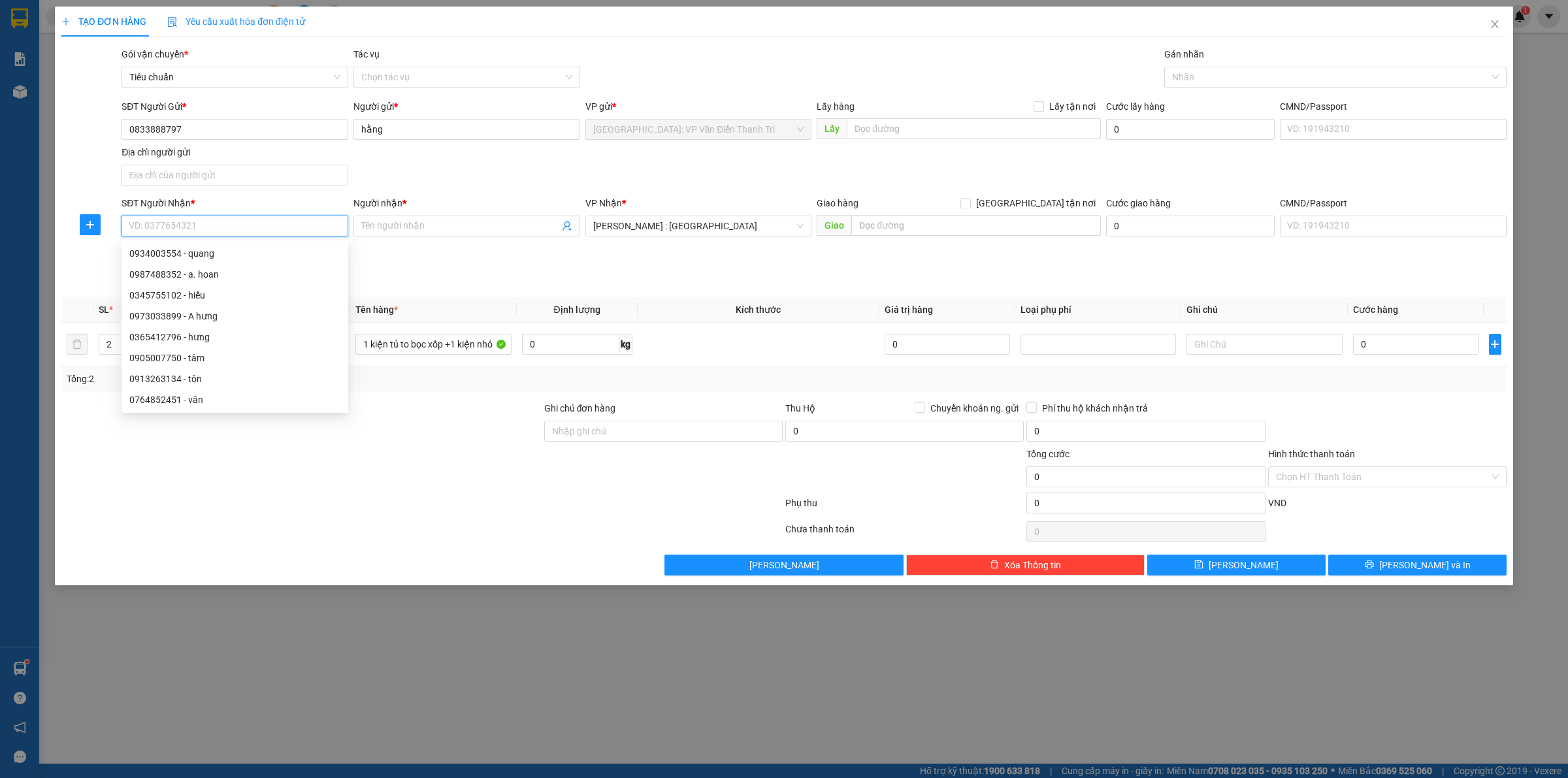
click at [220, 234] on input "SĐT Người Nhận *" at bounding box center [234, 227] width 226 height 21
type input "0903985039"
click at [421, 221] on input "Người nhận *" at bounding box center [460, 226] width 198 height 14
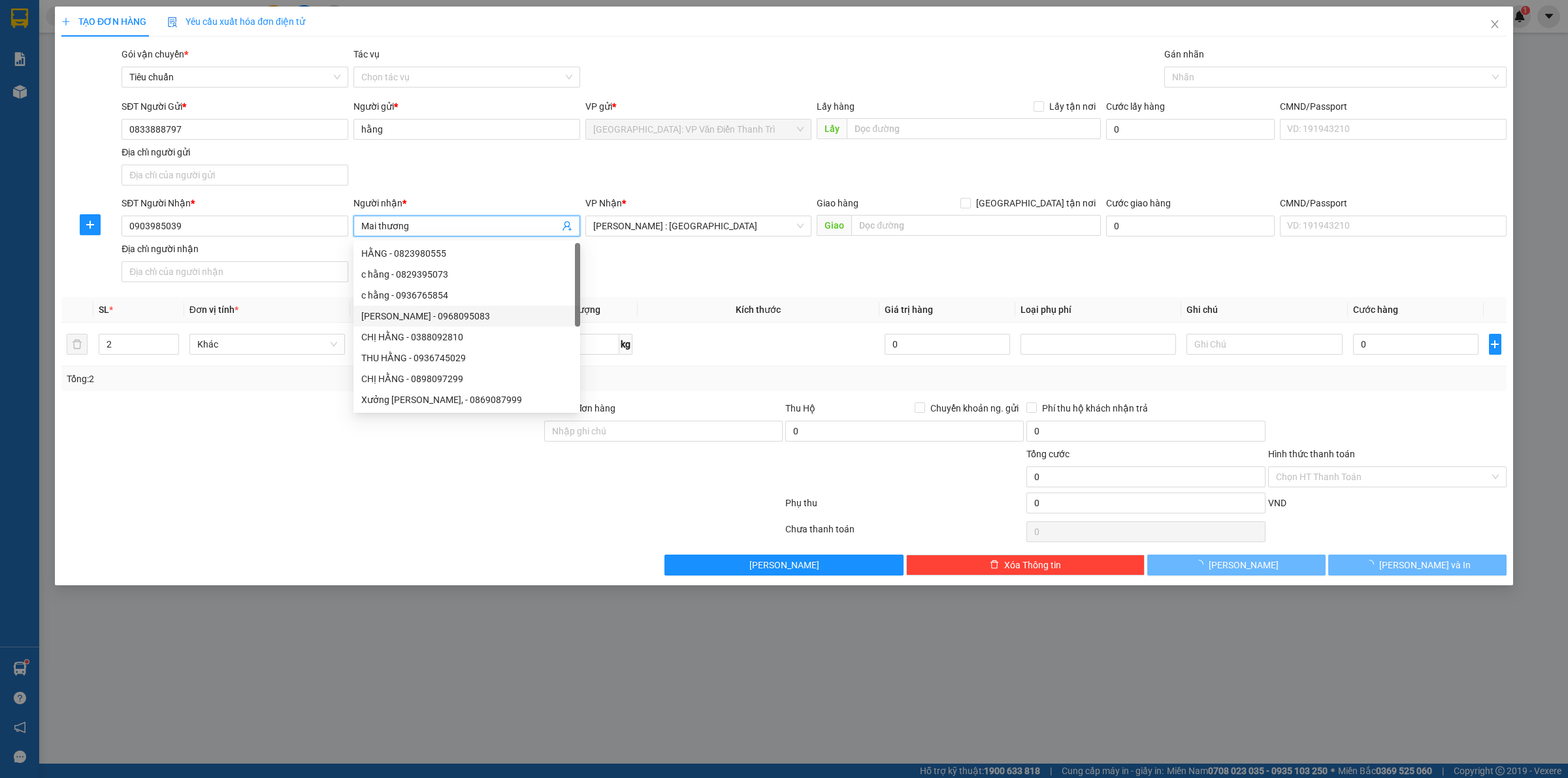
type input "Mai thương"
click at [895, 209] on div "Giao hàng [GEOGRAPHIC_DATA] tận nơi" at bounding box center [958, 203] width 284 height 14
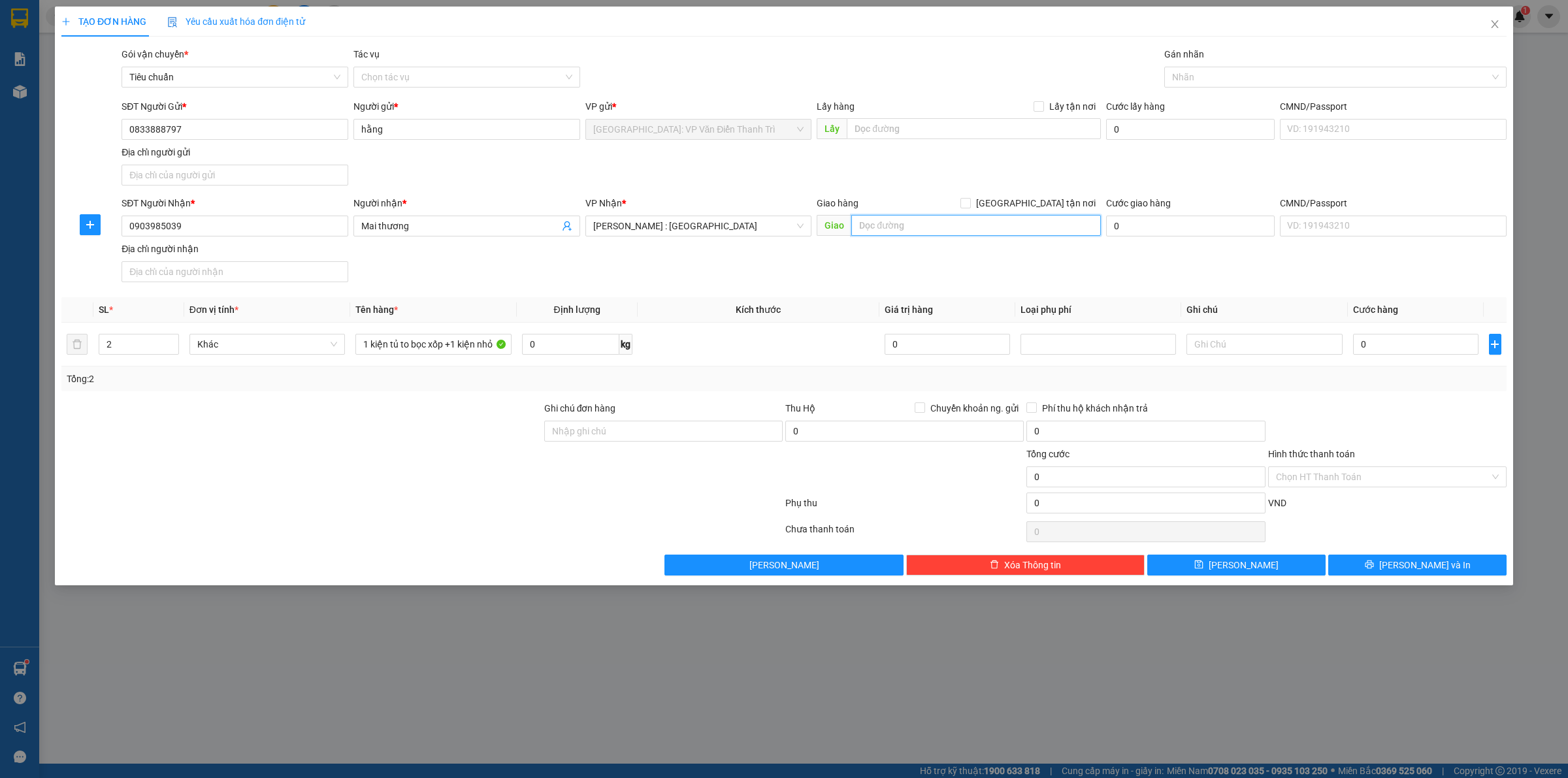
click at [899, 221] on input "text" at bounding box center [976, 226] width 249 height 21
click at [893, 230] on input "text" at bounding box center [976, 226] width 249 height 21
type input "175 [PERSON_NAME], [PERSON_NAME], thủ đức, HCM"
click at [970, 201] on input "[GEOGRAPHIC_DATA] tận nơi" at bounding box center [965, 203] width 10 height 10
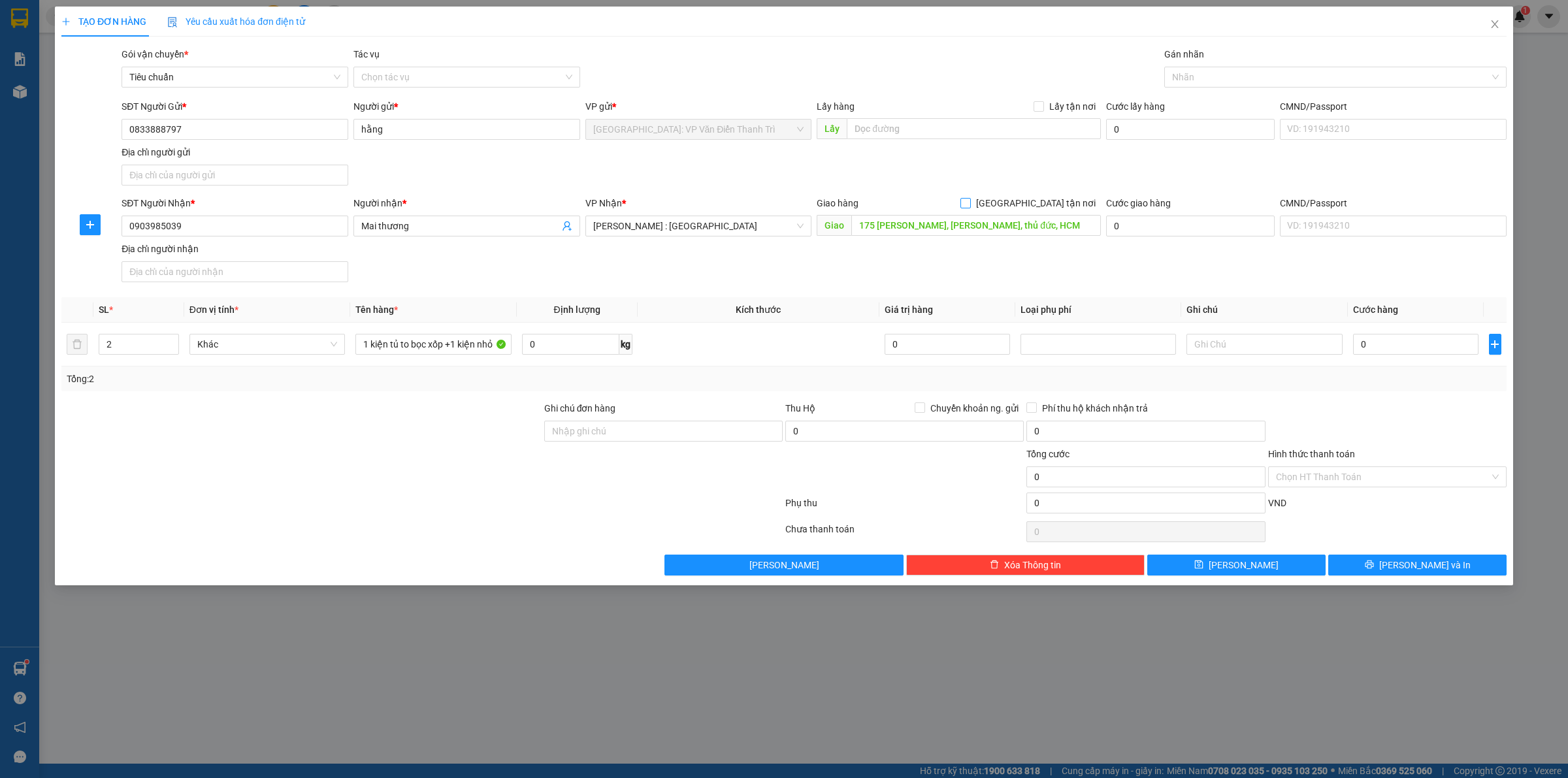
checkbox input "true"
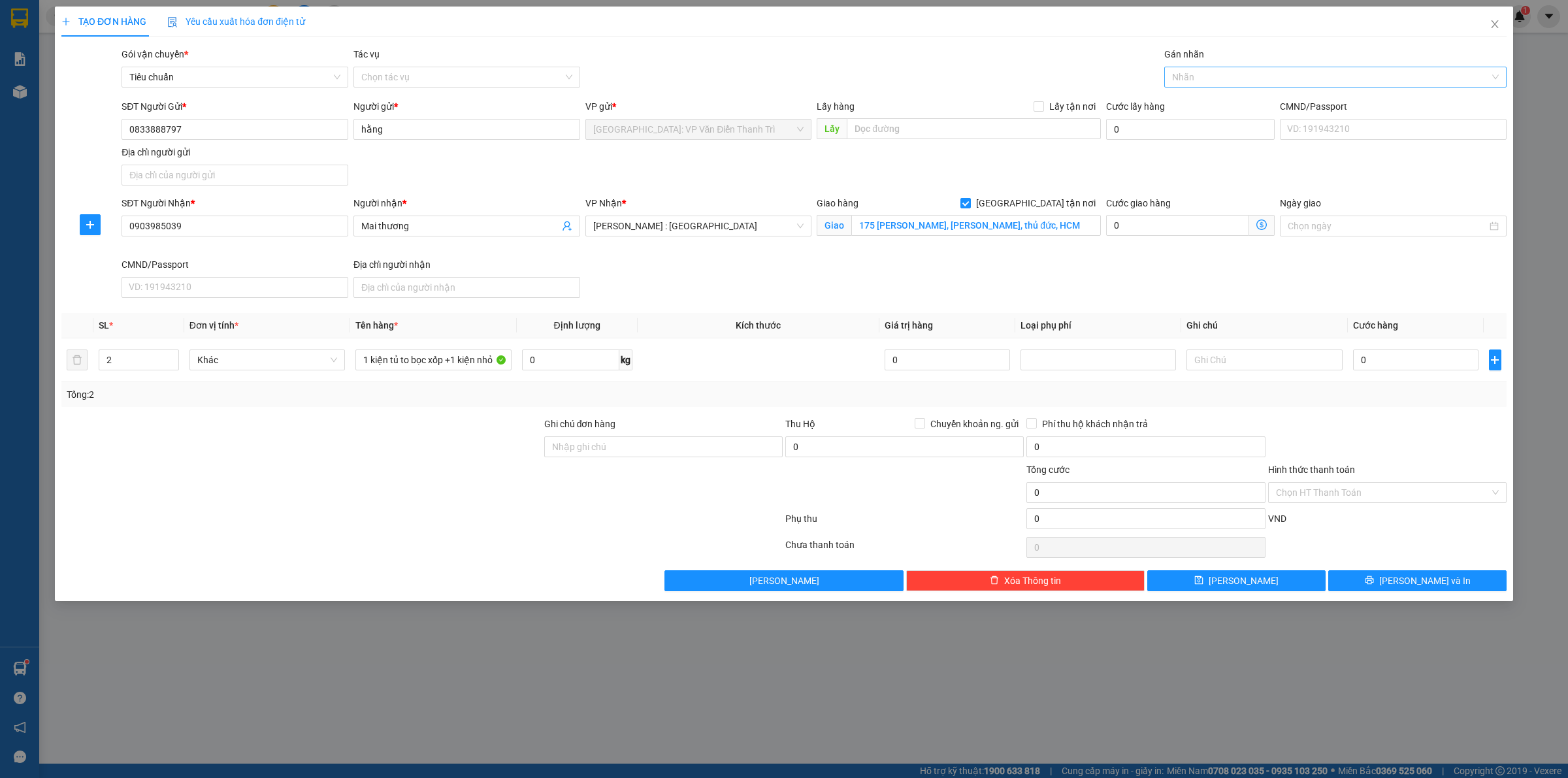
drag, startPoint x: 1151, startPoint y: 156, endPoint x: 1191, endPoint y: 86, distance: 80.6
click at [1155, 152] on div "SĐT Người Gửi * 0833888797 Người gửi * hằng VP gửi * [GEOGRAPHIC_DATA]: VP Văn …" at bounding box center [813, 145] width 1390 height 92
click at [1195, 77] on div at bounding box center [1329, 76] width 323 height 15
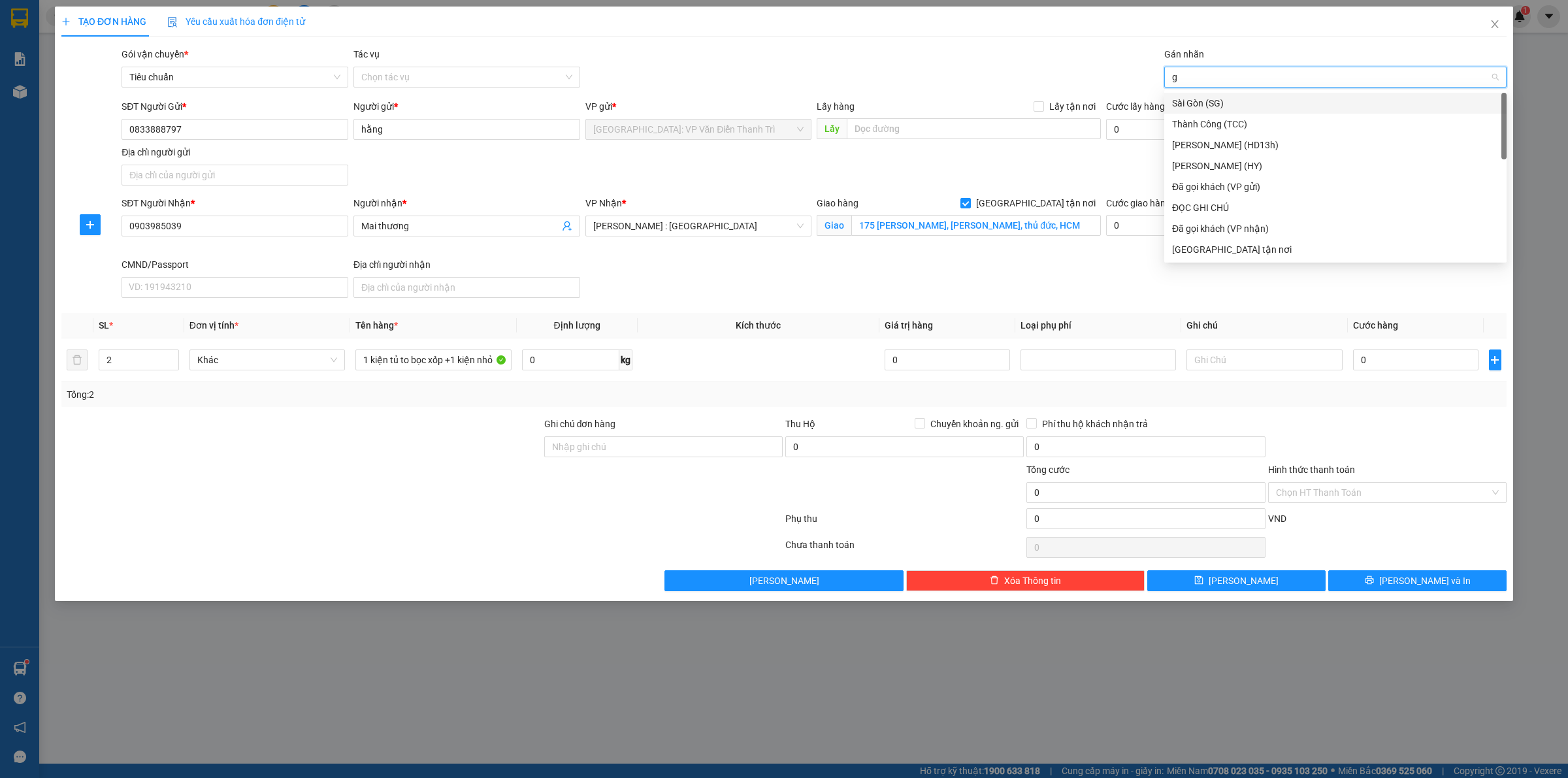
type input "gt"
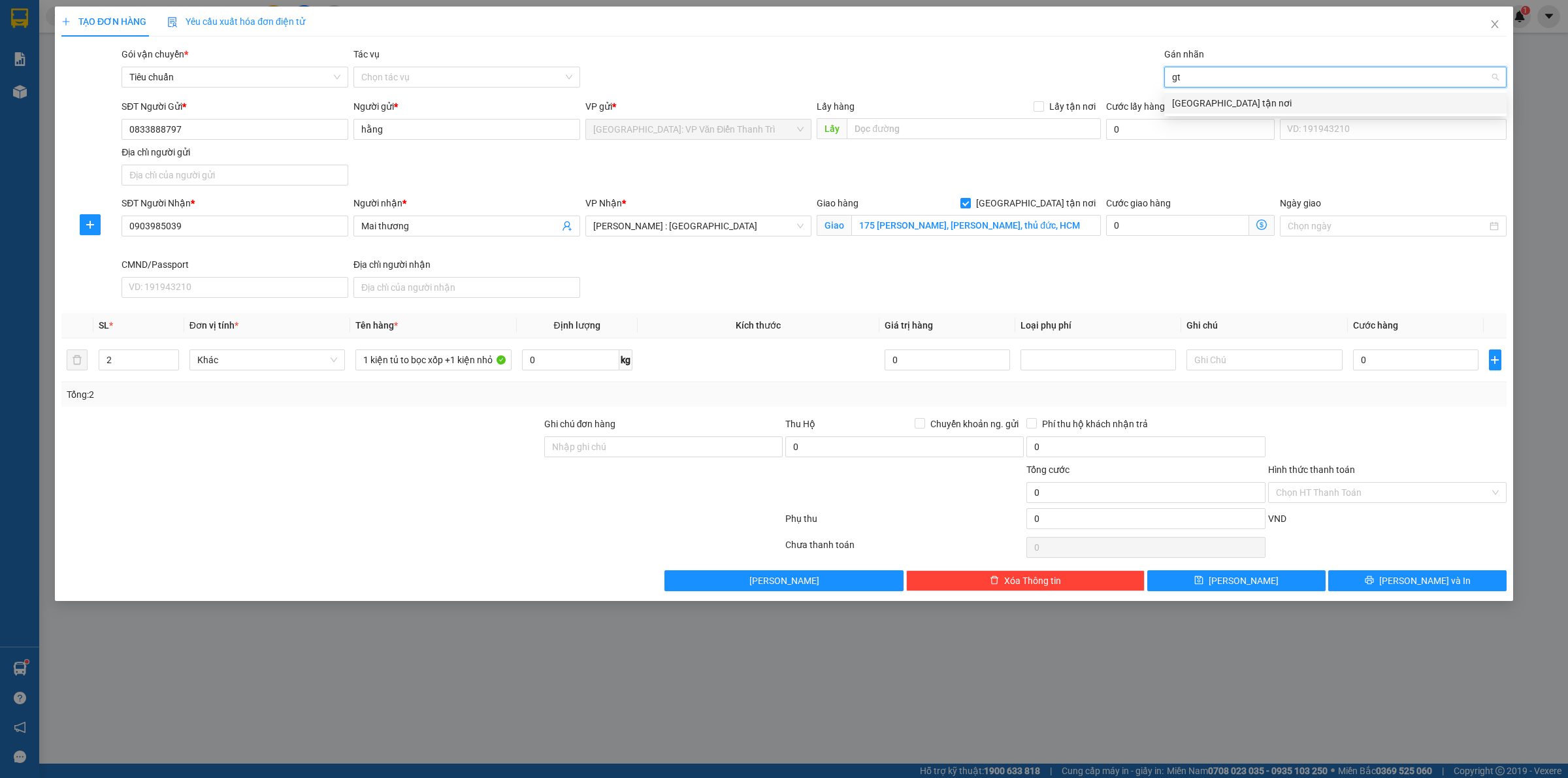
click at [1190, 98] on div "[GEOGRAPHIC_DATA] tận nơi" at bounding box center [1335, 102] width 327 height 14
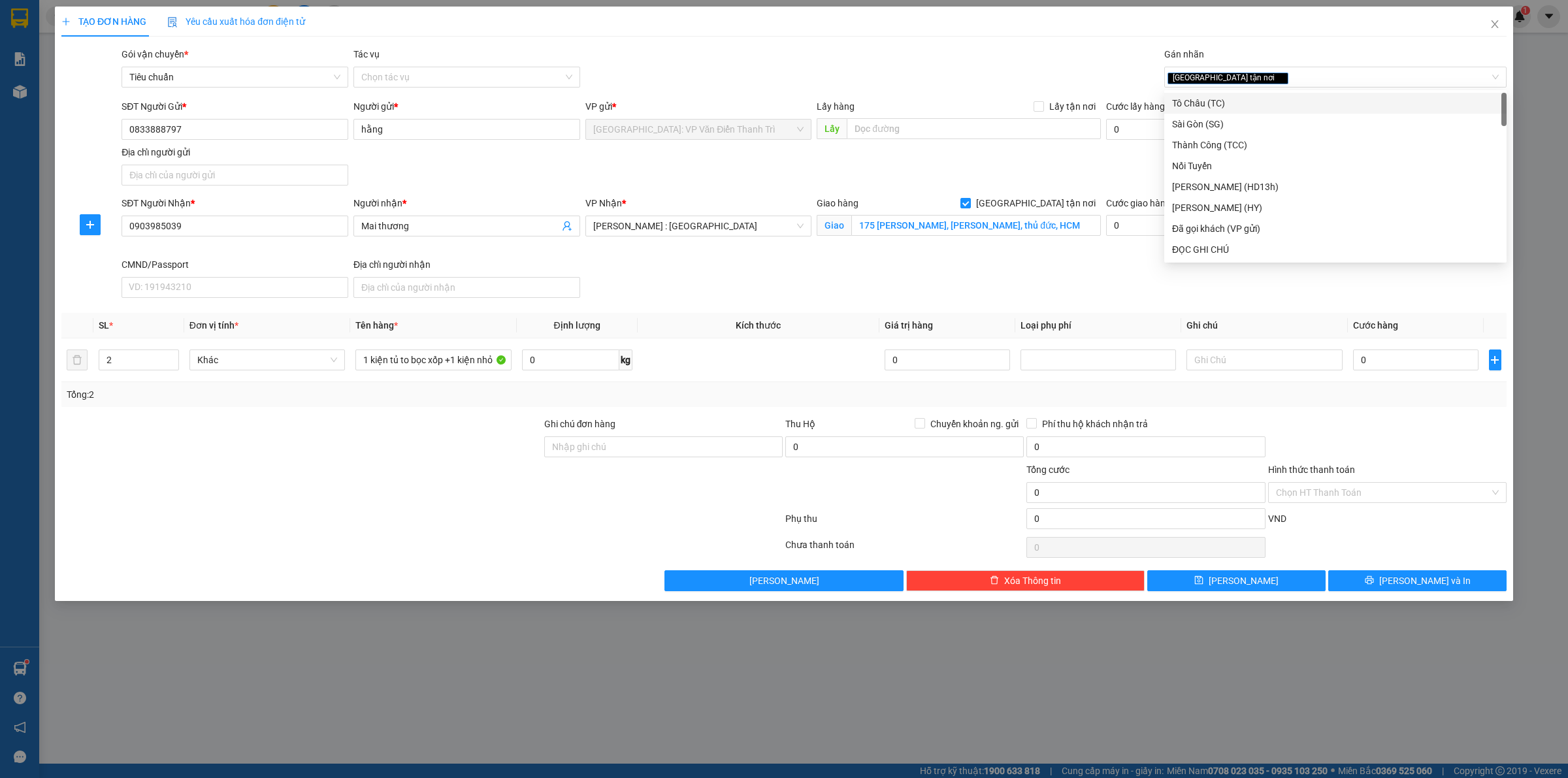
click at [1068, 263] on div "SĐT Người Nhận * 0903985039 Người nhận * Mai thương VP Nhận * [GEOGRAPHIC_DATA]…" at bounding box center [813, 249] width 1390 height 107
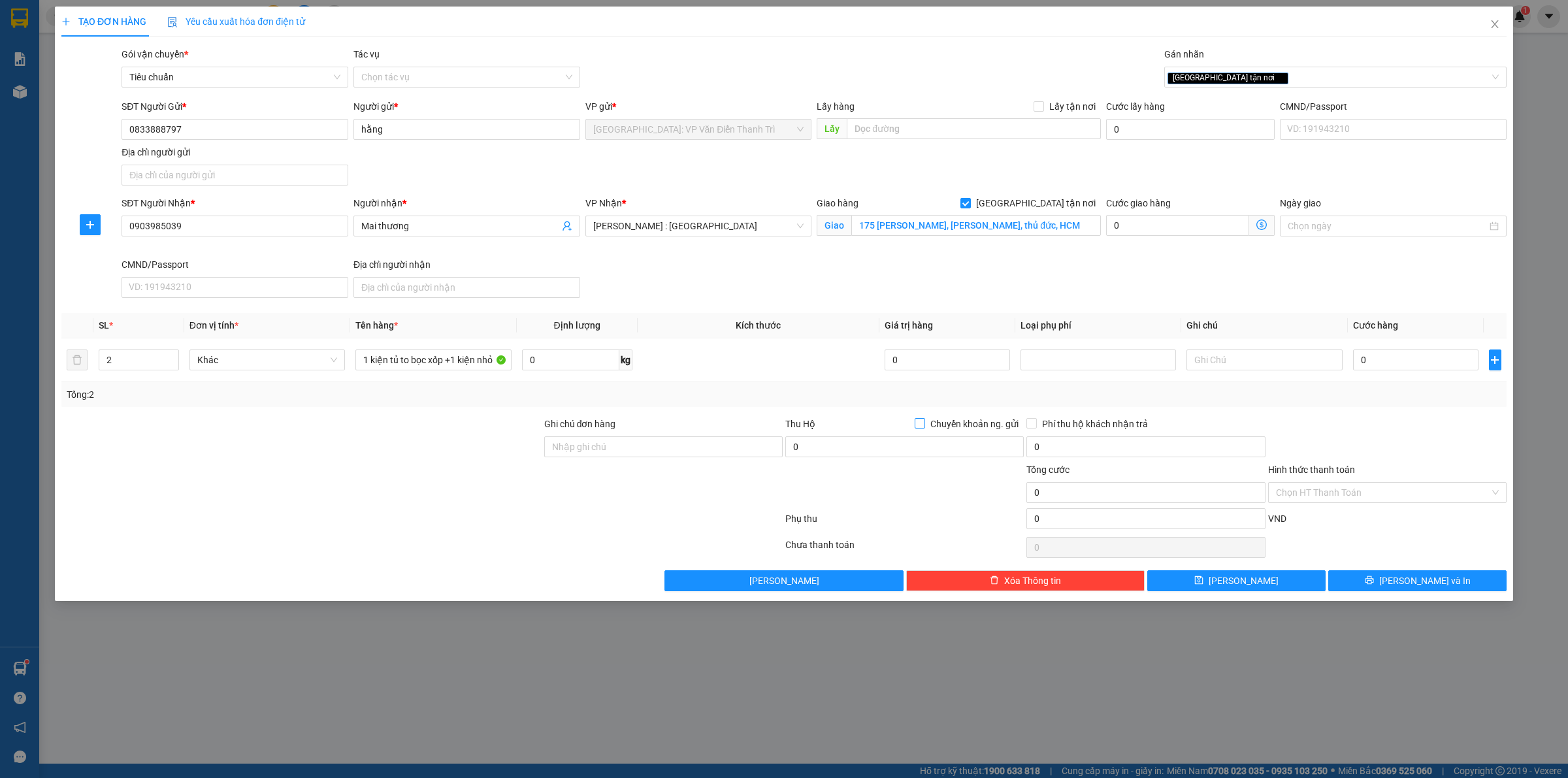
click at [918, 425] on input "Chuyển khoản ng. gửi" at bounding box center [919, 423] width 10 height 10
checkbox input "true"
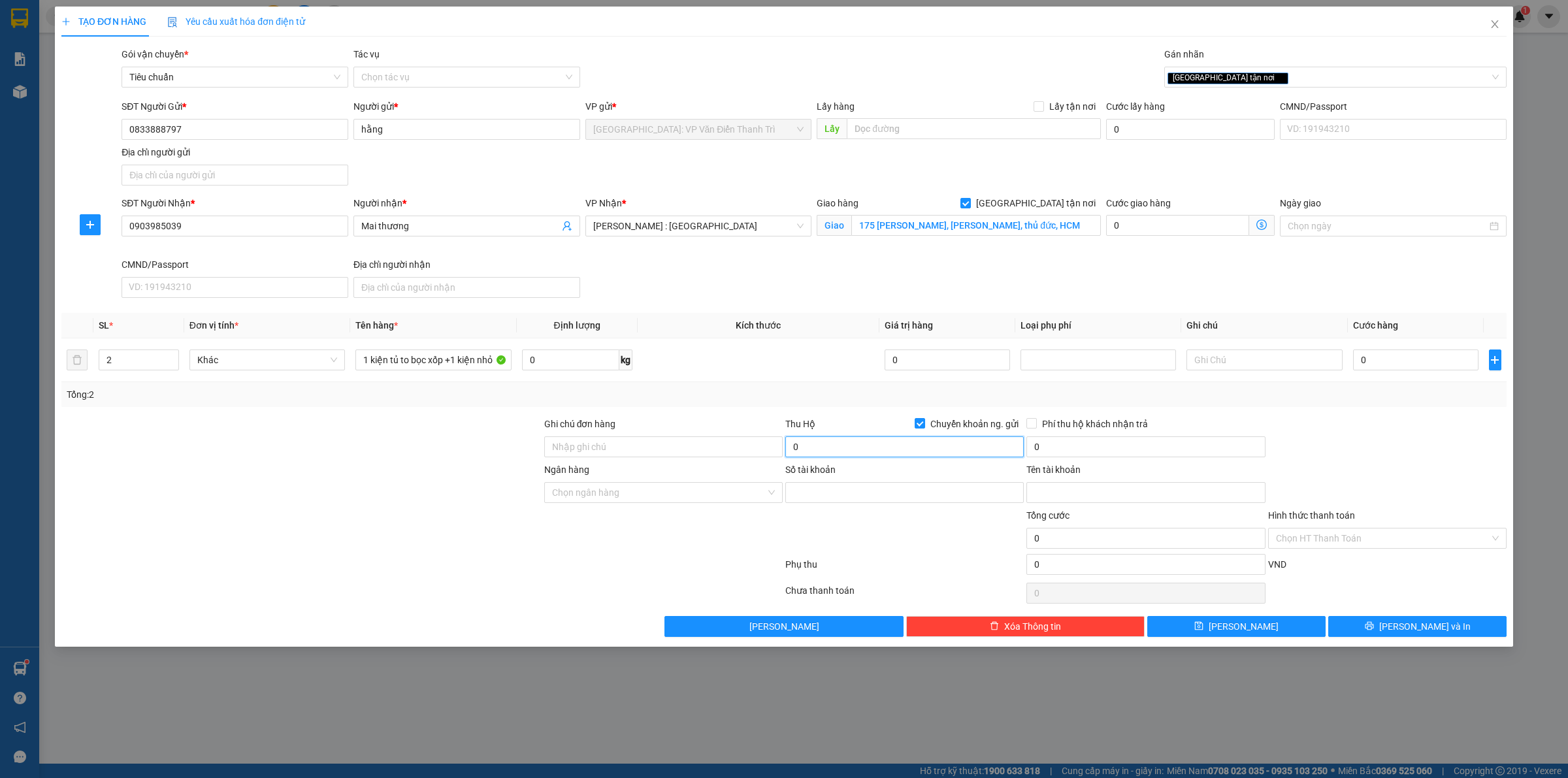
click at [872, 447] on input "0" at bounding box center [905, 447] width 239 height 21
type input "35.000.000"
click at [1421, 366] on input "0" at bounding box center [1415, 360] width 125 height 21
type input "8"
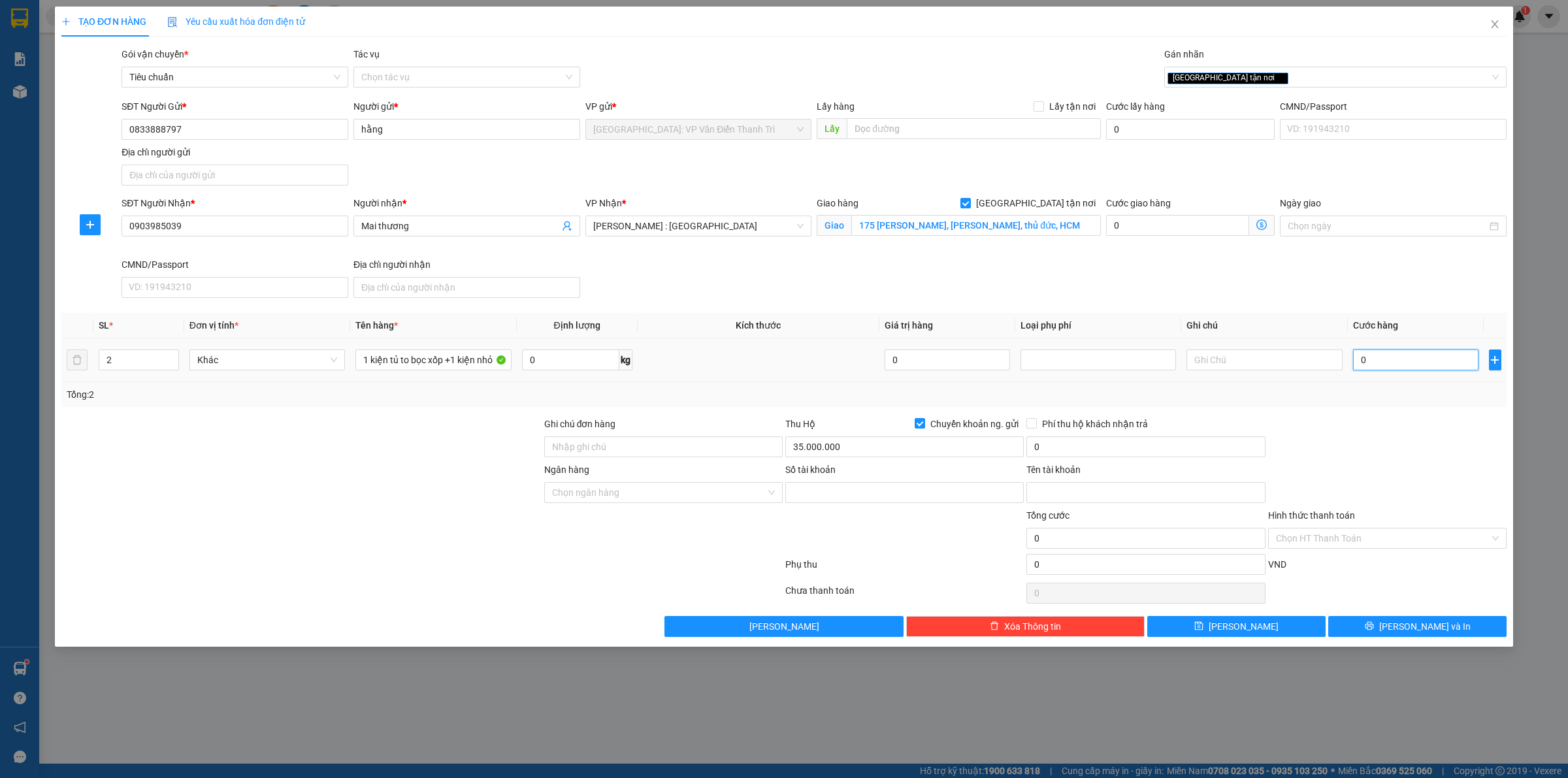
type input "8"
type input "80"
type input "800"
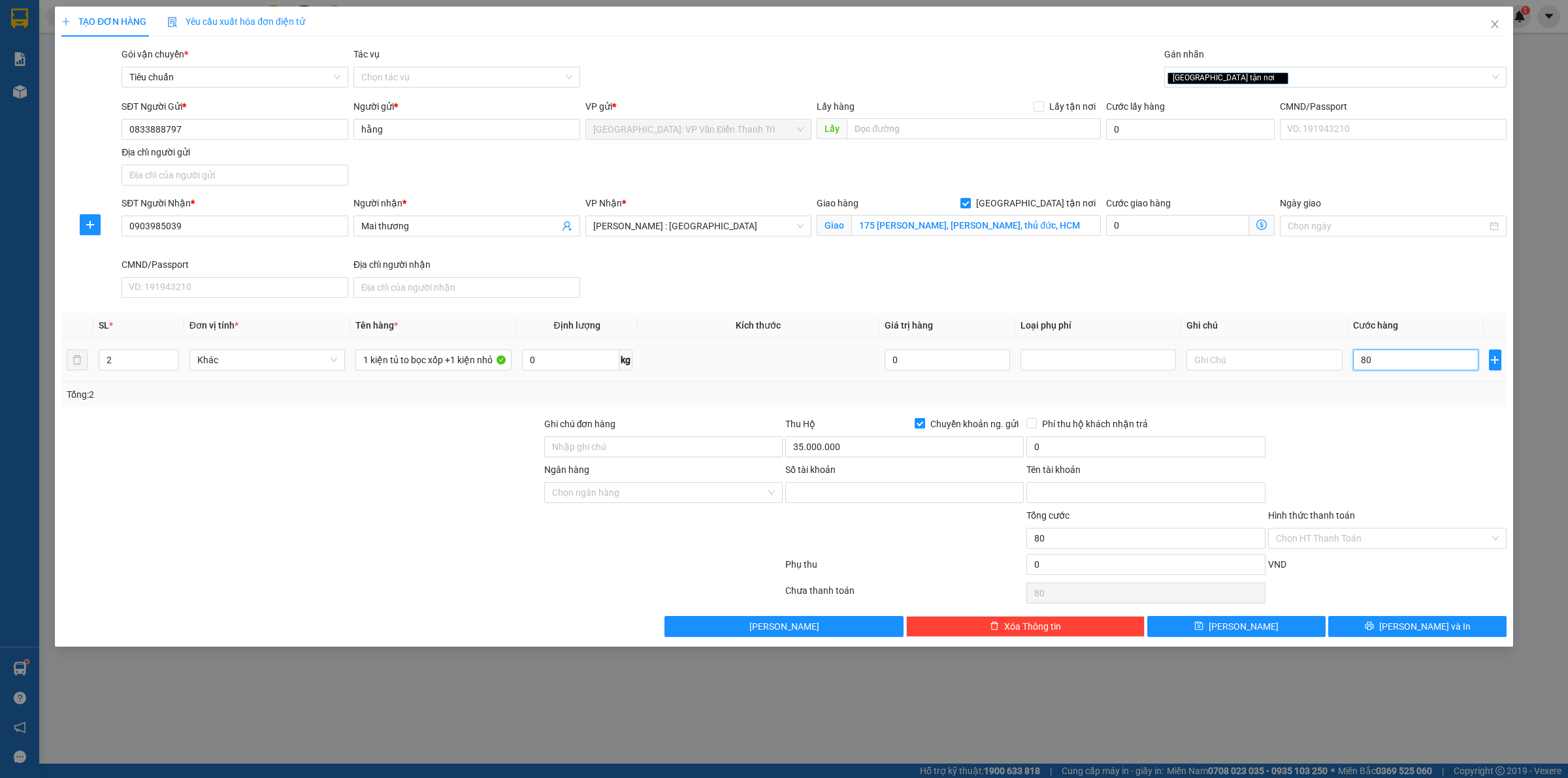
type input "800"
type input "8.000"
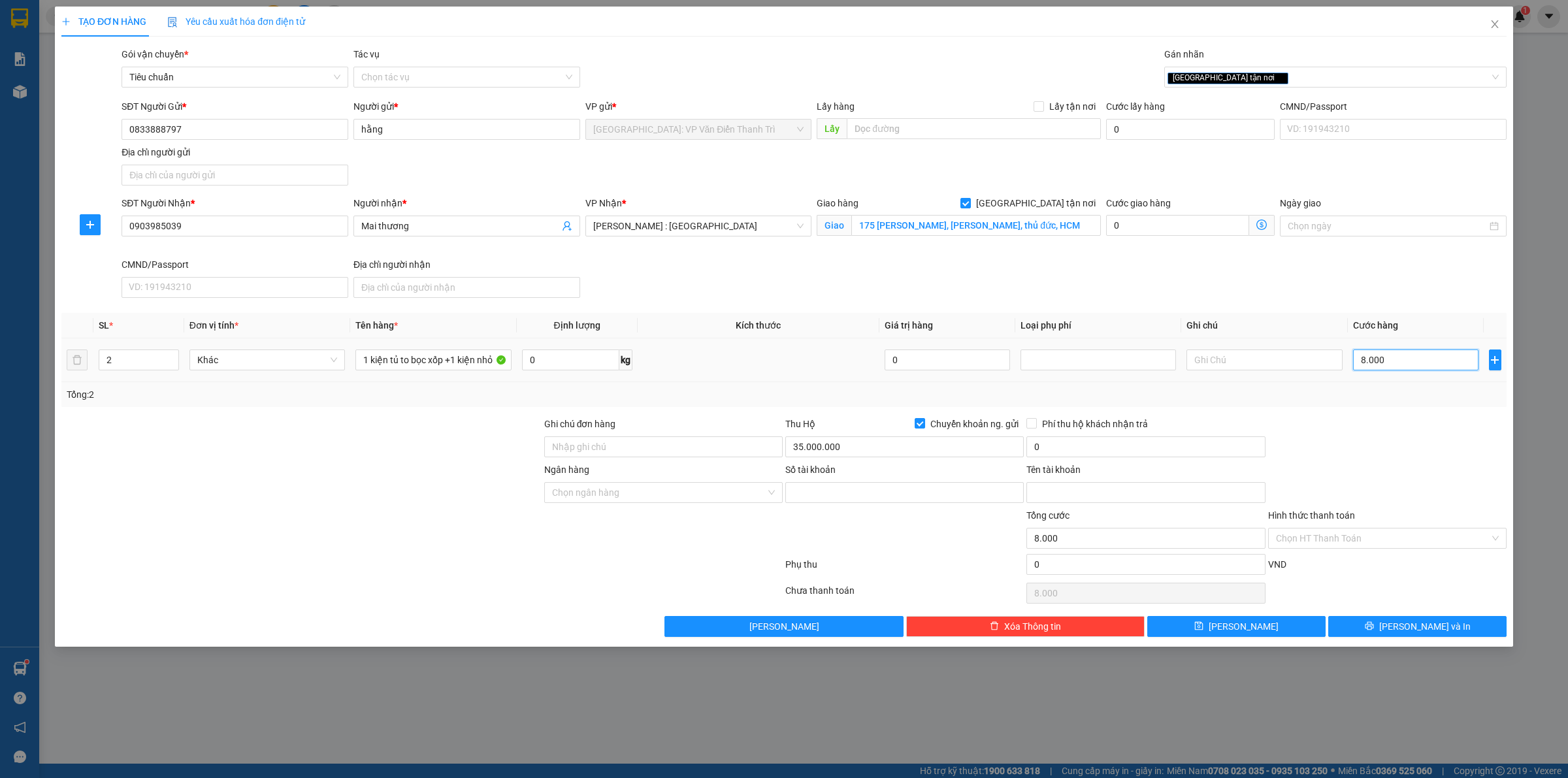
type input "80.000"
type input "800.000"
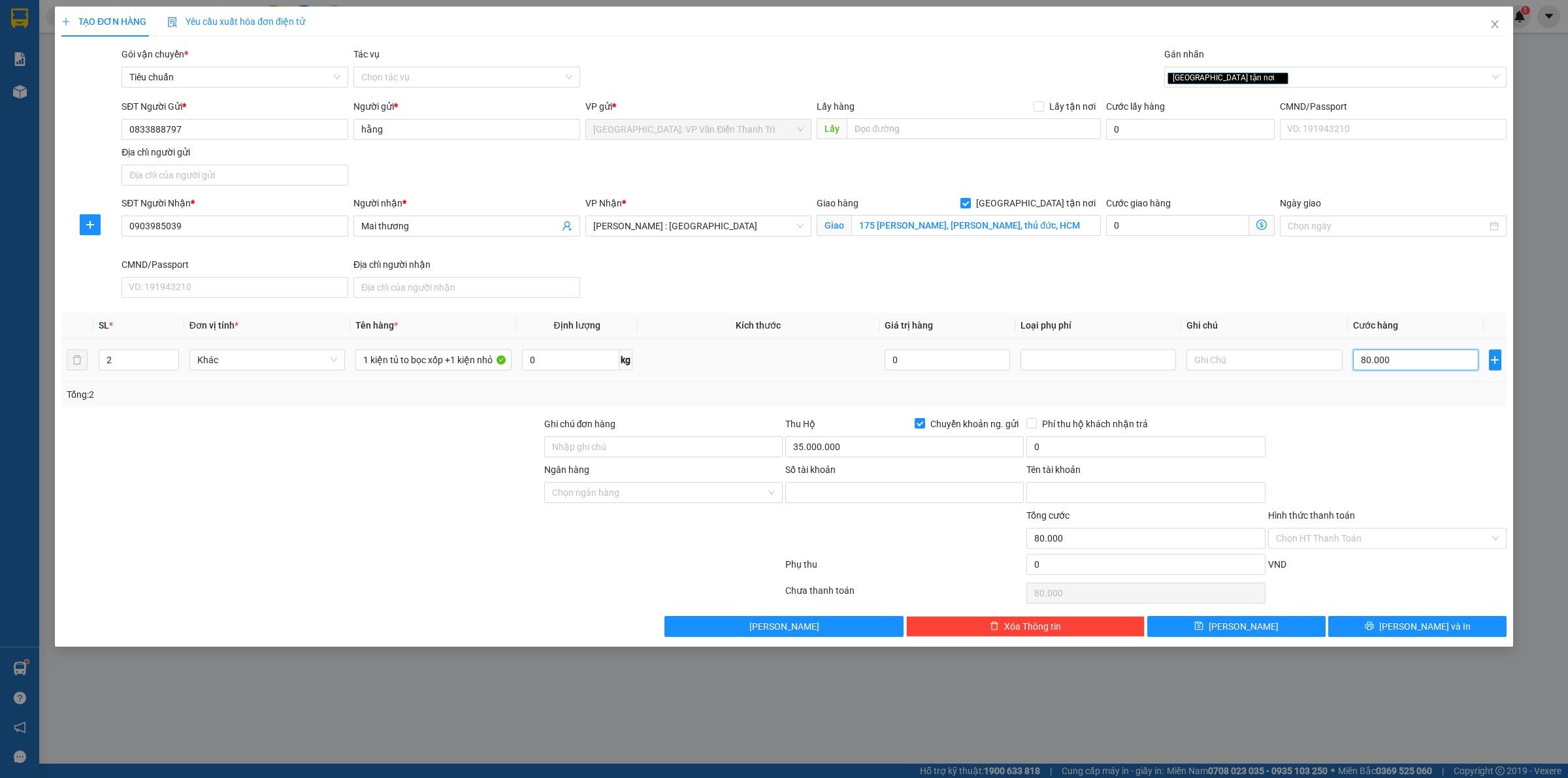
type input "800.000"
click at [801, 499] on input "Số tài khoản" at bounding box center [905, 493] width 239 height 21
type input "2348888797"
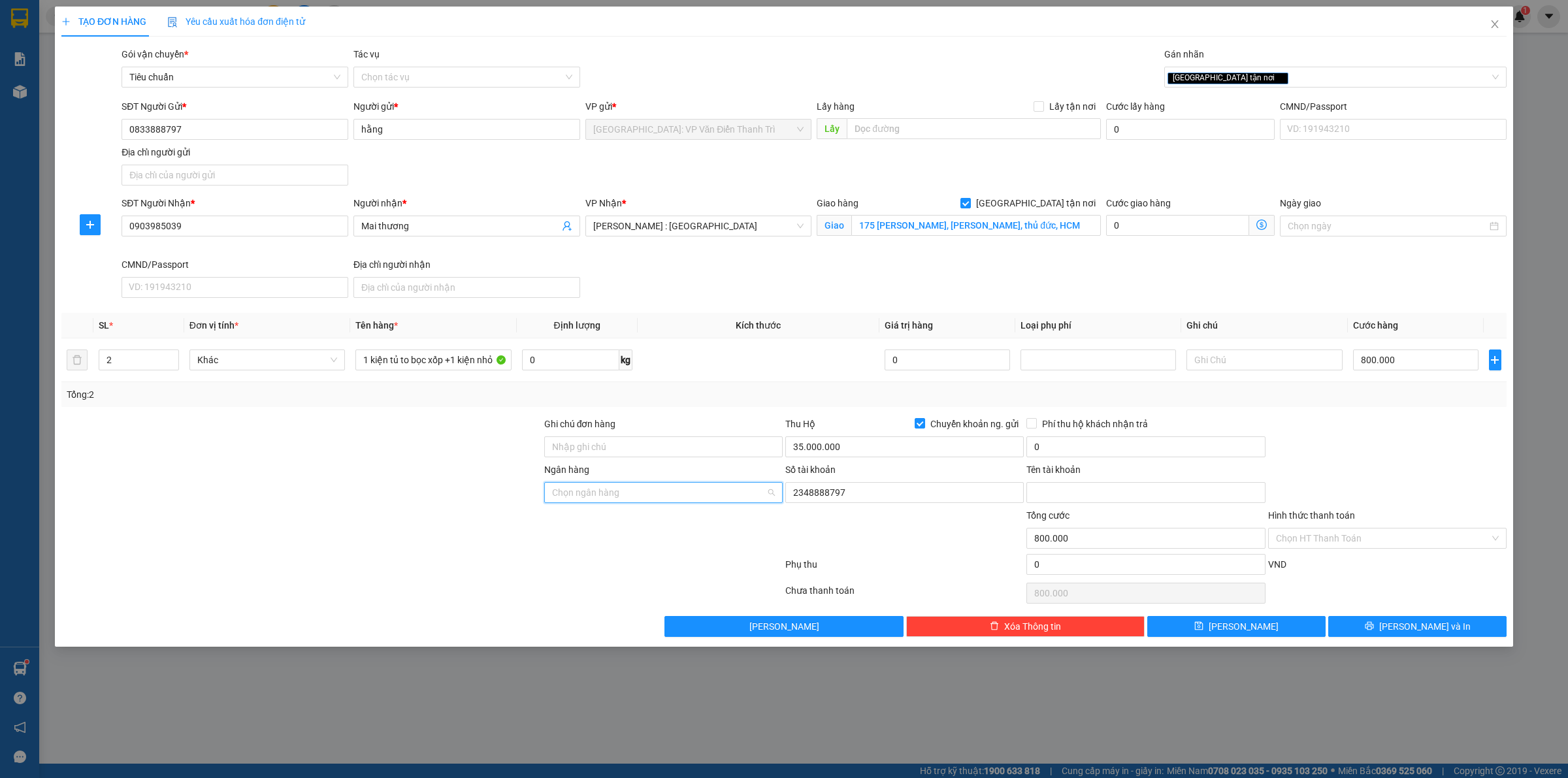
click at [627, 501] on input "Ngân hàng" at bounding box center [659, 492] width 214 height 20
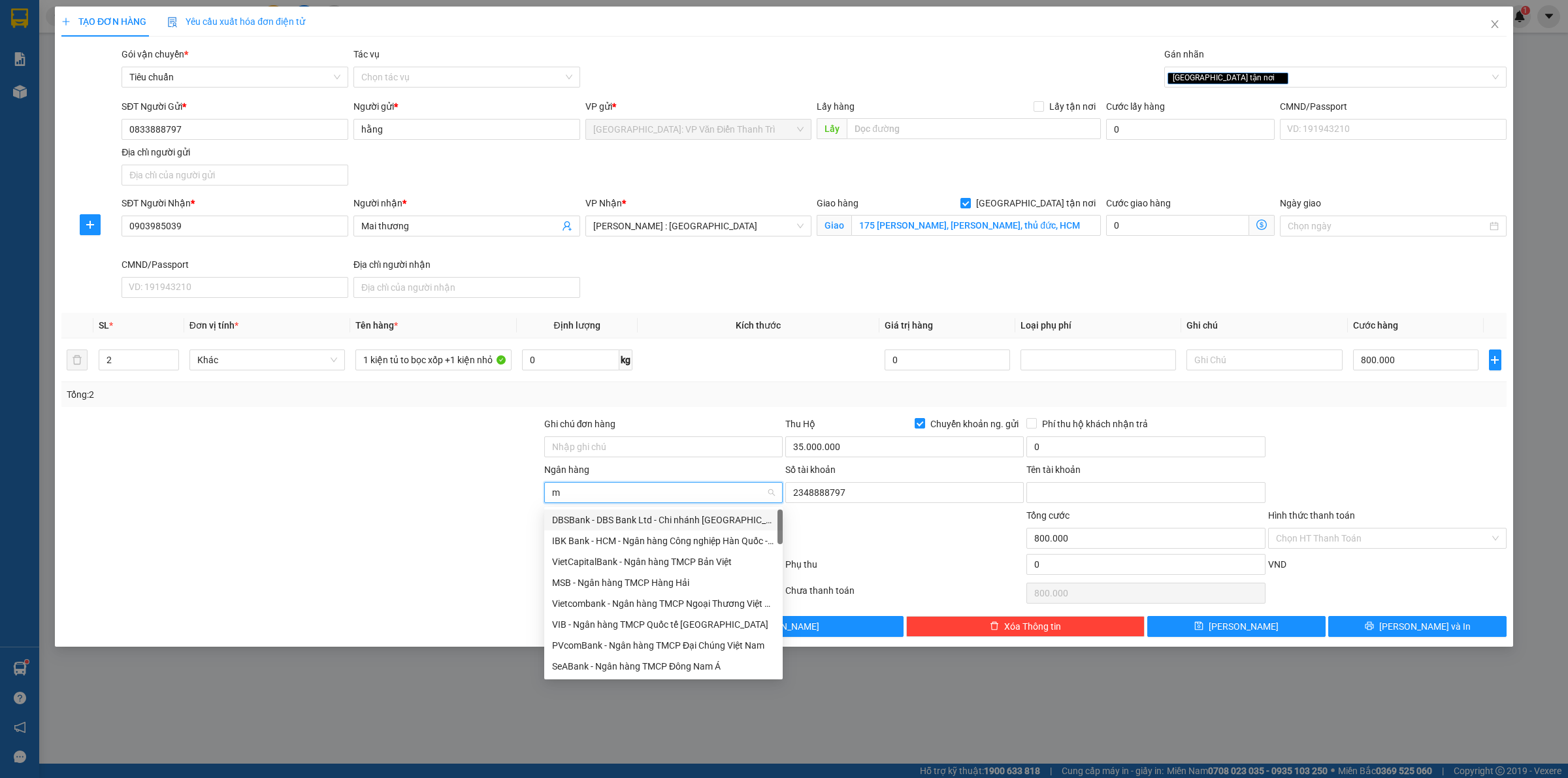
type input "mb"
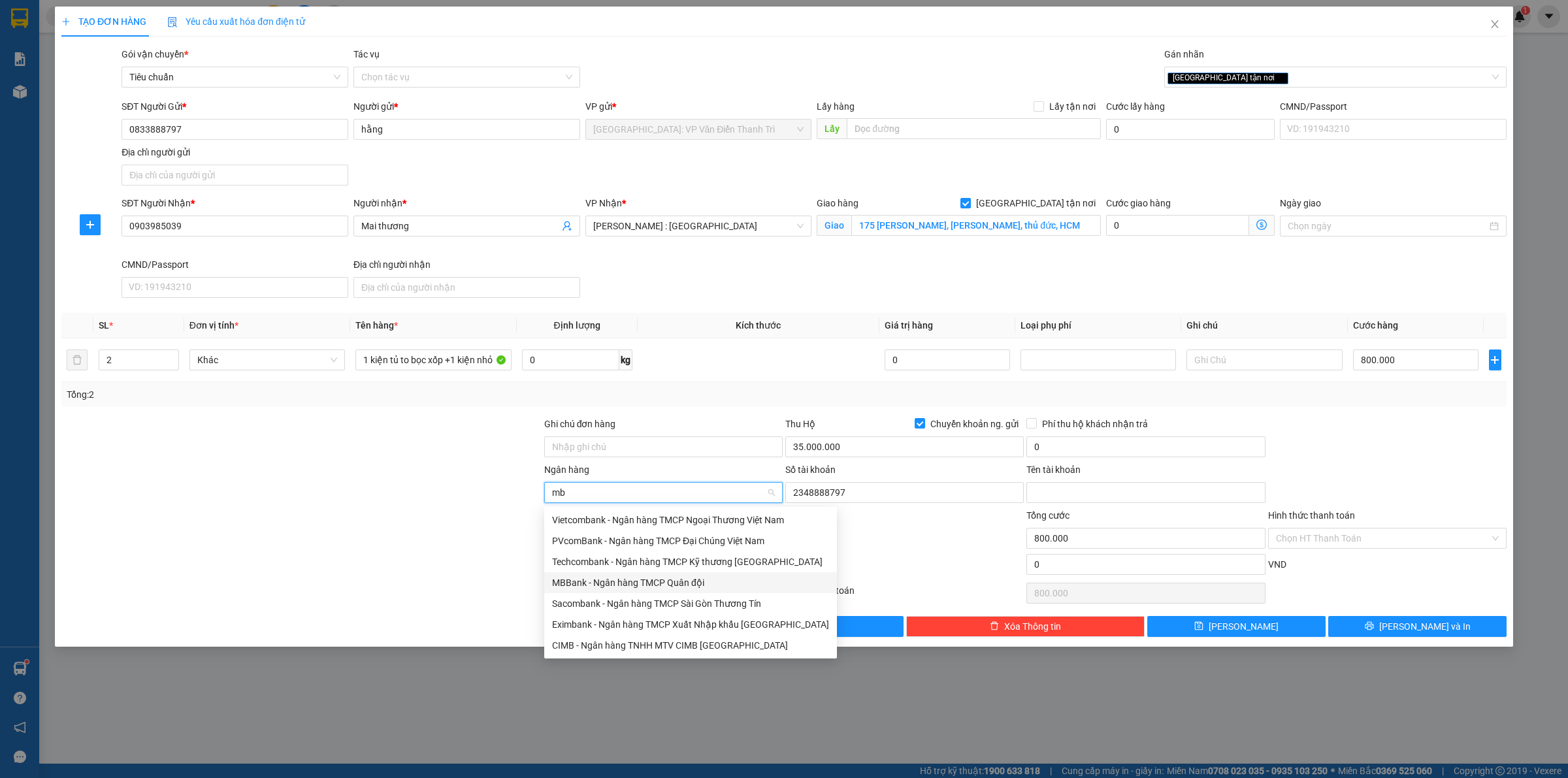
click at [571, 579] on div "MBBank - Ngân hàng TMCP Quân đội" at bounding box center [691, 582] width 277 height 14
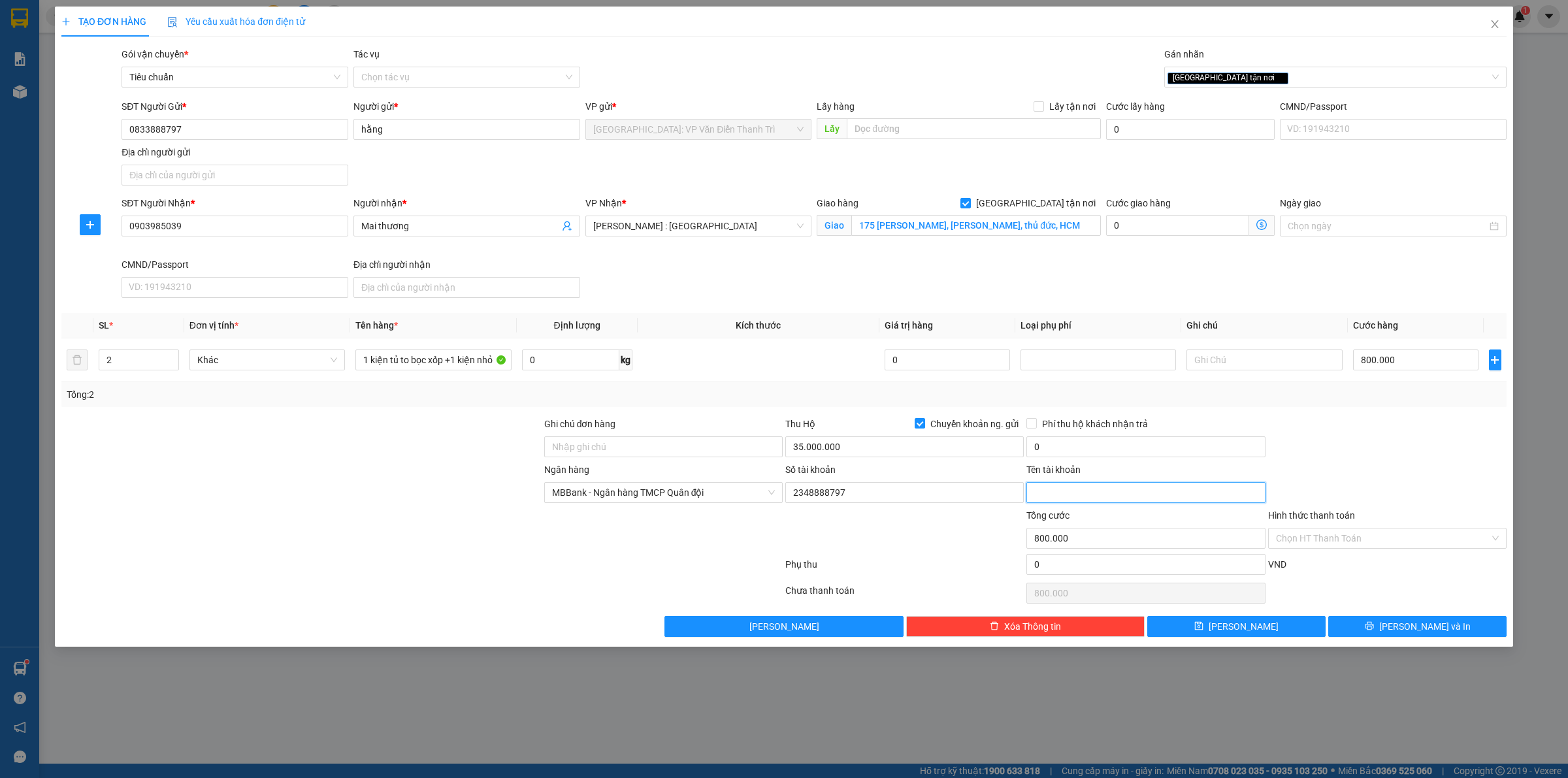
click at [1087, 488] on input "Tên tài khoản" at bounding box center [1146, 493] width 239 height 21
type input "NGO THUY HANG"
click at [939, 528] on div at bounding box center [904, 531] width 241 height 46
click at [1109, 449] on input "0" at bounding box center [1146, 447] width 239 height 21
click at [1093, 441] on input "0" at bounding box center [1146, 447] width 239 height 21
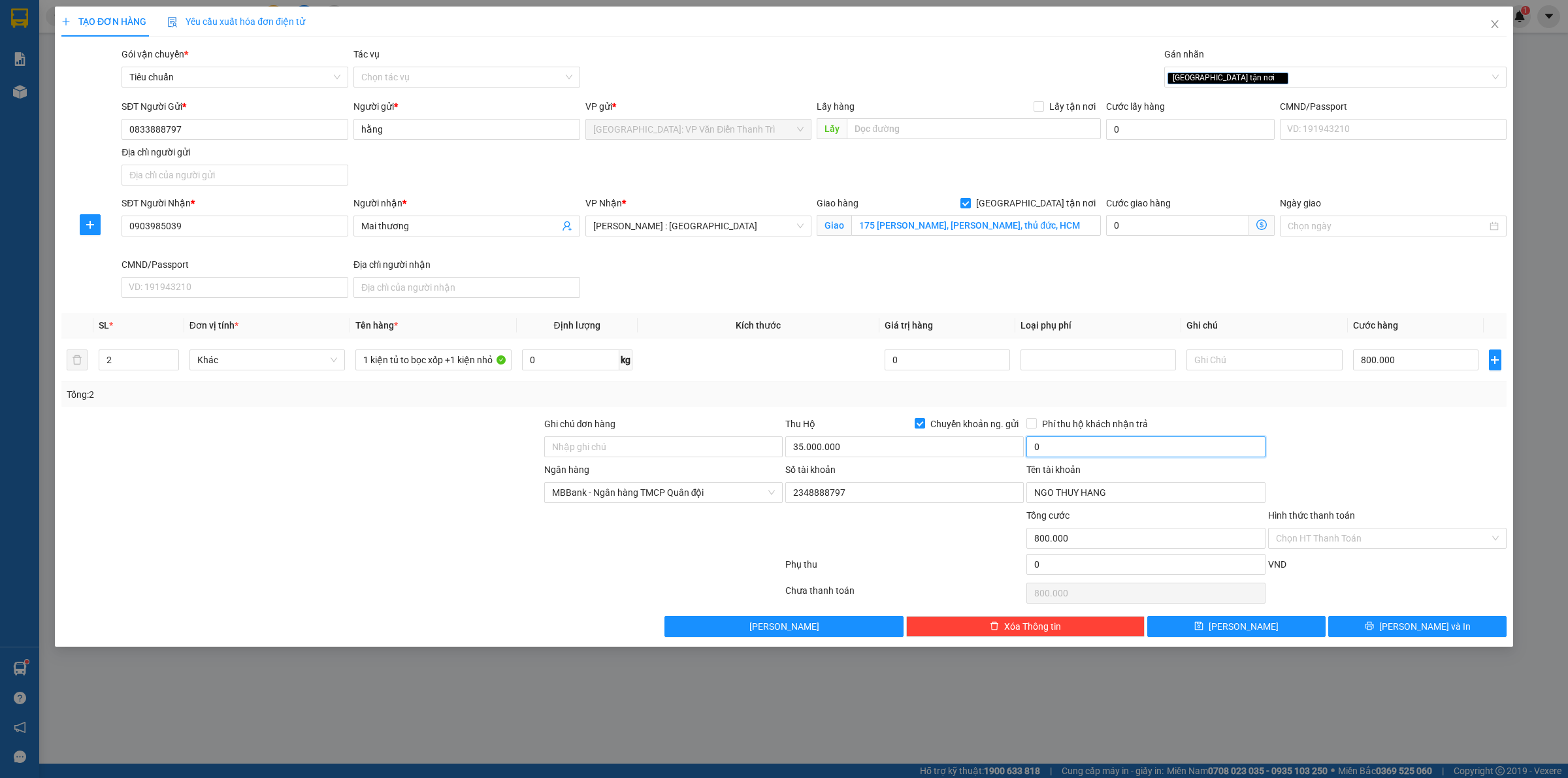
click at [1093, 441] on input "0" at bounding box center [1146, 447] width 239 height 21
type input "80.000"
click at [1341, 430] on div at bounding box center [1387, 440] width 241 height 46
click at [1376, 626] on button "[PERSON_NAME] và In" at bounding box center [1417, 627] width 179 height 21
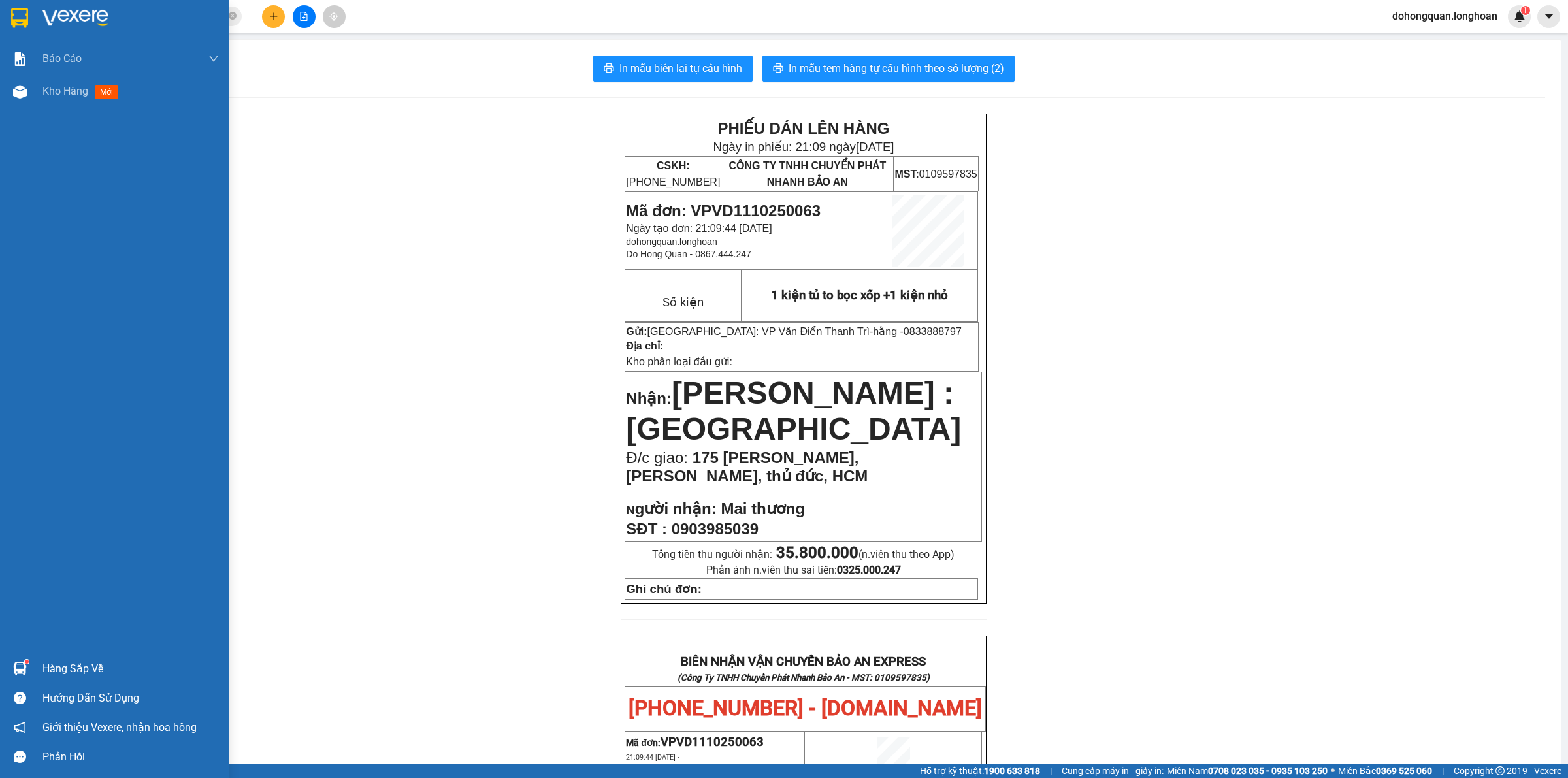
click at [0, 11] on div at bounding box center [114, 21] width 228 height 42
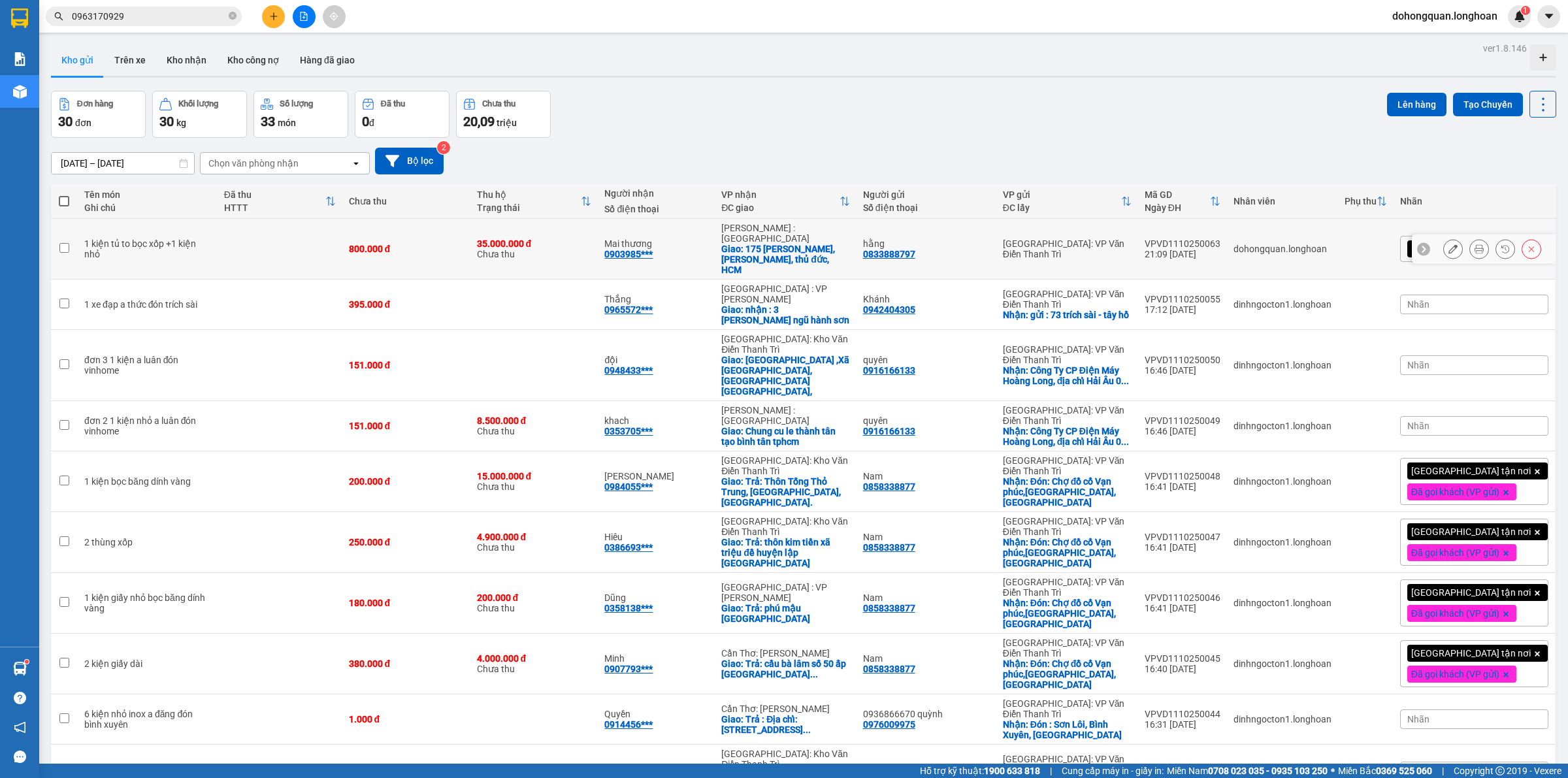
click at [1449, 245] on icon at bounding box center [1453, 249] width 10 height 10
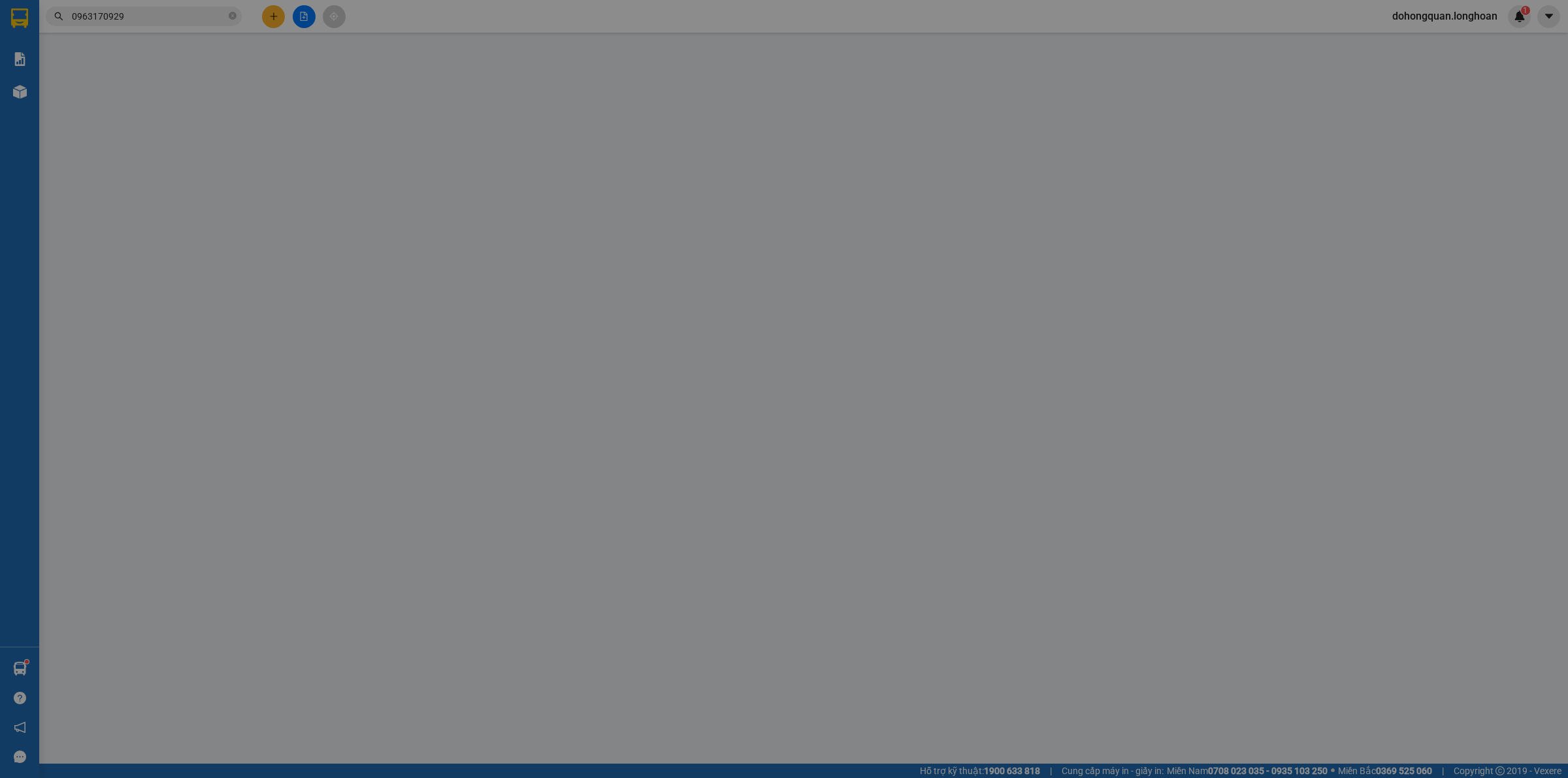
type input "0833888797"
type input "hằng"
type input "0903985039"
type input "Mai thương"
checkbox input "true"
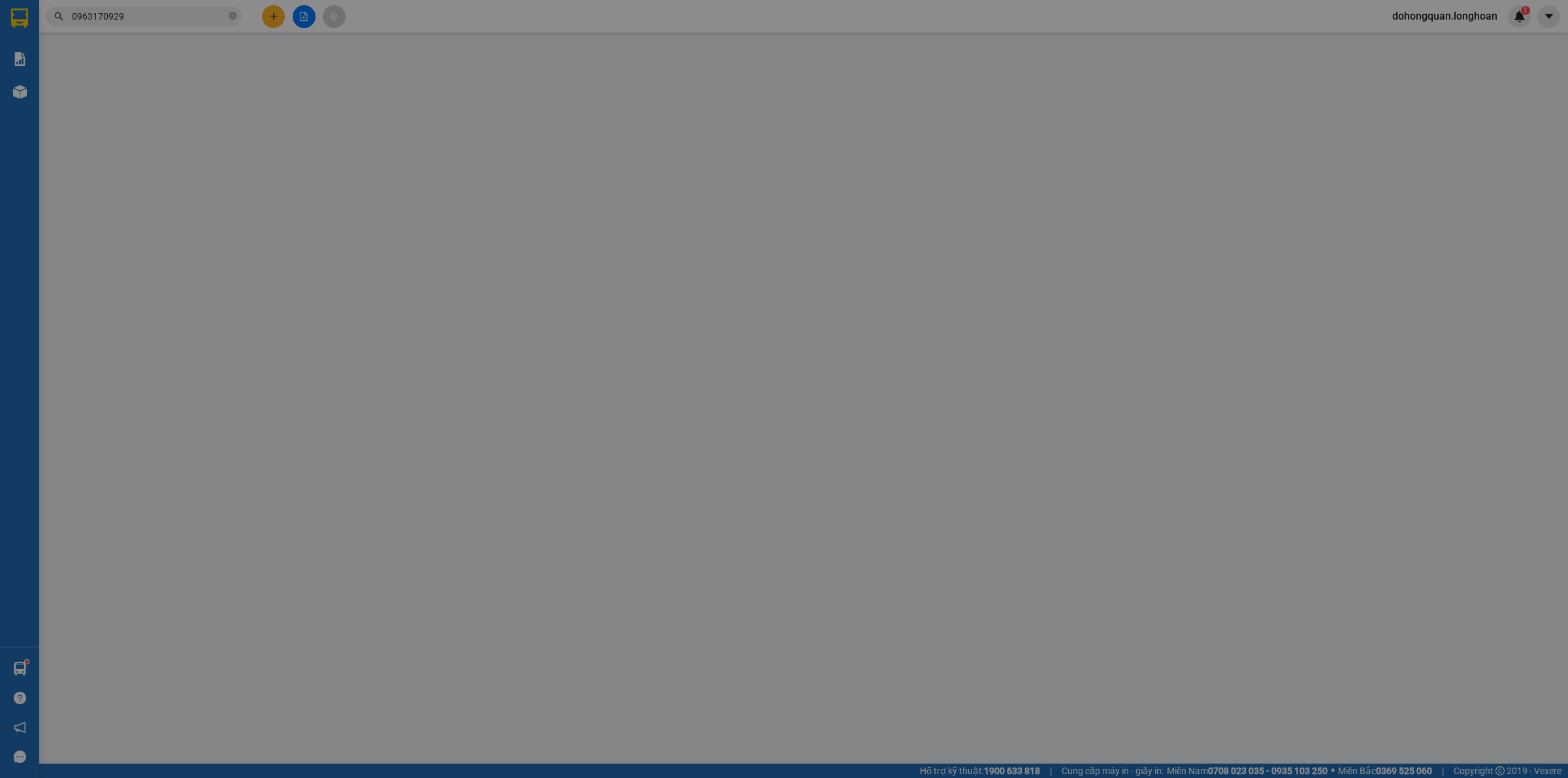
type input "175 [PERSON_NAME], [PERSON_NAME], thủ đức, HCM"
type input "800.000"
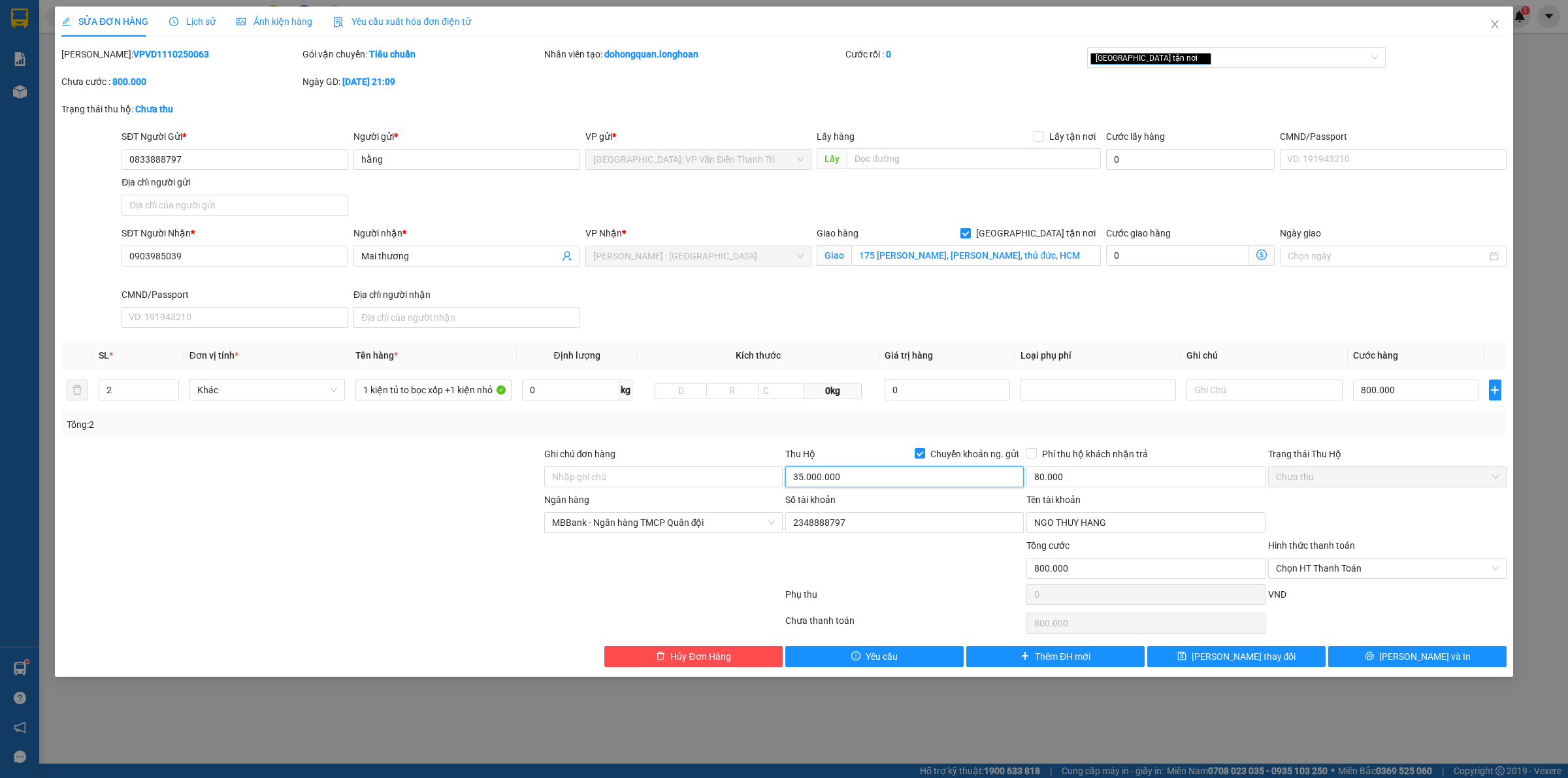
click at [827, 480] on input "35.000.000" at bounding box center [905, 477] width 239 height 21
type input "34.200.000"
click at [1399, 654] on button "[PERSON_NAME] và In" at bounding box center [1417, 657] width 179 height 21
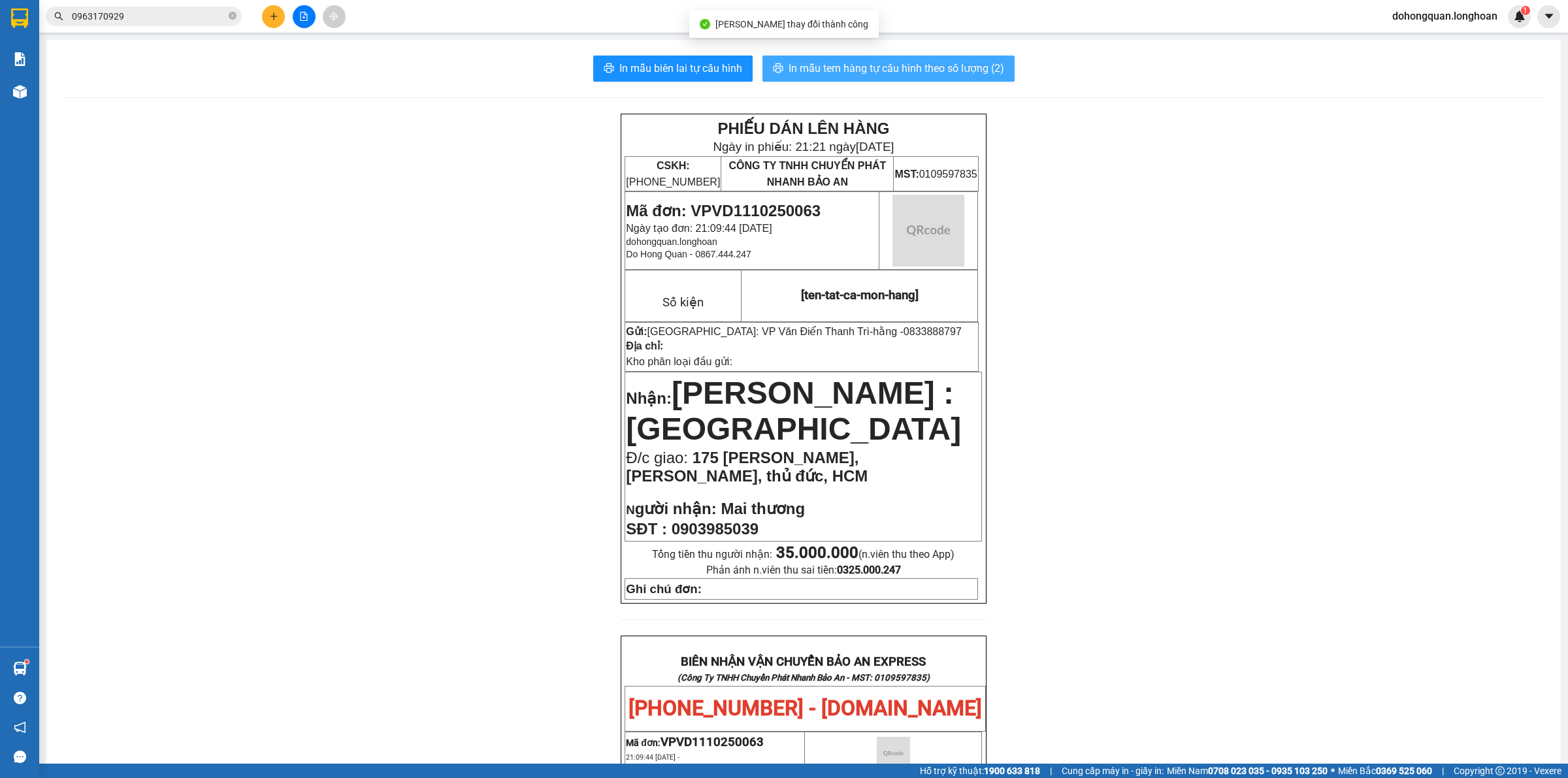
click at [928, 57] on button "In mẫu tem hàng tự cấu hình theo số lượng (2)" at bounding box center [889, 68] width 252 height 26
click at [1305, 514] on div "PHIẾU DÁN LÊN HÀNG Ngày in phiếu: 21:21 [DATE] CSKH: [PHONE_NUMBER] CÔNG TY TNH…" at bounding box center [804, 742] width 1483 height 1257
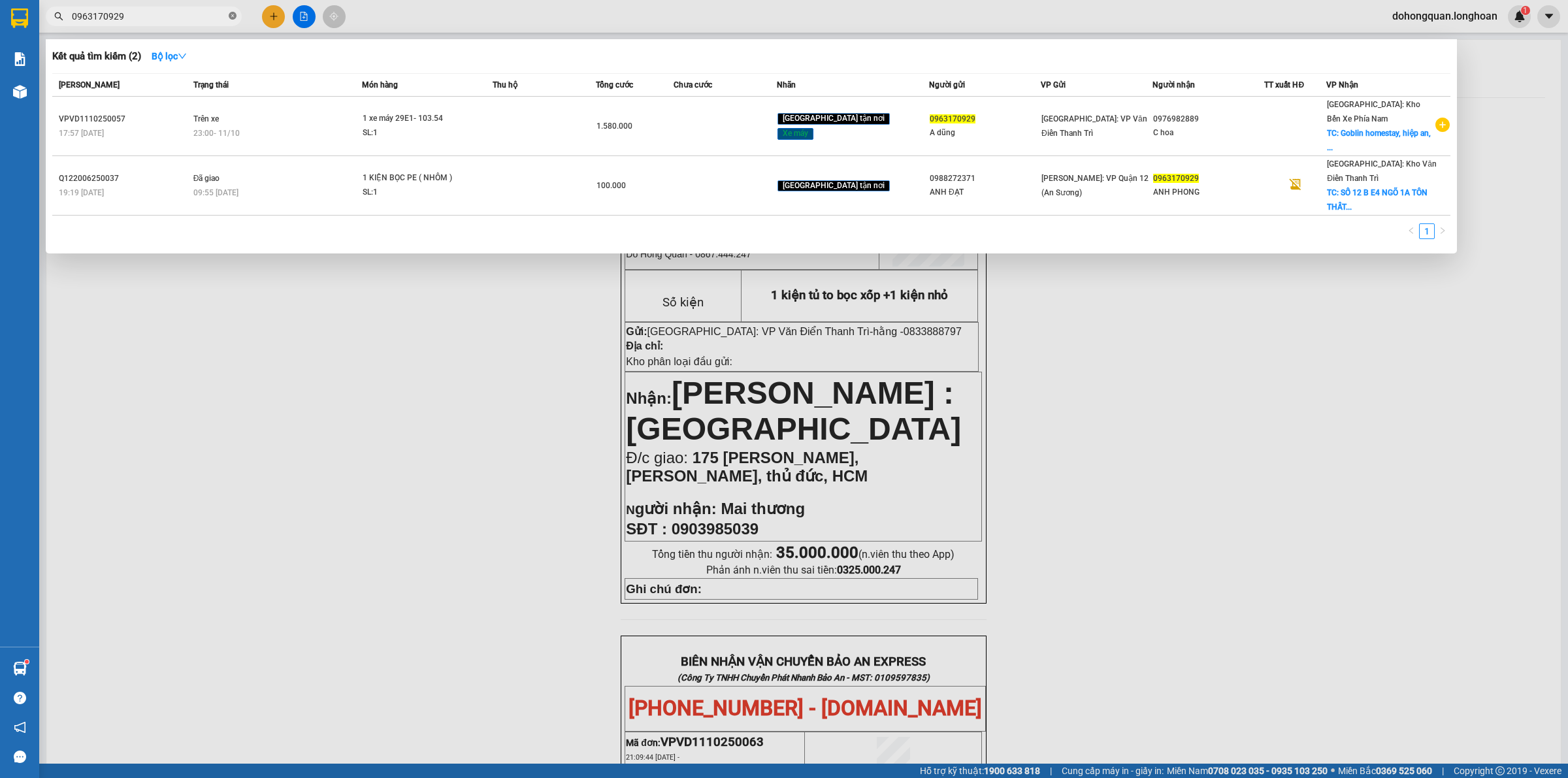
click at [235, 15] on icon "close-circle" at bounding box center [232, 15] width 8 height 8
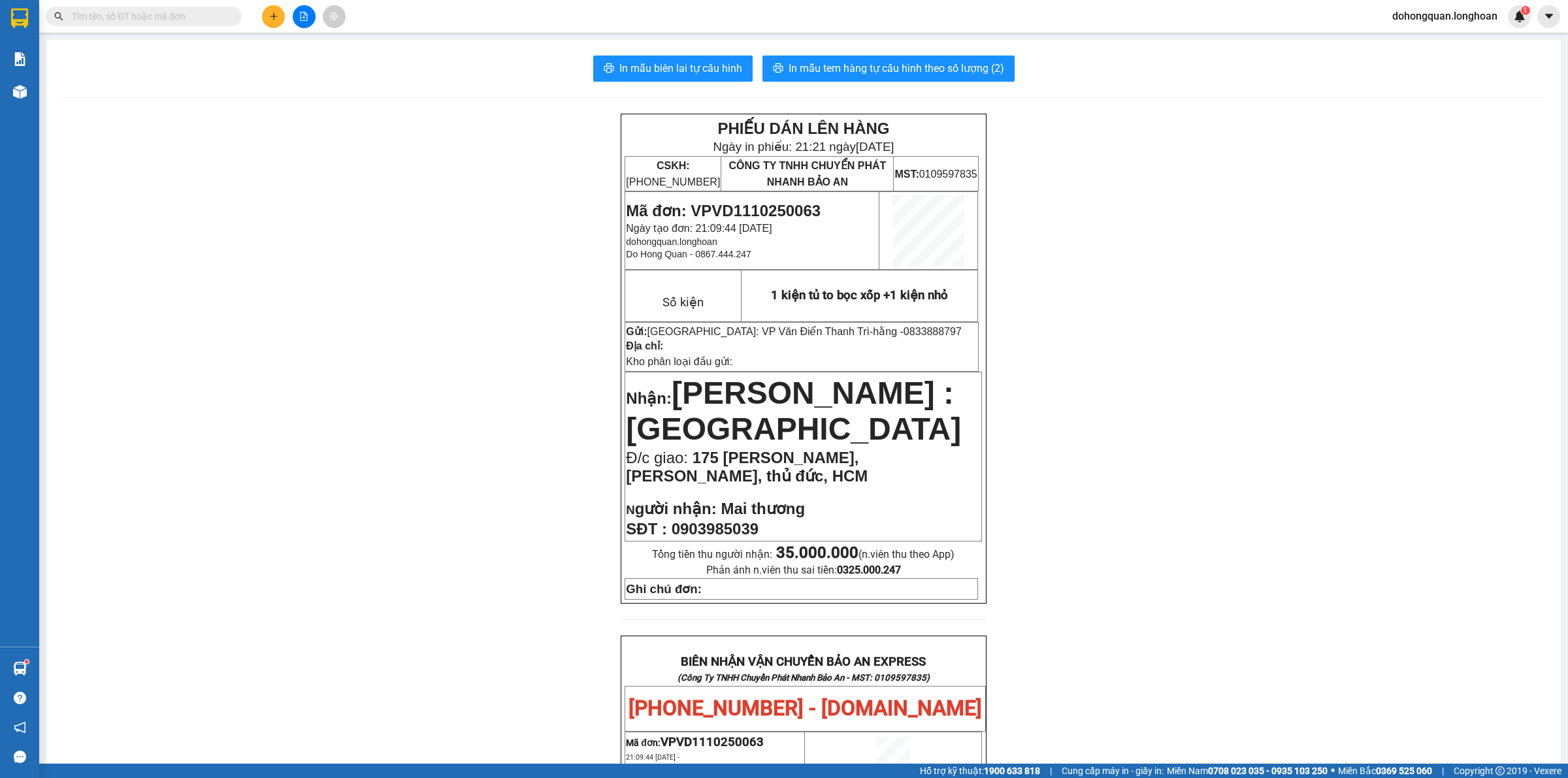
click at [269, 13] on icon "plus" at bounding box center [274, 16] width 10 height 10
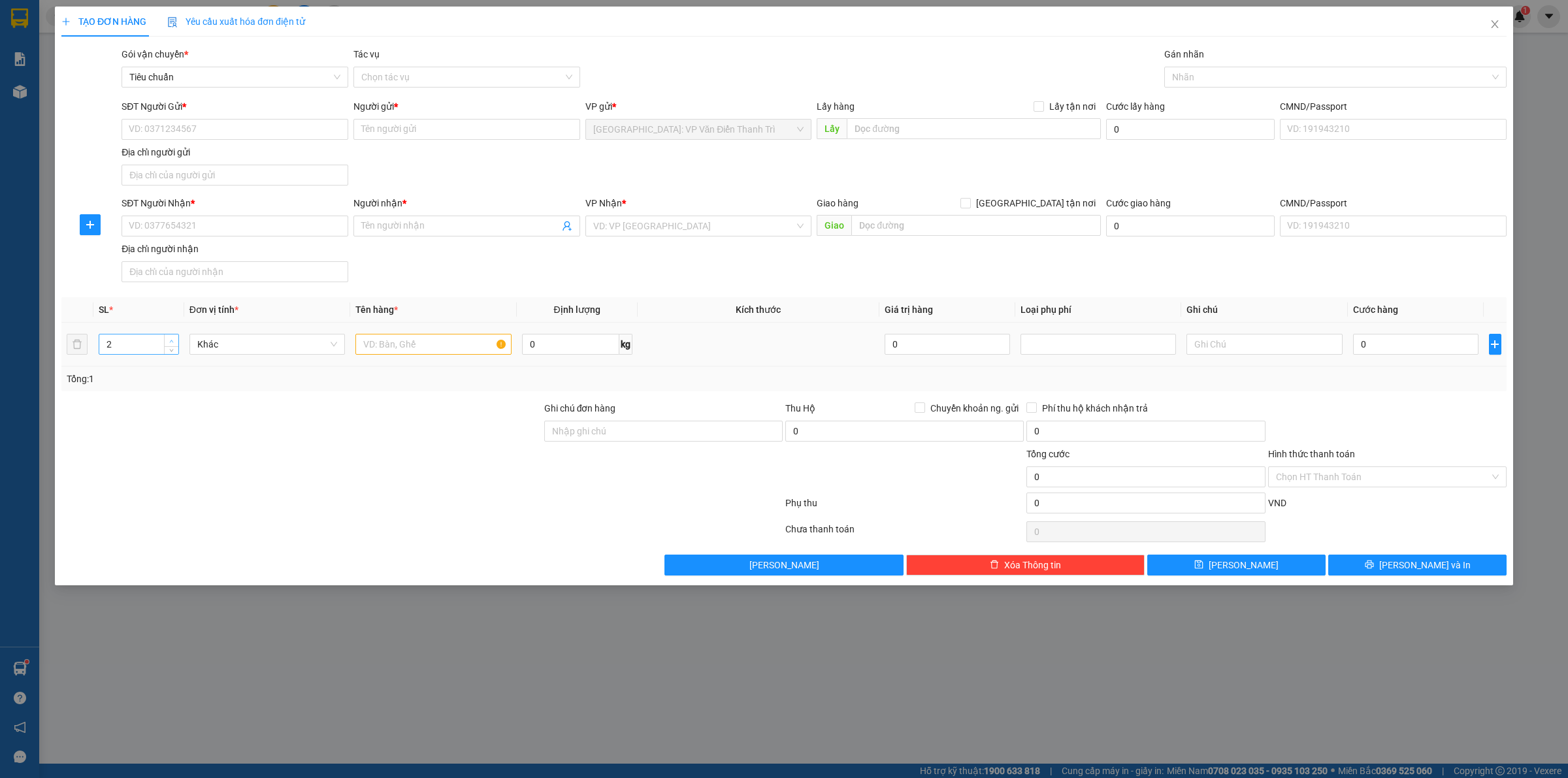
click at [172, 344] on icon "up" at bounding box center [171, 341] width 5 height 5
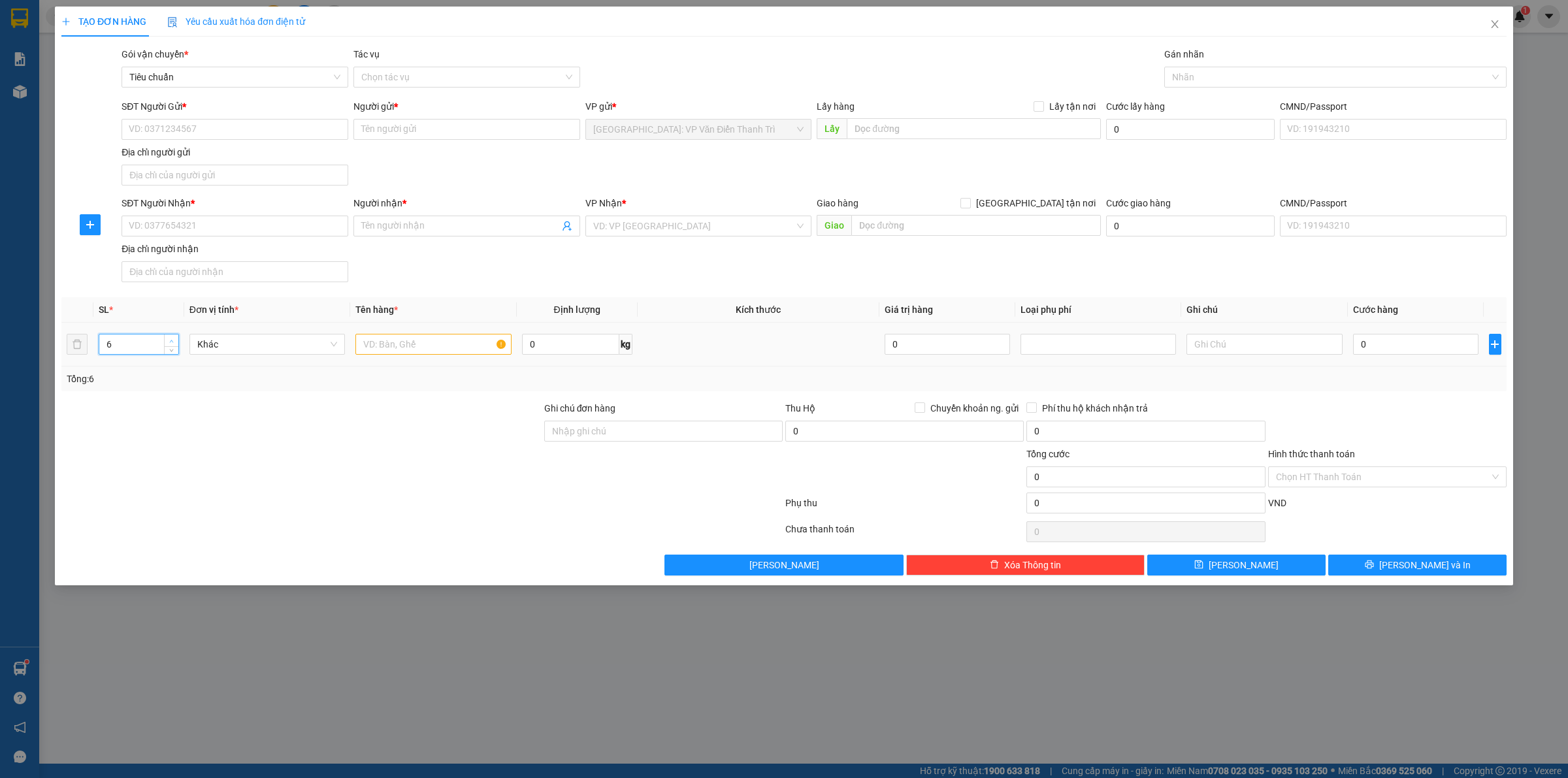
click at [177, 341] on td "6" at bounding box center [139, 345] width 91 height 44
type input "7"
click at [174, 340] on span "up" at bounding box center [172, 341] width 8 height 8
drag, startPoint x: 348, startPoint y: 433, endPoint x: 407, endPoint y: 347, distance: 104.3
click at [354, 432] on div at bounding box center [301, 424] width 483 height 46
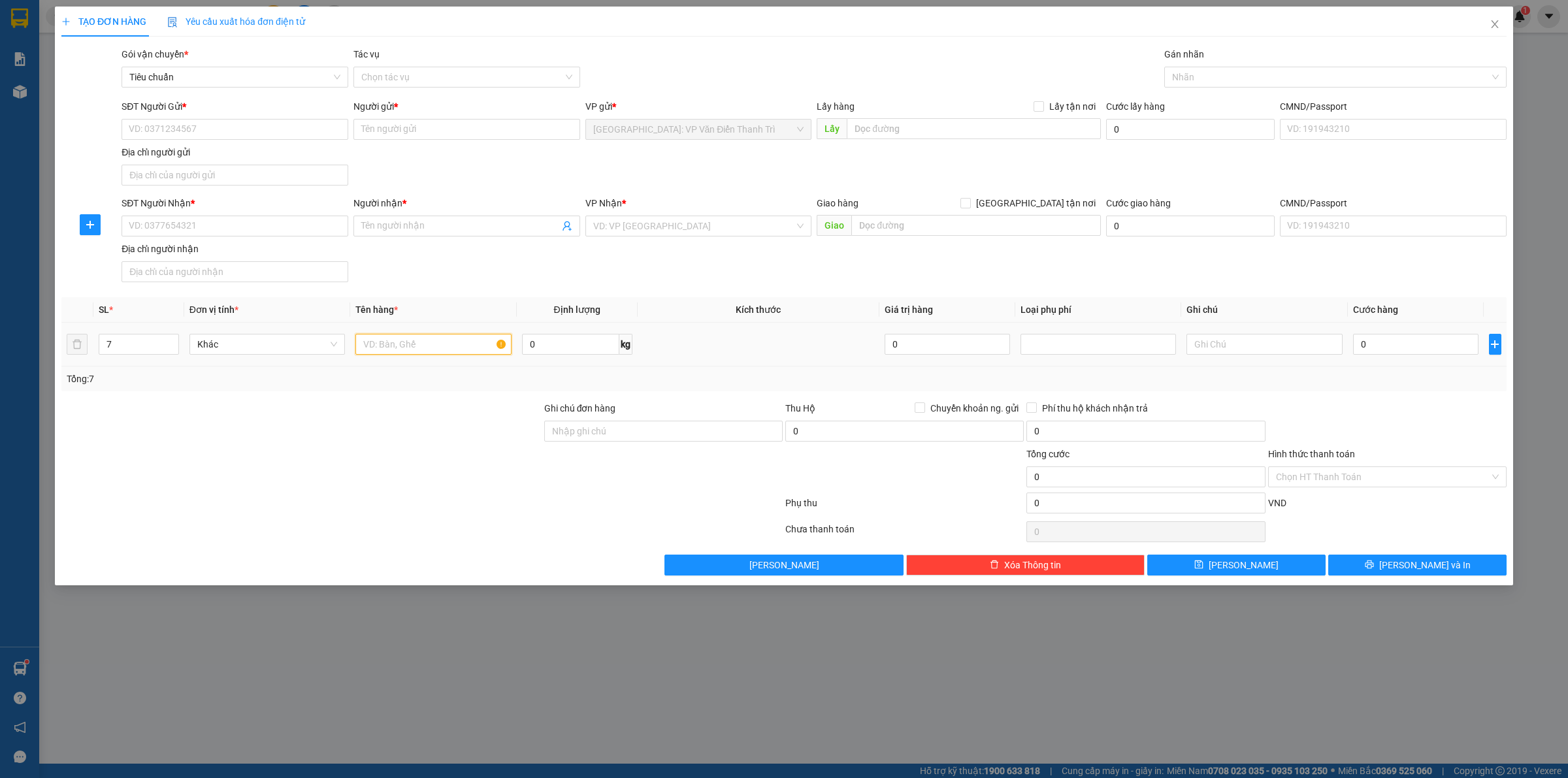
click at [415, 337] on input "text" at bounding box center [433, 344] width 156 height 21
type input "2"
click at [397, 343] on input "2 kiện giấy dài + 5 kiện gương to nhỏ bọc xốp quấn màng FE" at bounding box center [433, 344] width 156 height 21
type input "1 kiện giấy dẹp 2 kiện giấy dài + 4 kiện gương to nhỏ bọc xốp quấn màng FE"
click at [200, 133] on input "SĐT Người Gửi *" at bounding box center [234, 129] width 226 height 21
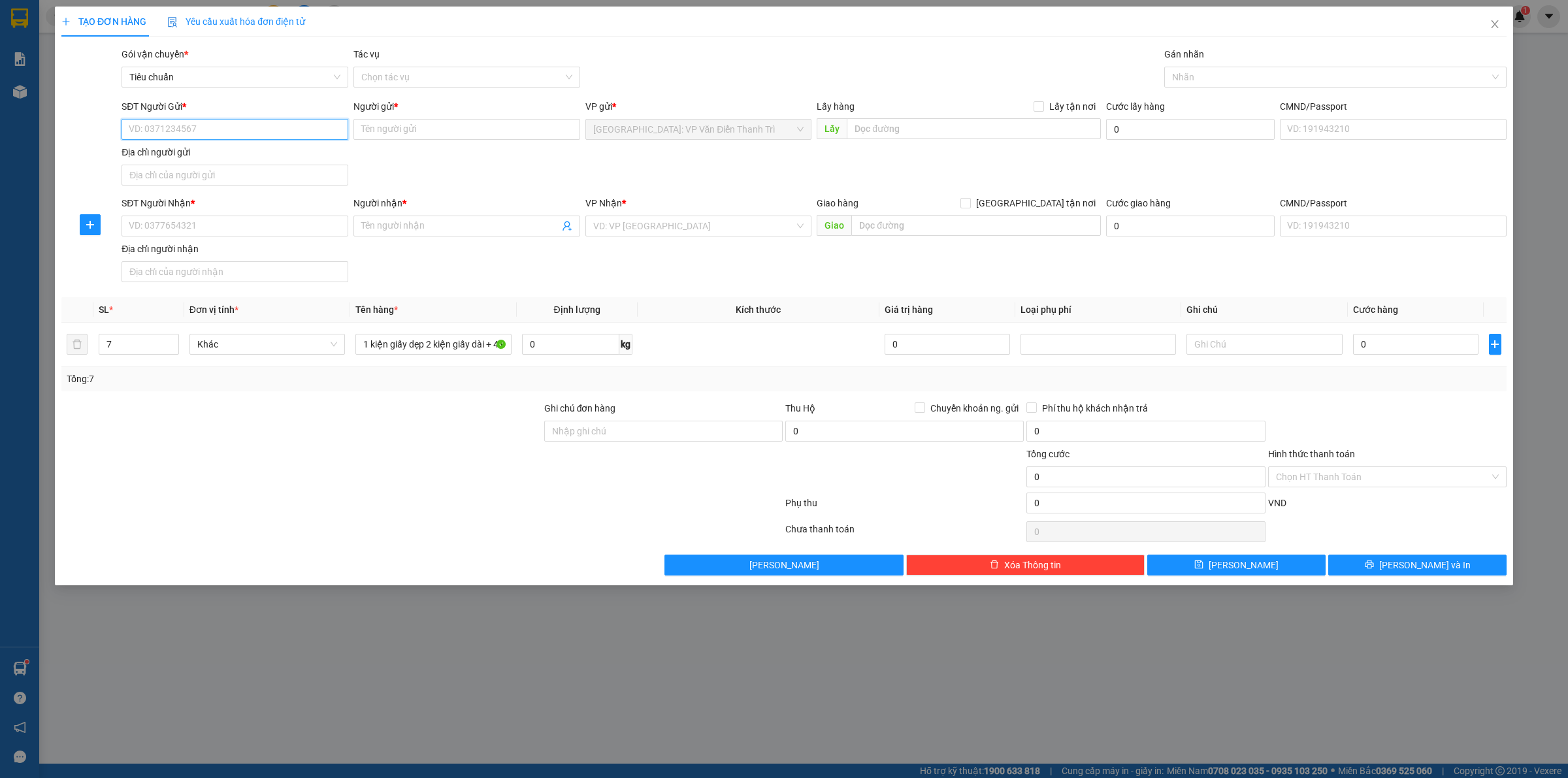
click at [200, 133] on input "SĐT Người Gửi *" at bounding box center [234, 129] width 226 height 21
type input "0966668875"
click at [200, 151] on div "0966668875 - A Đông" at bounding box center [234, 156] width 211 height 14
type input "A Đông"
type input "0966668875"
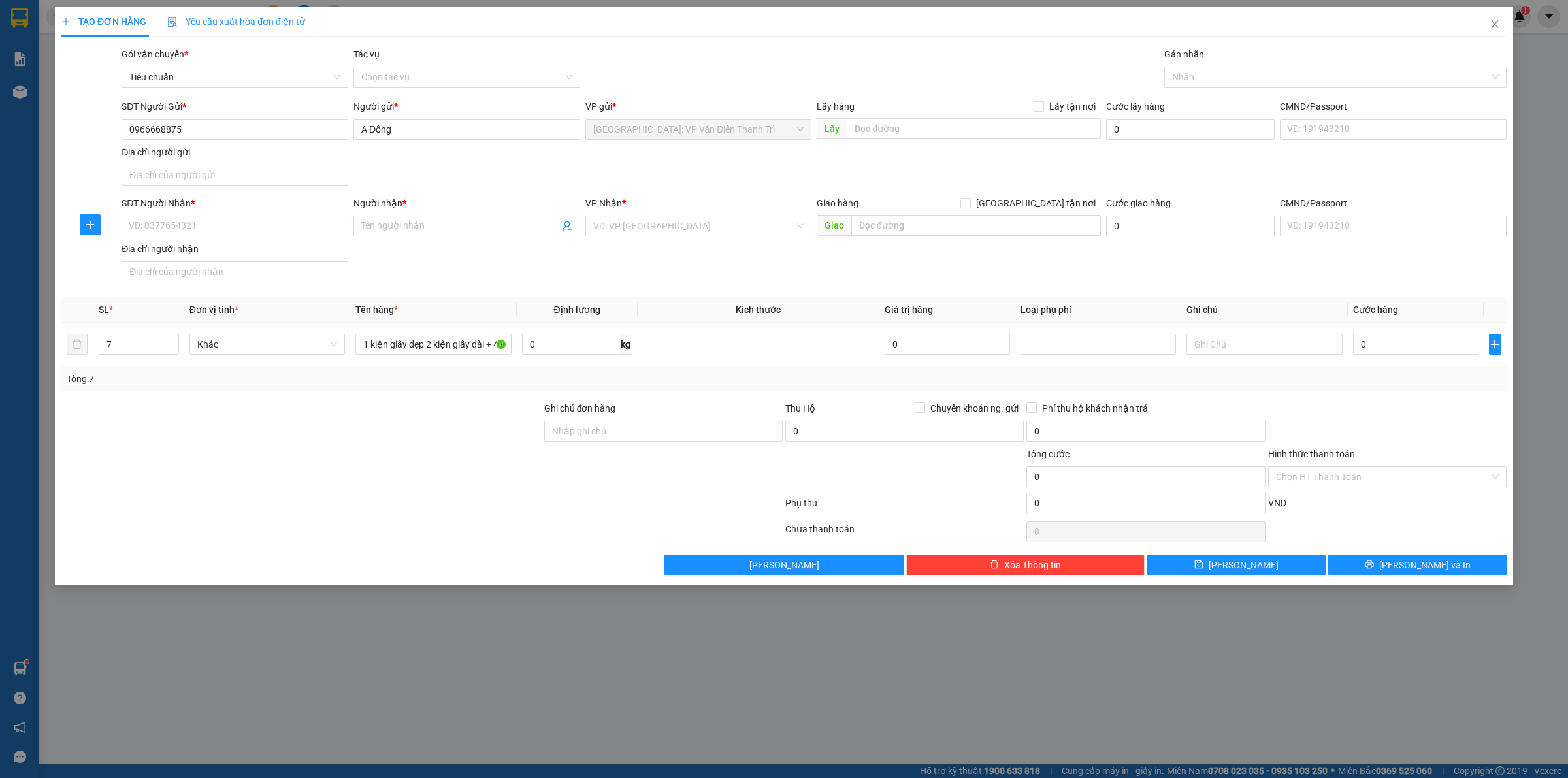
click at [184, 239] on div "SĐT Người Nhận * VD: 0377654321" at bounding box center [234, 219] width 226 height 46
click at [189, 227] on input "SĐT Người Nhận *" at bounding box center [234, 227] width 226 height 21
click at [207, 247] on div "0918989135 - Xây Dựng Ap Invest" at bounding box center [234, 253] width 211 height 14
type input "0918989135"
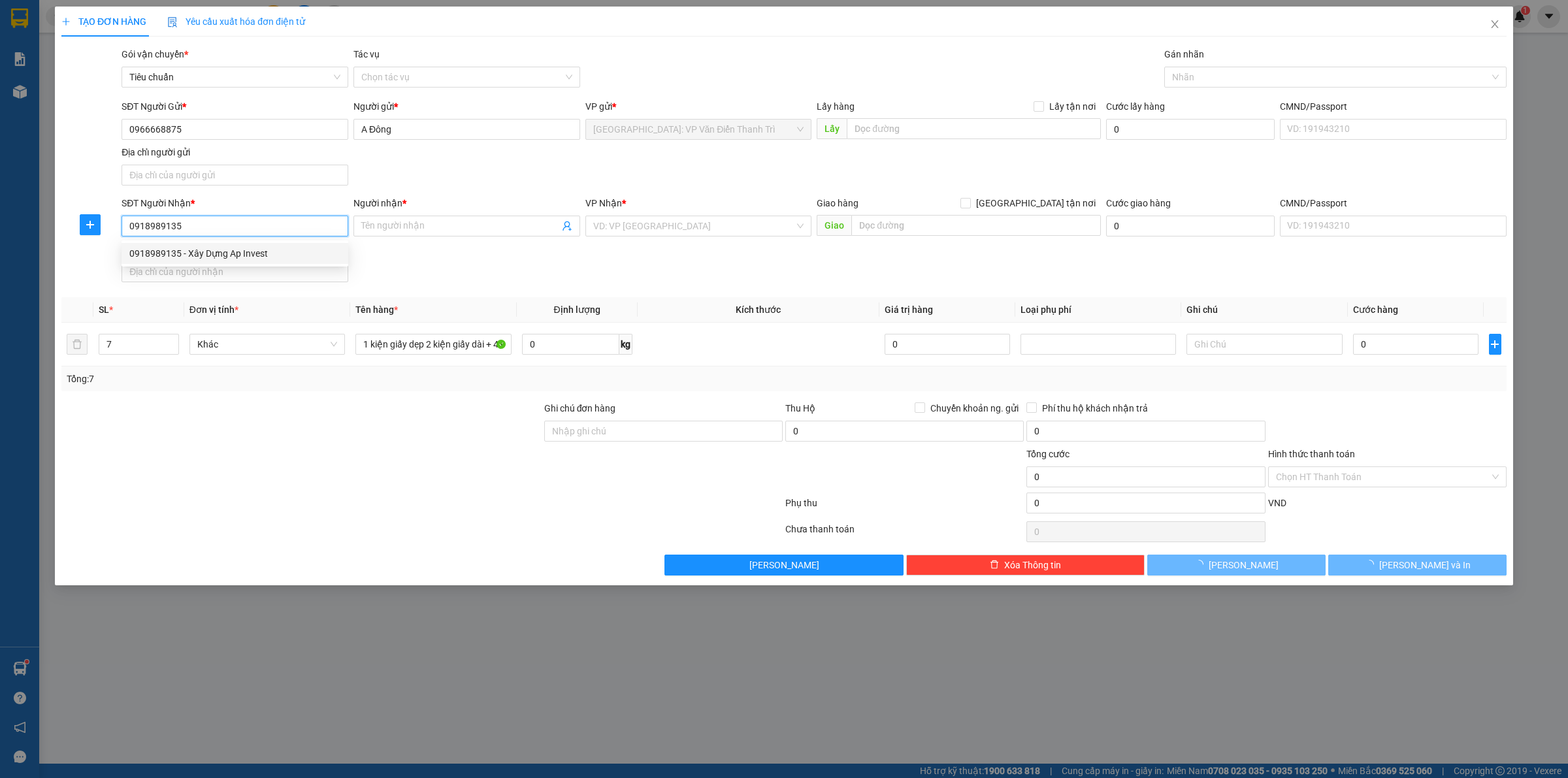
type input "Xây Dựng Ap Invest"
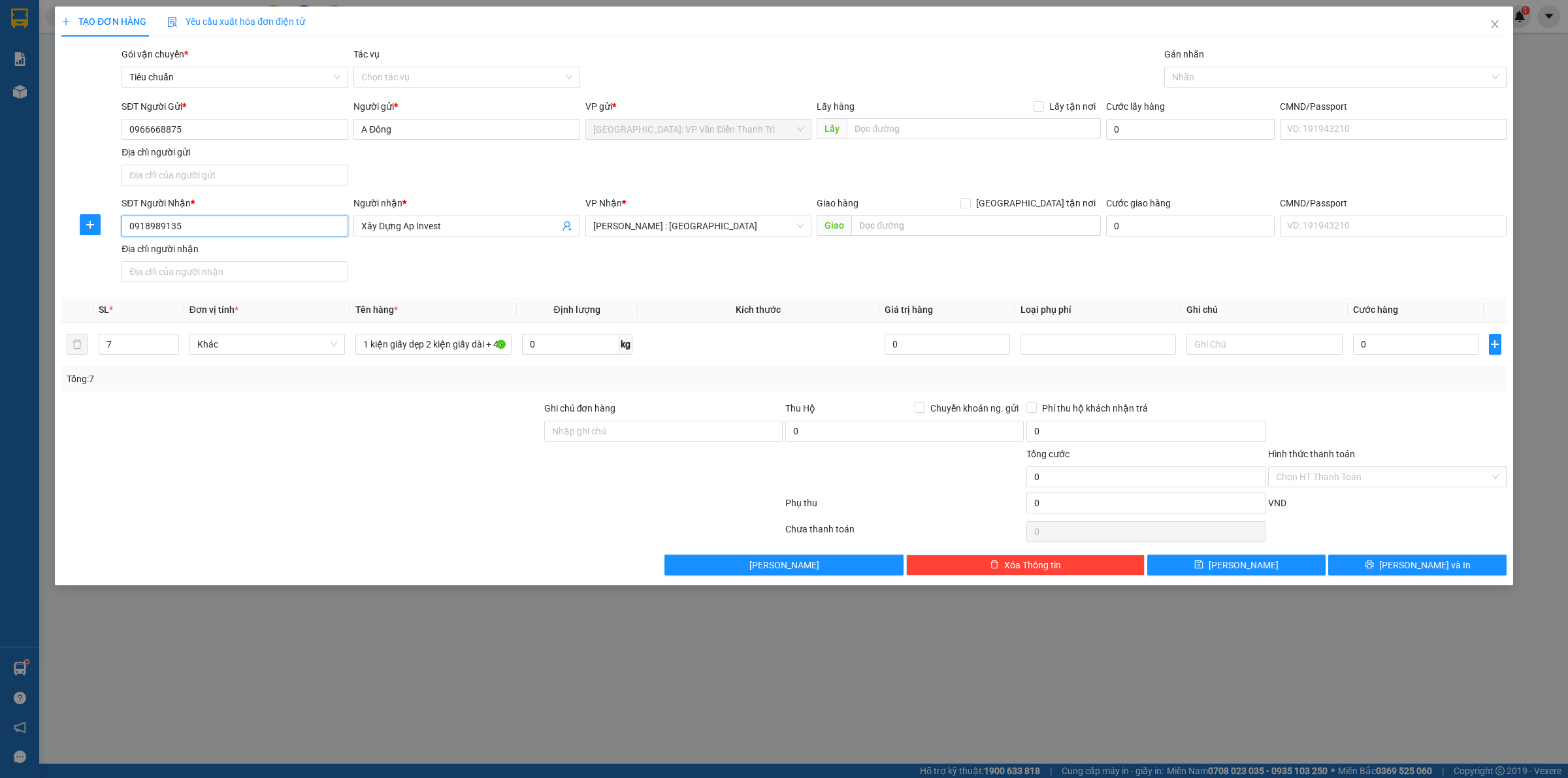
type input "0918989135"
click at [726, 262] on div "SĐT Người Nhận * 0918989135 Người nhận * Xây Dựng Ap Invest VP Nhận * [GEOGRAPH…" at bounding box center [813, 242] width 1390 height 92
click at [686, 245] on div "SĐT Người Nhận * 0918989135 Người nhận * Xây Dựng Ap Invest VP Nhận * [GEOGRAPH…" at bounding box center [813, 242] width 1390 height 92
click at [187, 232] on input "0918989135" at bounding box center [234, 227] width 226 height 21
click at [187, 230] on input "0918989135" at bounding box center [234, 227] width 226 height 21
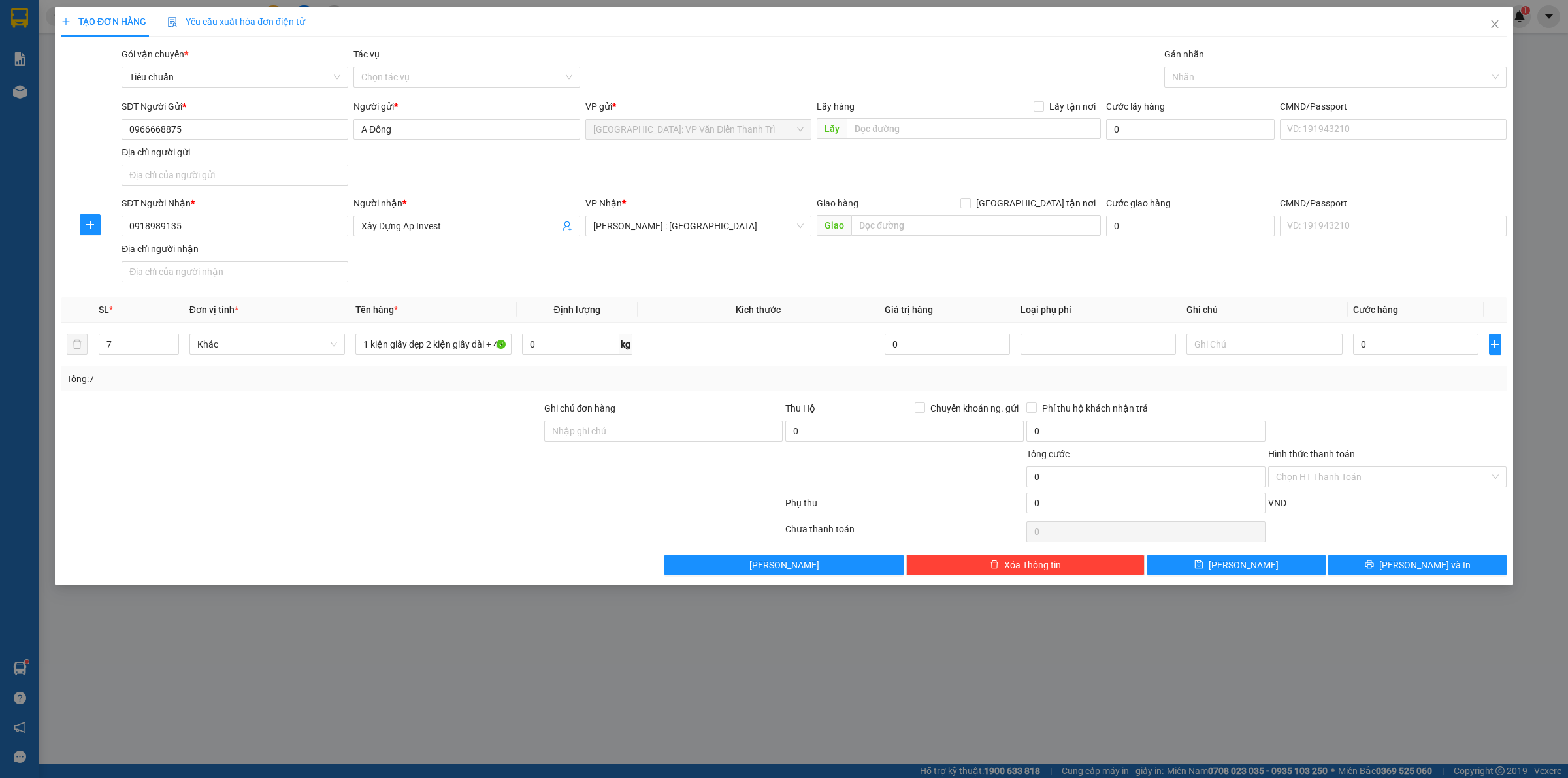
click at [805, 200] on div "VP Nhận *" at bounding box center [698, 203] width 226 height 14
drag, startPoint x: 1415, startPoint y: 345, endPoint x: 1395, endPoint y: 321, distance: 31.2
click at [1415, 344] on input "0" at bounding box center [1415, 344] width 125 height 21
type input "2"
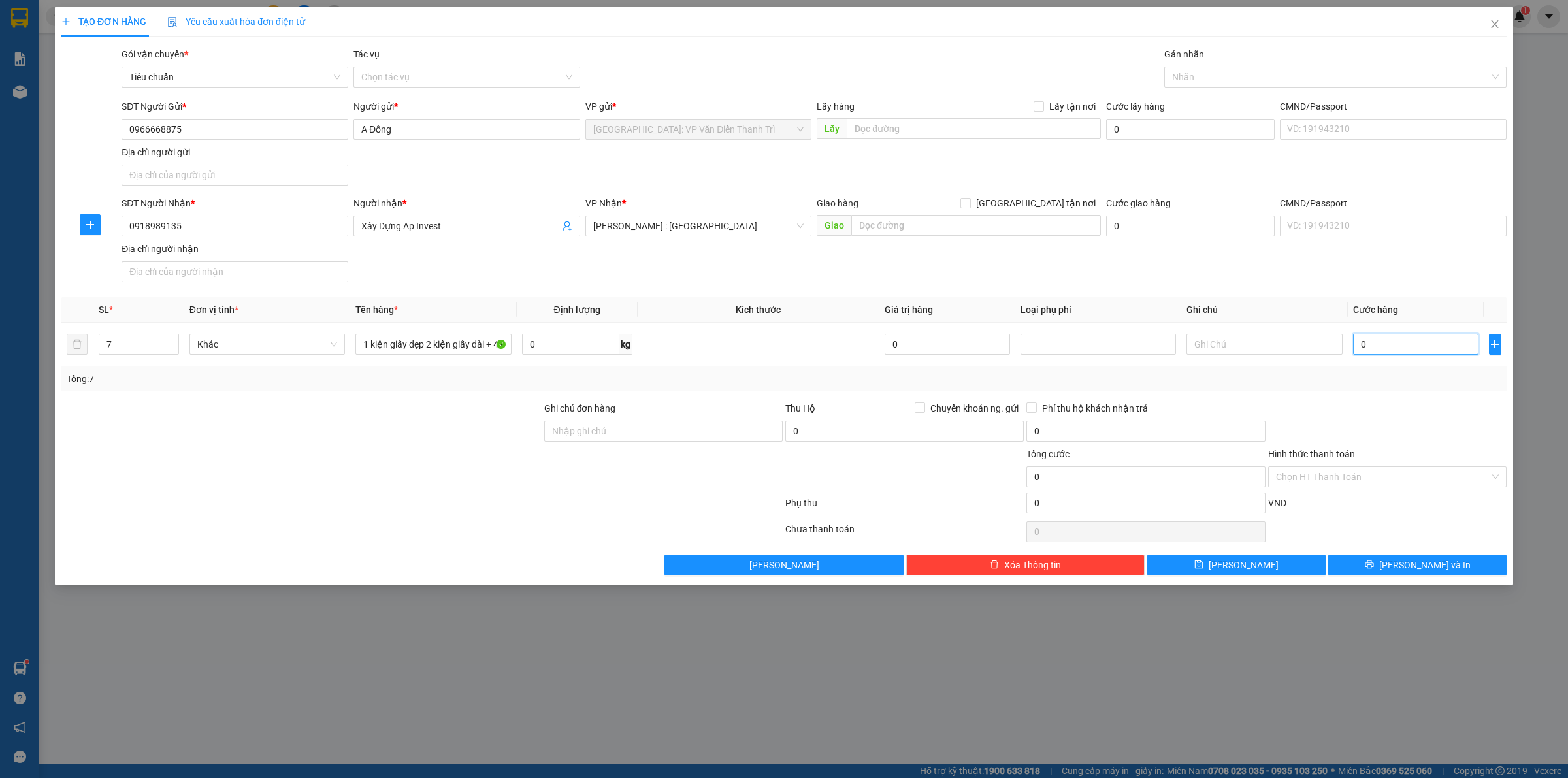
type input "2"
type input "21"
type input "210"
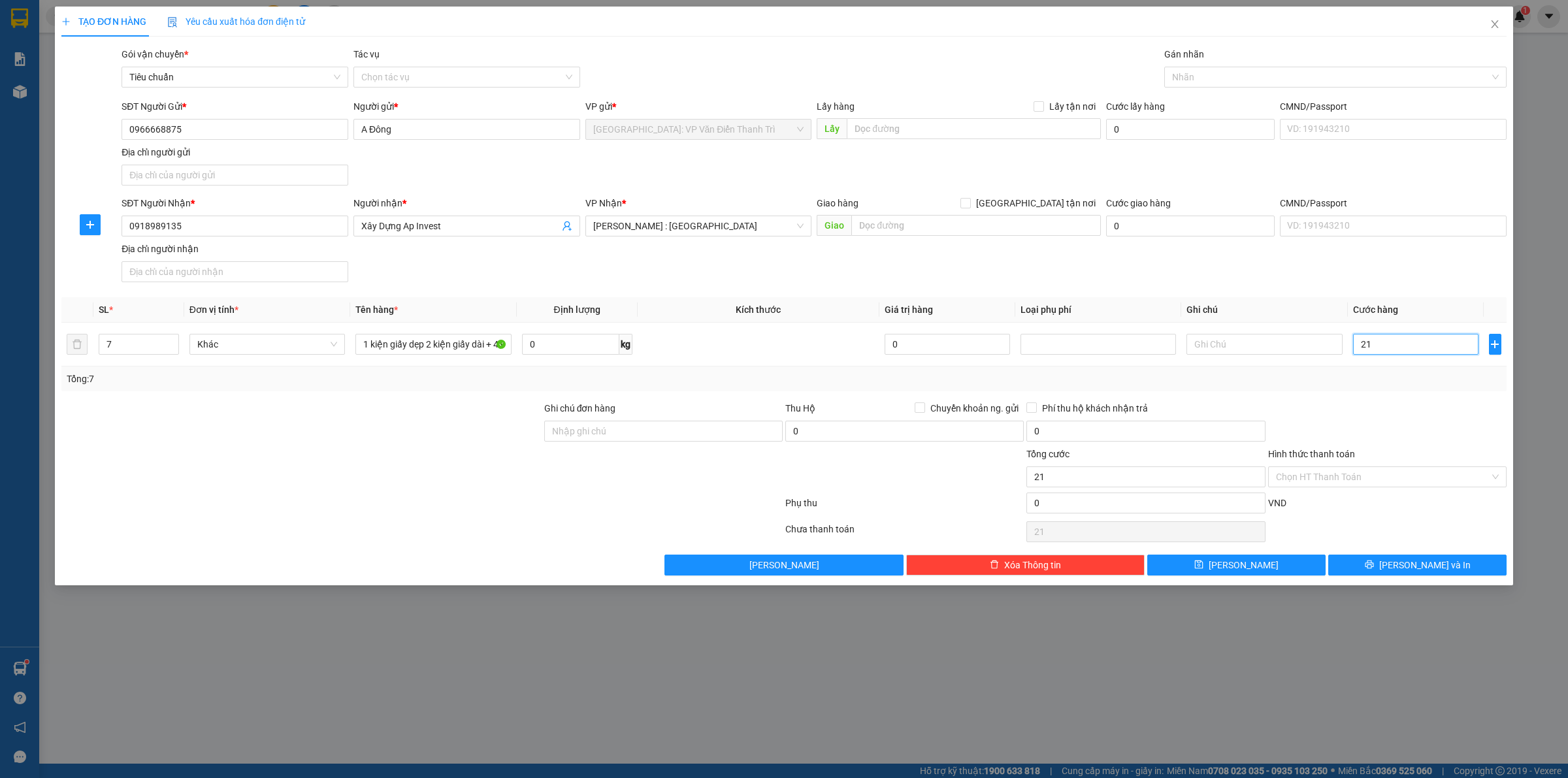
type input "210"
type input "2.100"
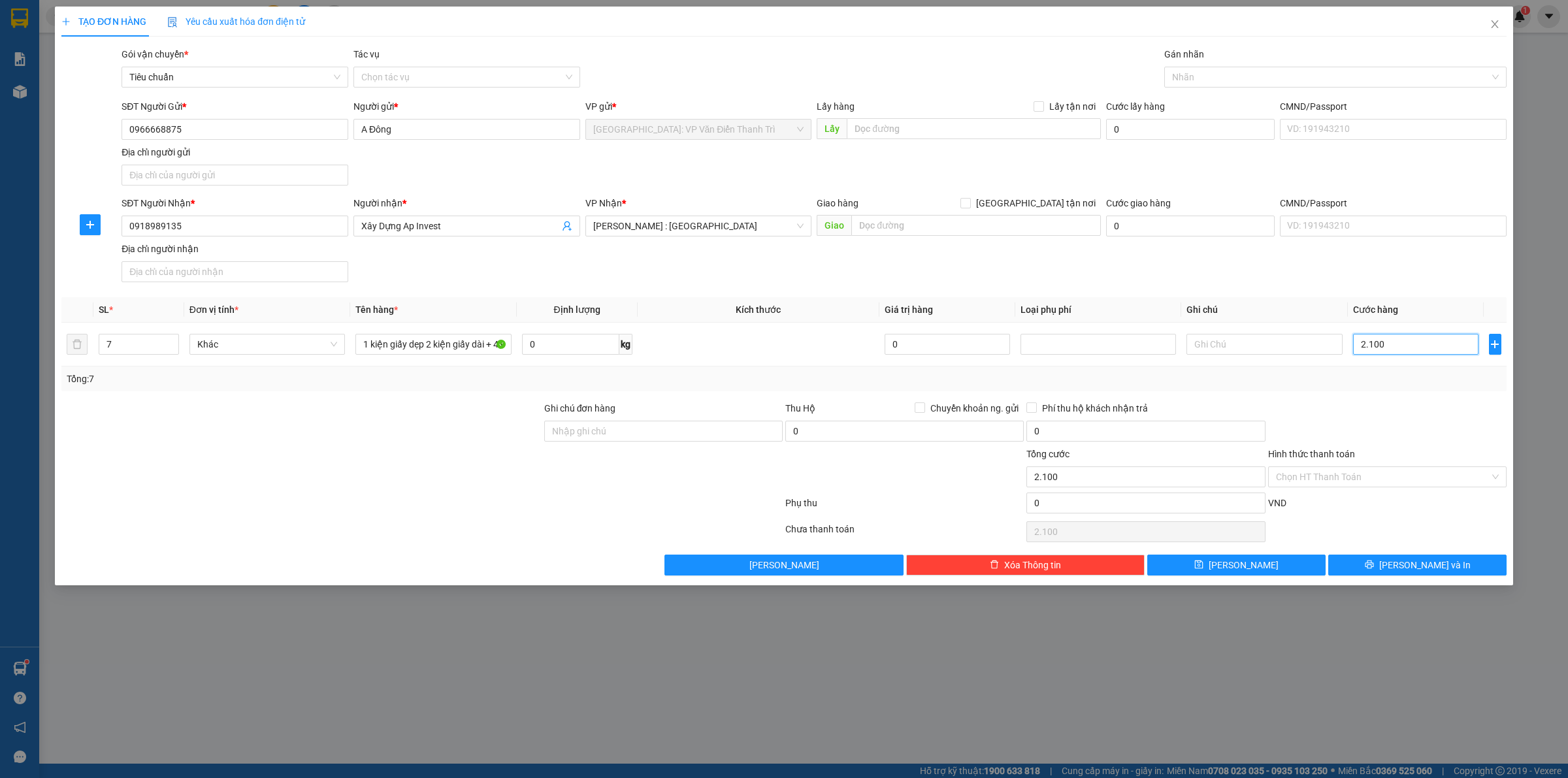
type input "21.000"
type input "210.000"
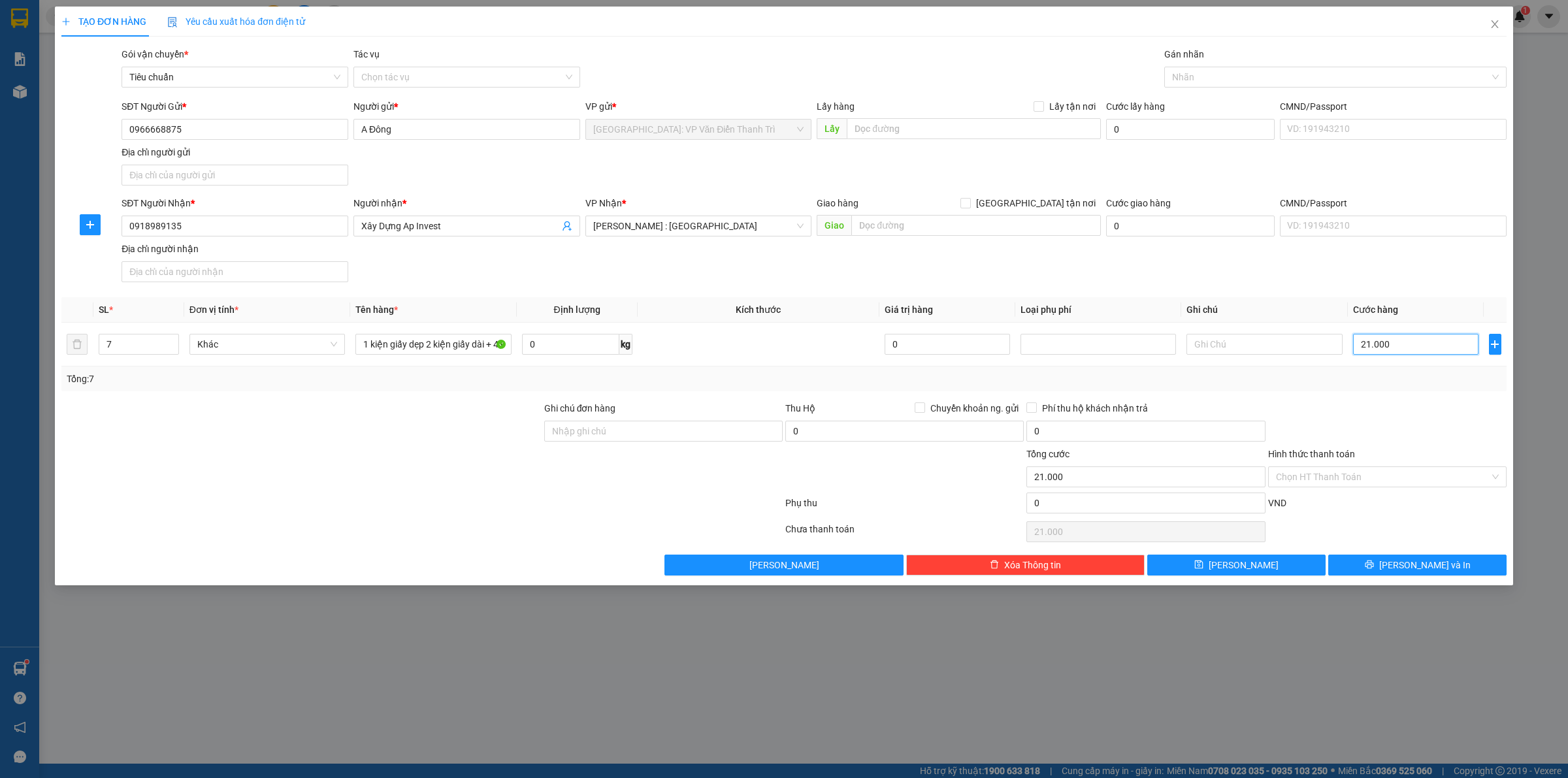
type input "210.000"
type input "2.100.000"
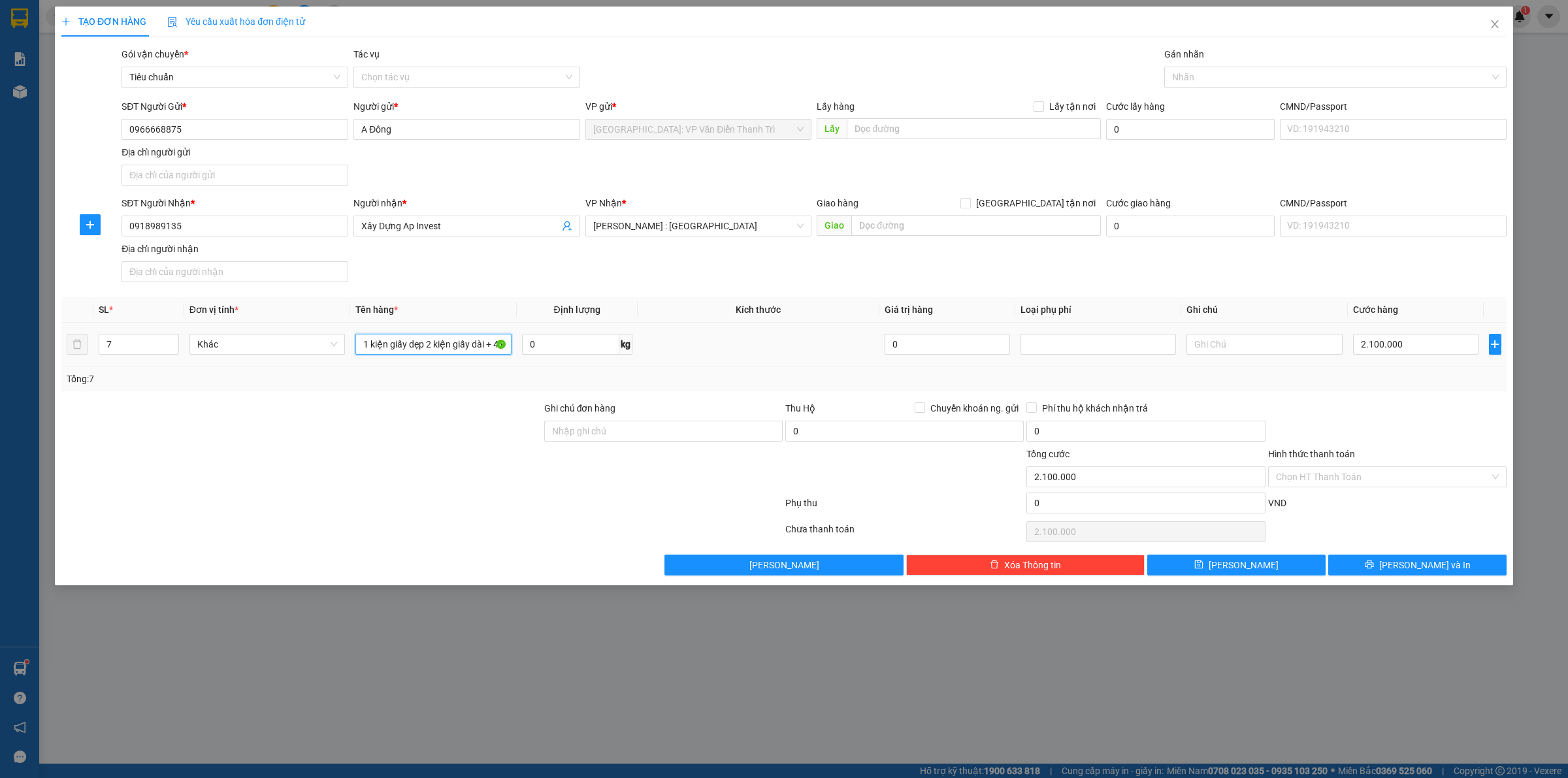
click at [435, 338] on input "1 kiện giấy dẹp 2 kiện giấy dài + 4 kiện gương to nhỏ bọc xốp quấn màng FE" at bounding box center [433, 344] width 156 height 21
type input "1 kiện giấy dẹp + 2 kiện giấy dài + 4 kiện gương to nhỏ bọc xốp quấn màng FE"
click at [347, 451] on div at bounding box center [301, 470] width 483 height 46
drag, startPoint x: 883, startPoint y: 264, endPoint x: 1042, endPoint y: 269, distance: 159.1
click at [891, 264] on div "SĐT Người Nhận * 0918989135 Người nhận * Xây Dựng Ap Invest VP Nhận * [GEOGRAPH…" at bounding box center [813, 242] width 1390 height 92
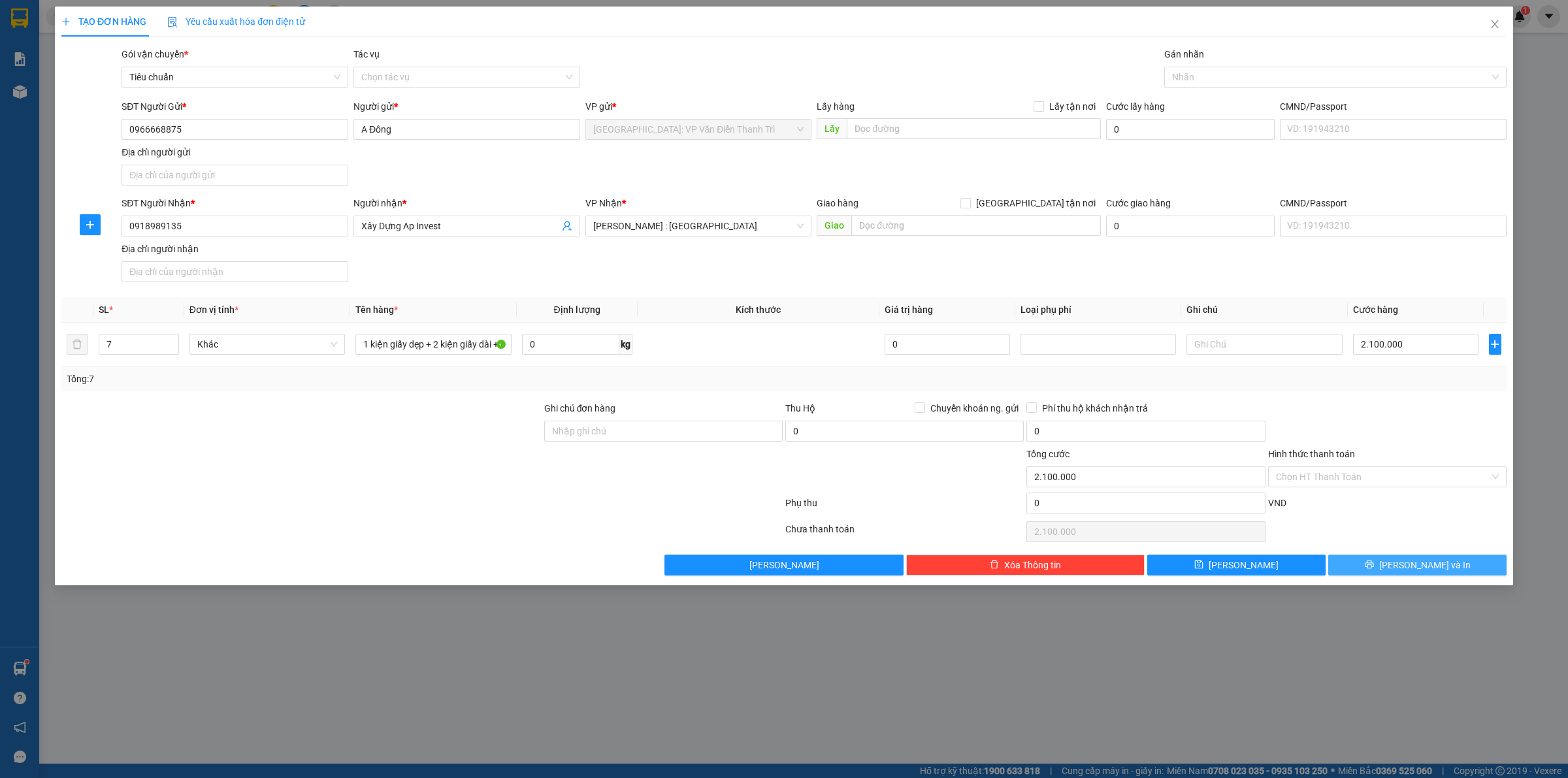
click at [1380, 573] on button "[PERSON_NAME] và In" at bounding box center [1417, 565] width 179 height 21
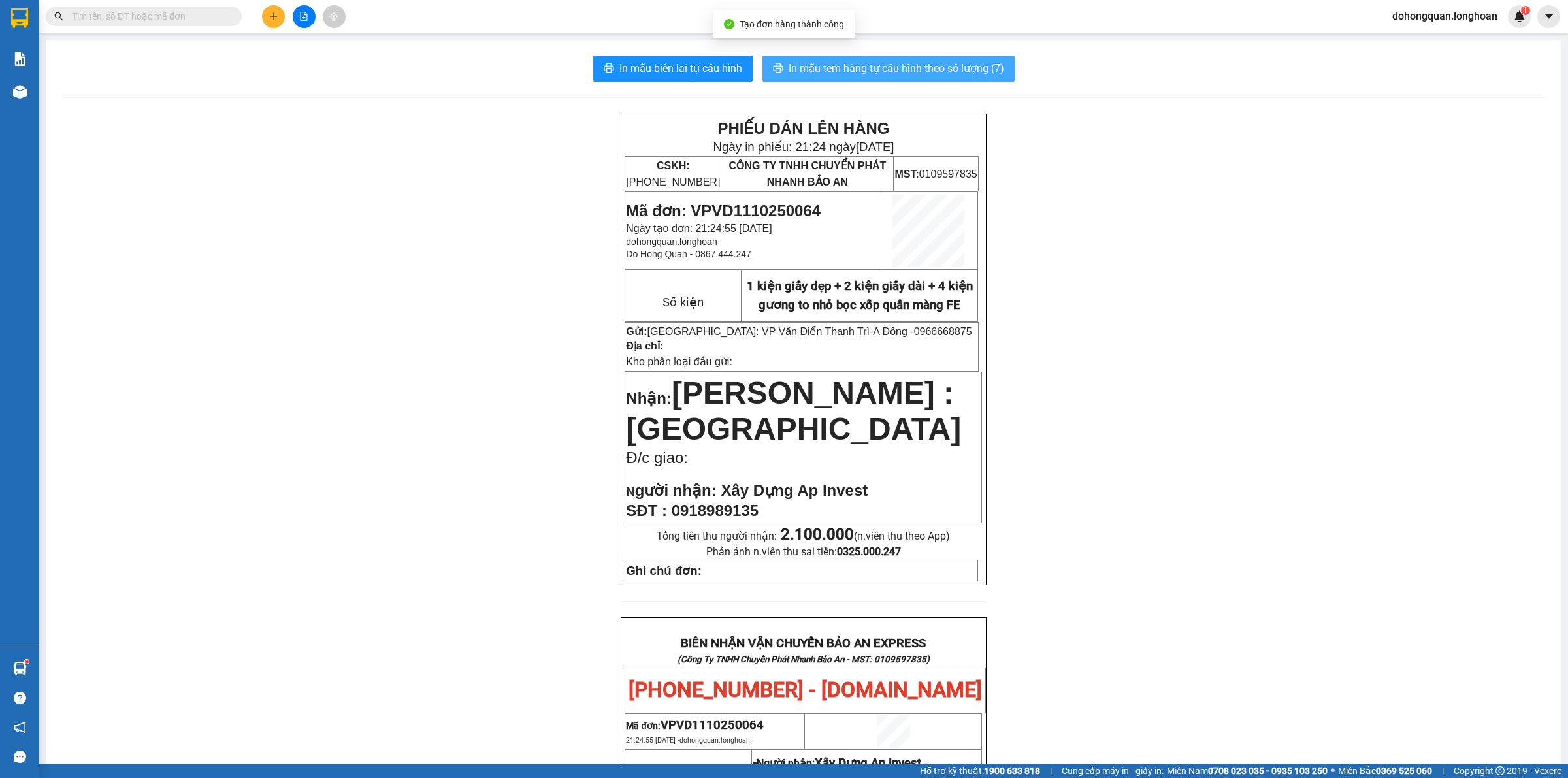
click at [848, 60] on span "In mẫu tem hàng tự cấu hình theo số lượng (7)" at bounding box center [896, 68] width 216 height 16
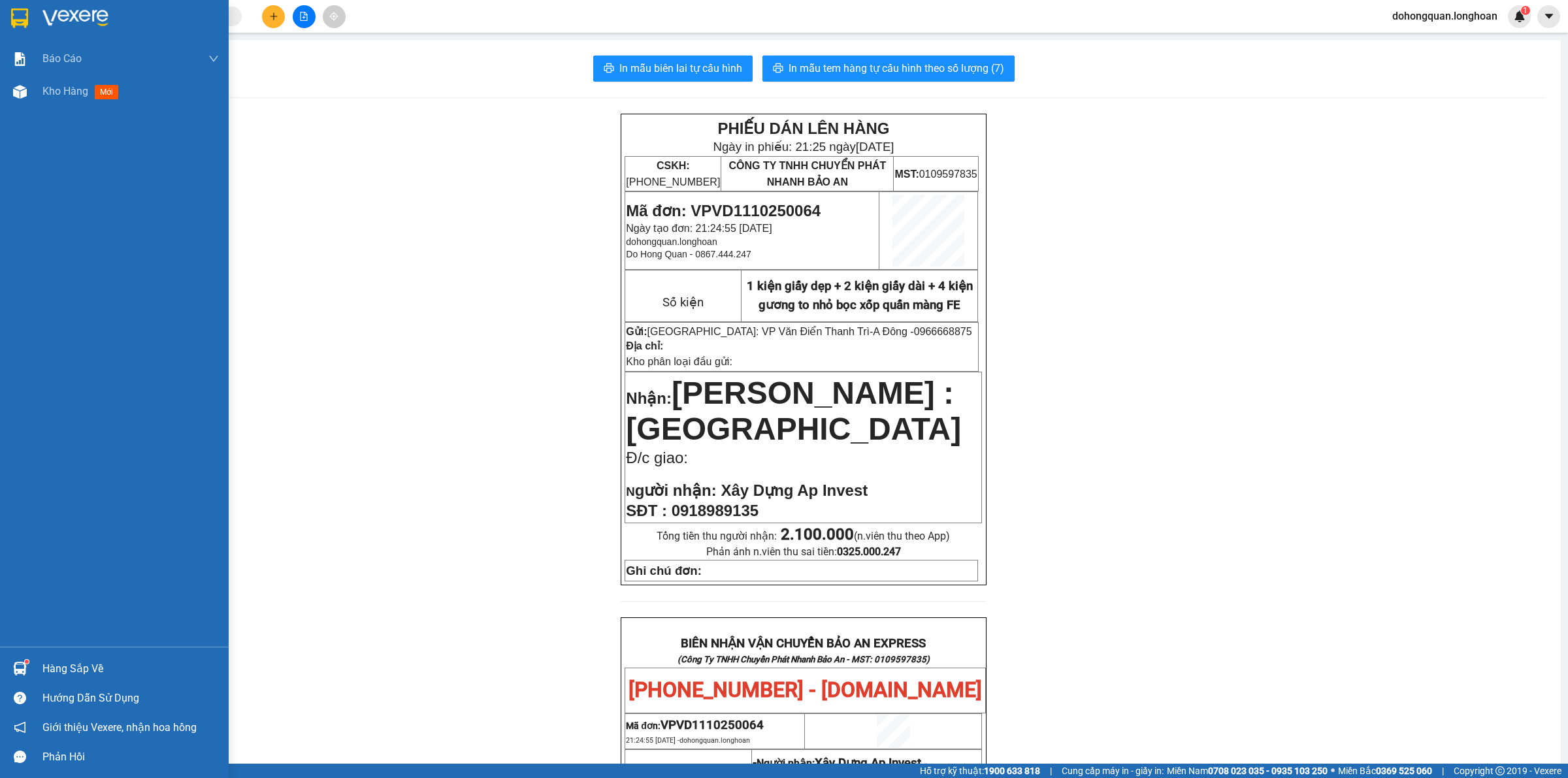
click at [18, 14] on img at bounding box center [20, 18] width 17 height 20
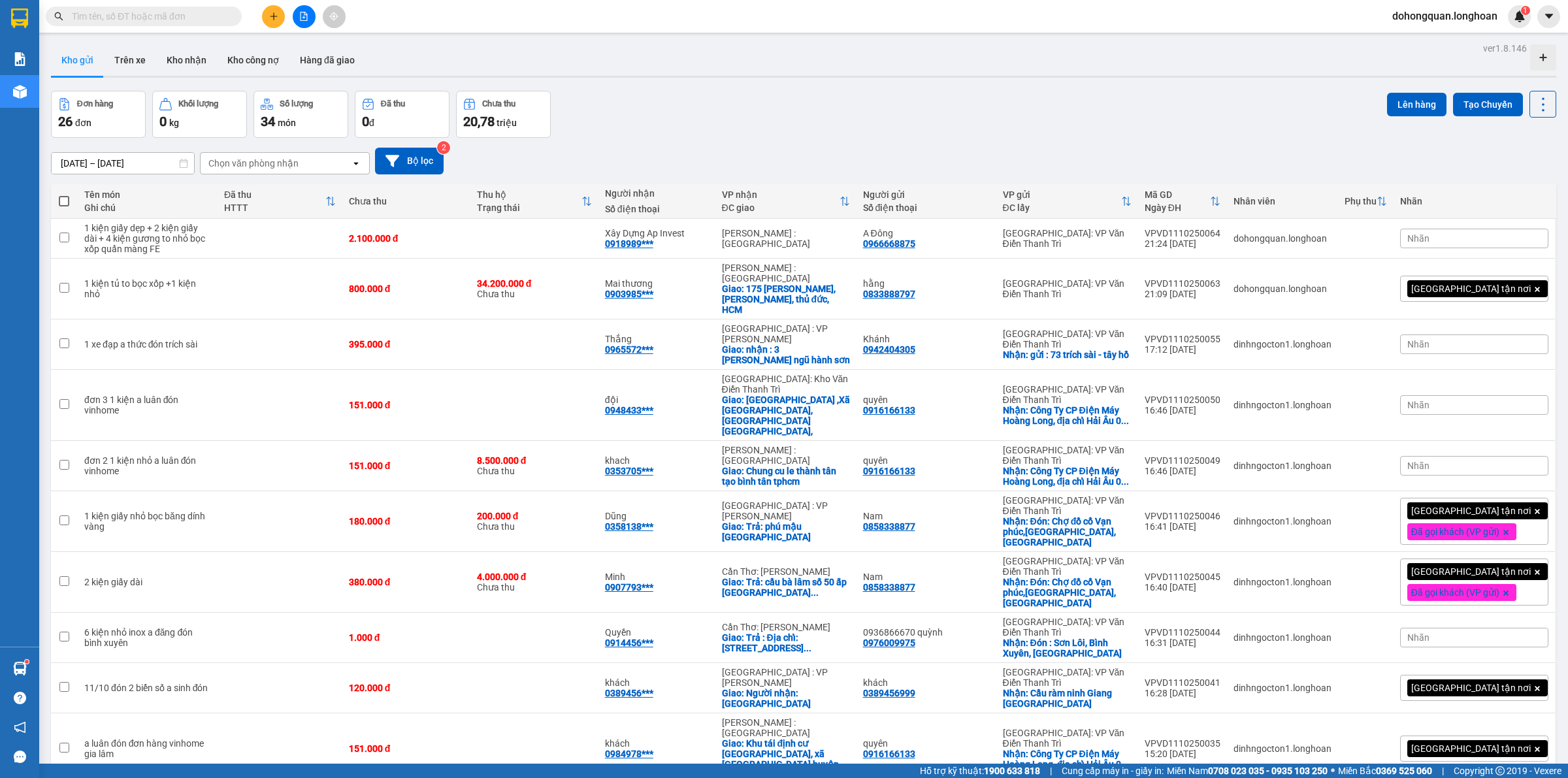
click at [684, 112] on div "Đơn hàng 26 đơn Khối lượng 0 kg Số lượng 34 món Đã thu 0 đ Chưa thu 20,78 triệu…" at bounding box center [803, 114] width 1505 height 47
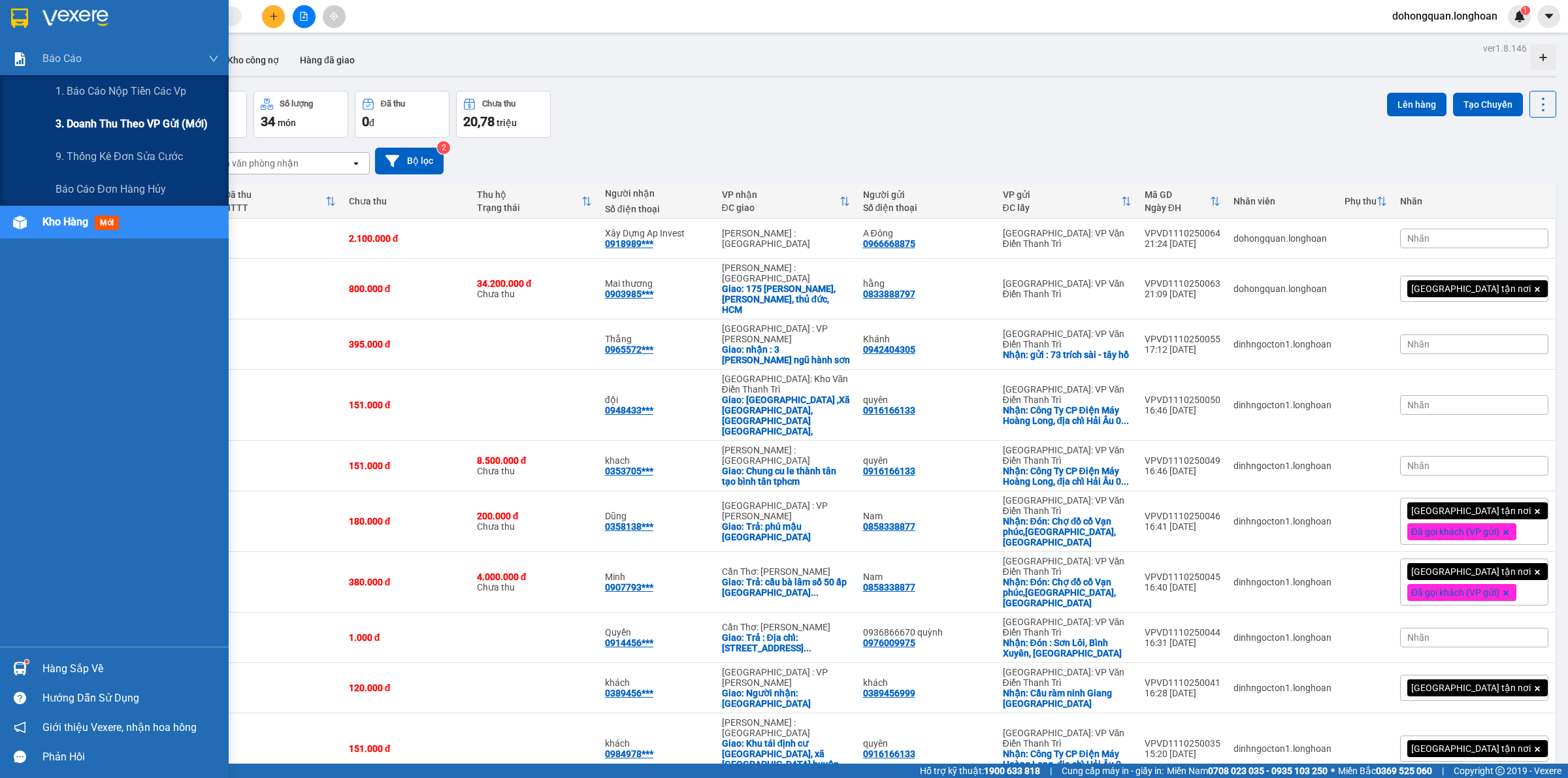
click at [86, 124] on span "3. Doanh Thu theo VP Gửi (mới)" at bounding box center [131, 123] width 152 height 16
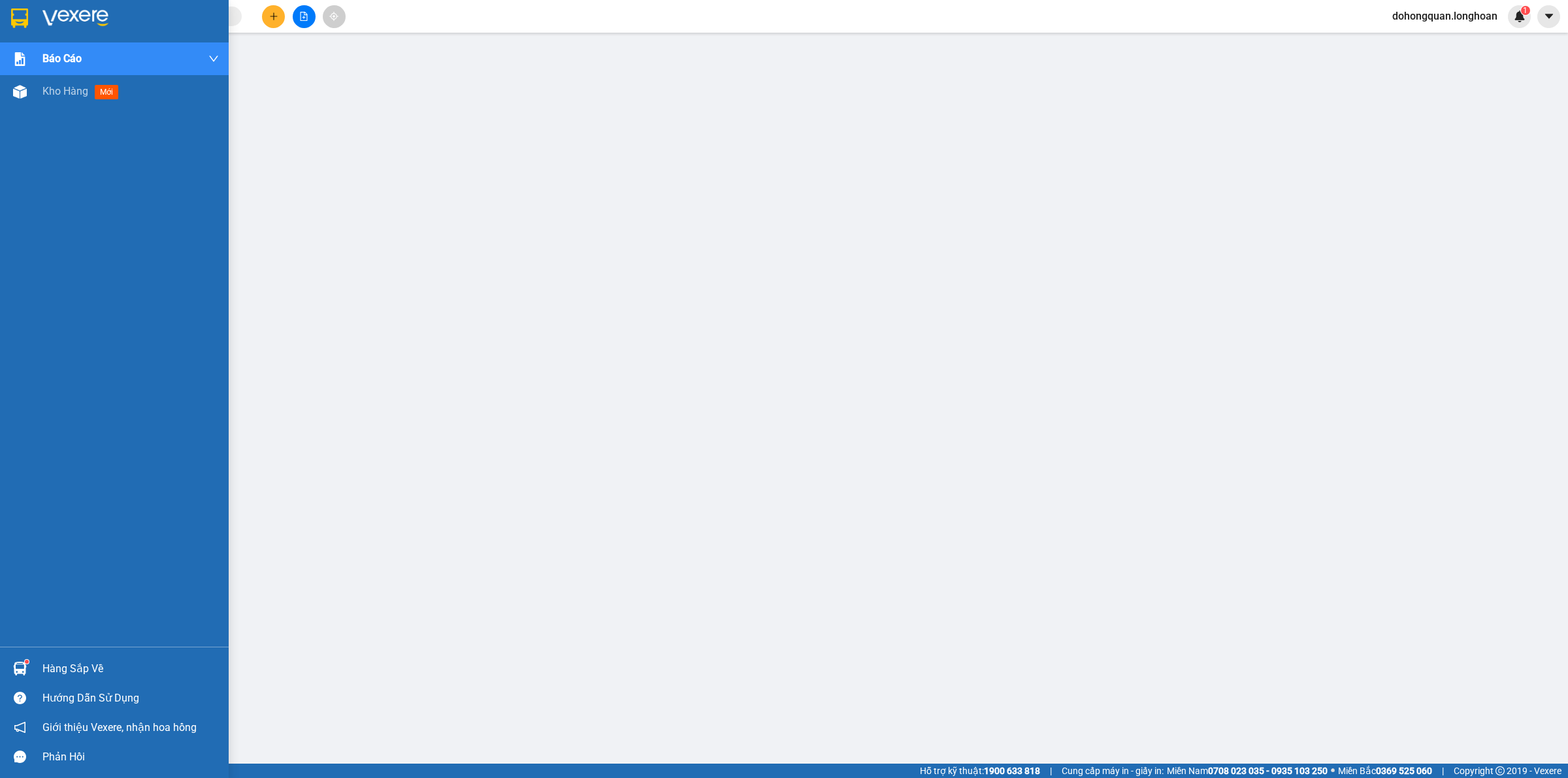
click at [11, 9] on img at bounding box center [20, 18] width 17 height 20
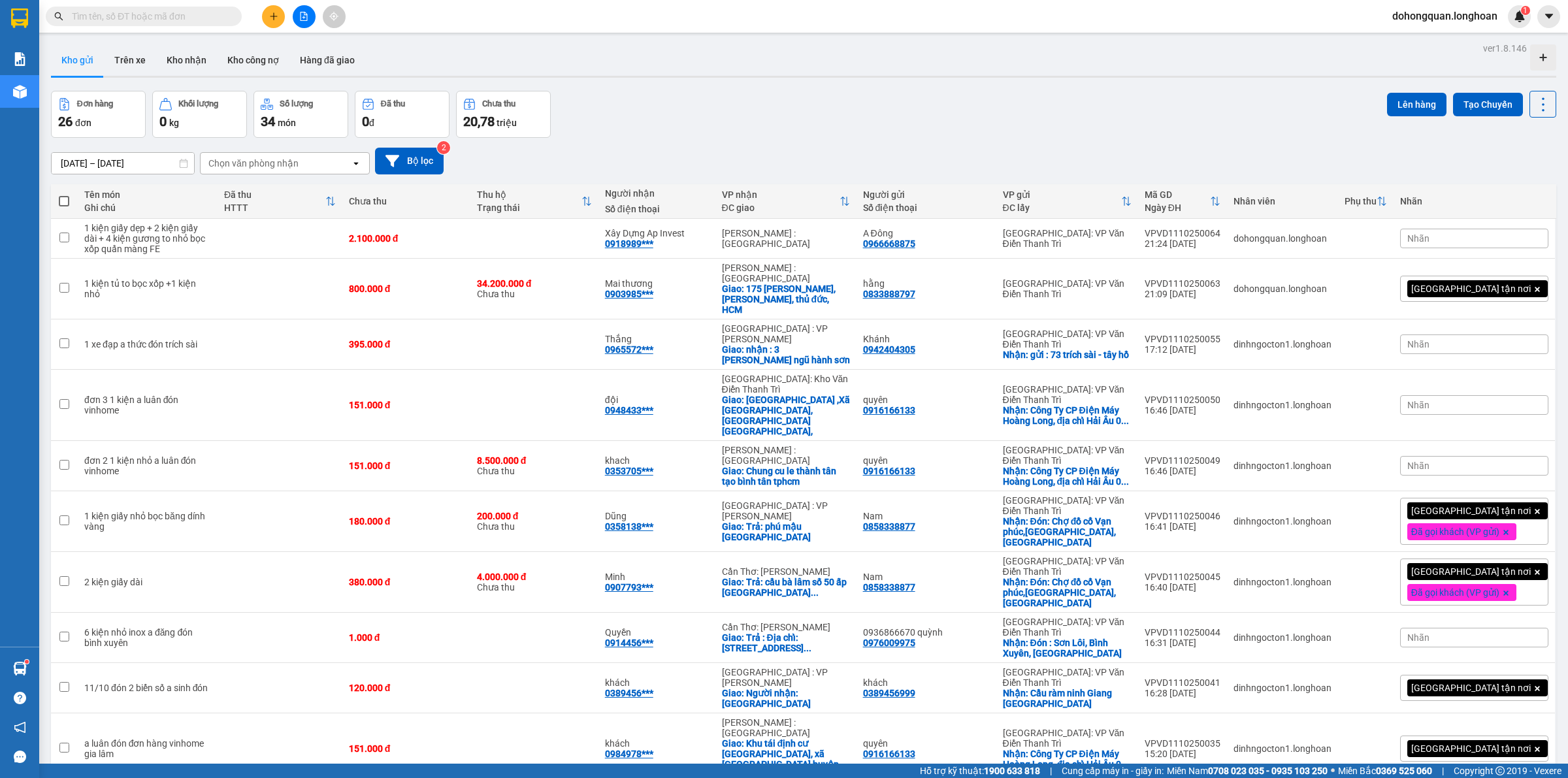
click at [689, 108] on div "Đơn hàng 26 đơn Khối lượng 0 kg Số lượng 34 món Đã thu 0 đ Chưa thu 20,78 triệu…" at bounding box center [803, 114] width 1505 height 47
click at [737, 108] on div "Đơn hàng 26 đơn Khối lượng 0 kg Số lượng 34 món Đã thu 0 đ Chưa thu 20,78 triệu…" at bounding box center [803, 114] width 1505 height 47
